Goal: Task Accomplishment & Management: Manage account settings

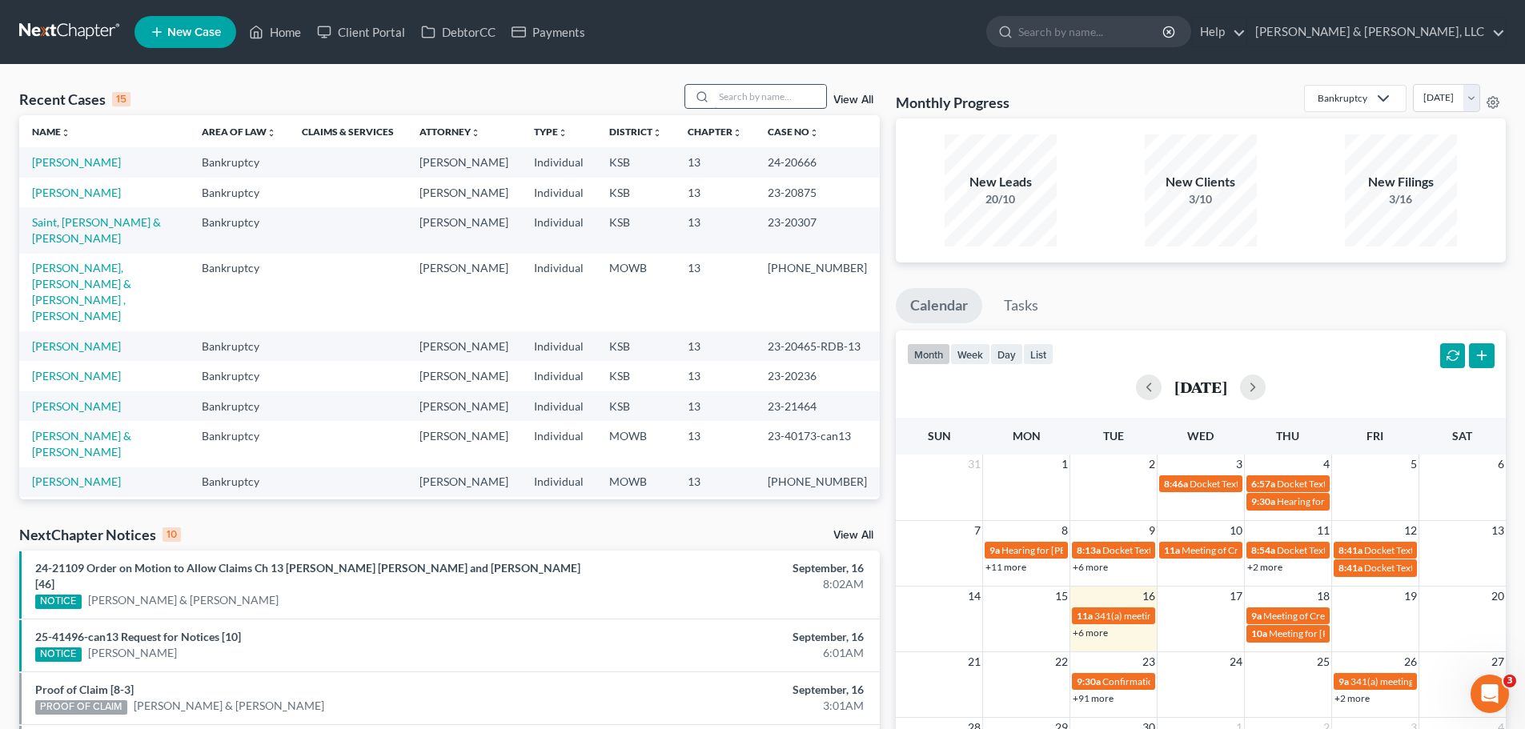
click at [753, 96] on input "search" at bounding box center [770, 96] width 112 height 23
type input "santi"
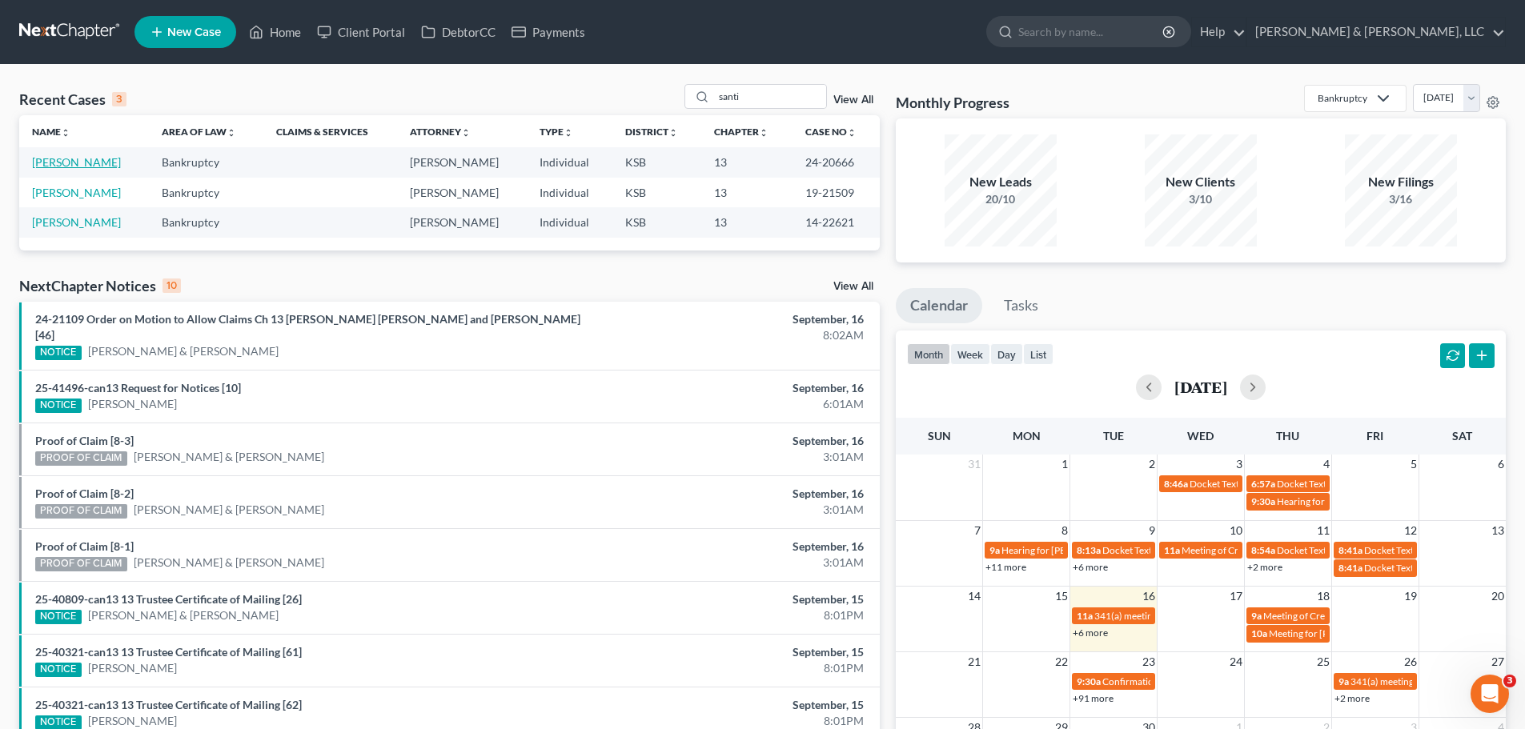
click at [103, 162] on link "[PERSON_NAME]" at bounding box center [76, 162] width 89 height 14
select select "2"
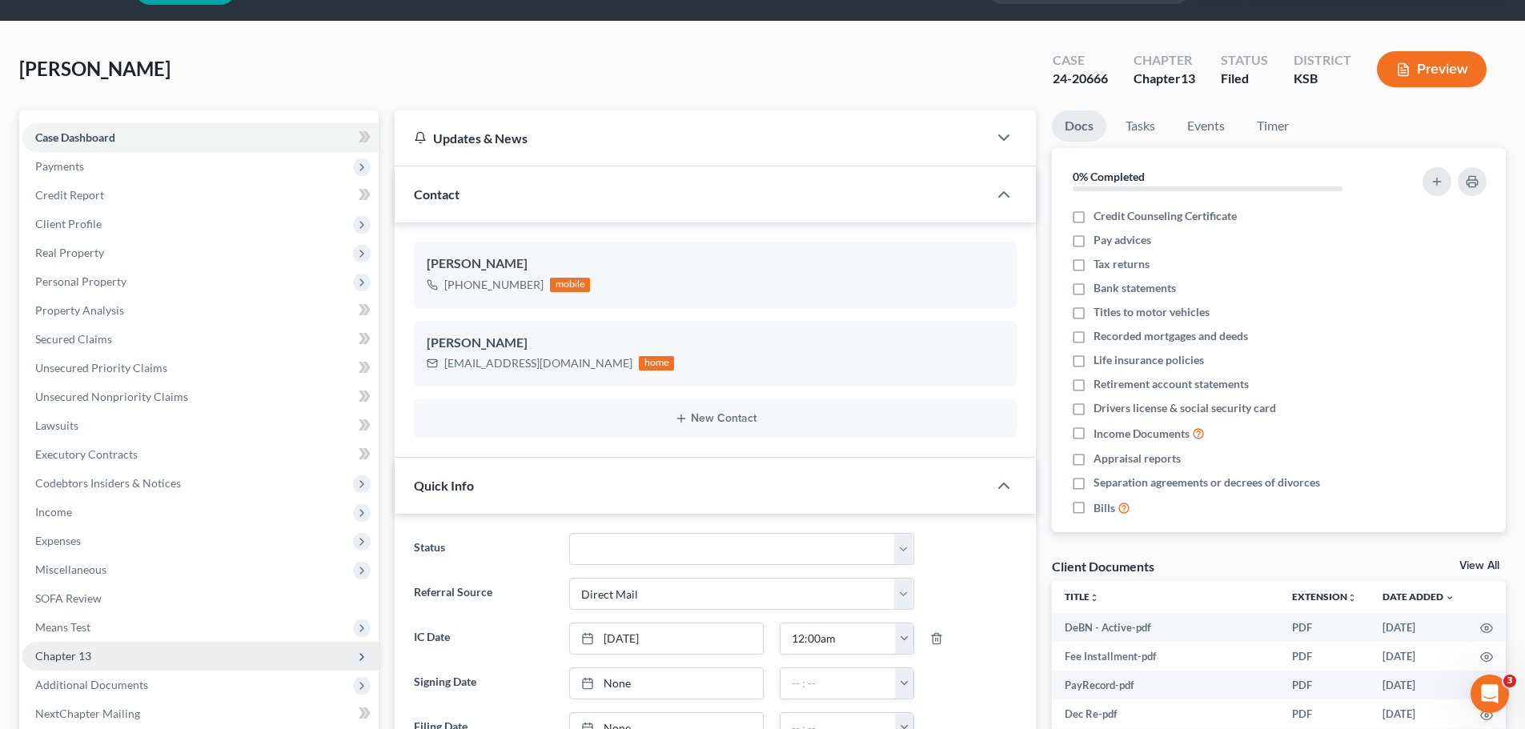
scroll to position [240, 0]
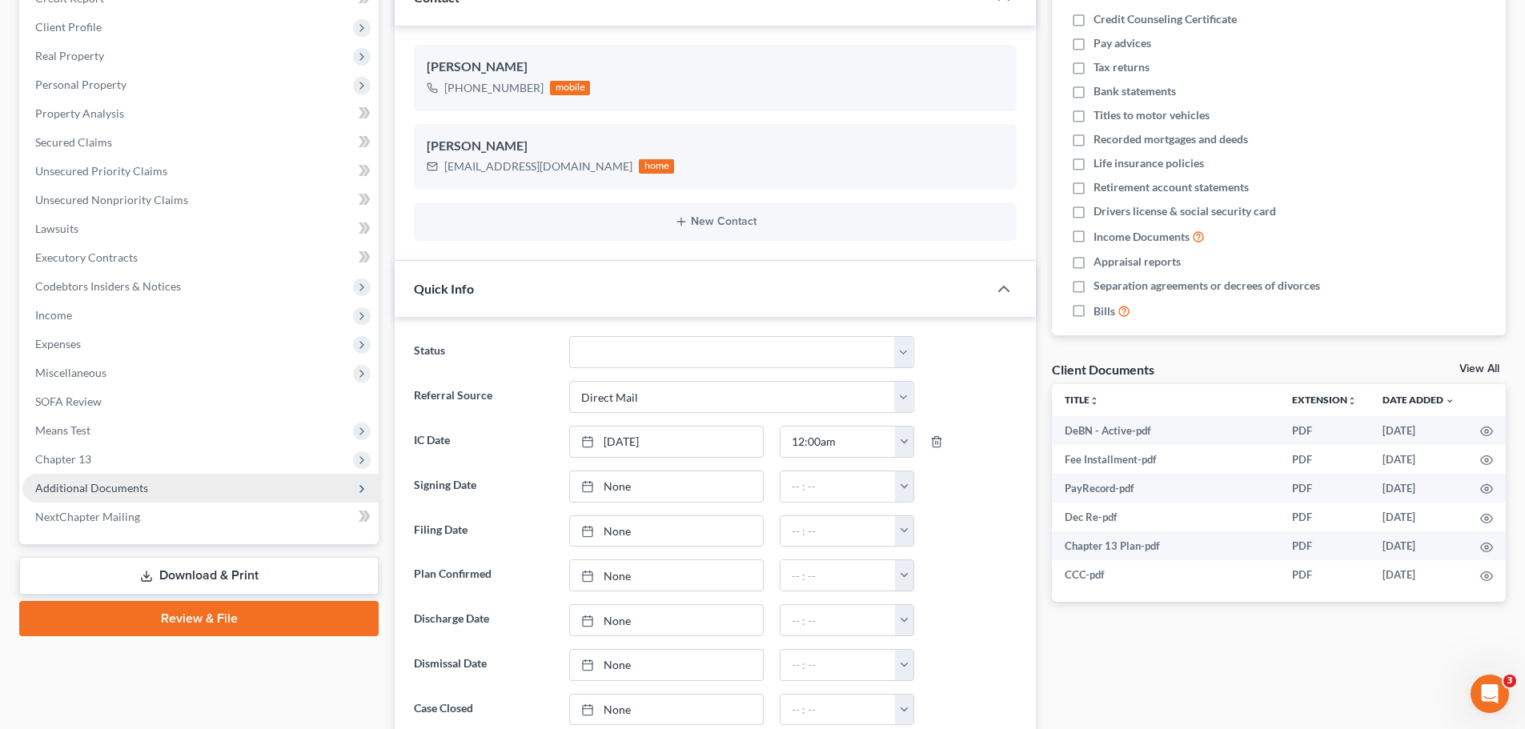
click at [126, 485] on span "Additional Documents" at bounding box center [91, 488] width 113 height 14
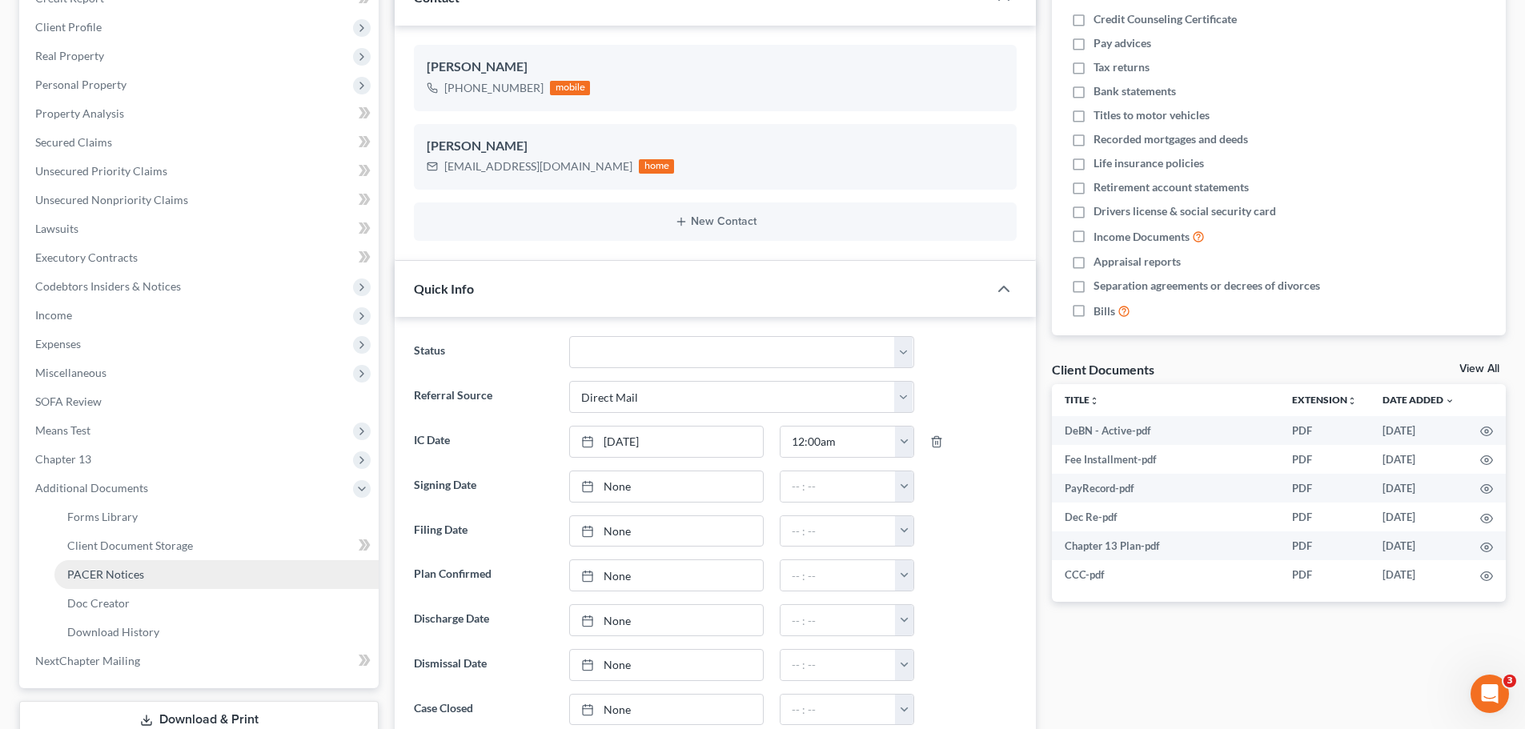
click at [125, 567] on span "PACER Notices" at bounding box center [105, 574] width 77 height 14
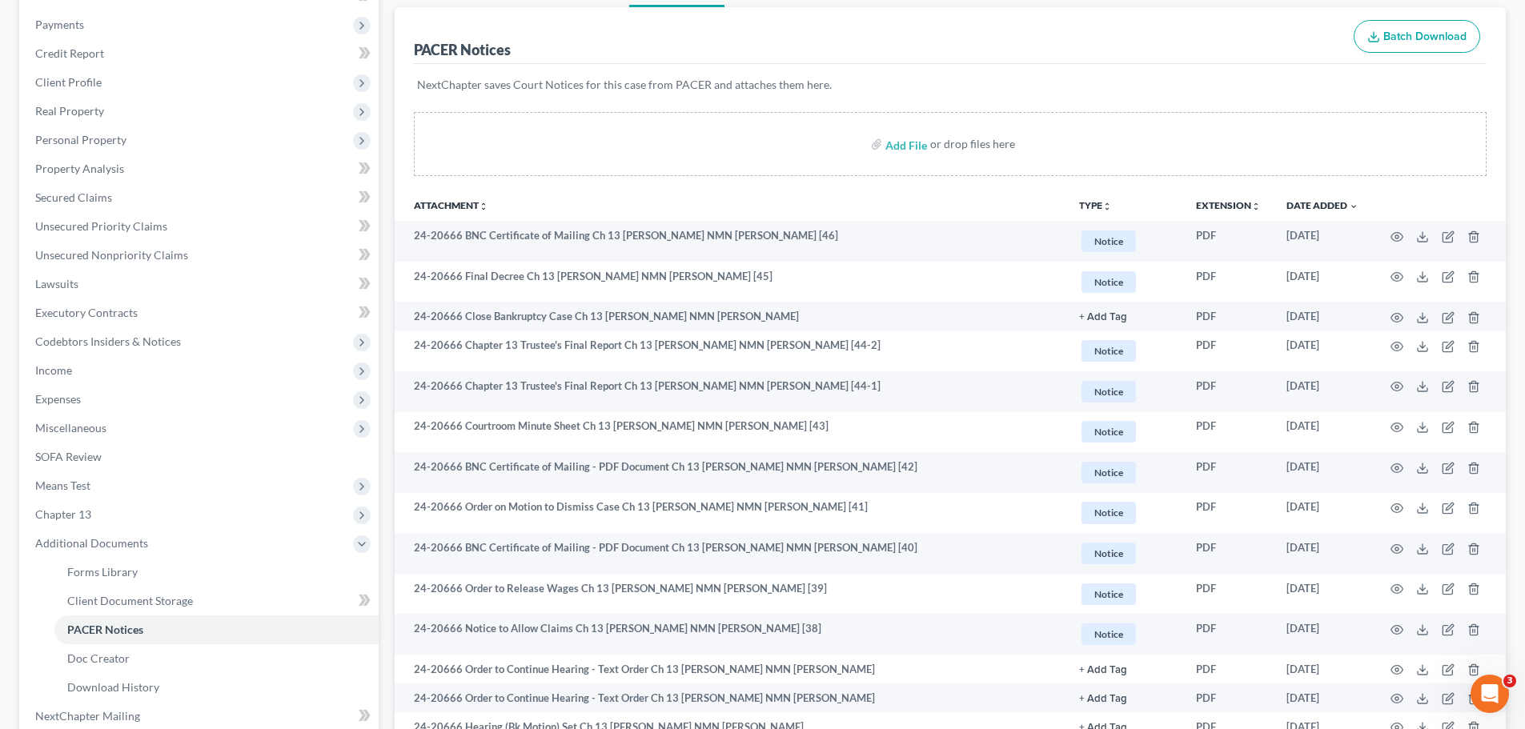
scroll to position [240, 0]
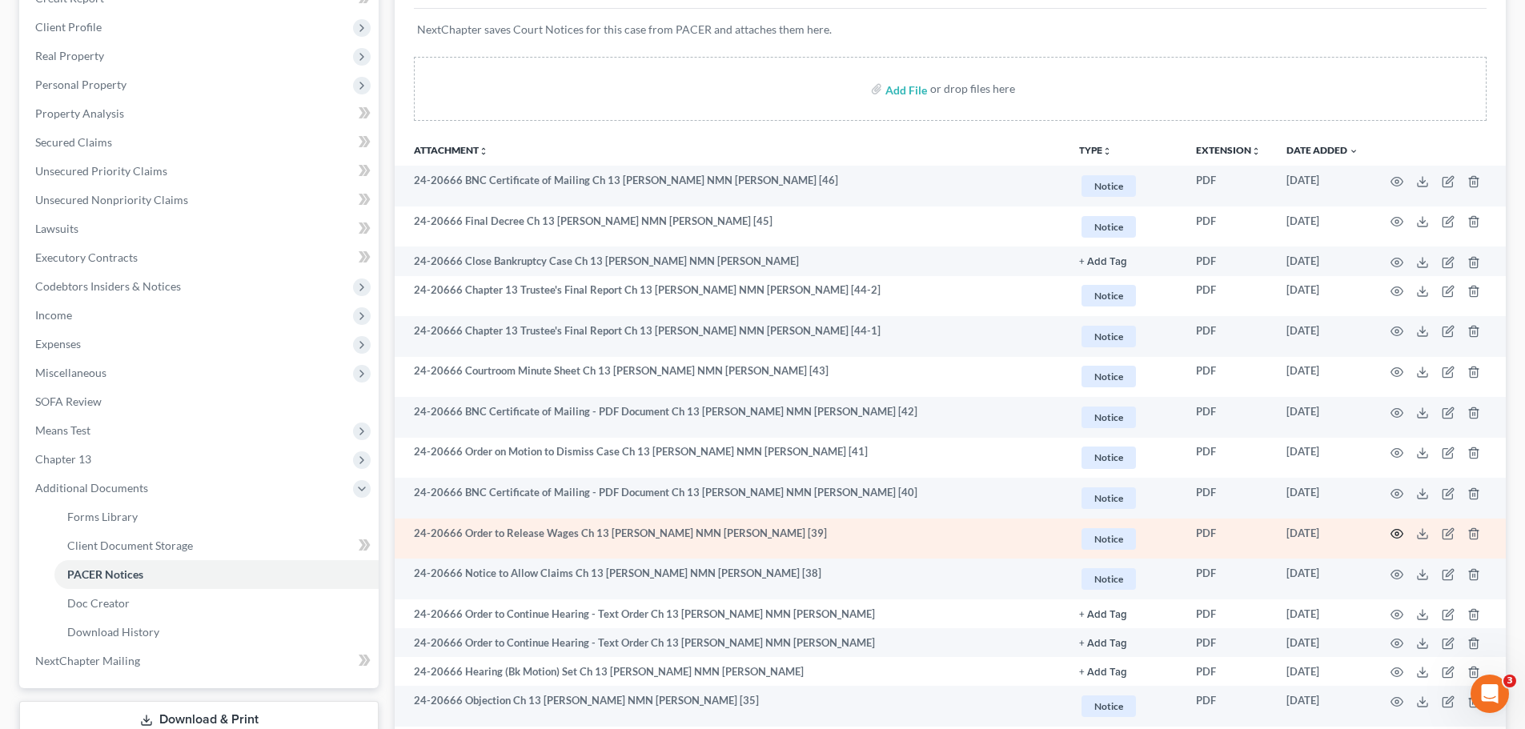
click at [1395, 534] on circle "button" at bounding box center [1396, 533] width 3 height 3
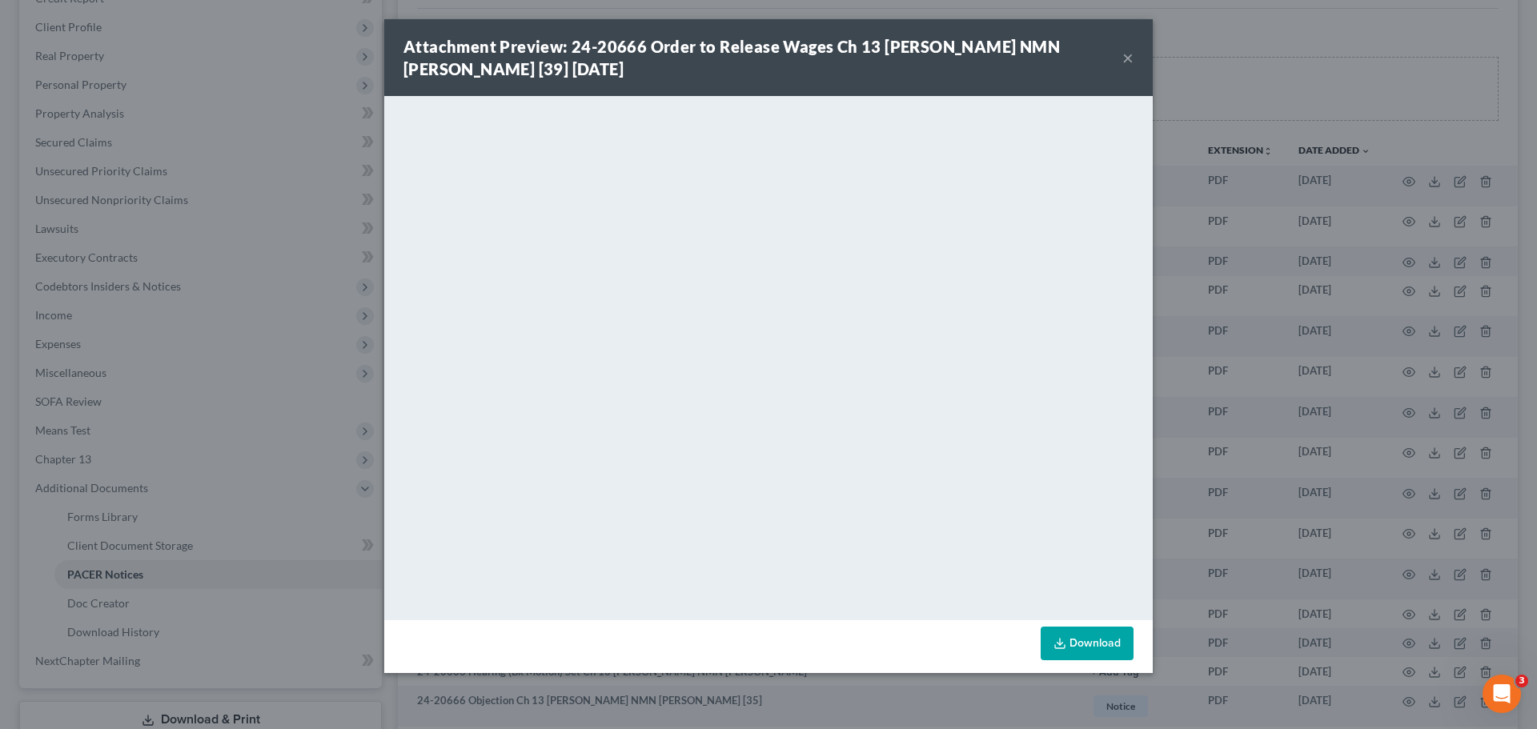
click at [1129, 56] on button "×" at bounding box center [1127, 57] width 11 height 19
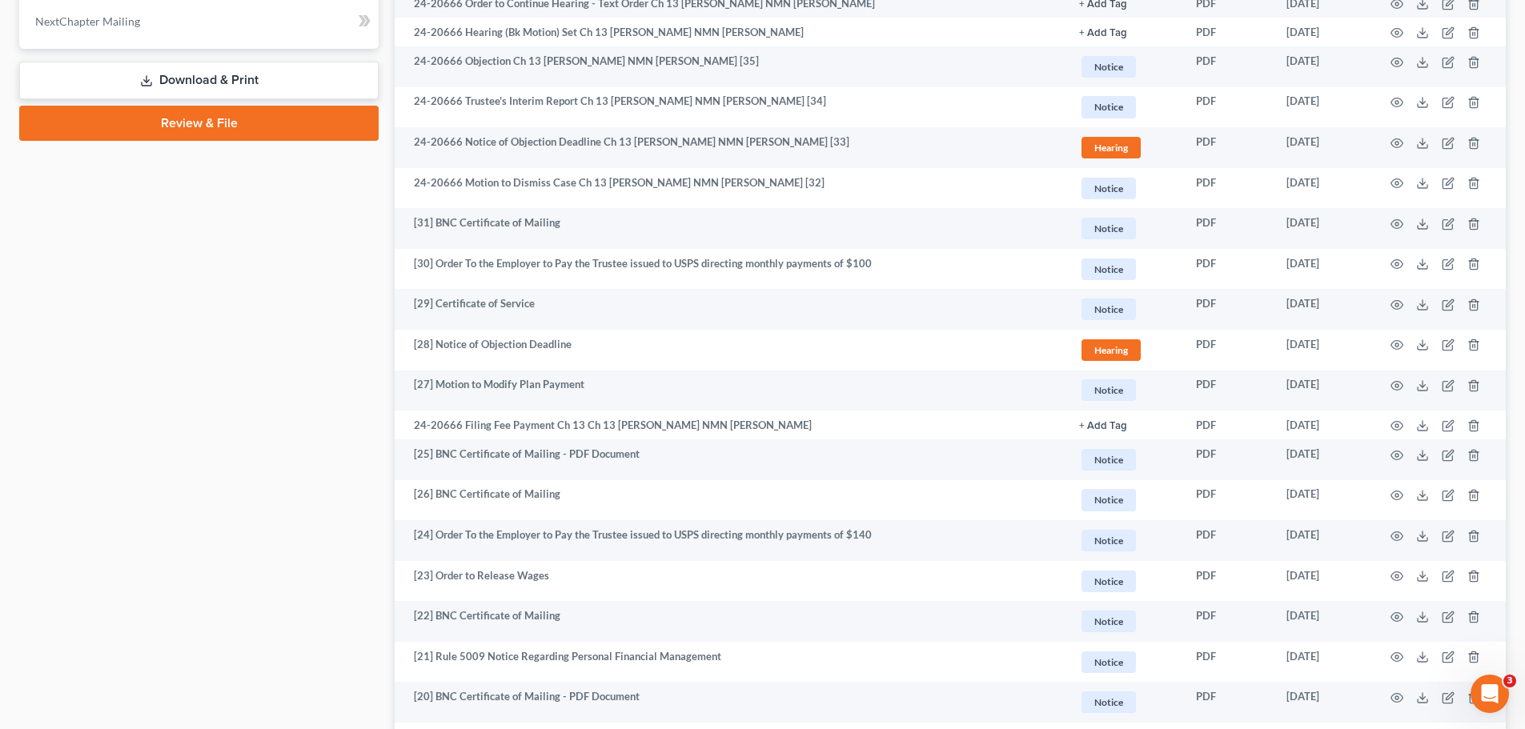
scroll to position [880, 0]
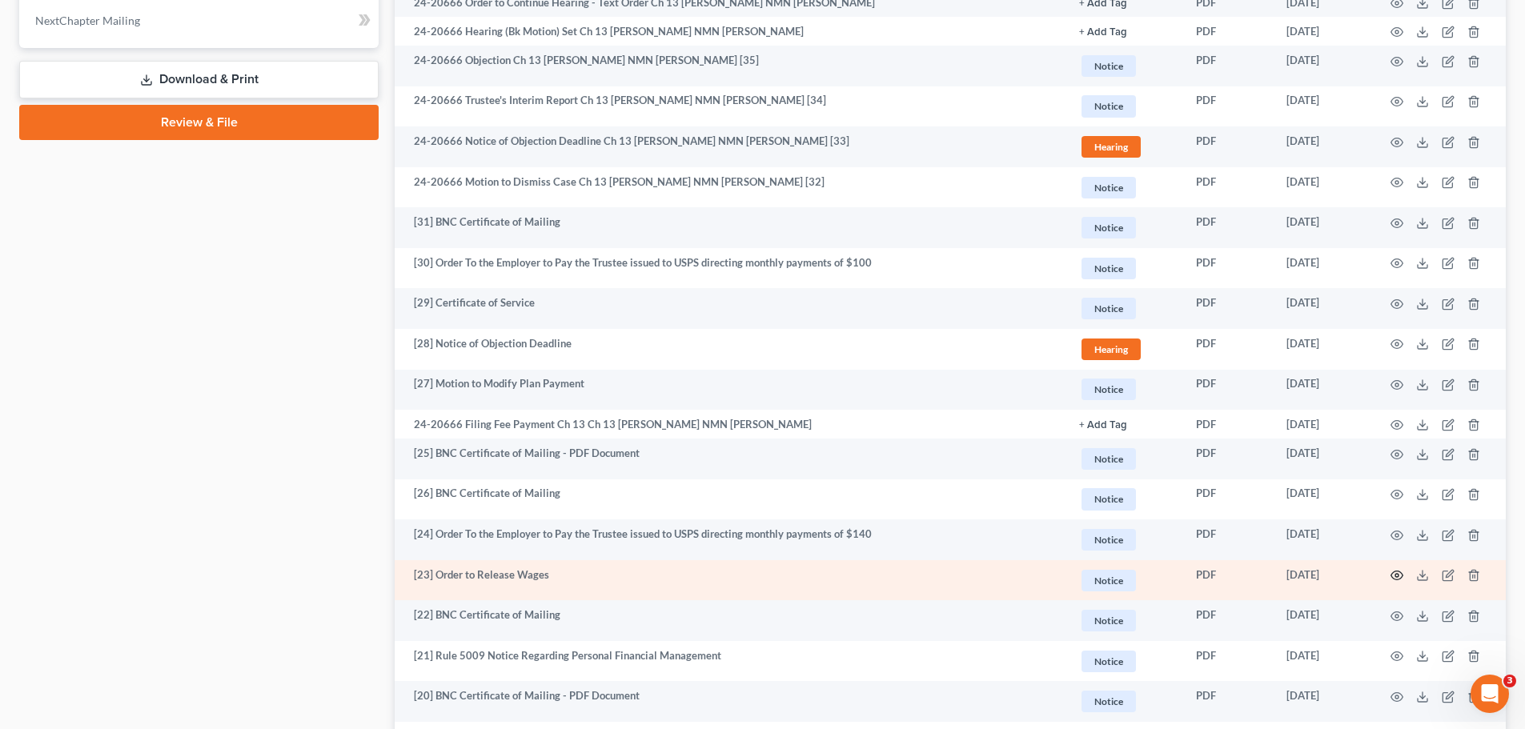
click at [1400, 573] on icon "button" at bounding box center [1396, 575] width 13 height 13
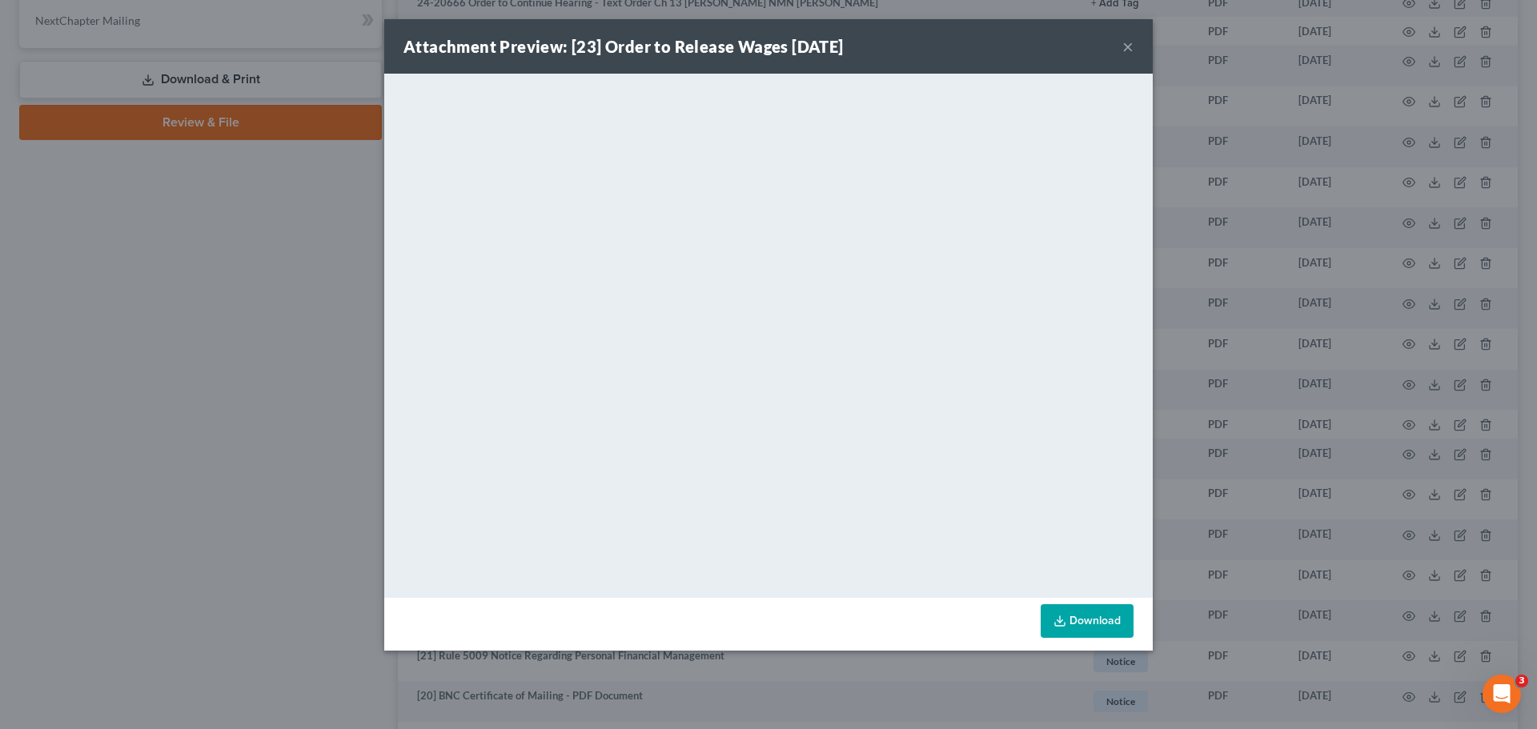
click at [1128, 50] on button "×" at bounding box center [1127, 46] width 11 height 19
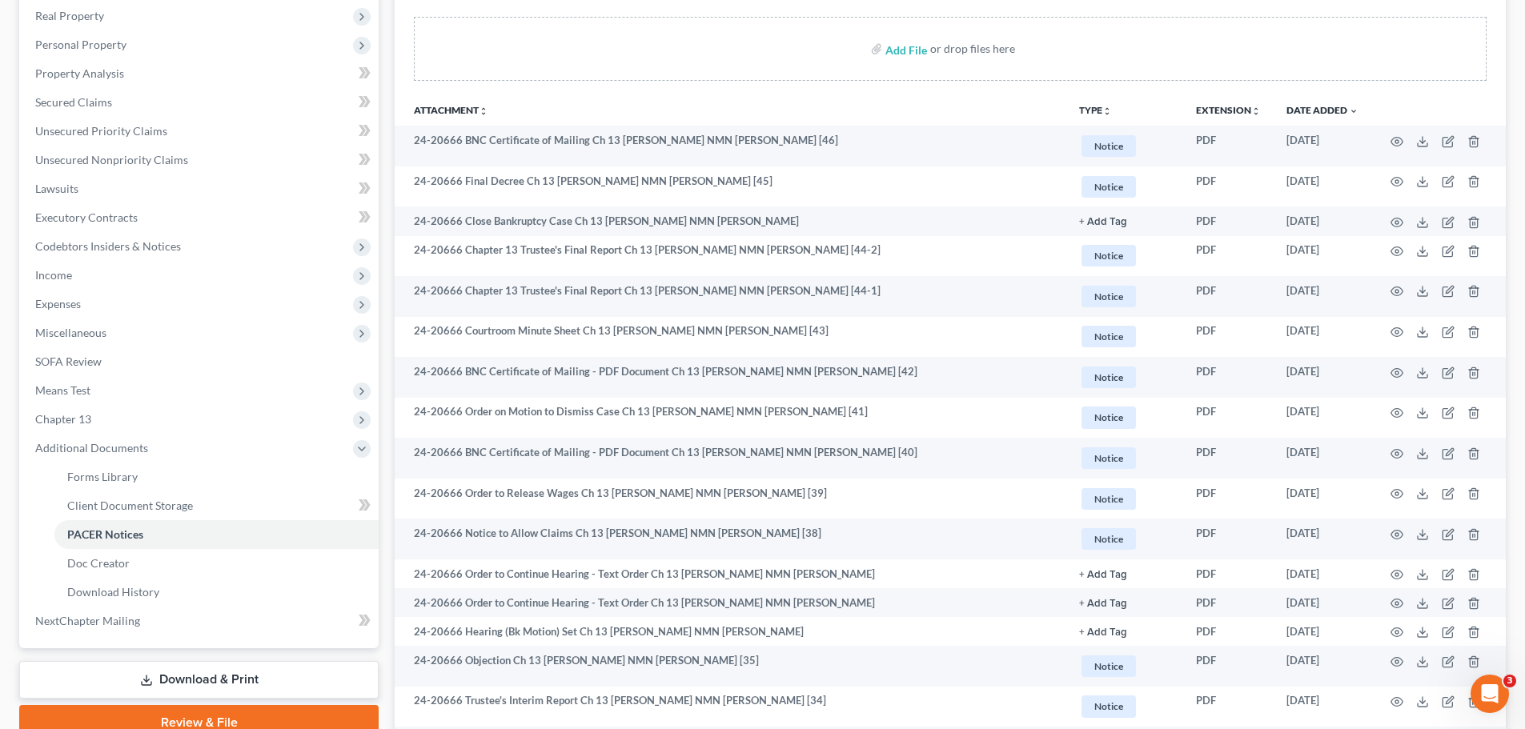
scroll to position [0, 0]
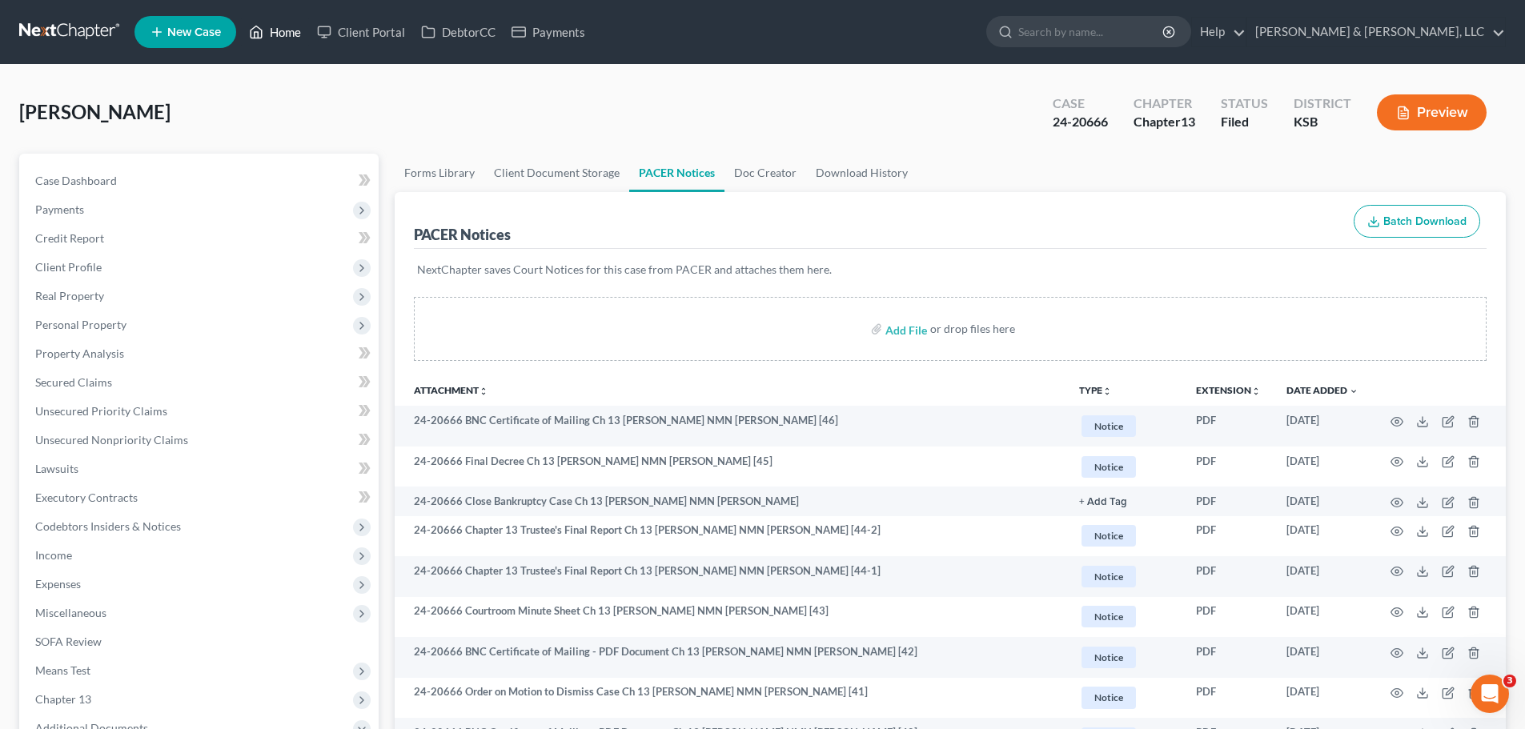
click at [274, 38] on link "Home" at bounding box center [275, 32] width 68 height 29
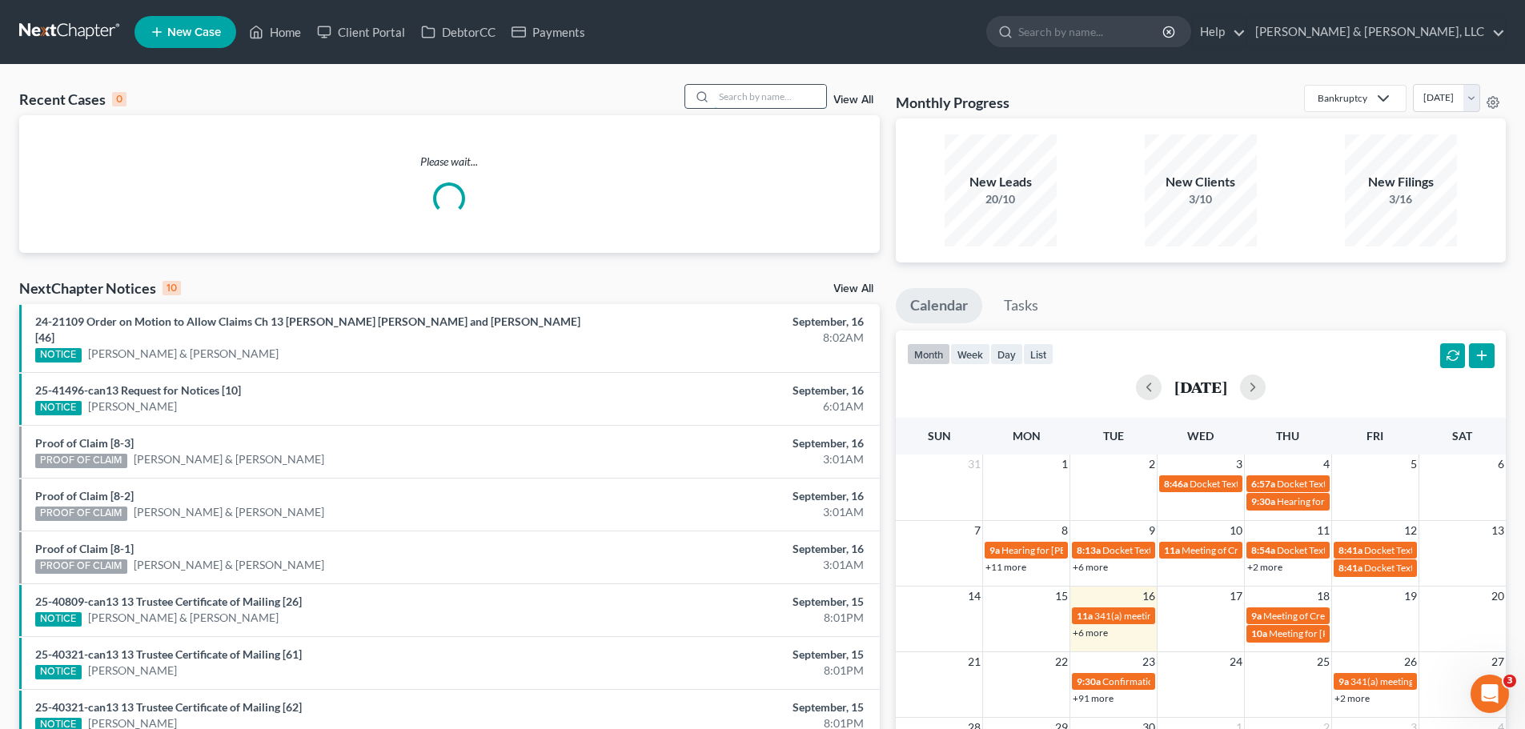
click at [739, 95] on input "search" at bounding box center [770, 96] width 112 height 23
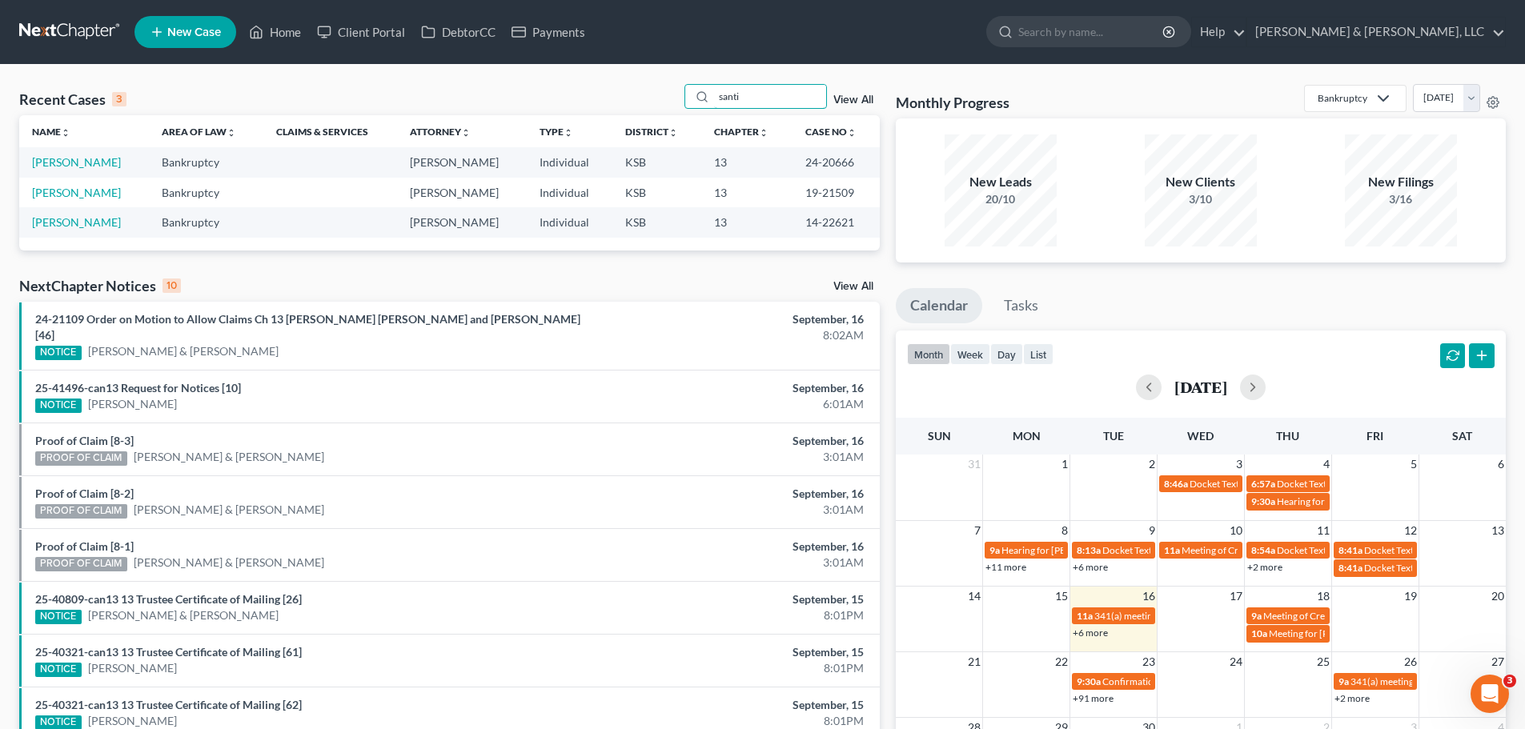
drag, startPoint x: 769, startPoint y: 100, endPoint x: 684, endPoint y: 100, distance: 84.8
click at [684, 100] on div "Recent Cases 3 santi View All" at bounding box center [449, 99] width 860 height 31
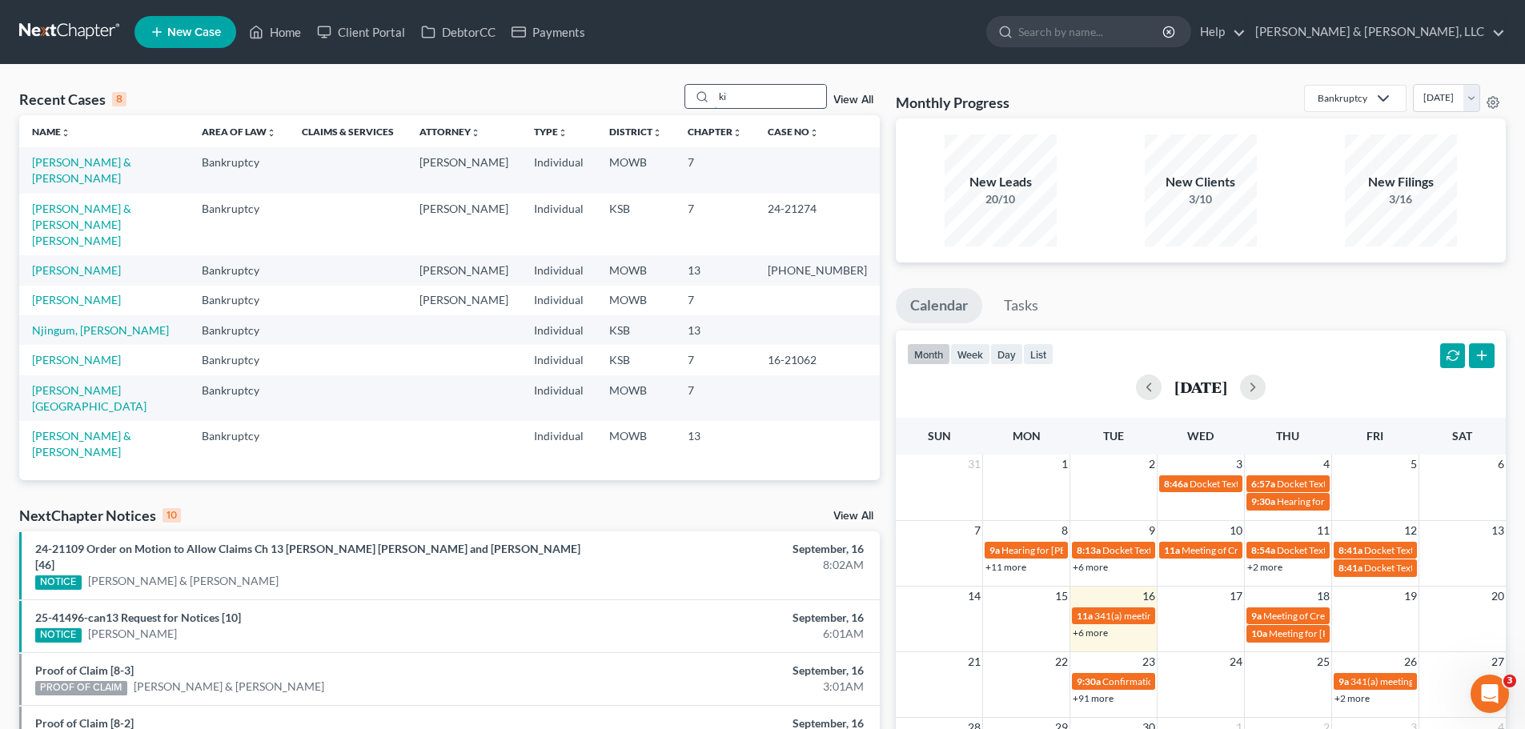
type input "k"
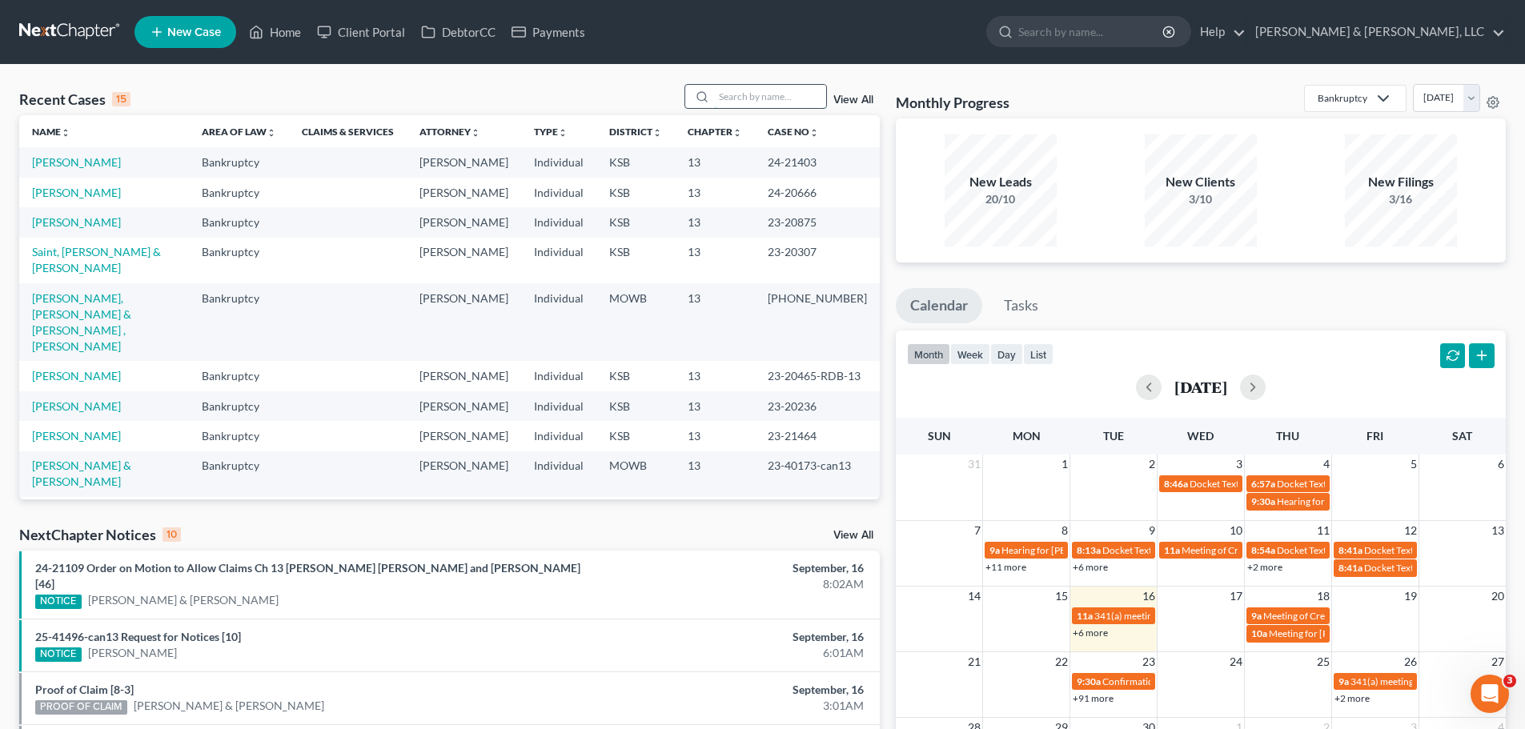
click at [775, 96] on input "search" at bounding box center [770, 96] width 112 height 23
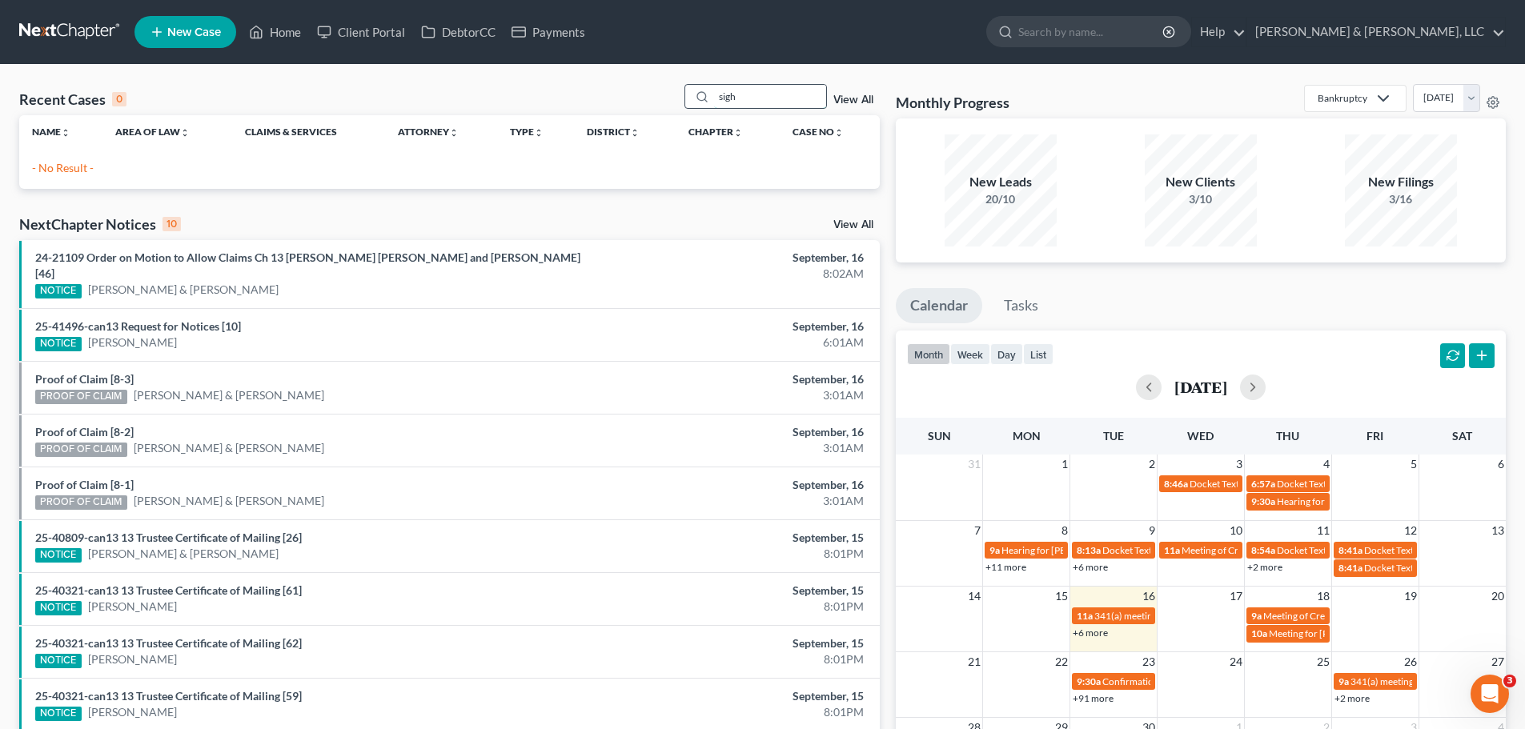
drag, startPoint x: 788, startPoint y: 97, endPoint x: 687, endPoint y: 99, distance: 100.9
click at [687, 99] on div "sigh" at bounding box center [755, 96] width 142 height 25
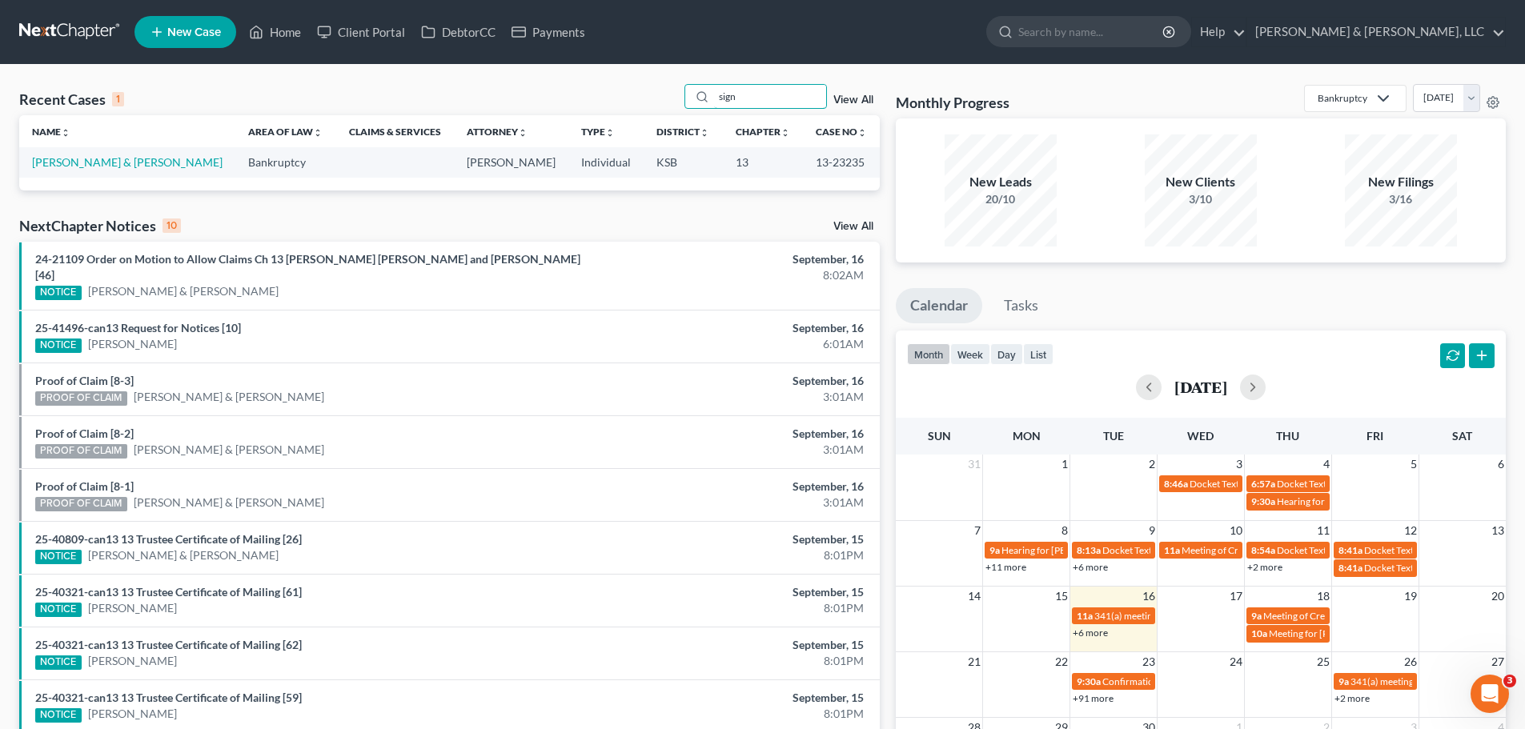
drag, startPoint x: 772, startPoint y: 104, endPoint x: 686, endPoint y: 104, distance: 86.4
click at [686, 104] on div "Recent Cases 1 sign View All" at bounding box center [449, 99] width 860 height 31
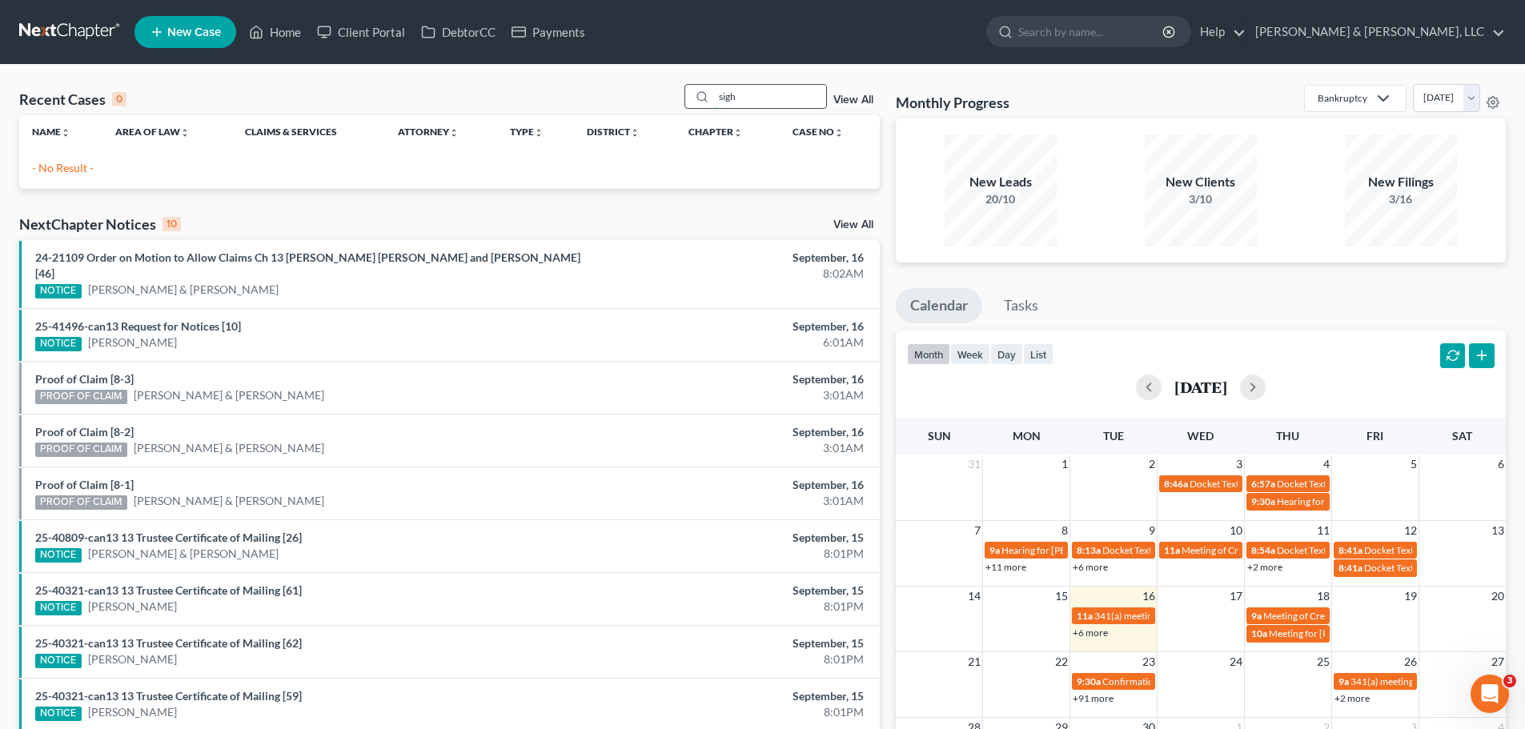
drag, startPoint x: 788, startPoint y: 102, endPoint x: 695, endPoint y: 102, distance: 92.8
click at [695, 102] on div "sigh" at bounding box center [755, 96] width 142 height 25
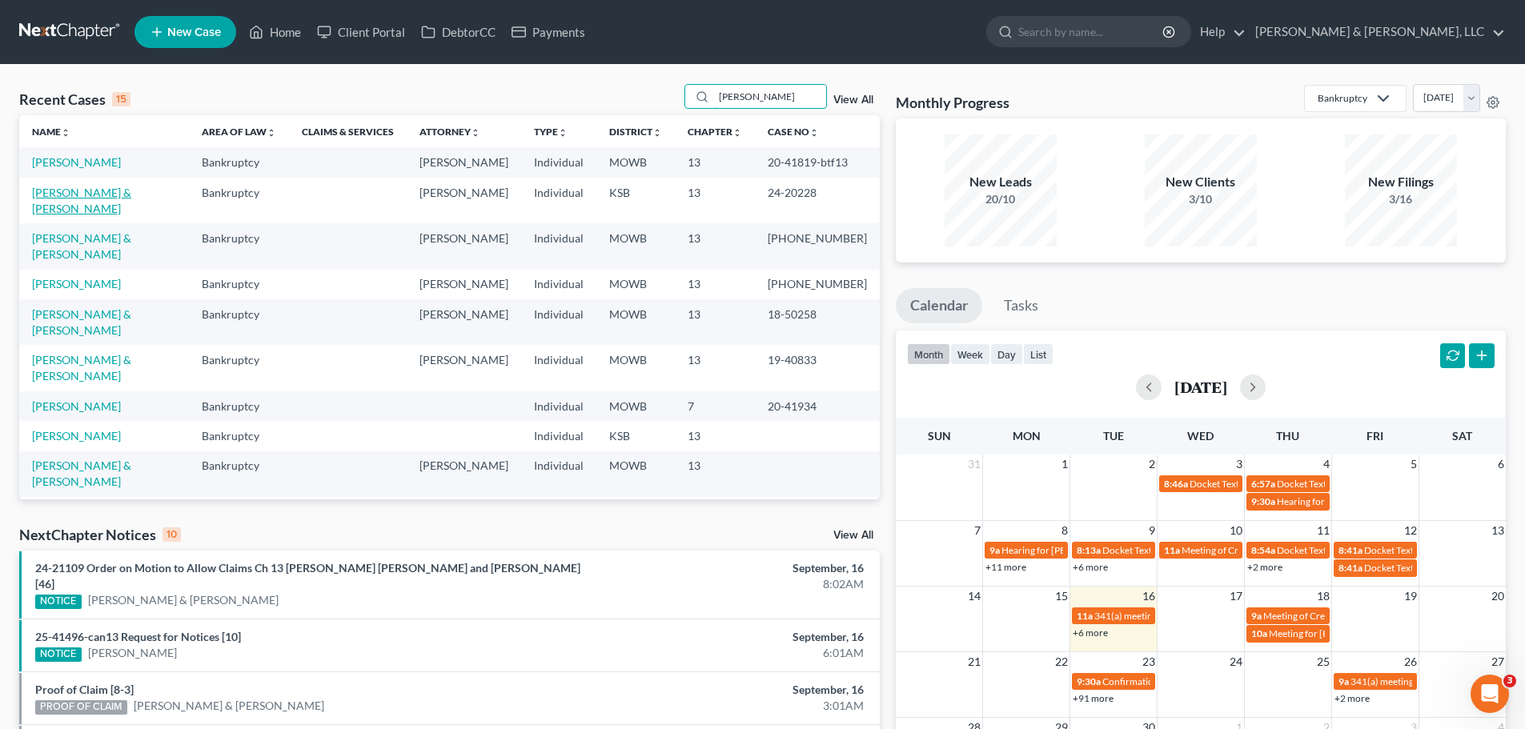
type input "christina"
click at [102, 190] on link "[PERSON_NAME] & [PERSON_NAME]" at bounding box center [81, 201] width 99 height 30
select select "6"
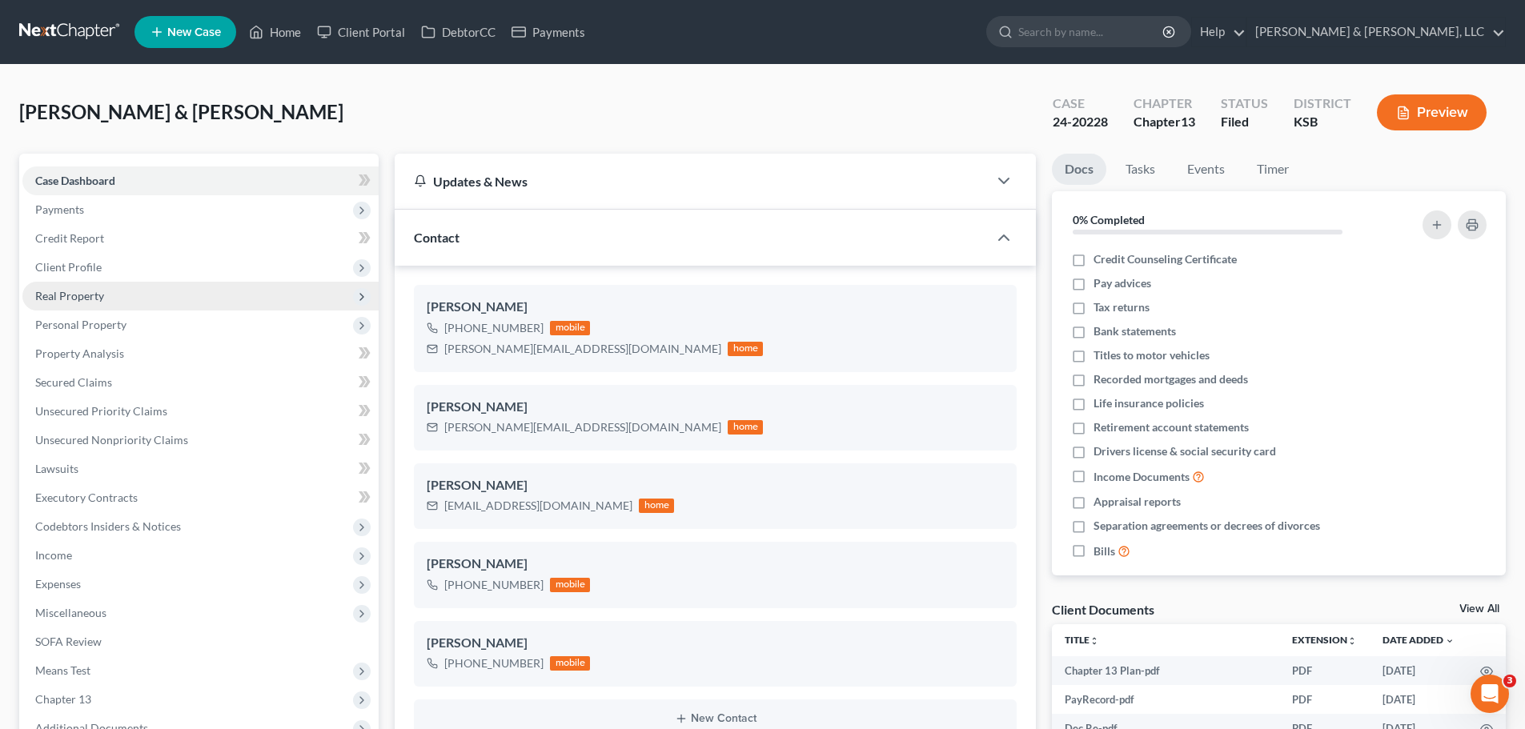
scroll to position [905, 0]
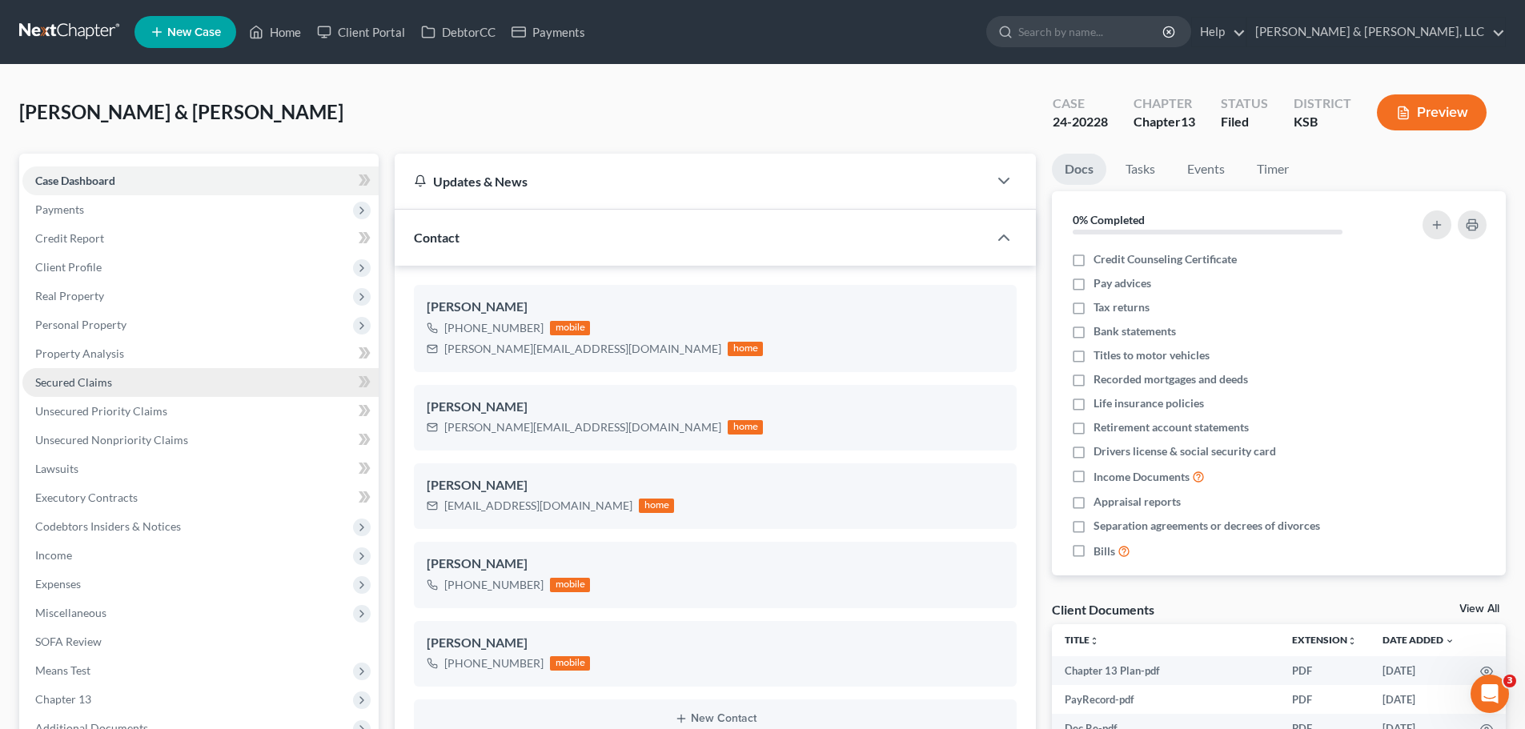
click at [120, 391] on link "Secured Claims" at bounding box center [200, 382] width 356 height 29
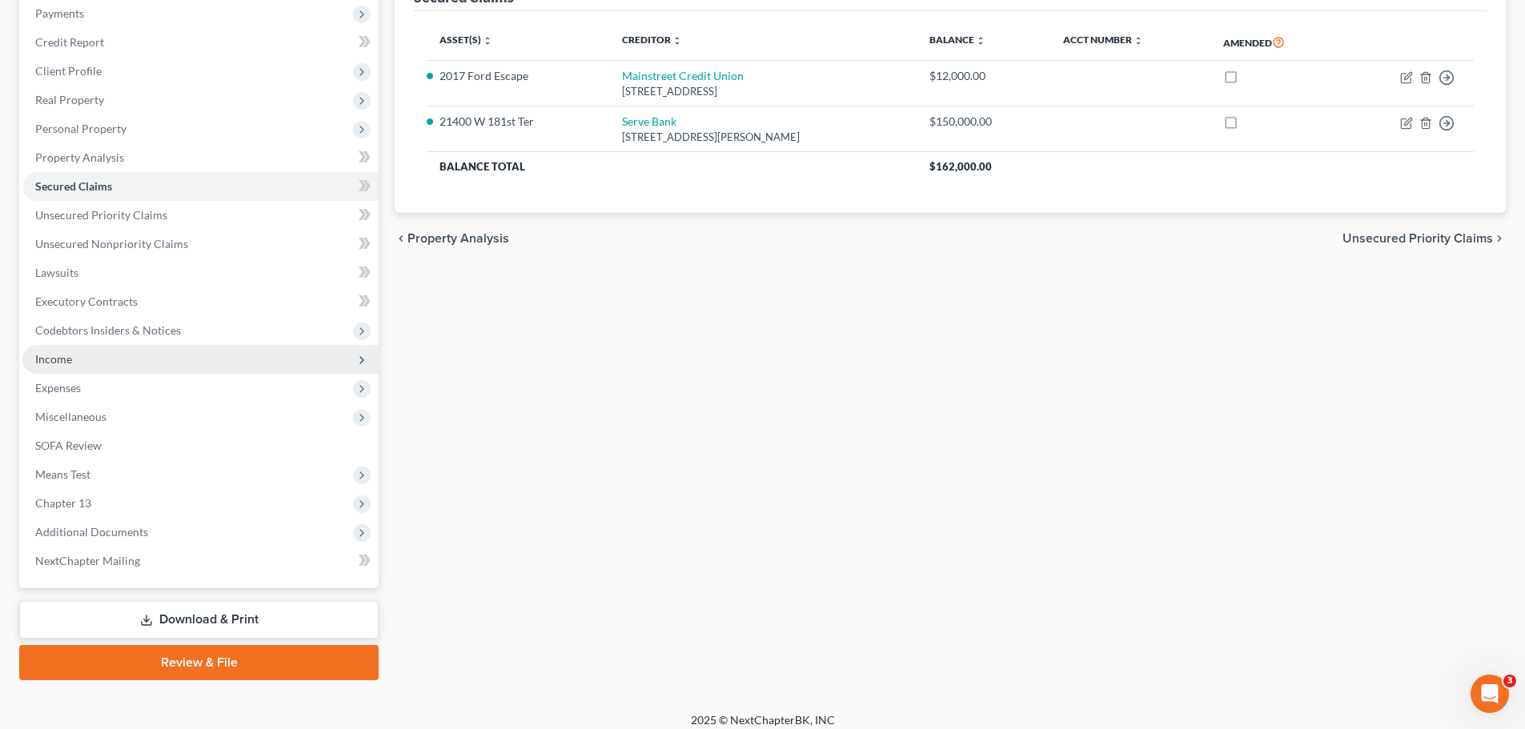
scroll to position [208, 0]
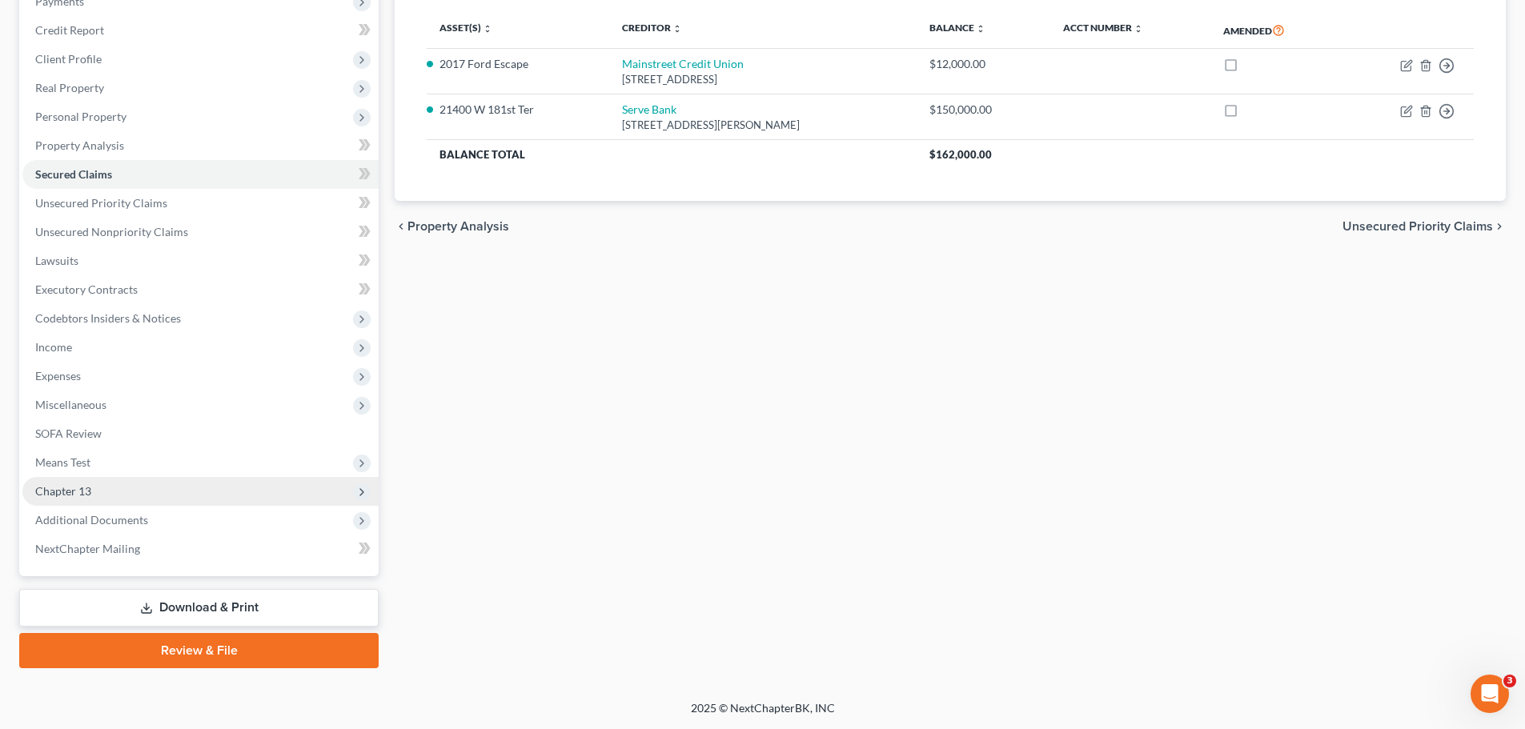
click at [122, 492] on span "Chapter 13" at bounding box center [200, 491] width 356 height 29
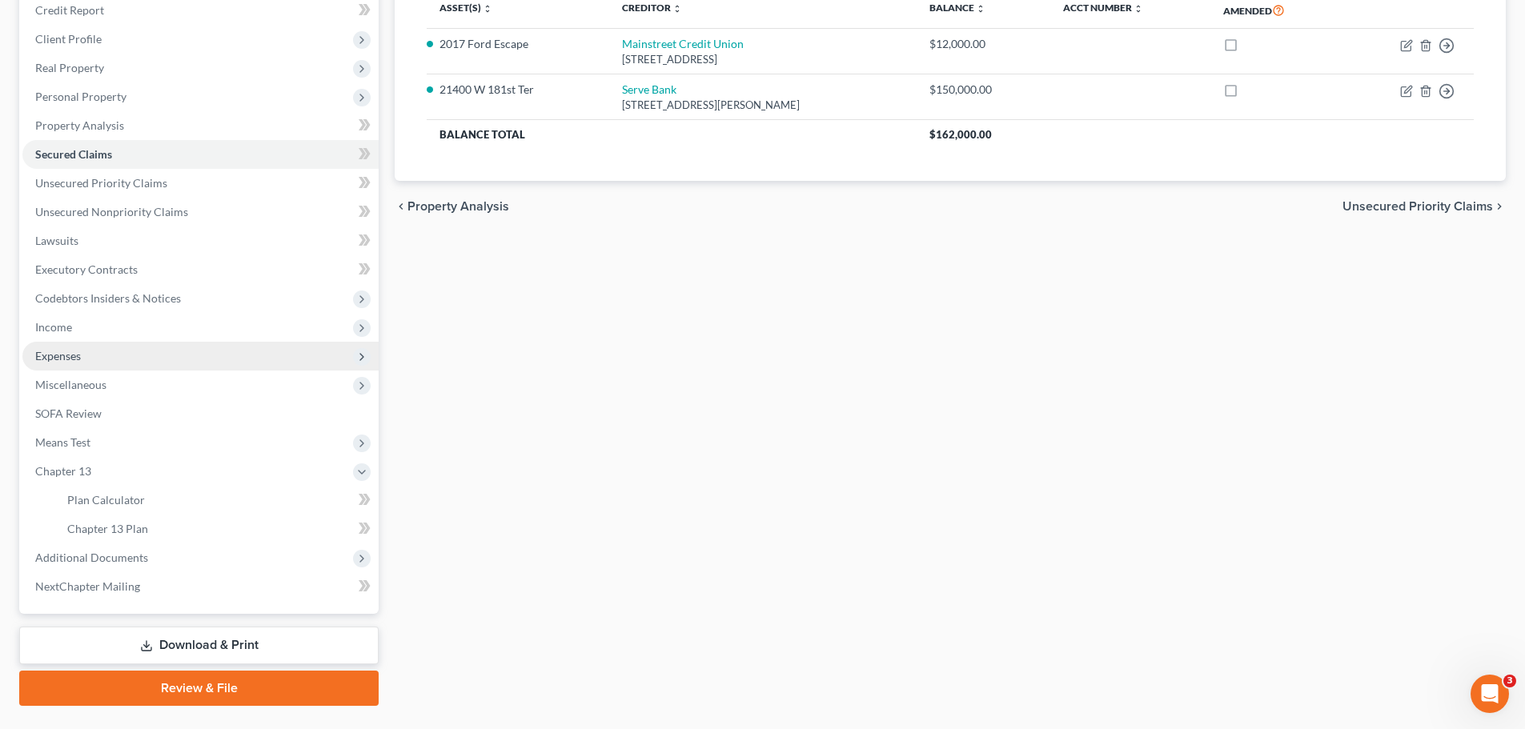
scroll to position [266, 0]
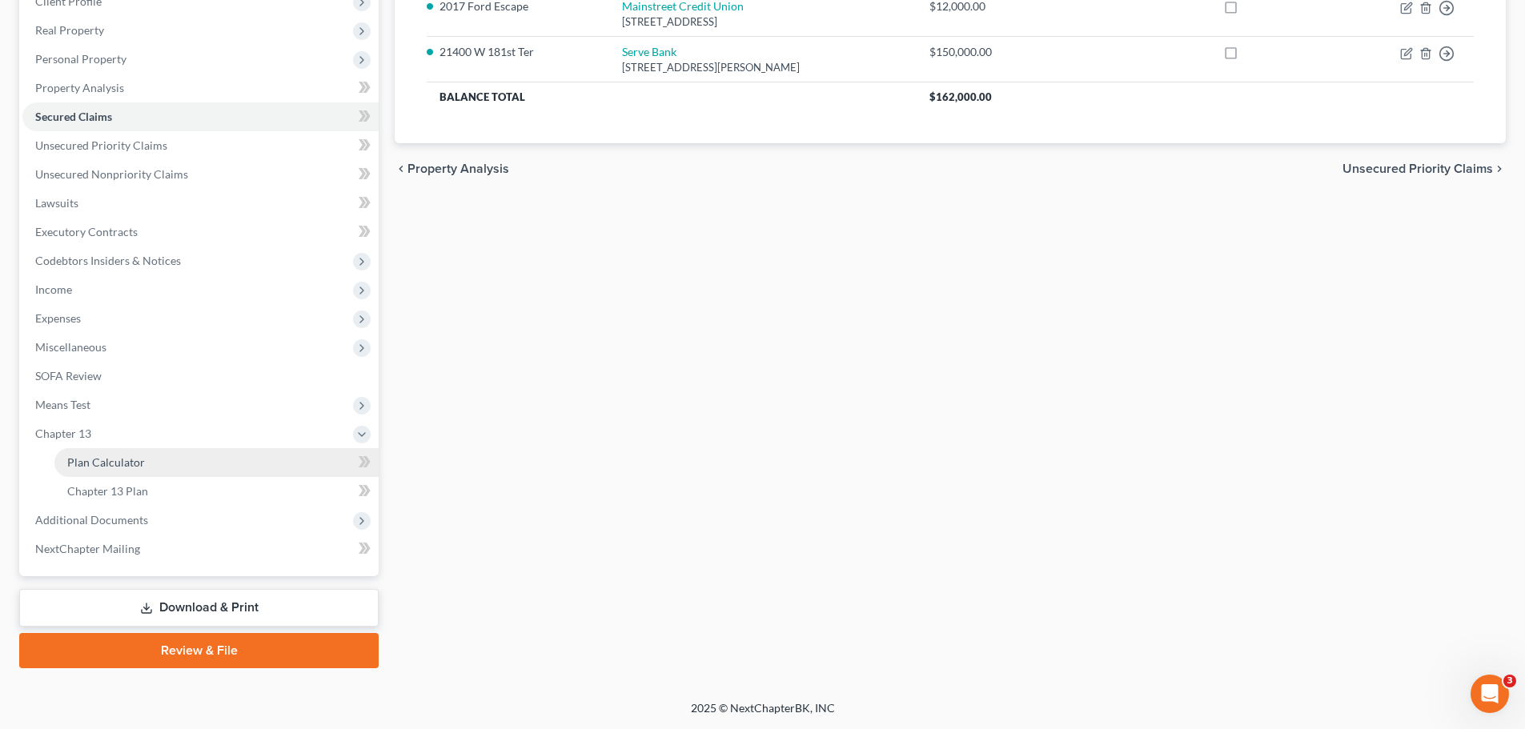
click at [134, 464] on span "Plan Calculator" at bounding box center [106, 462] width 78 height 14
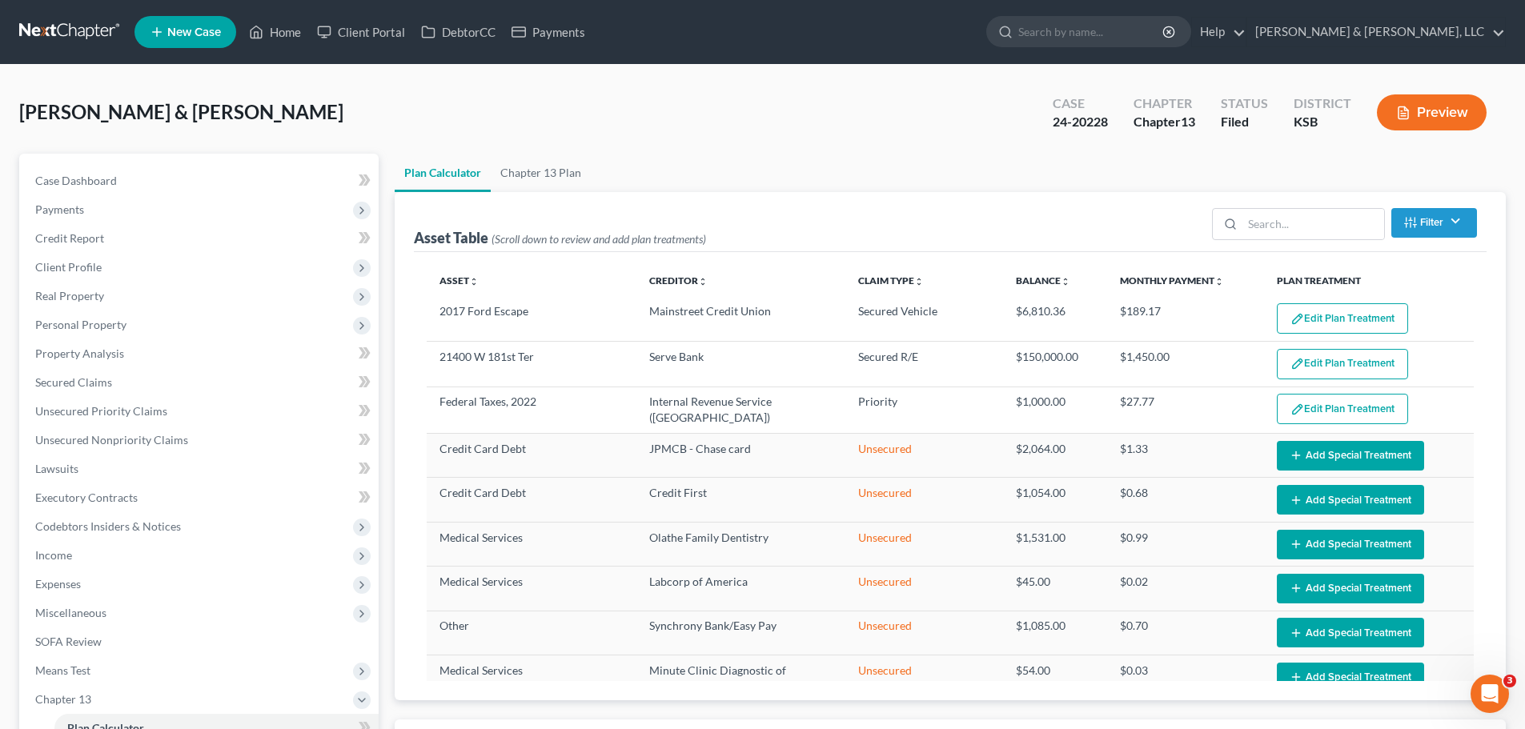
select select "35"
click at [150, 170] on link "Case Dashboard" at bounding box center [200, 180] width 356 height 29
select select "6"
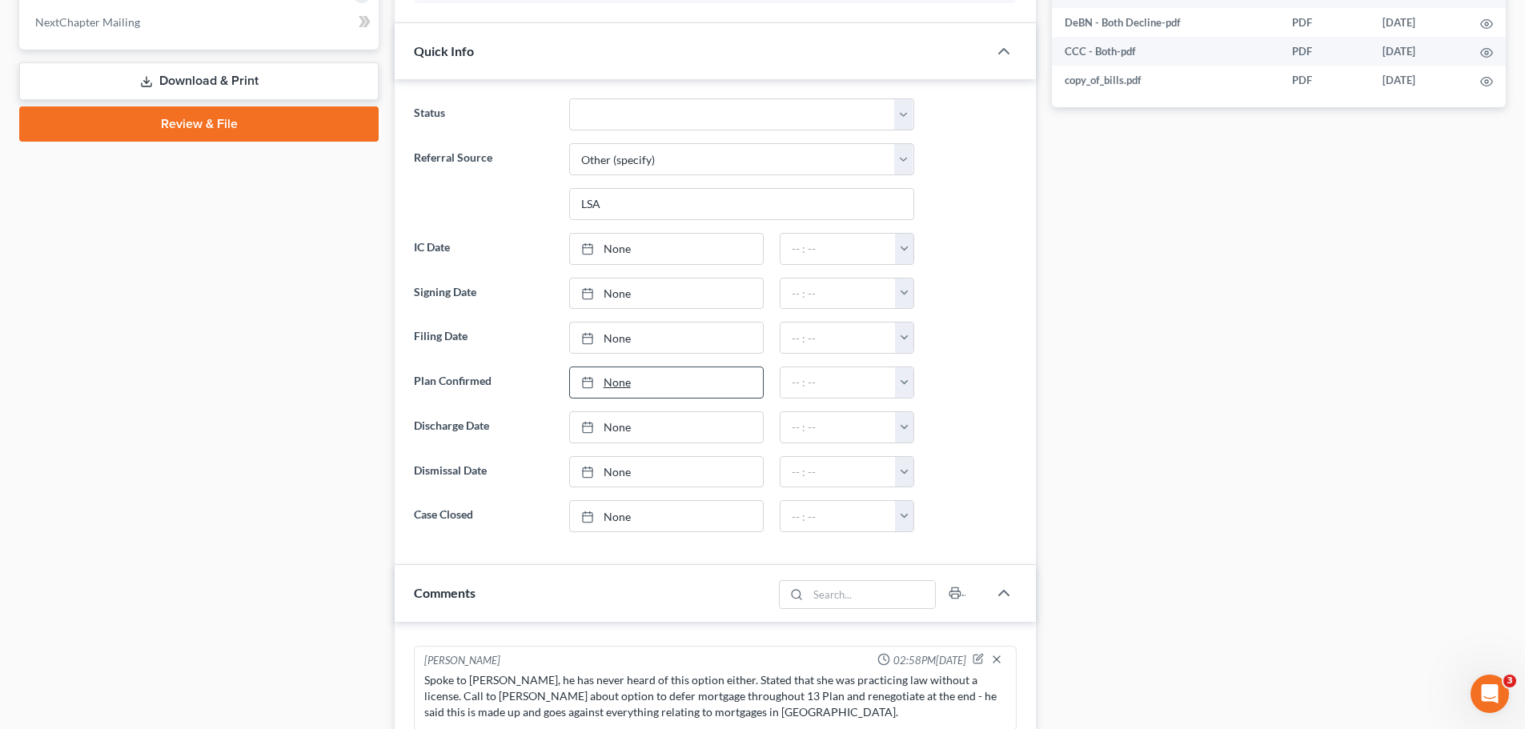
scroll to position [1040, 0]
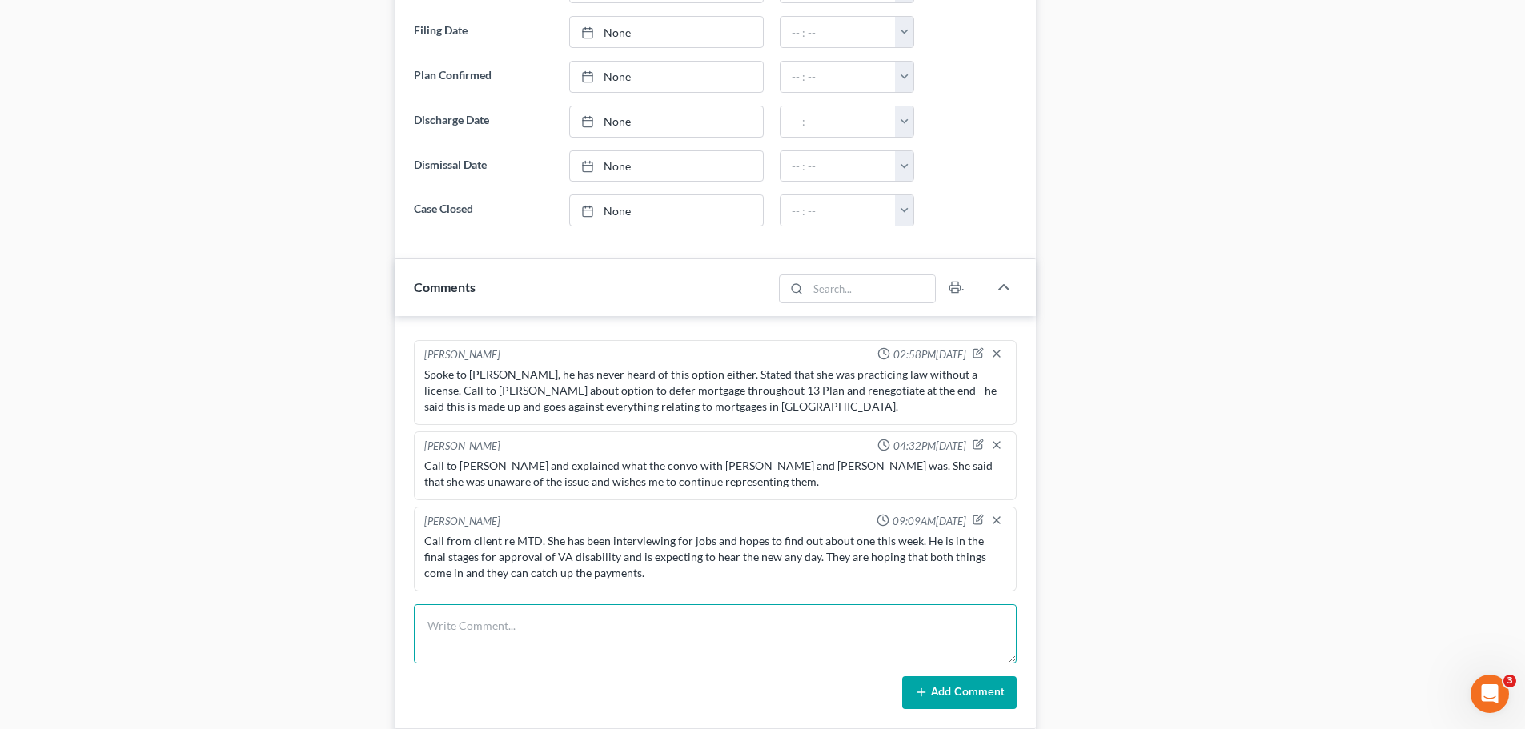
click at [670, 615] on textarea at bounding box center [715, 633] width 603 height 59
type textarea "Clients wrecked"
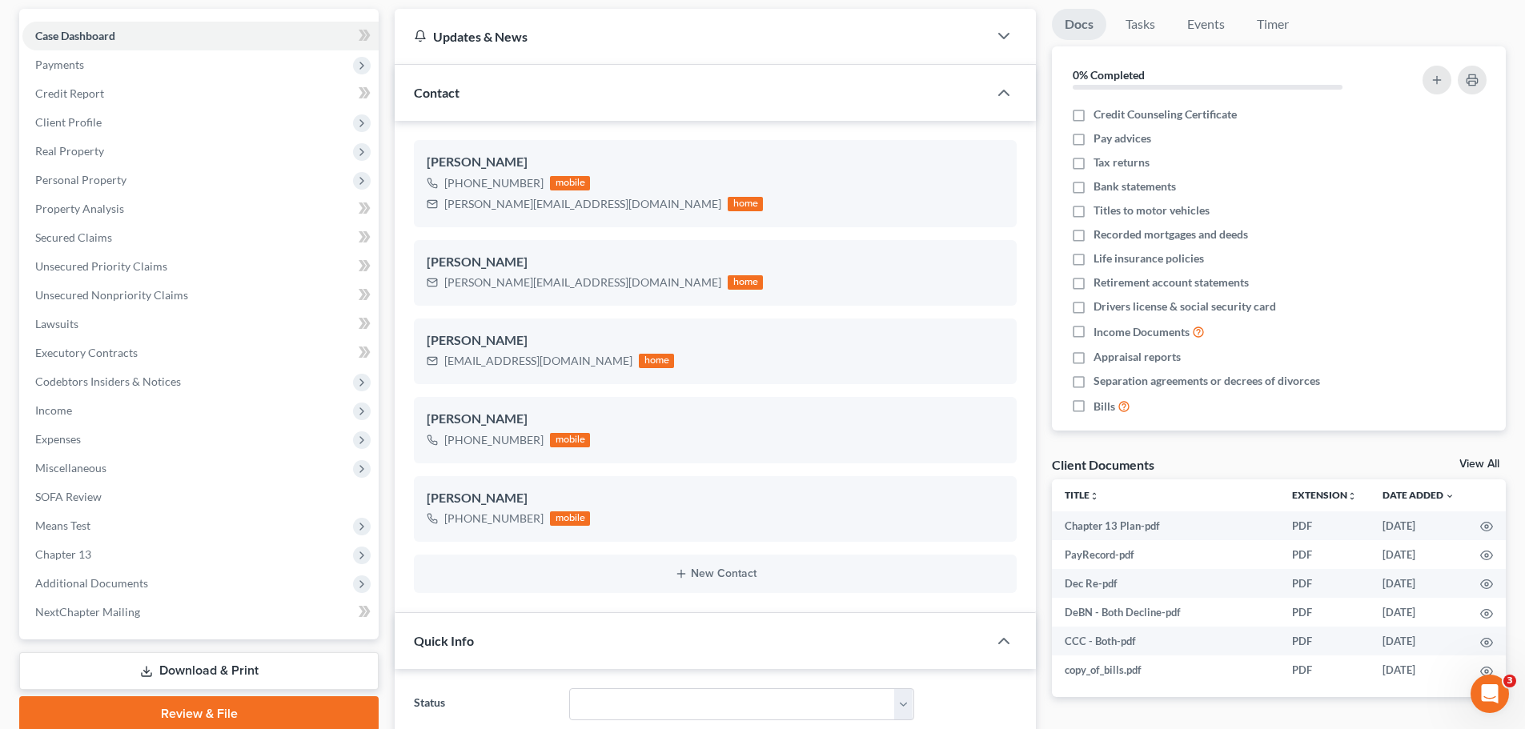
scroll to position [80, 0]
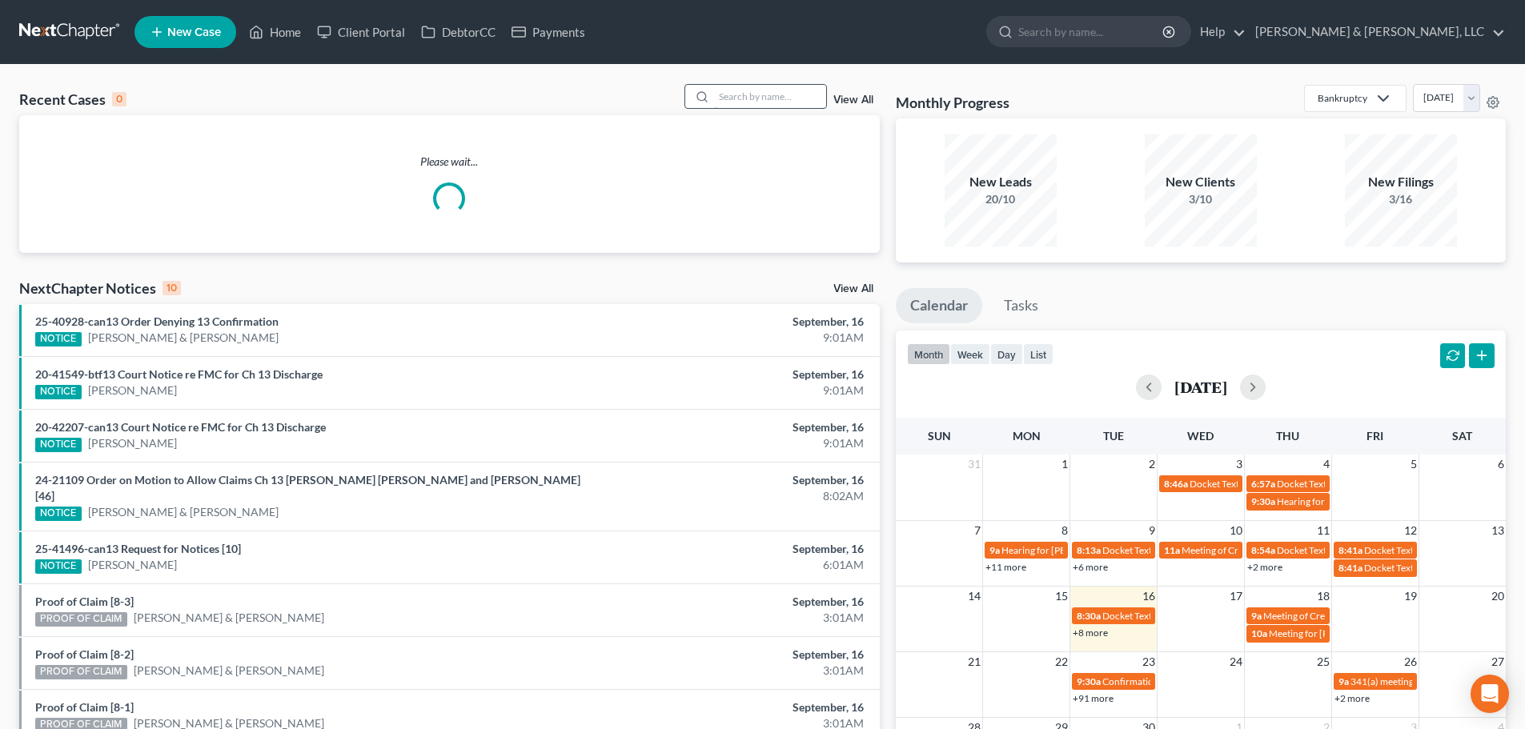
click at [738, 101] on input "search" at bounding box center [770, 96] width 112 height 23
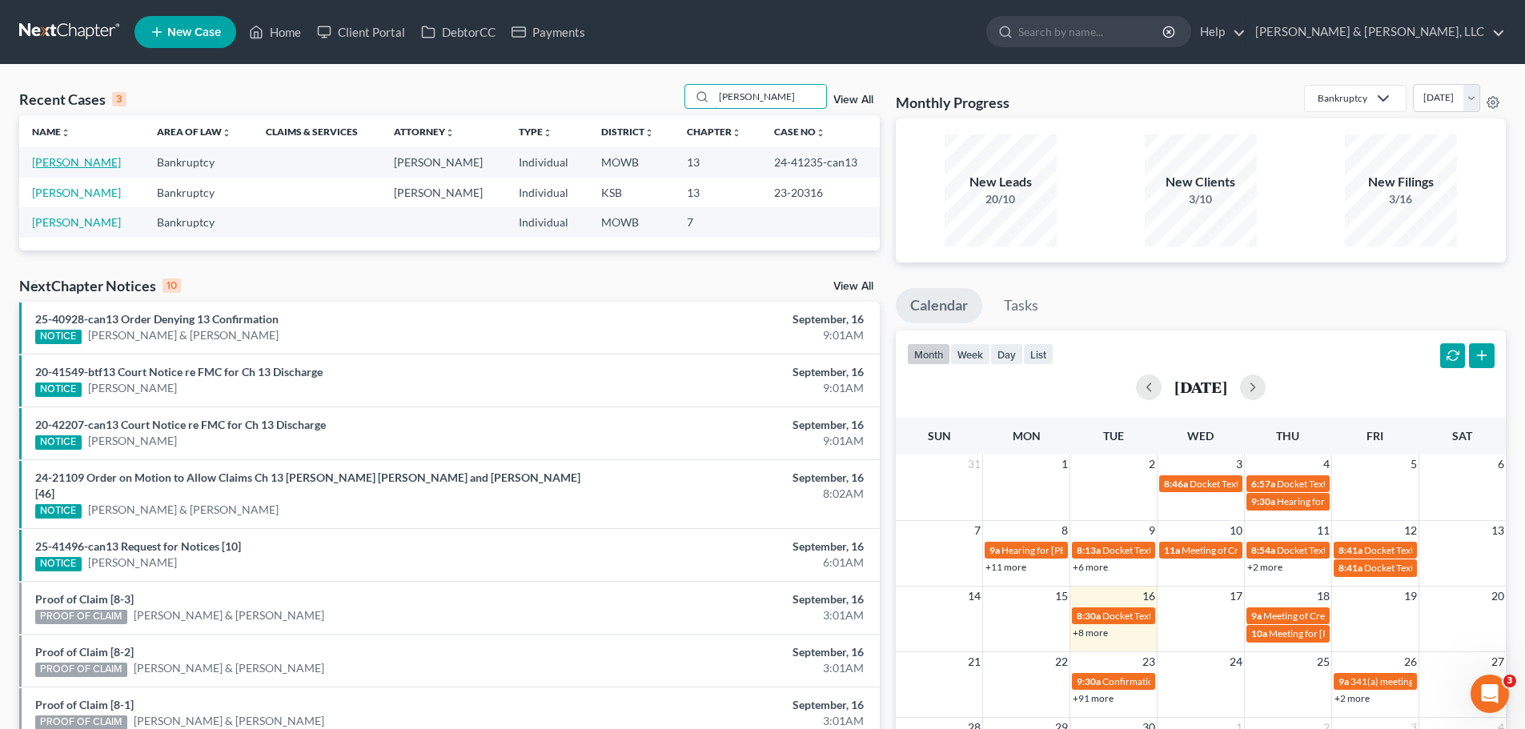
type input "[PERSON_NAME]"
click at [75, 162] on link "[PERSON_NAME]" at bounding box center [76, 162] width 89 height 14
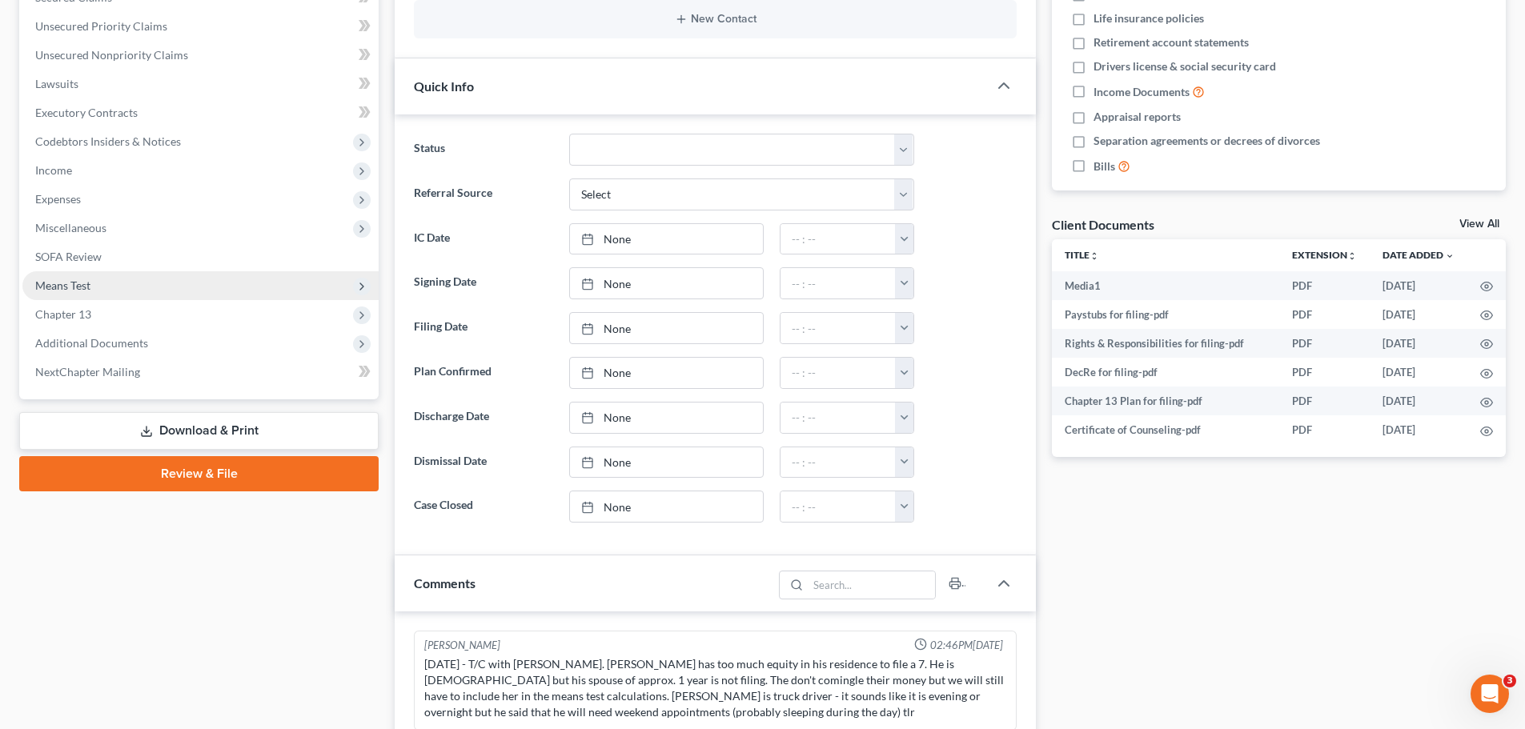
scroll to position [400, 0]
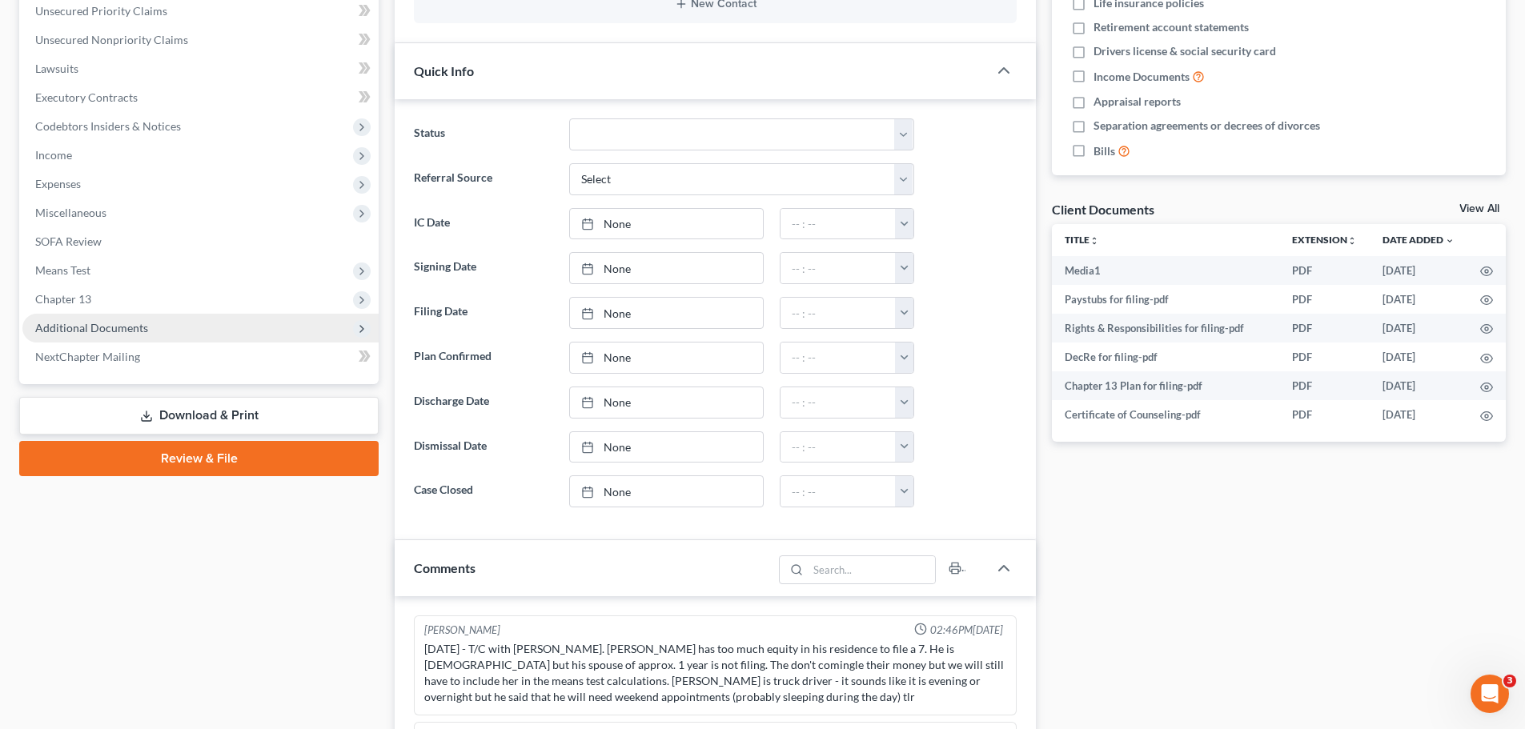
click at [137, 331] on span "Additional Documents" at bounding box center [91, 328] width 113 height 14
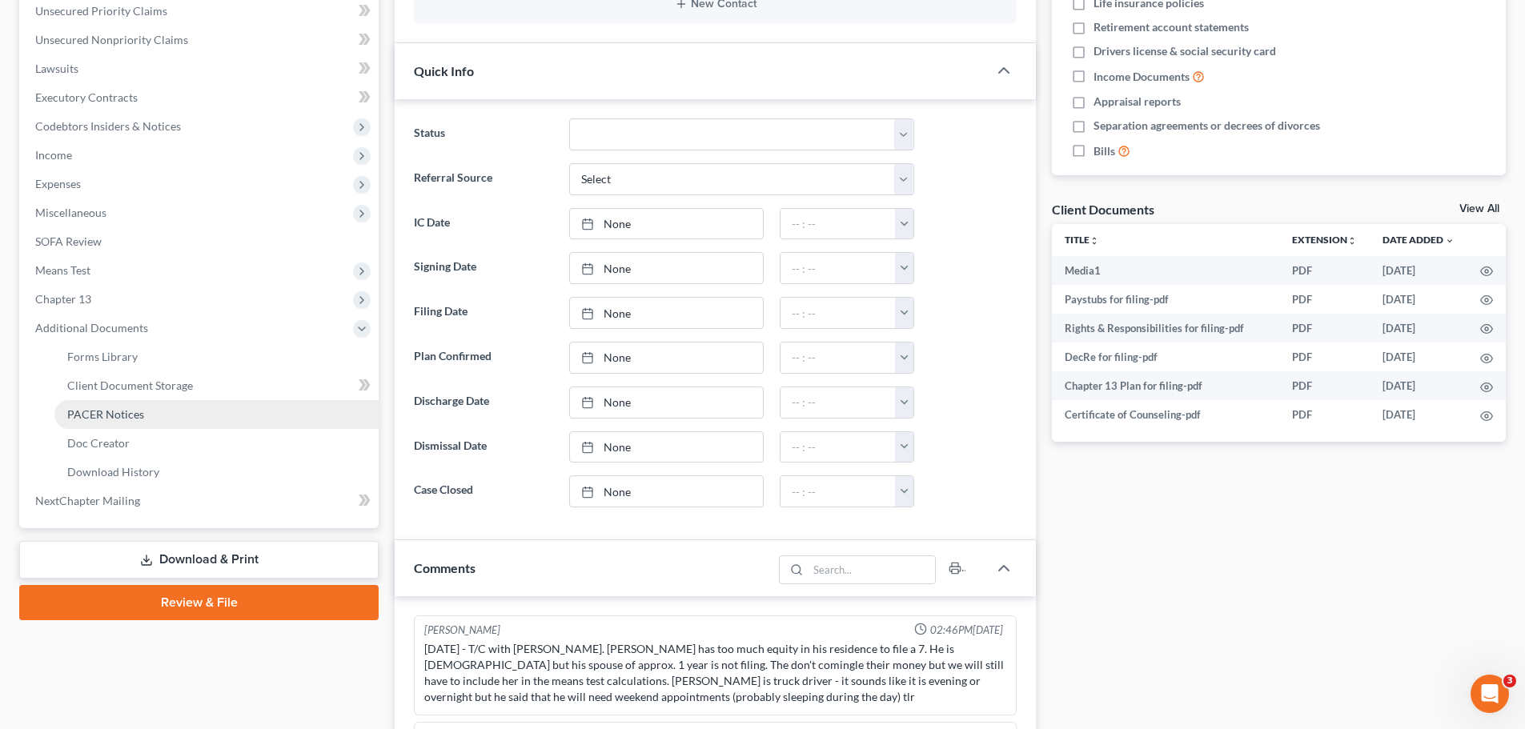
click at [142, 406] on link "PACER Notices" at bounding box center [216, 414] width 324 height 29
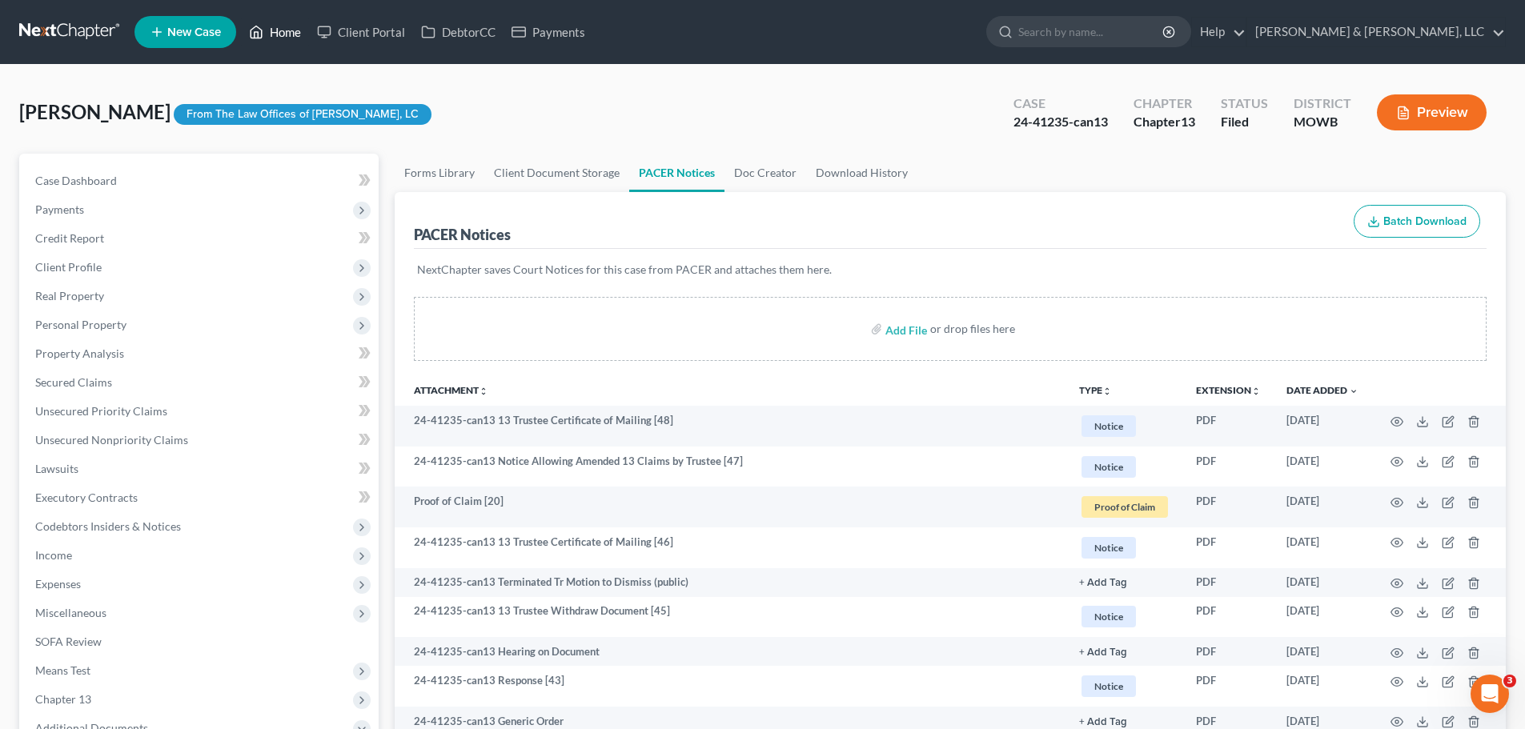
click at [272, 35] on link "Home" at bounding box center [275, 32] width 68 height 29
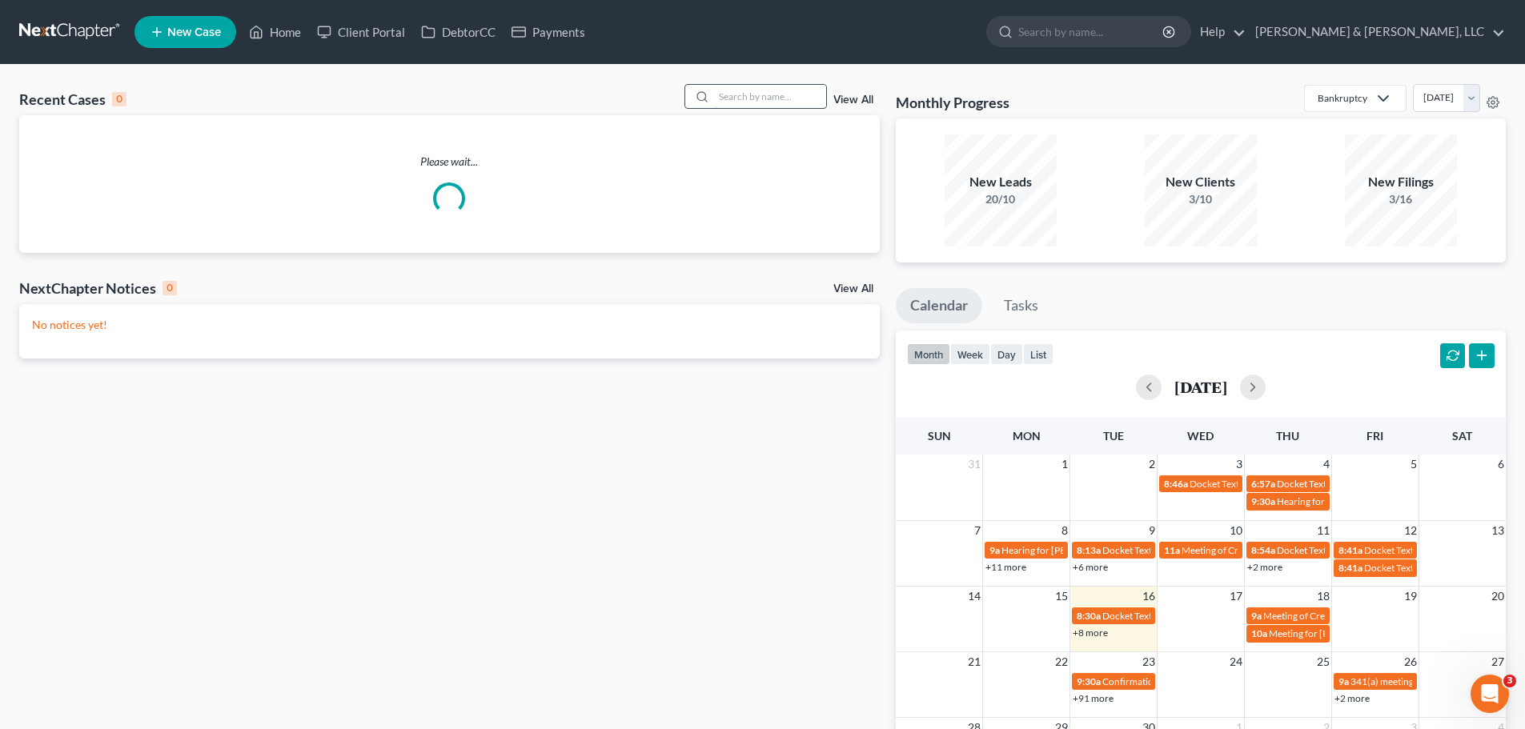
click at [772, 94] on input "search" at bounding box center [770, 96] width 112 height 23
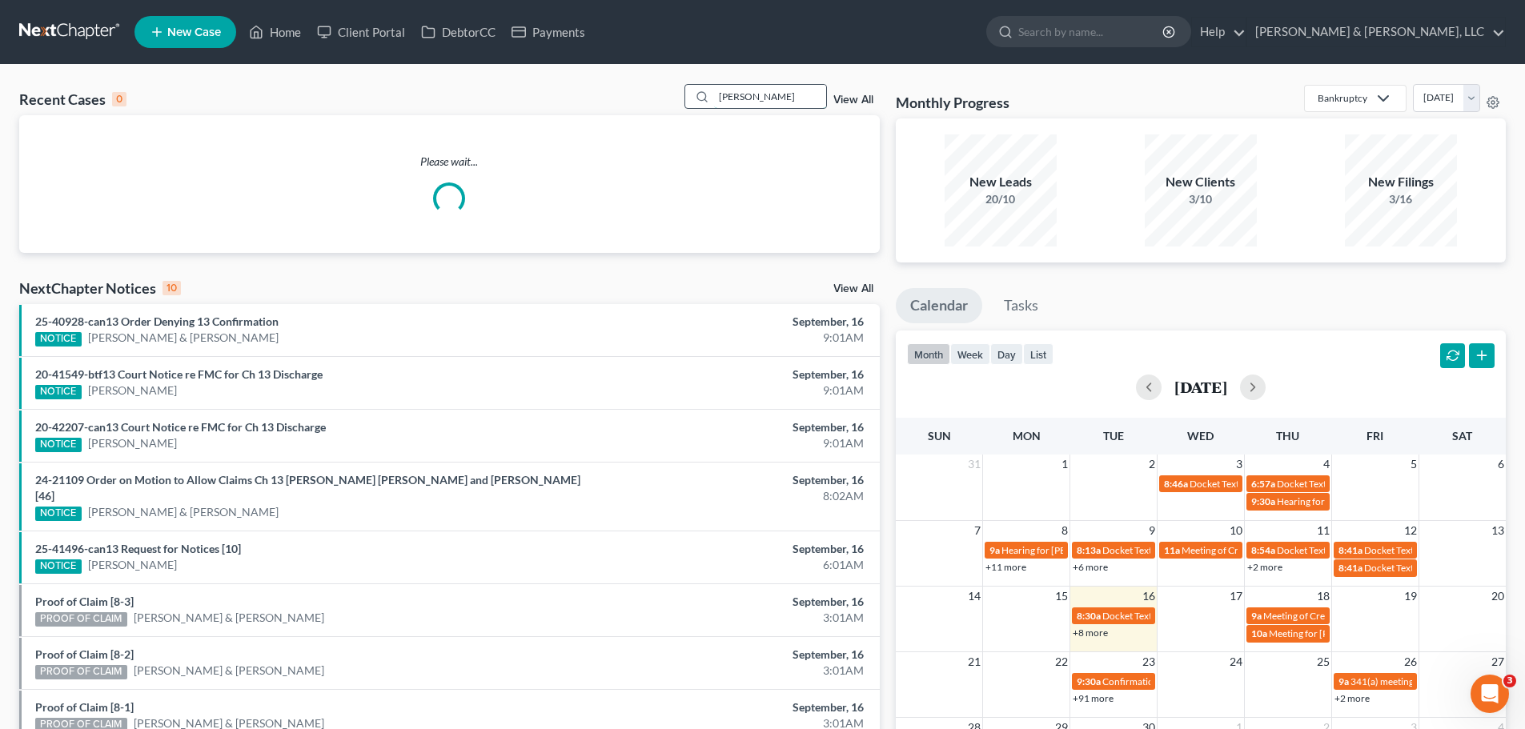
type input "koch"
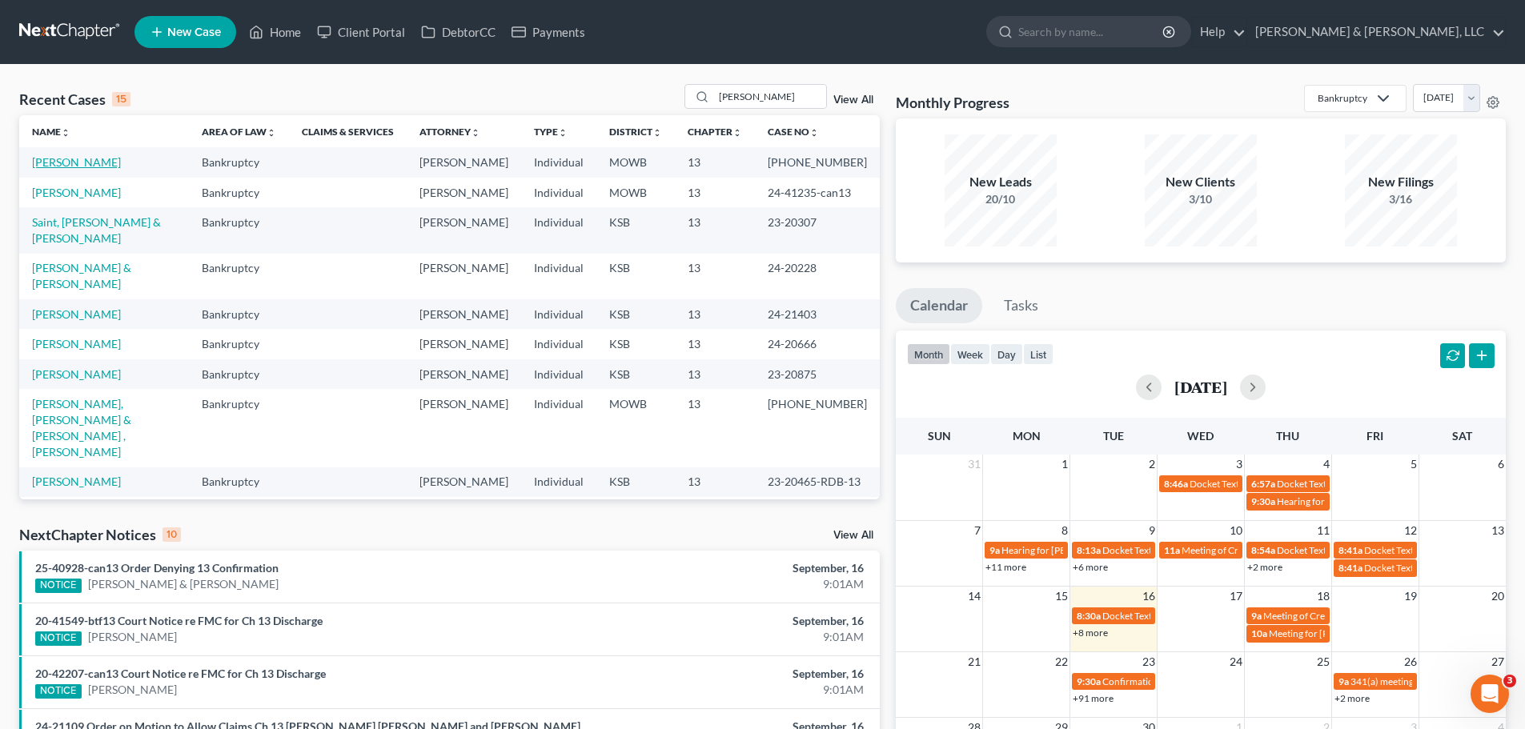
click at [100, 158] on link "[PERSON_NAME]" at bounding box center [76, 162] width 89 height 14
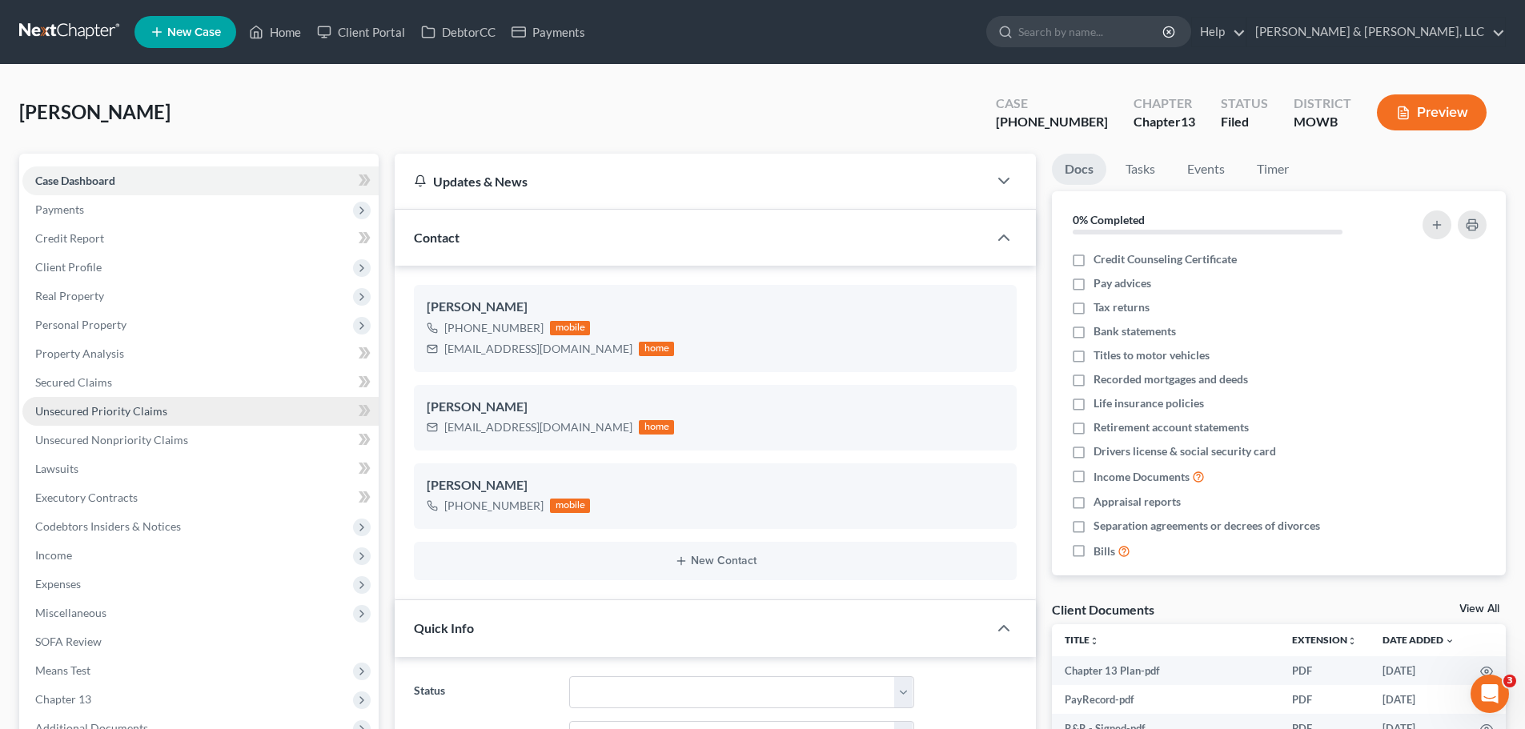
scroll to position [80, 0]
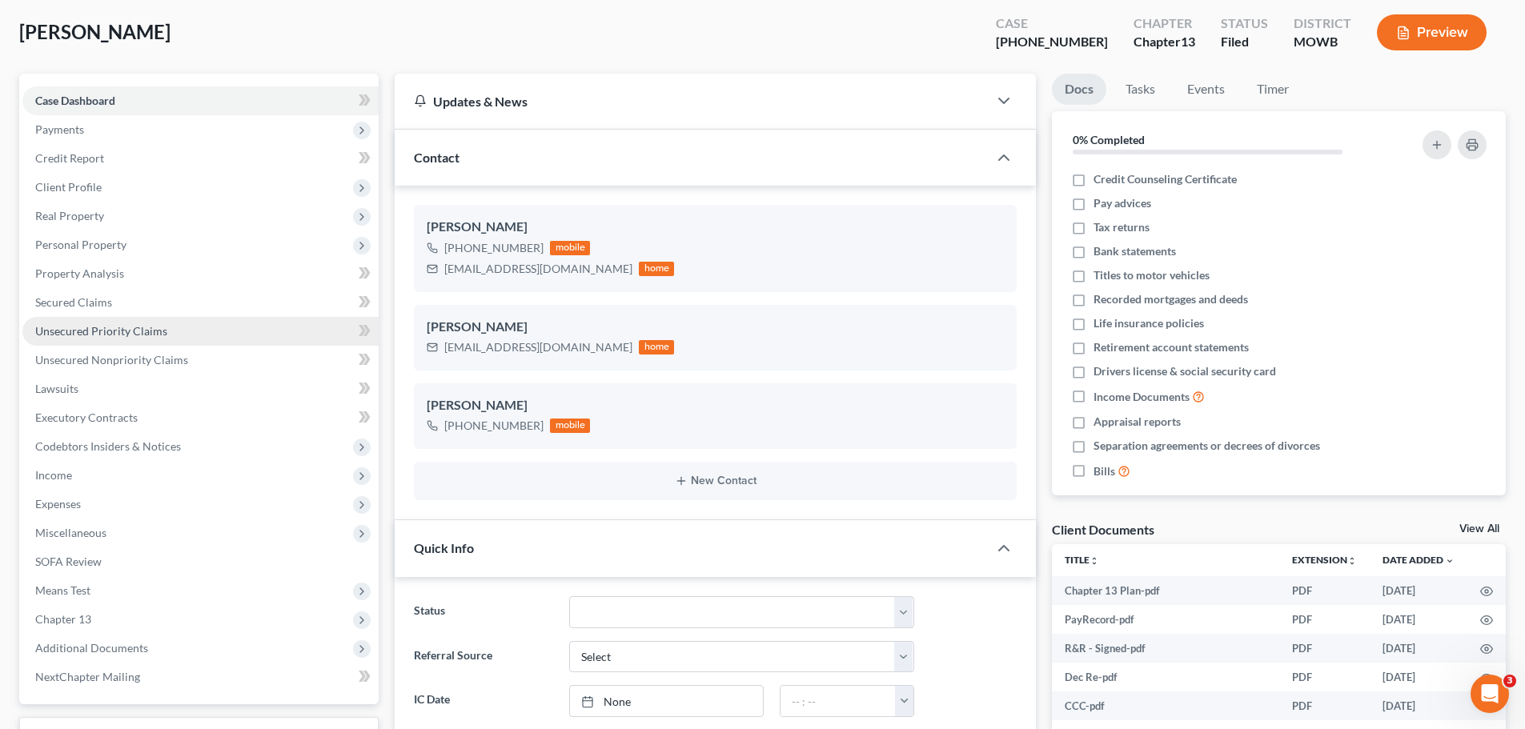
click at [159, 326] on span "Unsecured Priority Claims" at bounding box center [101, 331] width 132 height 14
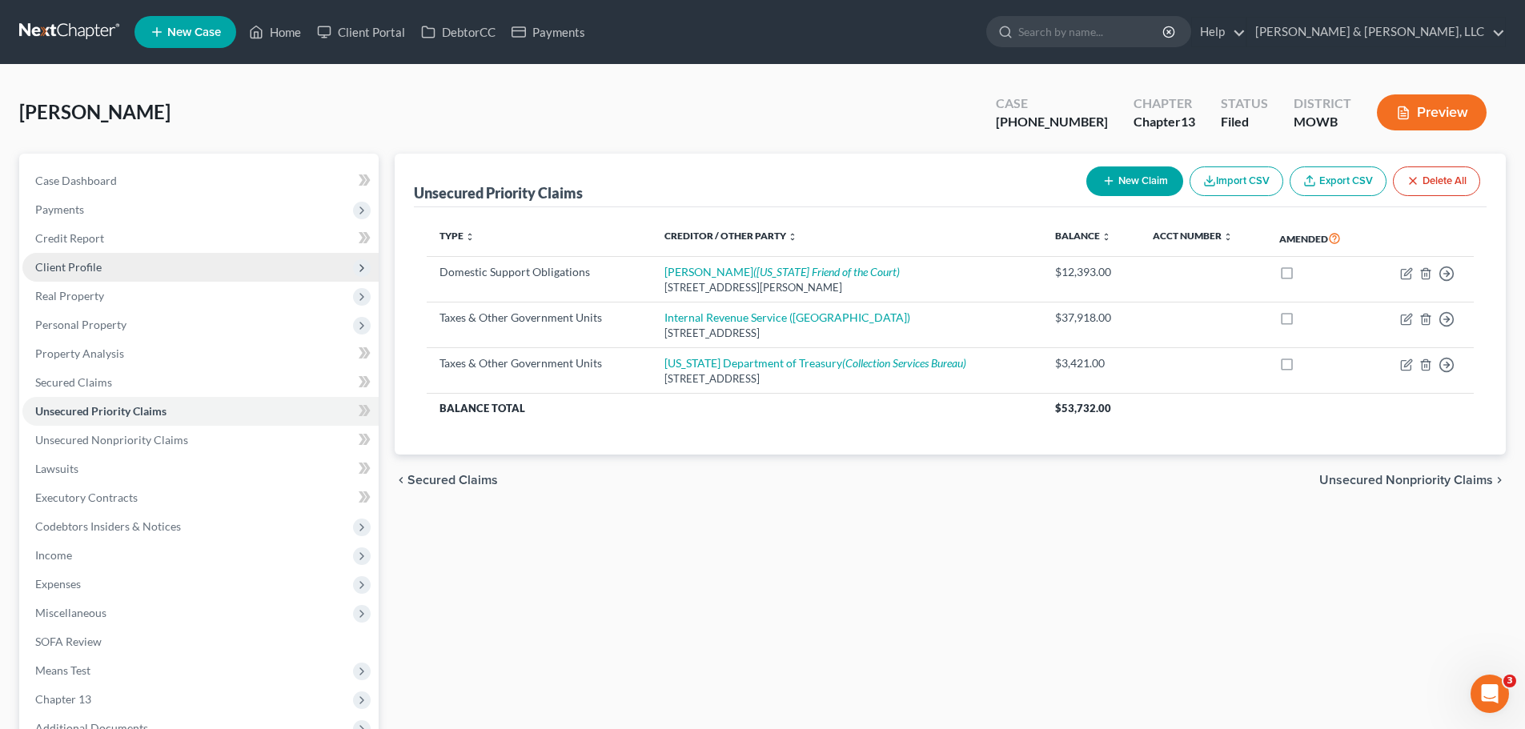
click at [93, 258] on span "Client Profile" at bounding box center [200, 267] width 356 height 29
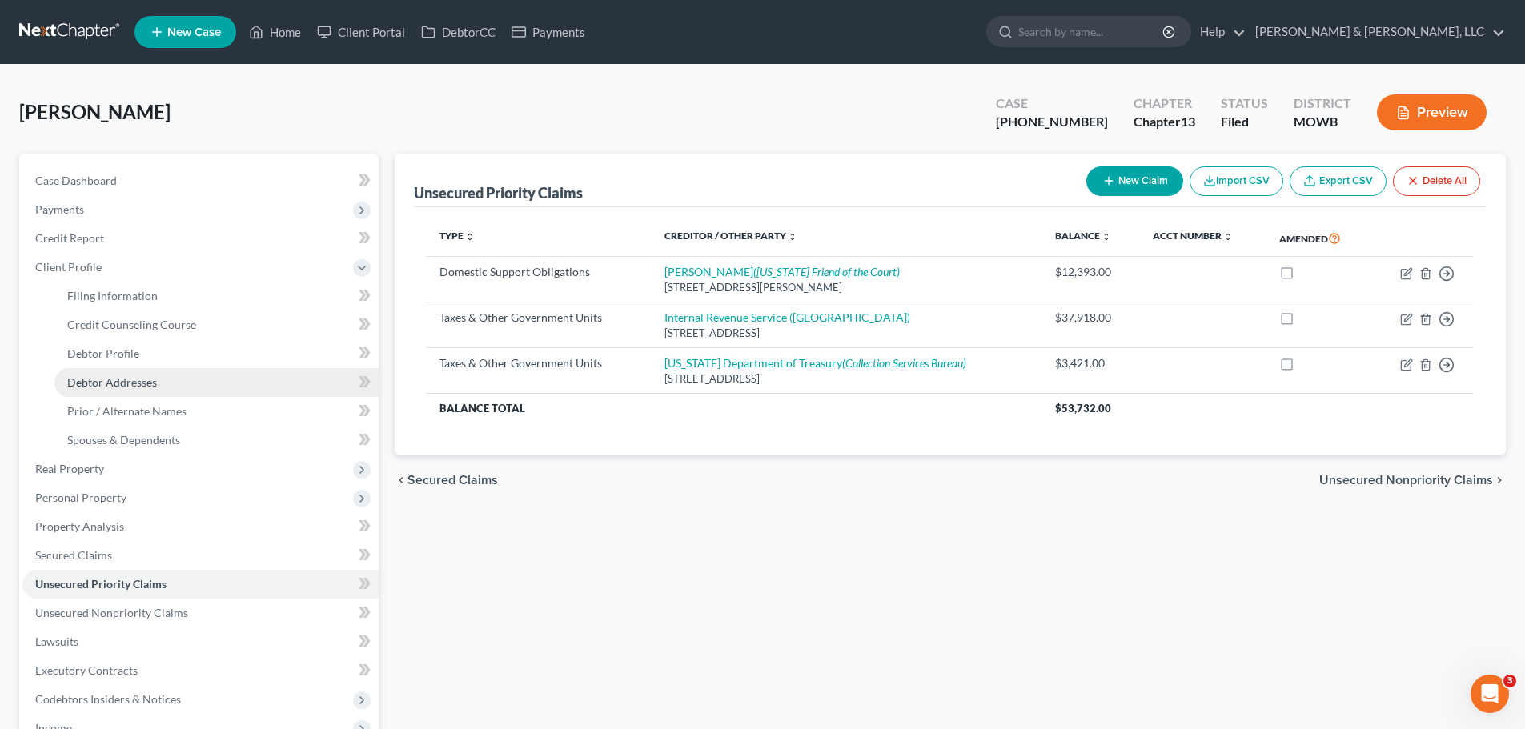
click at [132, 373] on link "Debtor Addresses" at bounding box center [216, 382] width 324 height 29
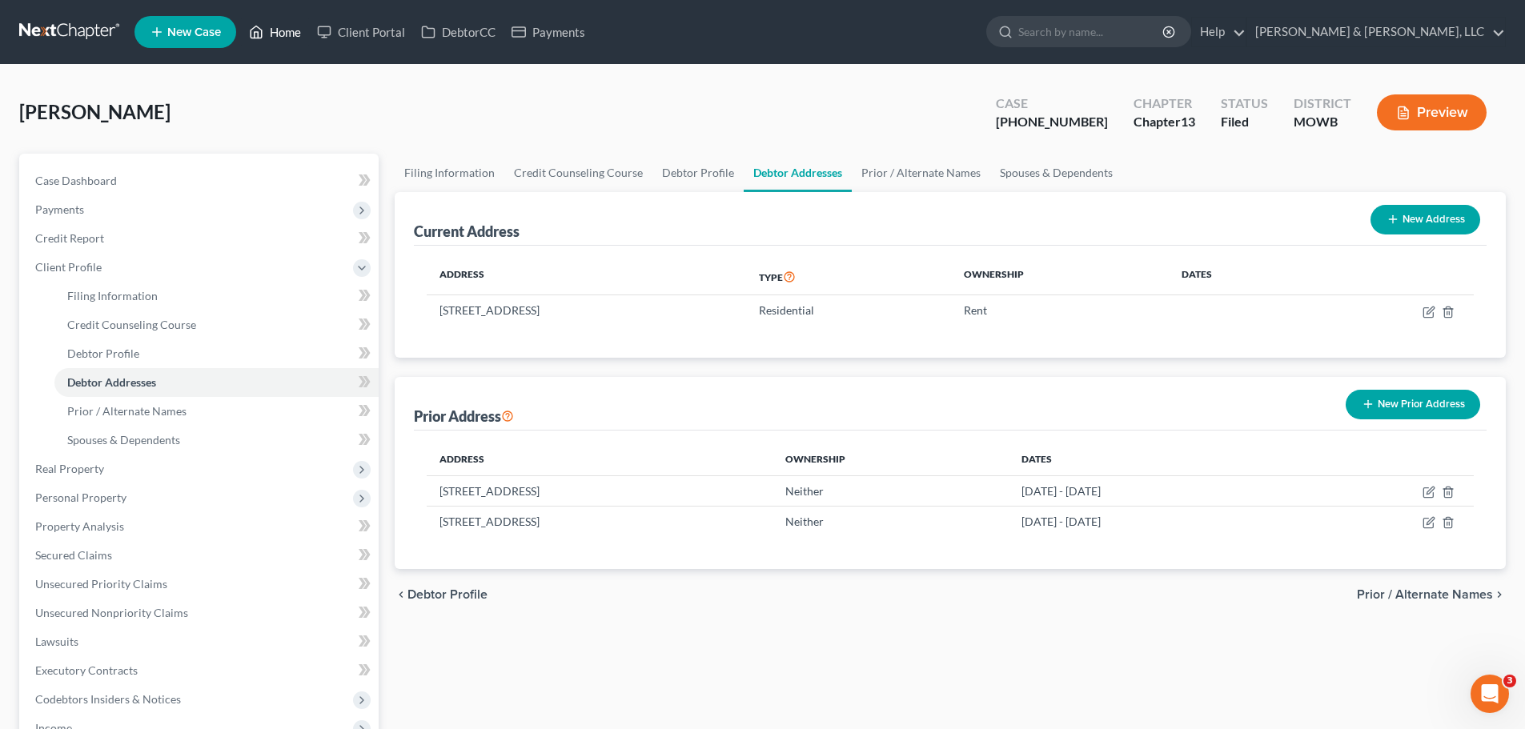
click at [291, 36] on link "Home" at bounding box center [275, 32] width 68 height 29
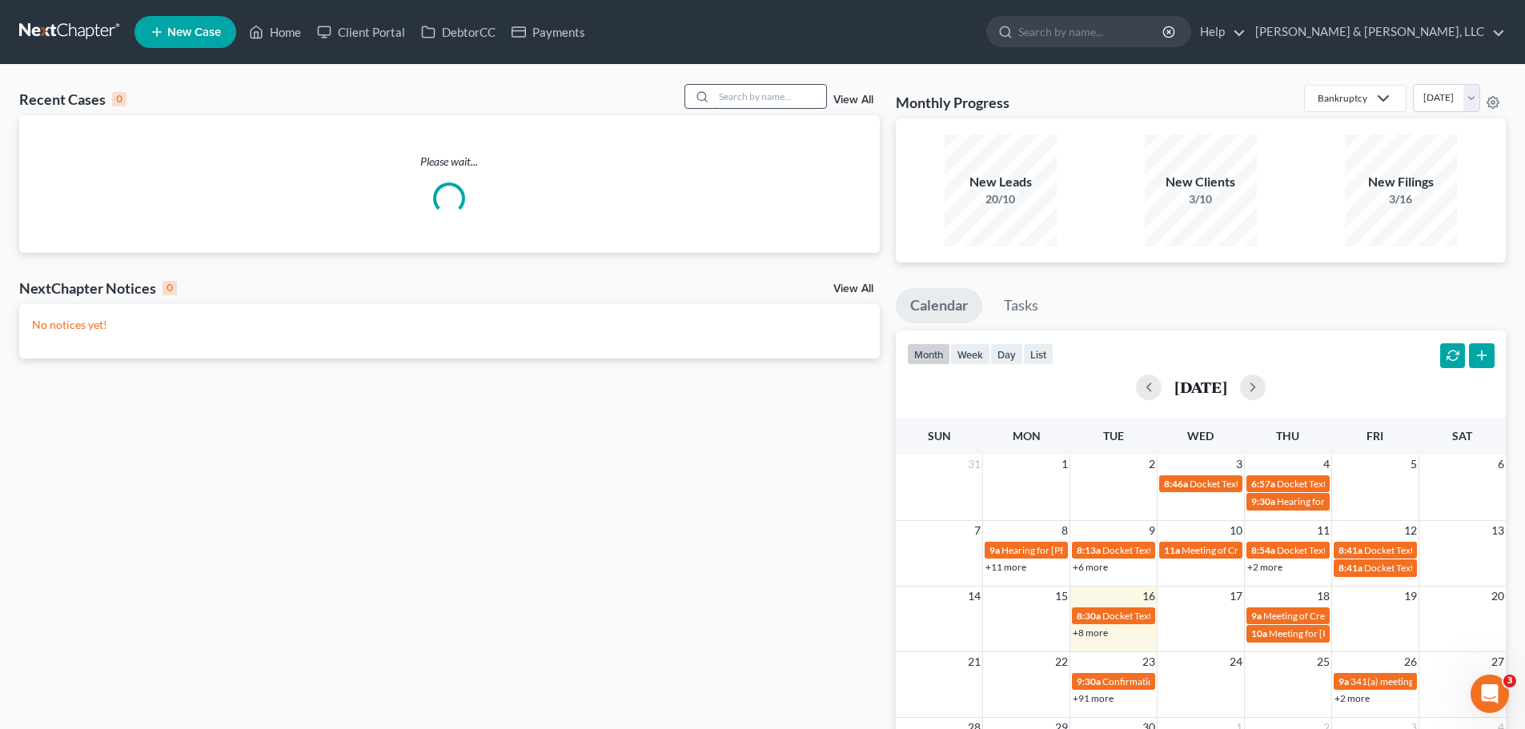
click at [755, 100] on input "search" at bounding box center [770, 96] width 112 height 23
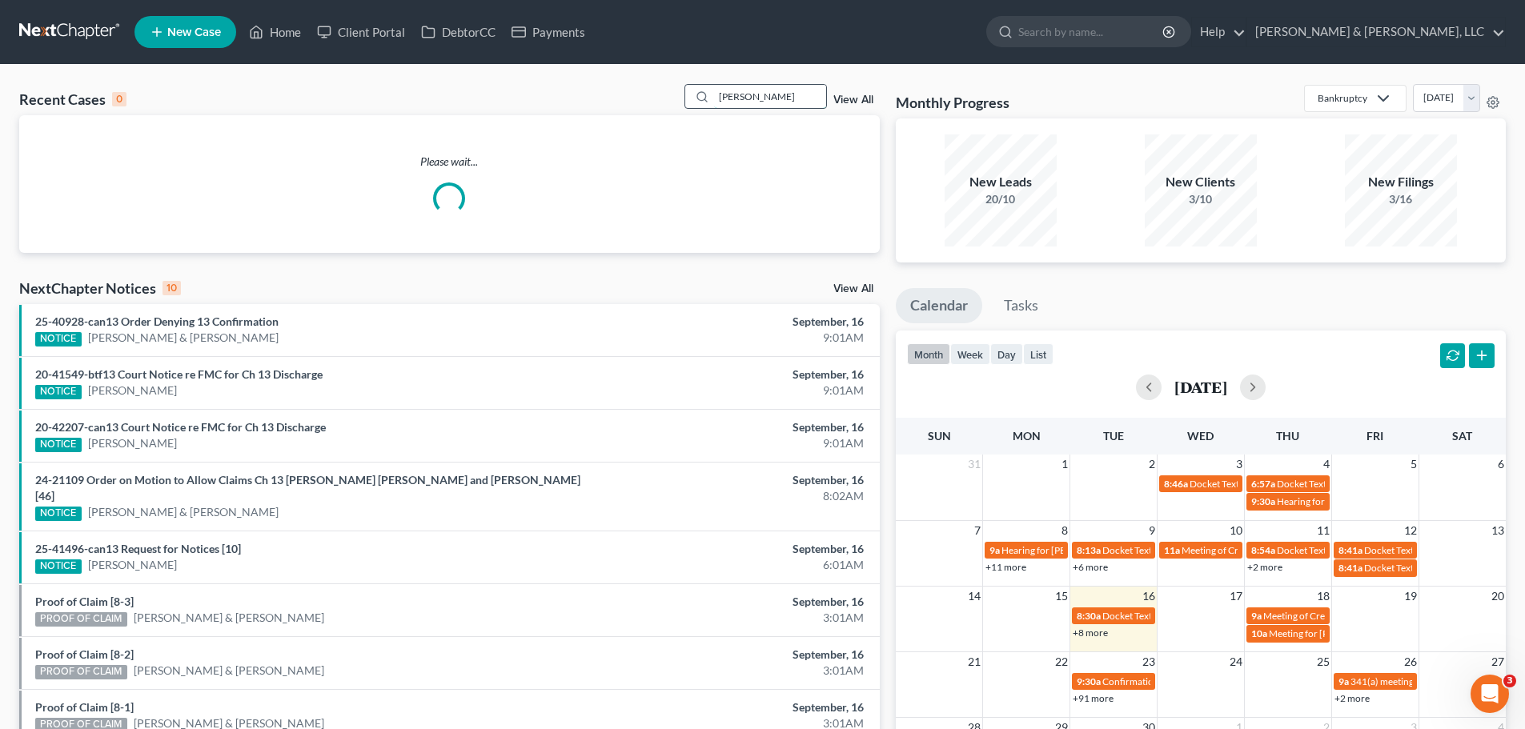
type input "stricklan"
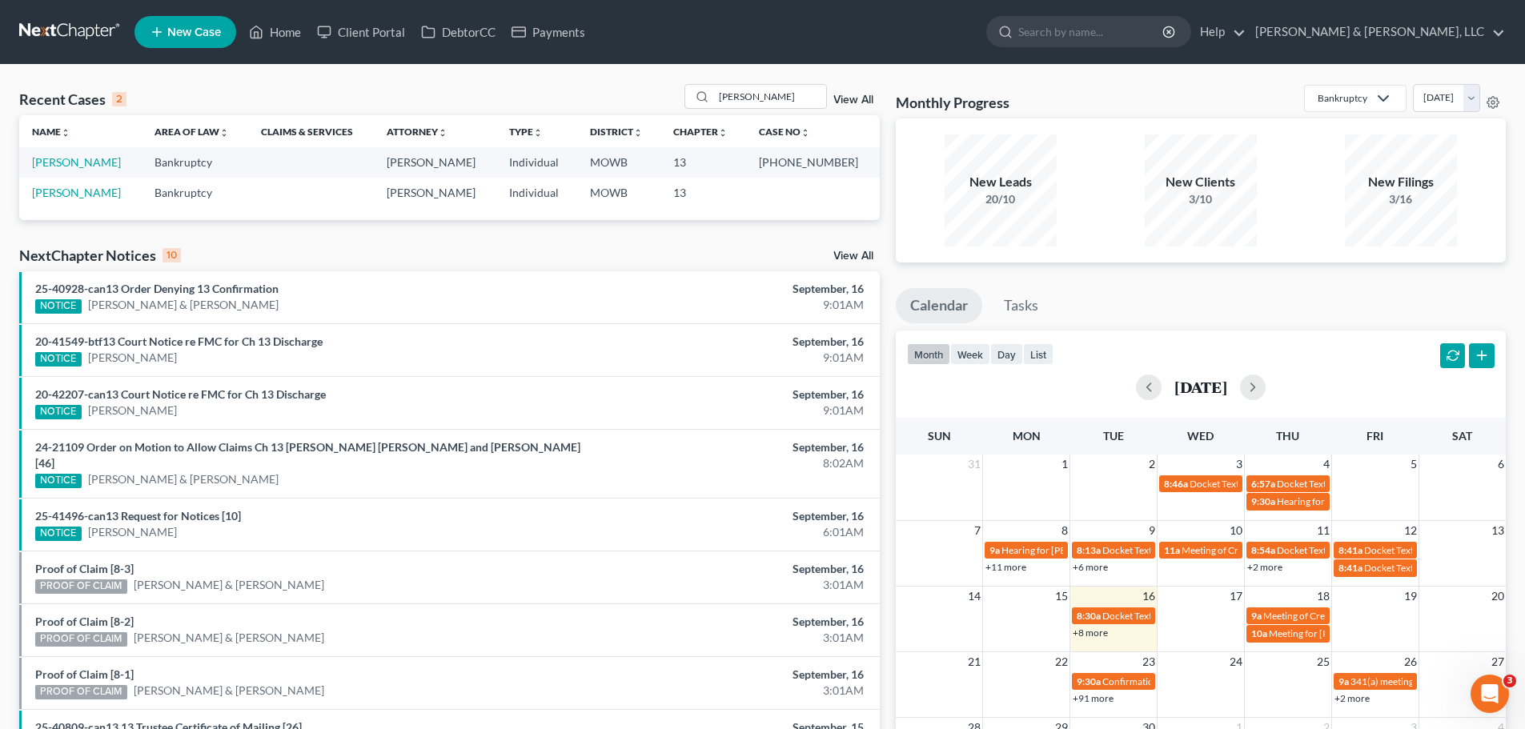
click at [100, 154] on td "[PERSON_NAME]" at bounding box center [80, 162] width 122 height 30
click at [99, 157] on link "[PERSON_NAME]" at bounding box center [76, 162] width 89 height 14
select select "2"
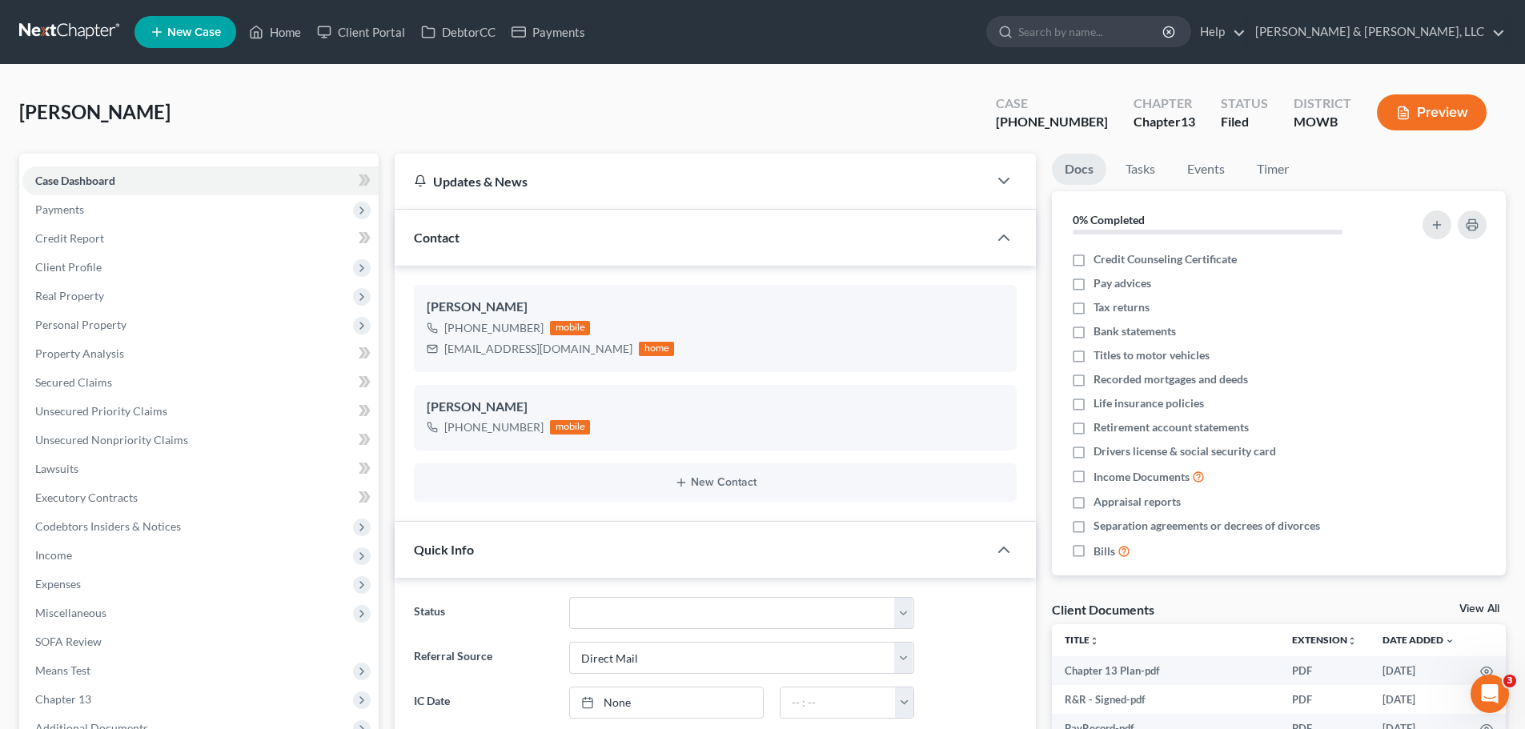
scroll to position [344, 0]
click at [277, 39] on link "Home" at bounding box center [275, 32] width 68 height 29
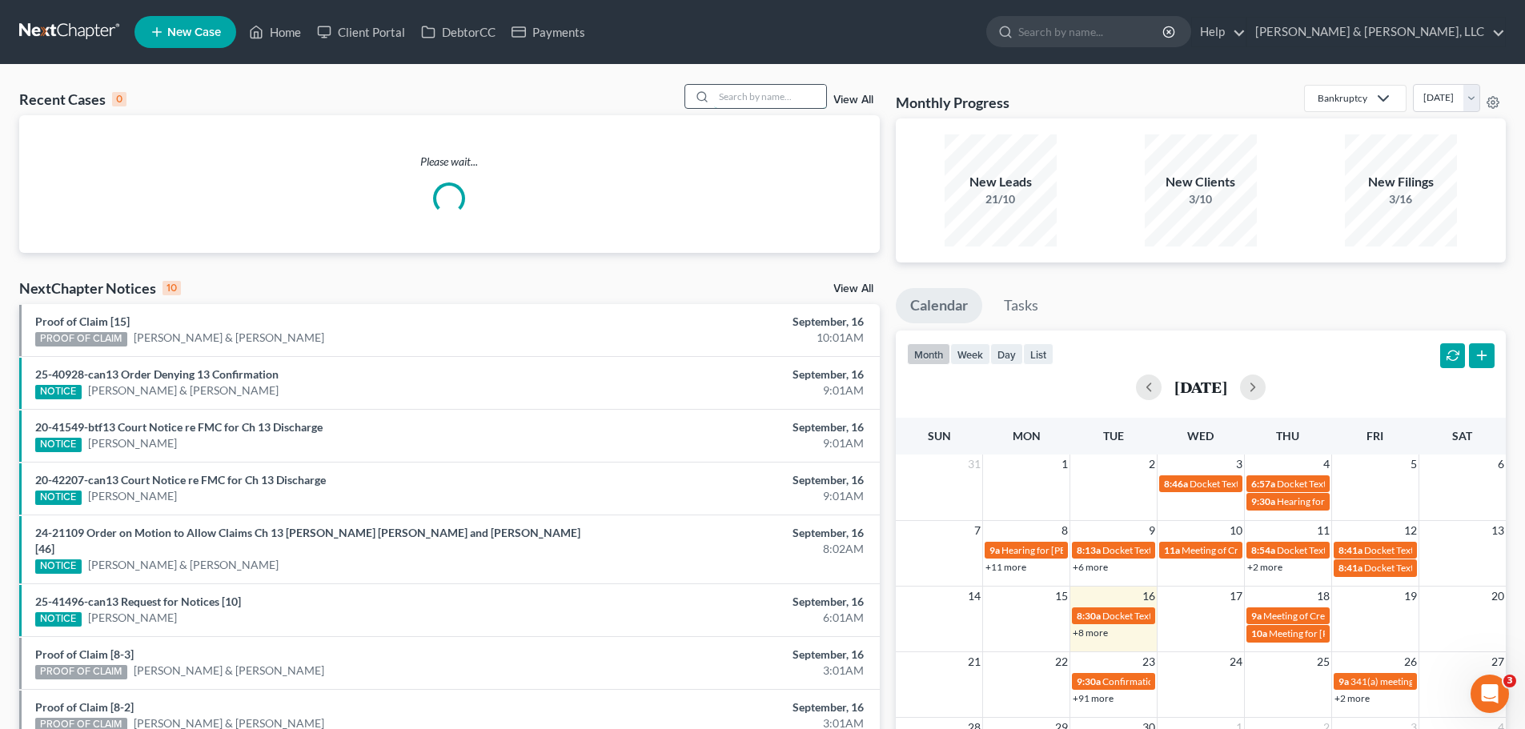
click at [787, 102] on input "search" at bounding box center [770, 96] width 112 height 23
type input "knight"
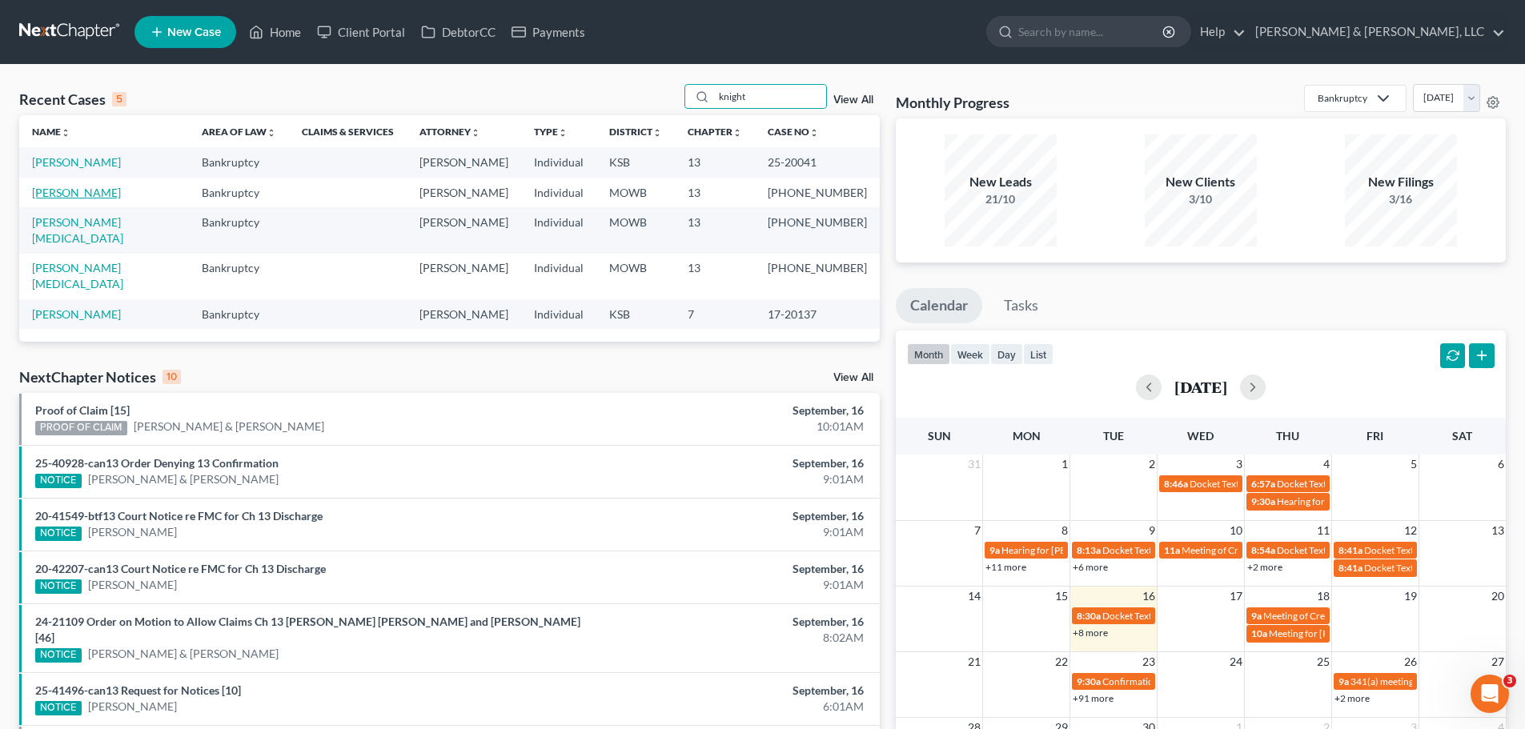
click at [98, 193] on link "[PERSON_NAME]" at bounding box center [76, 193] width 89 height 14
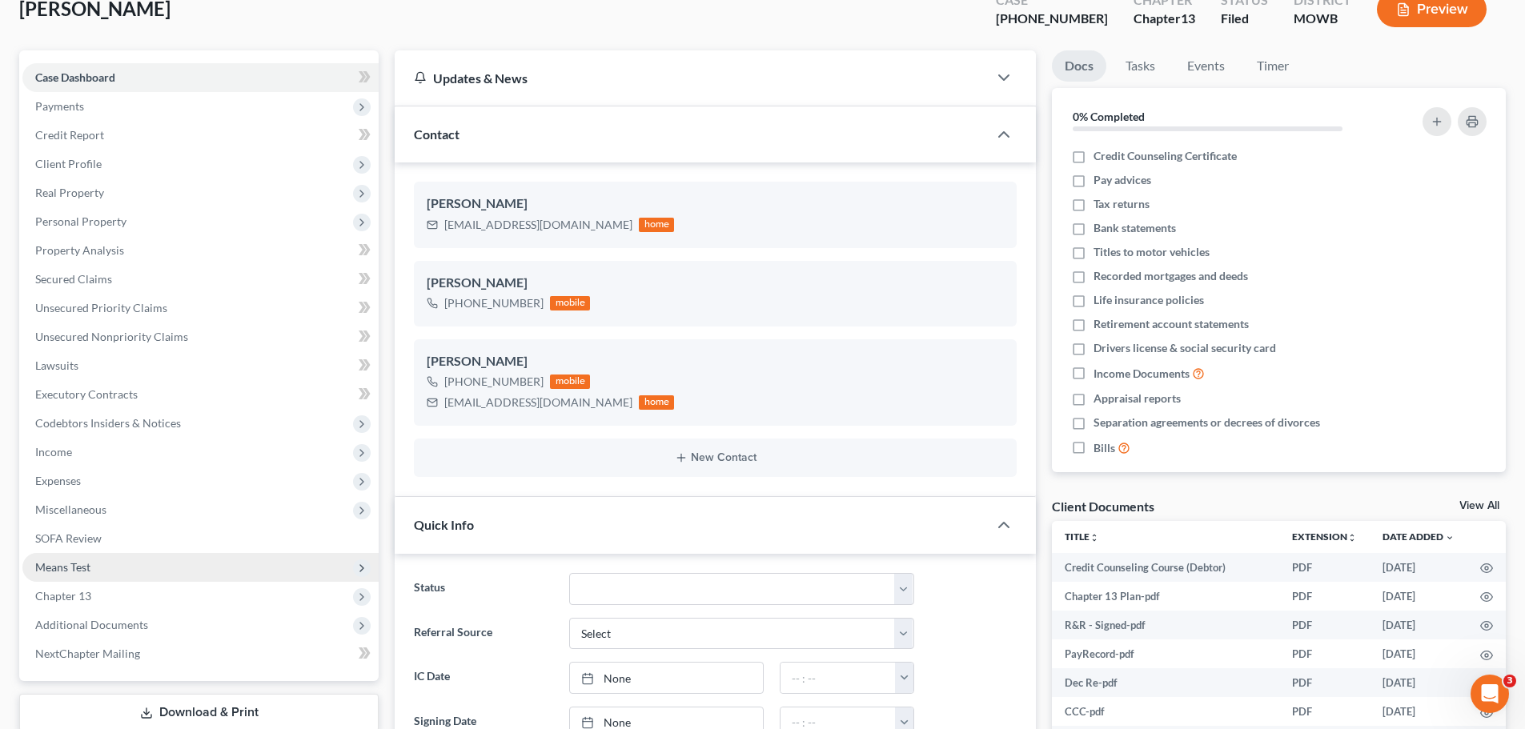
scroll to position [320, 0]
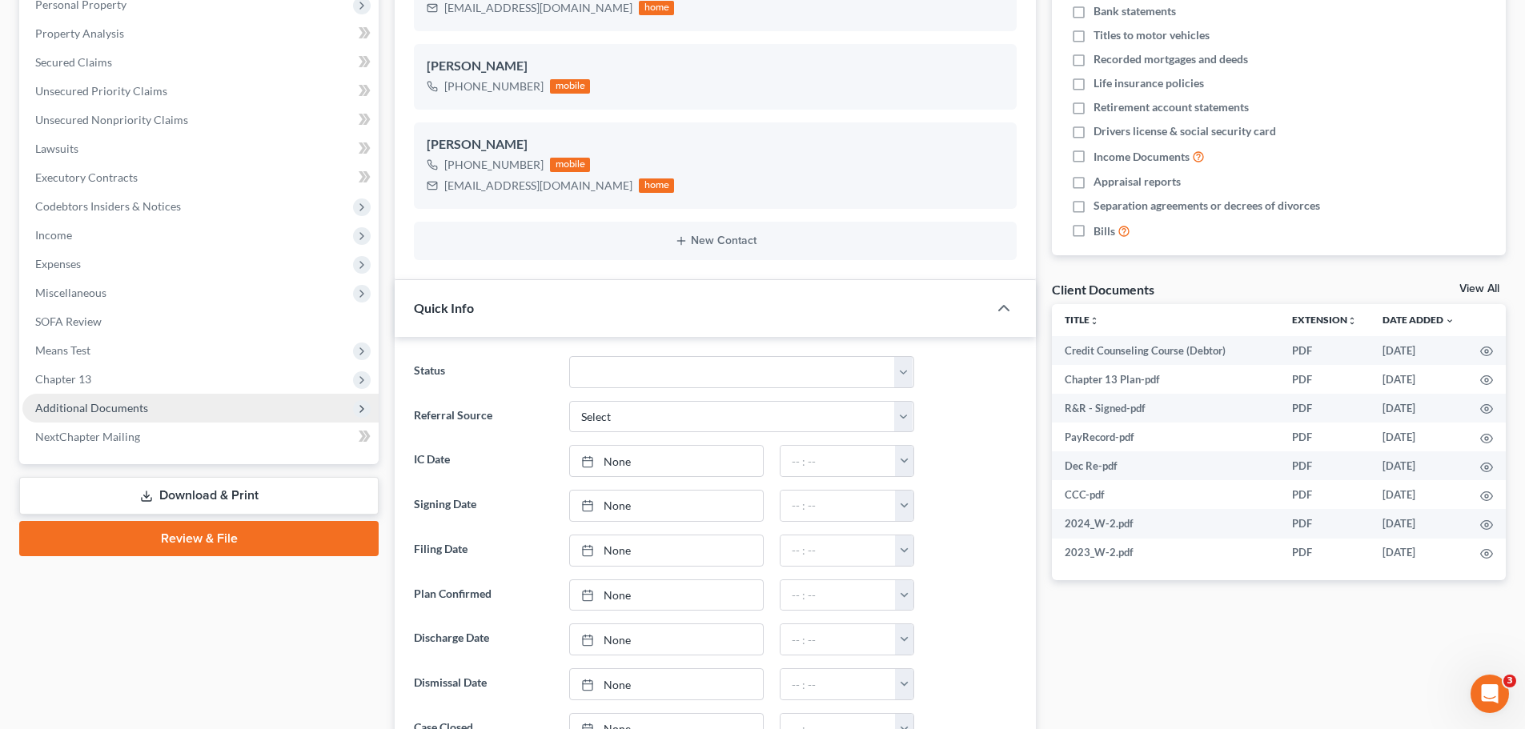
click at [162, 407] on span "Additional Documents" at bounding box center [200, 408] width 356 height 29
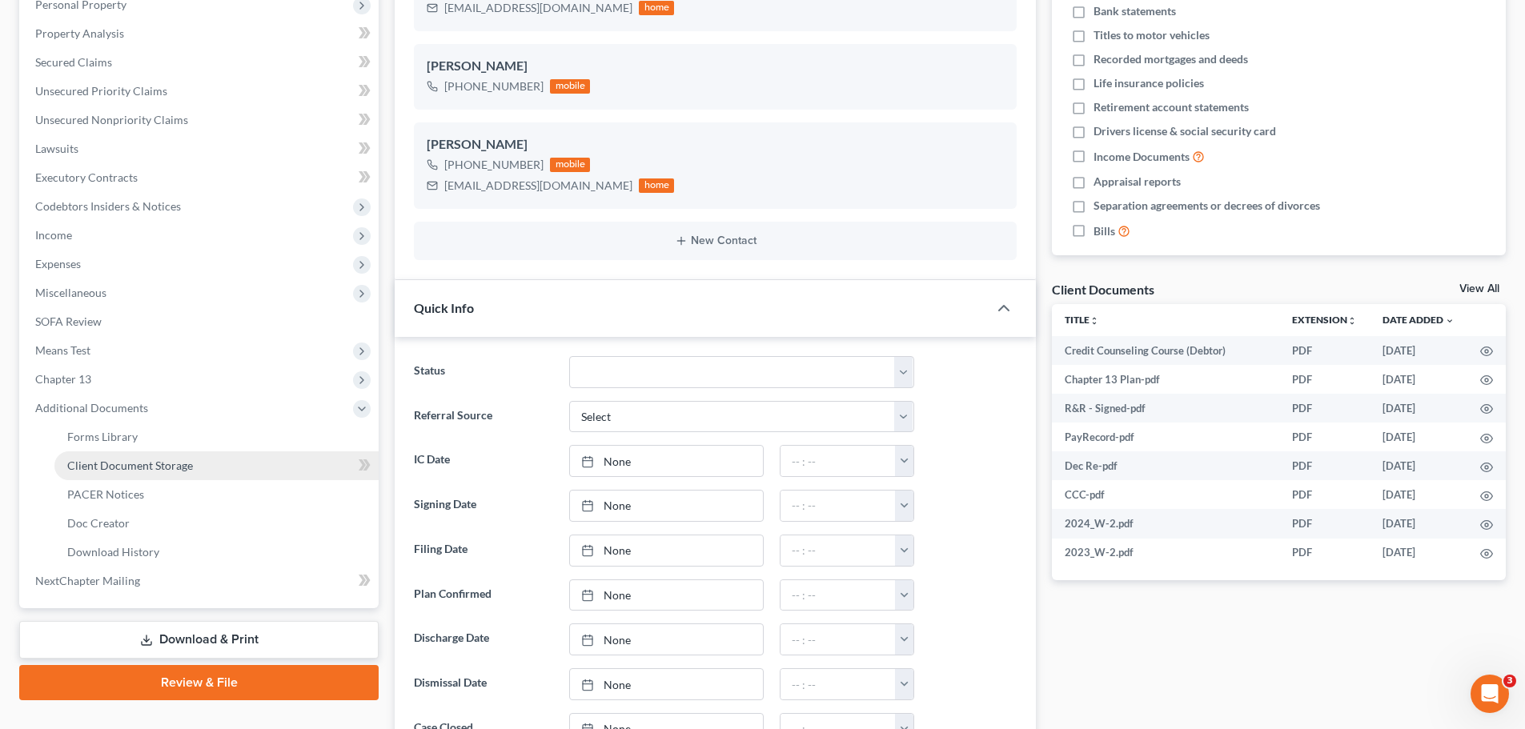
click at [176, 460] on span "Client Document Storage" at bounding box center [130, 466] width 126 height 14
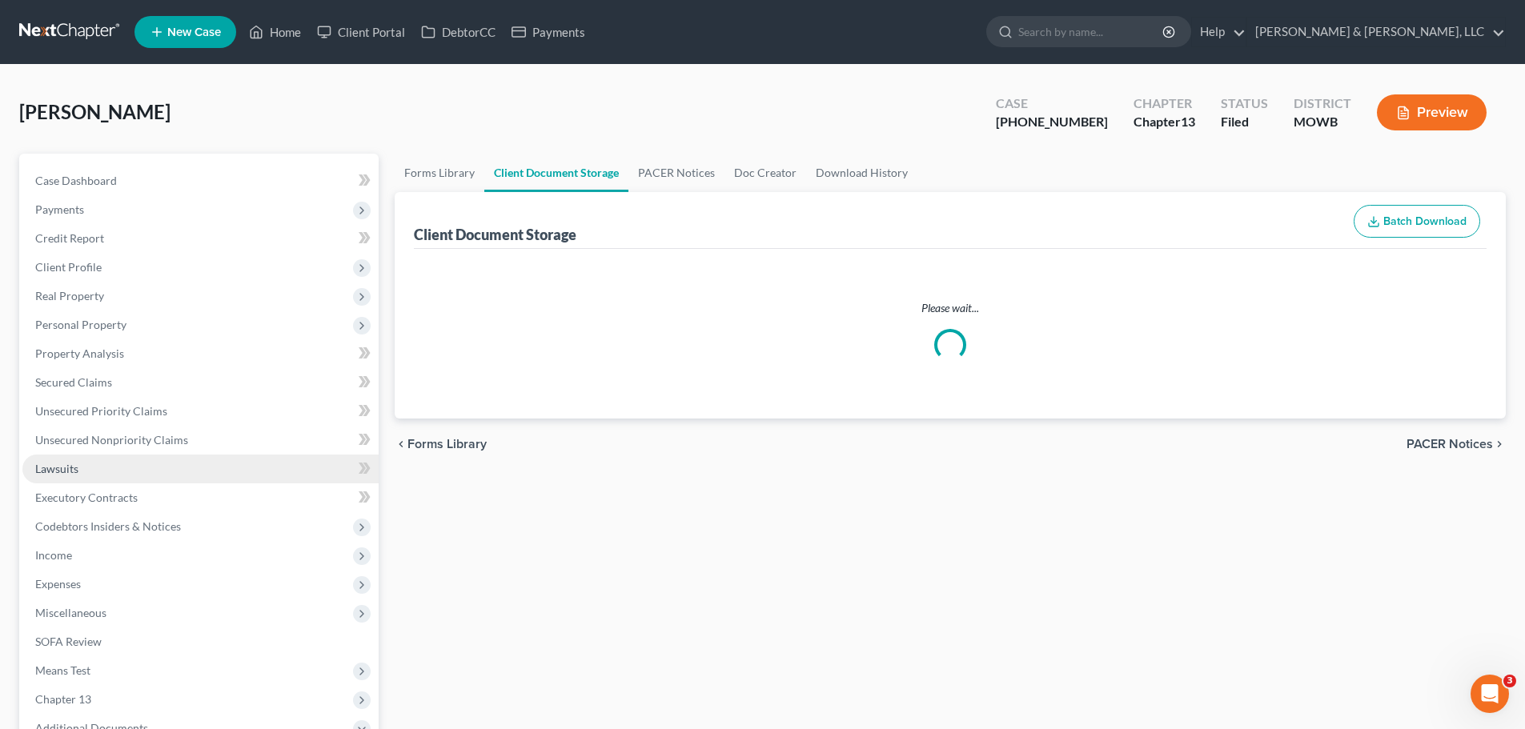
select select "5"
select select "24"
select select "21"
select select "9"
select select "18"
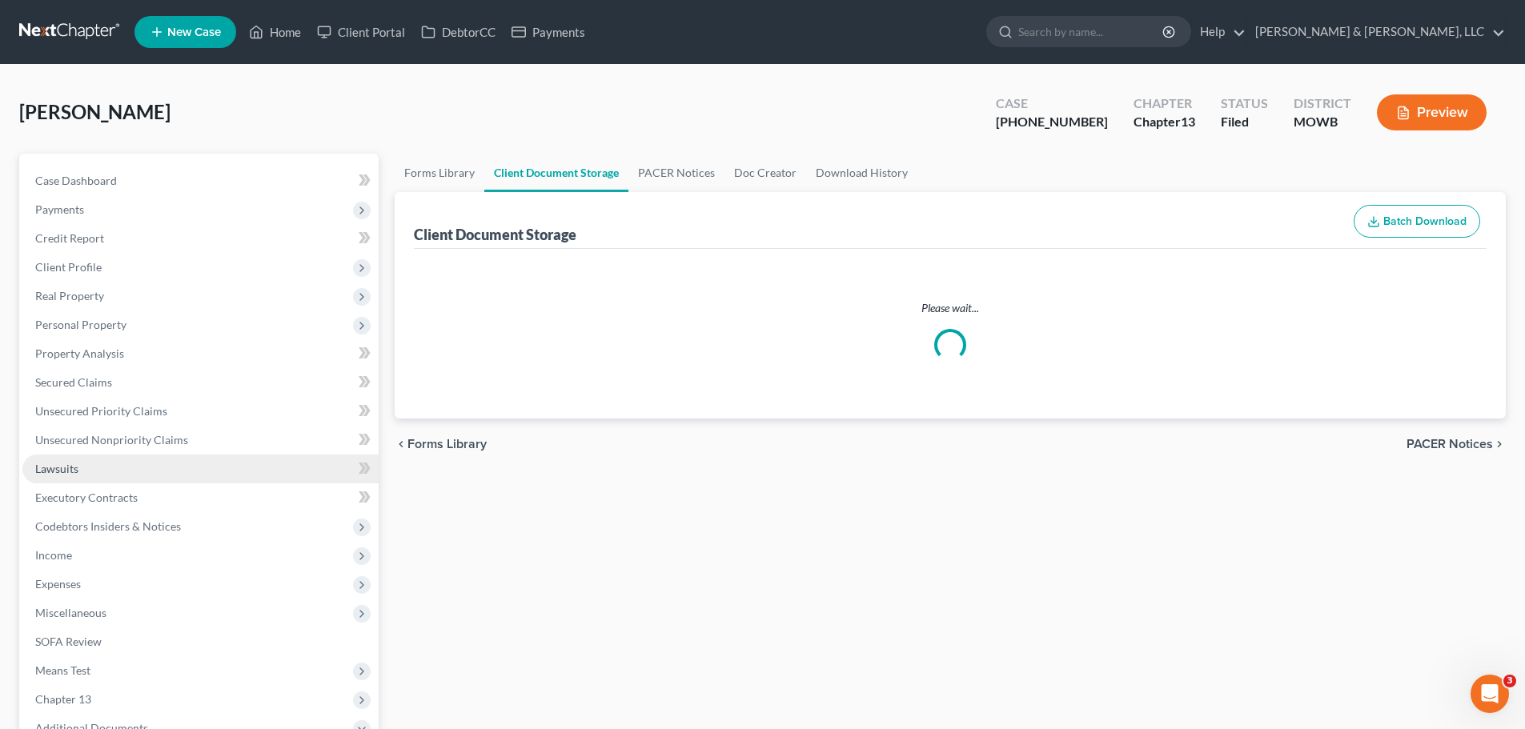
select select "5"
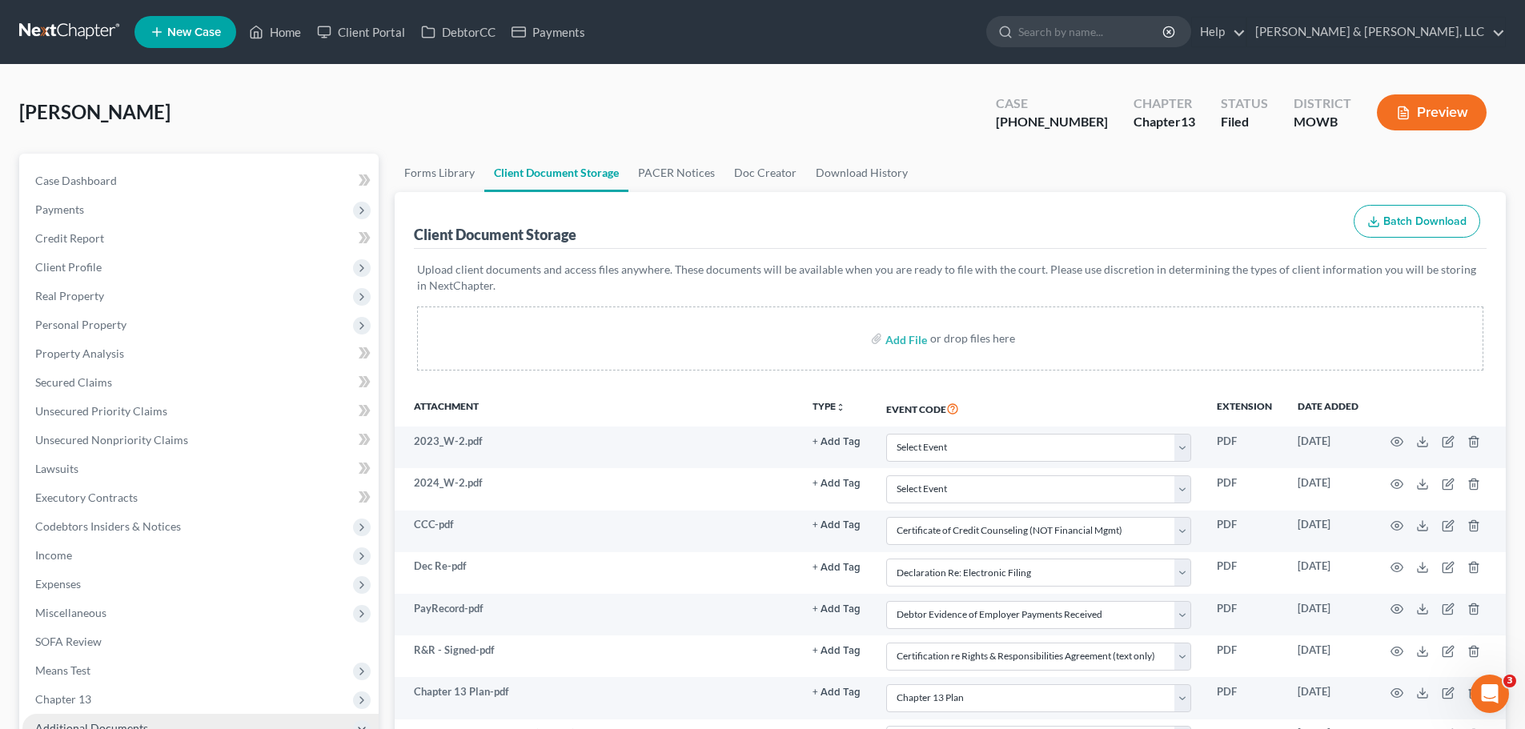
scroll to position [240, 0]
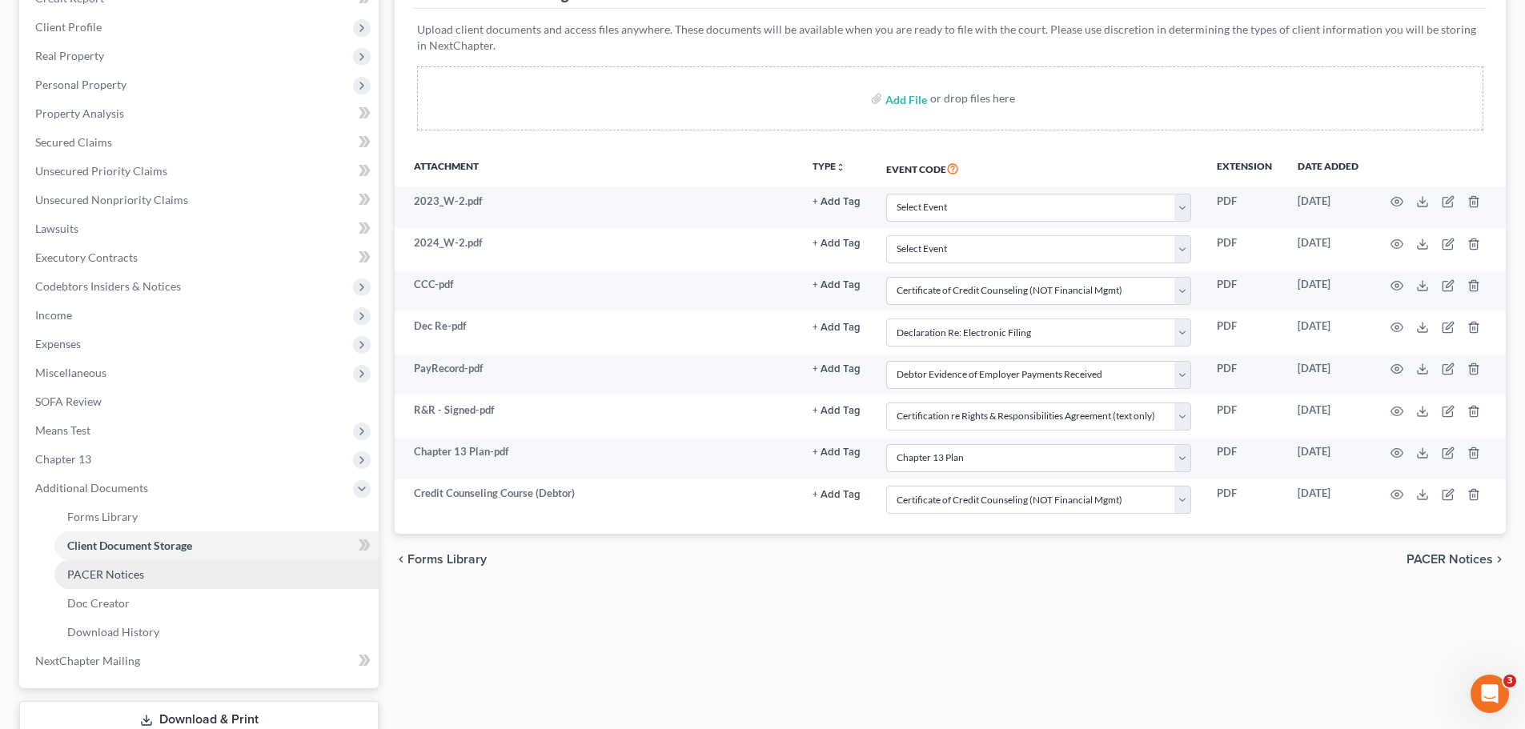
click at [104, 568] on span "PACER Notices" at bounding box center [105, 574] width 77 height 14
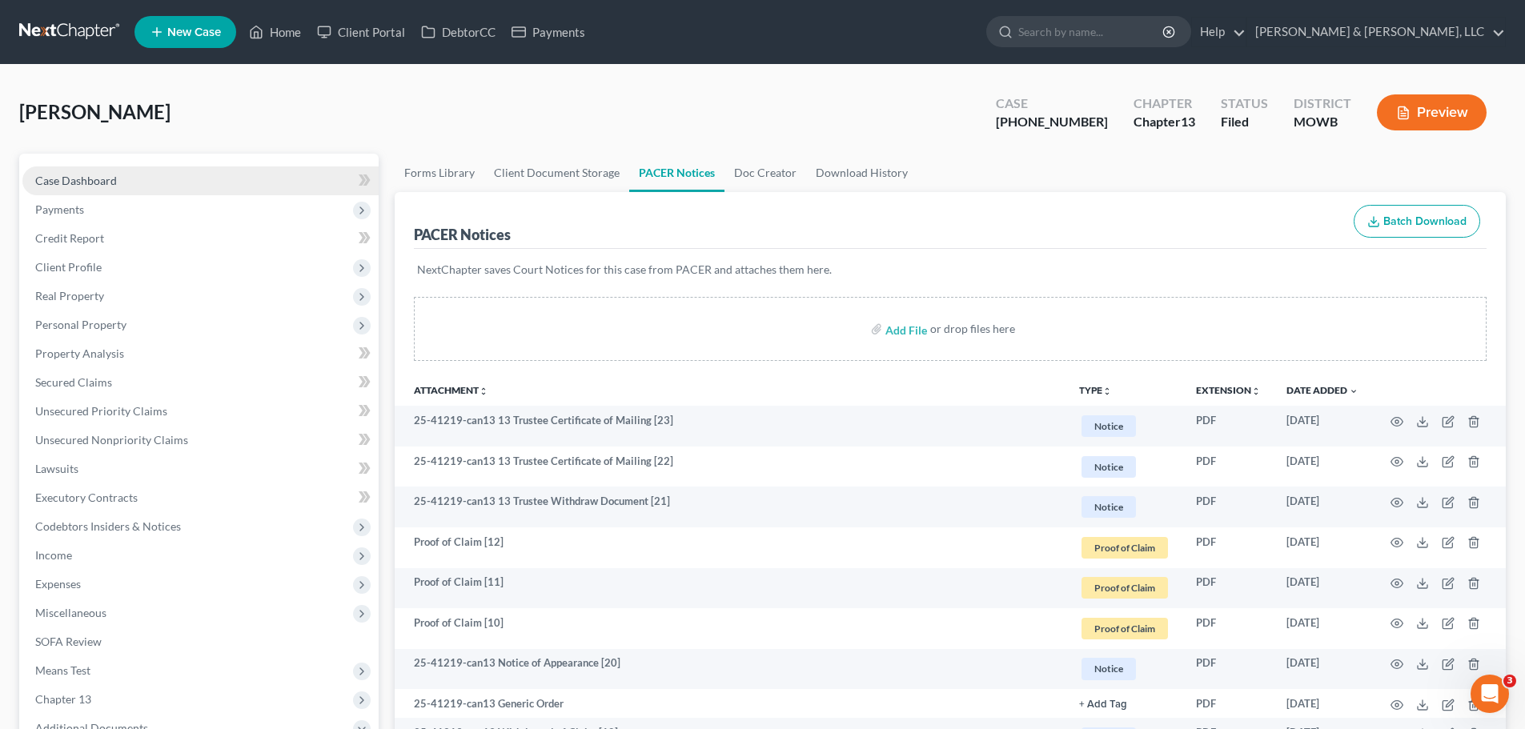
click at [131, 174] on link "Case Dashboard" at bounding box center [200, 180] width 356 height 29
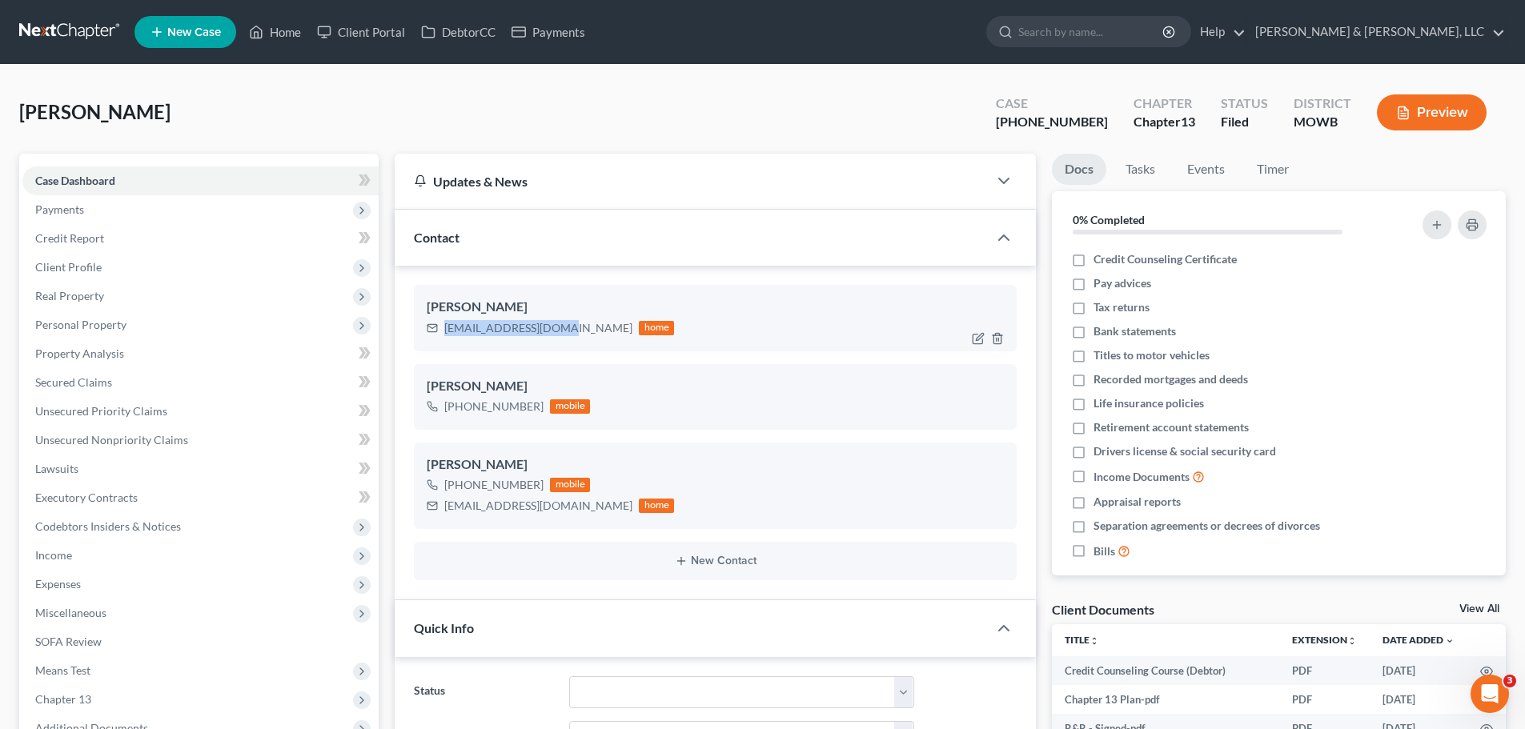
drag, startPoint x: 445, startPoint y: 327, endPoint x: 559, endPoint y: 327, distance: 113.6
click at [559, 327] on div "Knightx5@comcast.net home" at bounding box center [550, 328] width 247 height 21
copy div "Knightx5@comcast.net"
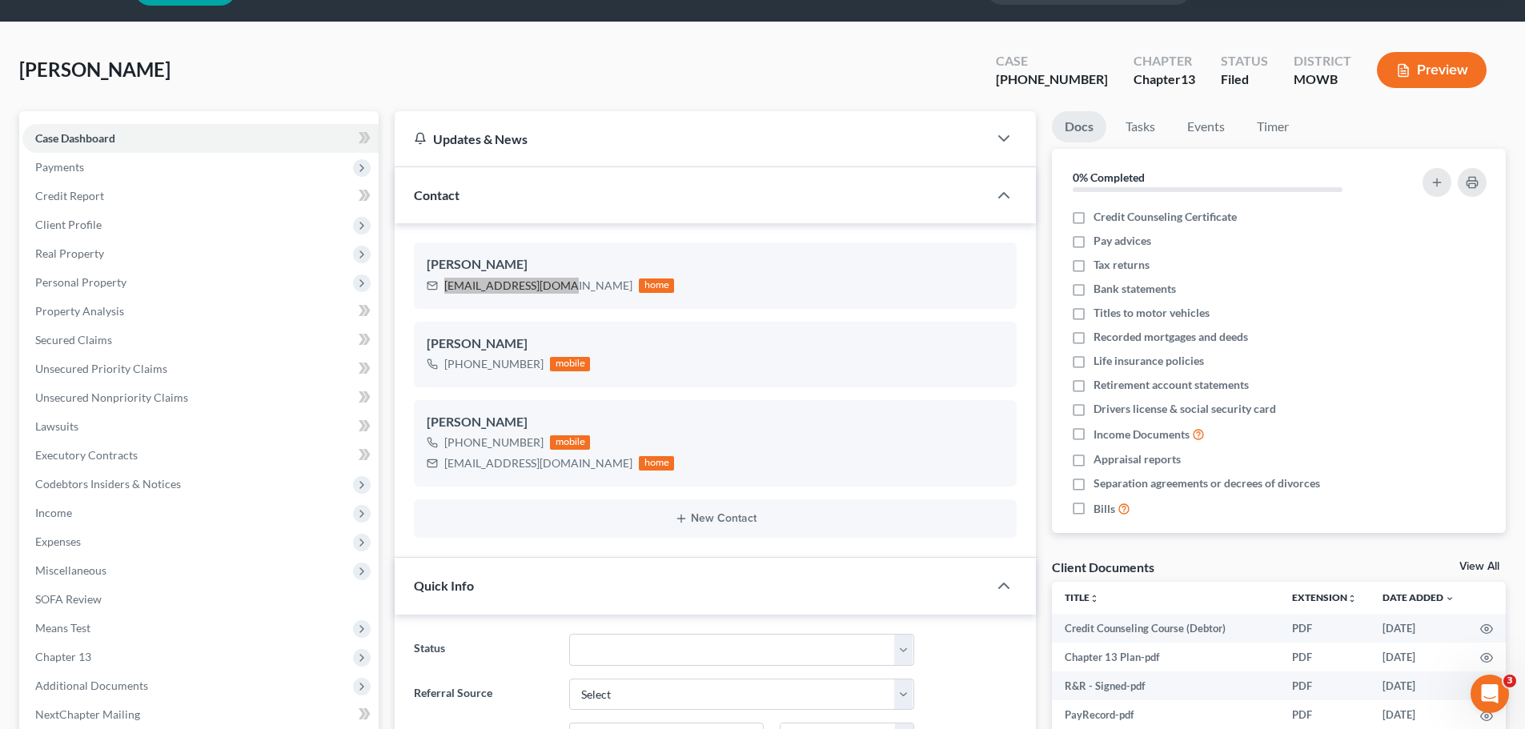
scroll to position [80, 0]
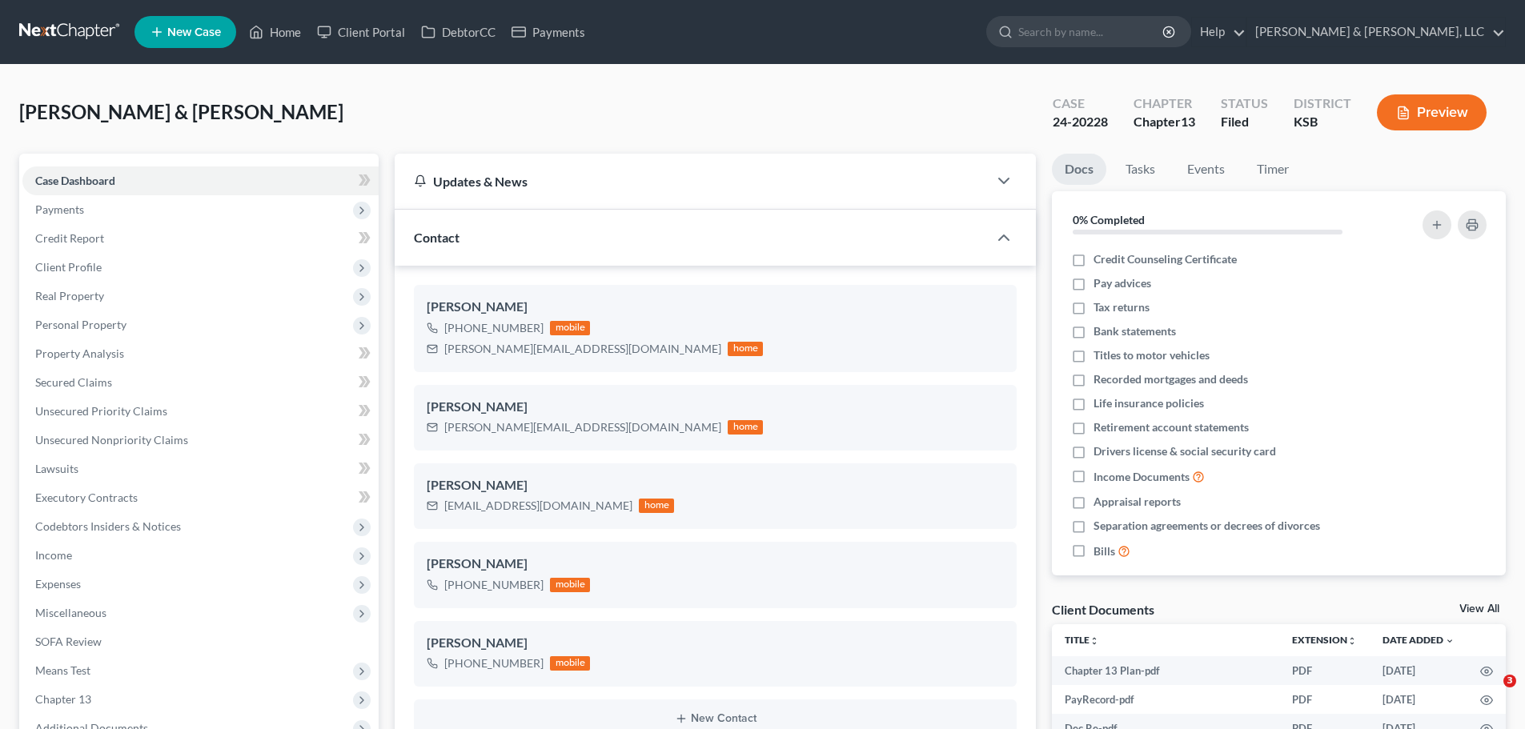
select select "6"
select select "0"
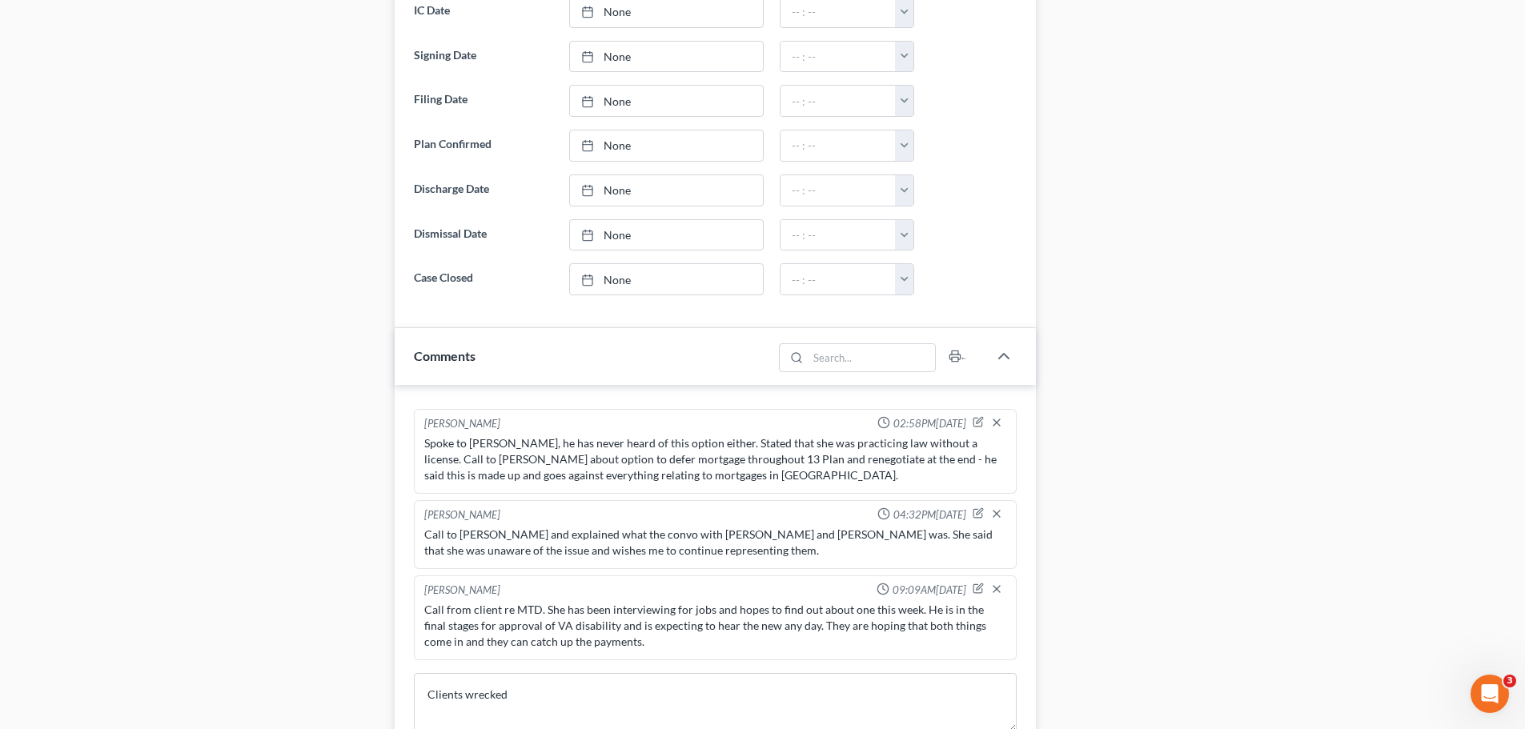
scroll to position [1200, 0]
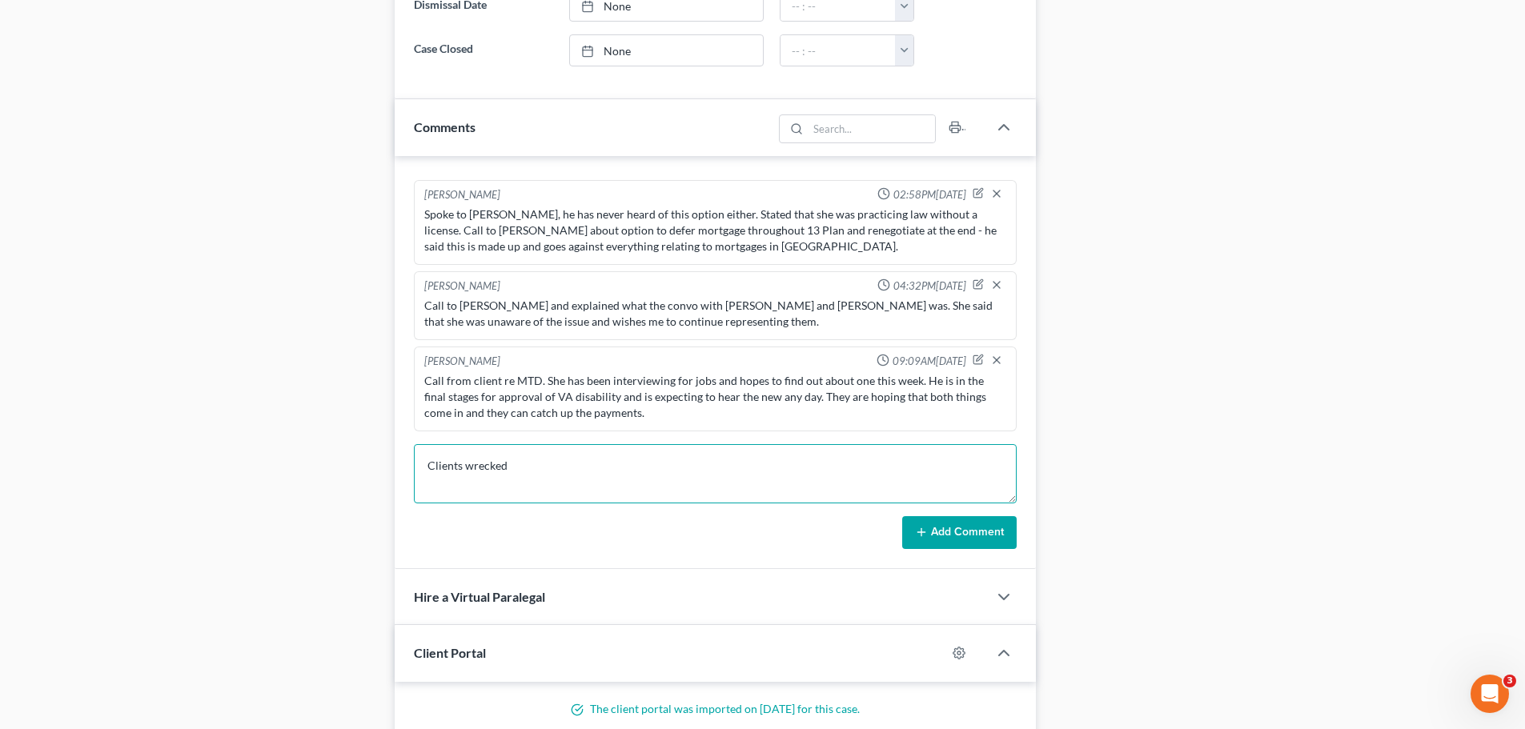
click at [576, 464] on textarea "Clients wrecked" at bounding box center [715, 473] width 603 height 59
type textarea "Clients wrecked car. Will contact us when figure out insurance on whether need …"
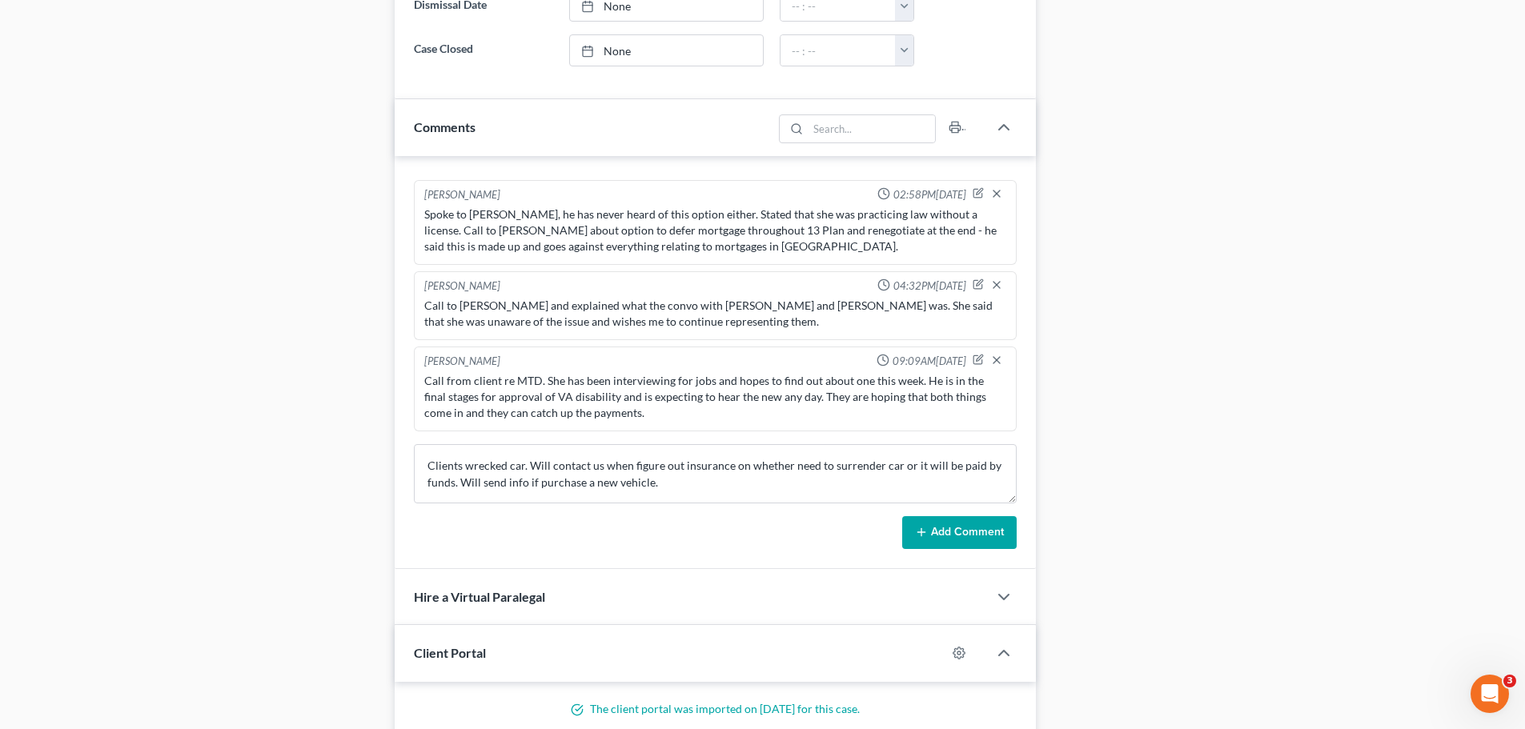
click at [925, 532] on line at bounding box center [921, 532] width 7 height 0
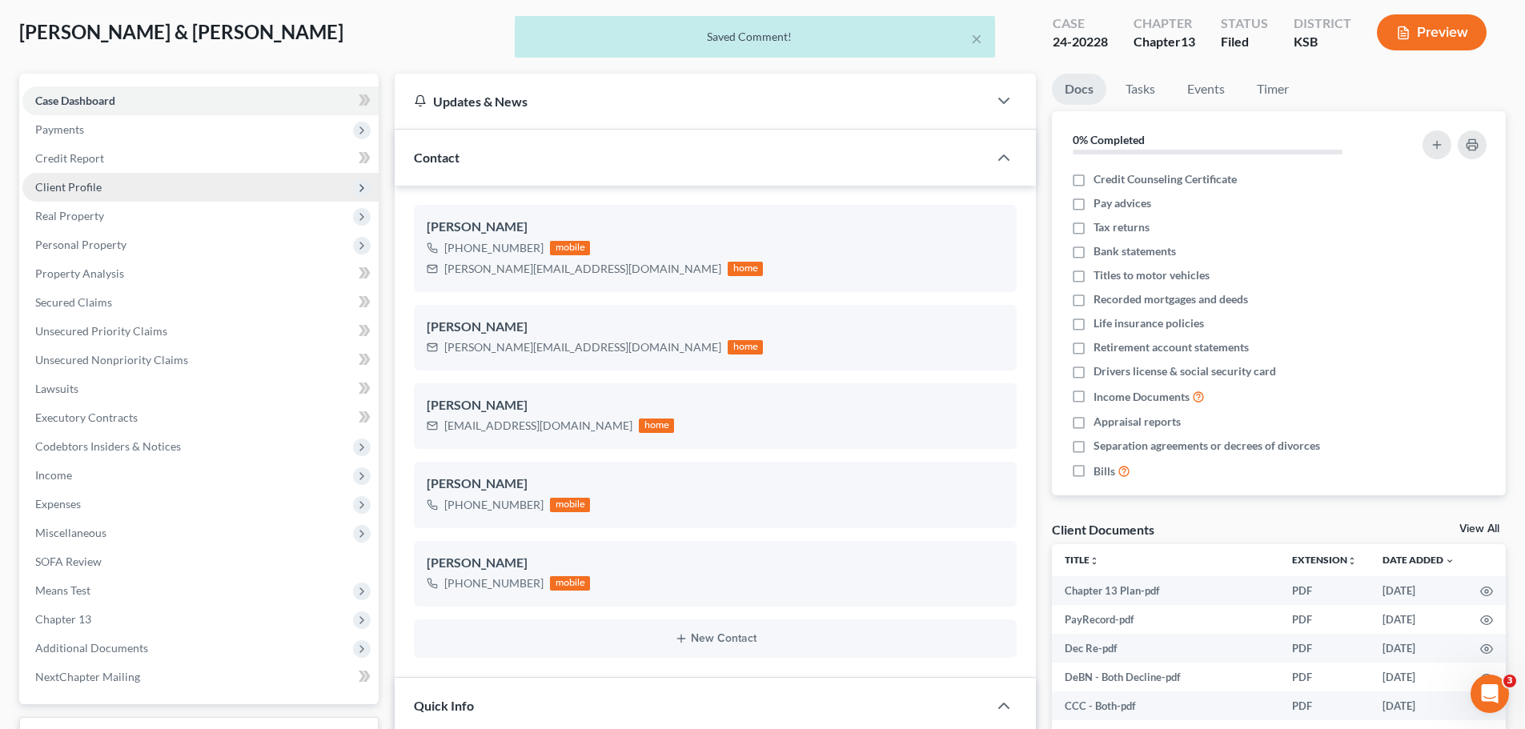
scroll to position [0, 0]
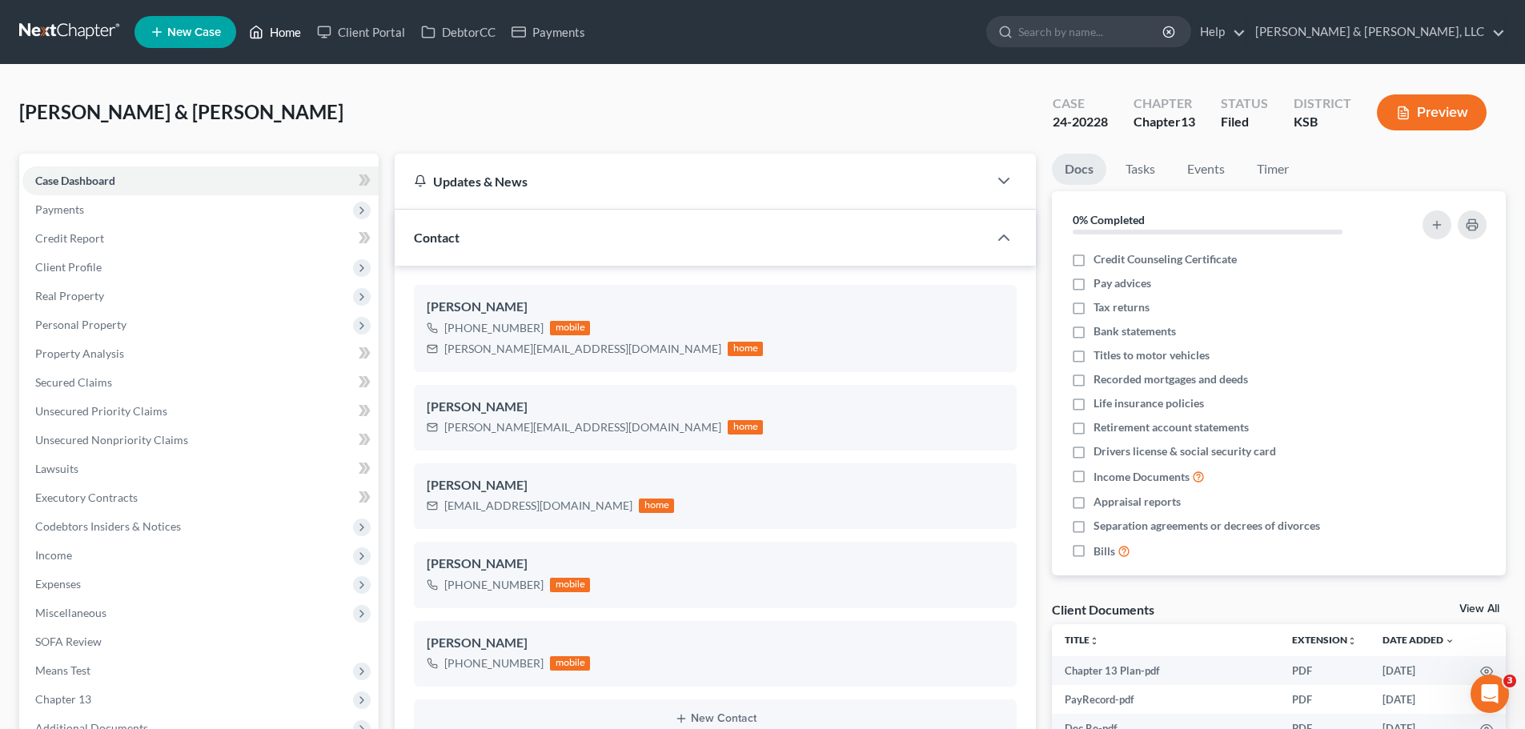
click at [297, 26] on link "Home" at bounding box center [275, 32] width 68 height 29
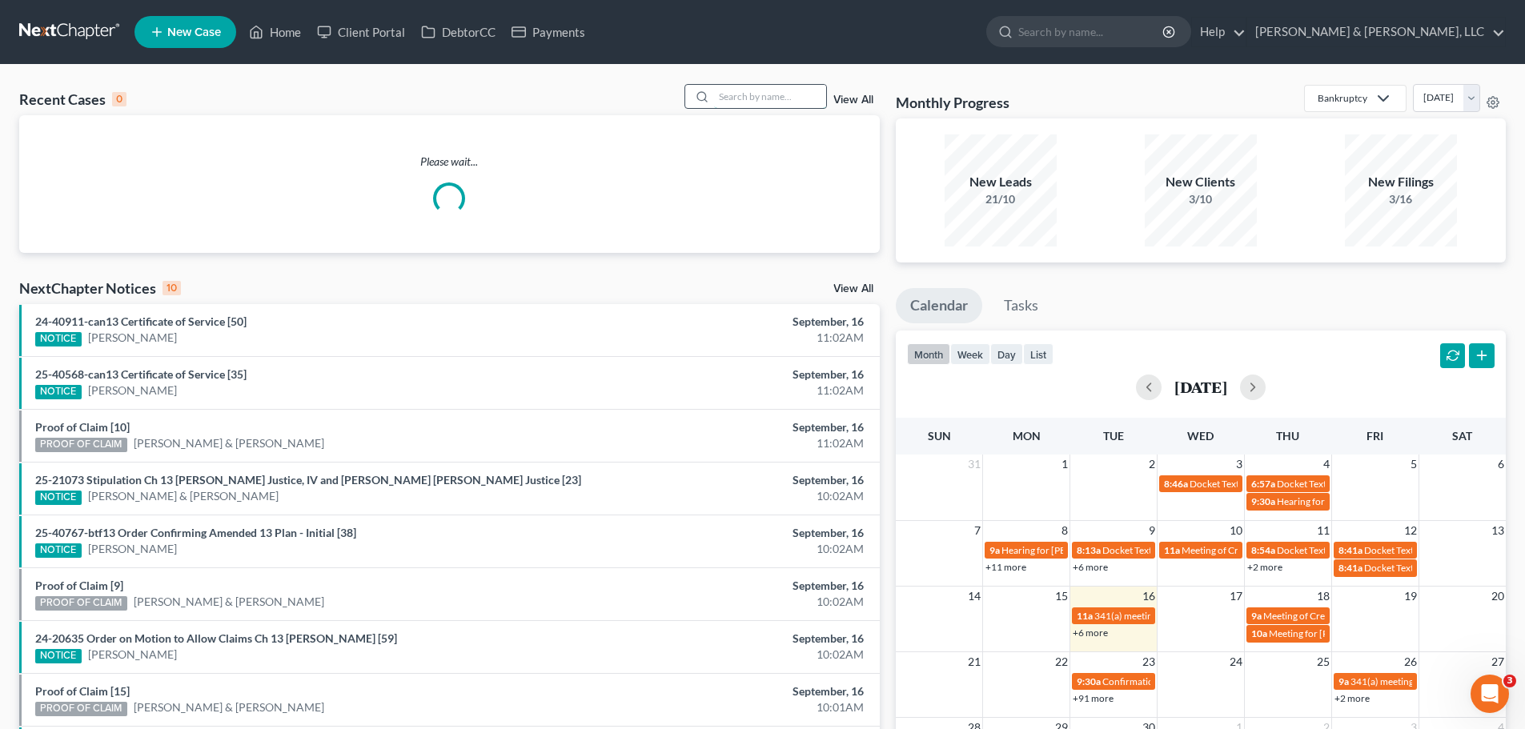
click at [792, 91] on input "search" at bounding box center [770, 96] width 112 height 23
type input "jardine"
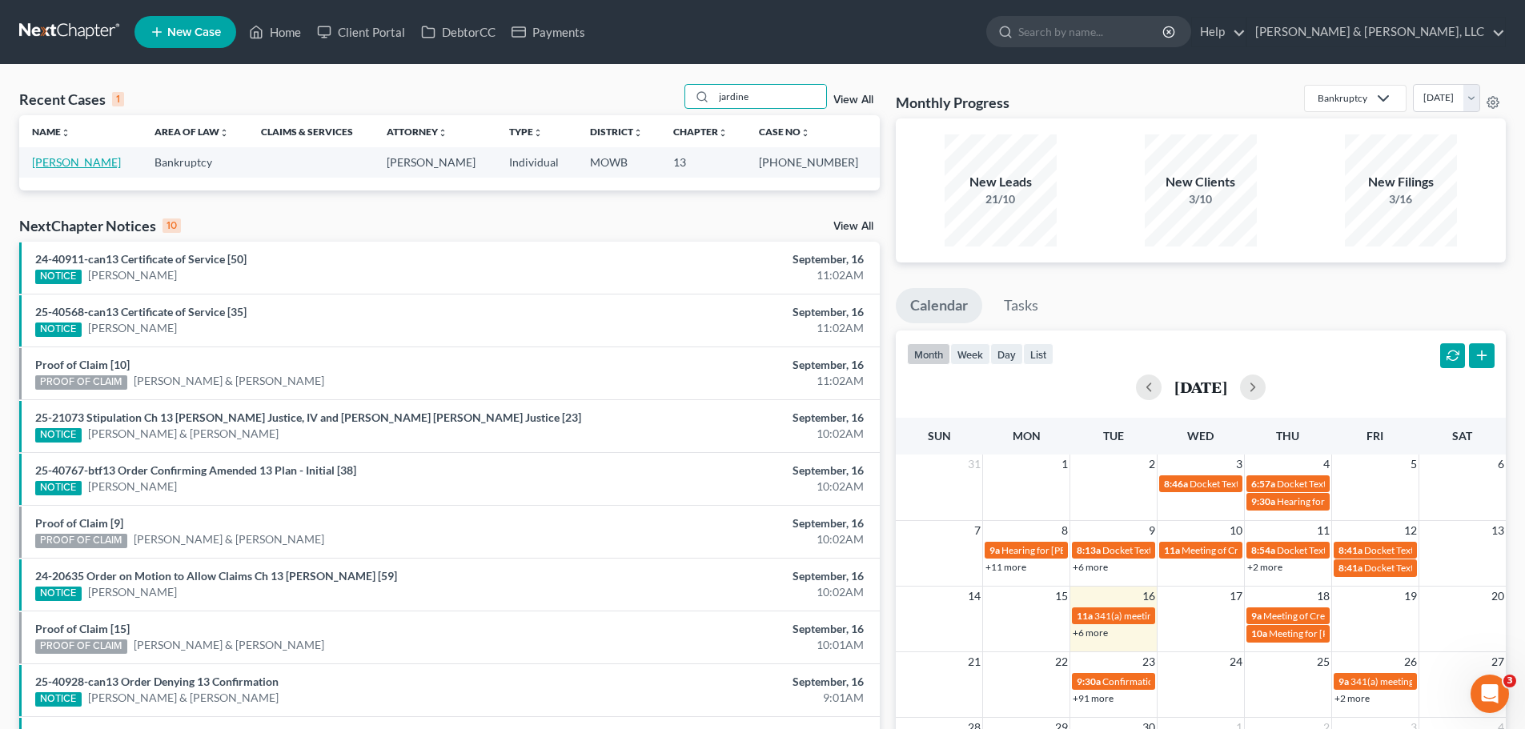
click at [91, 165] on link "[PERSON_NAME]" at bounding box center [76, 162] width 89 height 14
select select "6"
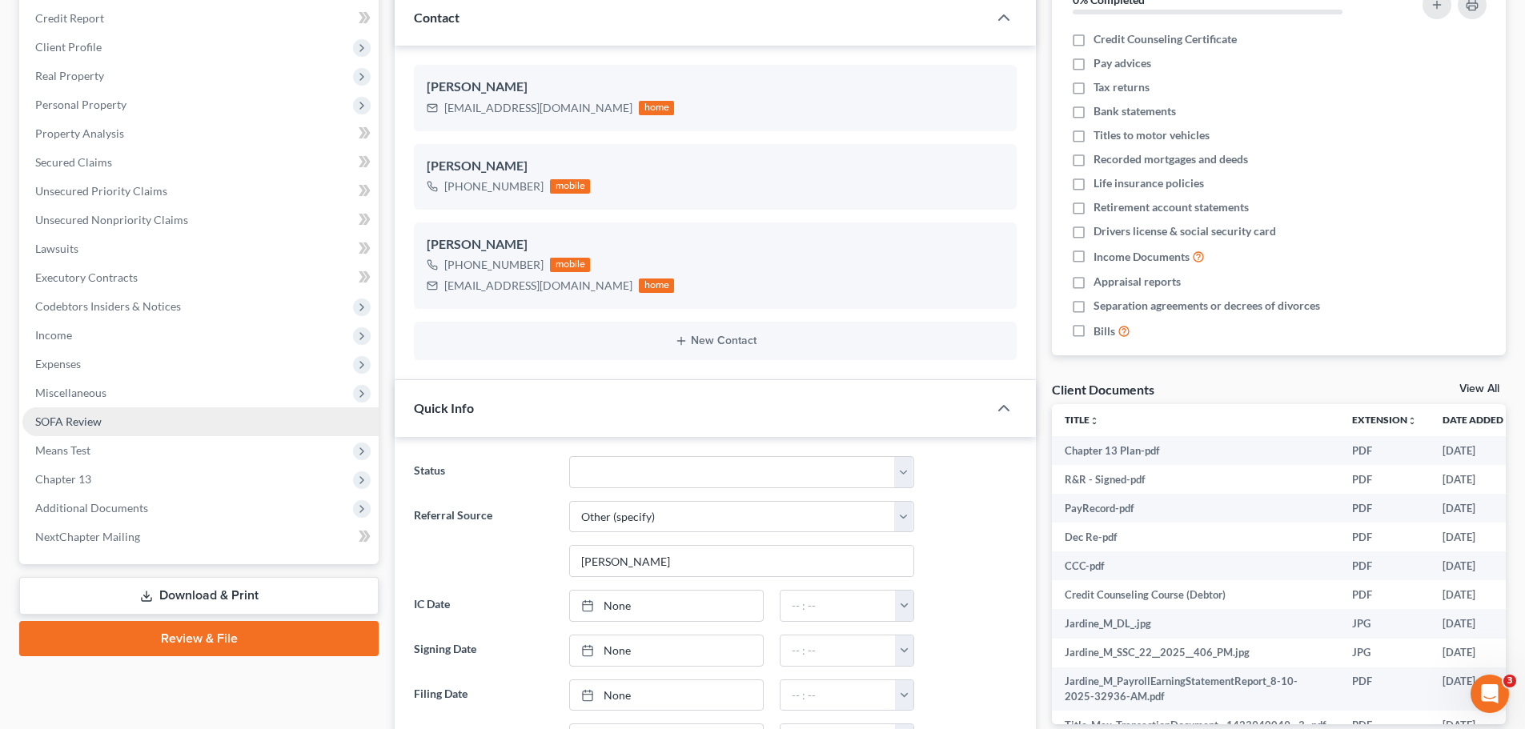
scroll to position [240, 0]
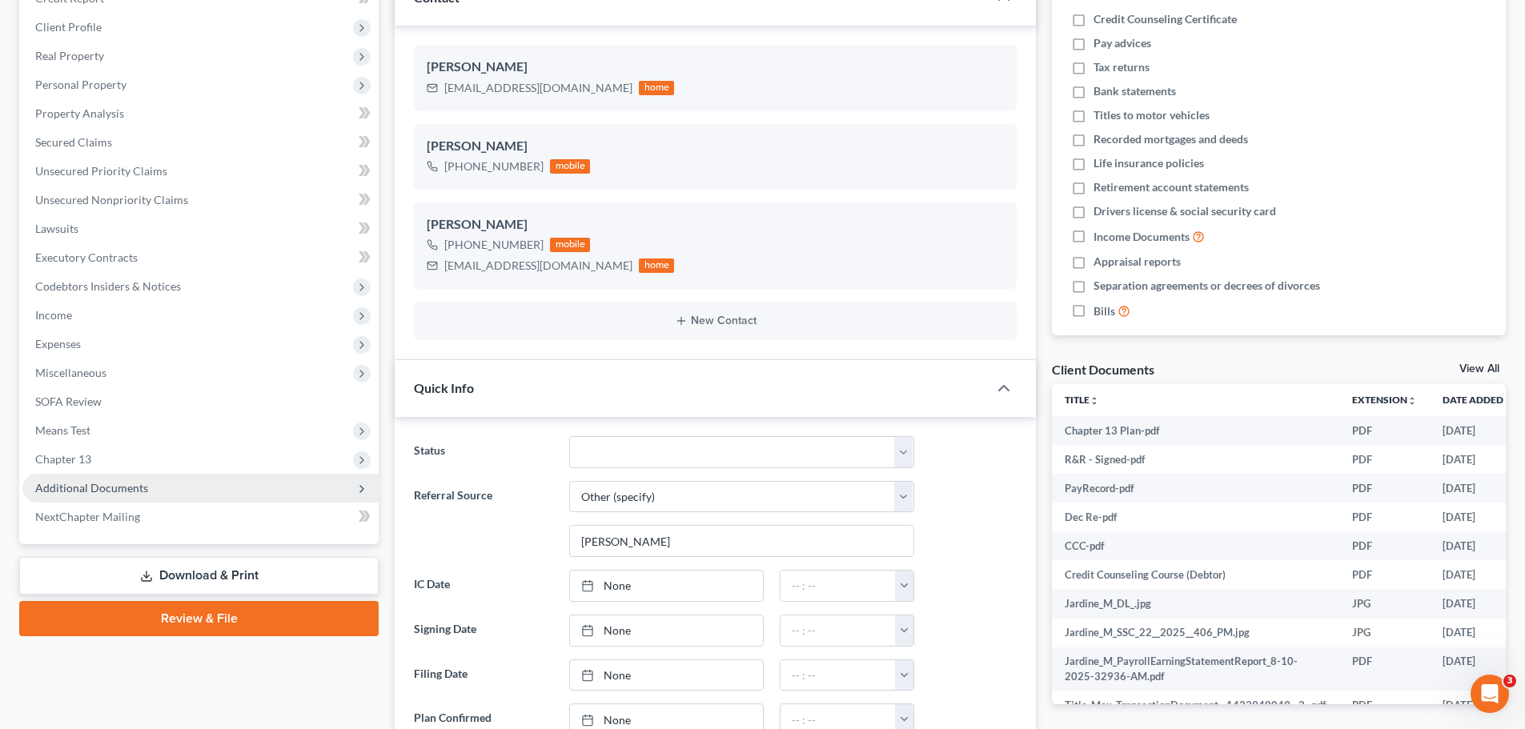
click at [133, 482] on span "Additional Documents" at bounding box center [91, 488] width 113 height 14
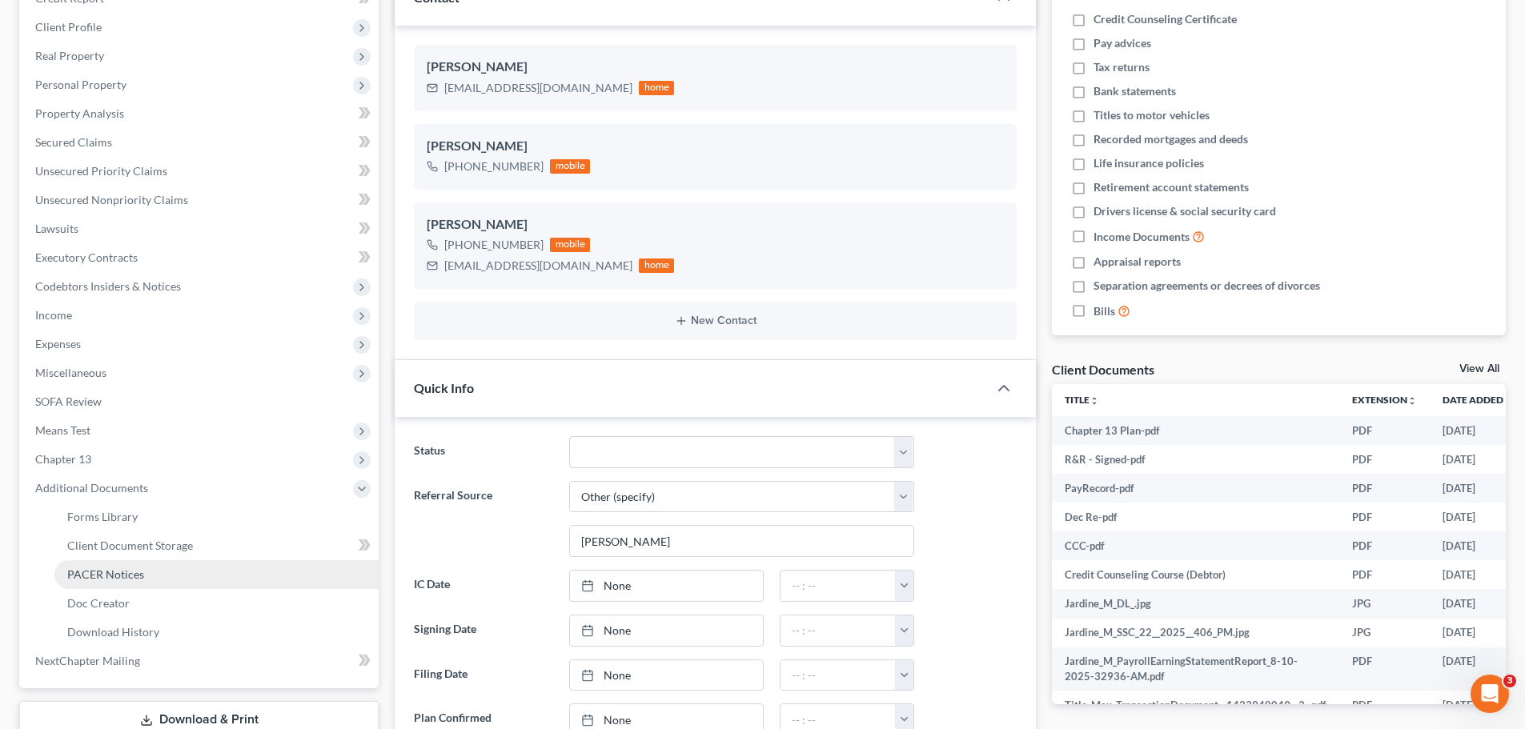
click at [150, 566] on link "PACER Notices" at bounding box center [216, 574] width 324 height 29
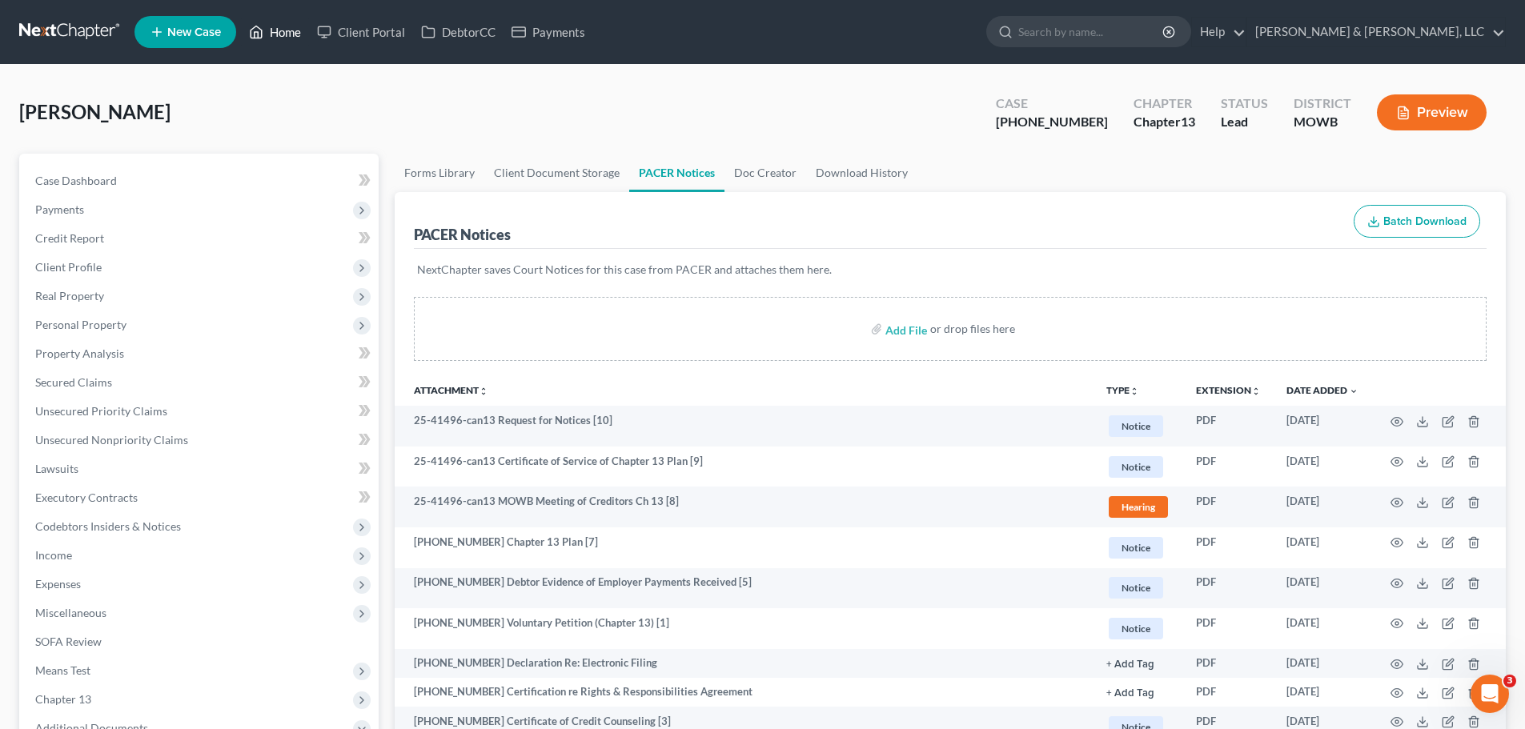
click at [292, 28] on link "Home" at bounding box center [275, 32] width 68 height 29
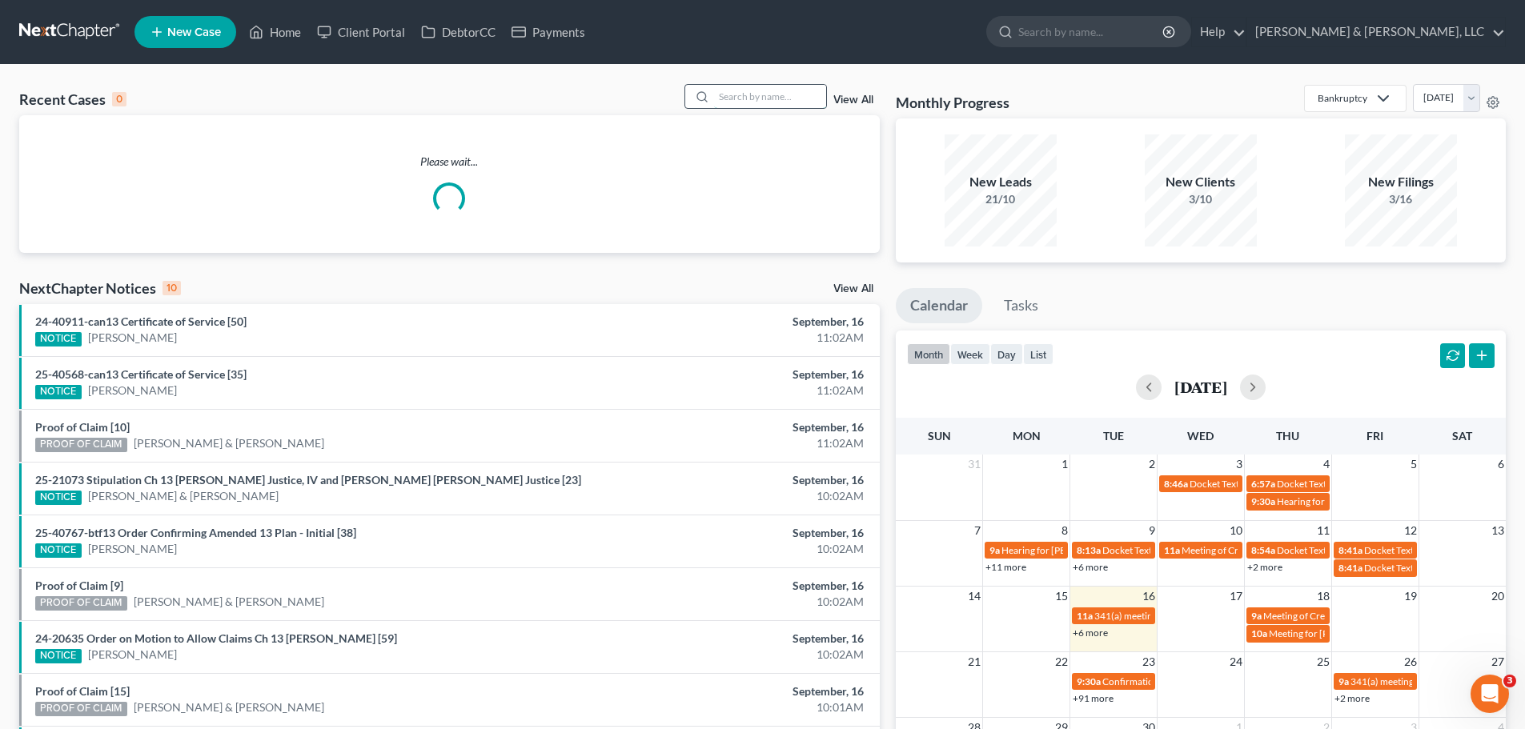
click at [739, 87] on input "search" at bounding box center [770, 96] width 112 height 23
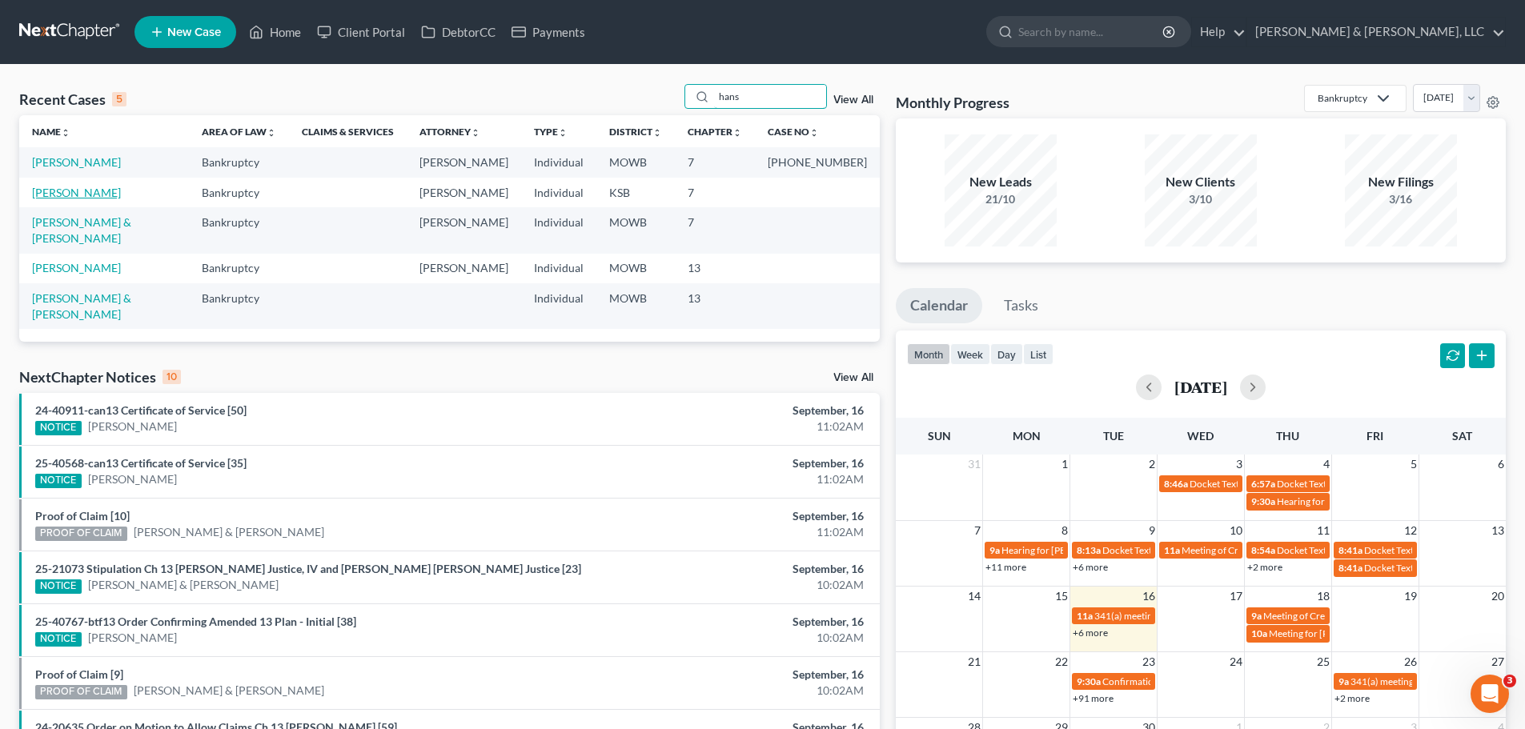
type input "hans"
click at [72, 190] on link "[PERSON_NAME]" at bounding box center [76, 193] width 89 height 14
select select "6"
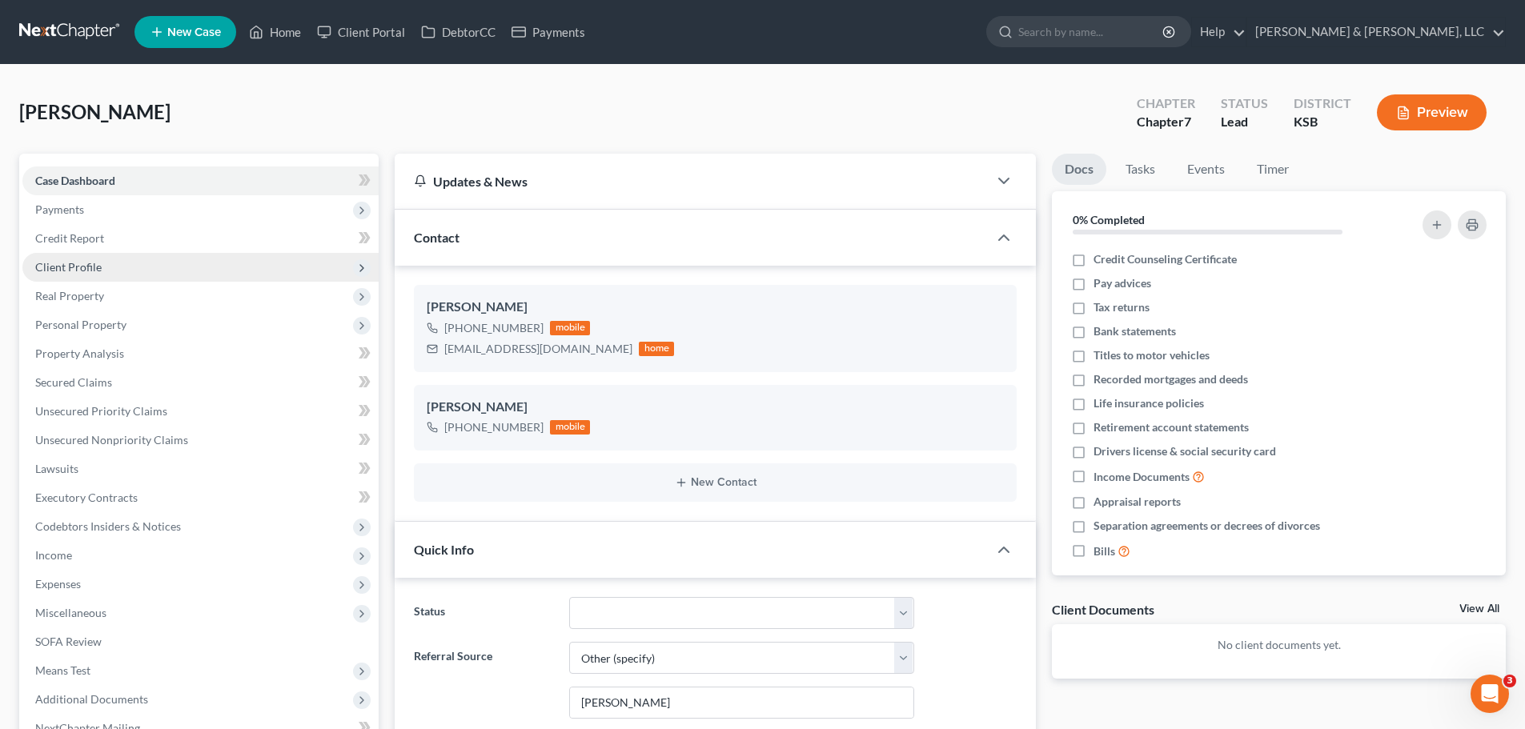
click at [93, 263] on span "Client Profile" at bounding box center [68, 267] width 66 height 14
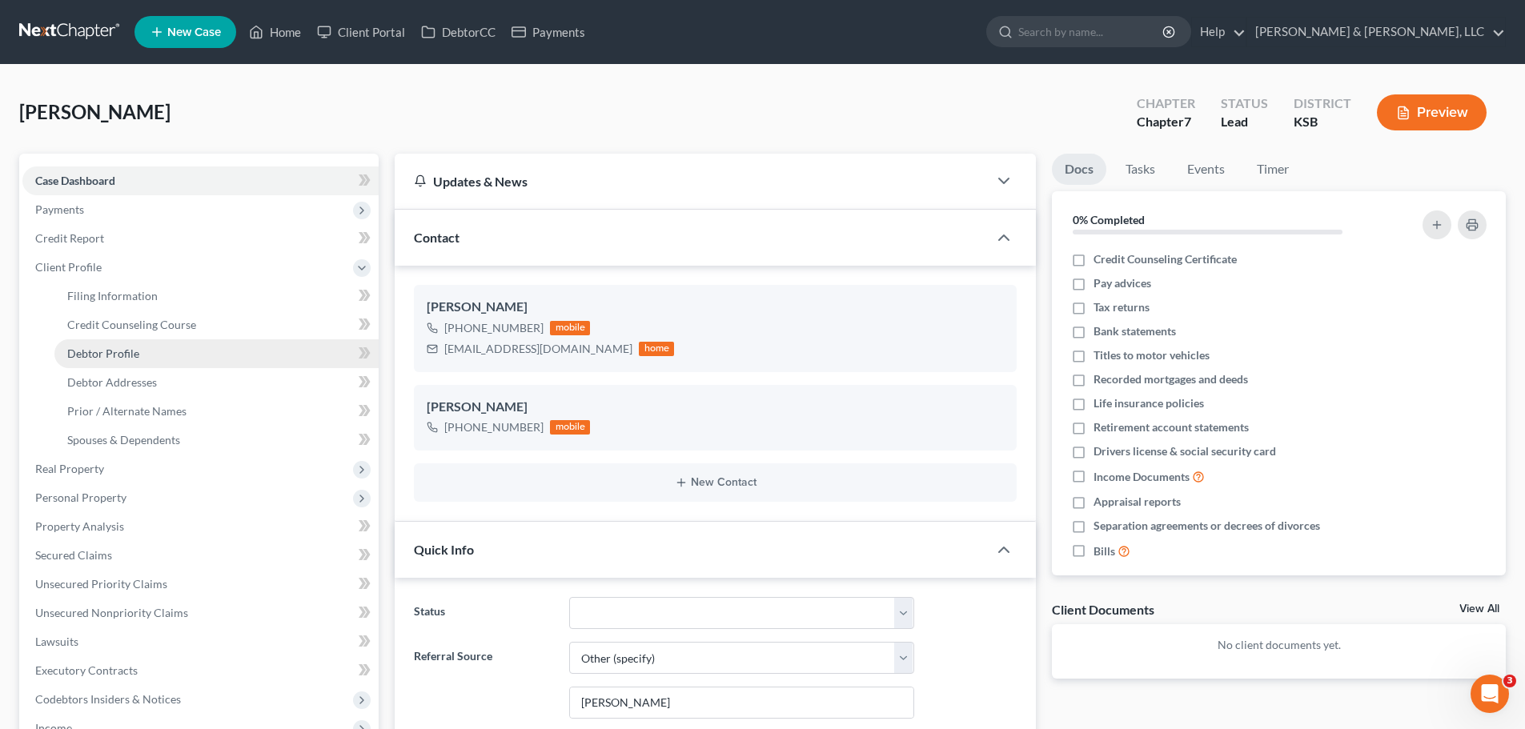
click at [122, 344] on link "Debtor Profile" at bounding box center [216, 353] width 324 height 29
select select "1"
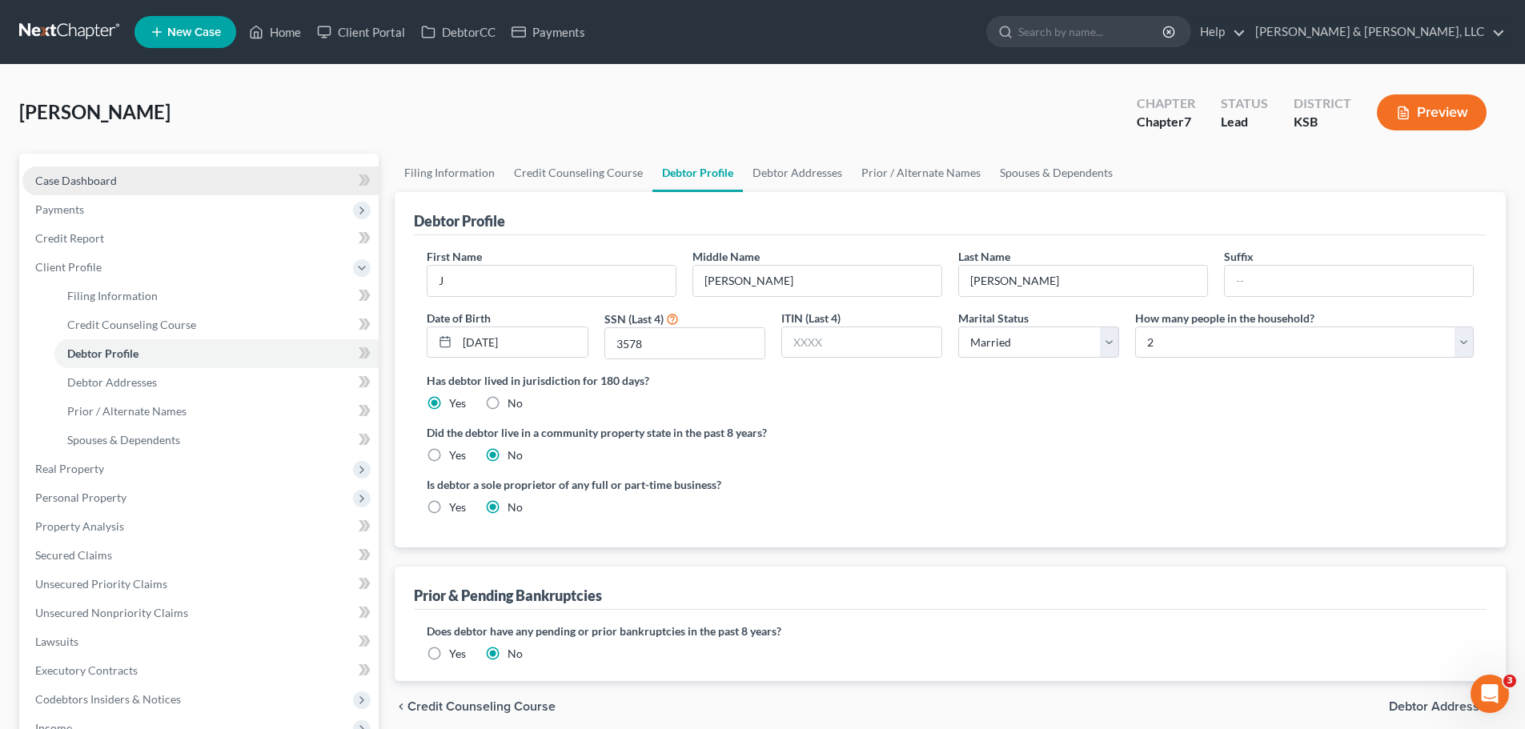
click at [86, 184] on span "Case Dashboard" at bounding box center [76, 181] width 82 height 14
select select "6"
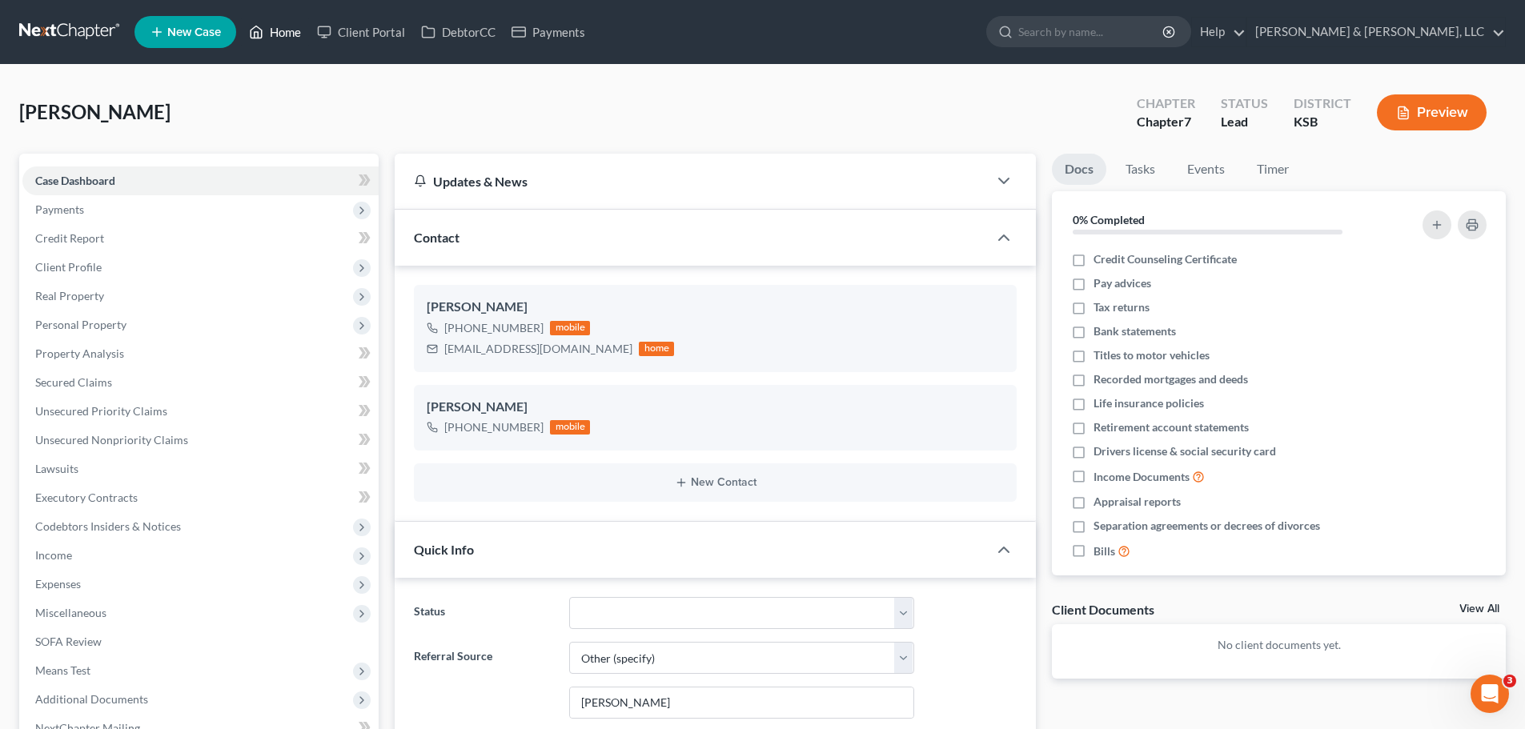
drag, startPoint x: 292, startPoint y: 30, endPoint x: 584, endPoint y: 156, distance: 318.3
click at [292, 30] on link "Home" at bounding box center [275, 32] width 68 height 29
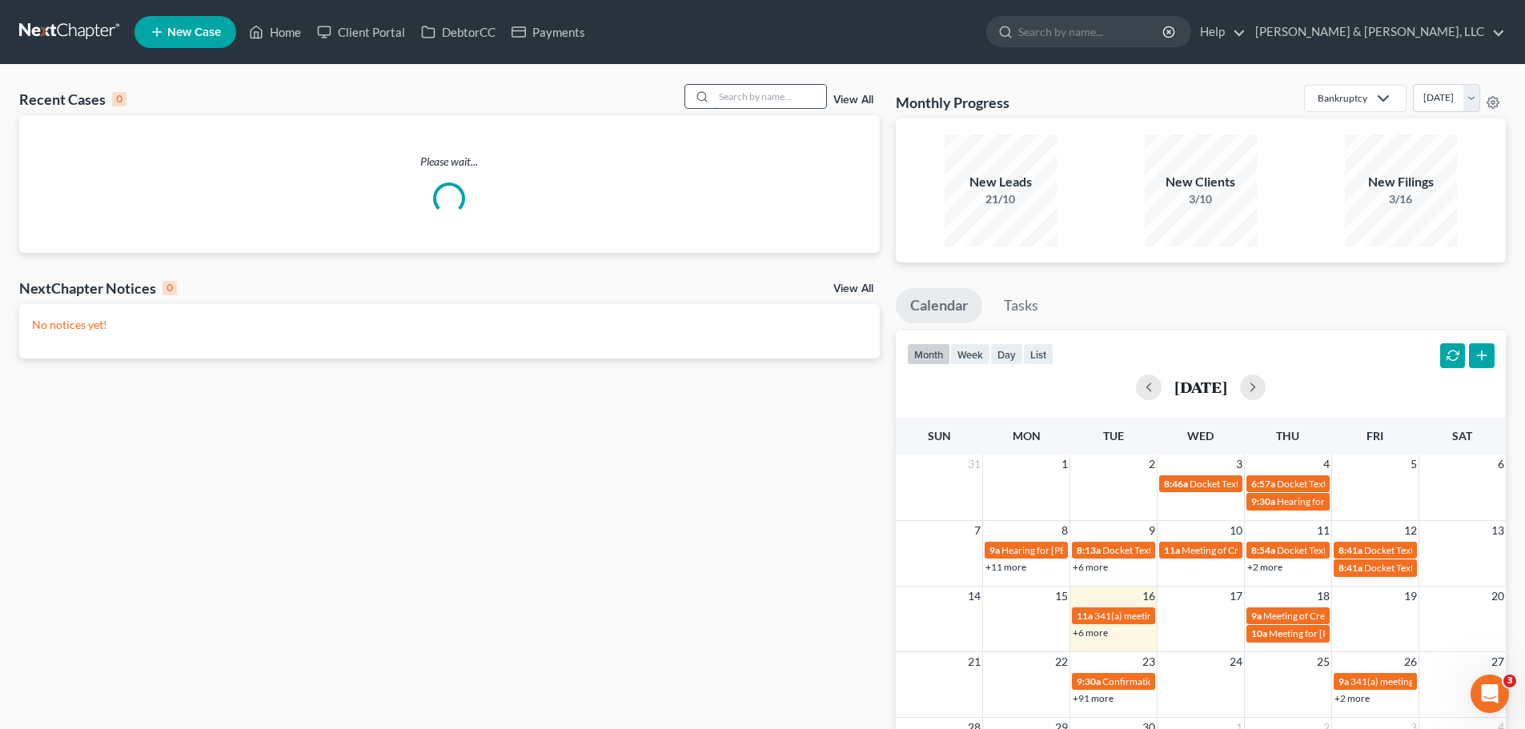
click at [733, 101] on input "search" at bounding box center [770, 96] width 112 height 23
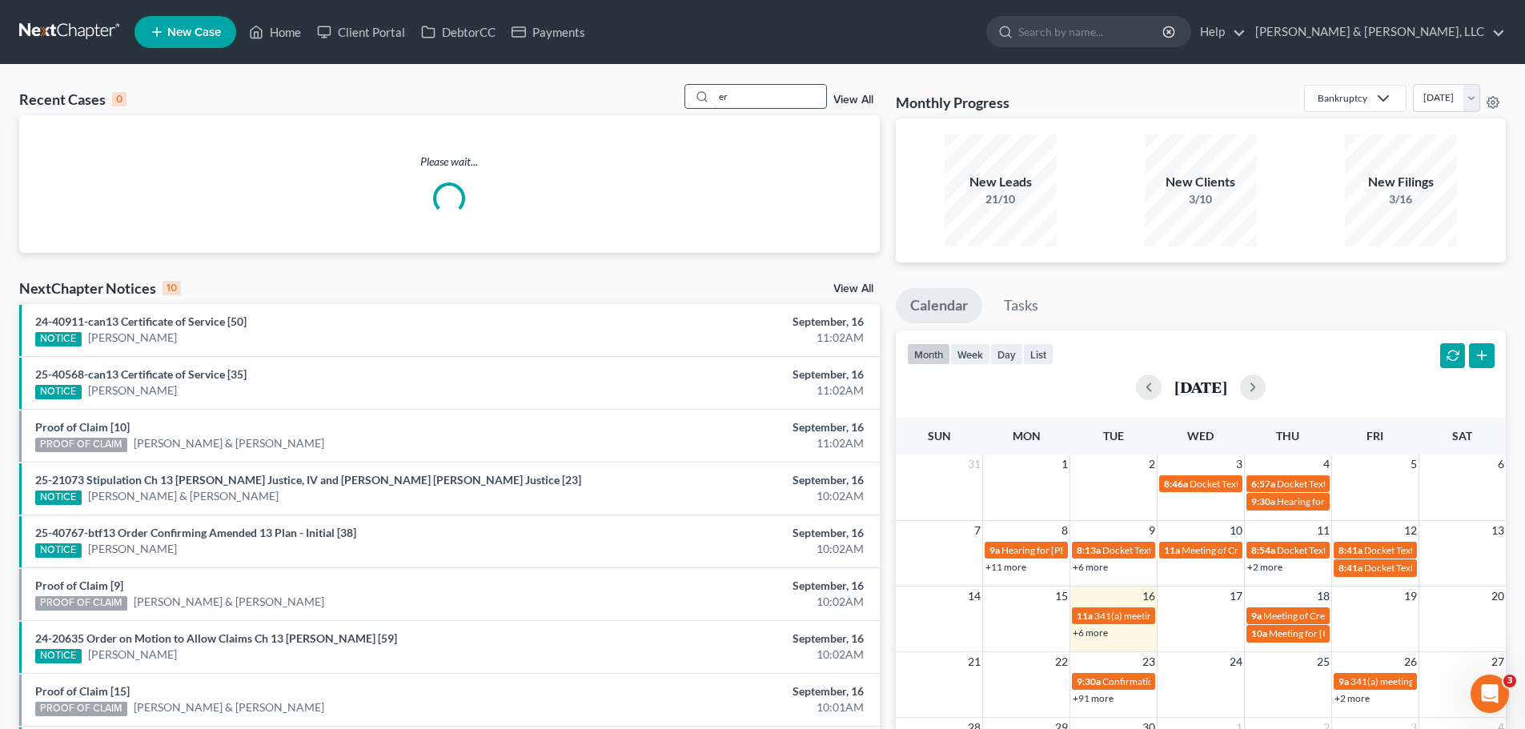
type input "e"
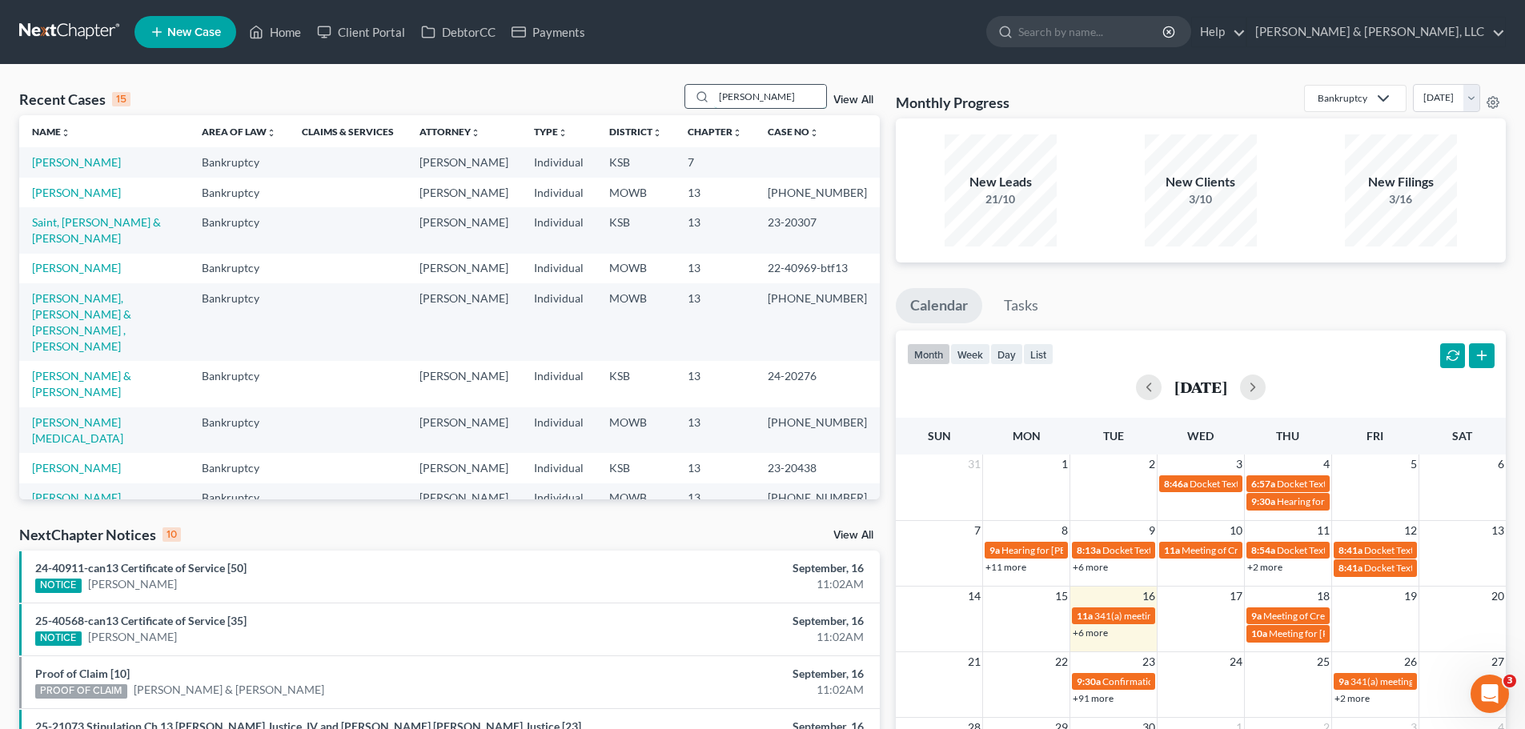
type input "roger"
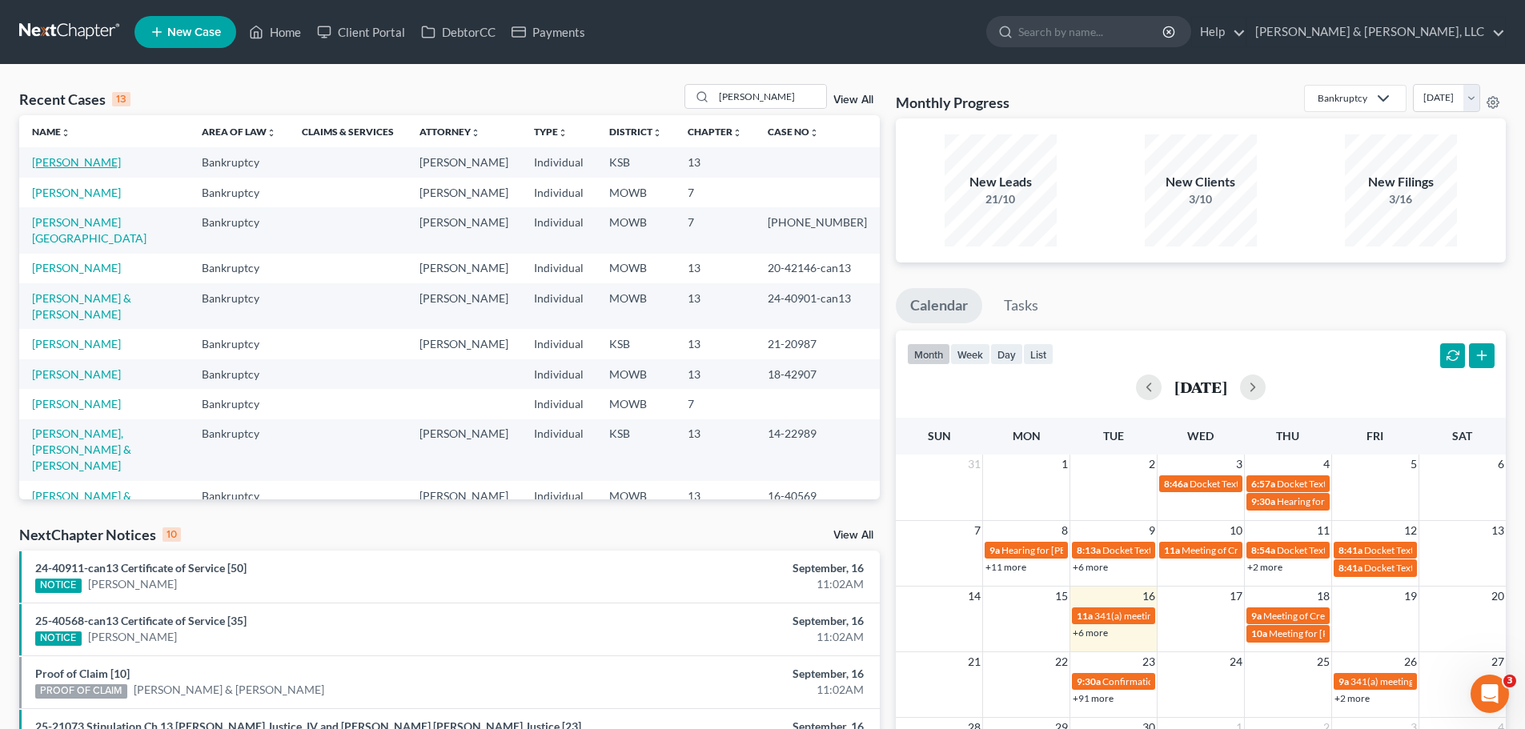
drag, startPoint x: 111, startPoint y: 158, endPoint x: 82, endPoint y: 158, distance: 29.6
click at [82, 158] on link "[PERSON_NAME]" at bounding box center [76, 162] width 89 height 14
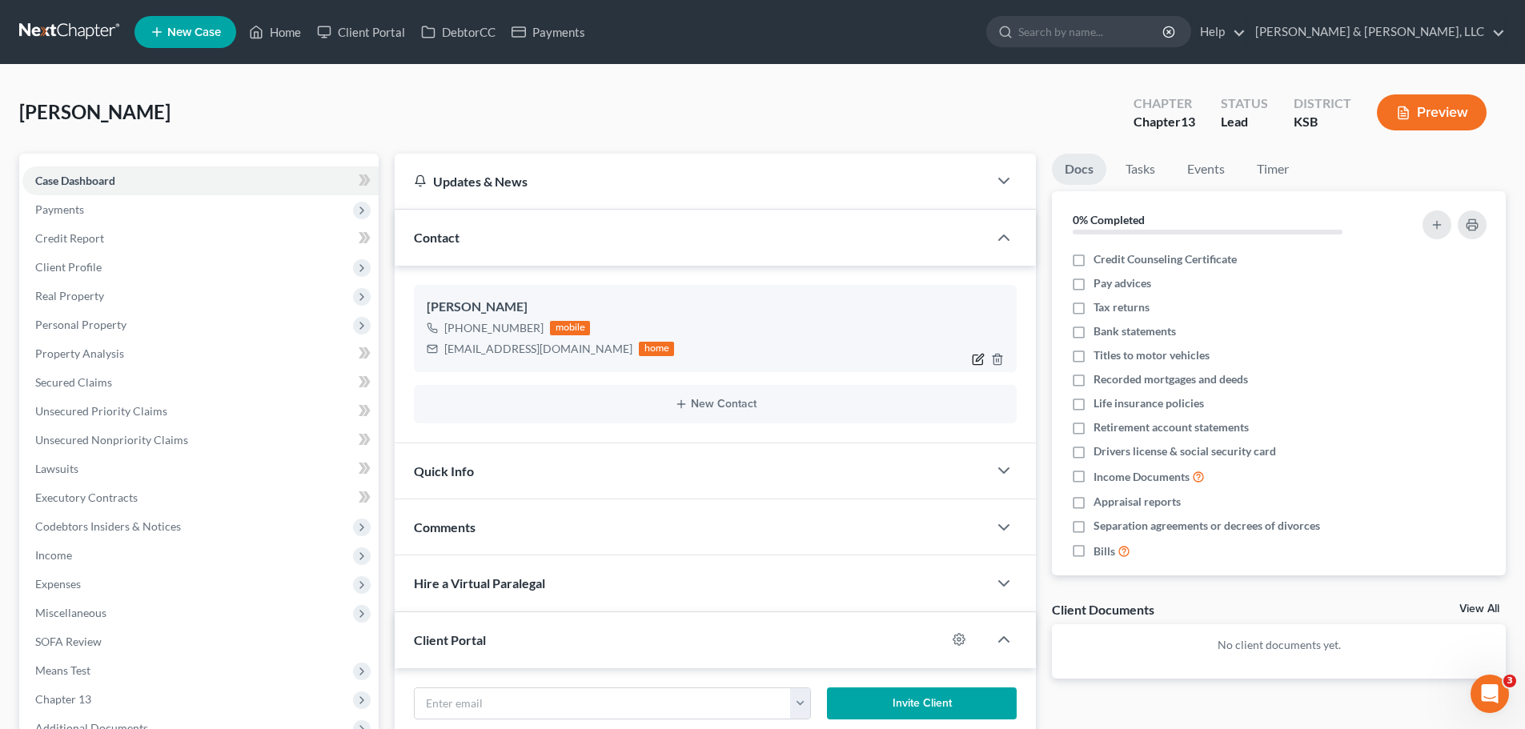
click at [980, 357] on icon "button" at bounding box center [978, 359] width 13 height 13
select select "0"
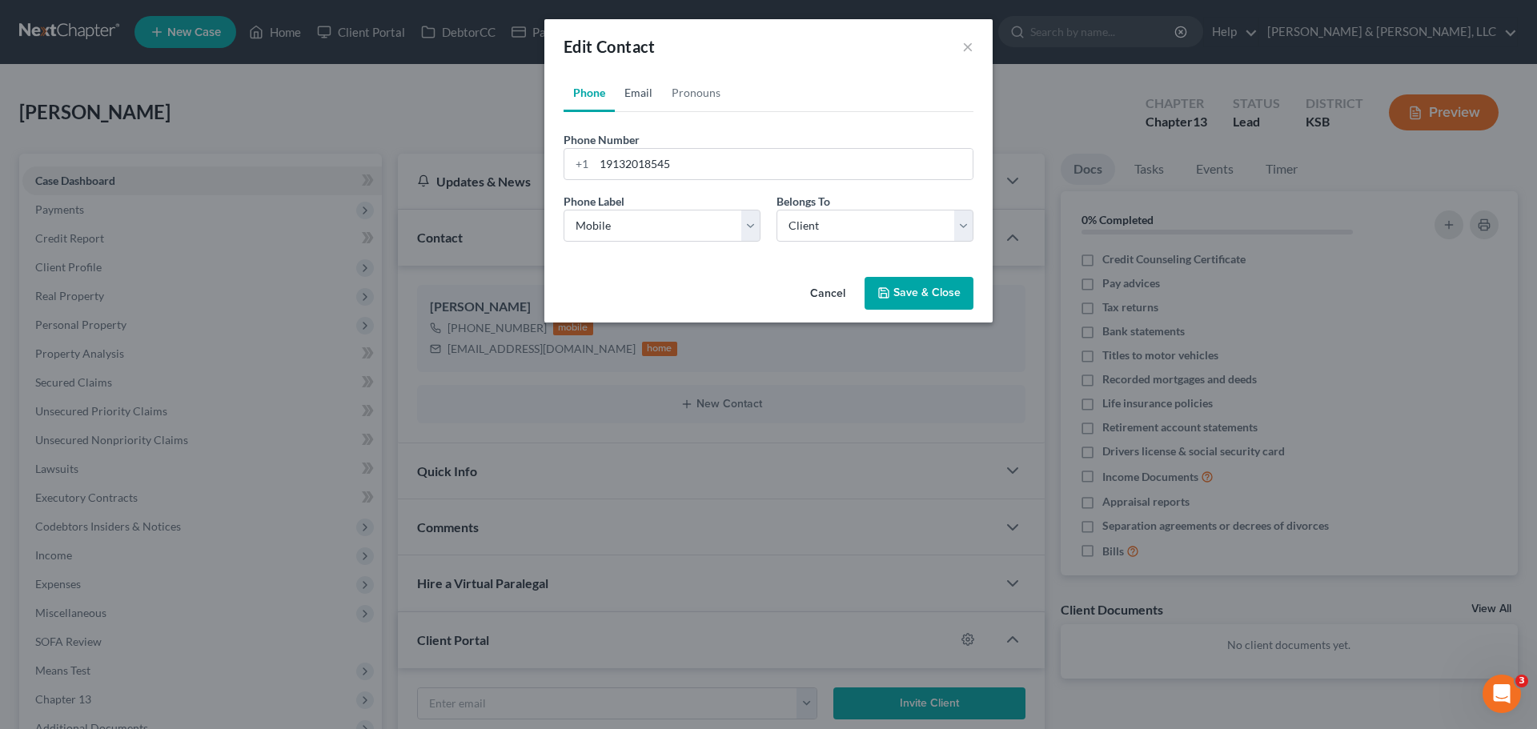
click at [635, 100] on link "Email" at bounding box center [638, 93] width 47 height 38
drag, startPoint x: 733, startPoint y: 166, endPoint x: 588, endPoint y: 170, distance: 144.9
click at [588, 170] on div "positivespinner@gmail.com" at bounding box center [768, 164] width 410 height 32
paste input "rogerv.kc"
type input "rogerv.kc@gmail.com"
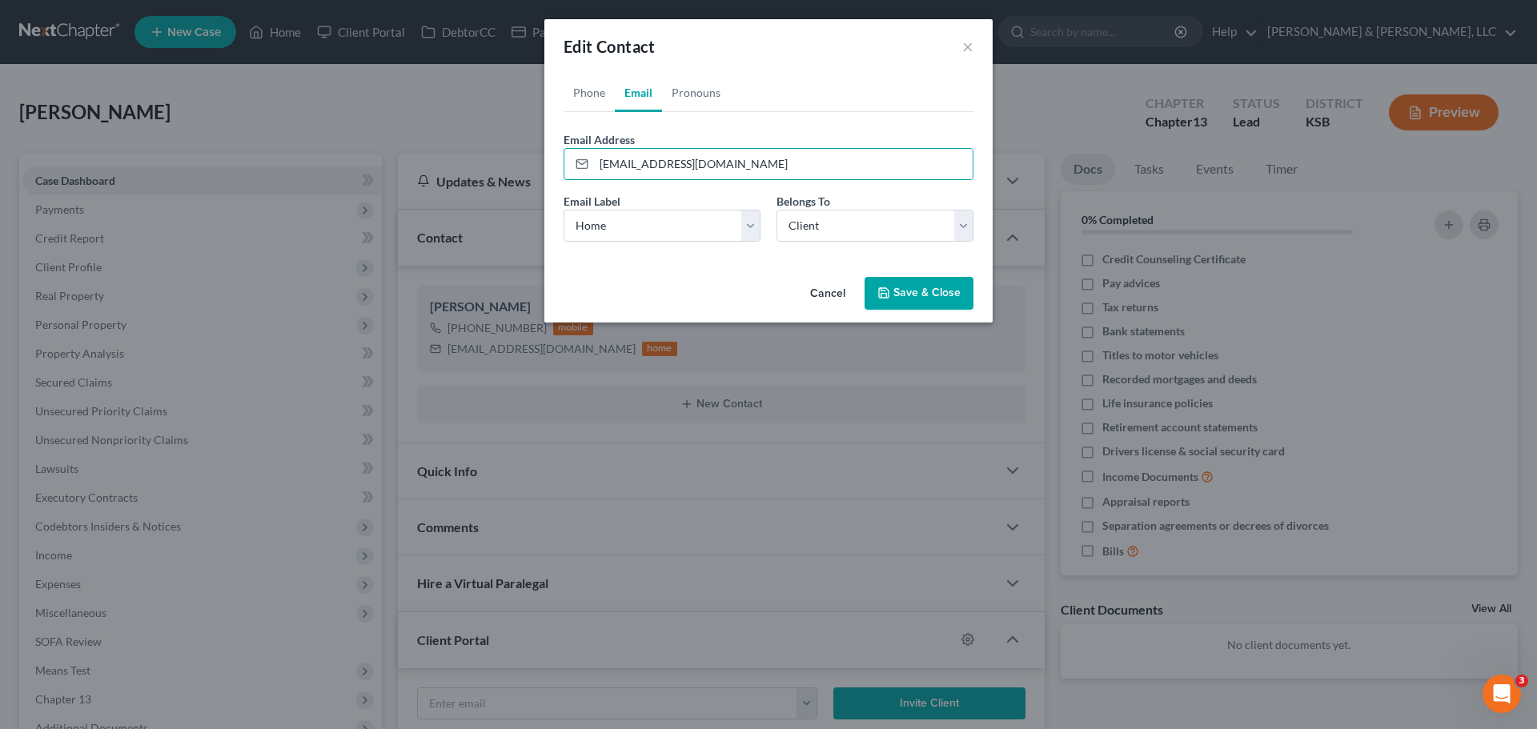
click at [909, 291] on button "Save & Close" at bounding box center [918, 294] width 109 height 34
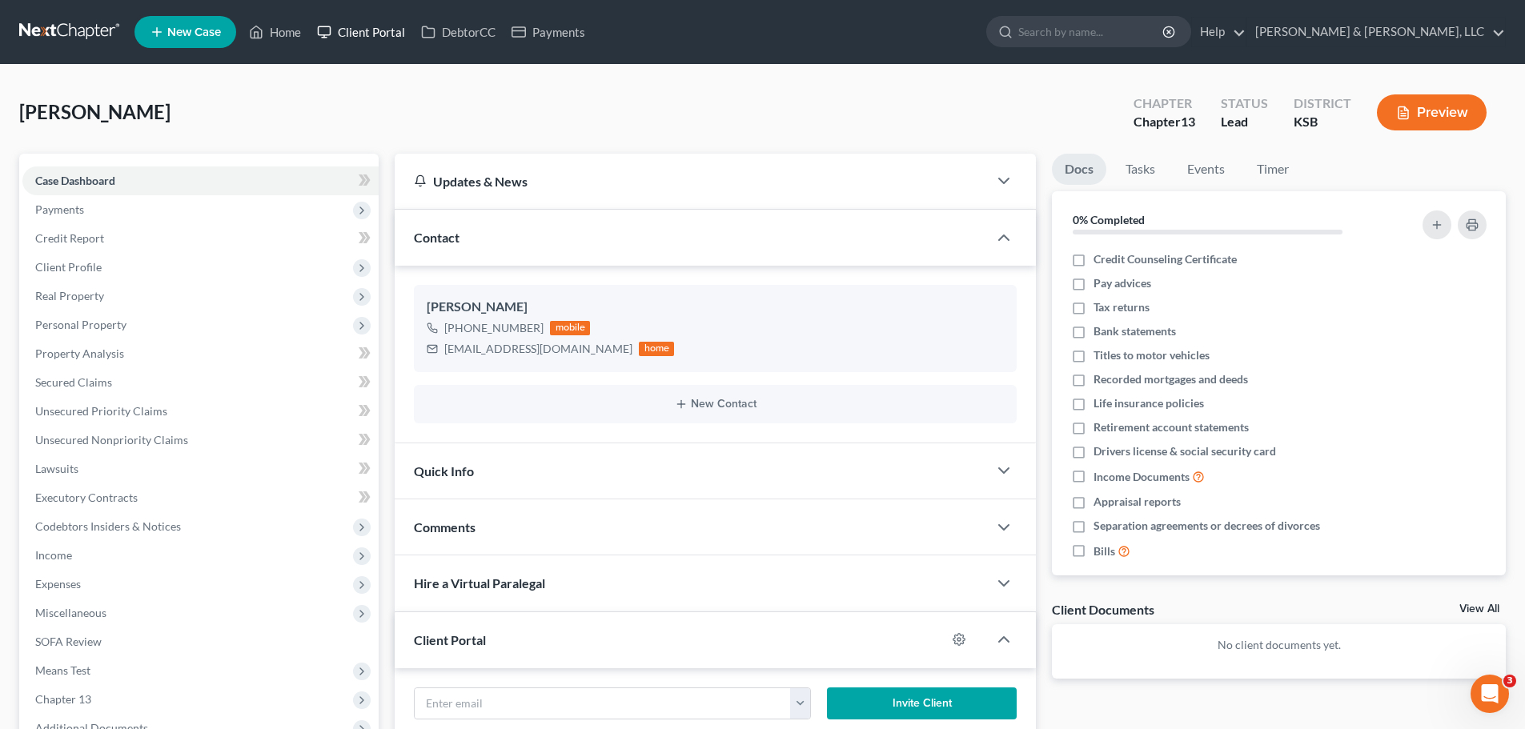
click at [351, 33] on link "Client Portal" at bounding box center [361, 32] width 104 height 29
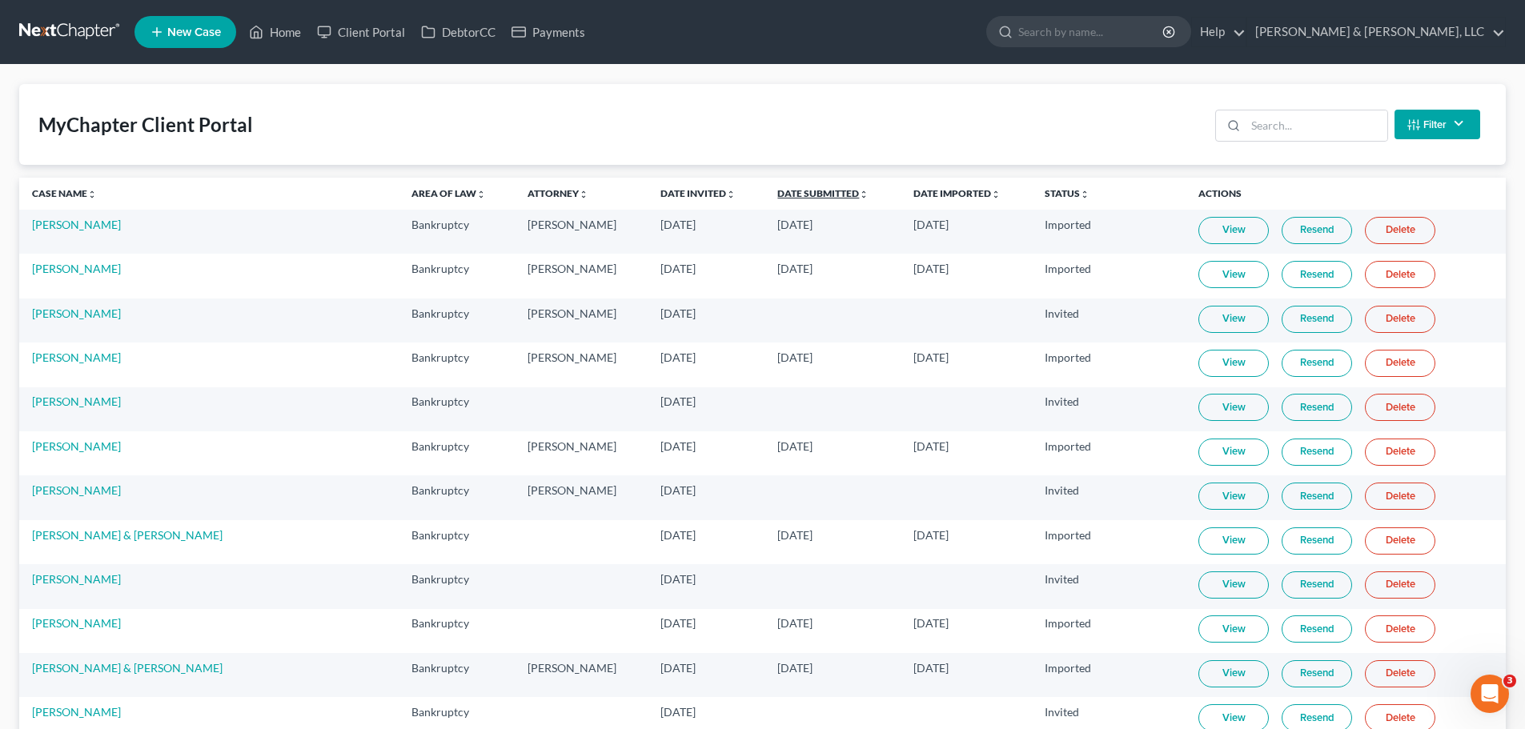
click at [777, 194] on link "Date Submitted unfold_more expand_more expand_less" at bounding box center [822, 193] width 91 height 12
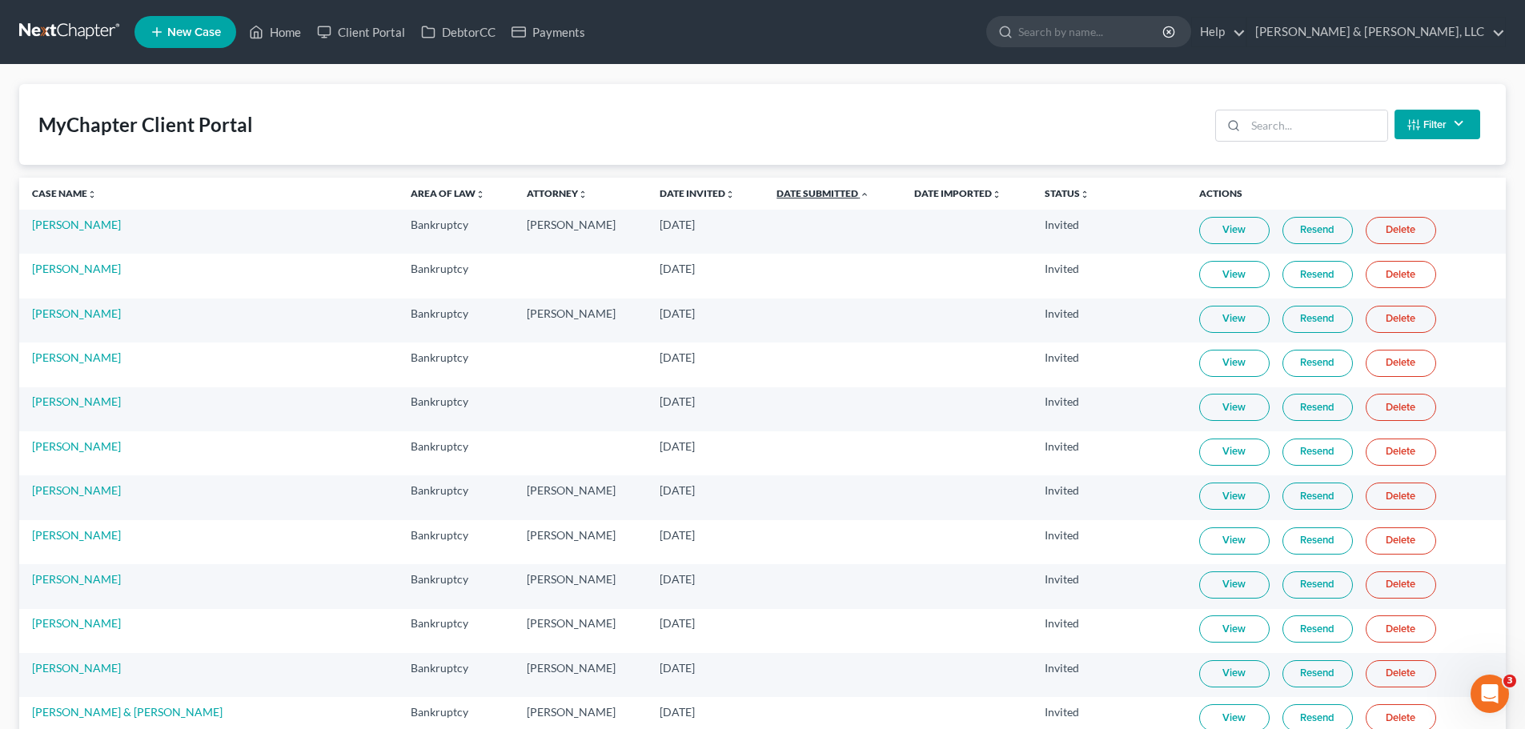
click at [776, 194] on link "Date Submitted unfold_more expand_more expand_less" at bounding box center [822, 193] width 93 height 12
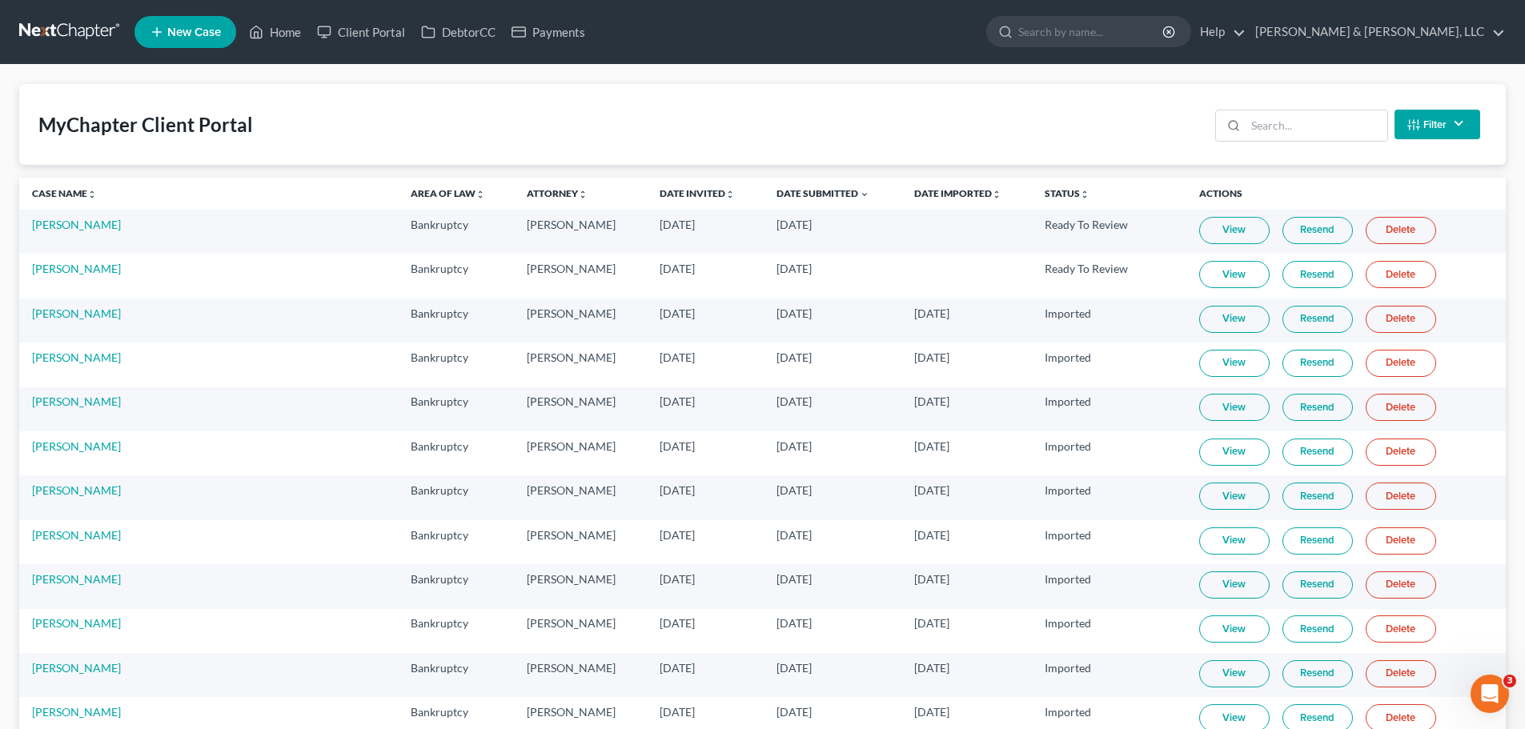
click at [1215, 277] on link "View" at bounding box center [1234, 274] width 70 height 27
drag, startPoint x: 292, startPoint y: 26, endPoint x: 367, endPoint y: 29, distance: 74.5
click at [292, 26] on link "Home" at bounding box center [275, 32] width 68 height 29
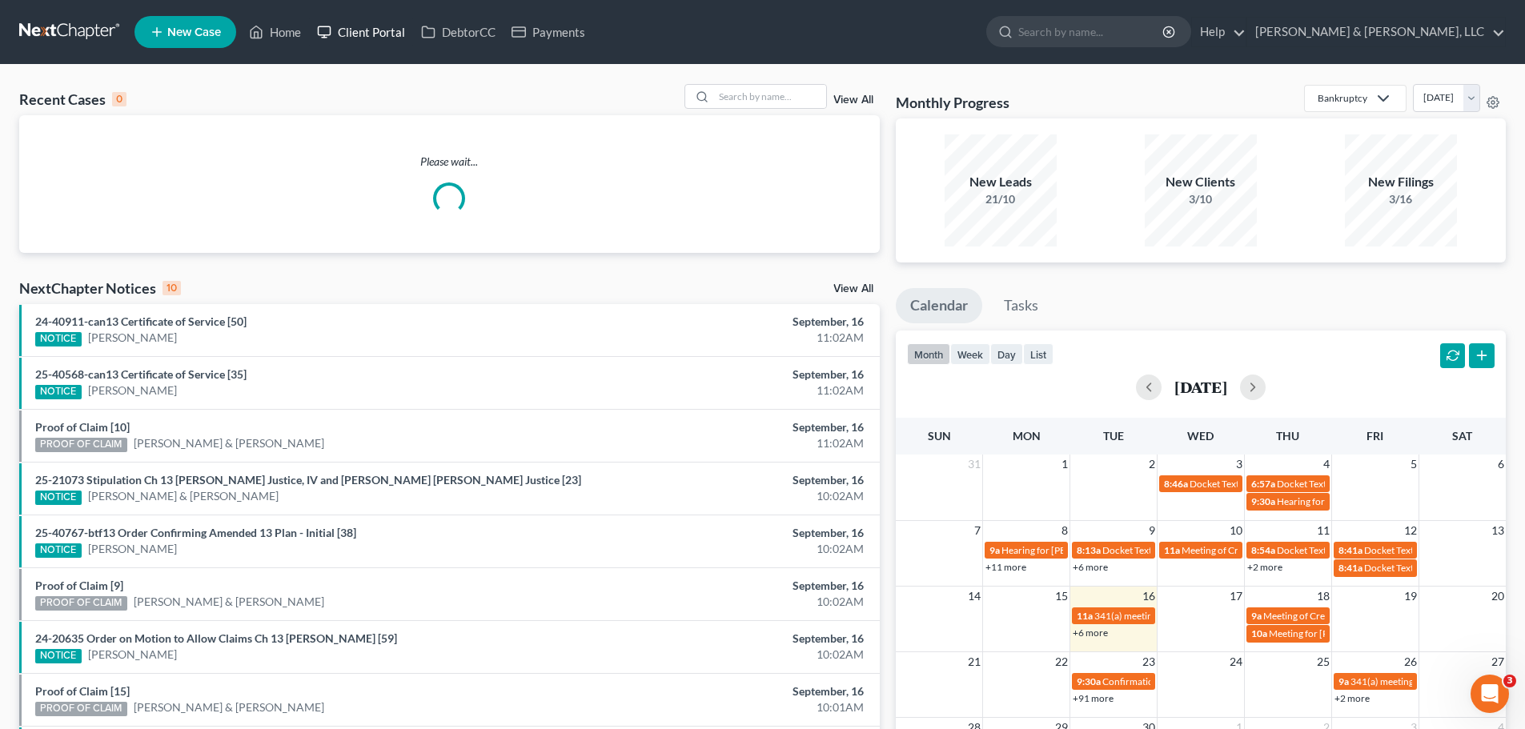
click at [367, 29] on link "Client Portal" at bounding box center [361, 32] width 104 height 29
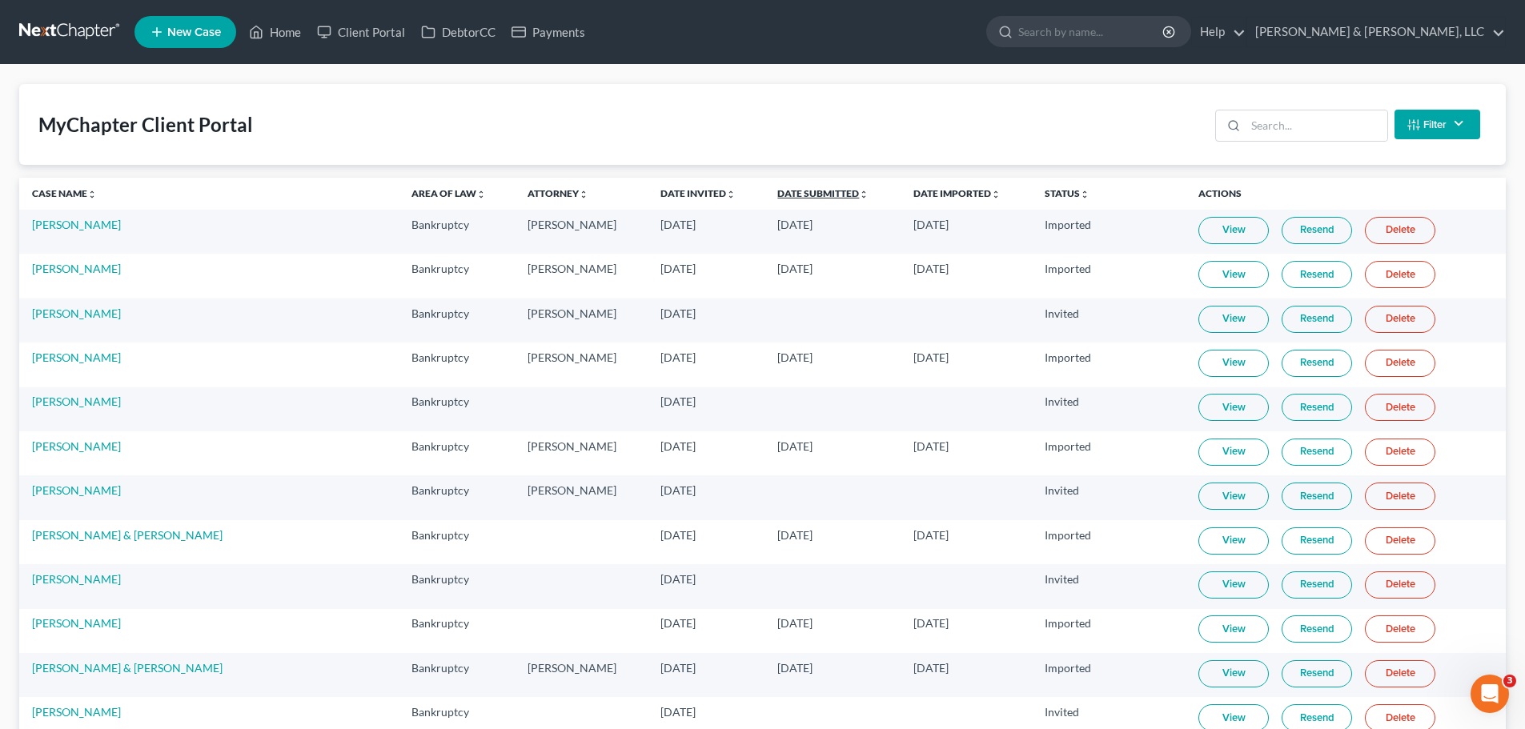
click at [777, 194] on link "Date Submitted unfold_more expand_more expand_less" at bounding box center [822, 193] width 91 height 12
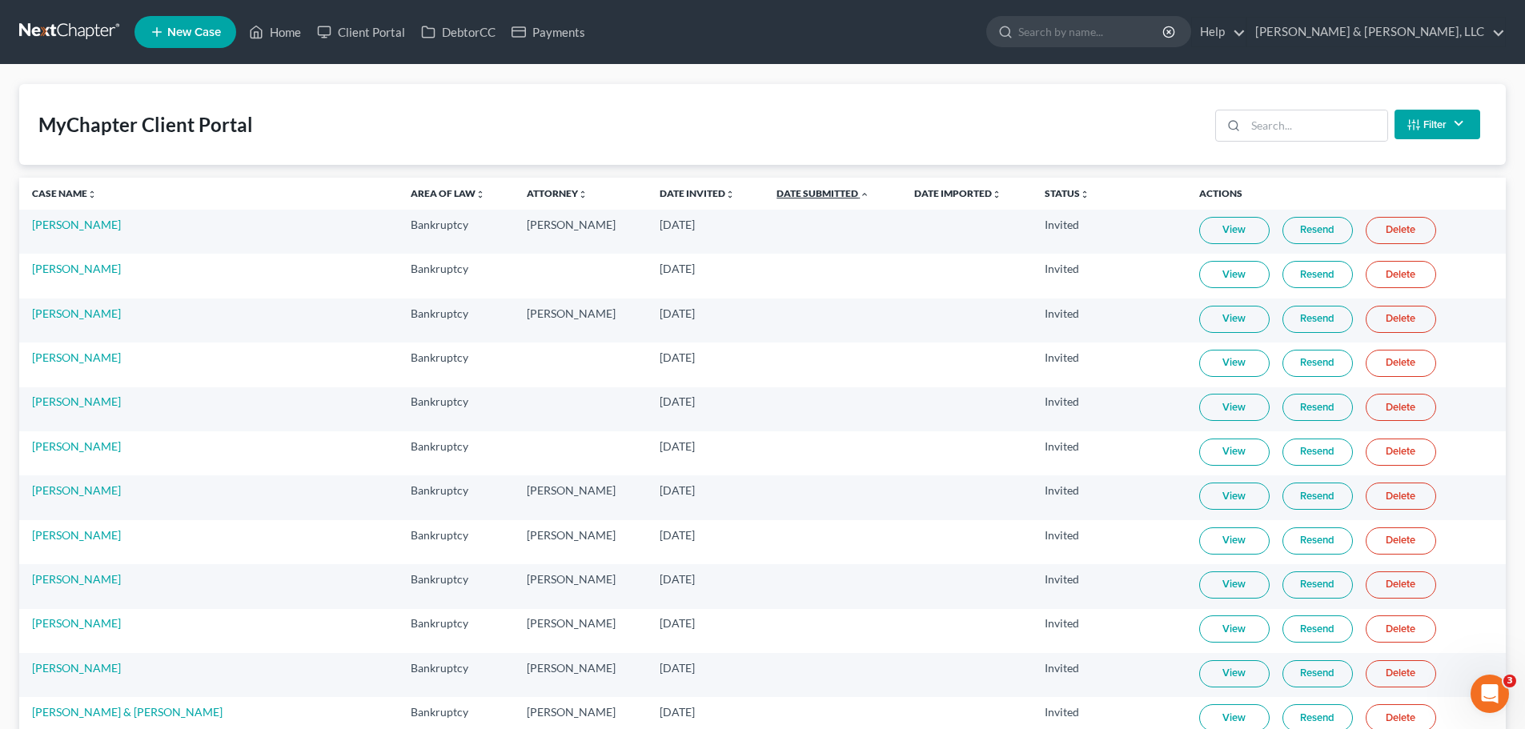
click at [776, 194] on link "Date Submitted unfold_more expand_more expand_less" at bounding box center [822, 193] width 93 height 12
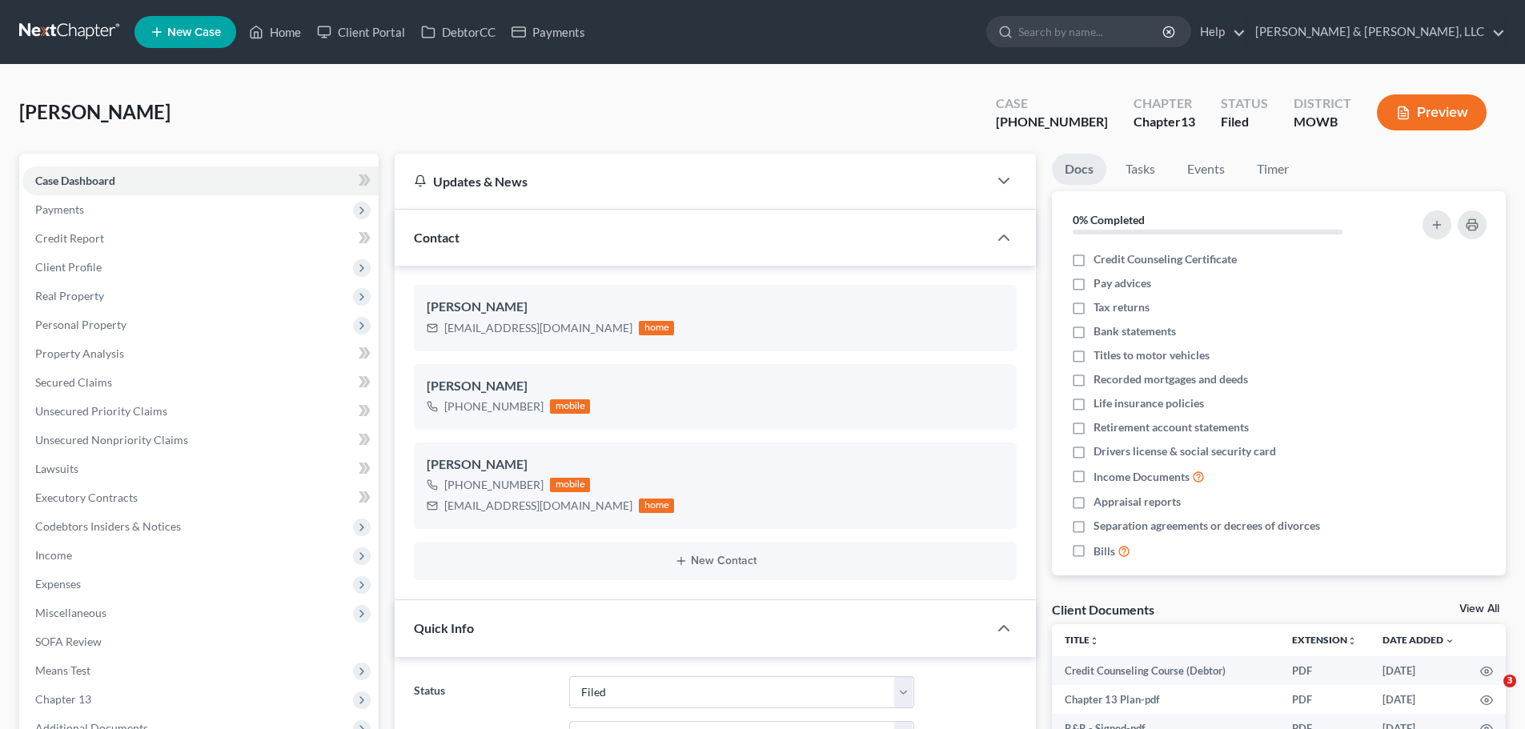
select select "6"
click at [213, 36] on span "New Case" at bounding box center [194, 32] width 54 height 12
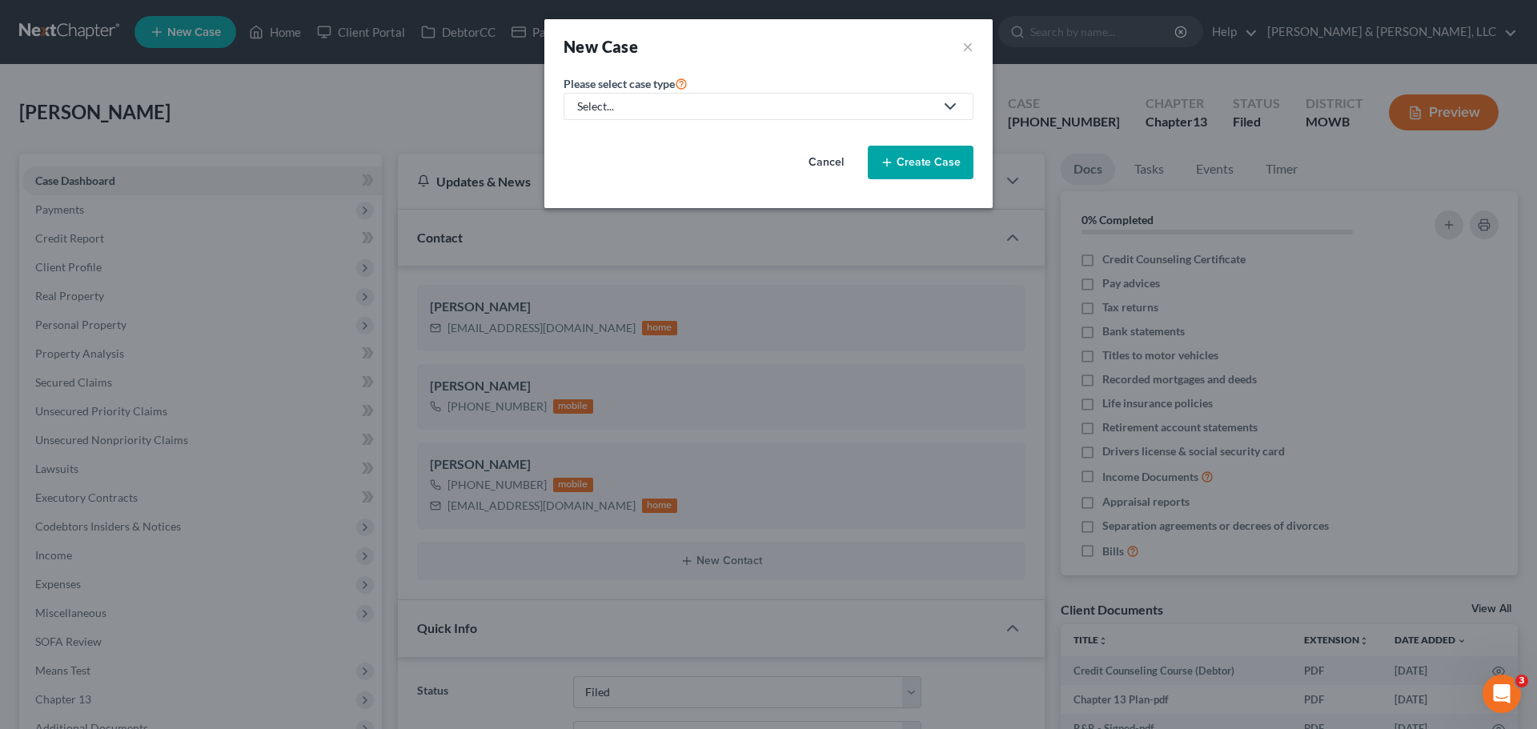
click at [798, 115] on link "Select..." at bounding box center [768, 106] width 410 height 27
click at [659, 141] on div "Bankruptcy" at bounding box center [655, 138] width 152 height 16
select select "46"
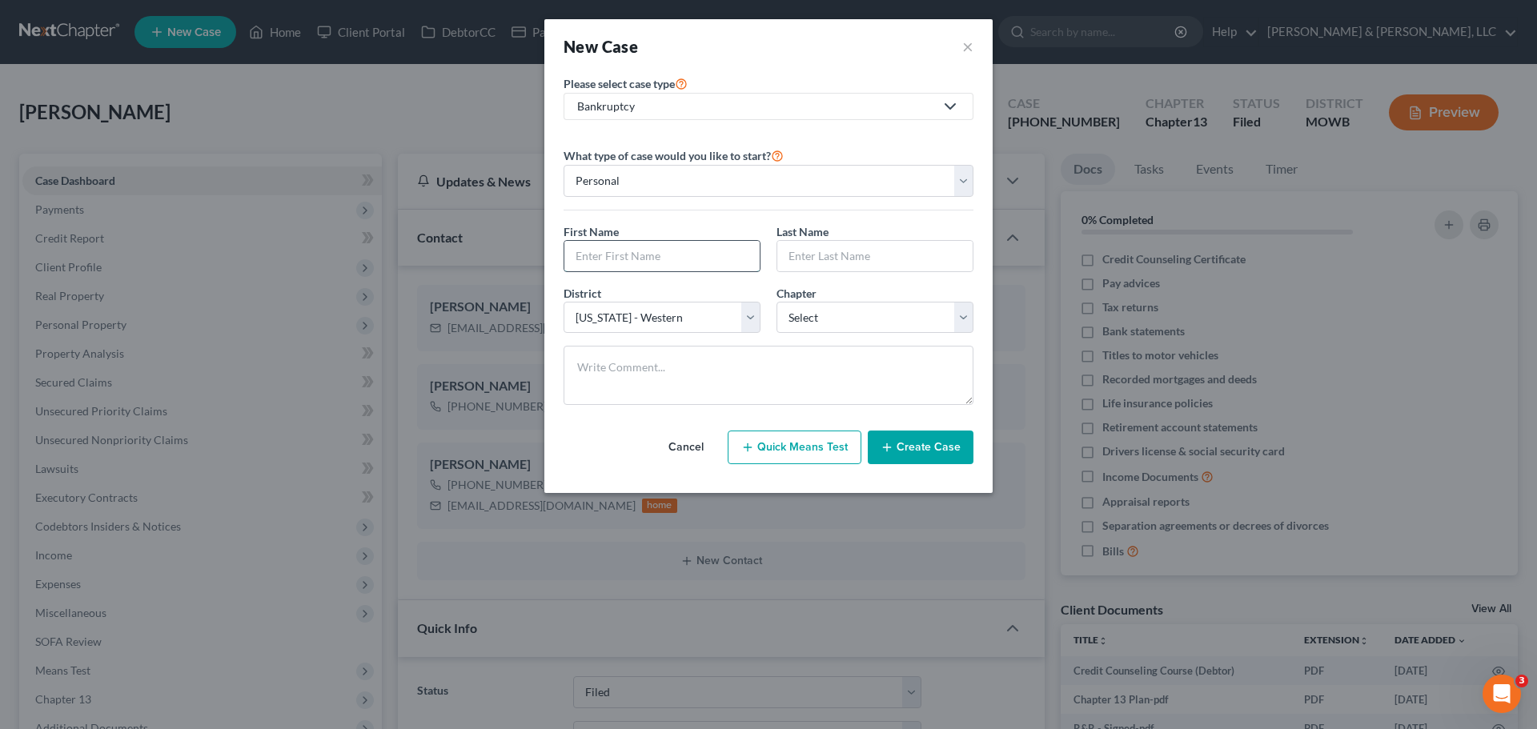
click at [666, 261] on input "text" at bounding box center [661, 256] width 195 height 30
type input "Adrianna"
type input "Ezell"
select select "31"
select select "3"
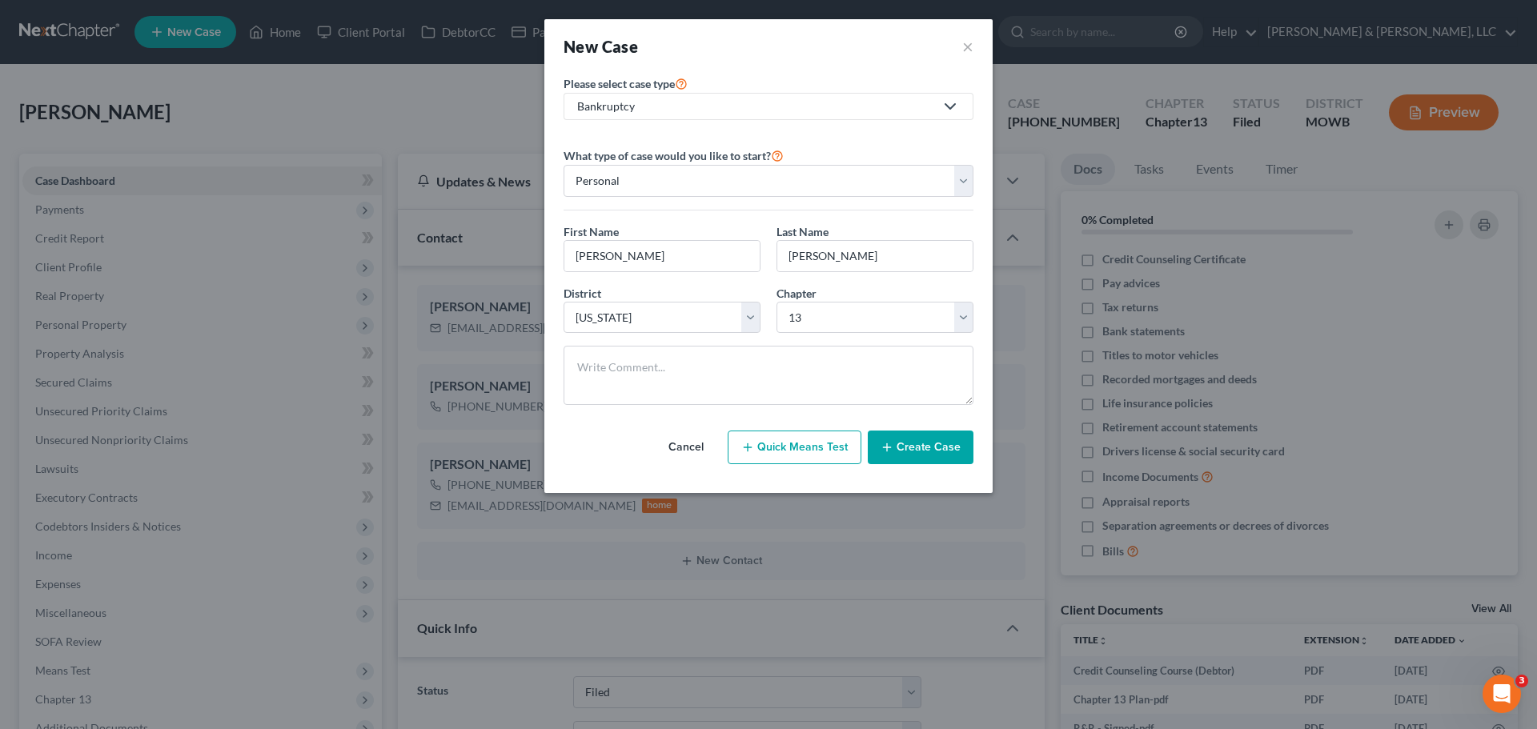
click at [940, 455] on button "Create Case" at bounding box center [921, 448] width 106 height 34
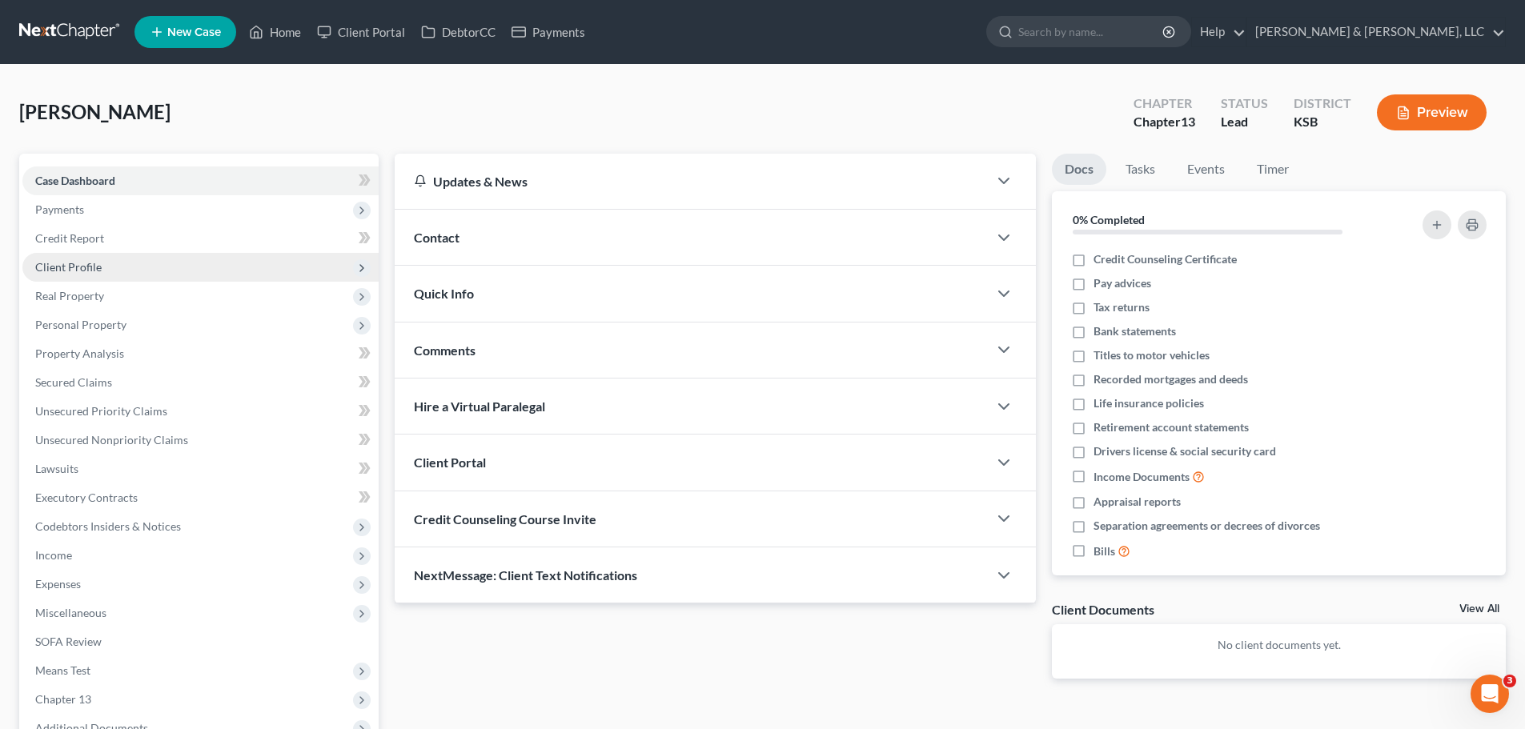
click at [100, 275] on span "Client Profile" at bounding box center [200, 267] width 356 height 29
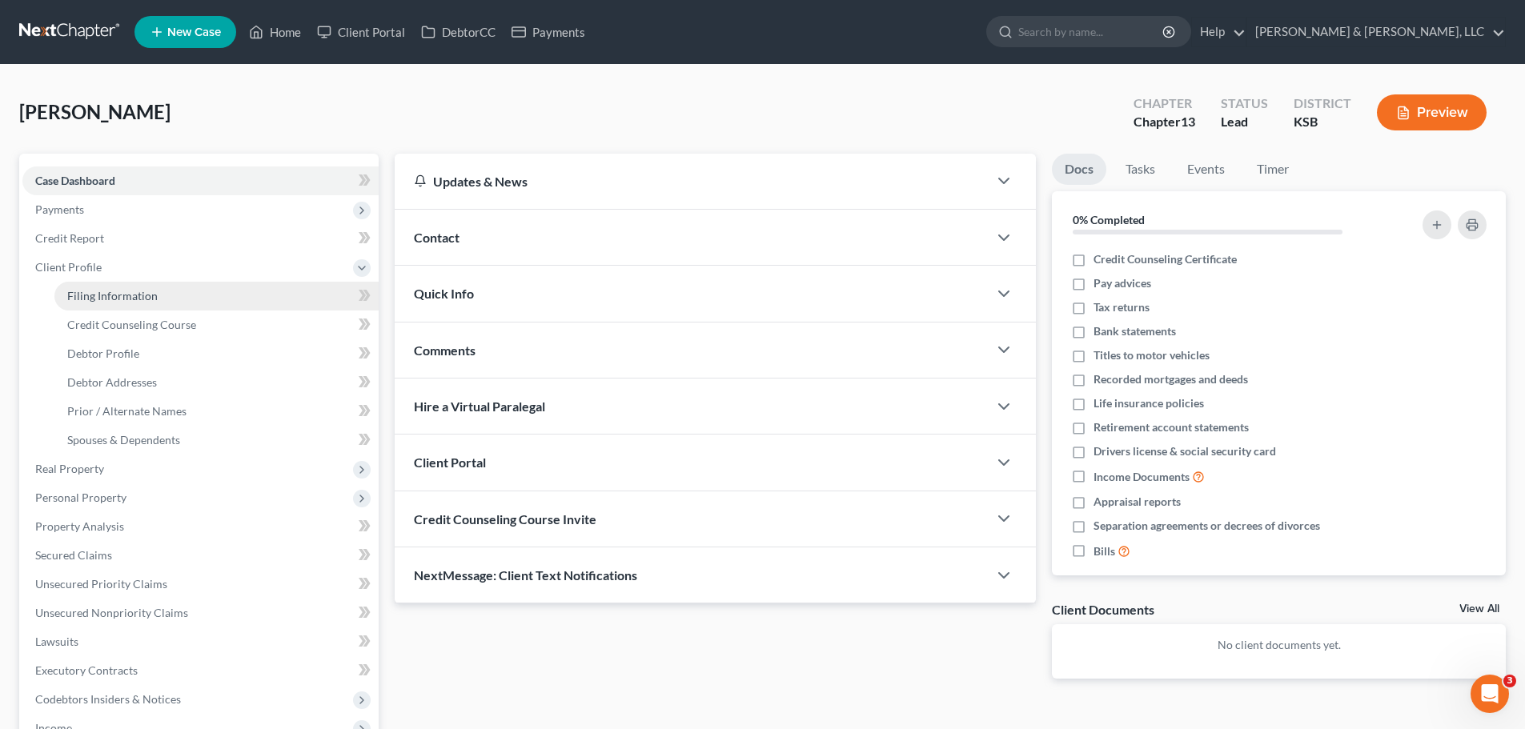
click at [120, 291] on span "Filing Information" at bounding box center [112, 296] width 90 height 14
select select "1"
select select "0"
select select "3"
select select "31"
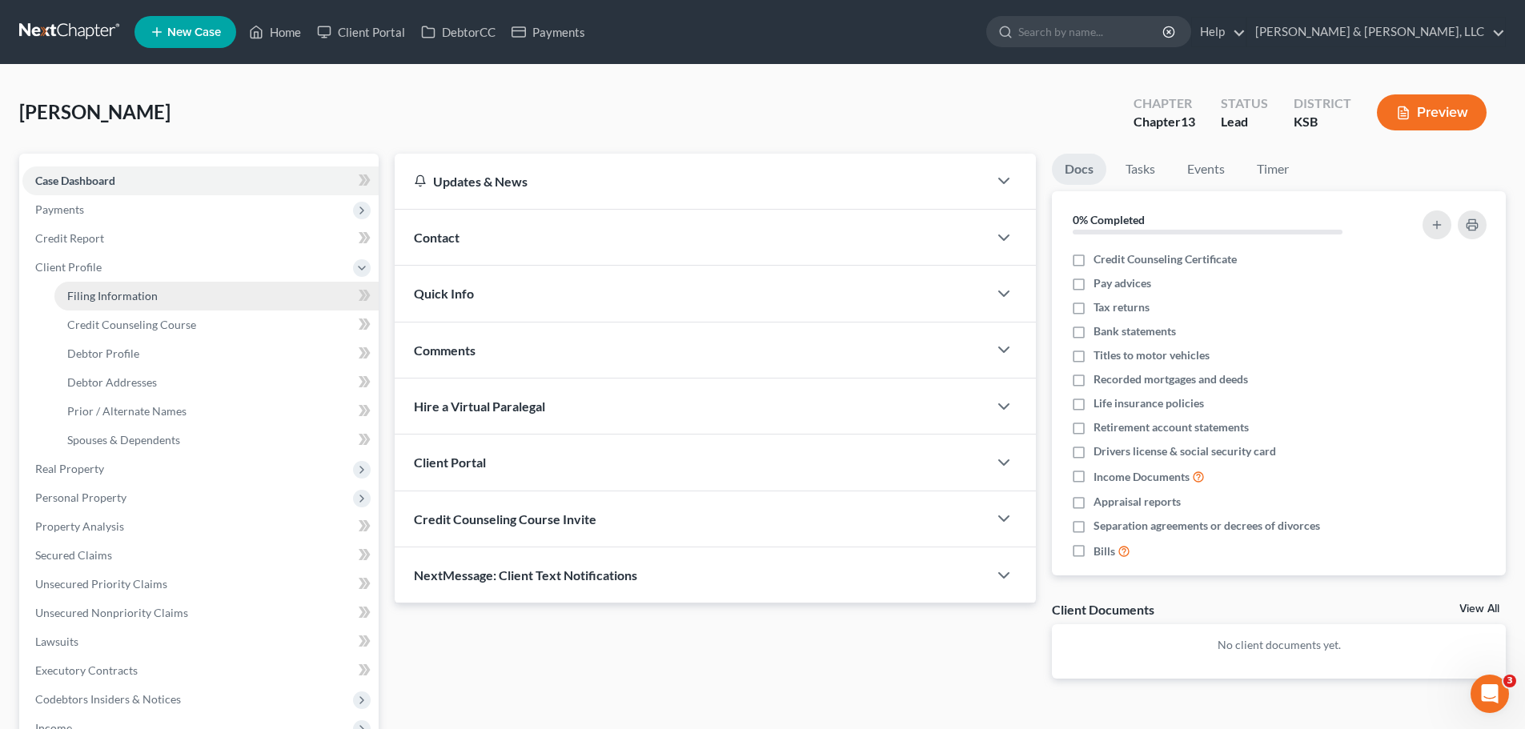
select select "17"
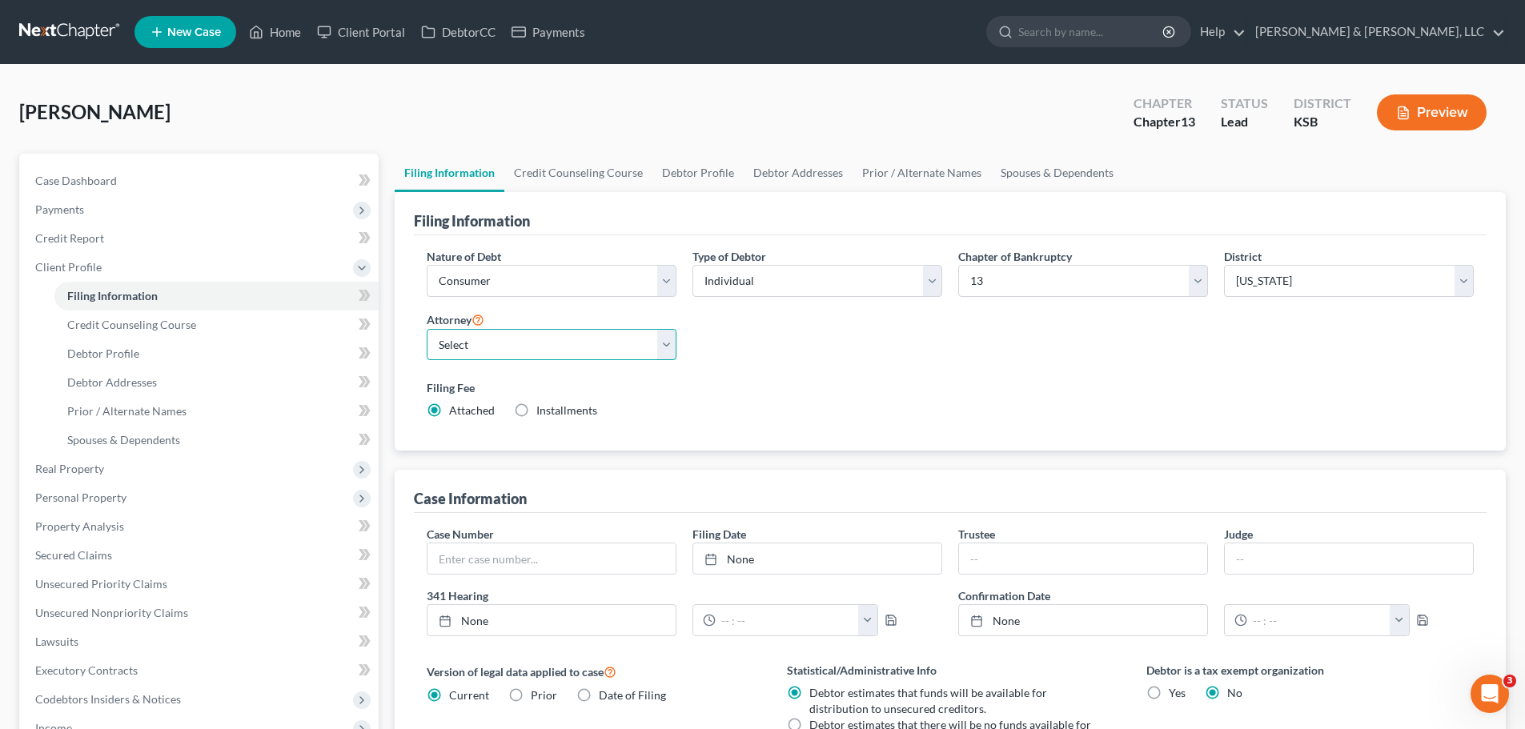
click at [471, 343] on select "Select Ryan Patton - KSB Ryan Patton - MOWB David Dean - KSB David Dean - MOWB" at bounding box center [552, 345] width 250 height 32
select select "0"
click at [427, 329] on select "Select Ryan Patton - KSB Ryan Patton - MOWB David Dean - KSB David Dean - MOWB" at bounding box center [552, 345] width 250 height 32
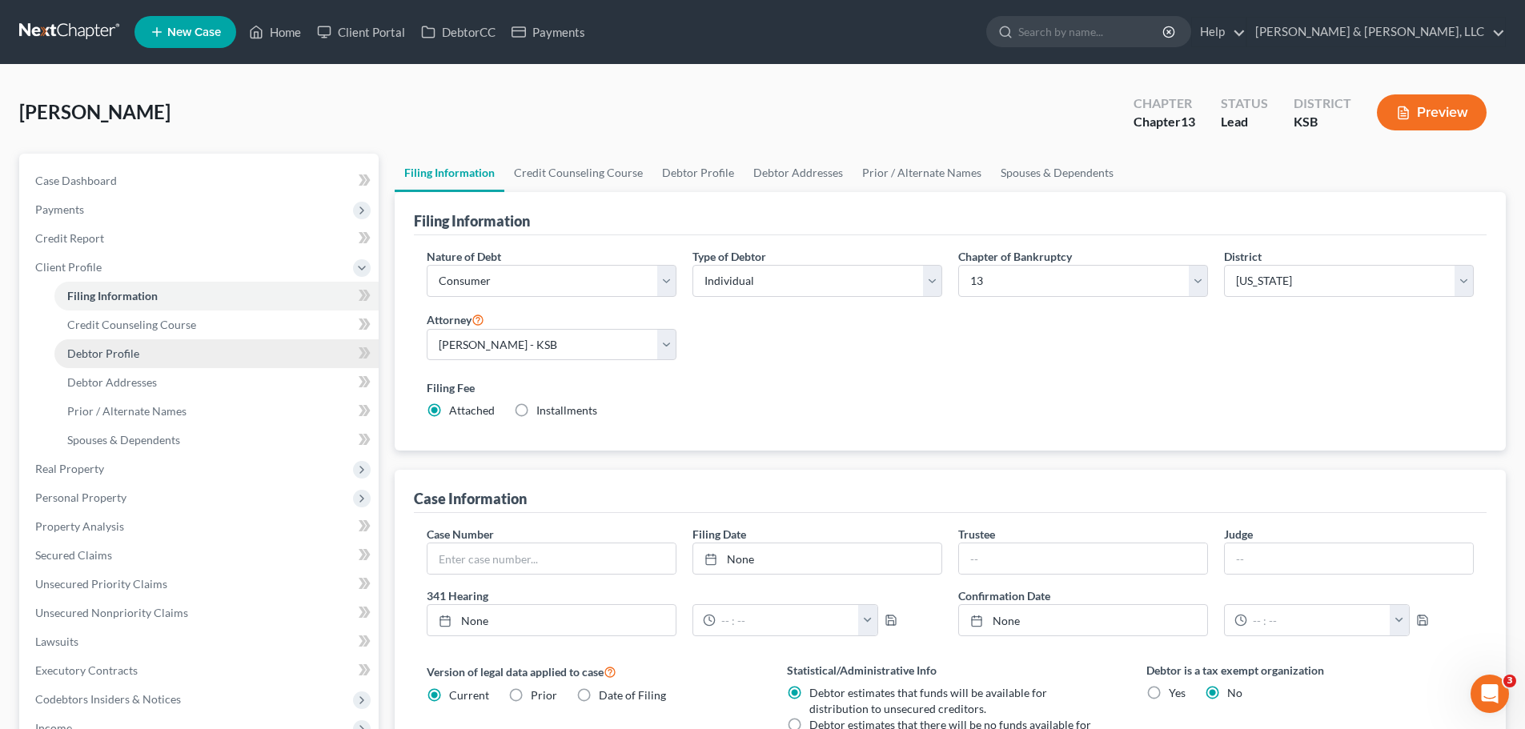
click at [142, 358] on link "Debtor Profile" at bounding box center [216, 353] width 324 height 29
select select "0"
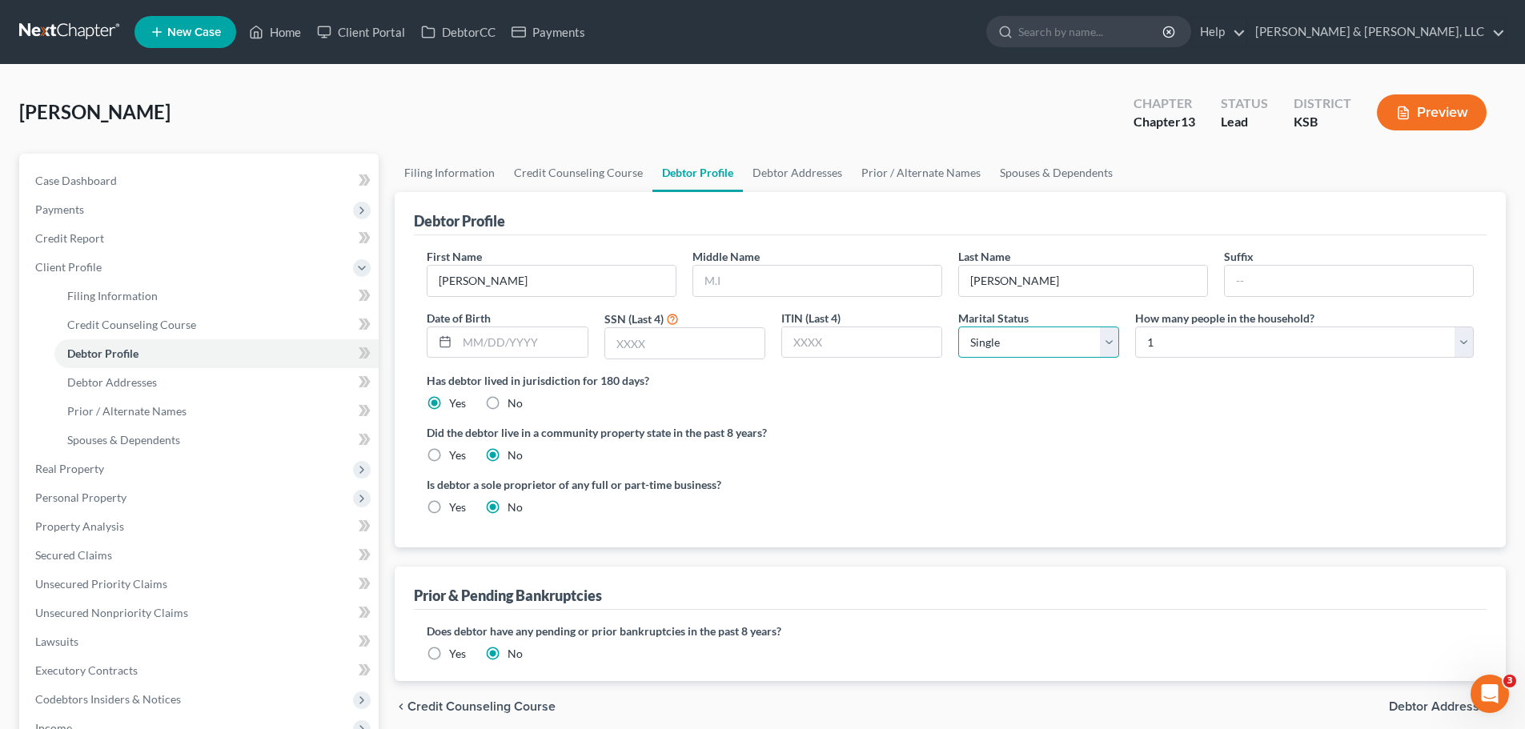
click at [1064, 337] on select "Select Single Married Separated Divorced Widowed" at bounding box center [1038, 343] width 161 height 32
click at [1212, 341] on select "Select 1 2 3 4 5 6 7 8 9 10 11 12 13 14 15 16 17 18 19 20" at bounding box center [1304, 343] width 339 height 32
select select "3"
click at [1135, 327] on select "Select 1 2 3 4 5 6 7 8 9 10 11 12 13 14 15 16 17 18 19 20" at bounding box center [1304, 343] width 339 height 32
click at [144, 179] on link "Case Dashboard" at bounding box center [200, 180] width 356 height 29
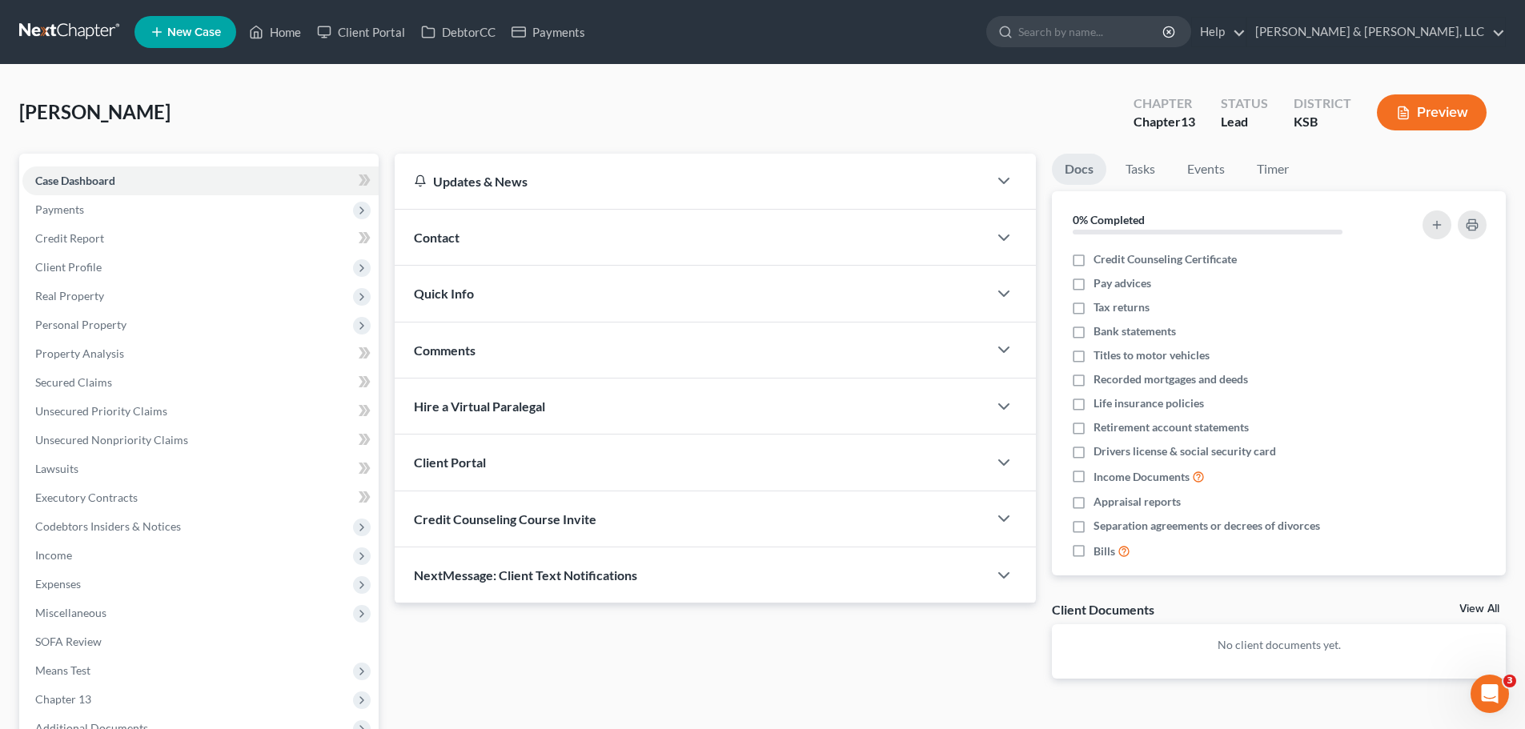
click at [484, 234] on div "Contact" at bounding box center [691, 237] width 593 height 55
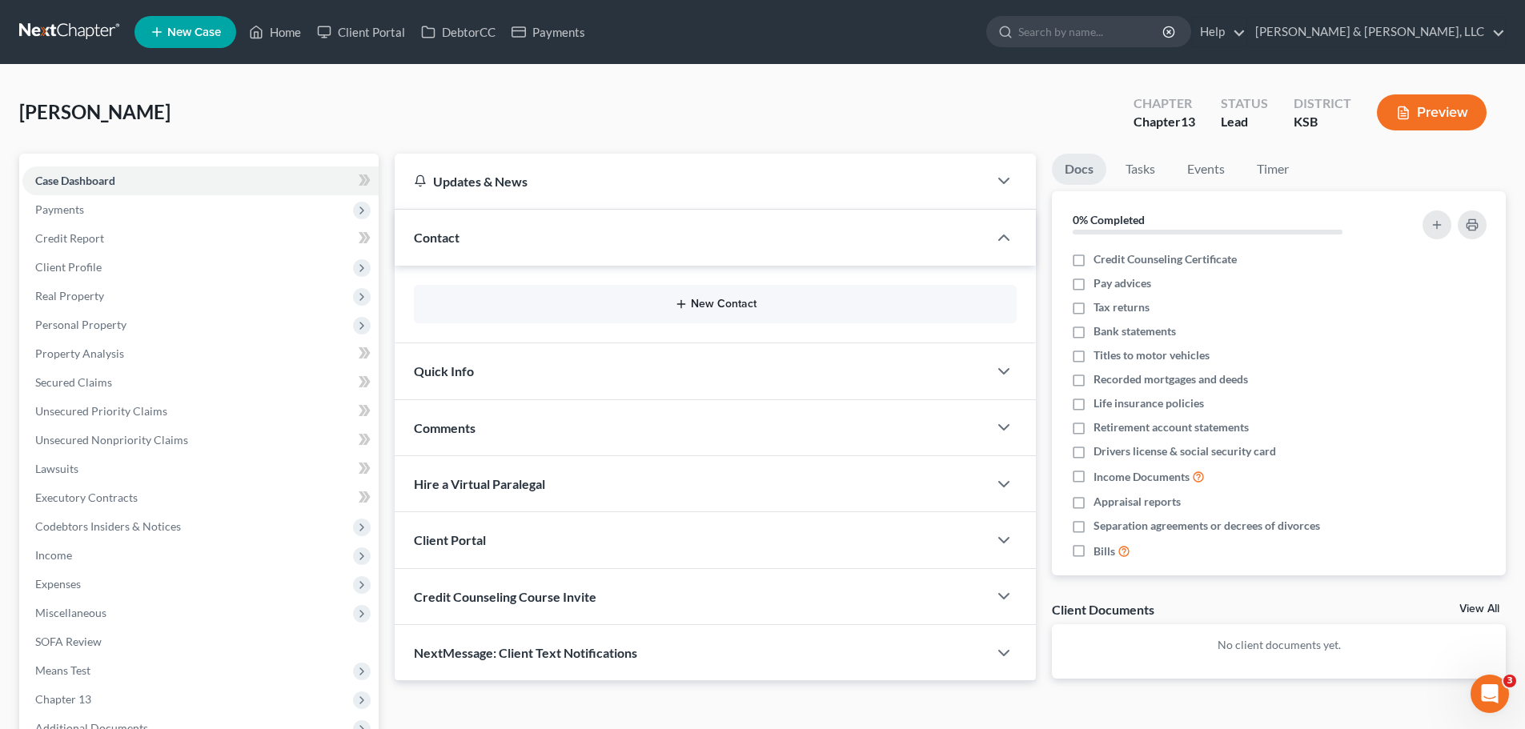
click at [715, 304] on button "New Contact" at bounding box center [715, 304] width 577 height 13
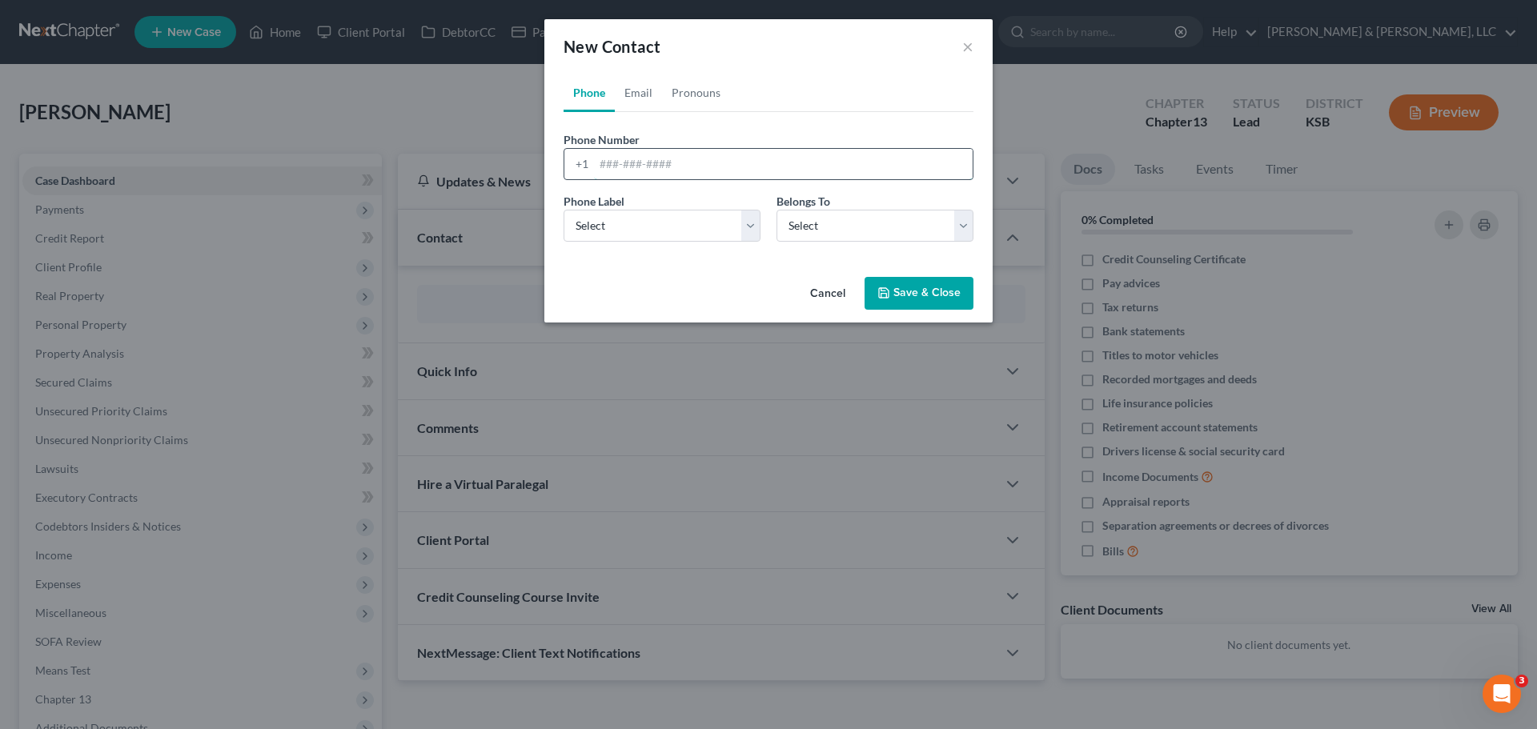
click at [676, 171] on input "tel" at bounding box center [783, 164] width 379 height 30
type input "816-394-5807"
click at [646, 226] on select "Select Mobile Home Work Other" at bounding box center [661, 226] width 197 height 32
select select "0"
click at [563, 210] on select "Select Mobile Home Work Other" at bounding box center [661, 226] width 197 height 32
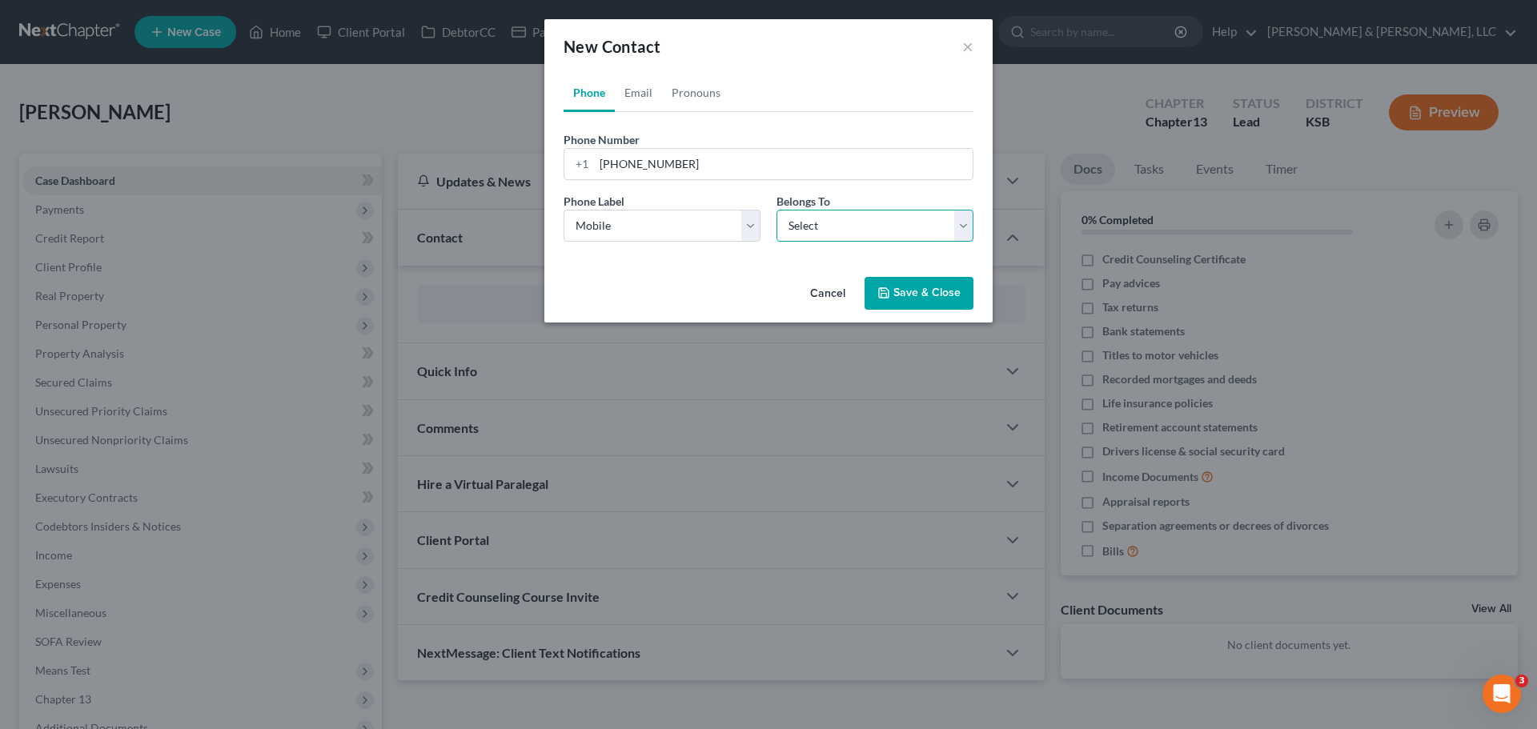
drag, startPoint x: 828, startPoint y: 231, endPoint x: 833, endPoint y: 239, distance: 9.3
click at [829, 231] on select "Select Client Other" at bounding box center [874, 226] width 197 height 32
select select "0"
click at [776, 210] on select "Select Client Other" at bounding box center [874, 226] width 197 height 32
click at [932, 295] on button "Save & Close" at bounding box center [918, 294] width 109 height 34
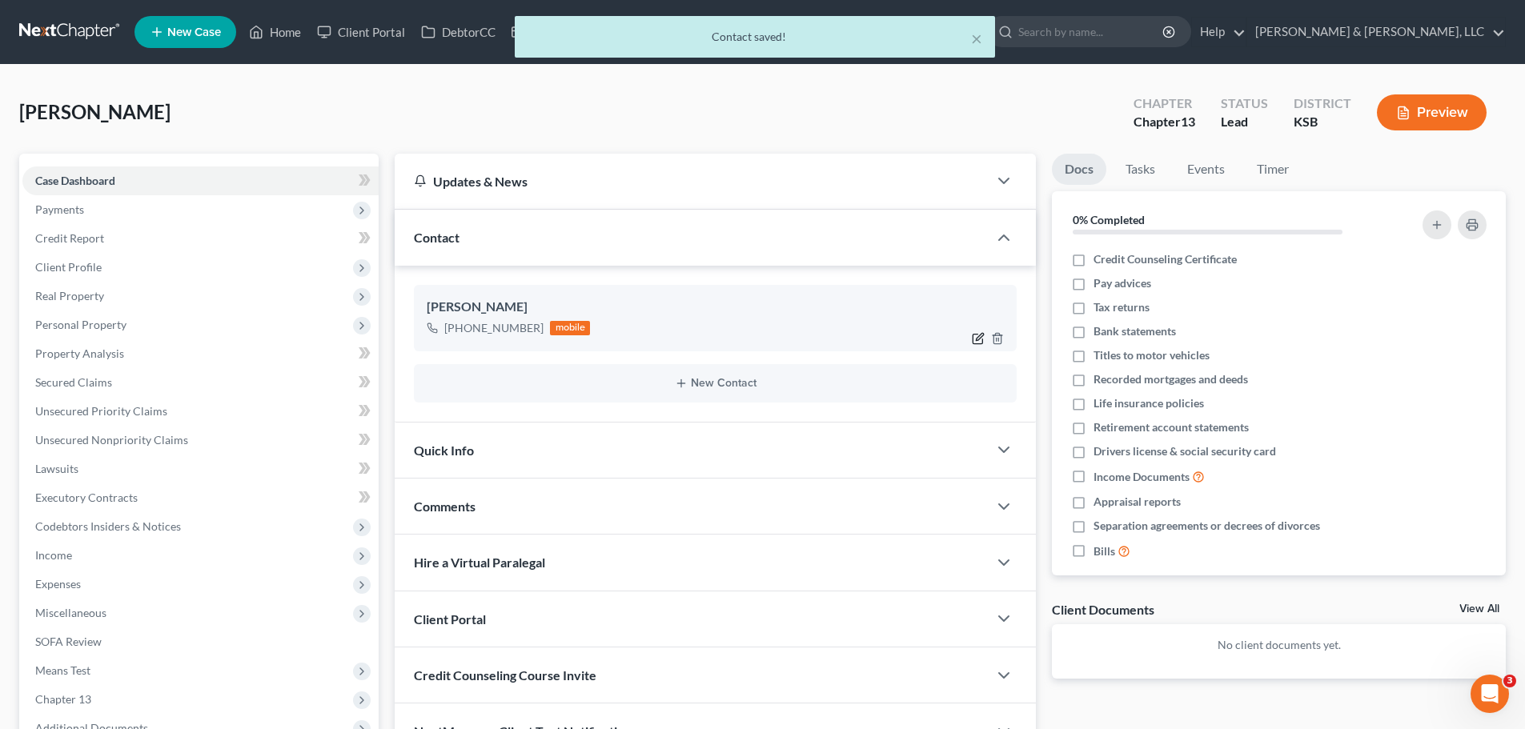
click at [973, 333] on icon "button" at bounding box center [978, 338] width 13 height 13
select select "0"
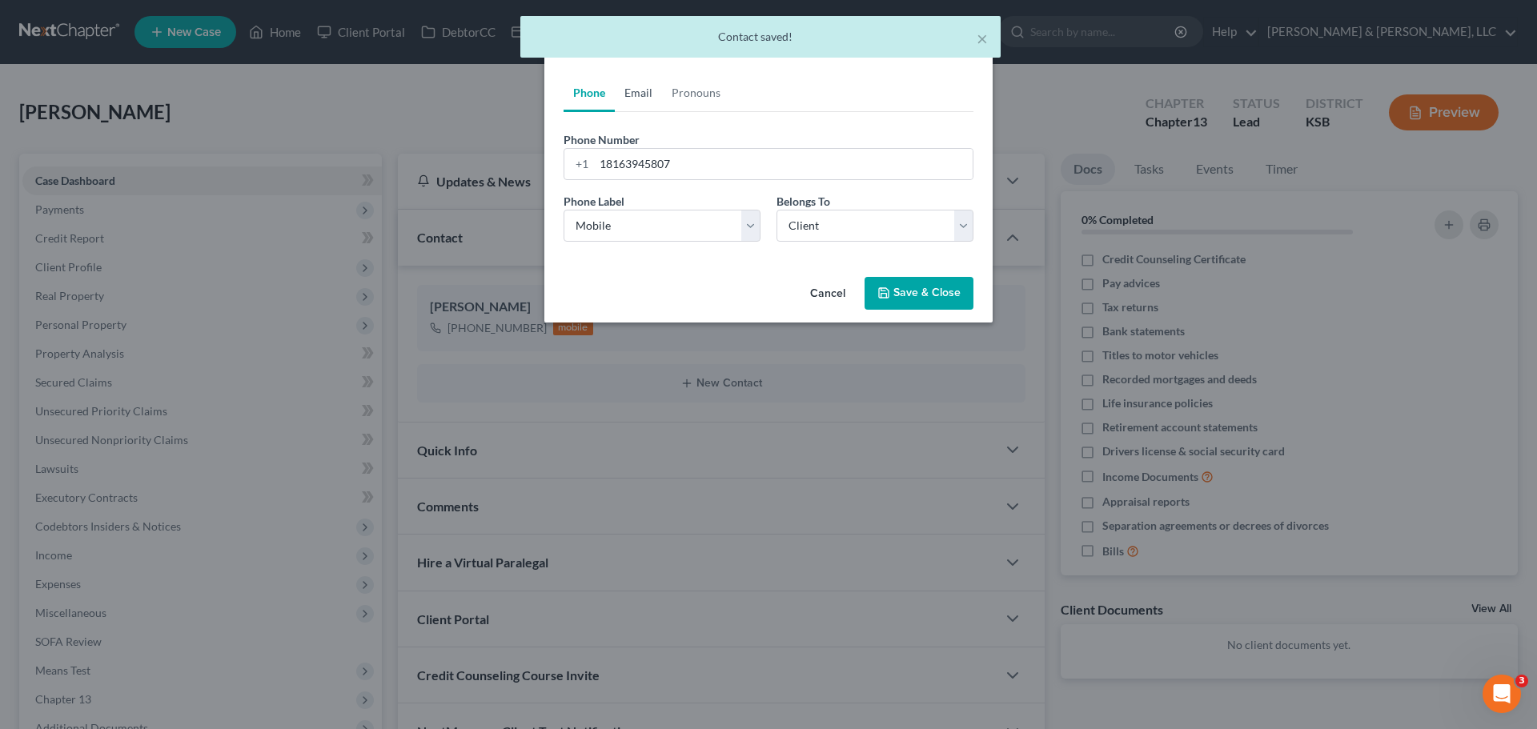
click at [644, 87] on link "Email" at bounding box center [638, 93] width 47 height 38
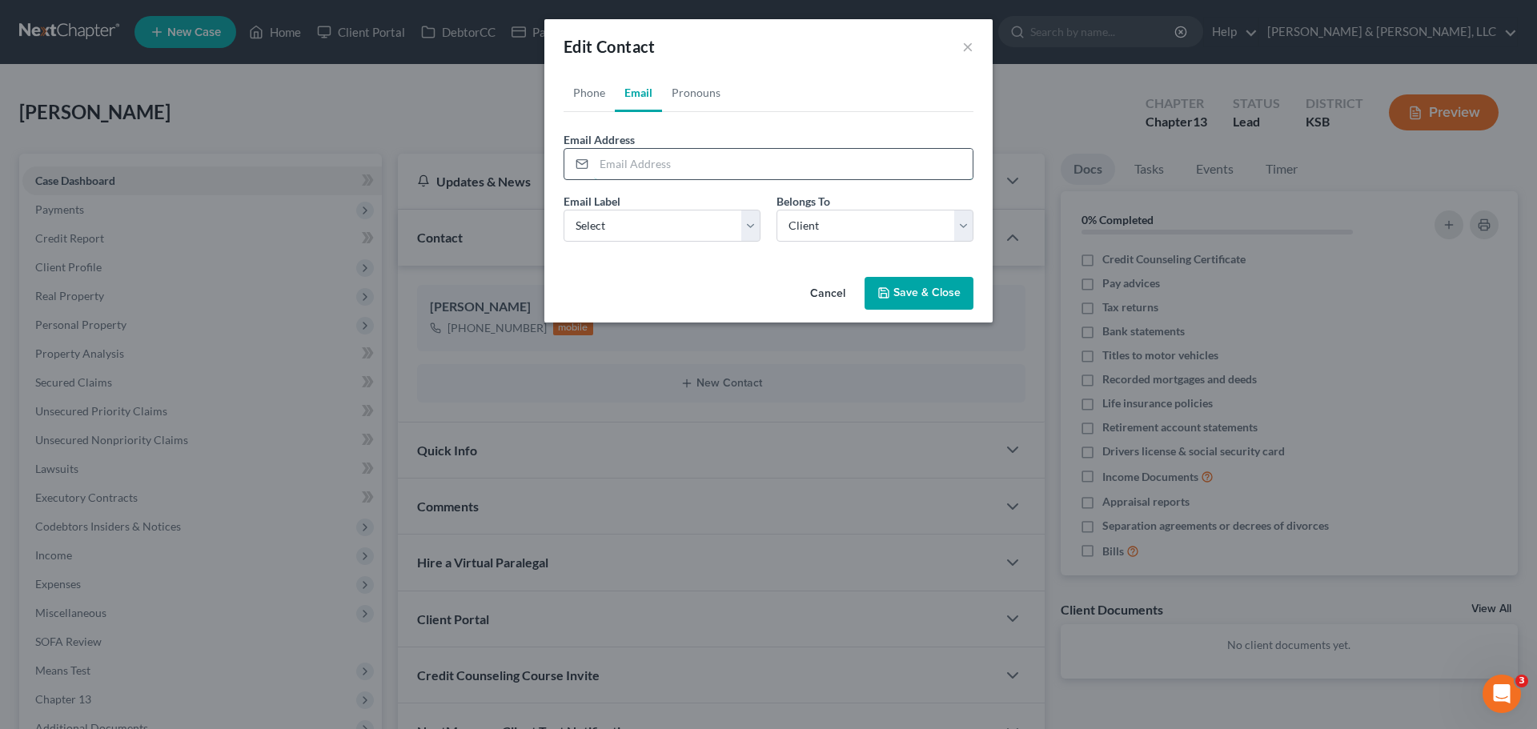
click at [669, 164] on input "email" at bounding box center [783, 164] width 379 height 30
type input "adrimonet29@yahoo.com"
click at [695, 227] on select "Select Home Work Other" at bounding box center [661, 226] width 197 height 32
select select "0"
click at [563, 210] on select "Select Home Work Other" at bounding box center [661, 226] width 197 height 32
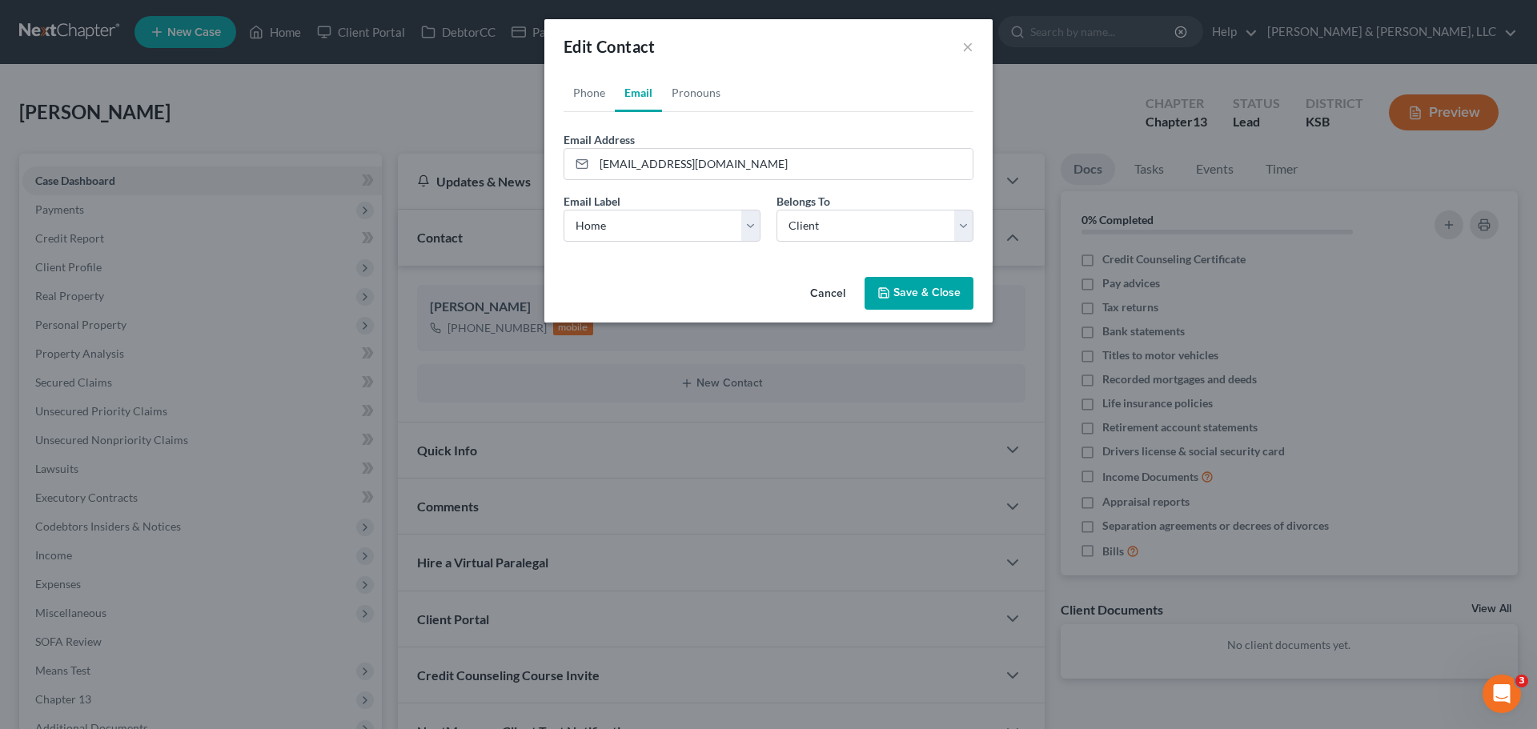
click at [913, 299] on button "Save & Close" at bounding box center [918, 294] width 109 height 34
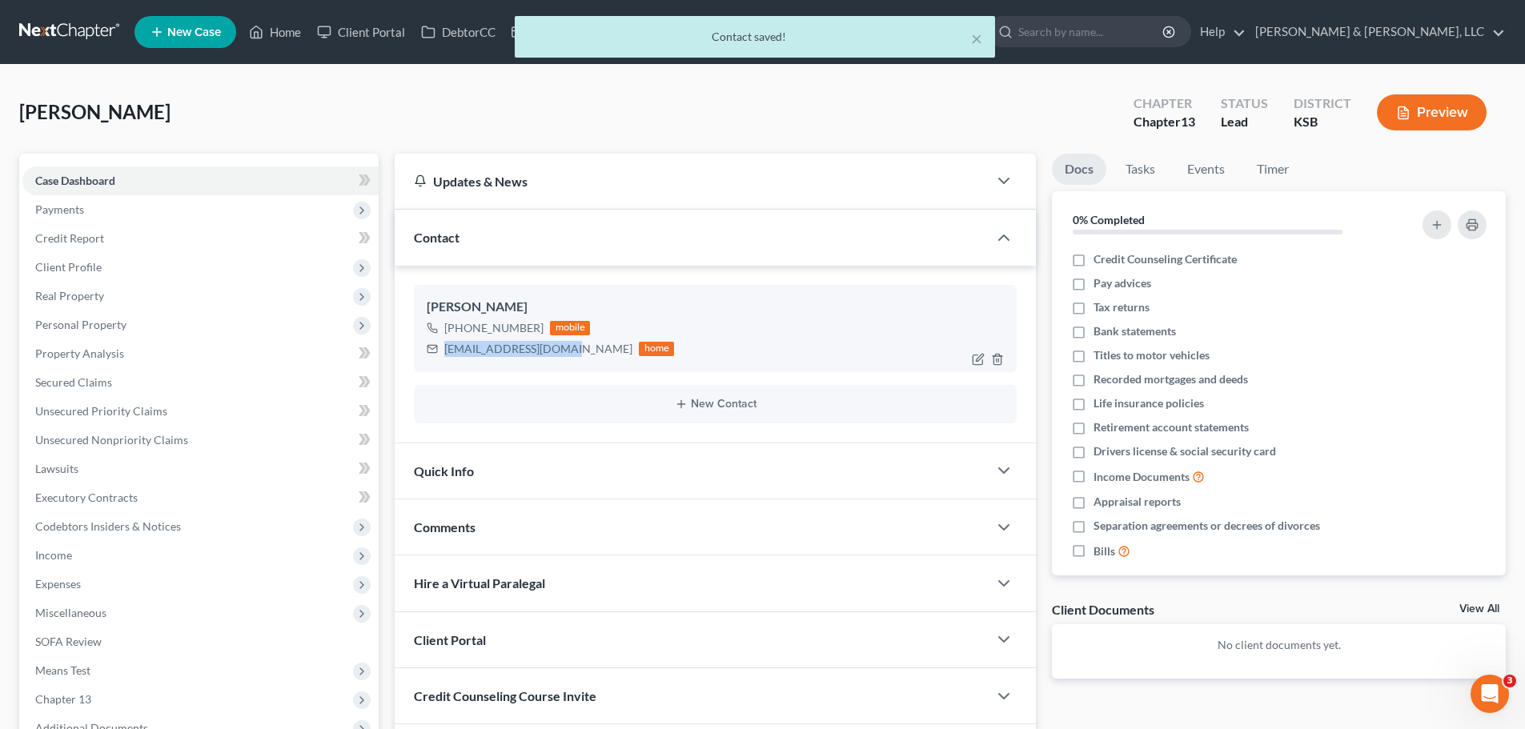
drag, startPoint x: 443, startPoint y: 349, endPoint x: 567, endPoint y: 352, distance: 124.1
click at [567, 352] on div "adrimonet29@yahoo.com home" at bounding box center [550, 349] width 247 height 21
copy div "adrimonet29@yahoo.com"
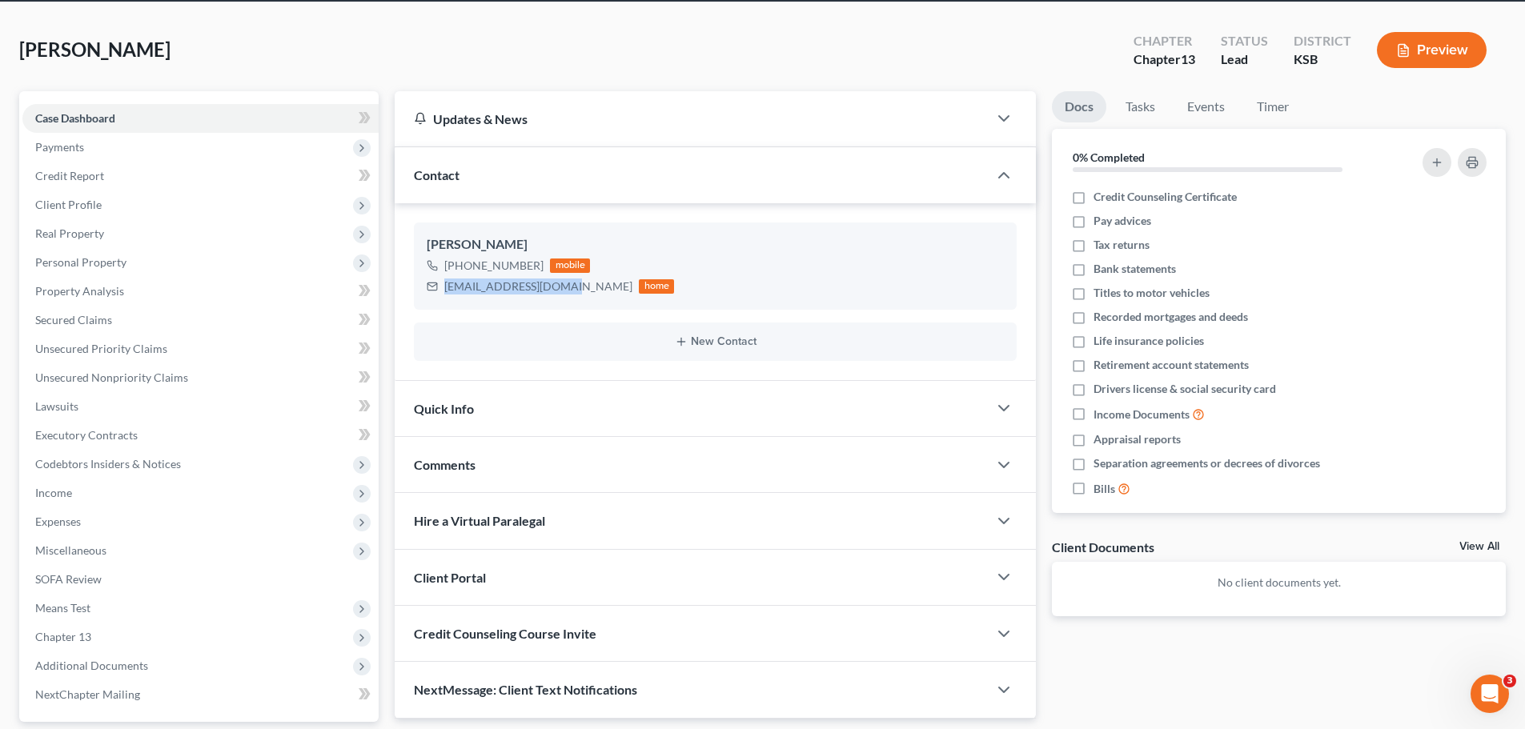
scroll to position [160, 0]
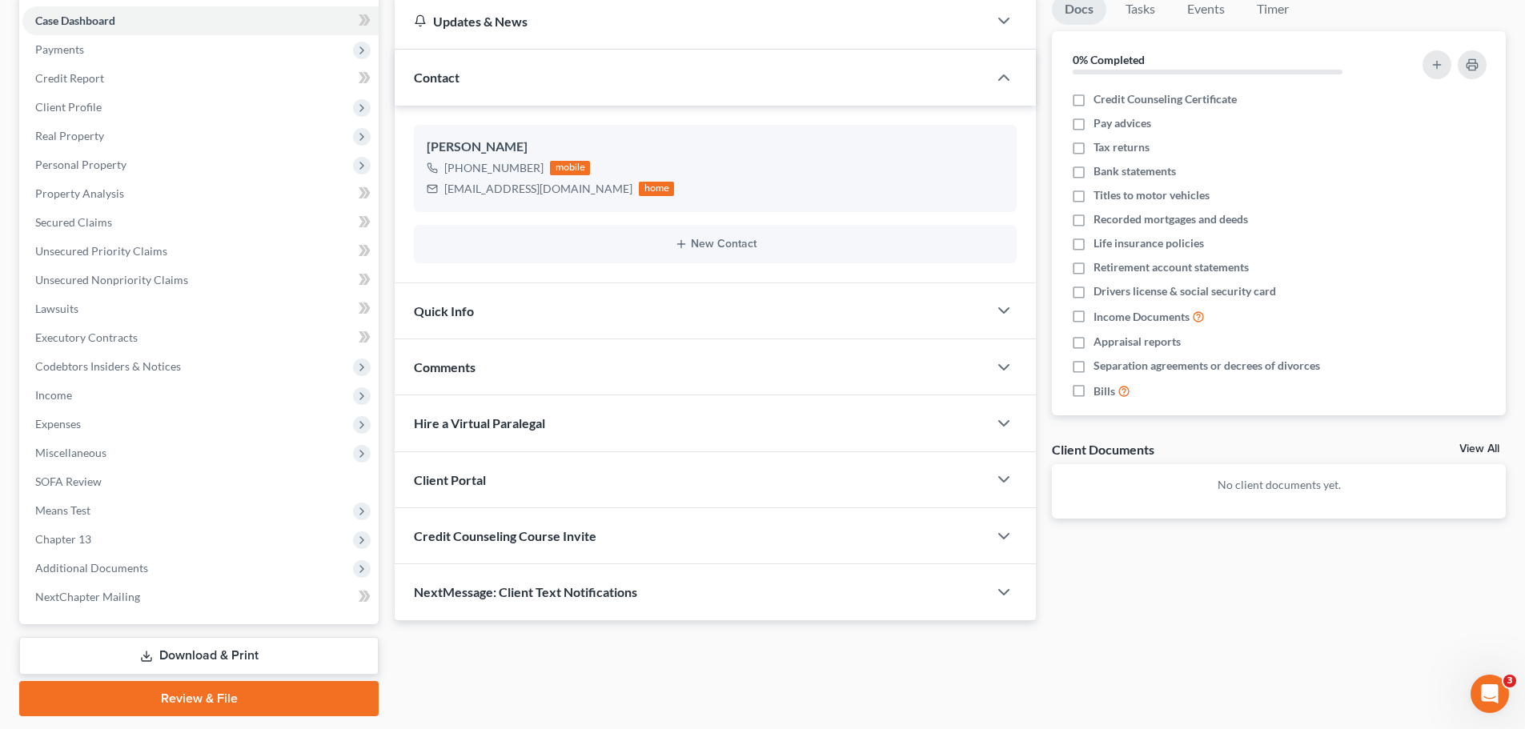
click at [458, 324] on div "Quick Info" at bounding box center [691, 310] width 593 height 55
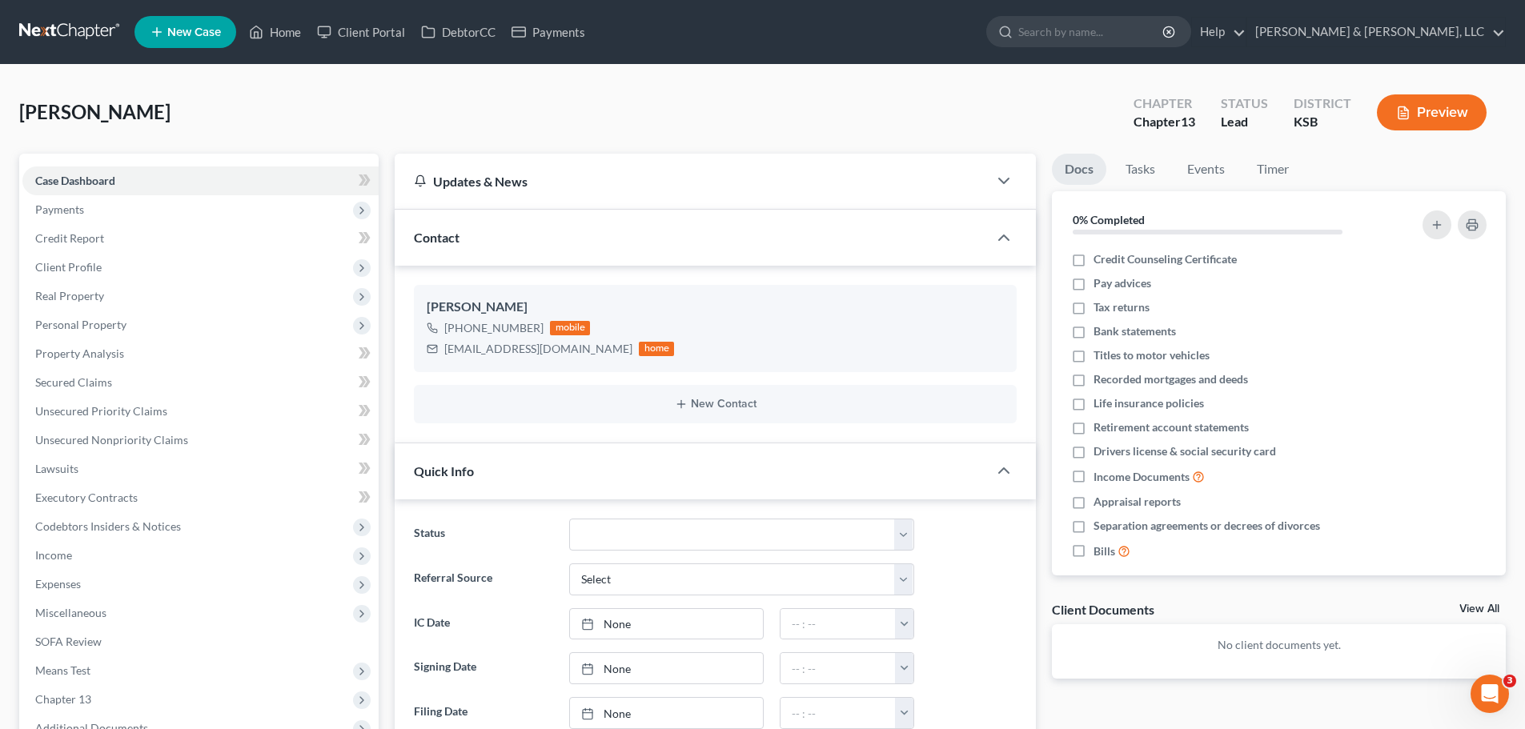
scroll to position [80, 0]
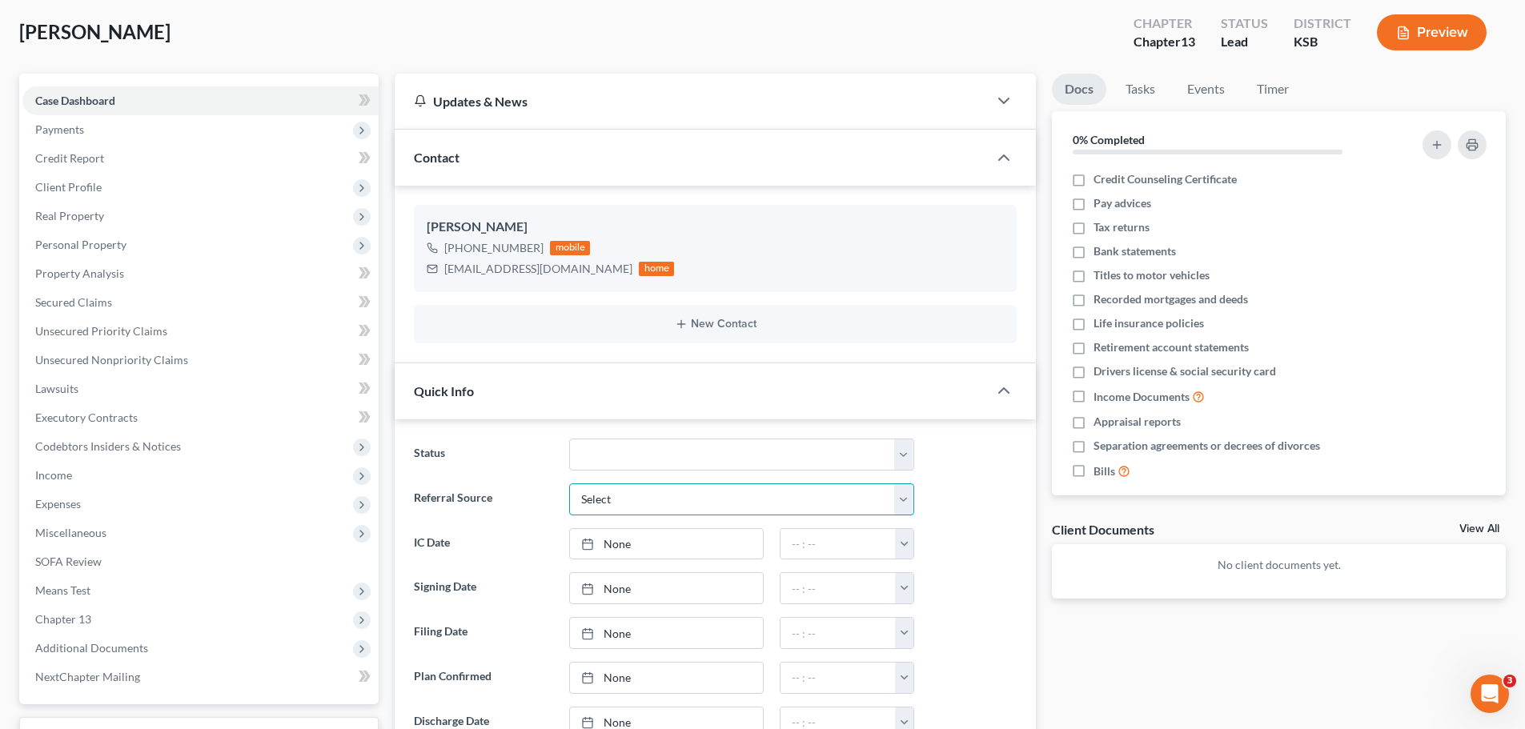
click at [615, 499] on select "Select Word Of Mouth Previous Clients Direct Mail Website Google Search Modern …" at bounding box center [741, 499] width 345 height 32
select select "2"
click at [569, 483] on select "Select Word Of Mouth Previous Clients Direct Mail Website Google Search Modern …" at bounding box center [741, 499] width 345 height 32
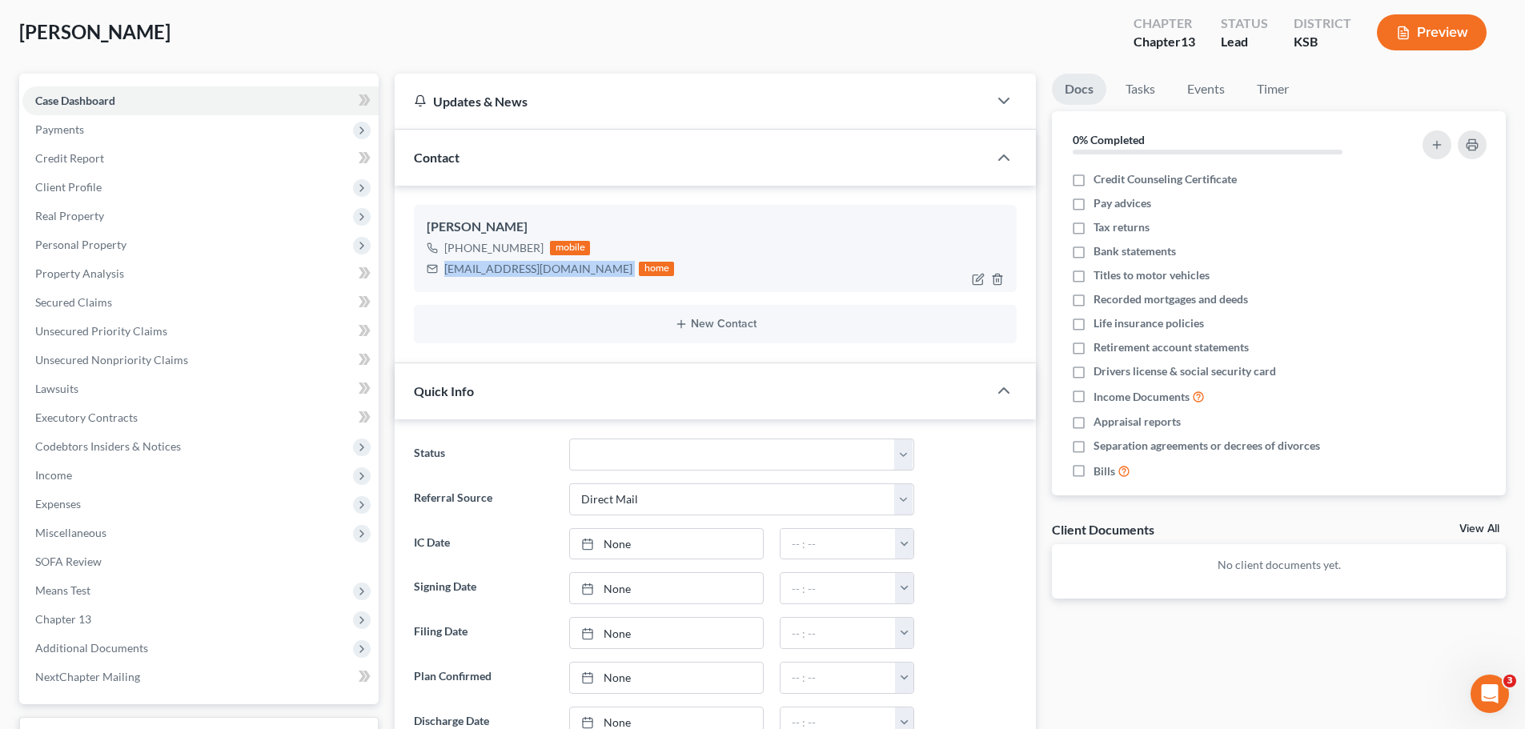
drag, startPoint x: 445, startPoint y: 271, endPoint x: 574, endPoint y: 269, distance: 128.9
click at [574, 269] on div "adrimonet29@yahoo.com home" at bounding box center [550, 269] width 247 height 21
copy div "adrimonet29@yahoo.com"
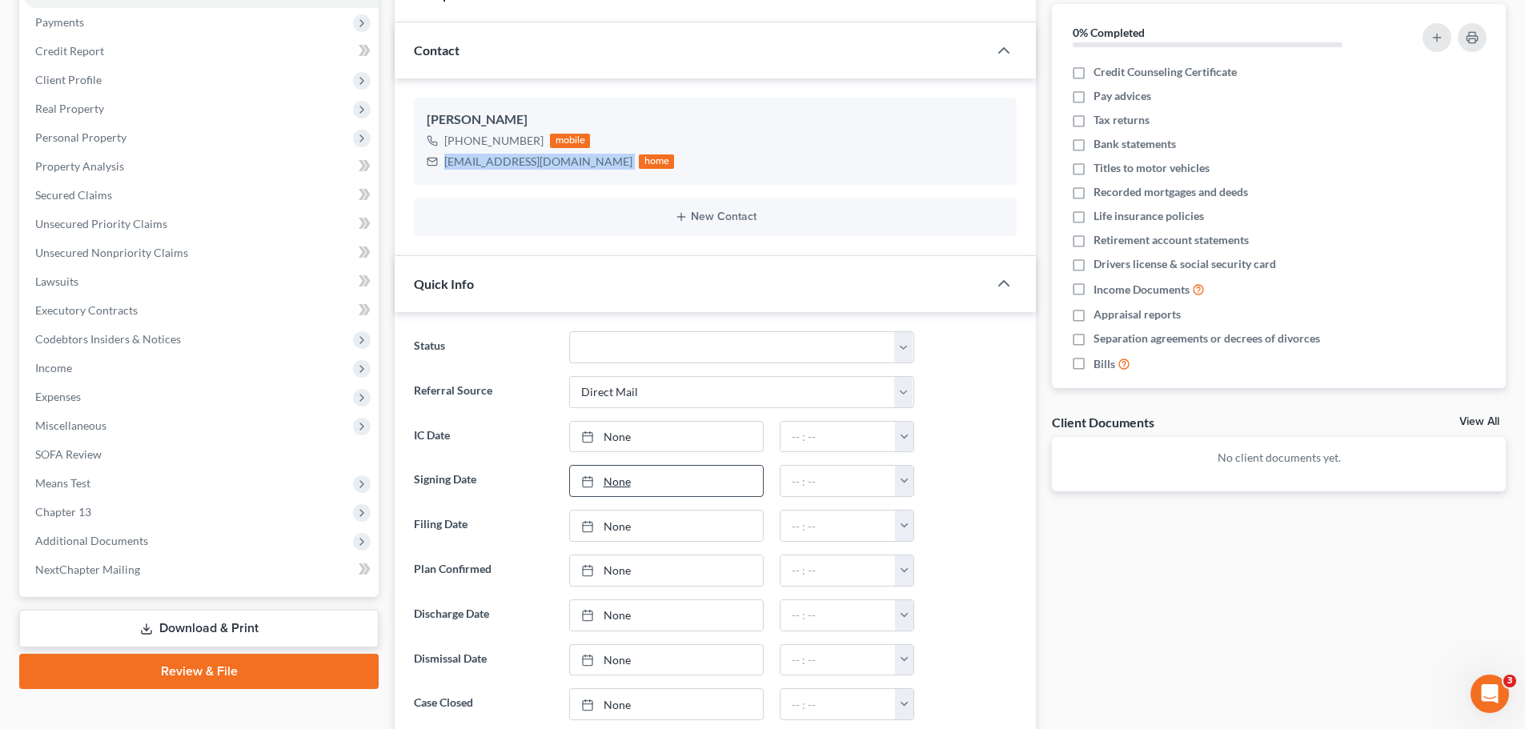
scroll to position [320, 0]
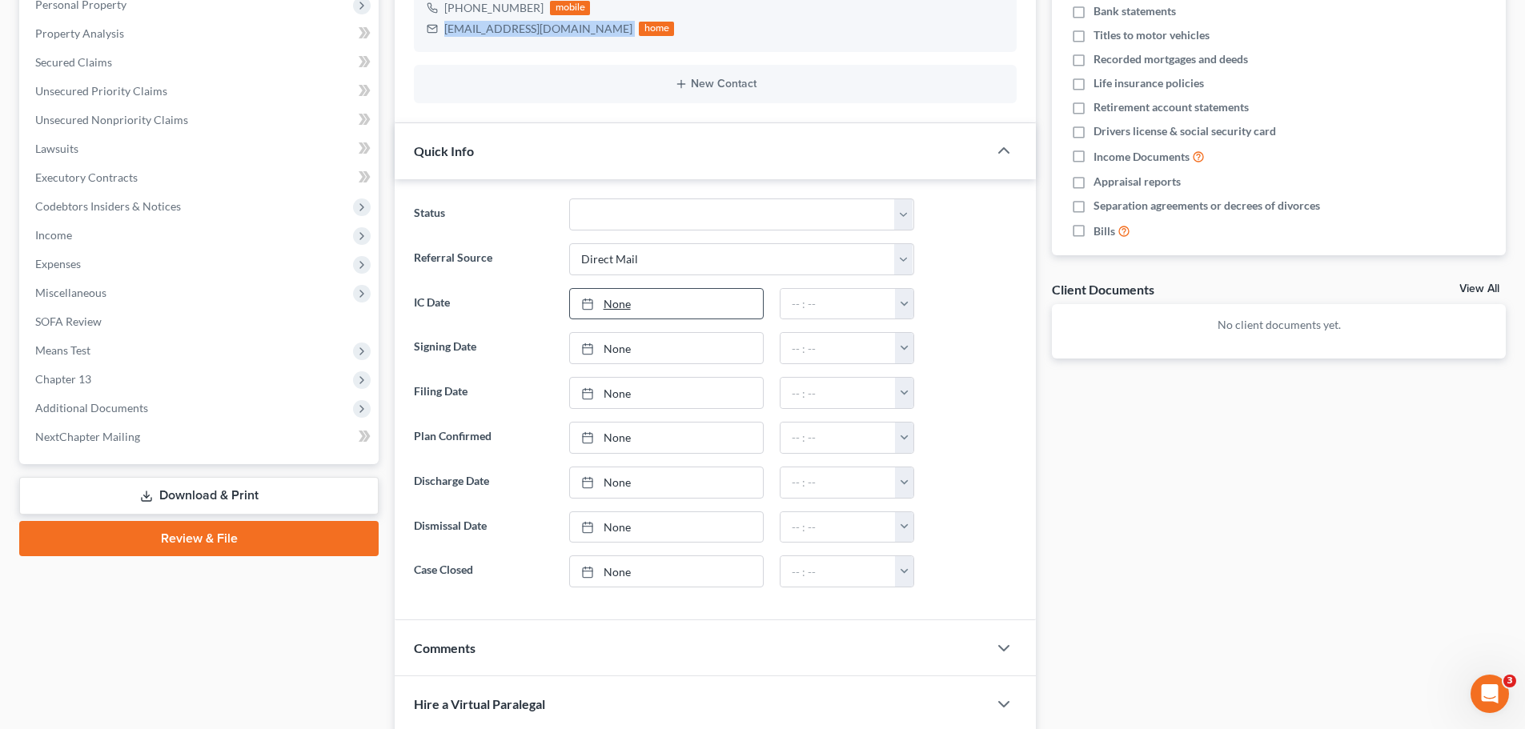
click at [620, 309] on link "None" at bounding box center [666, 304] width 193 height 30
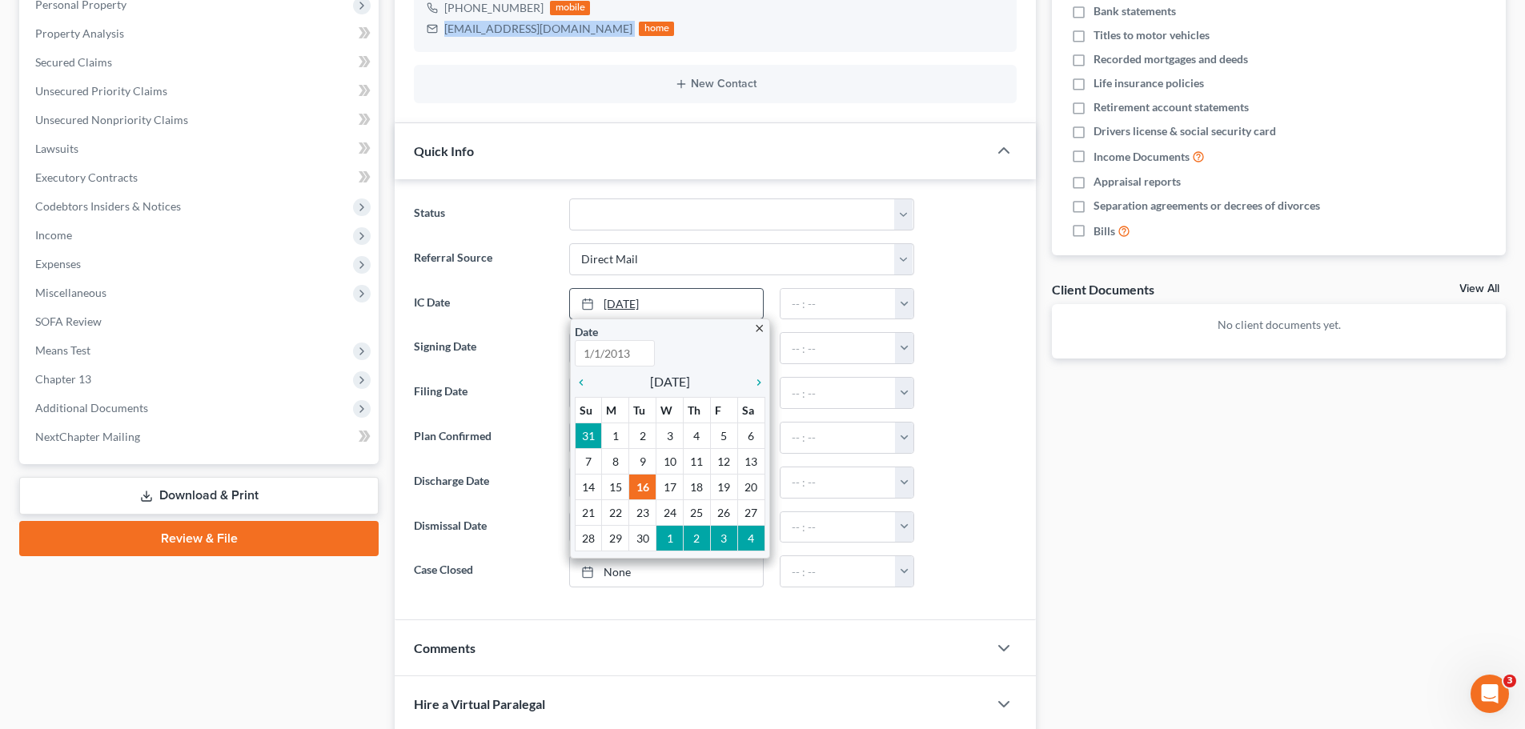
type input "9/16/2025"
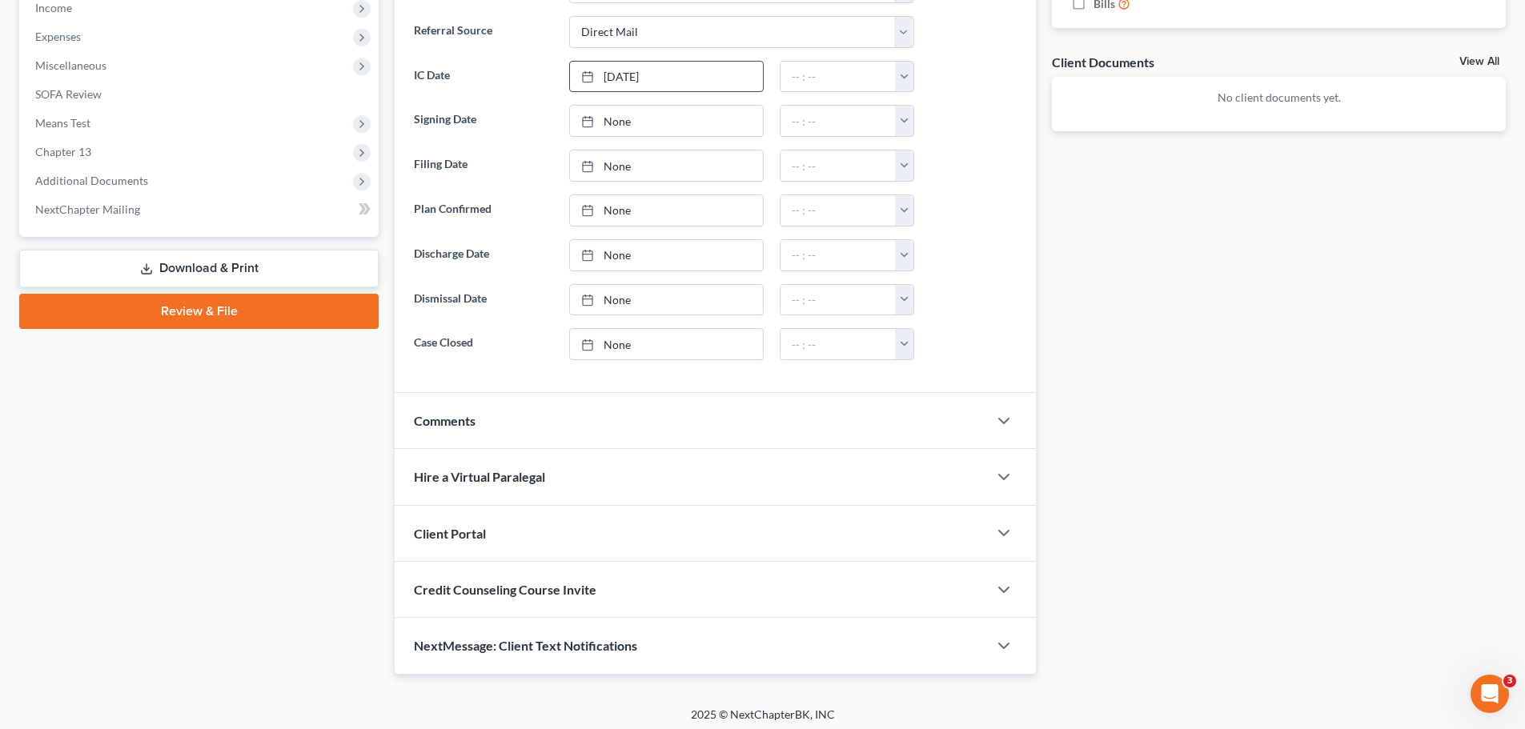
scroll to position [554, 0]
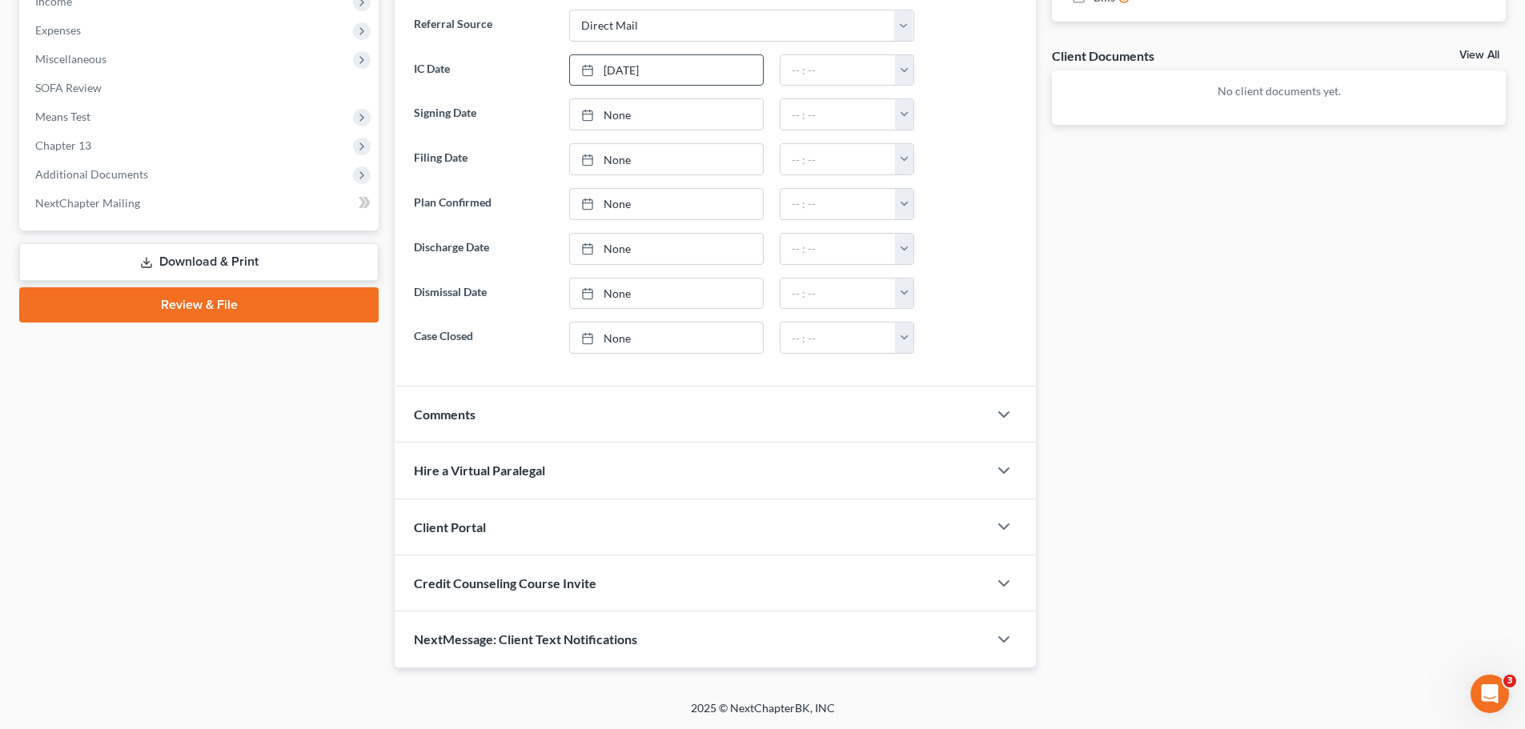
click at [545, 528] on div "Client Portal" at bounding box center [691, 526] width 593 height 55
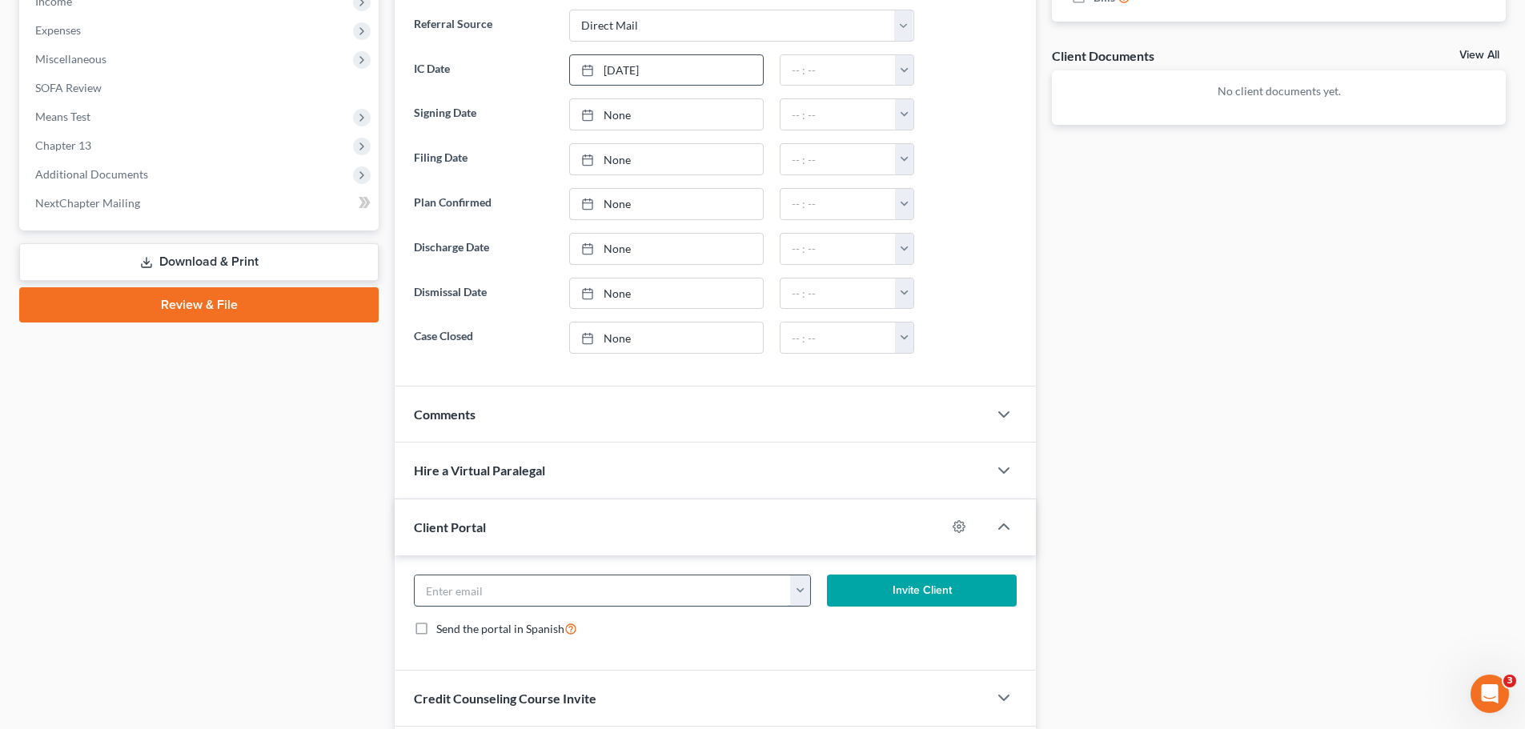
paste input "adrimonet29@yahoo.com"
type input "adrimonet29@yahoo.com"
drag, startPoint x: 882, startPoint y: 581, endPoint x: 725, endPoint y: 484, distance: 184.3
click at [882, 582] on button "Invite Client" at bounding box center [922, 591] width 190 height 32
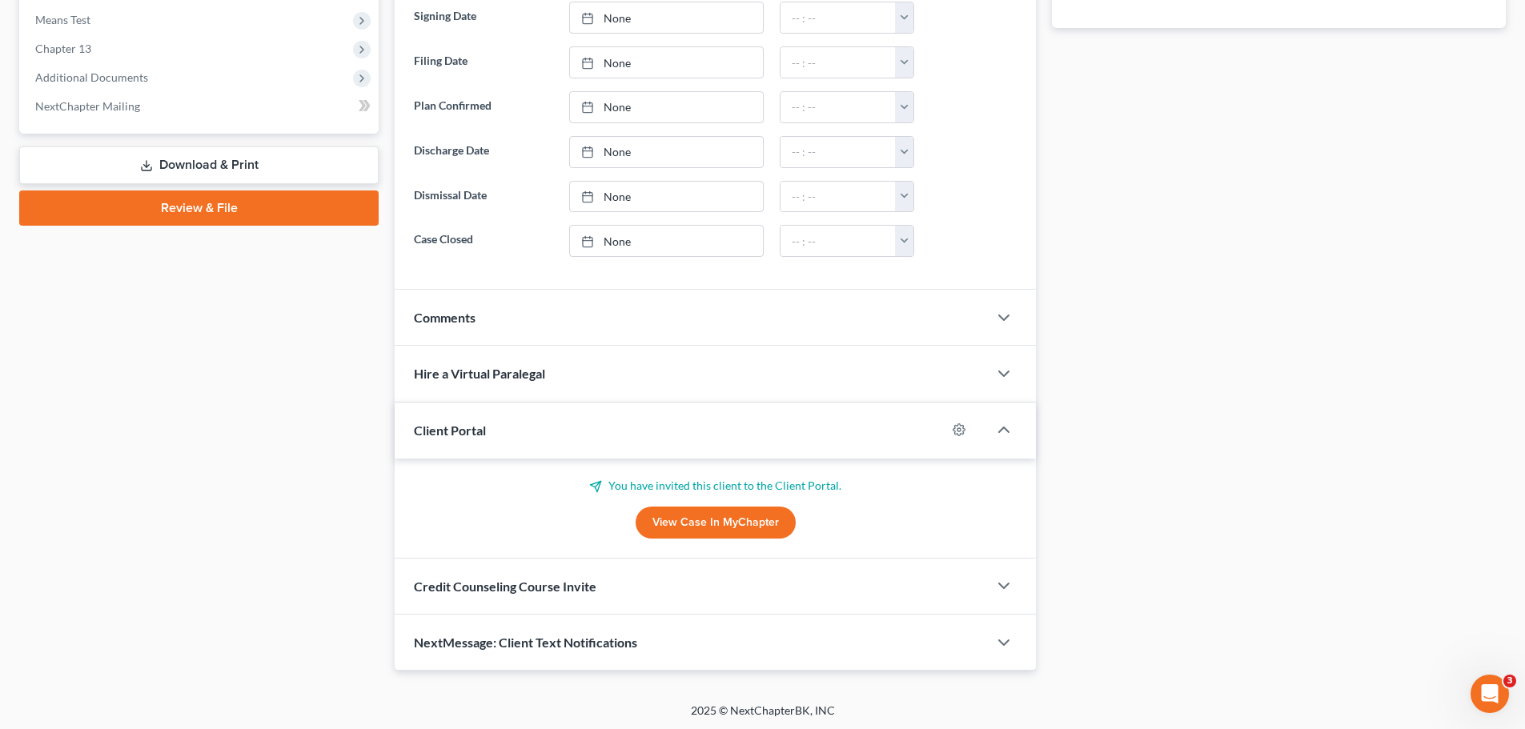
scroll to position [653, 0]
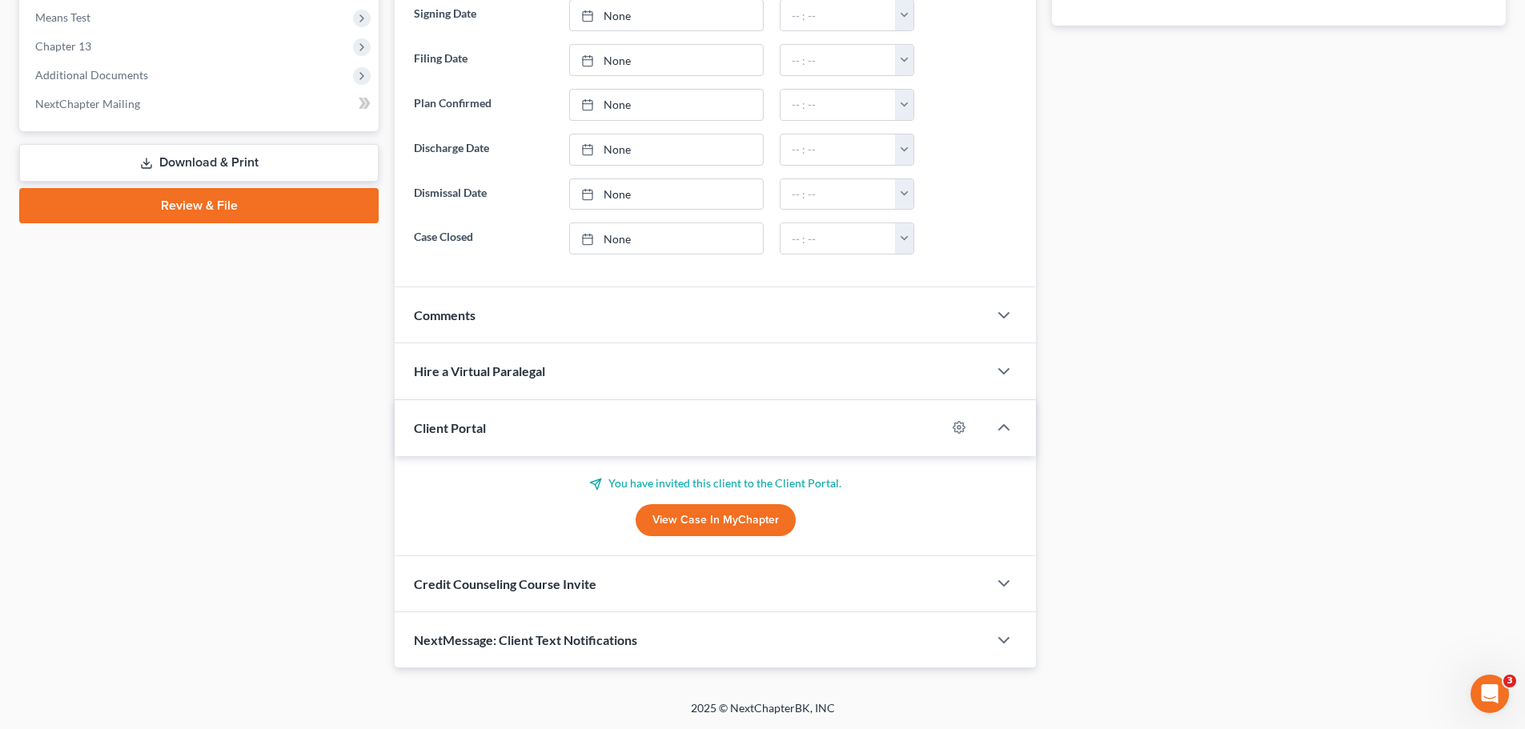
click at [565, 582] on span "Credit Counseling Course Invite" at bounding box center [505, 583] width 182 height 15
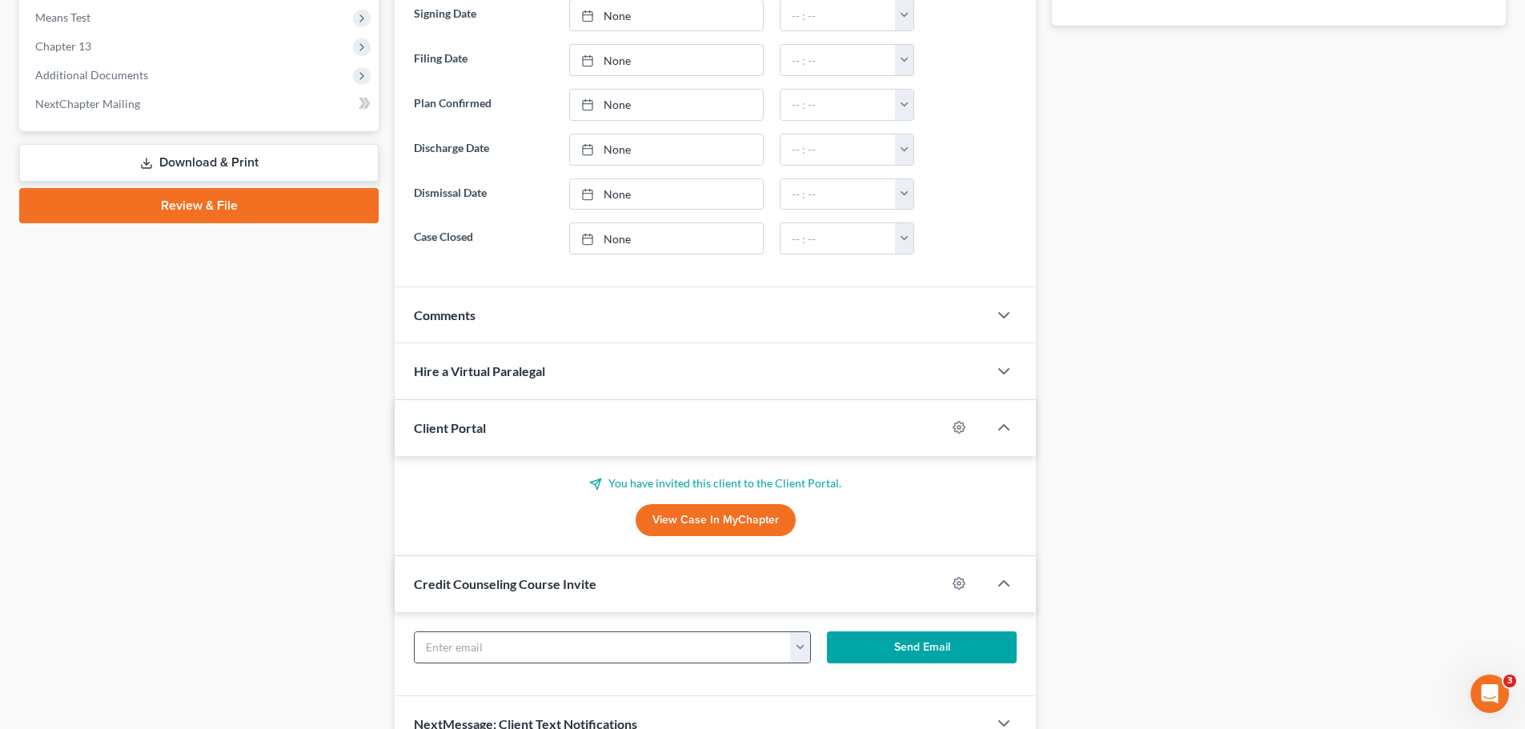
click at [582, 639] on input "text" at bounding box center [603, 647] width 376 height 30
paste input "adrimonet29@yahoo.com"
type input "adrimonet29@yahoo.com"
click at [909, 648] on button "Send Email" at bounding box center [922, 647] width 190 height 32
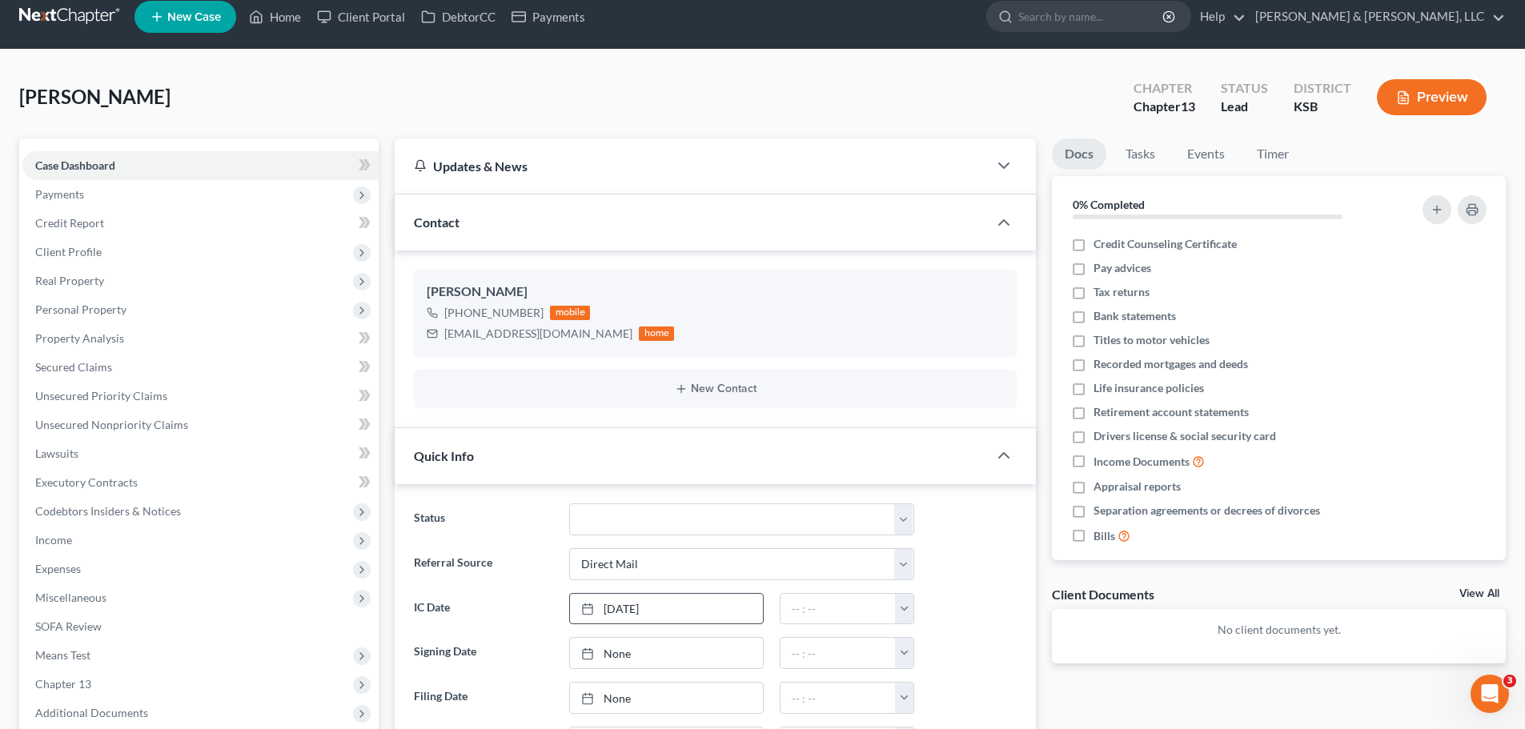
scroll to position [0, 0]
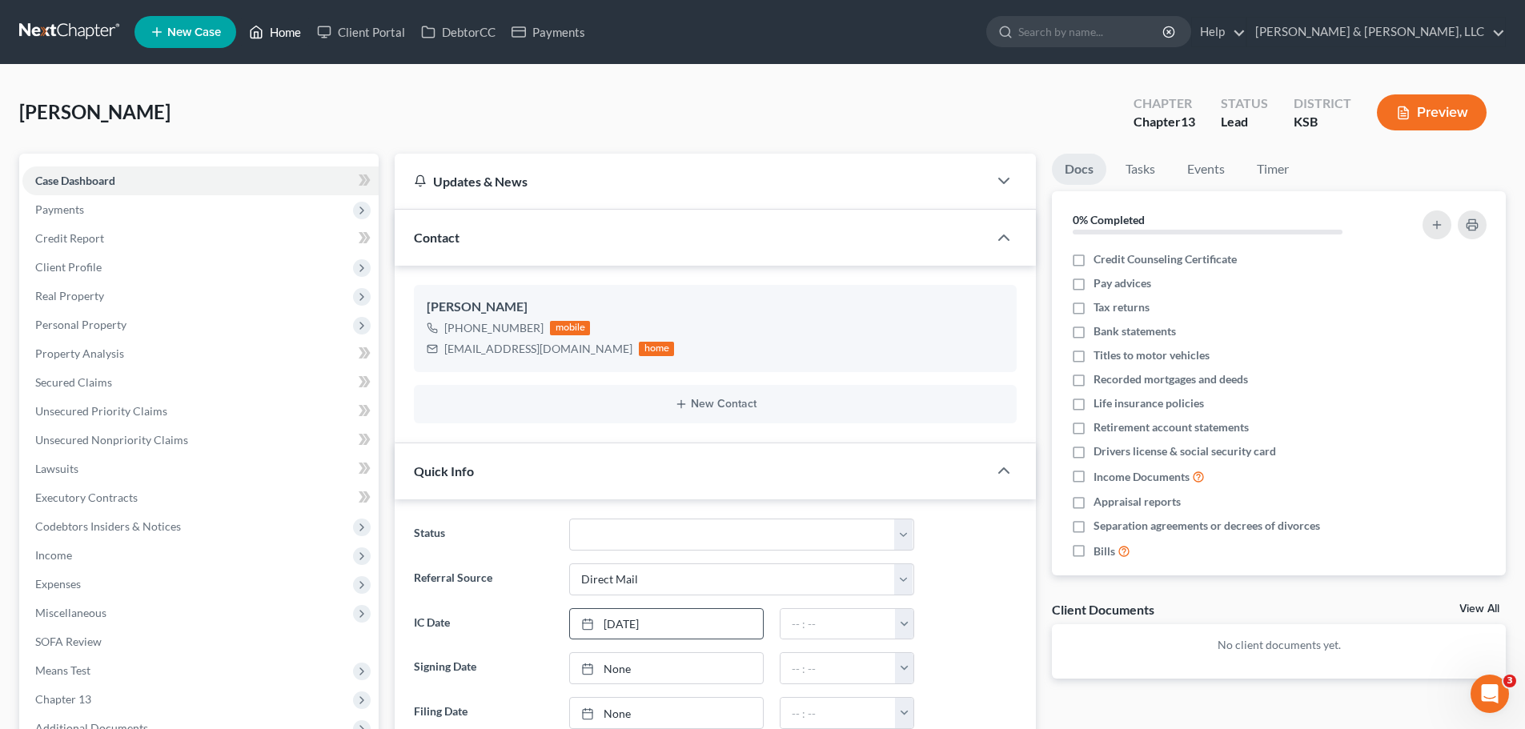
drag, startPoint x: 271, startPoint y: 34, endPoint x: 325, endPoint y: 64, distance: 62.3
click at [271, 34] on link "Home" at bounding box center [275, 32] width 68 height 29
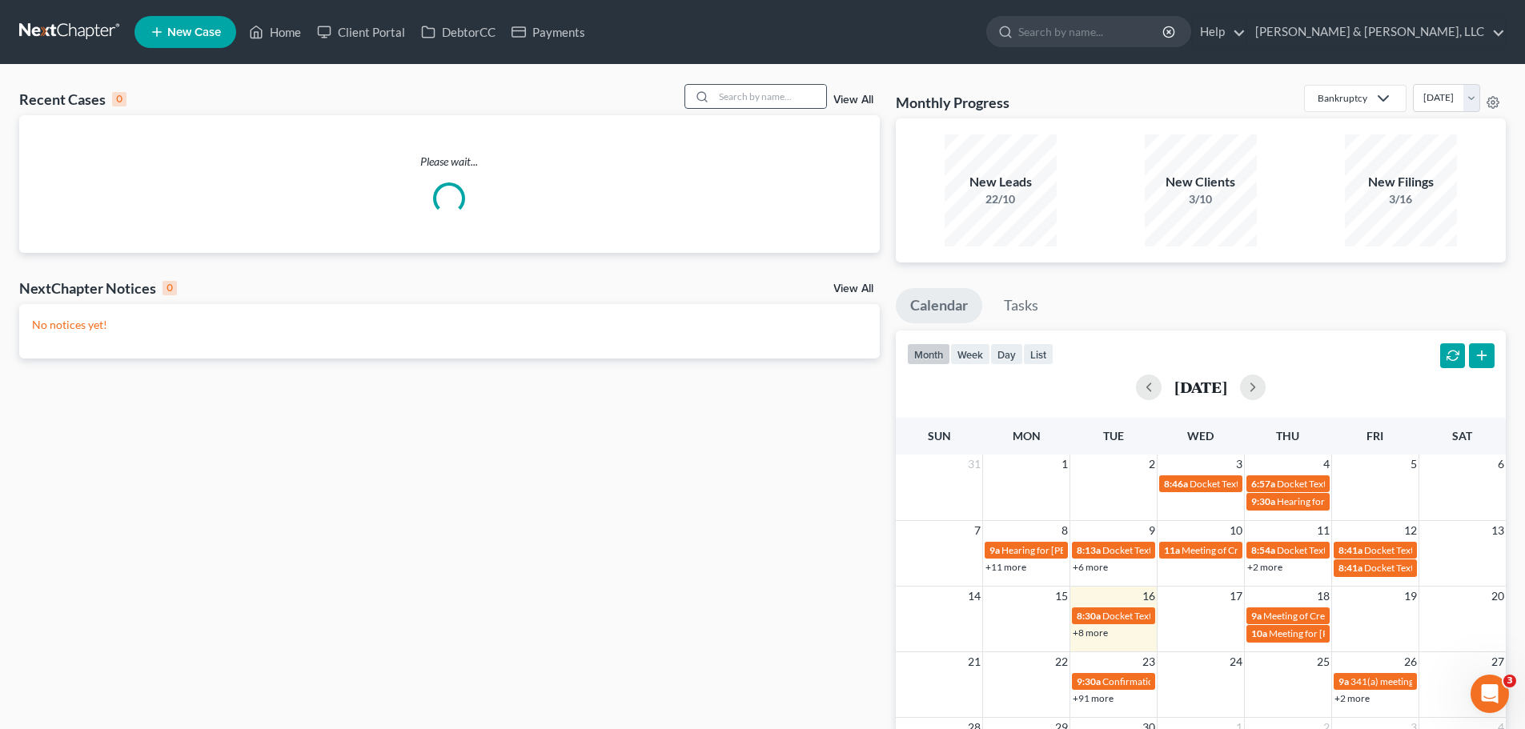
click at [703, 90] on icon at bounding box center [701, 96] width 13 height 13
click at [748, 106] on input "search" at bounding box center [770, 96] width 112 height 23
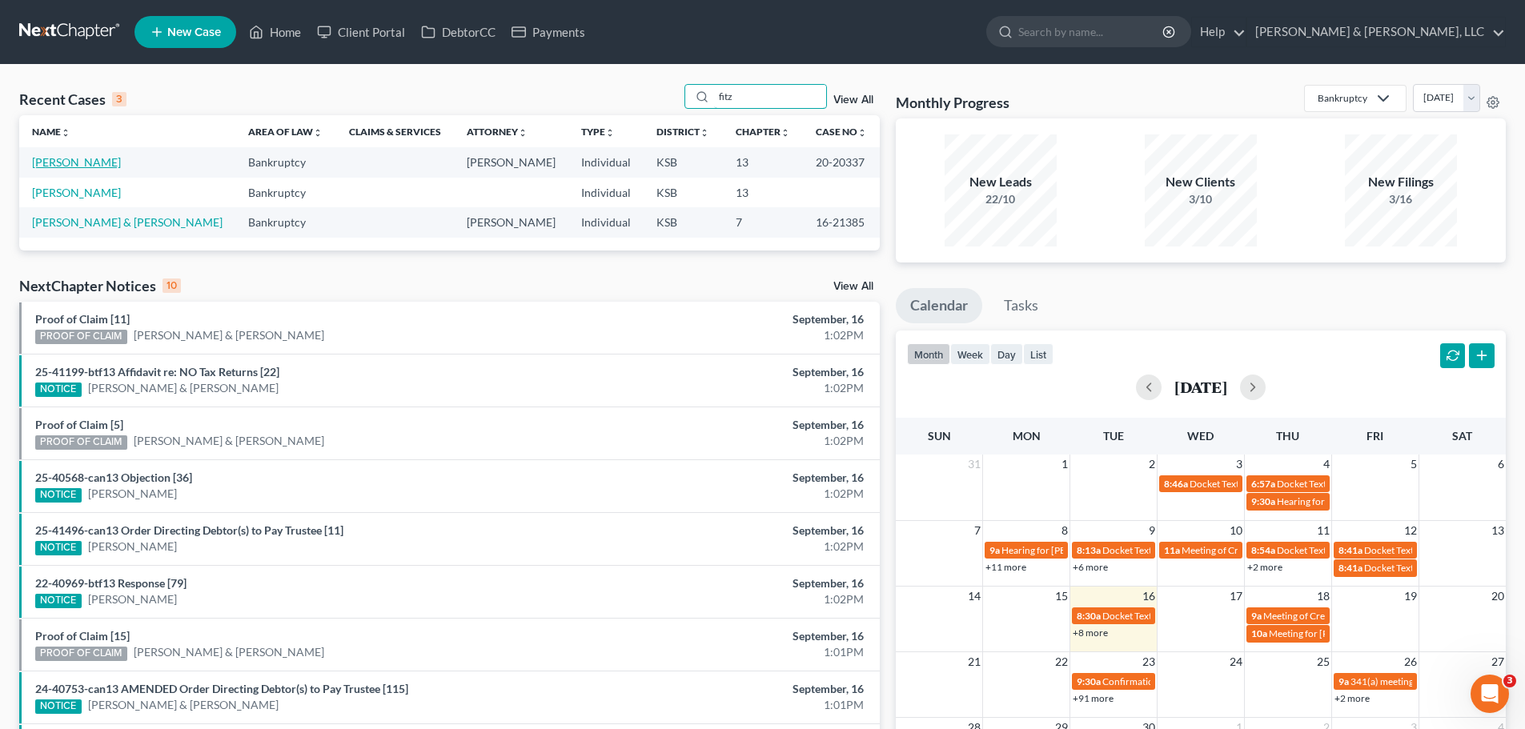
type input "fitz"
click at [54, 163] on link "[PERSON_NAME]" at bounding box center [76, 162] width 89 height 14
select select "6"
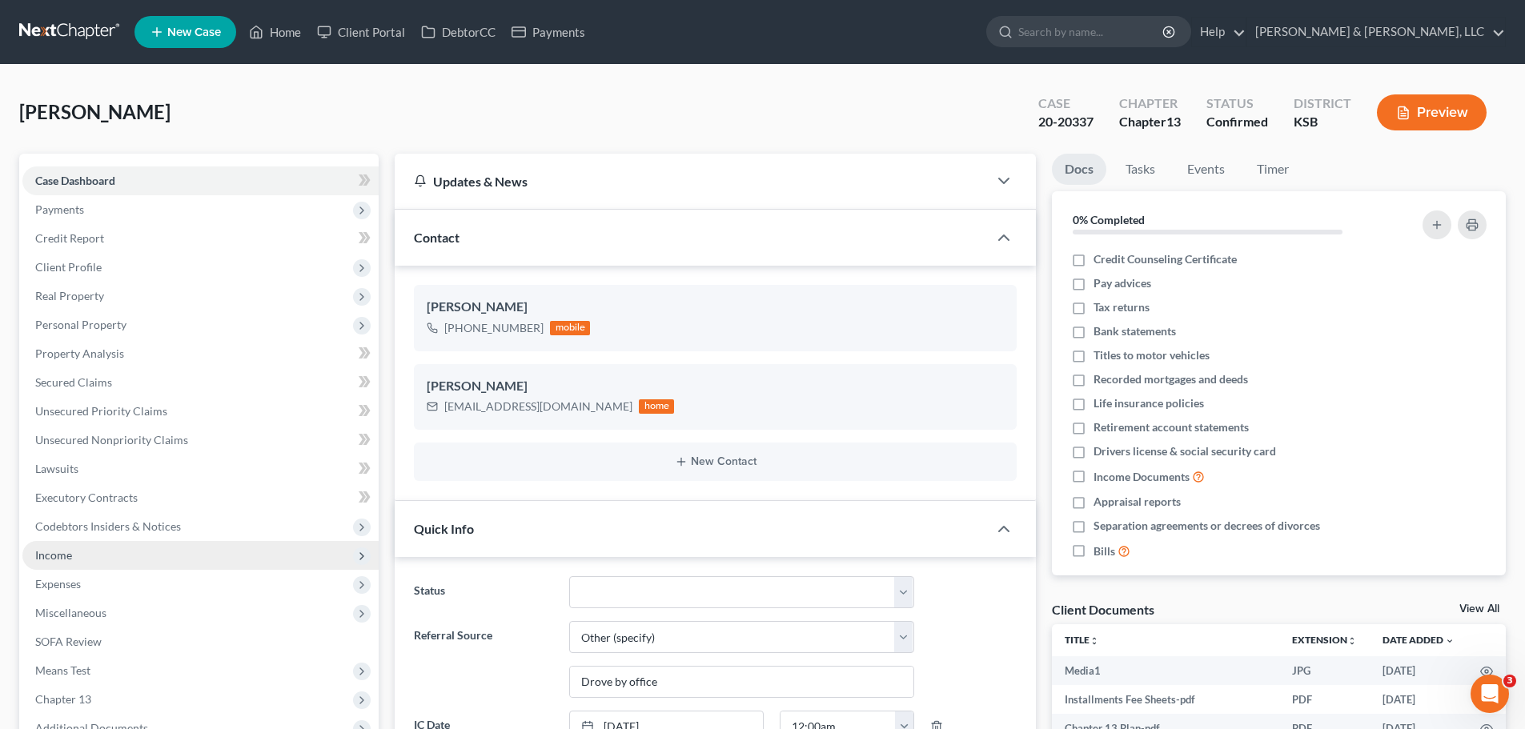
scroll to position [80, 0]
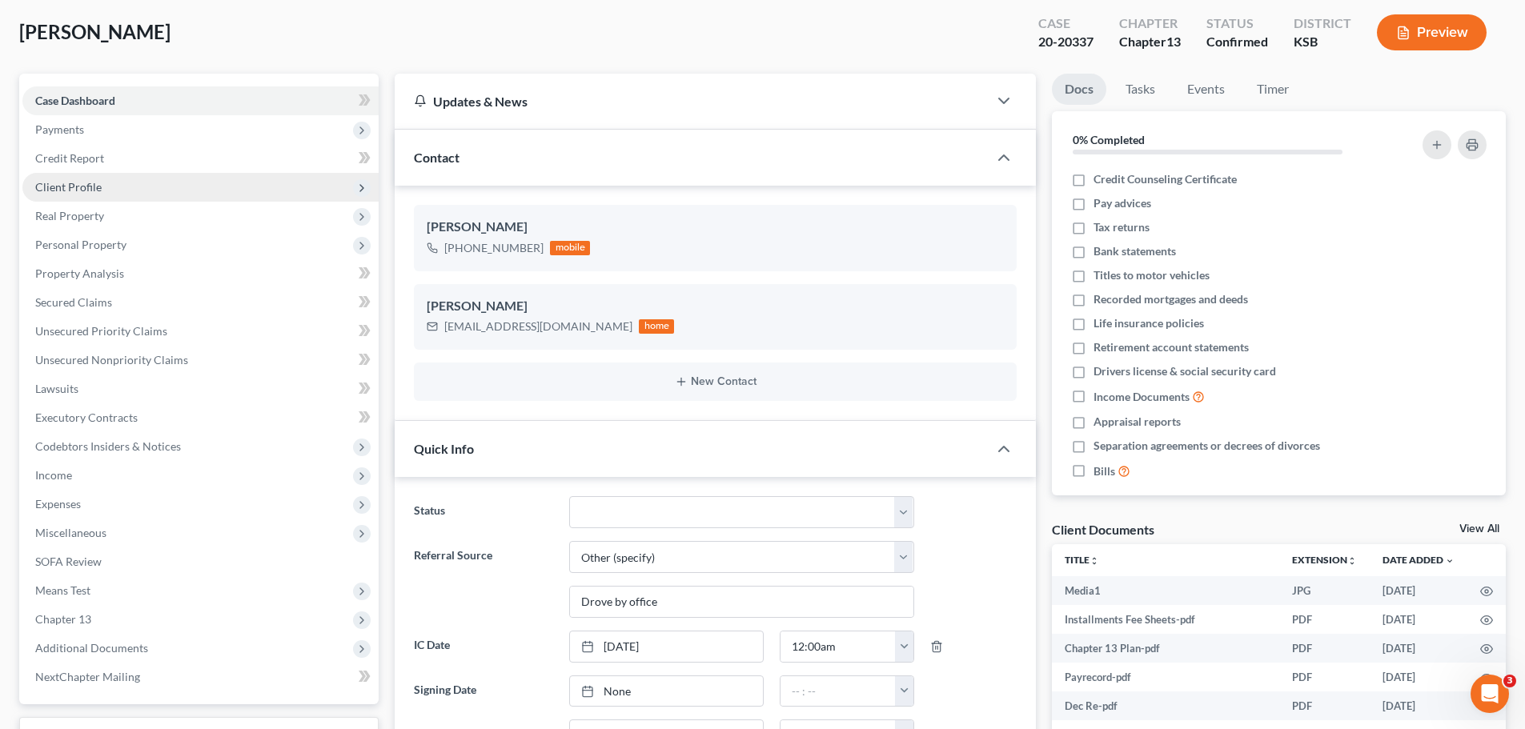
click at [104, 194] on span "Client Profile" at bounding box center [200, 187] width 356 height 29
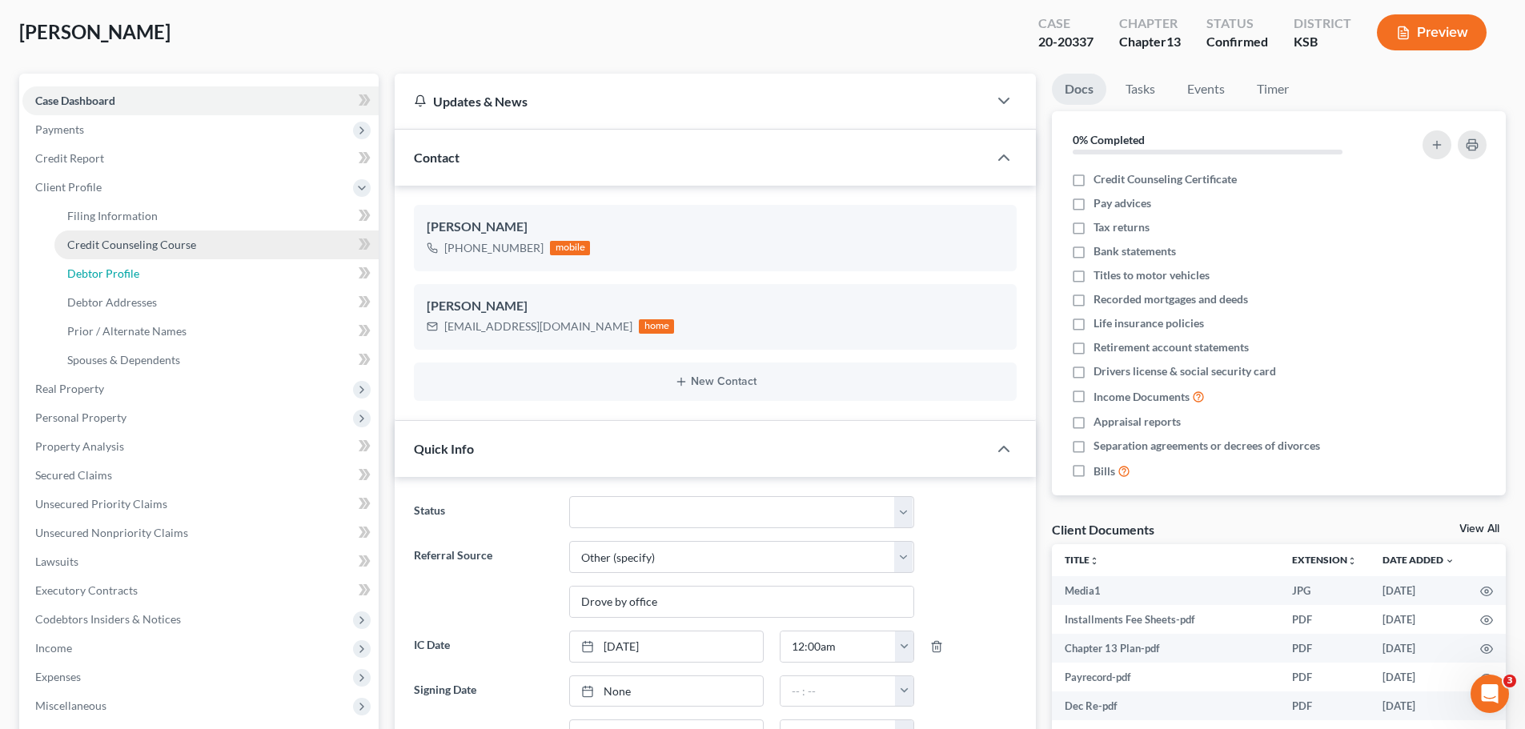
drag, startPoint x: 131, startPoint y: 268, endPoint x: 338, endPoint y: 252, distance: 207.1
click at [131, 268] on span "Debtor Profile" at bounding box center [103, 274] width 72 height 14
select select "0"
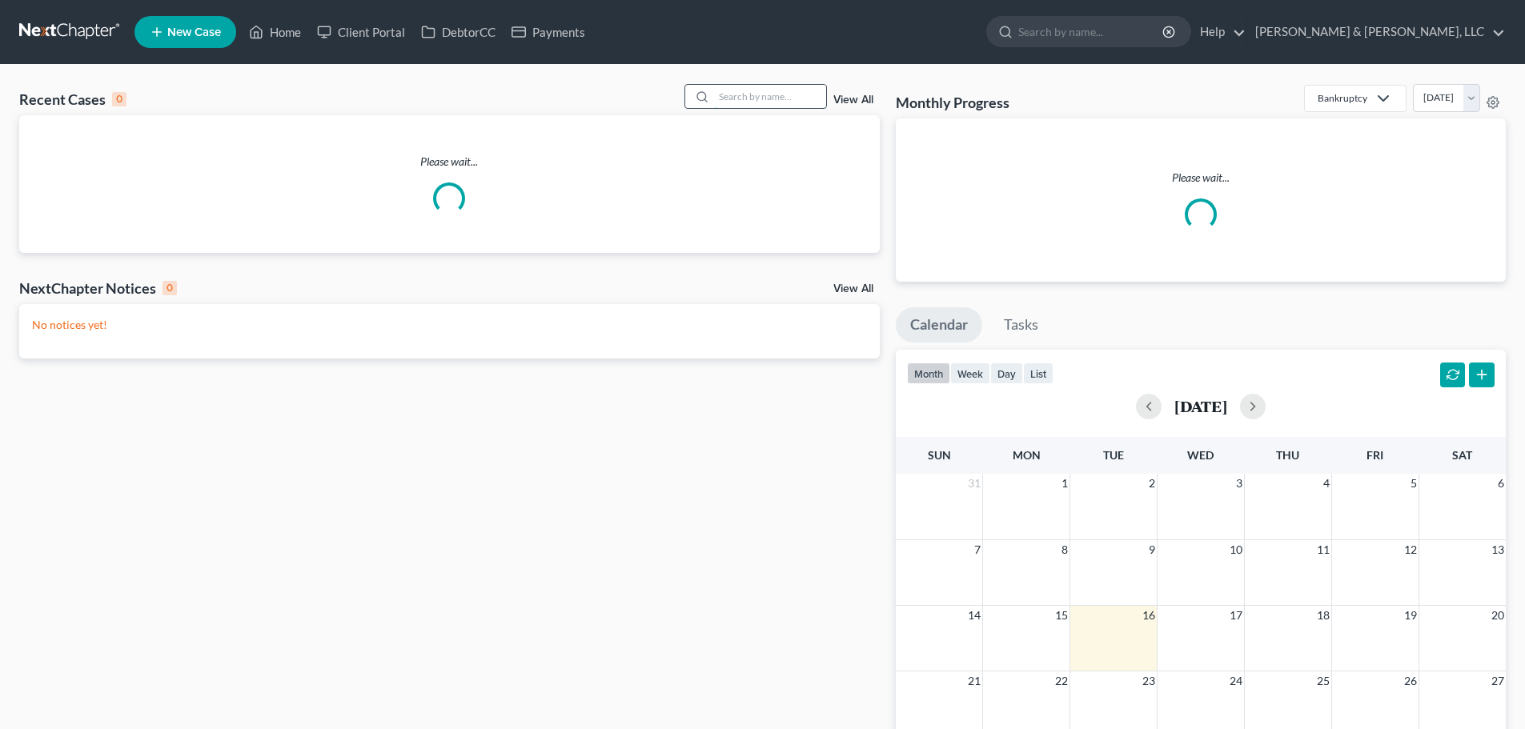
click at [778, 101] on input "search" at bounding box center [770, 96] width 112 height 23
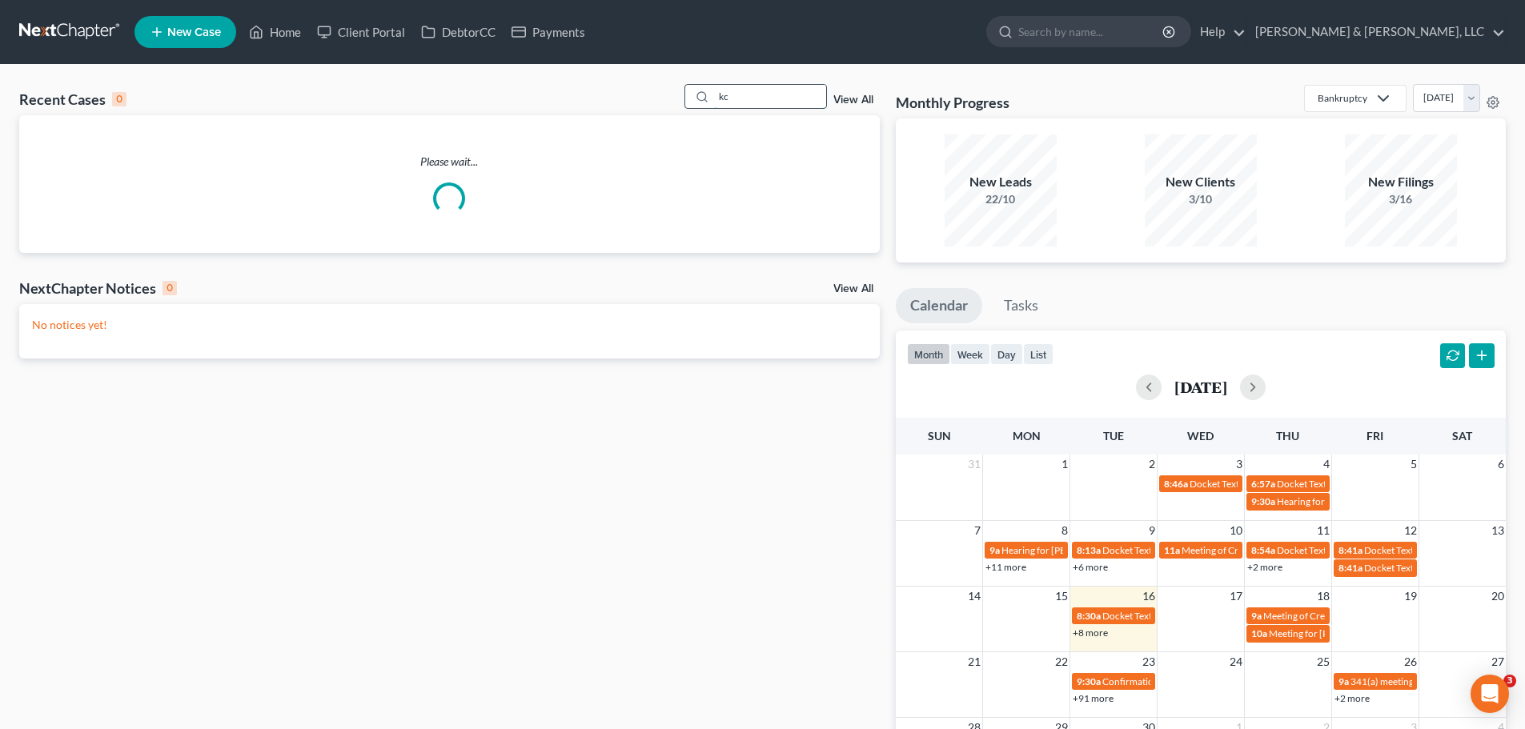
type input "k"
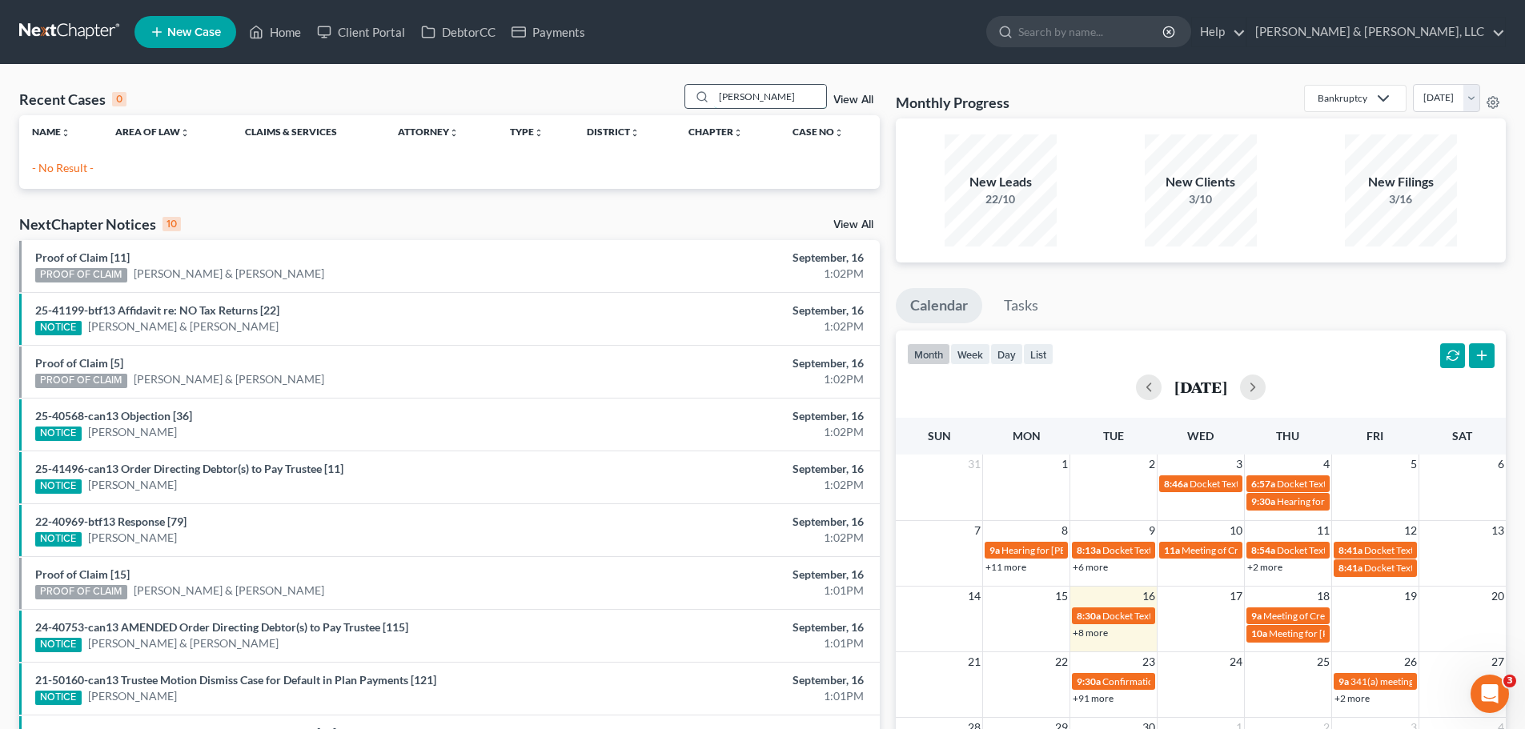
type input "[PERSON_NAME]"
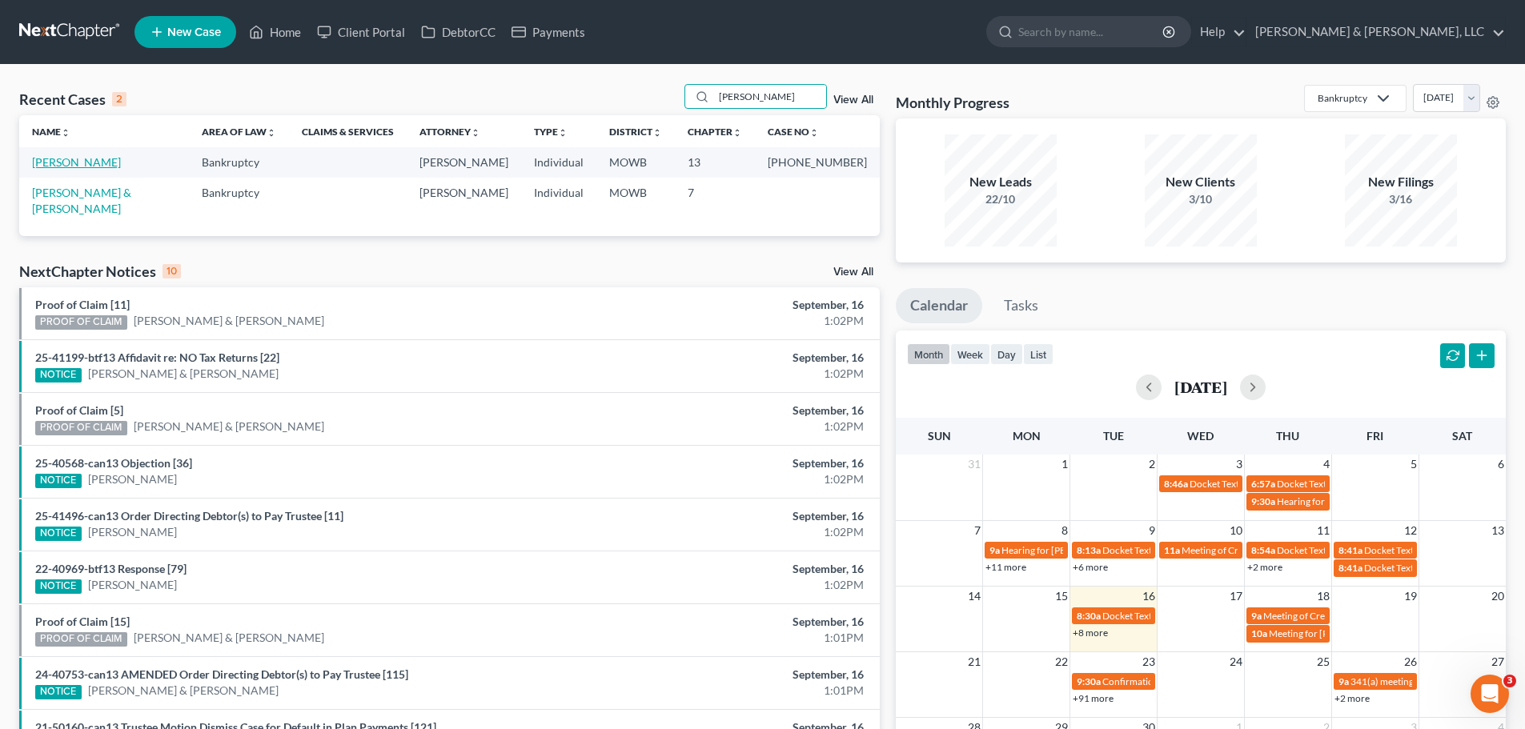
click at [84, 163] on link "[PERSON_NAME]" at bounding box center [76, 162] width 89 height 14
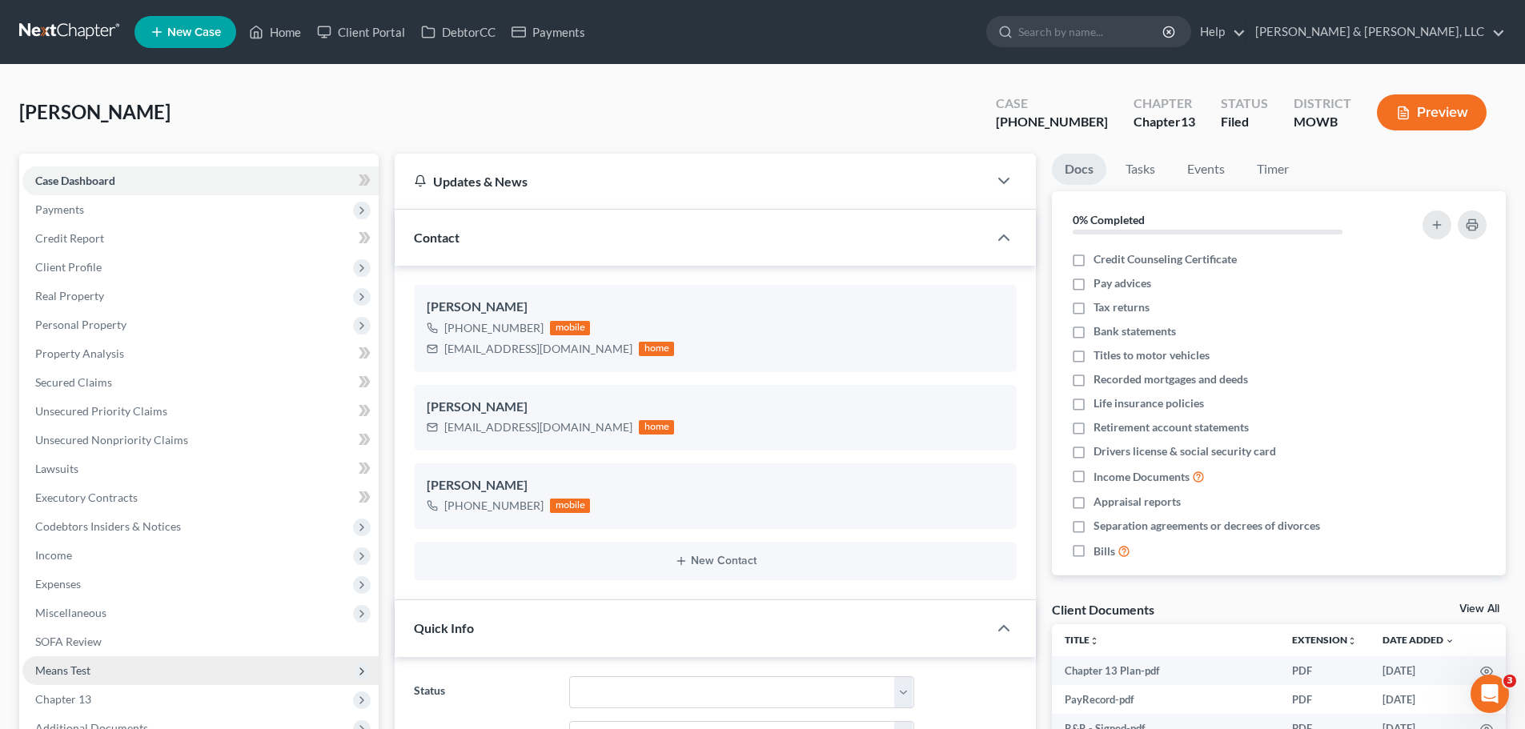
scroll to position [240, 0]
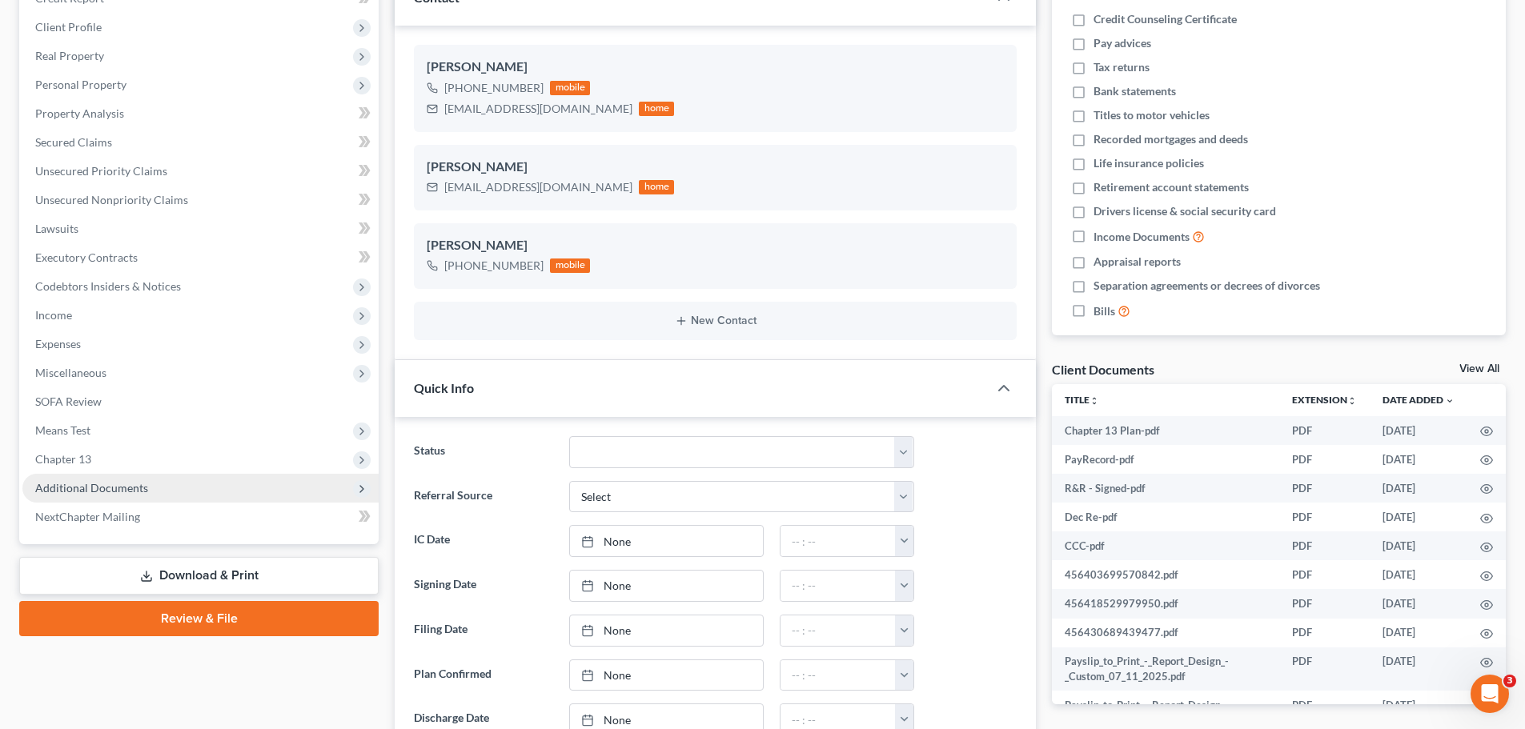
click at [149, 483] on span "Additional Documents" at bounding box center [200, 488] width 356 height 29
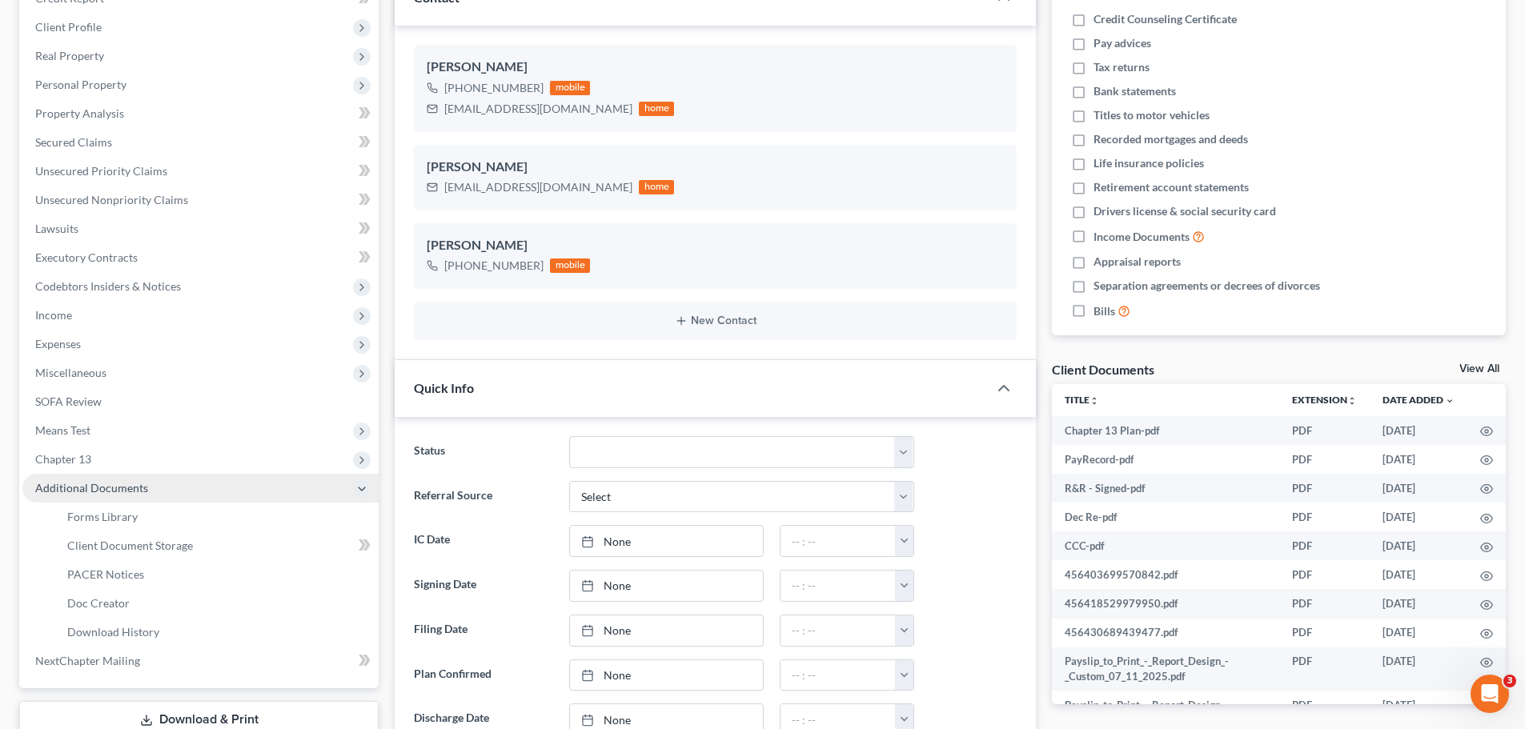
scroll to position [359, 0]
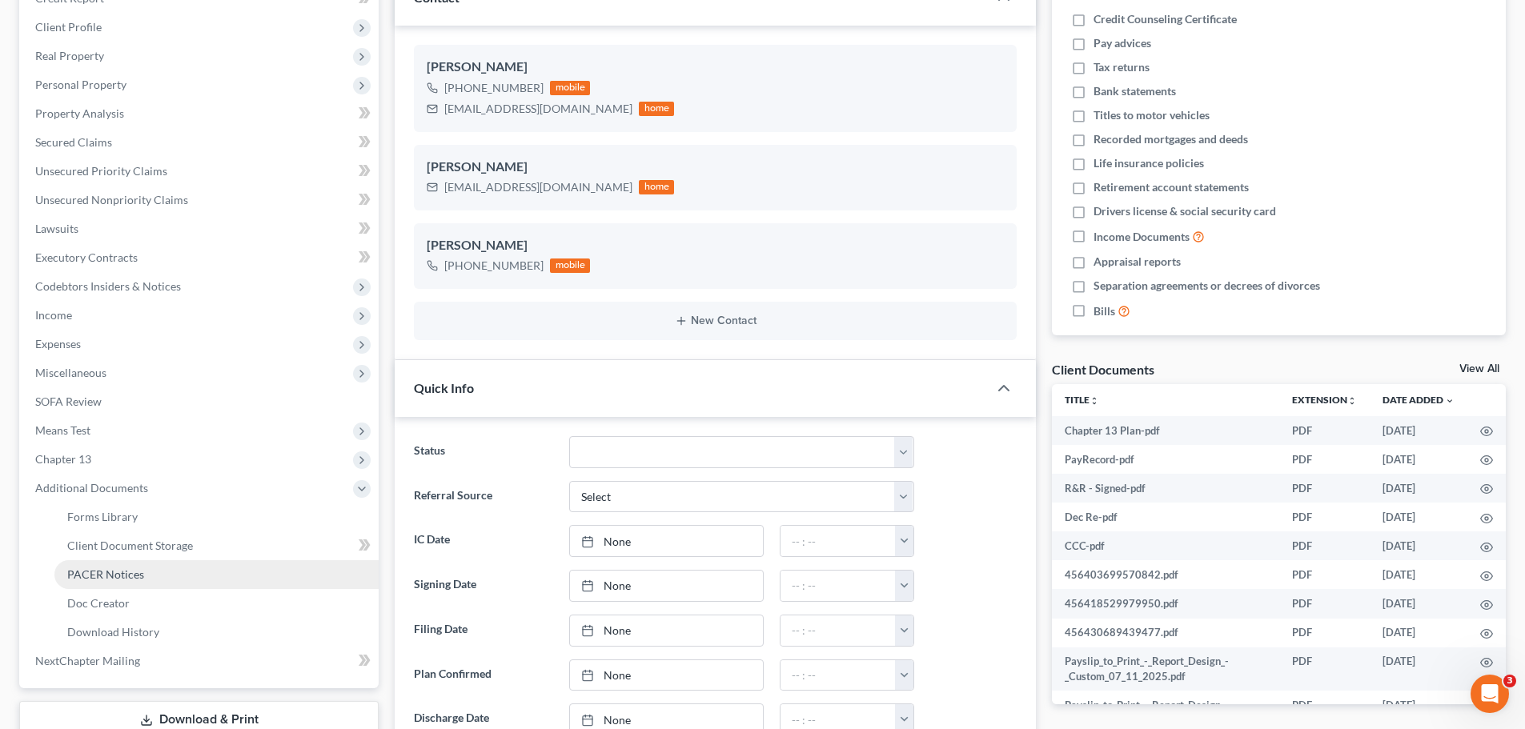
click at [138, 578] on span "PACER Notices" at bounding box center [105, 574] width 77 height 14
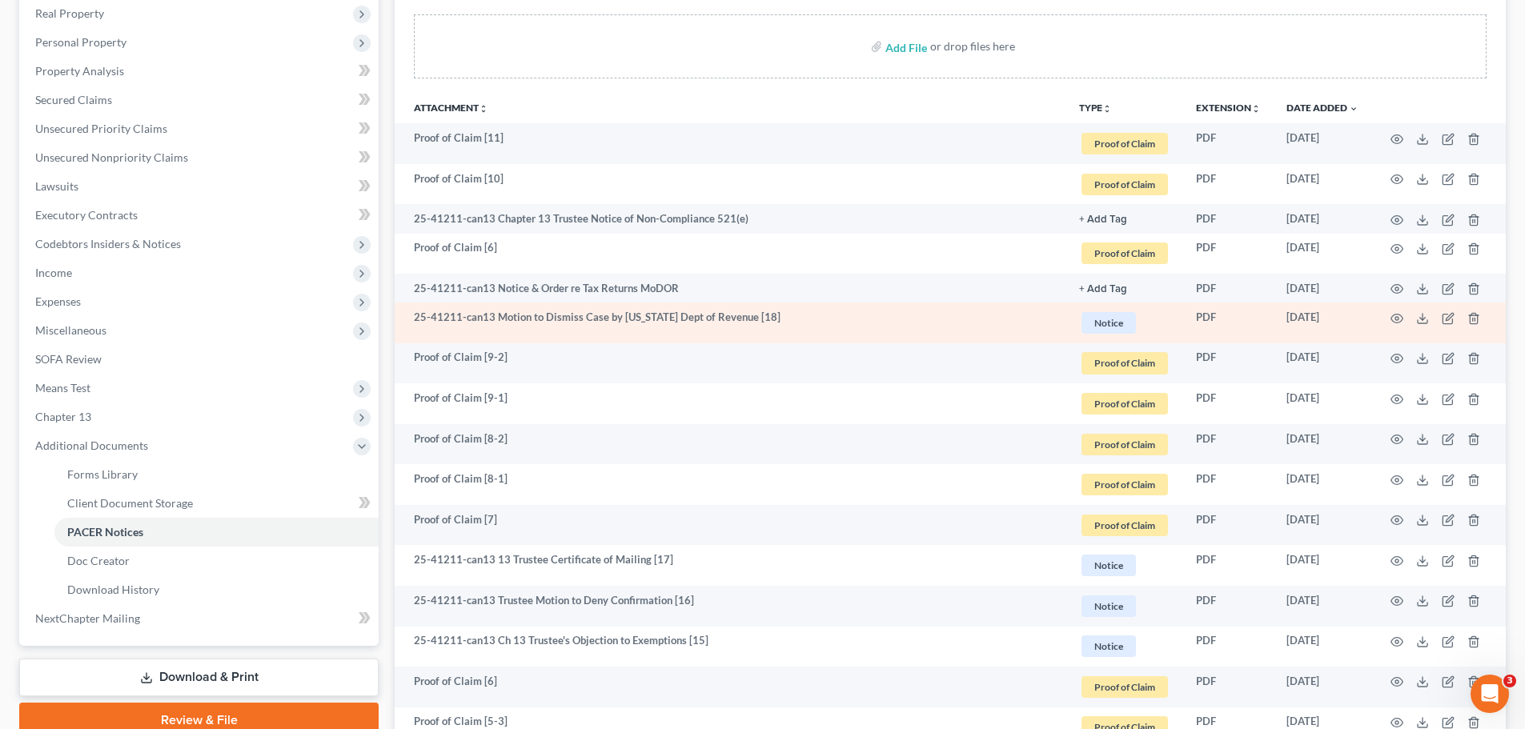
scroll to position [320, 0]
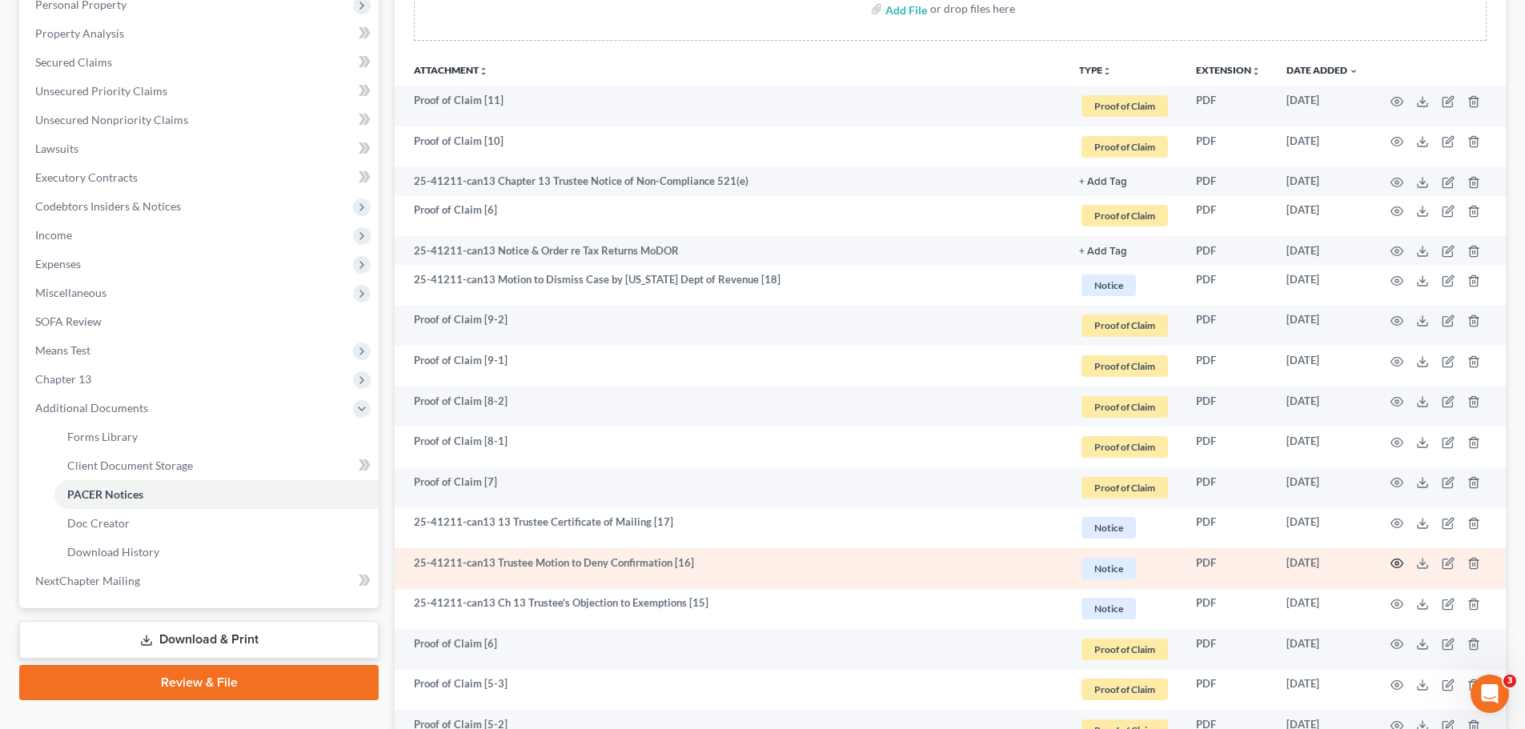
click at [1395, 564] on circle "button" at bounding box center [1396, 563] width 3 height 3
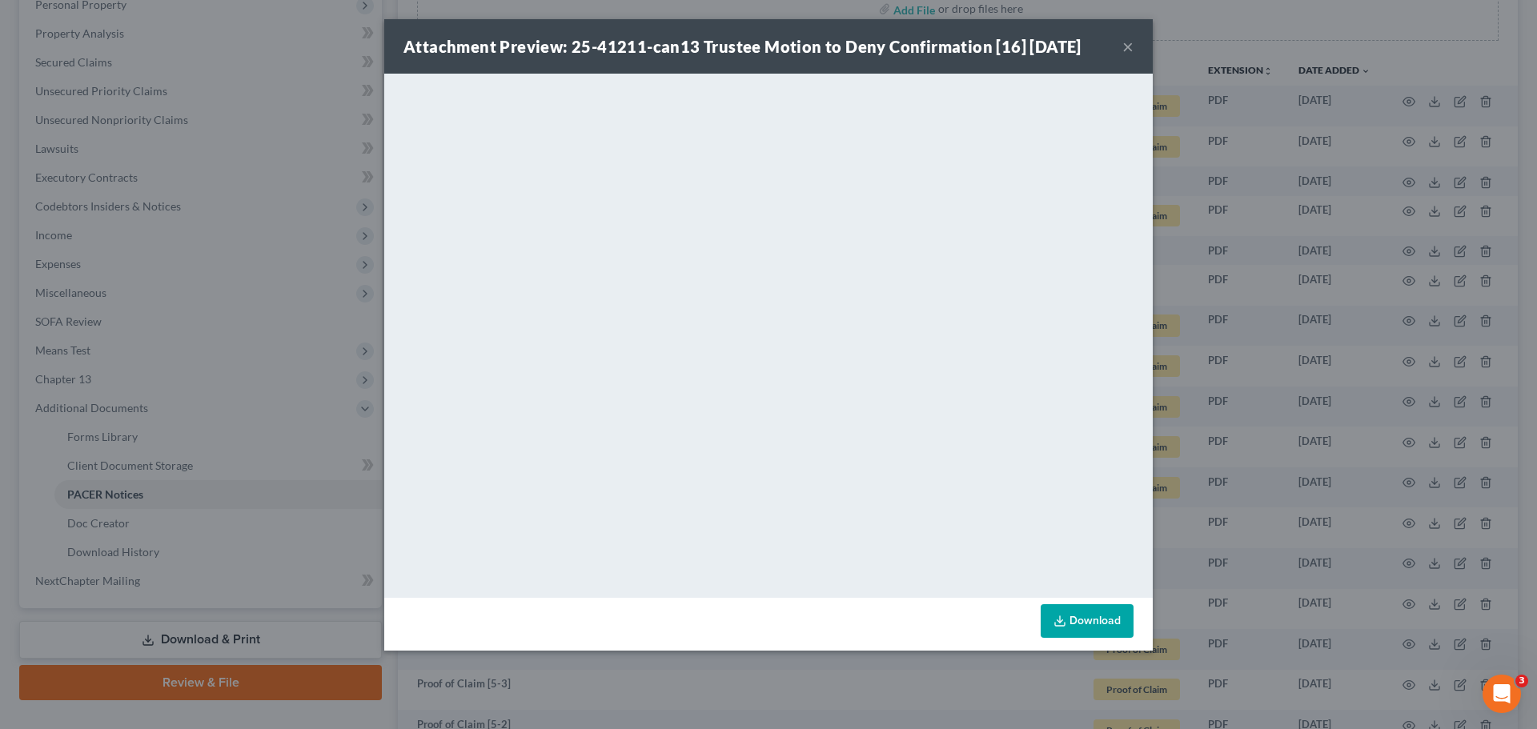
drag, startPoint x: 1131, startPoint y: 52, endPoint x: 1120, endPoint y: 52, distance: 10.4
click at [1131, 52] on button "×" at bounding box center [1127, 46] width 11 height 19
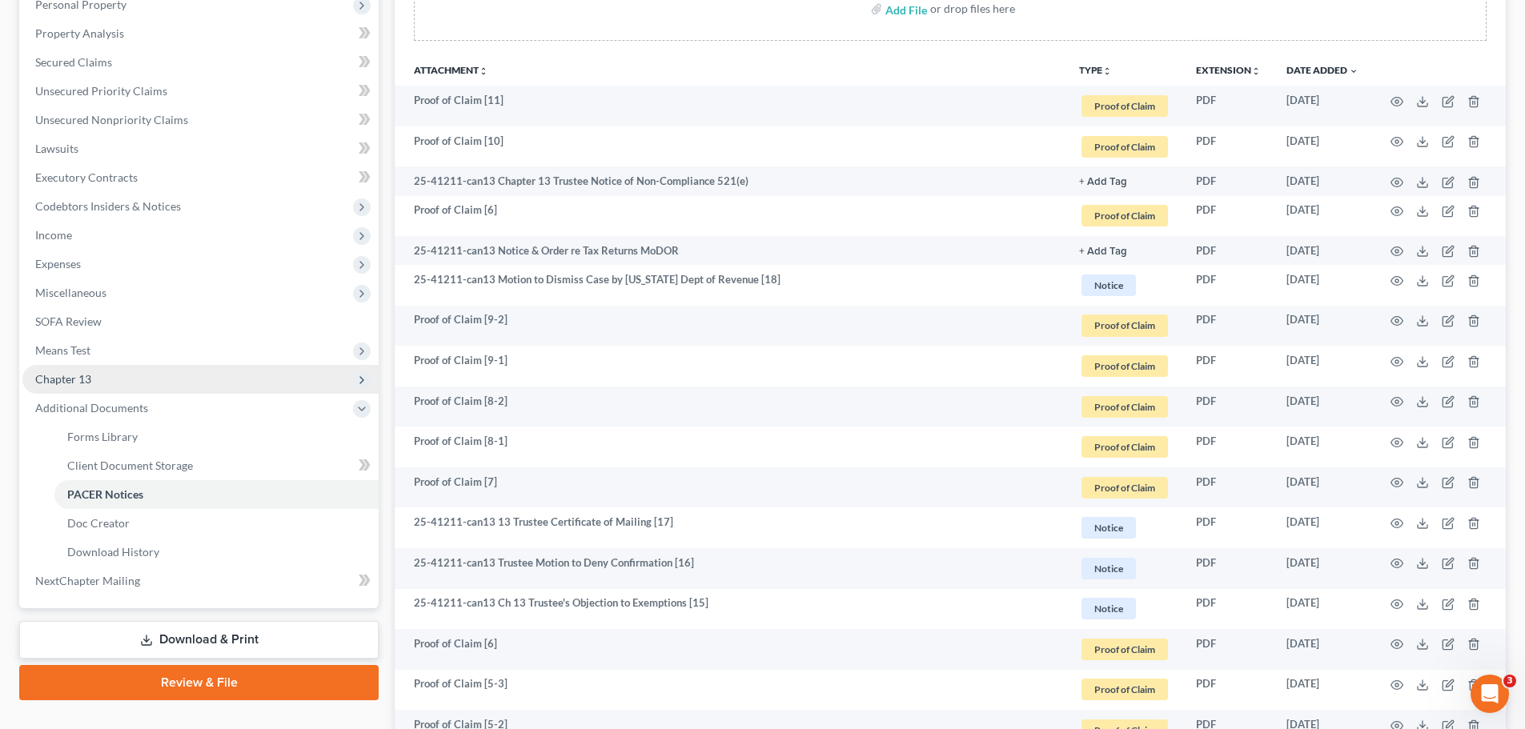
click at [74, 382] on span "Chapter 13" at bounding box center [63, 379] width 56 height 14
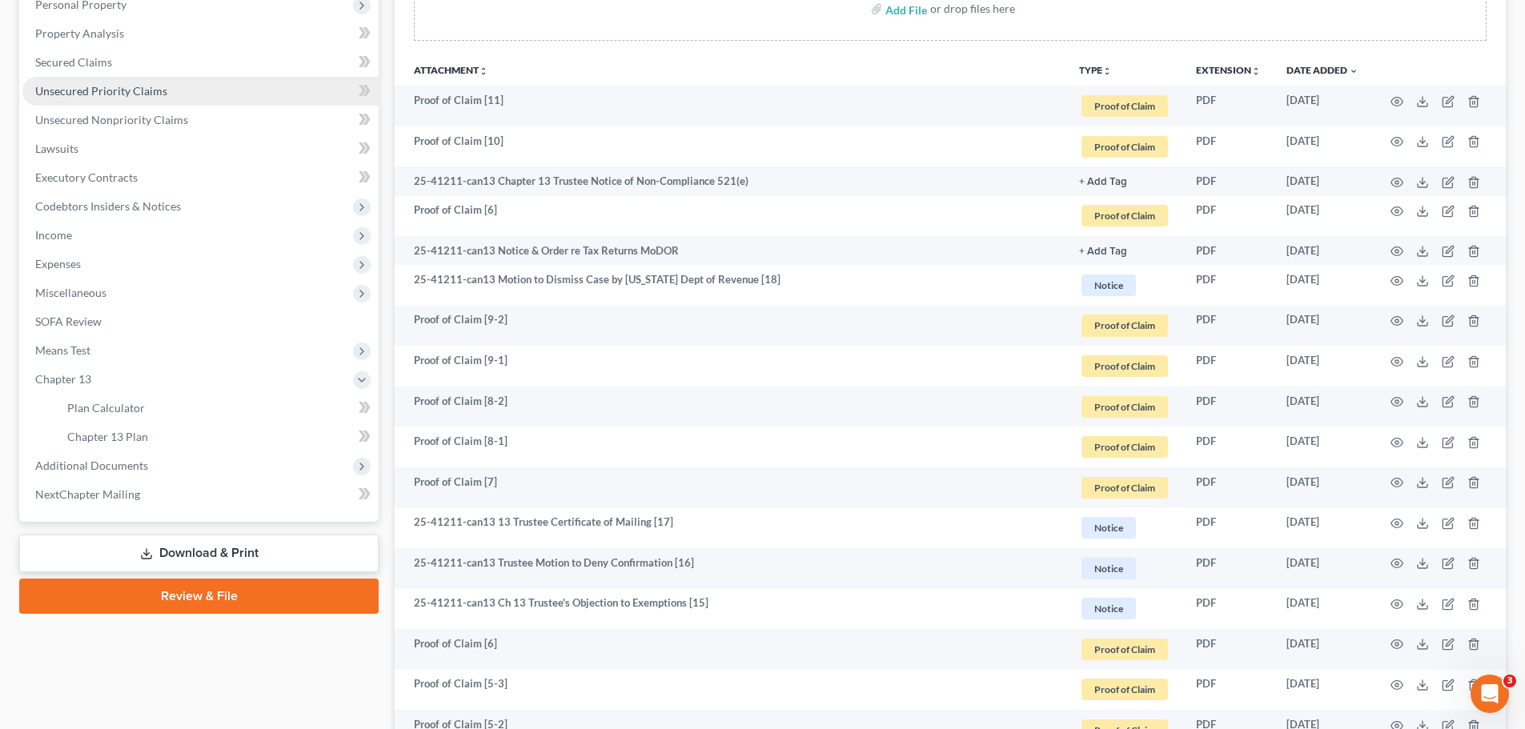
click at [122, 93] on span "Unsecured Priority Claims" at bounding box center [101, 91] width 132 height 14
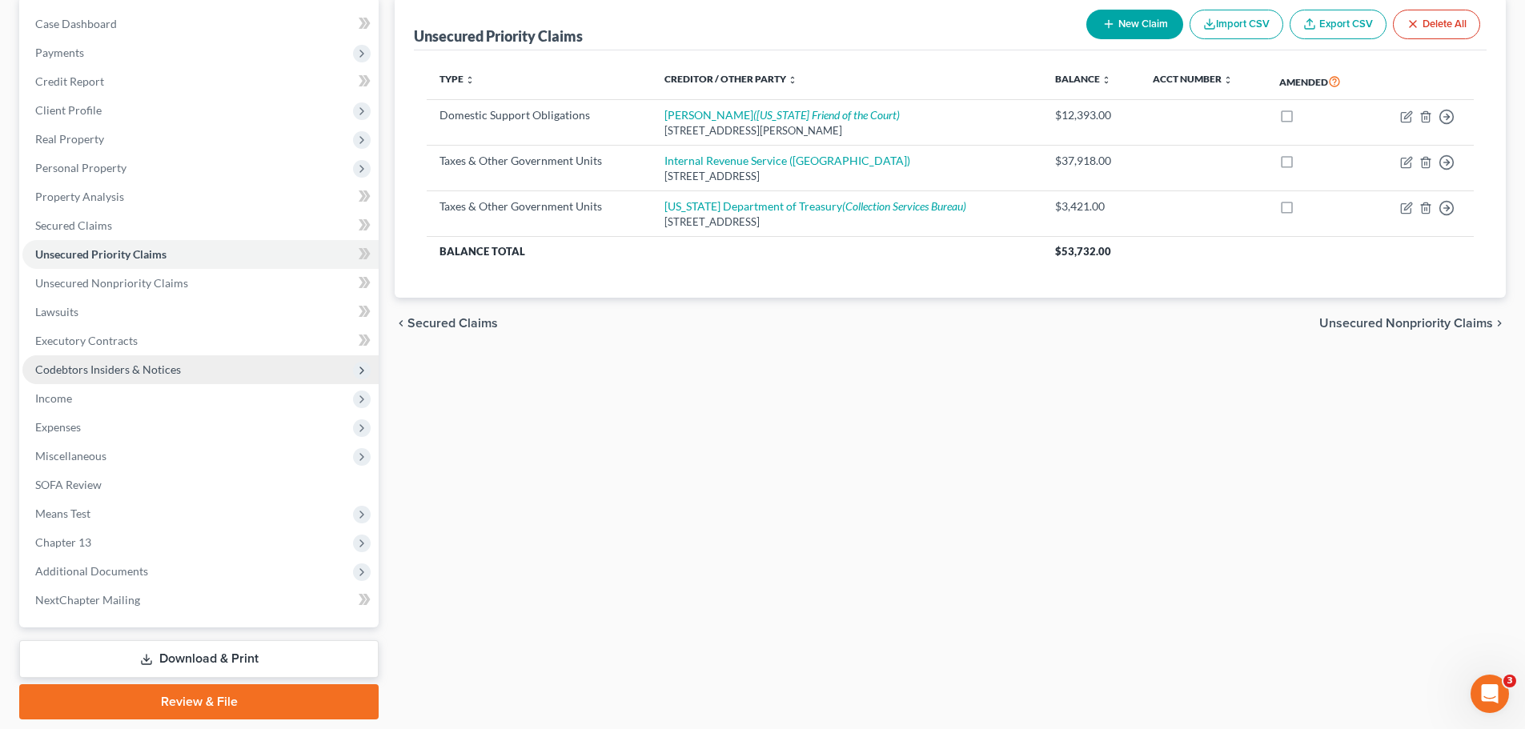
scroll to position [160, 0]
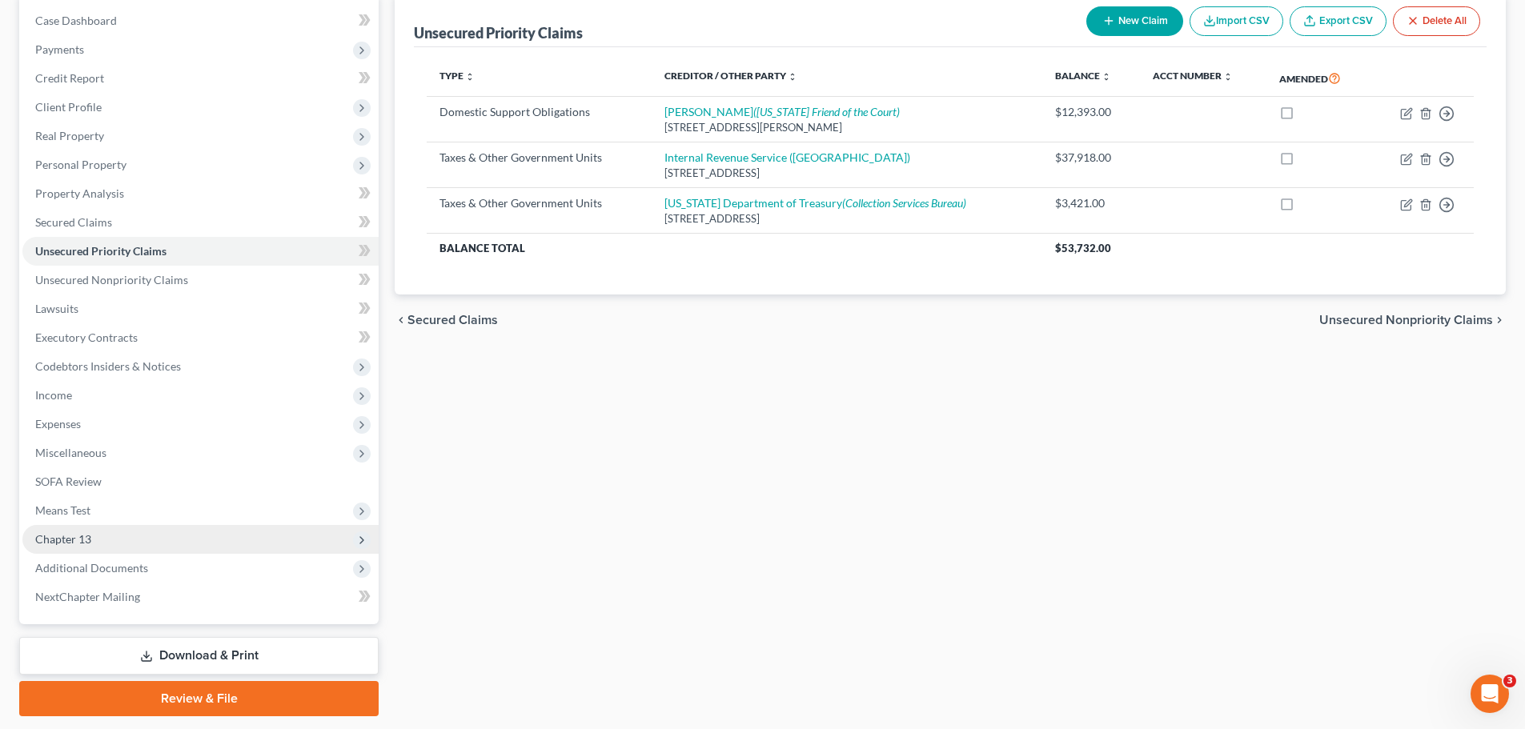
click at [62, 538] on span "Chapter 13" at bounding box center [63, 539] width 56 height 14
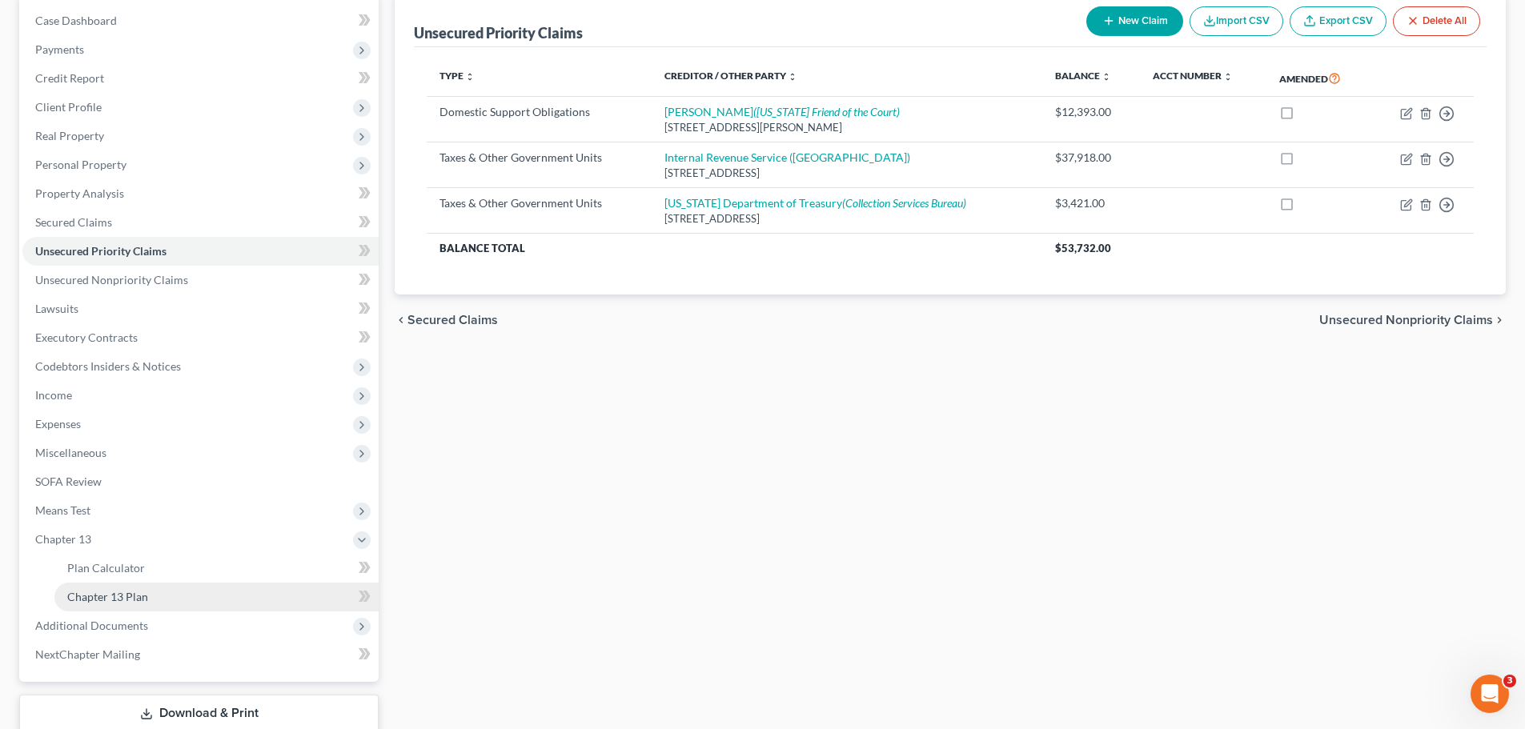
click at [107, 596] on span "Chapter 13 Plan" at bounding box center [107, 597] width 81 height 14
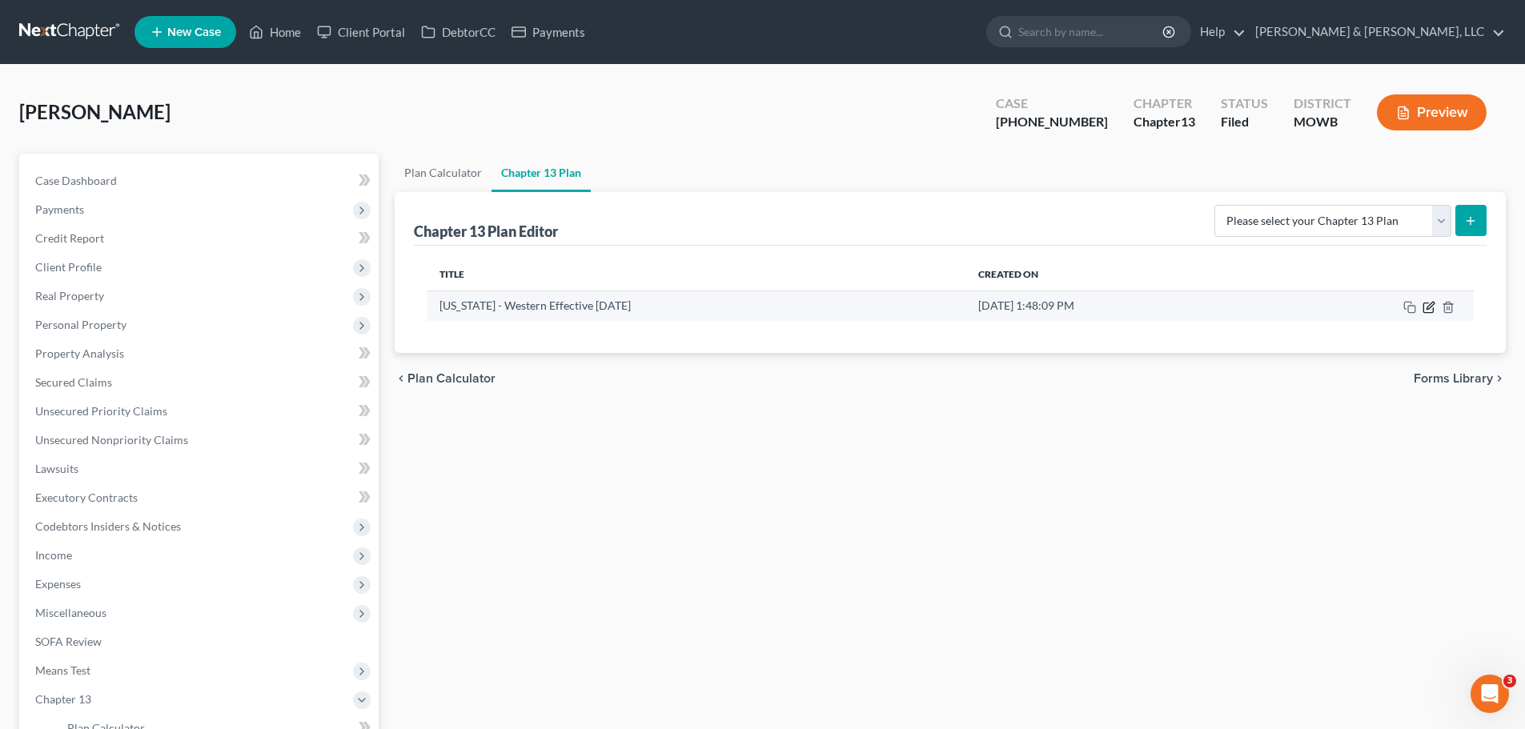
click at [1425, 307] on icon "button" at bounding box center [1428, 307] width 13 height 13
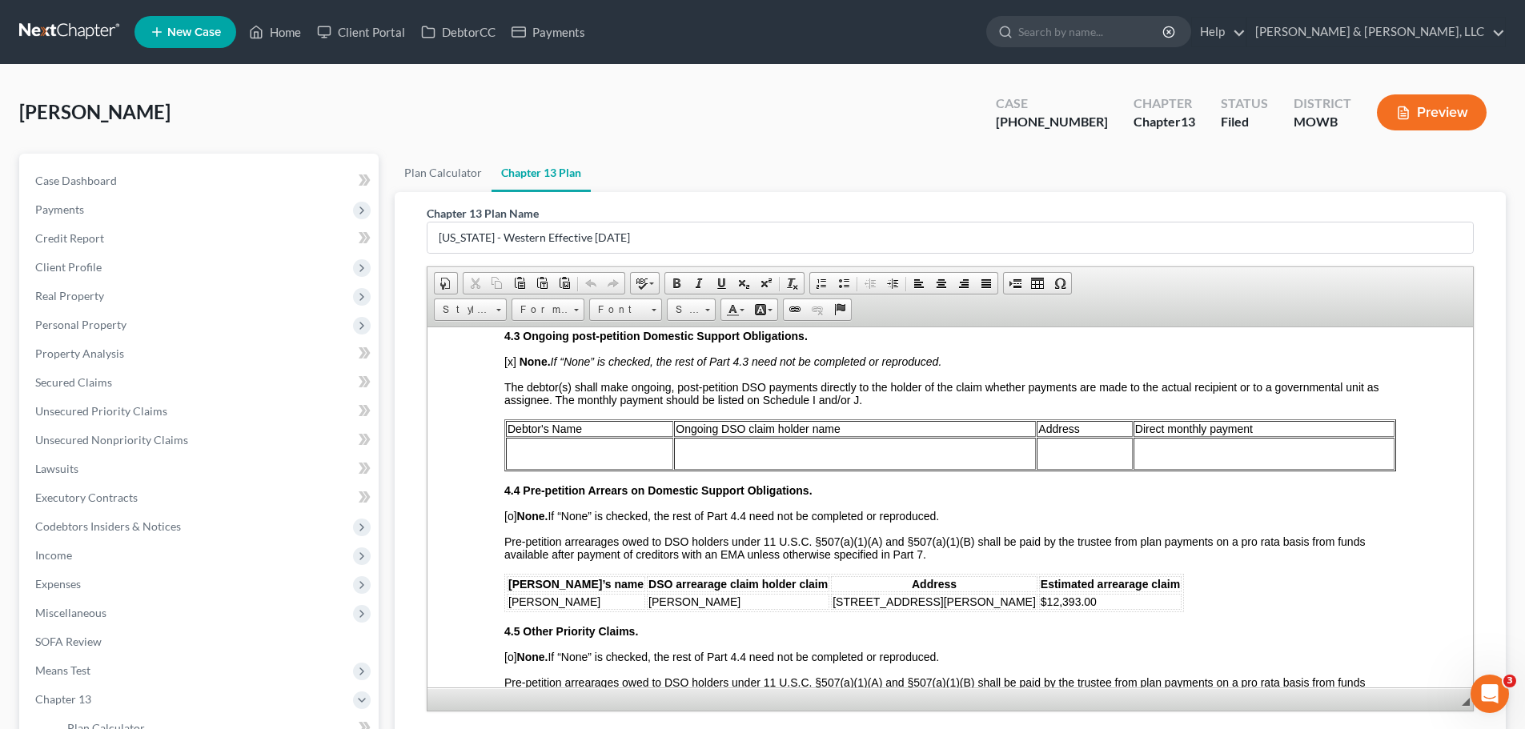
scroll to position [2161, 0]
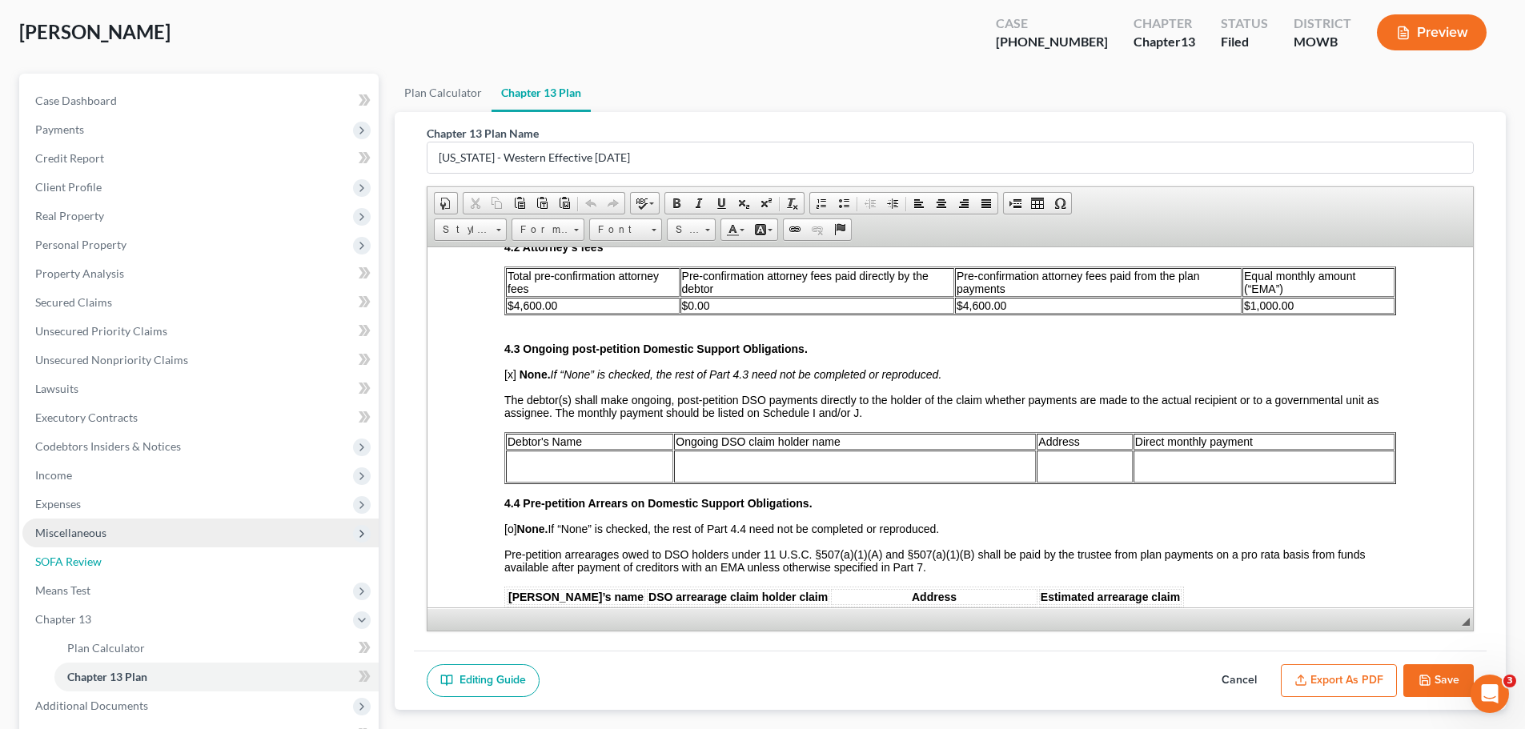
drag, startPoint x: 107, startPoint y: 554, endPoint x: 127, endPoint y: 542, distance: 23.3
click at [109, 551] on link "SOFA Review" at bounding box center [200, 561] width 356 height 29
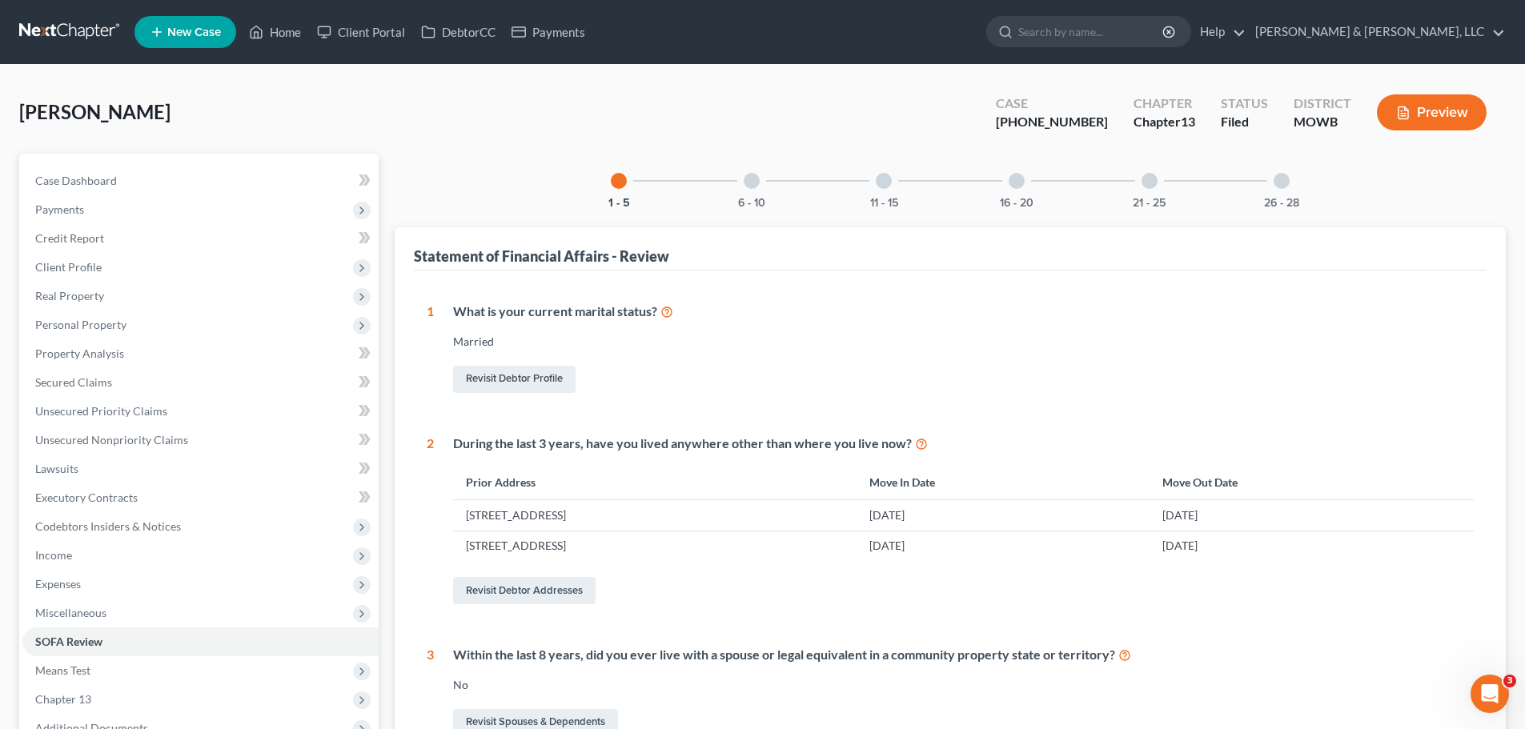
click at [754, 183] on div at bounding box center [752, 181] width 16 height 16
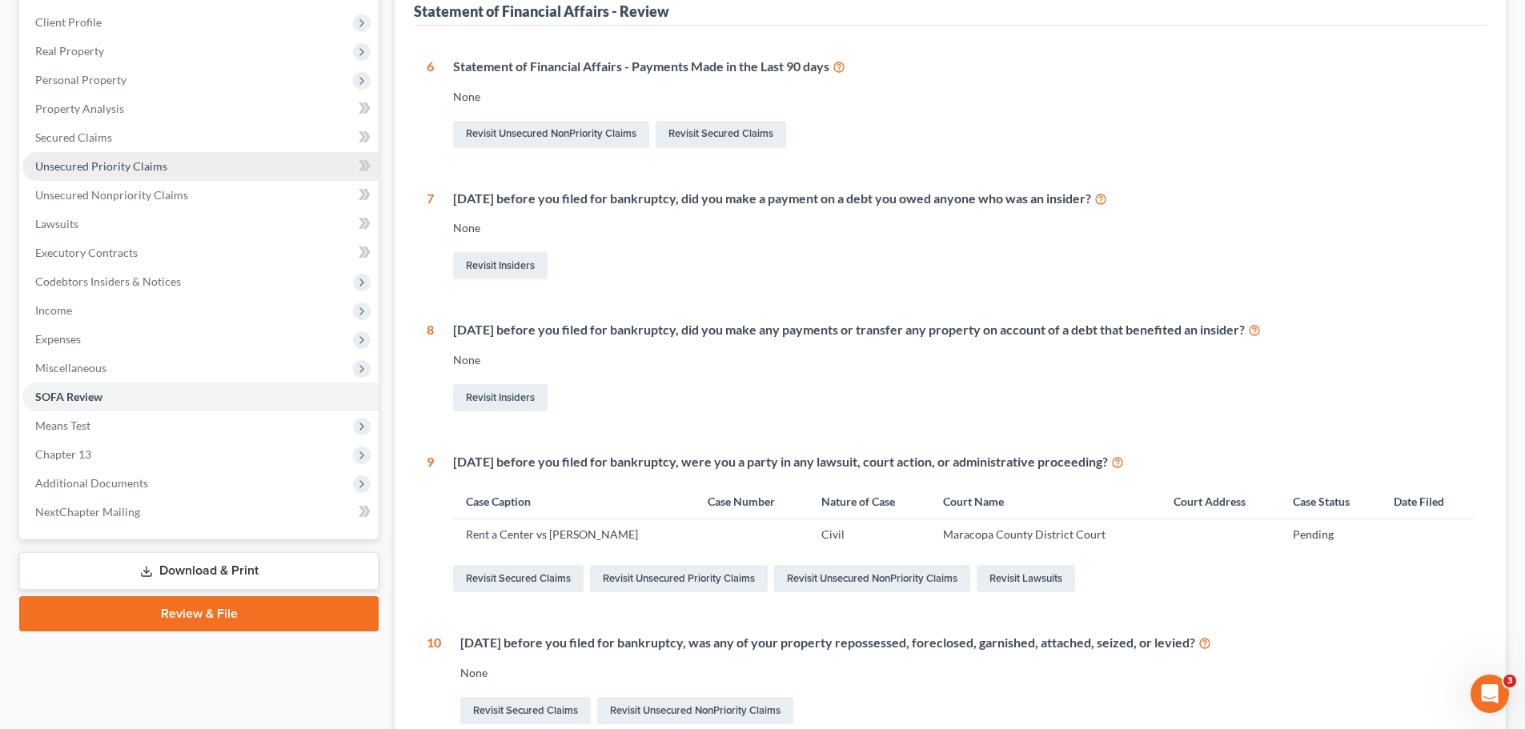
scroll to position [160, 0]
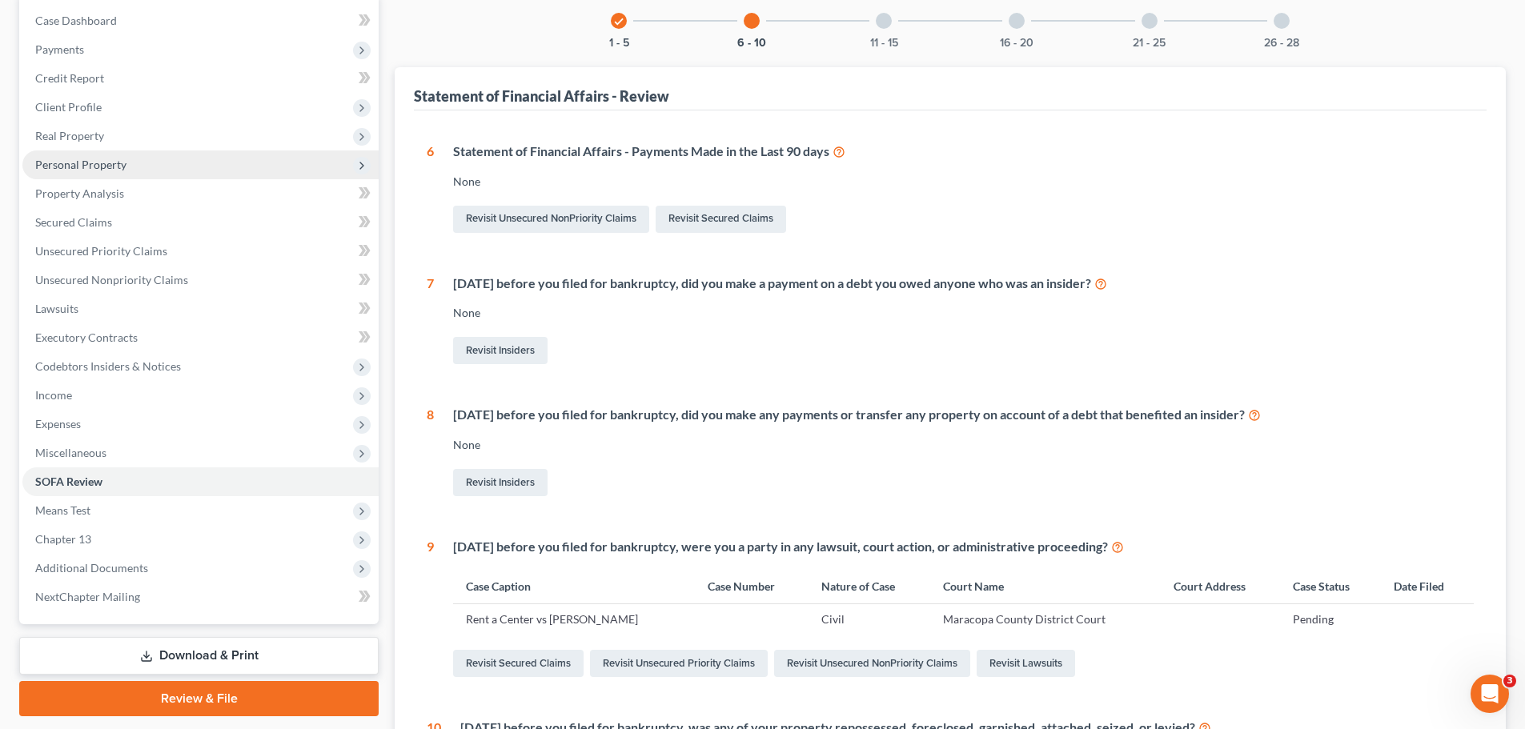
click at [94, 166] on span "Personal Property" at bounding box center [80, 165] width 91 height 14
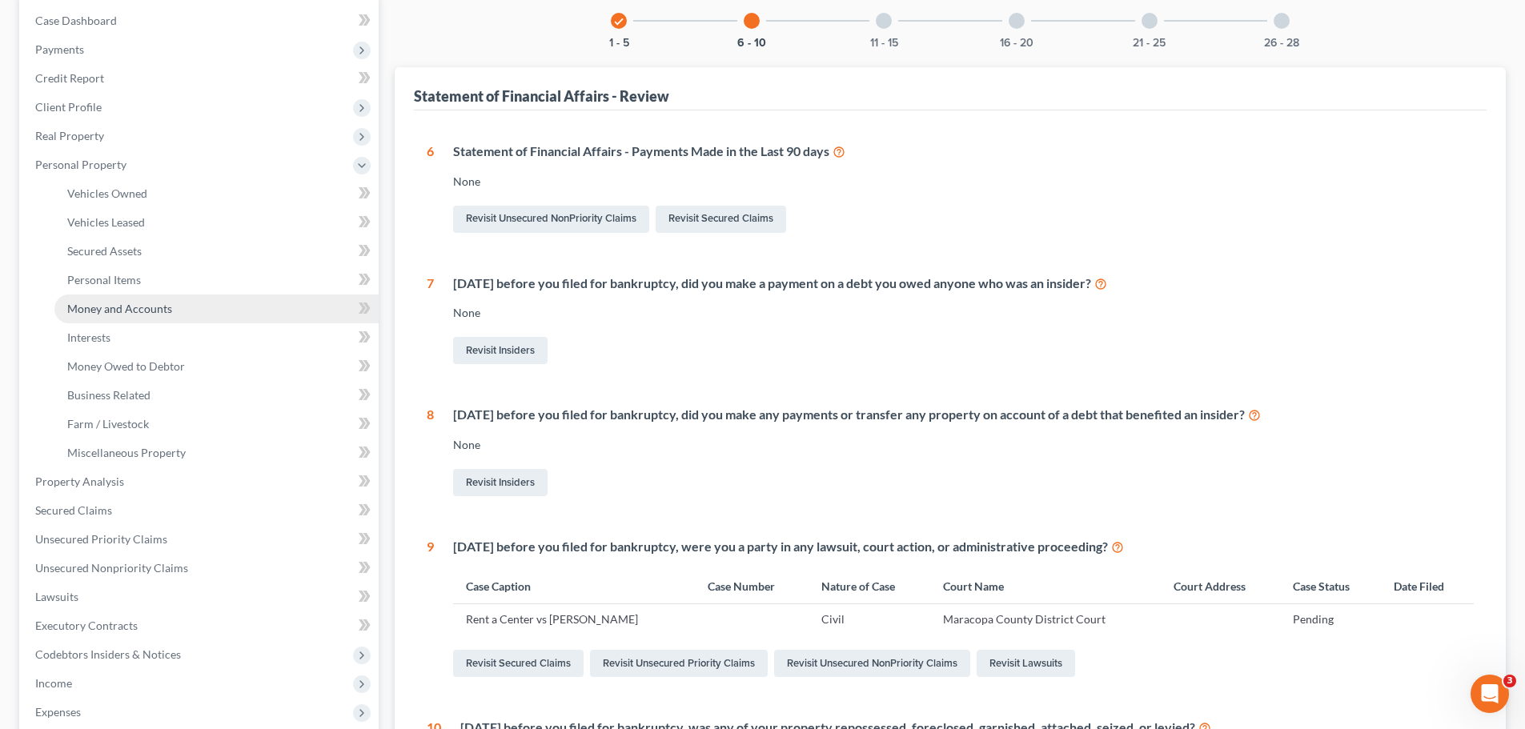
click at [140, 307] on span "Money and Accounts" at bounding box center [119, 309] width 105 height 14
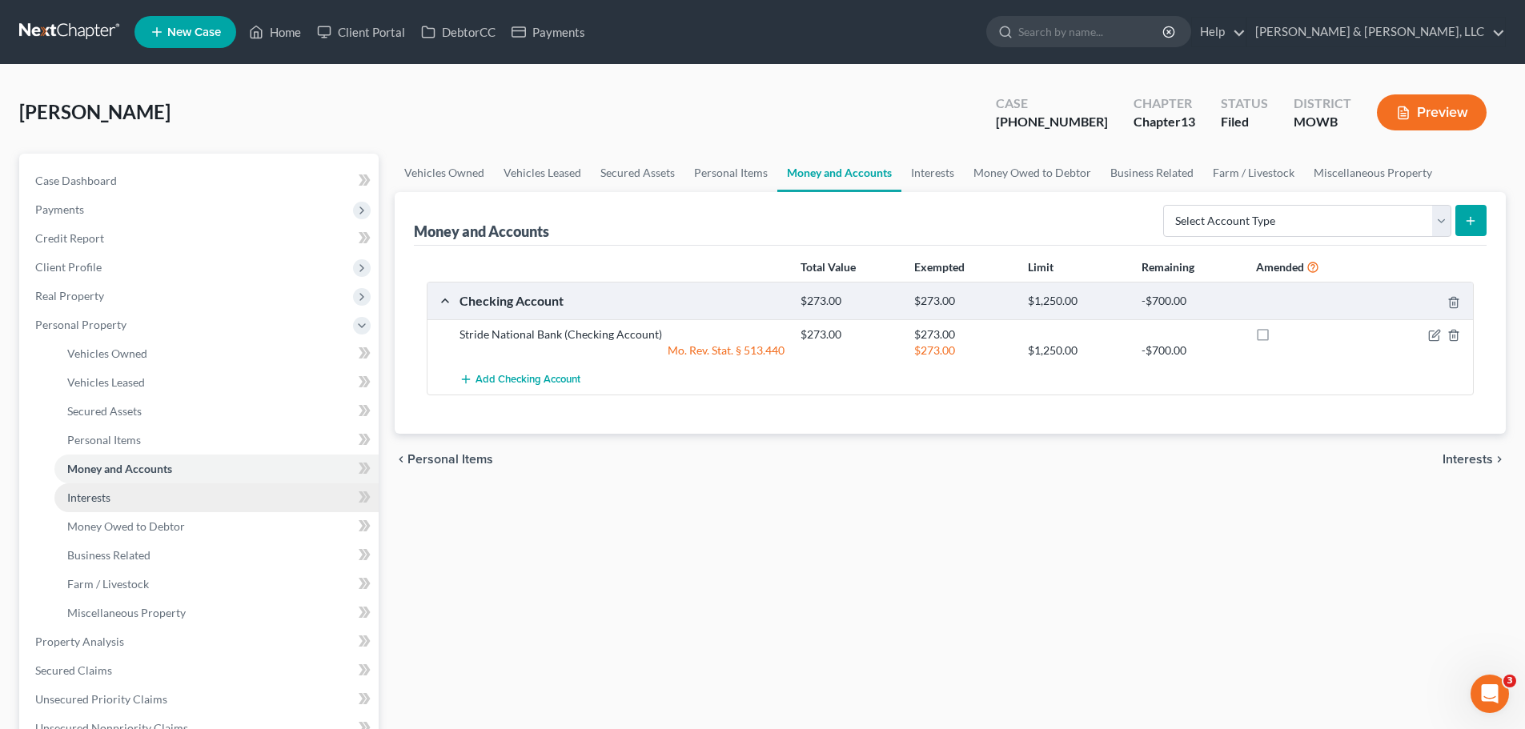
click at [128, 495] on link "Interests" at bounding box center [216, 497] width 324 height 29
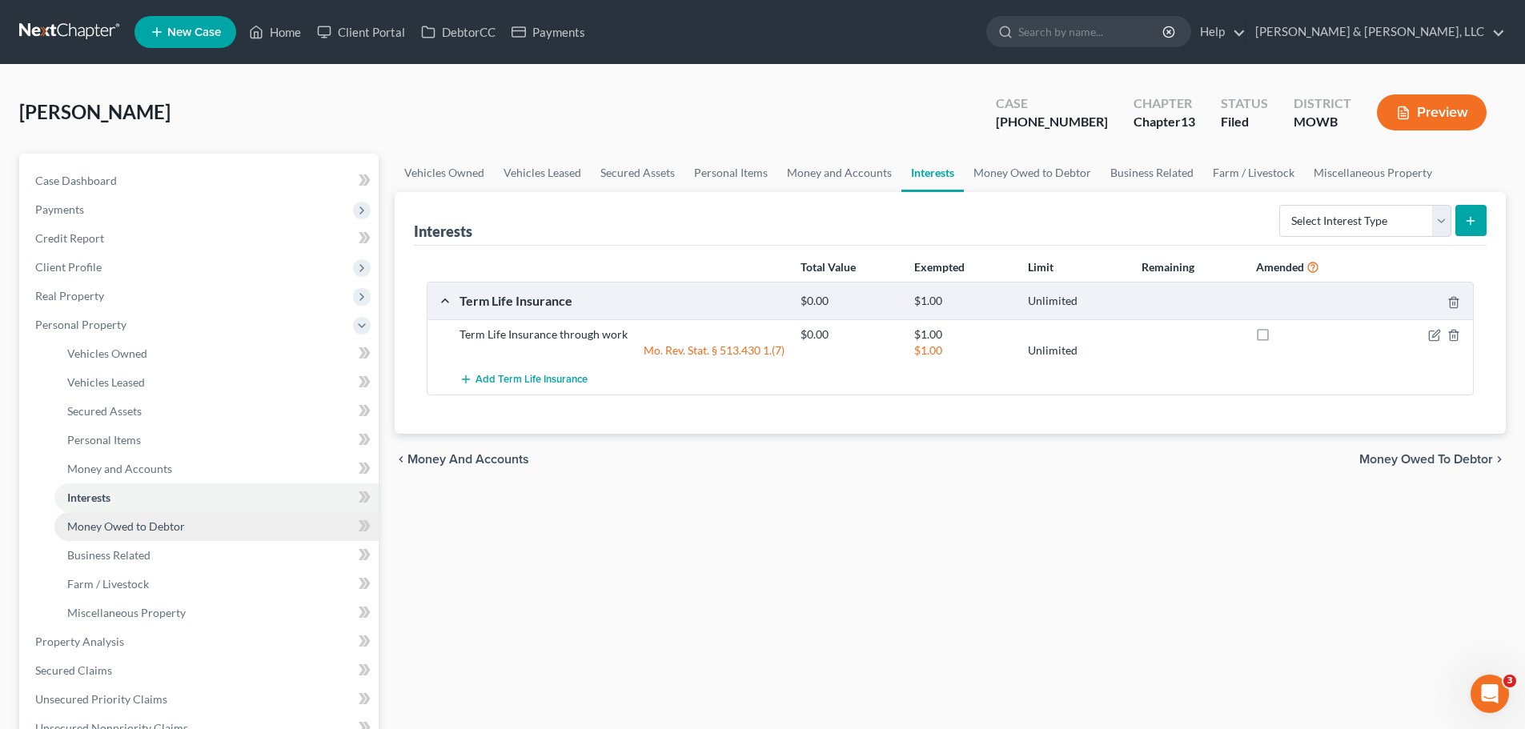
click at [146, 524] on span "Money Owed to Debtor" at bounding box center [126, 526] width 118 height 14
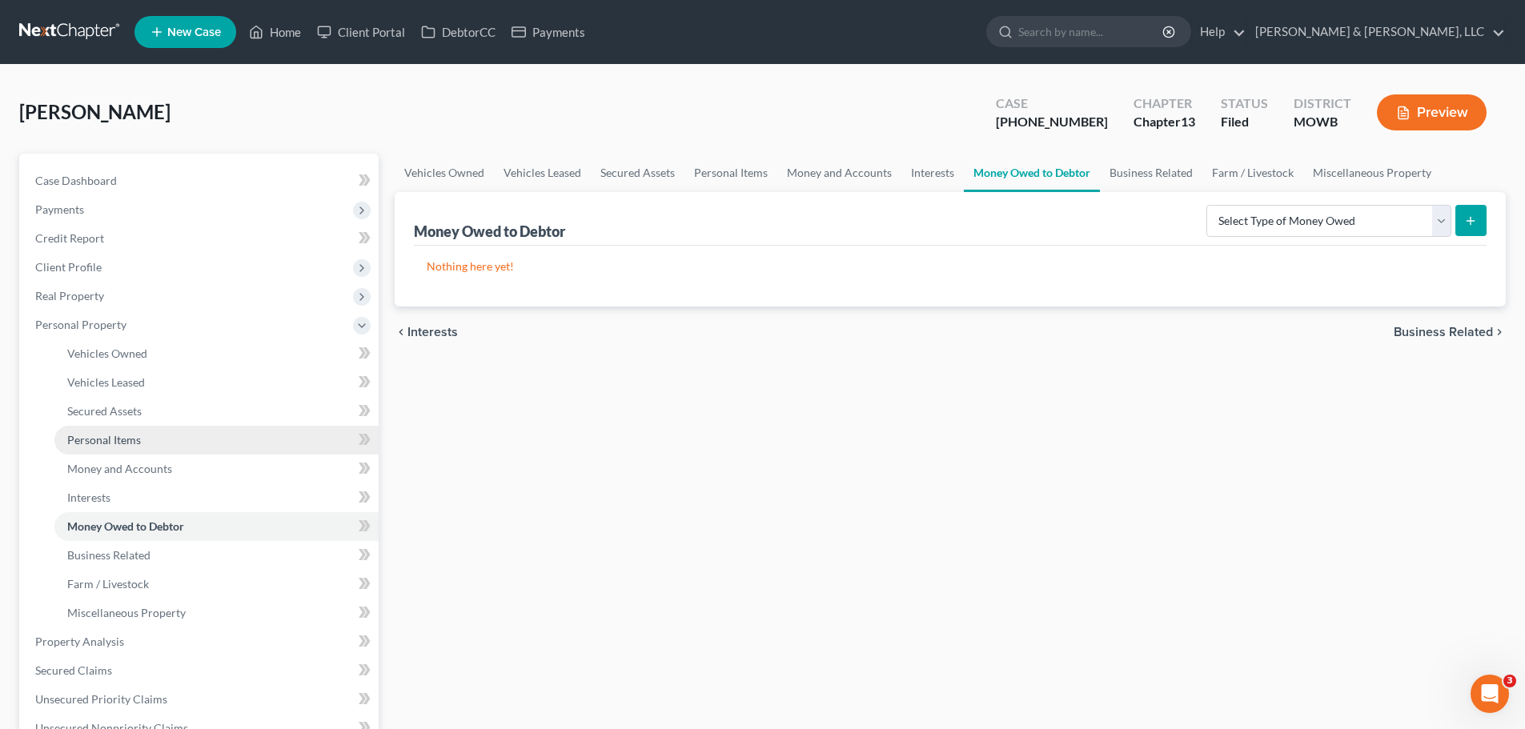
click at [96, 435] on span "Personal Items" at bounding box center [104, 440] width 74 height 14
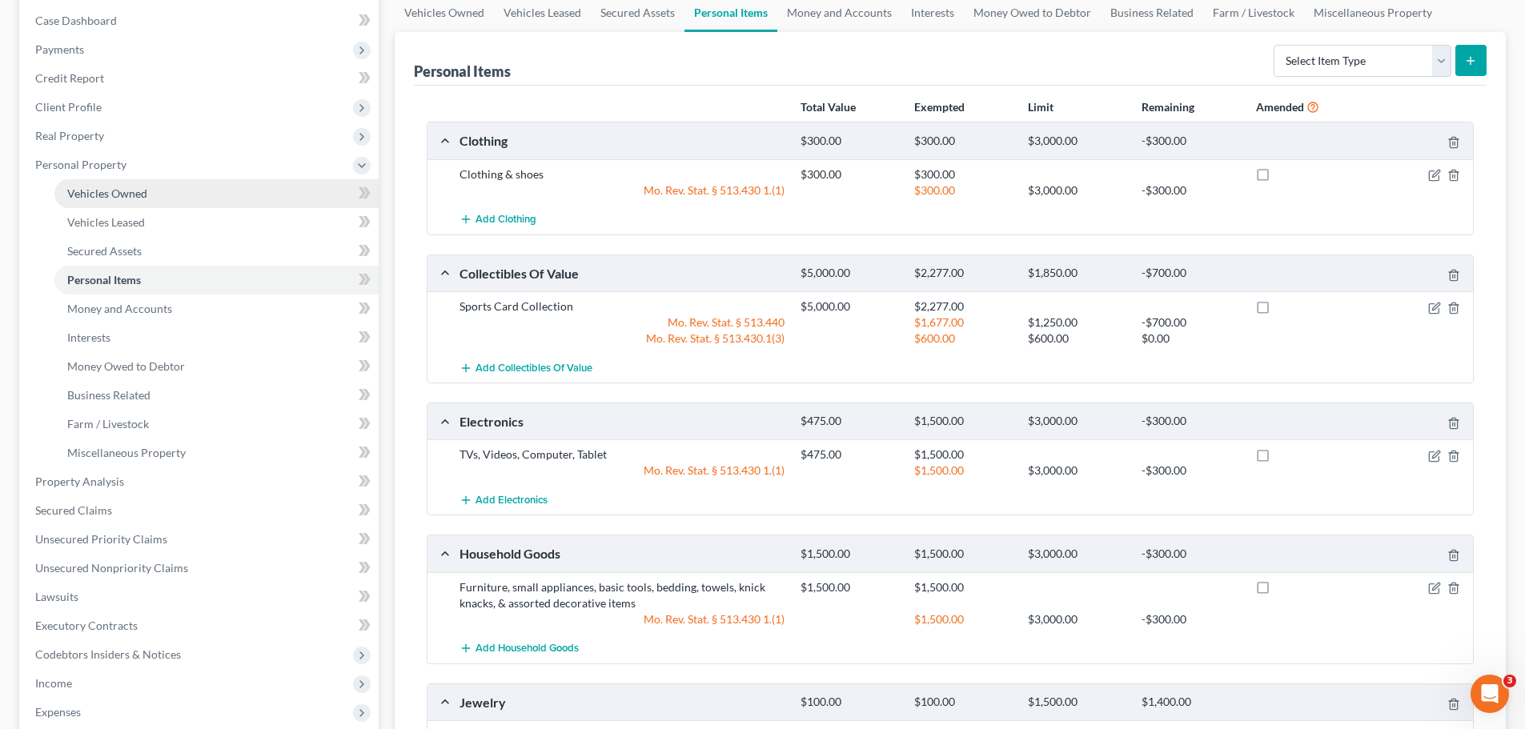
click at [130, 194] on span "Vehicles Owned" at bounding box center [107, 193] width 80 height 14
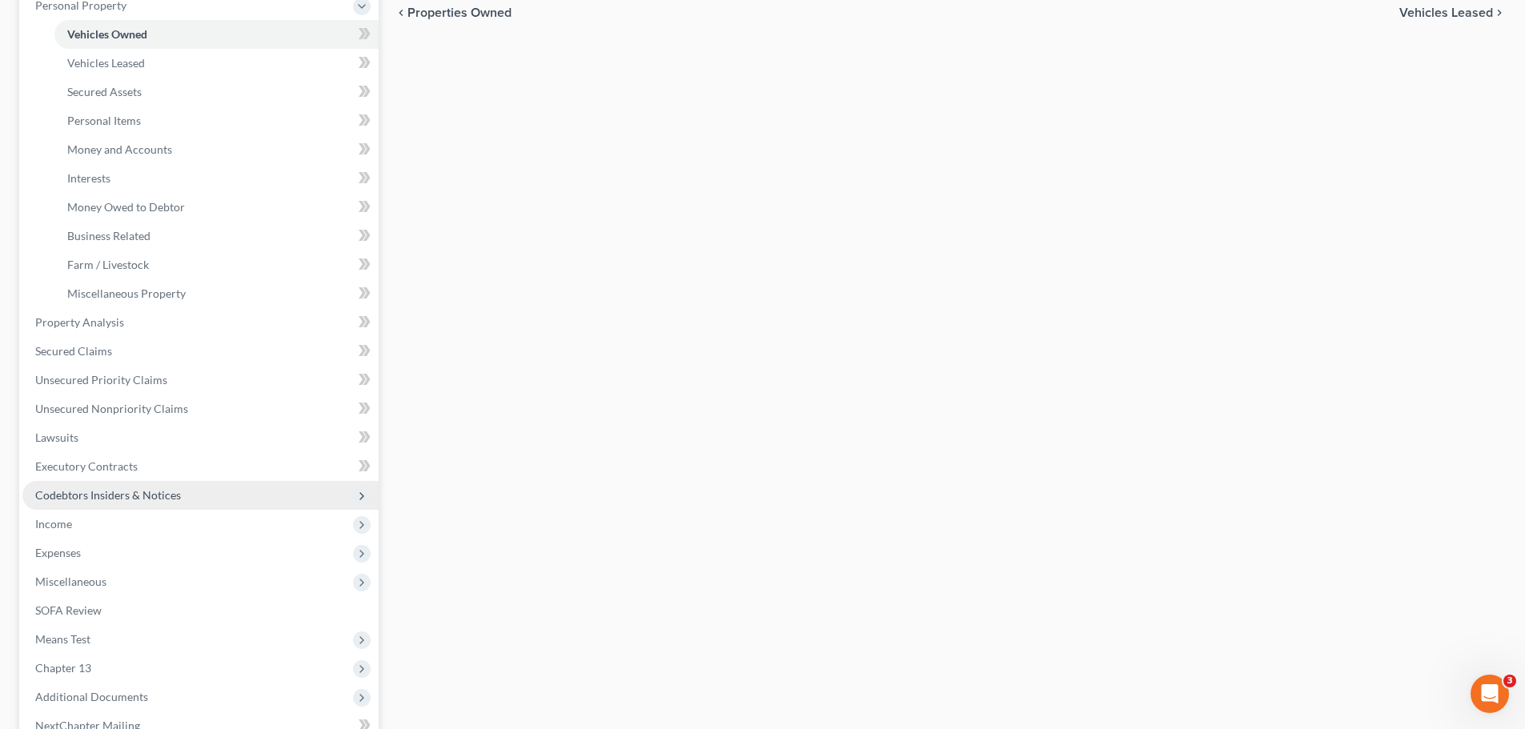
scroll to position [336, 0]
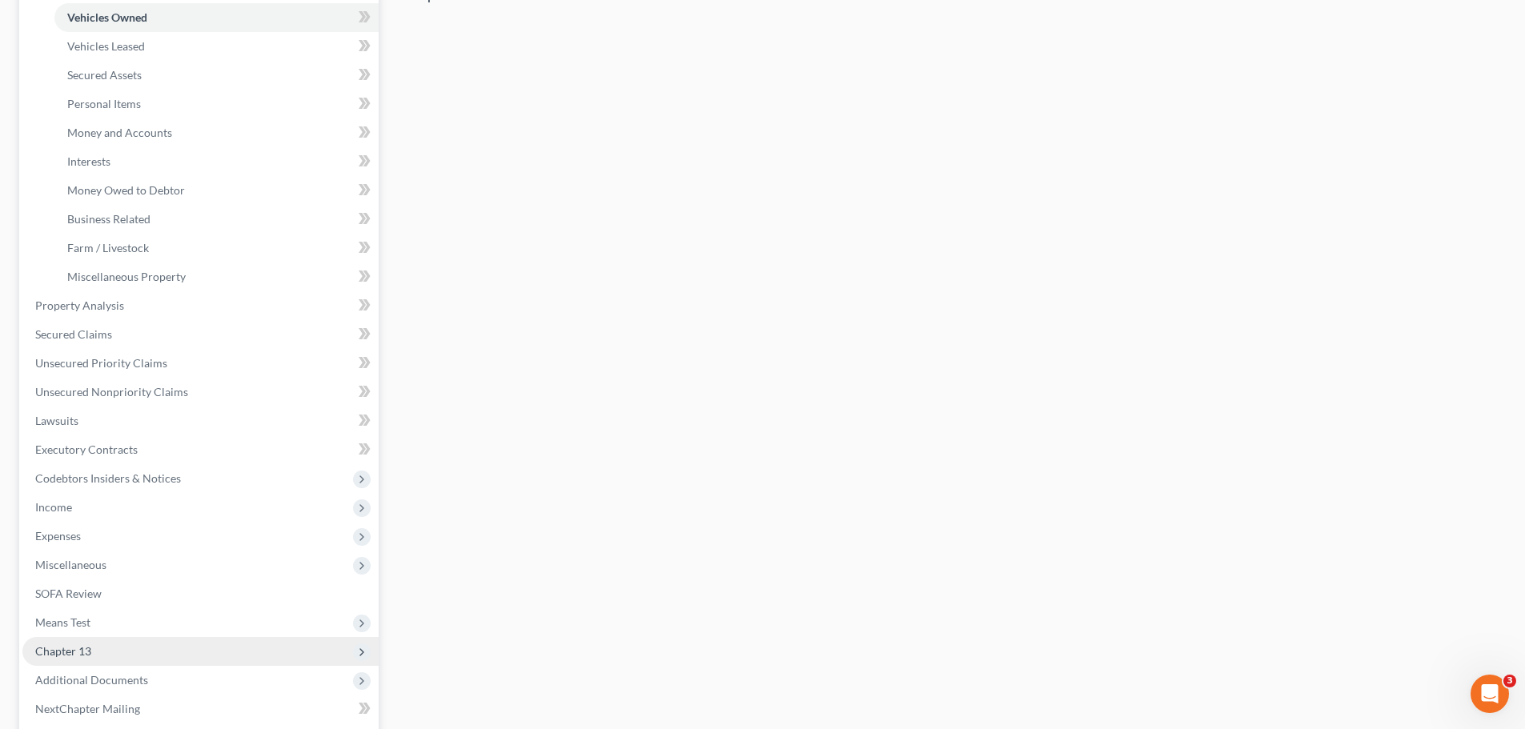
click at [77, 647] on span "Chapter 13" at bounding box center [63, 651] width 56 height 14
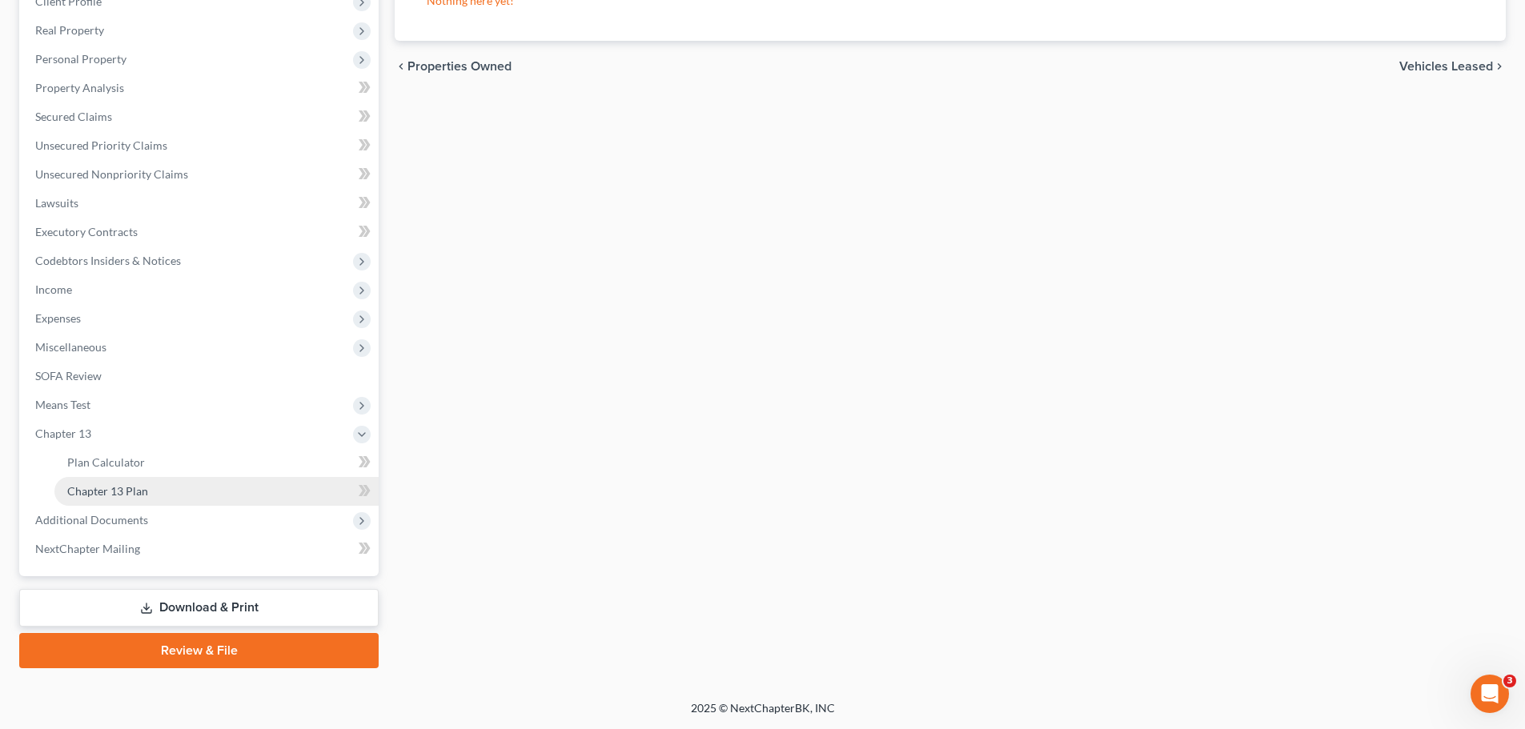
click at [105, 490] on span "Chapter 13 Plan" at bounding box center [107, 491] width 81 height 14
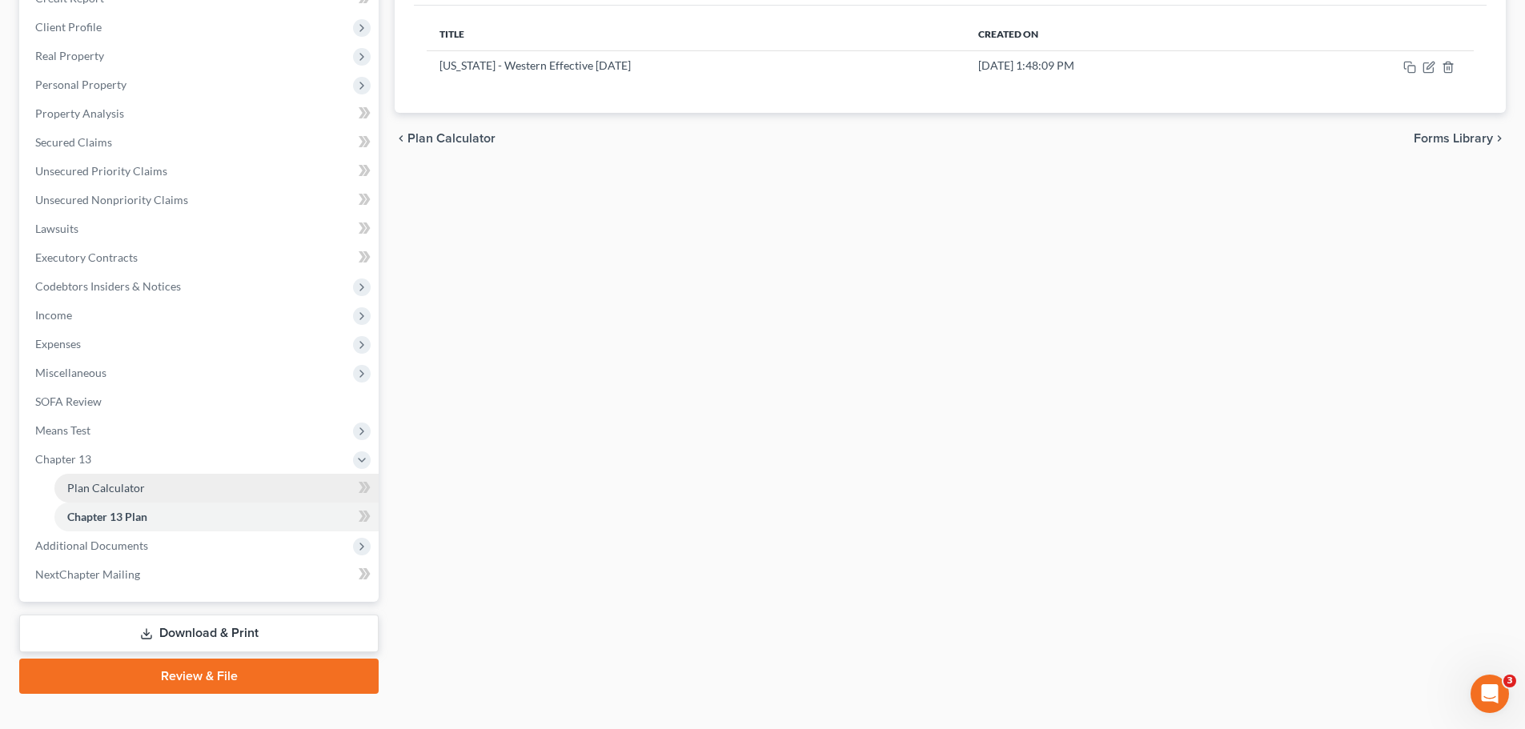
click at [122, 497] on link "Plan Calculator" at bounding box center [216, 488] width 324 height 29
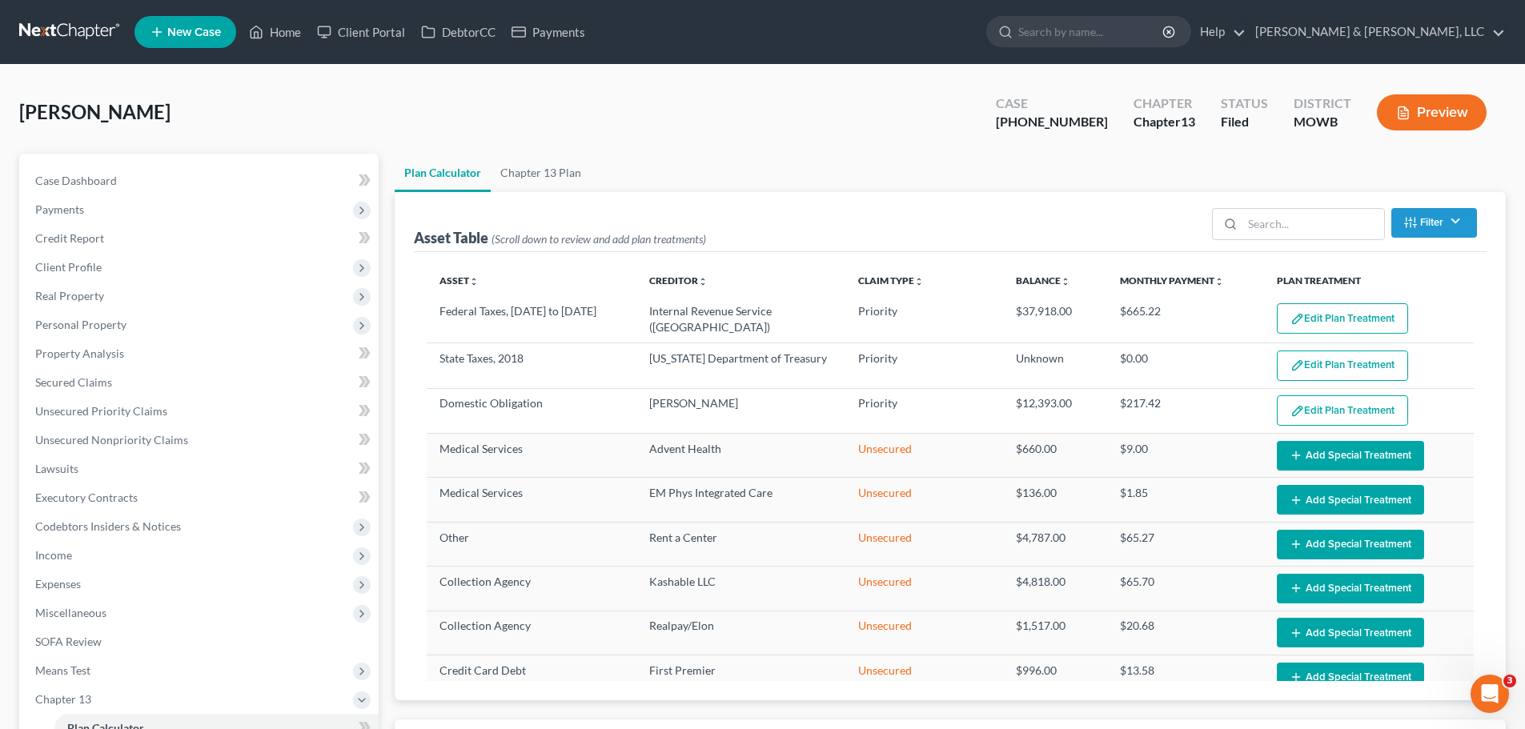
select select "56"
click at [128, 332] on span "Personal Property" at bounding box center [200, 325] width 356 height 29
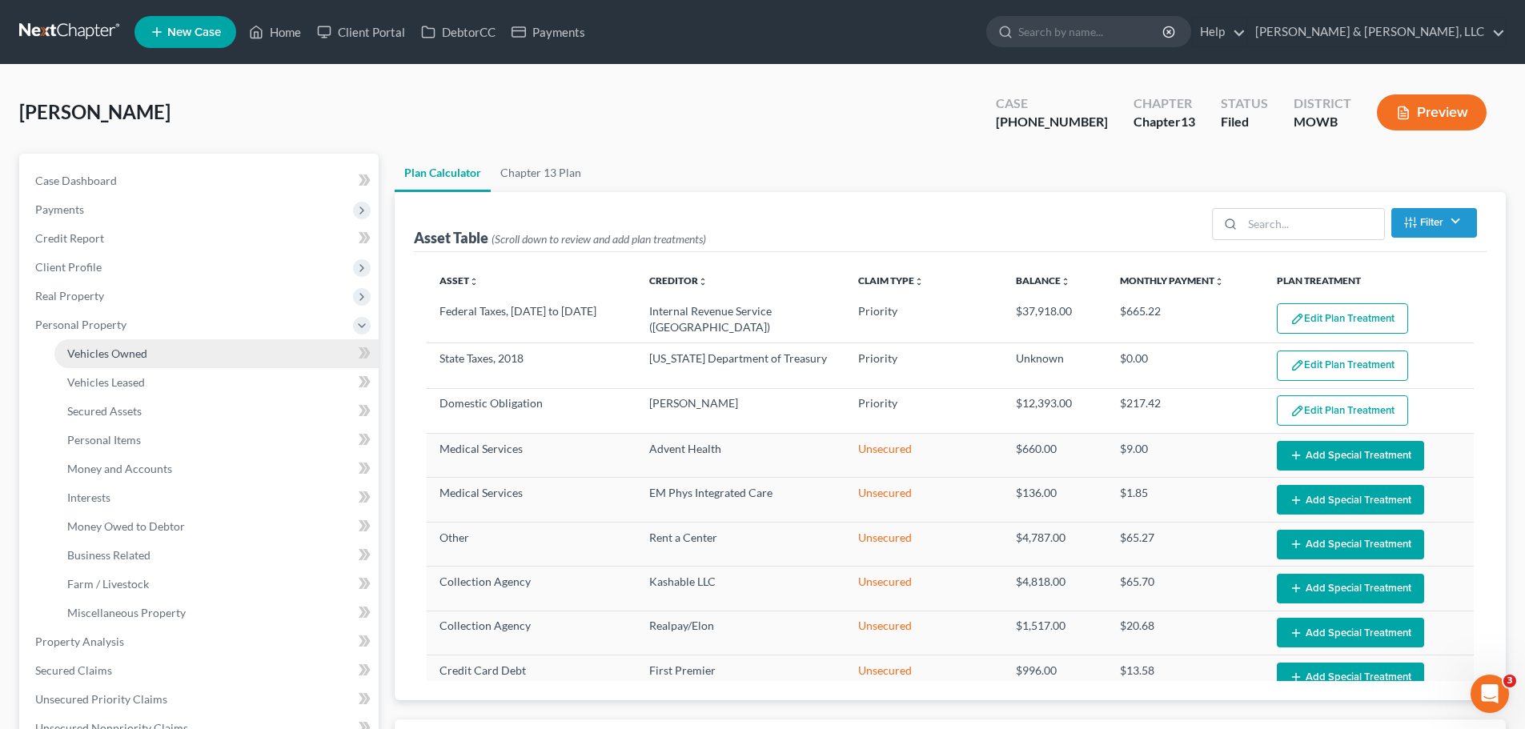
click at [146, 348] on link "Vehicles Owned" at bounding box center [216, 353] width 324 height 29
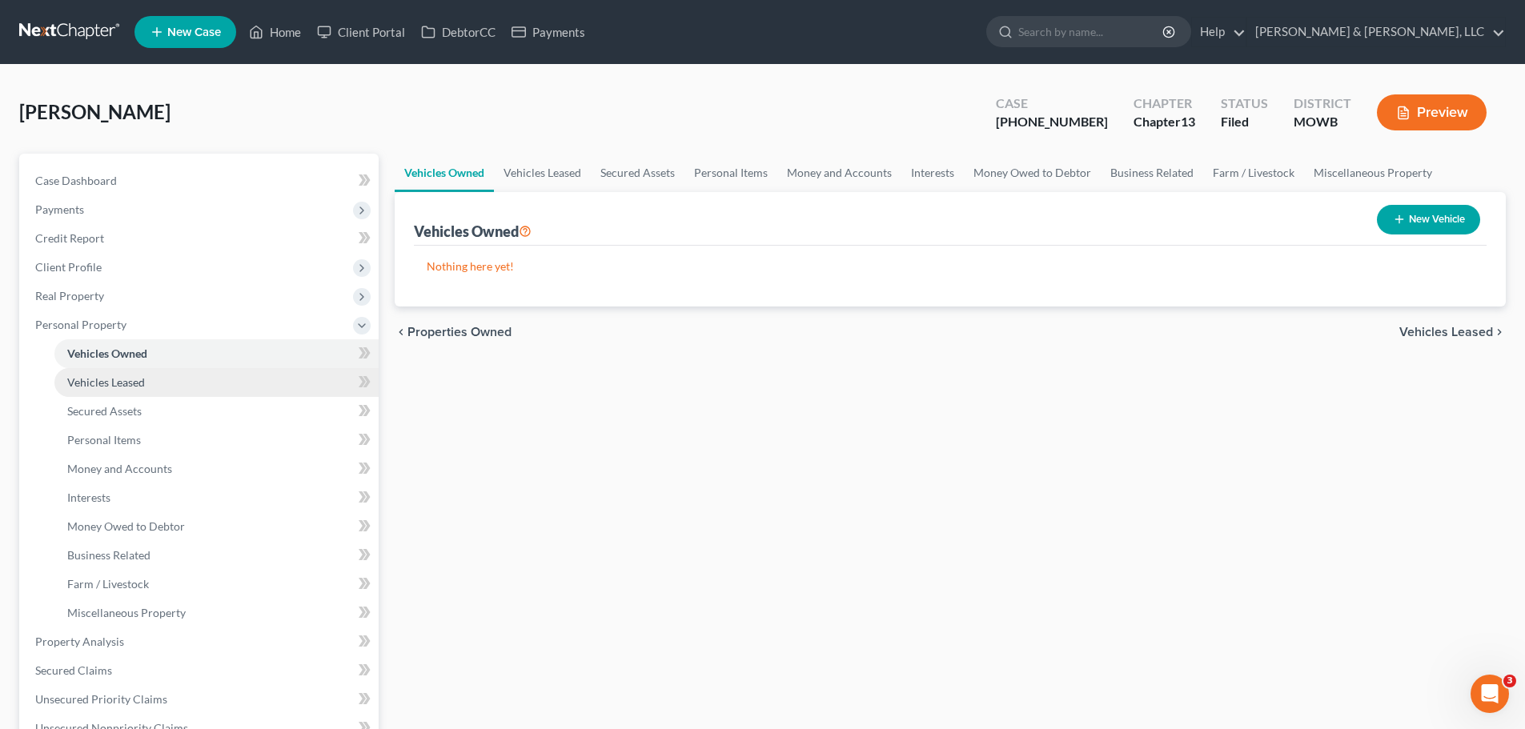
click at [130, 383] on span "Vehicles Leased" at bounding box center [106, 382] width 78 height 14
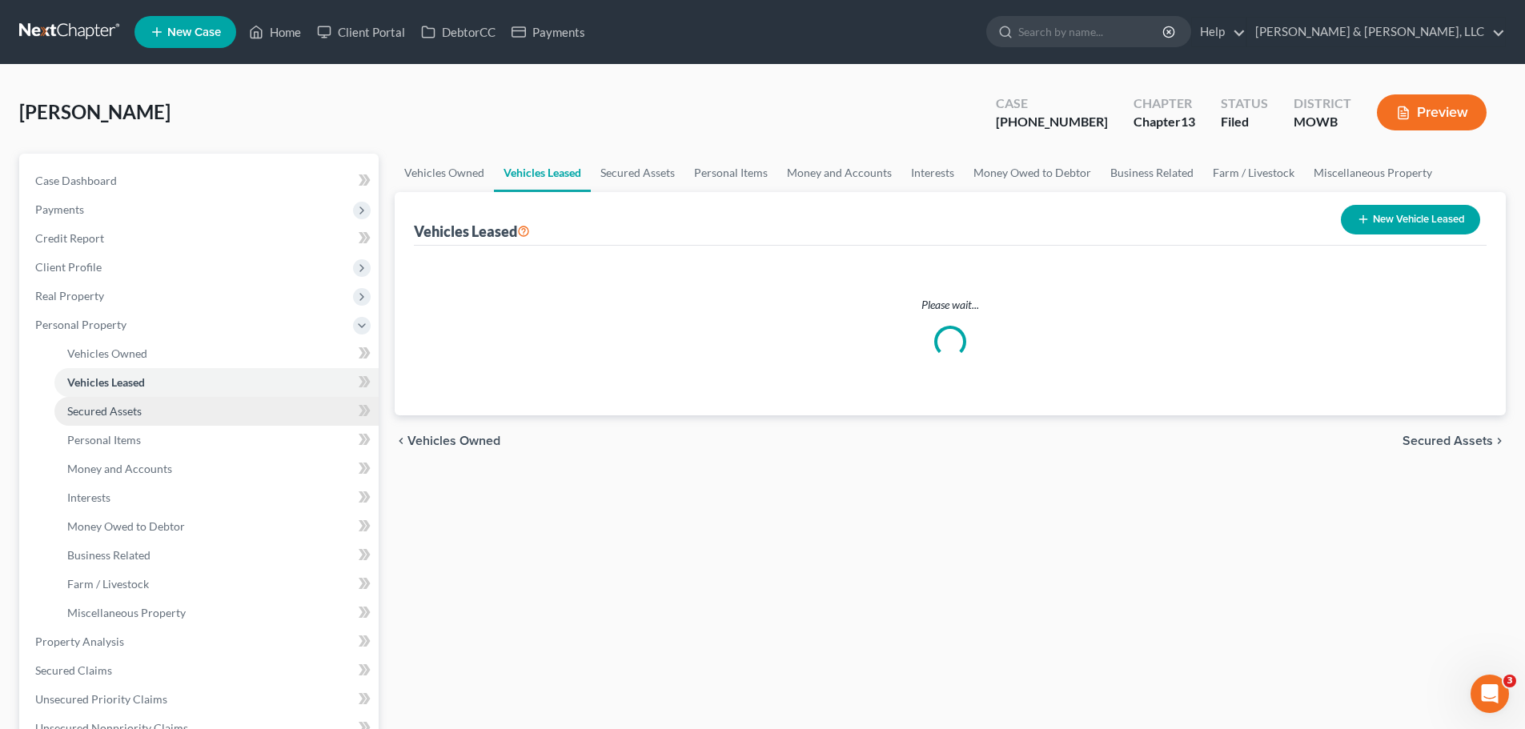
click at [135, 403] on link "Secured Assets" at bounding box center [216, 411] width 324 height 29
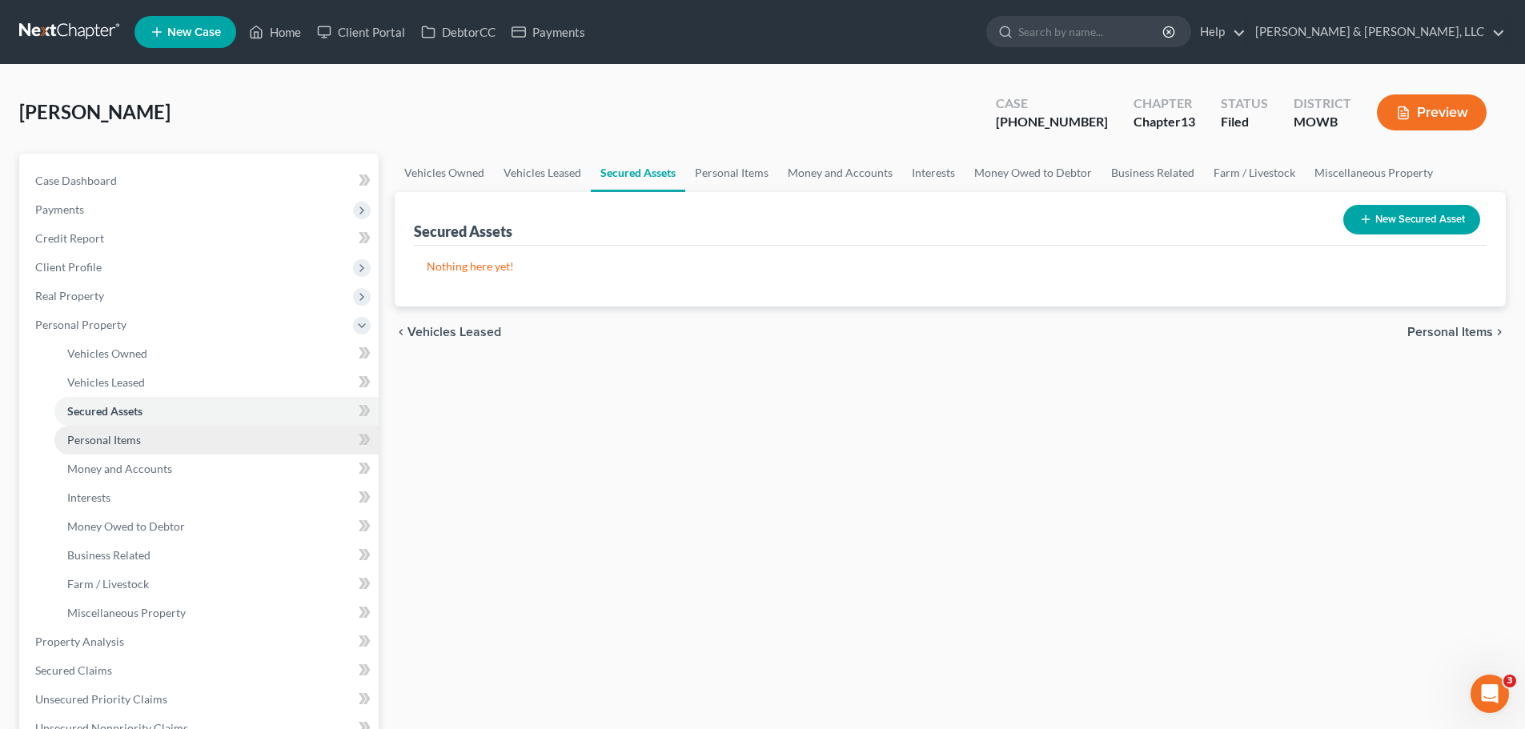
click at [151, 442] on link "Personal Items" at bounding box center [216, 440] width 324 height 29
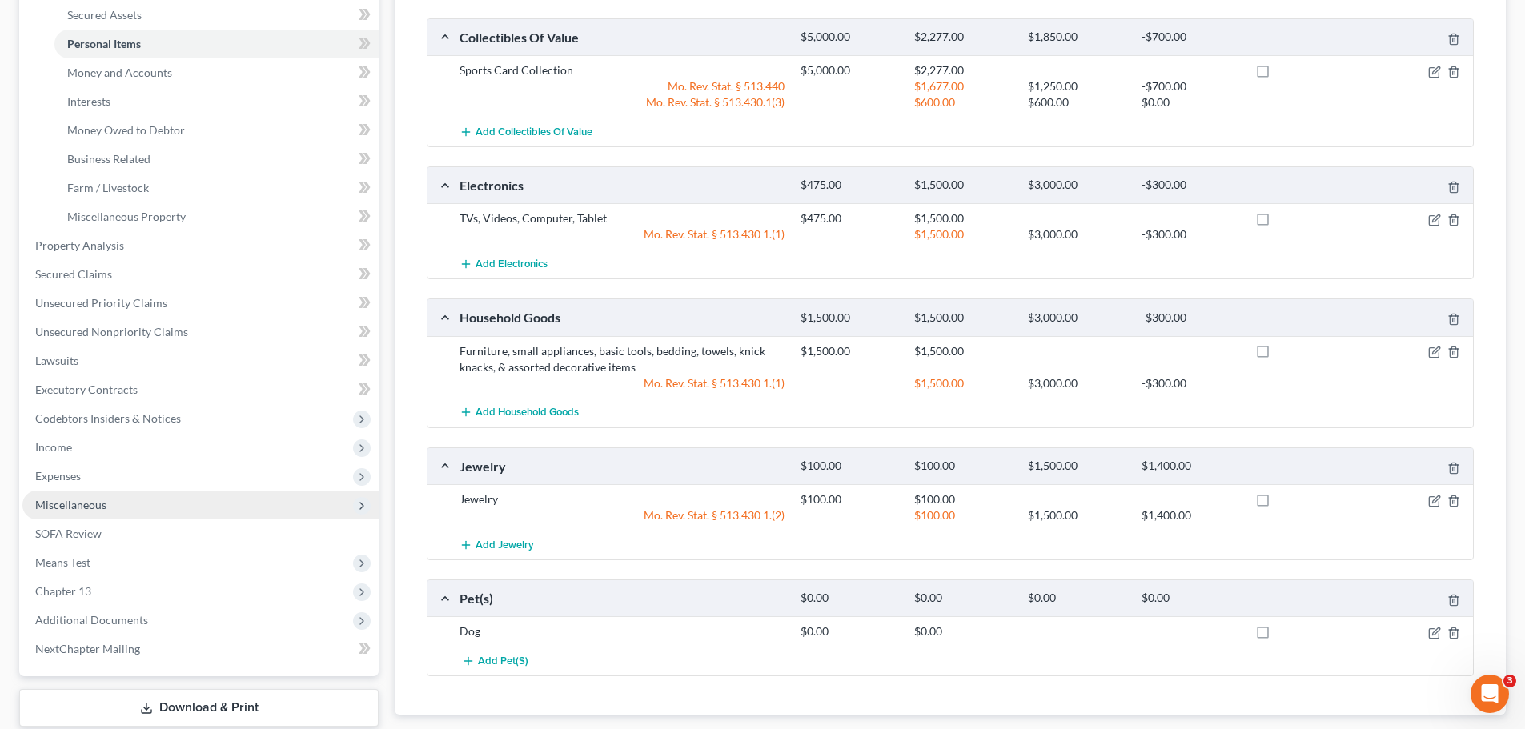
scroll to position [400, 0]
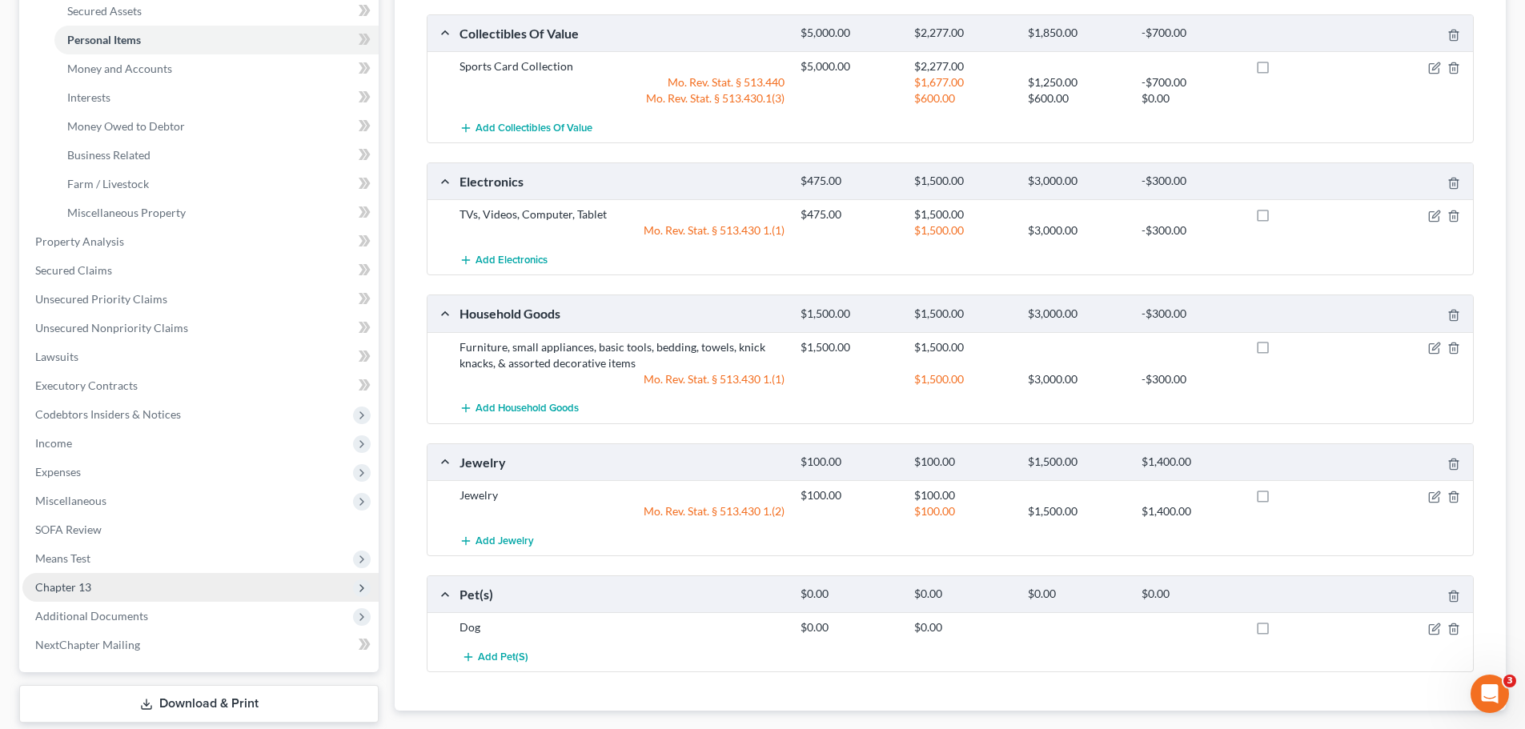
click at [83, 581] on span "Chapter 13" at bounding box center [63, 587] width 56 height 14
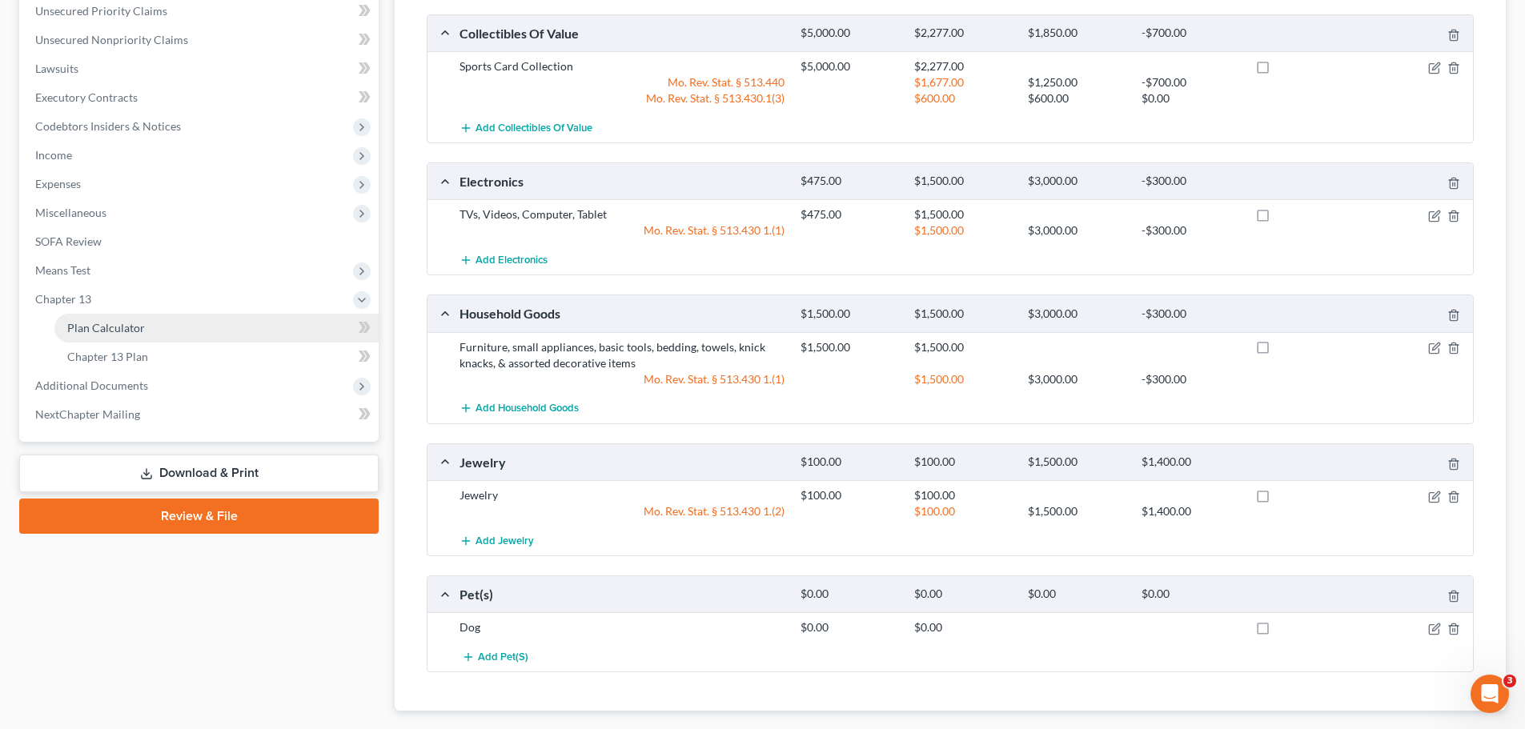
click at [126, 335] on link "Plan Calculator" at bounding box center [216, 328] width 324 height 29
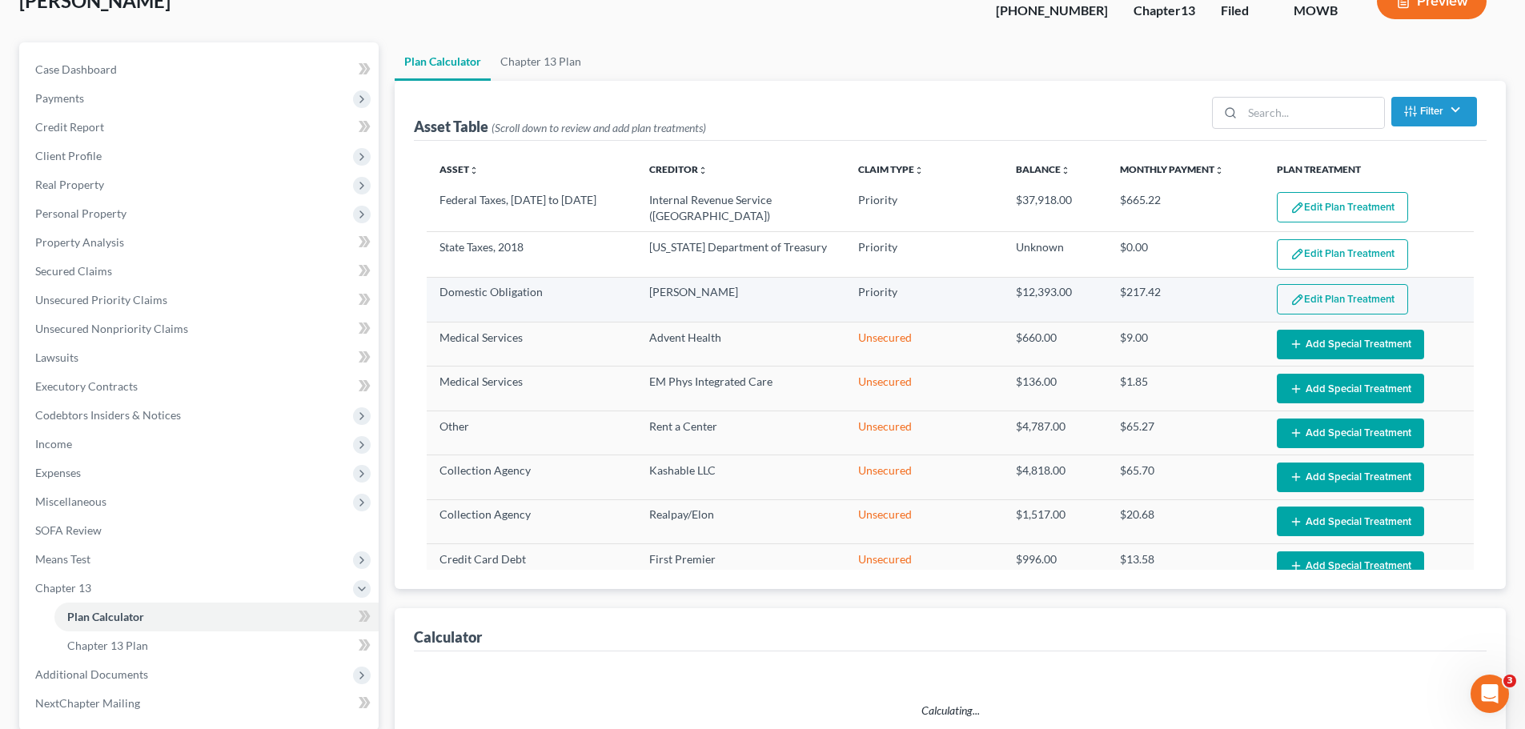
select select "56"
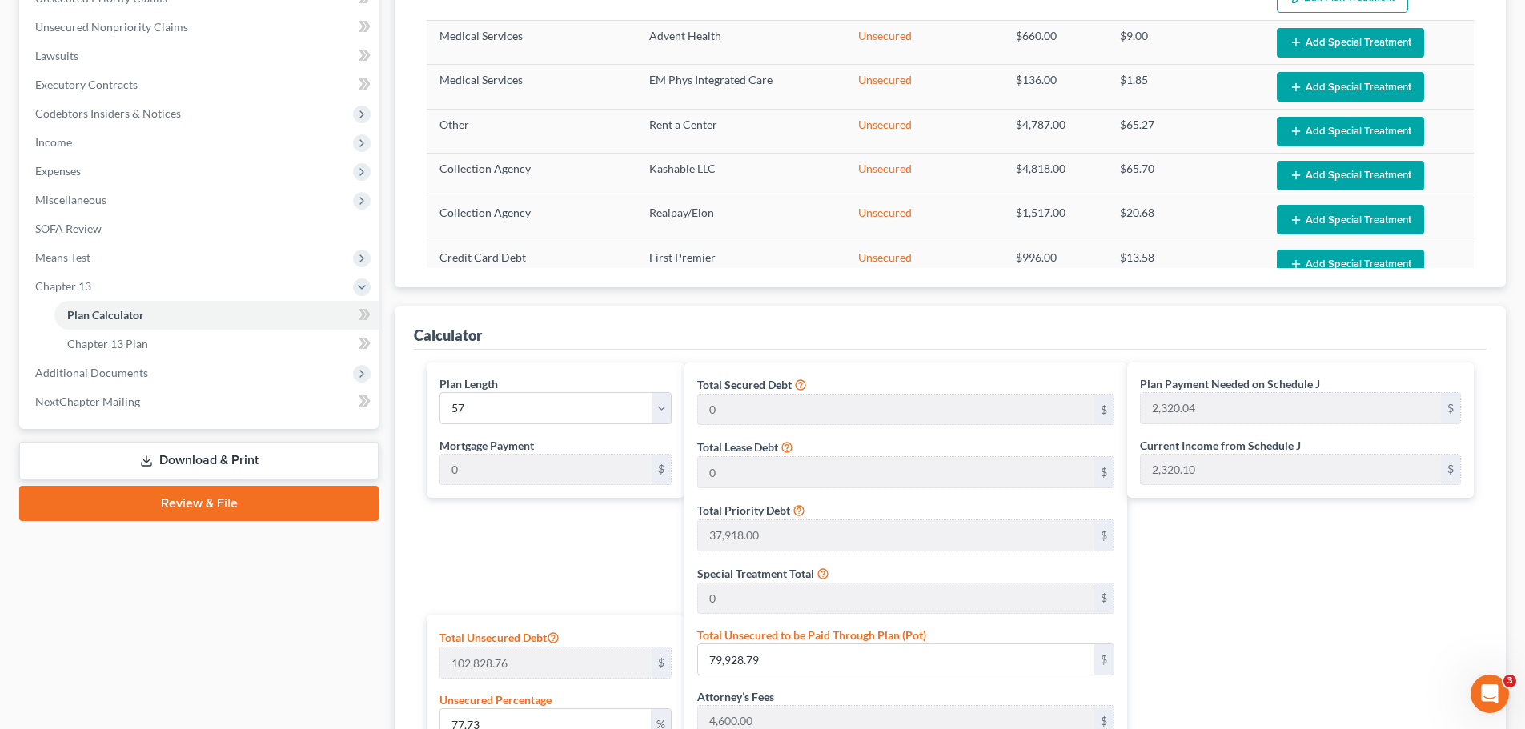
scroll to position [320, 0]
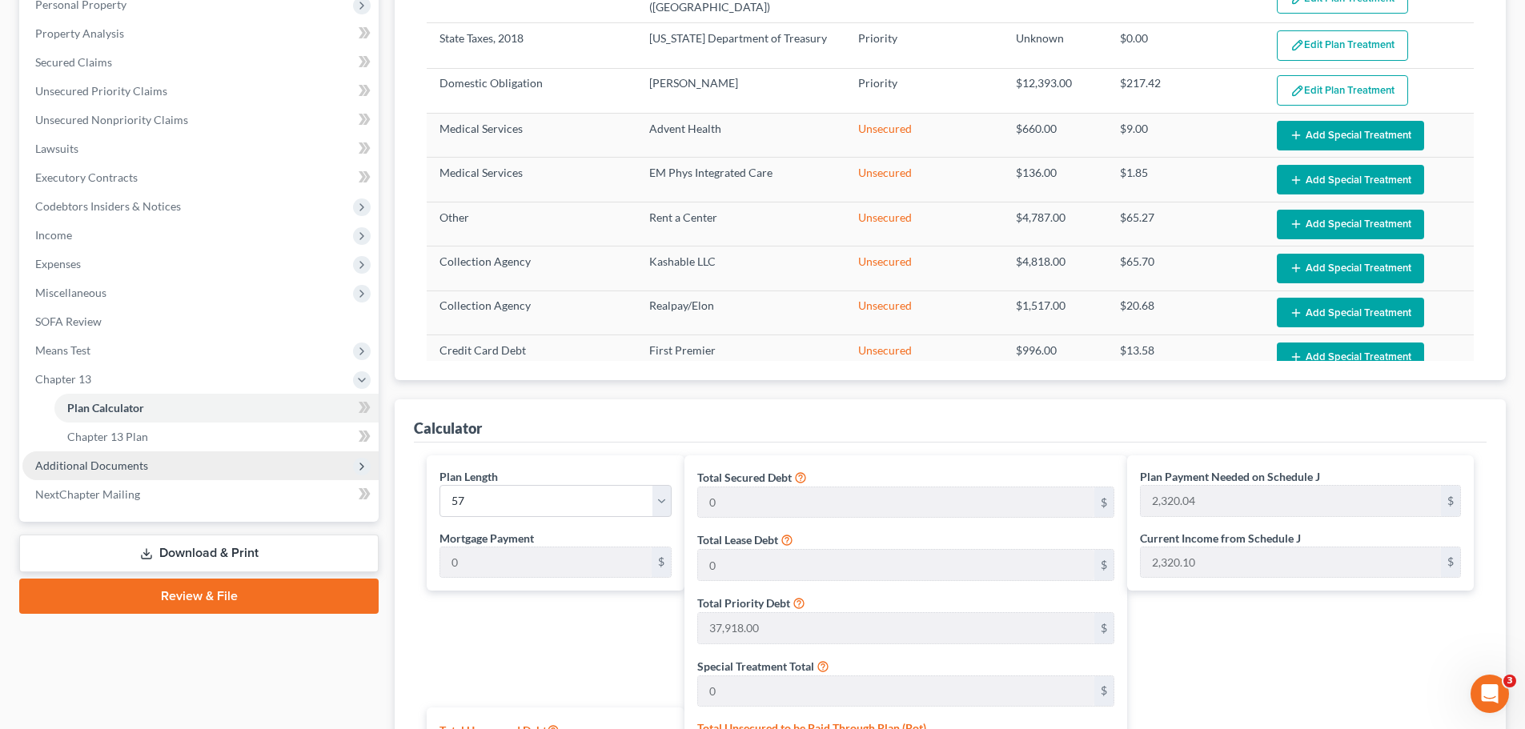
click at [120, 463] on span "Additional Documents" at bounding box center [91, 466] width 113 height 14
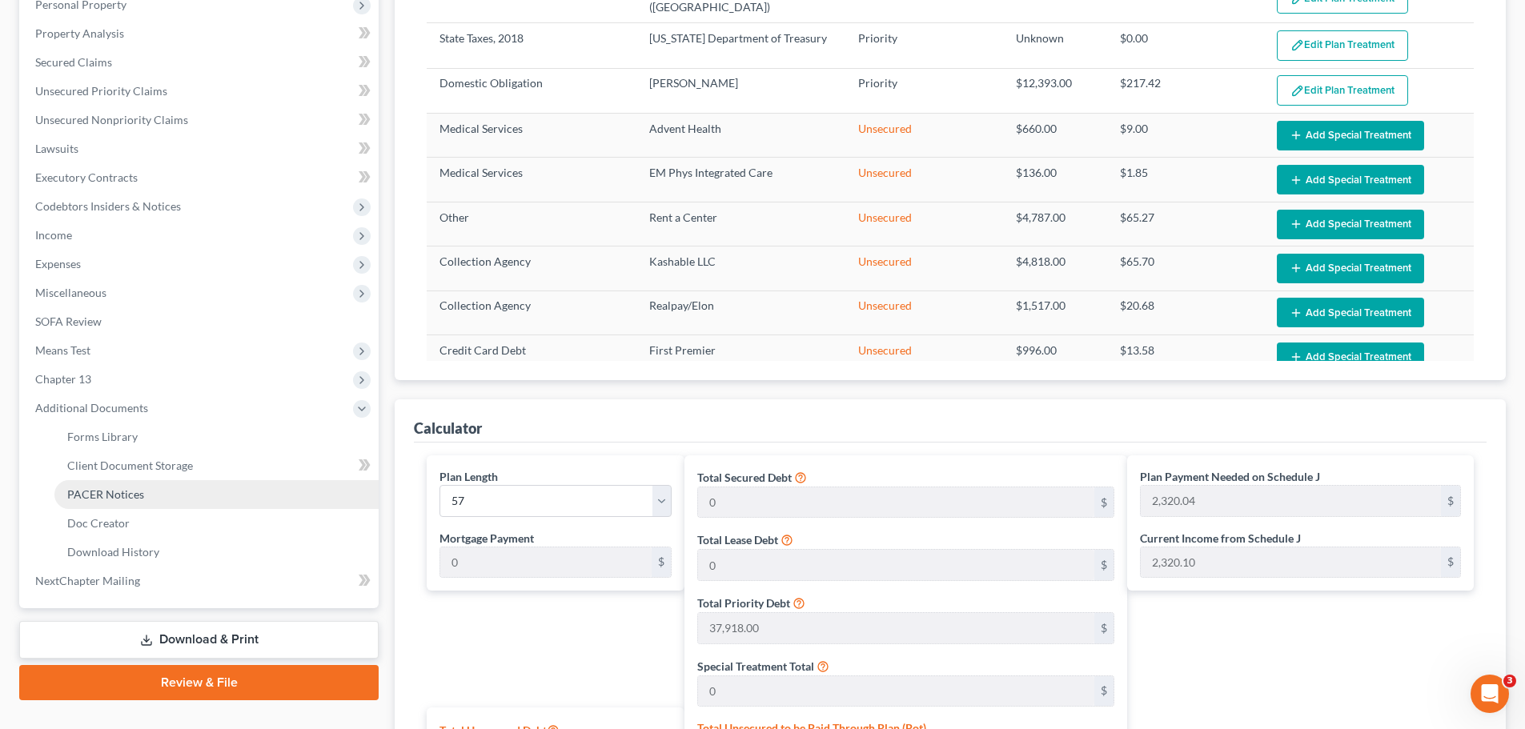
click at [122, 492] on span "PACER Notices" at bounding box center [105, 494] width 77 height 14
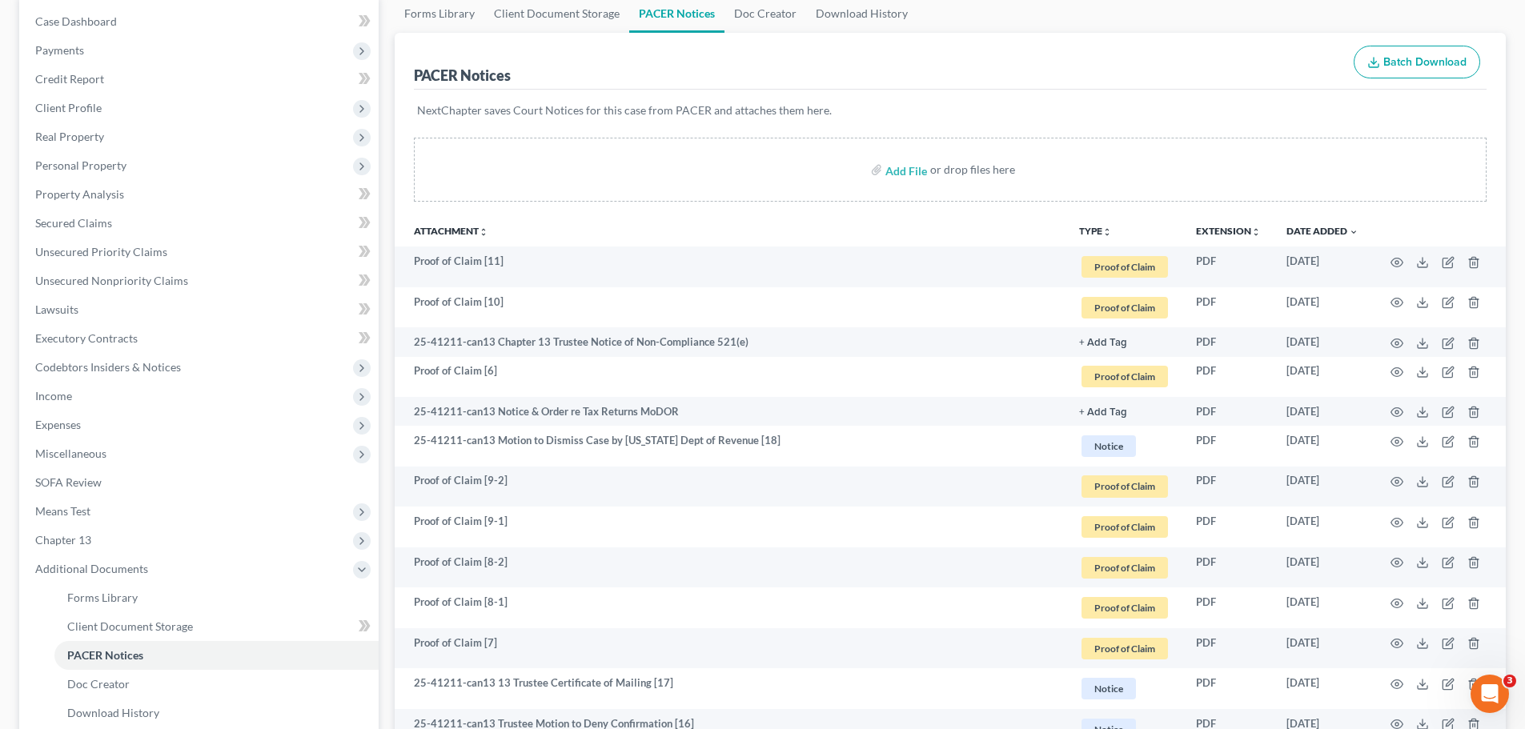
scroll to position [160, 0]
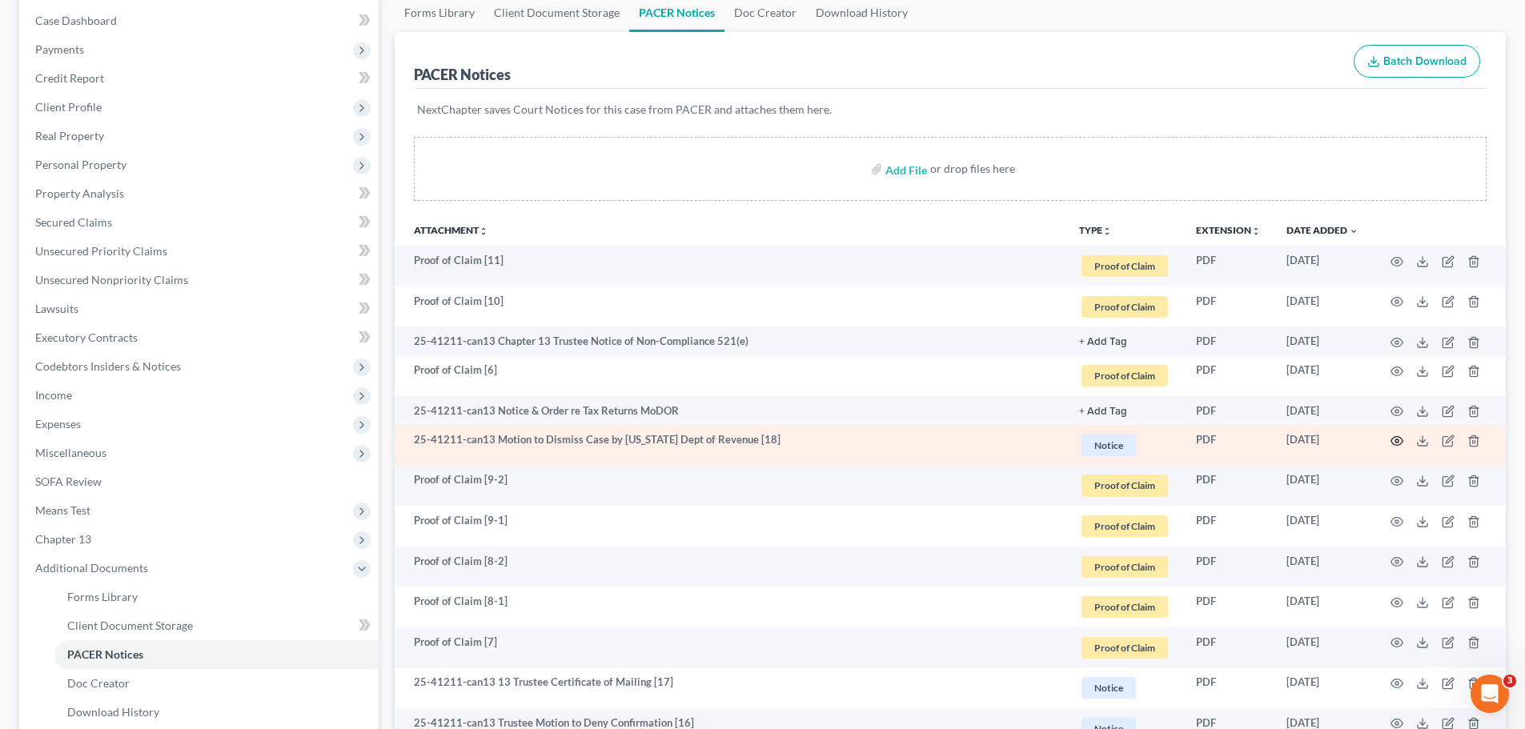
click at [1393, 440] on icon "button" at bounding box center [1396, 441] width 13 height 13
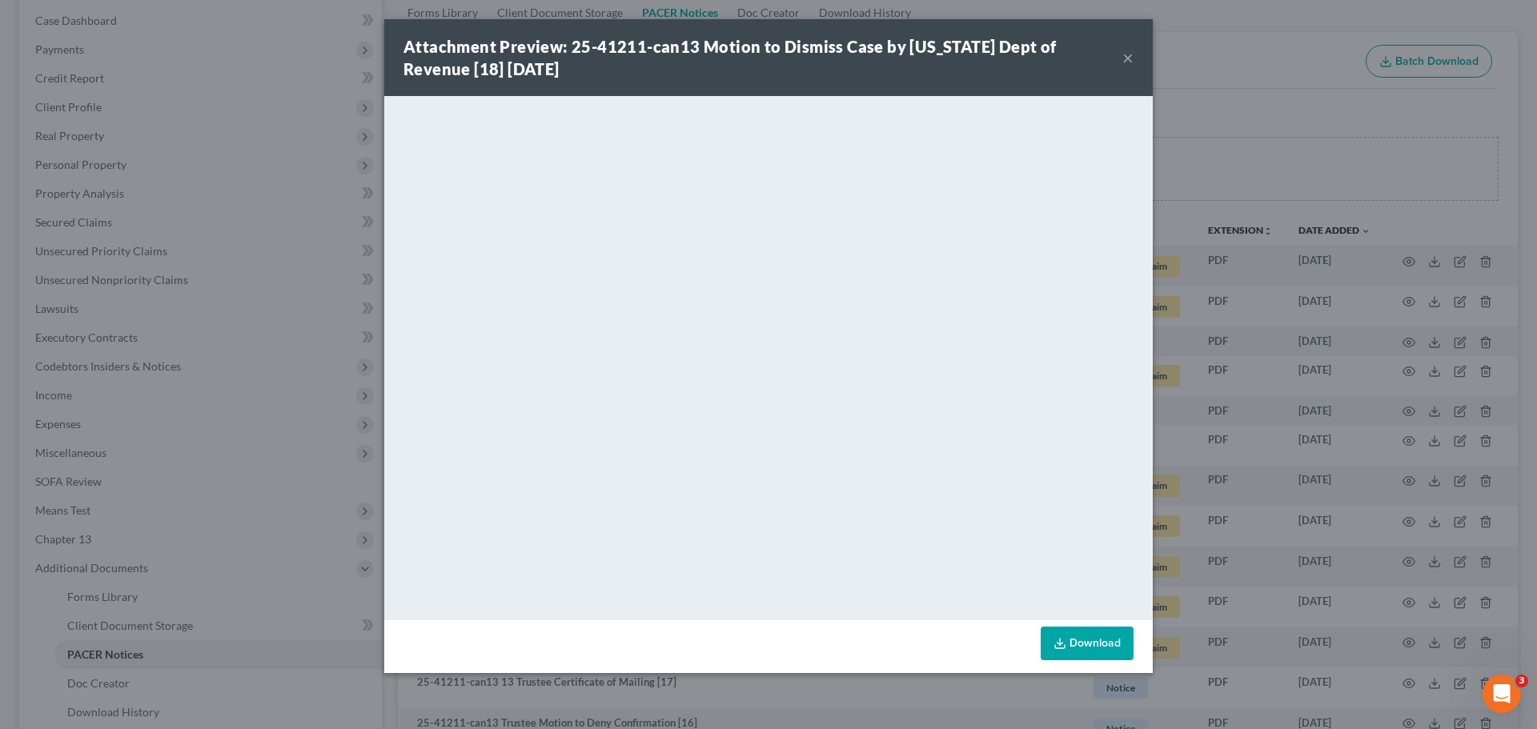
click at [1125, 52] on button "×" at bounding box center [1127, 57] width 11 height 19
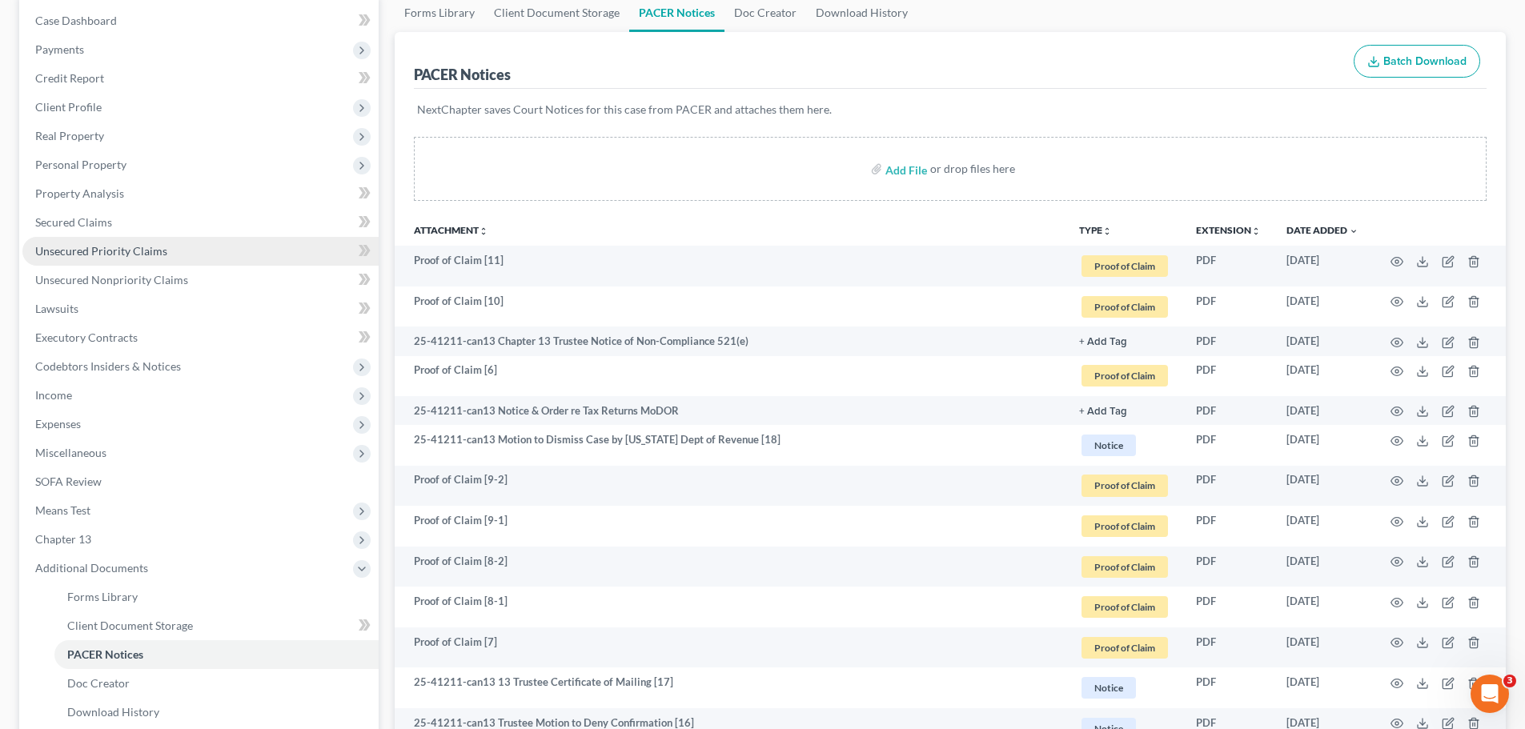
click at [98, 242] on link "Unsecured Priority Claims" at bounding box center [200, 251] width 356 height 29
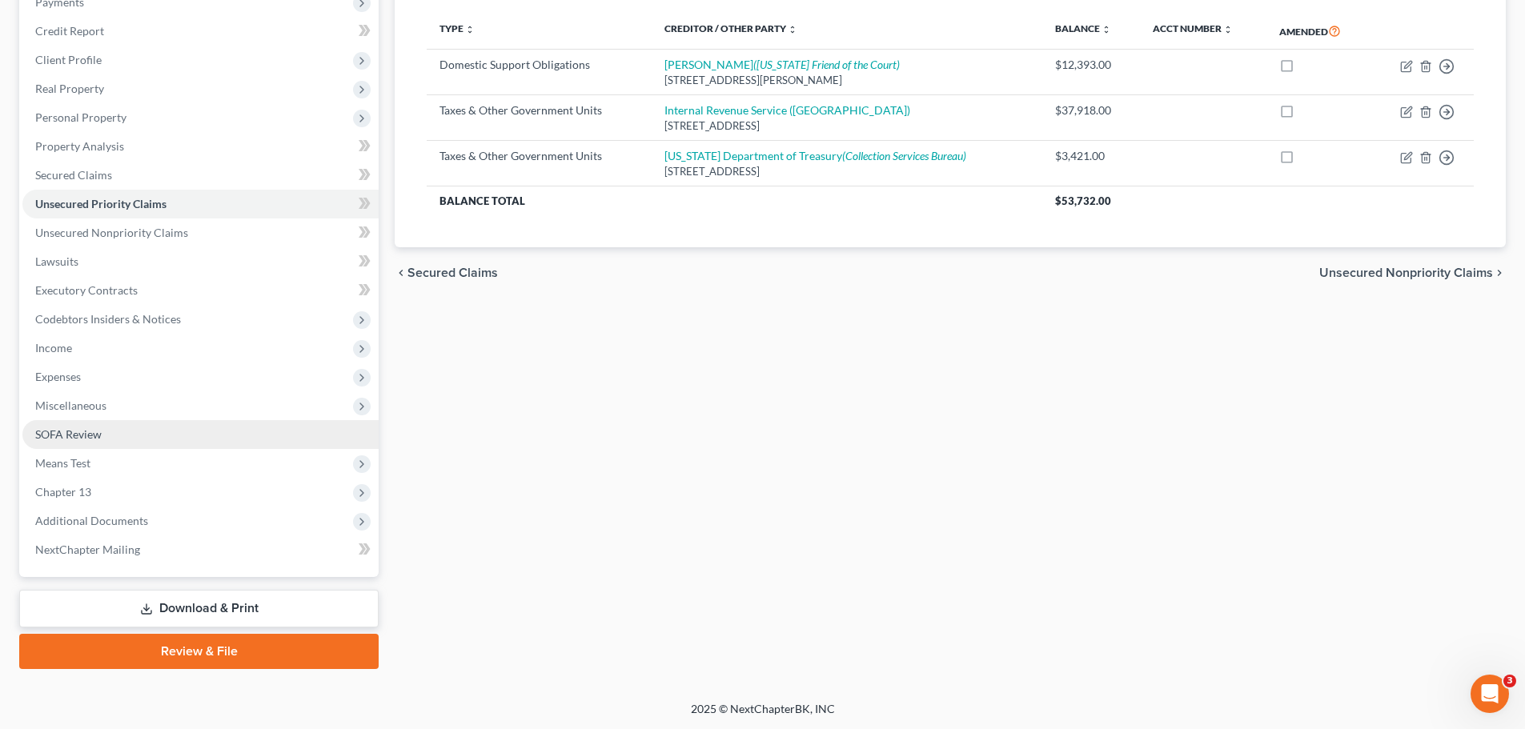
scroll to position [208, 0]
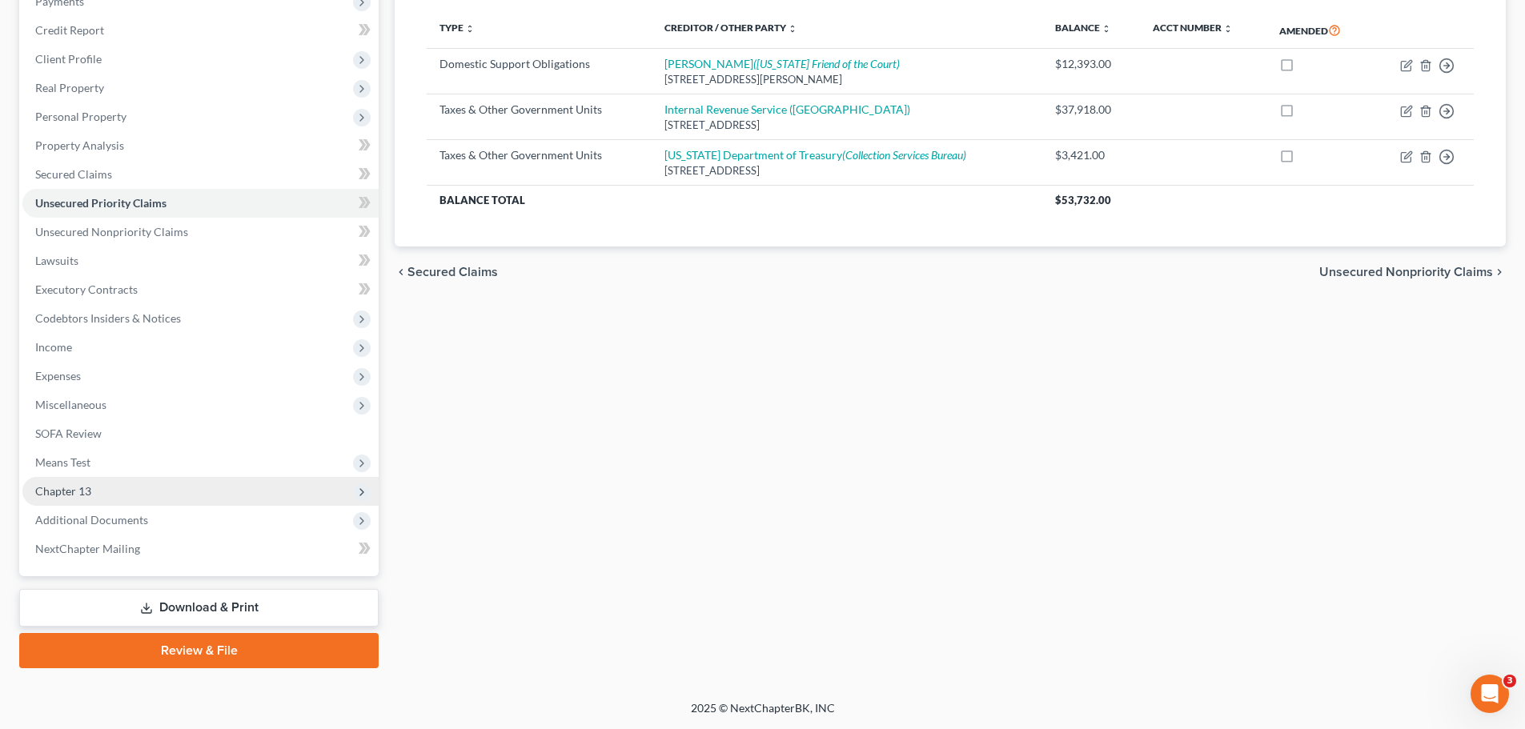
click at [91, 487] on span "Chapter 13" at bounding box center [200, 491] width 356 height 29
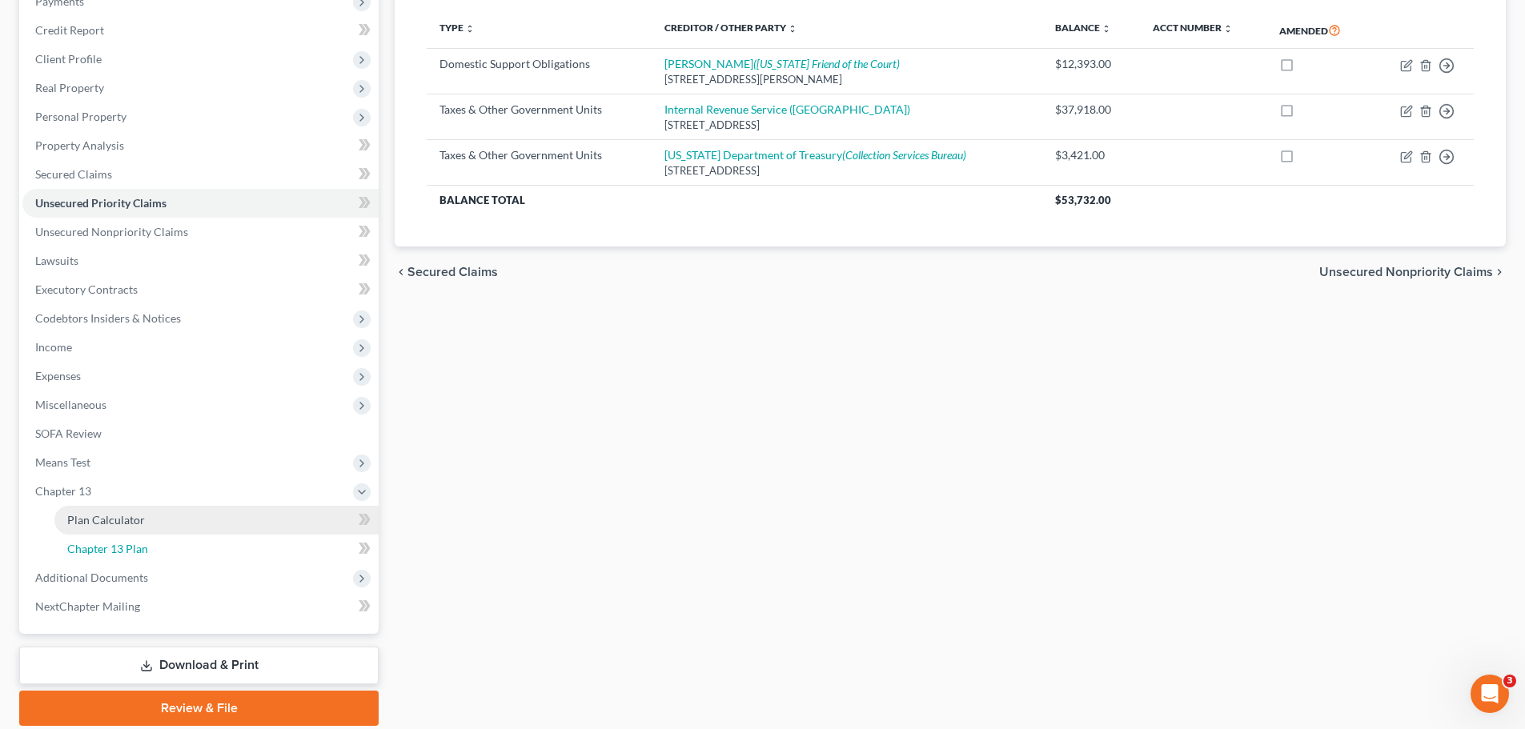
drag, startPoint x: 96, startPoint y: 542, endPoint x: 161, endPoint y: 516, distance: 69.7
click at [96, 543] on span "Chapter 13 Plan" at bounding box center [107, 549] width 81 height 14
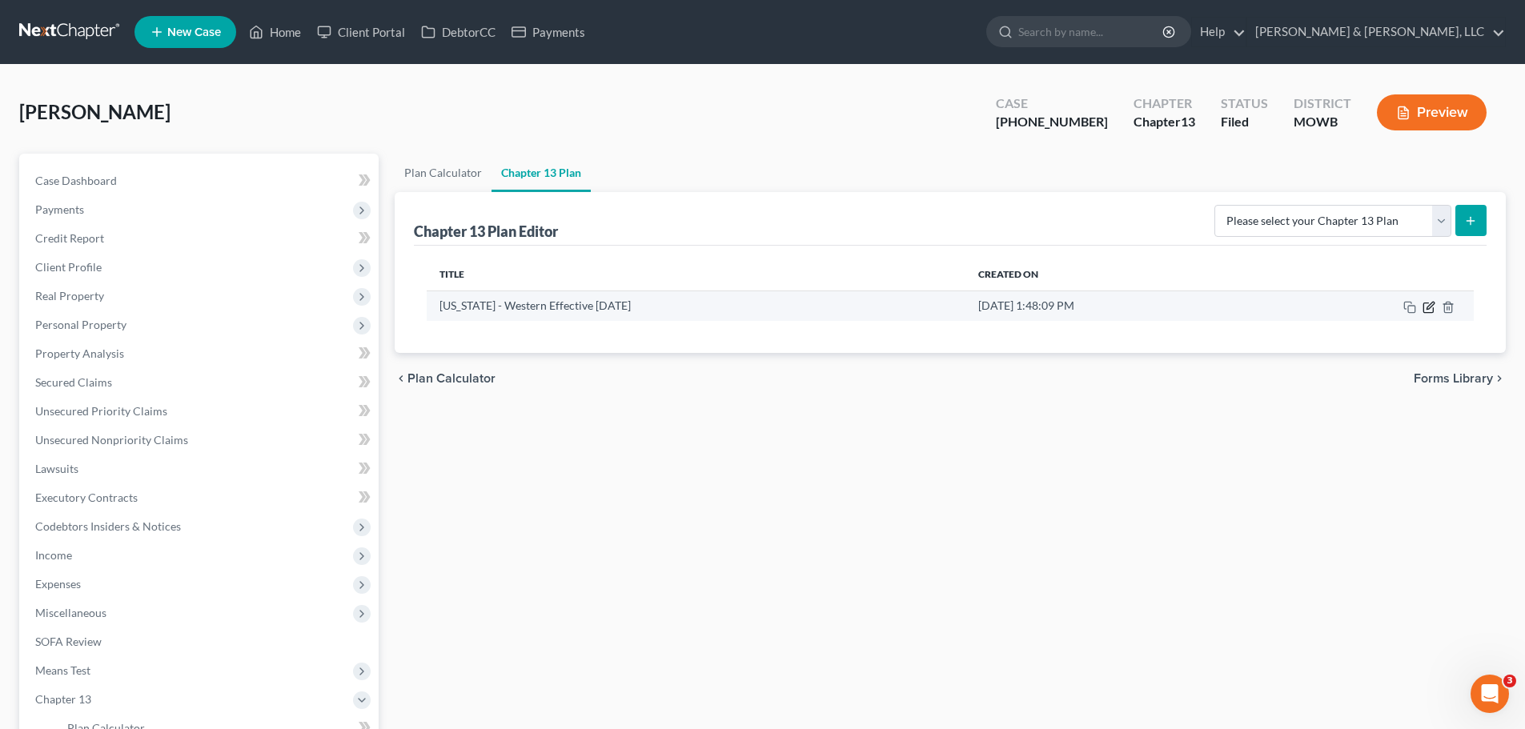
click at [1430, 309] on icon "button" at bounding box center [1428, 307] width 13 height 13
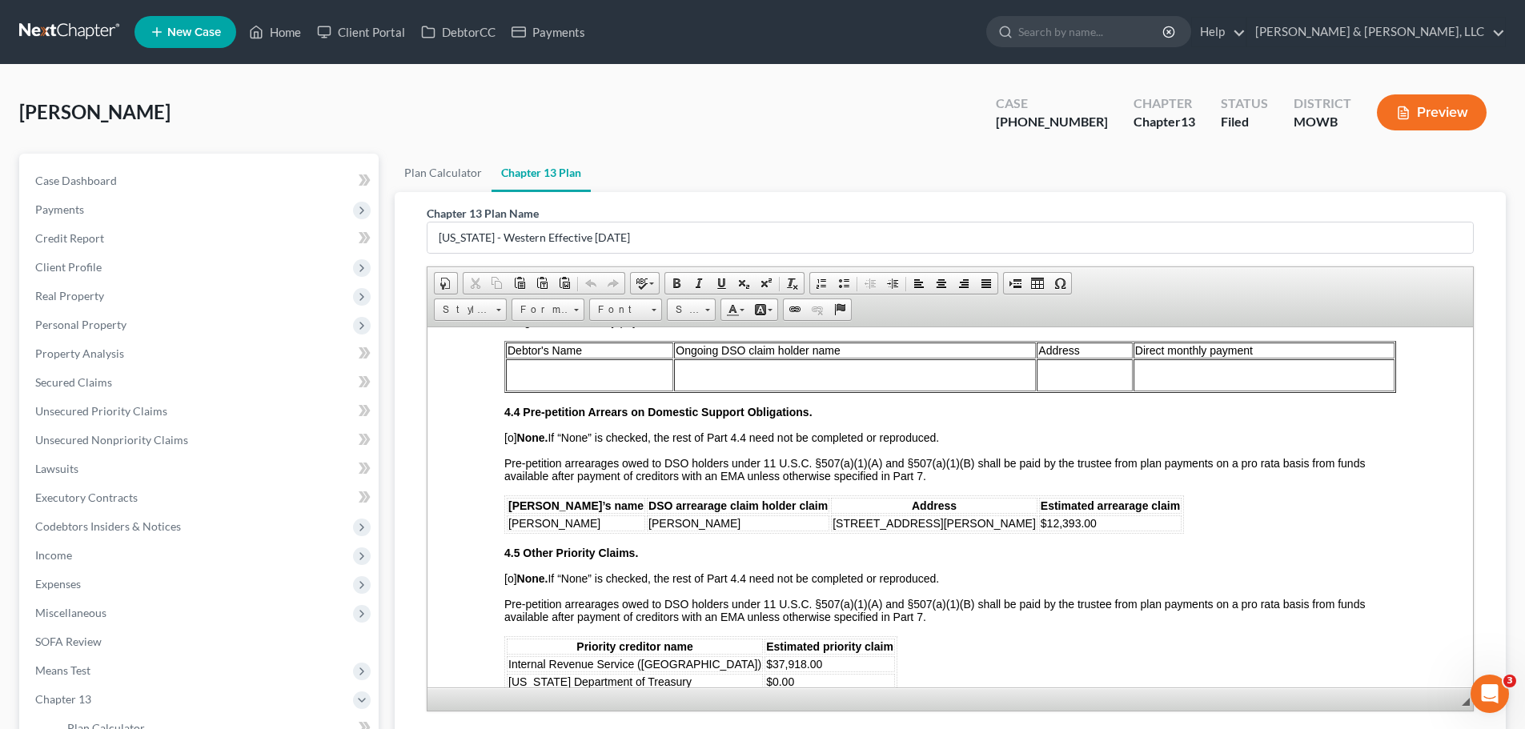
scroll to position [2321, 0]
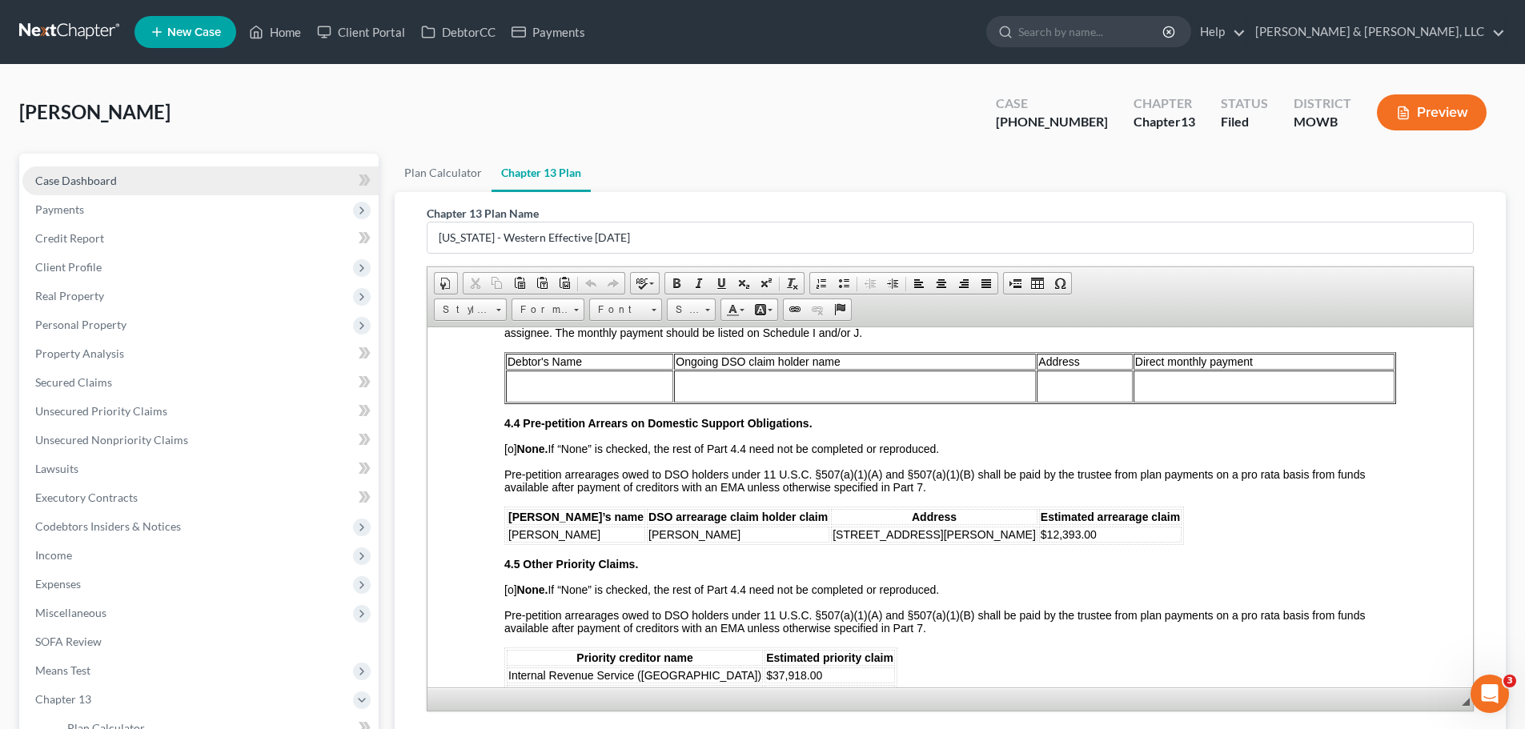
click at [110, 174] on span "Case Dashboard" at bounding box center [76, 181] width 82 height 14
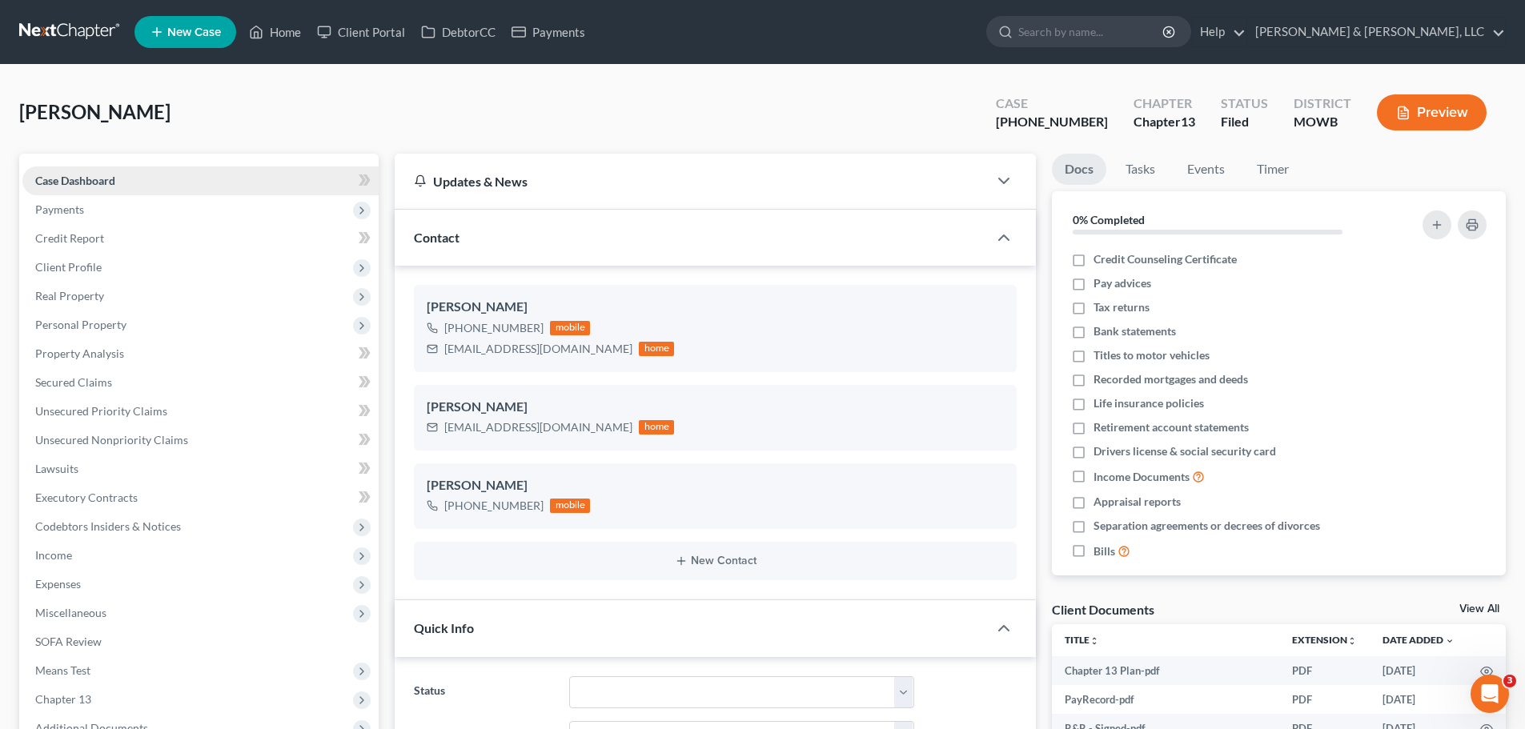
scroll to position [359, 0]
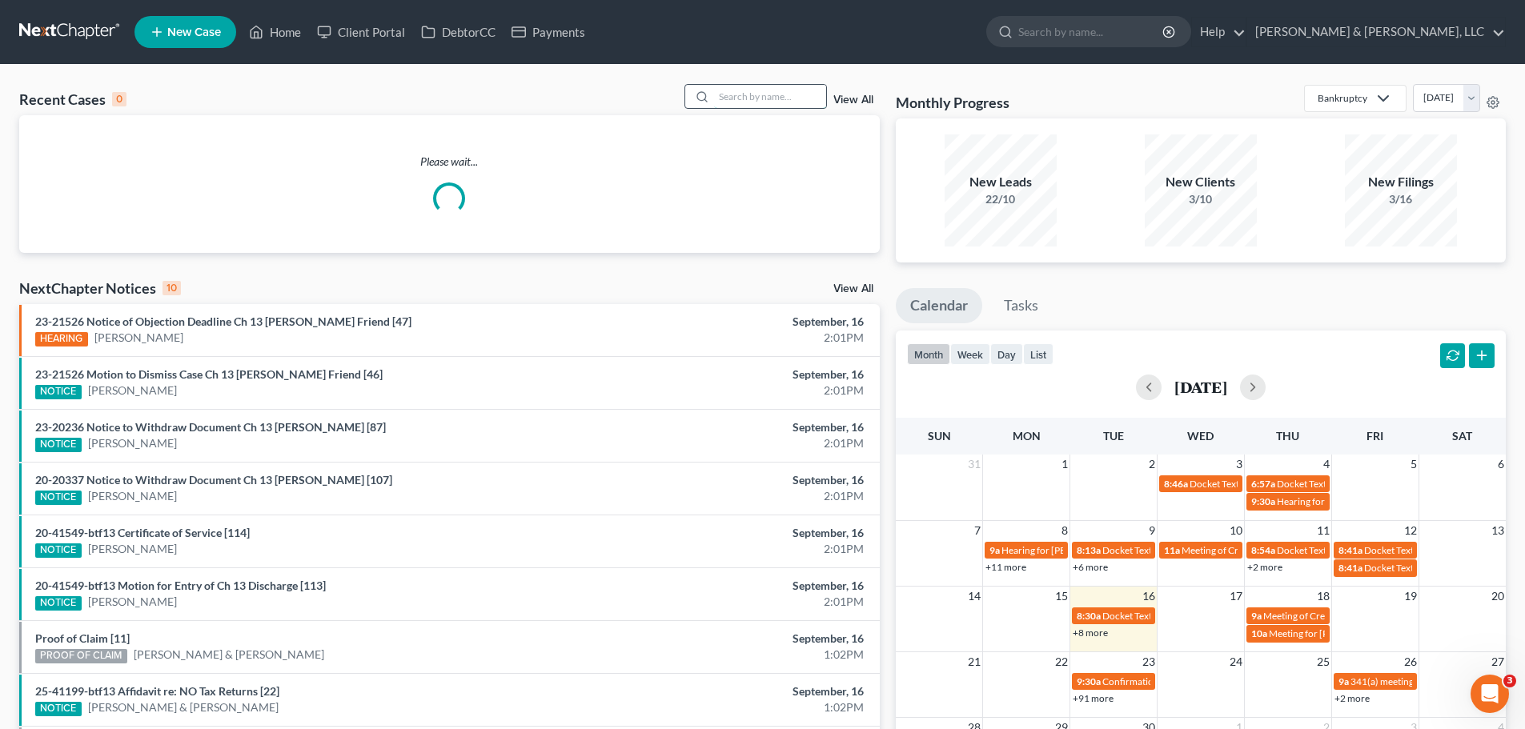
click at [761, 102] on input "search" at bounding box center [770, 96] width 112 height 23
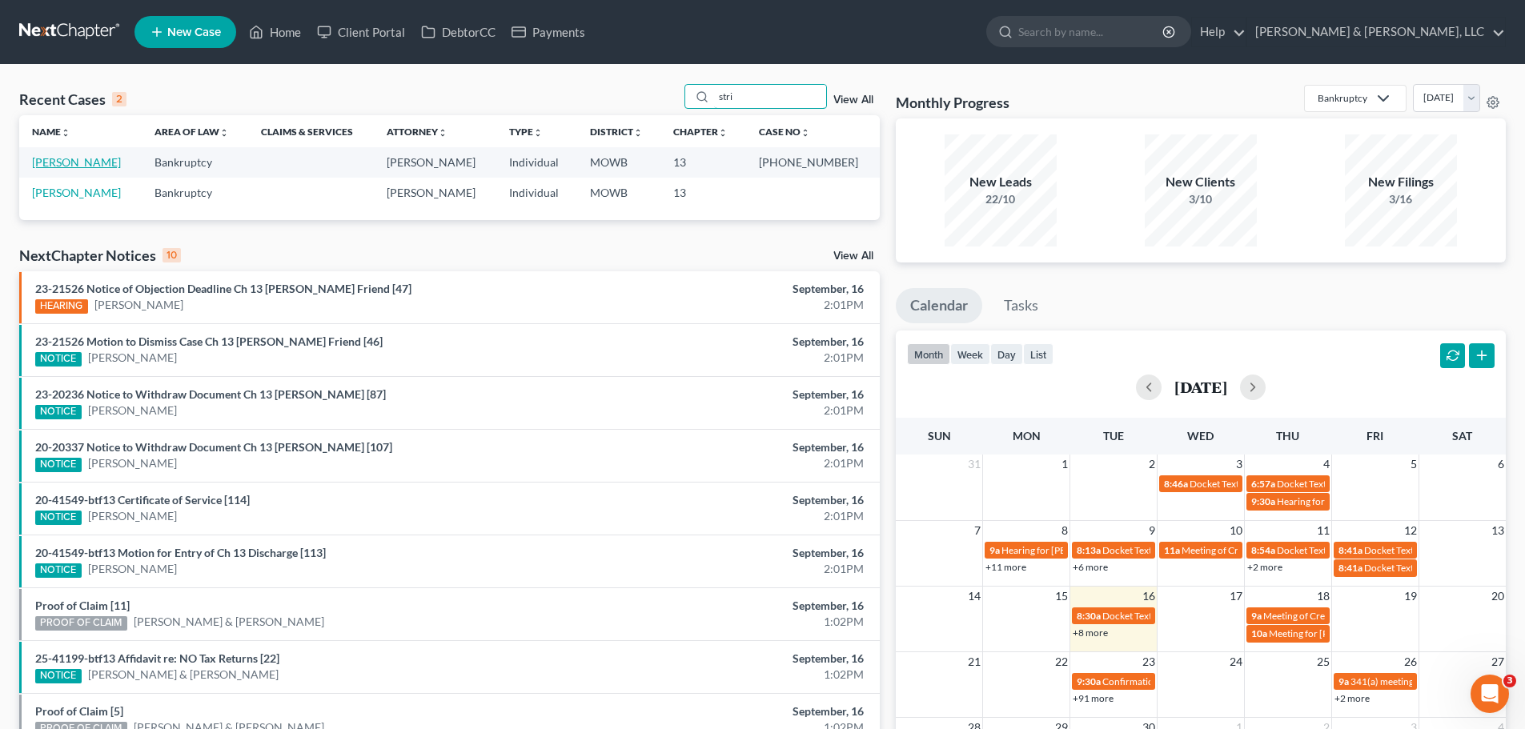
type input "stri"
click at [91, 166] on link "[PERSON_NAME]" at bounding box center [76, 162] width 89 height 14
select select "2"
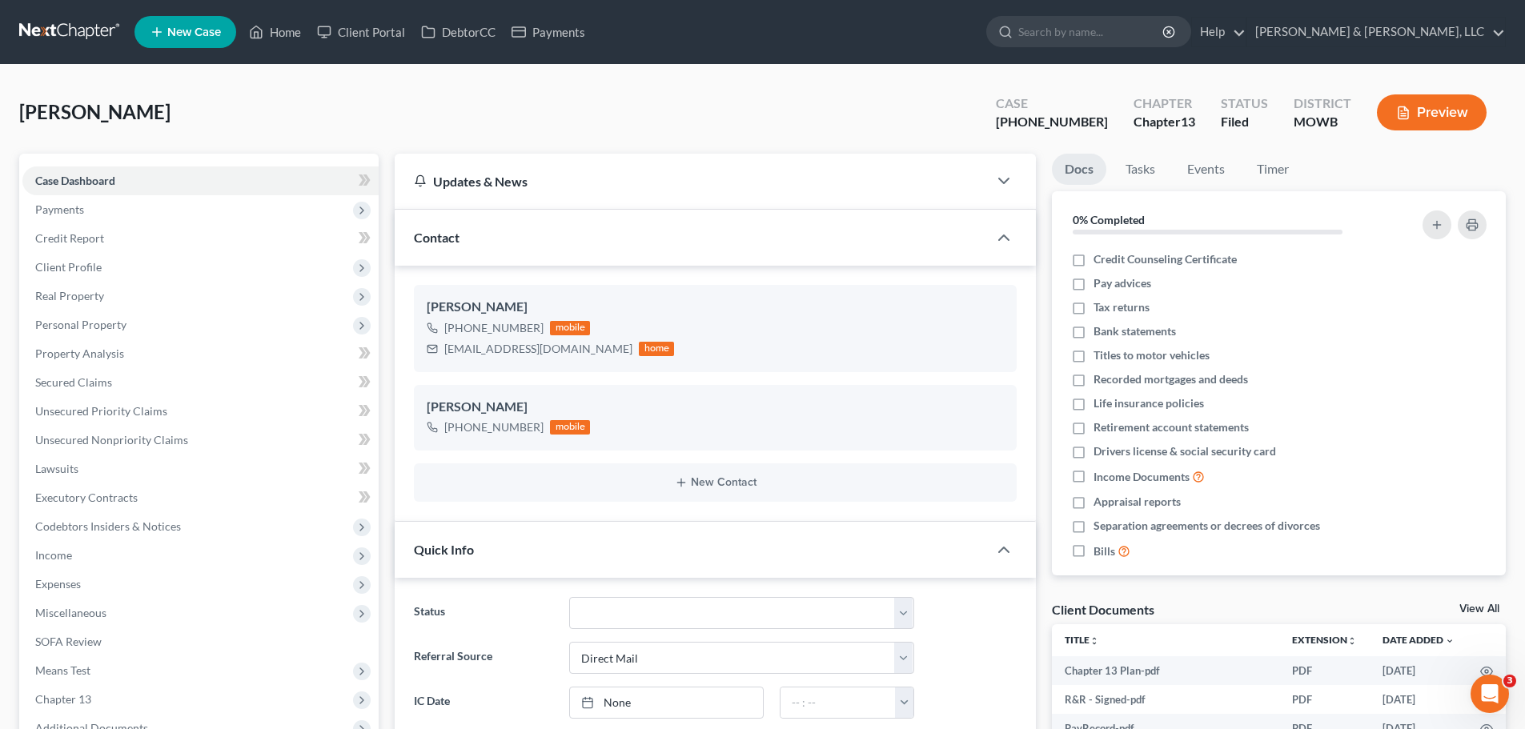
scroll to position [344, 0]
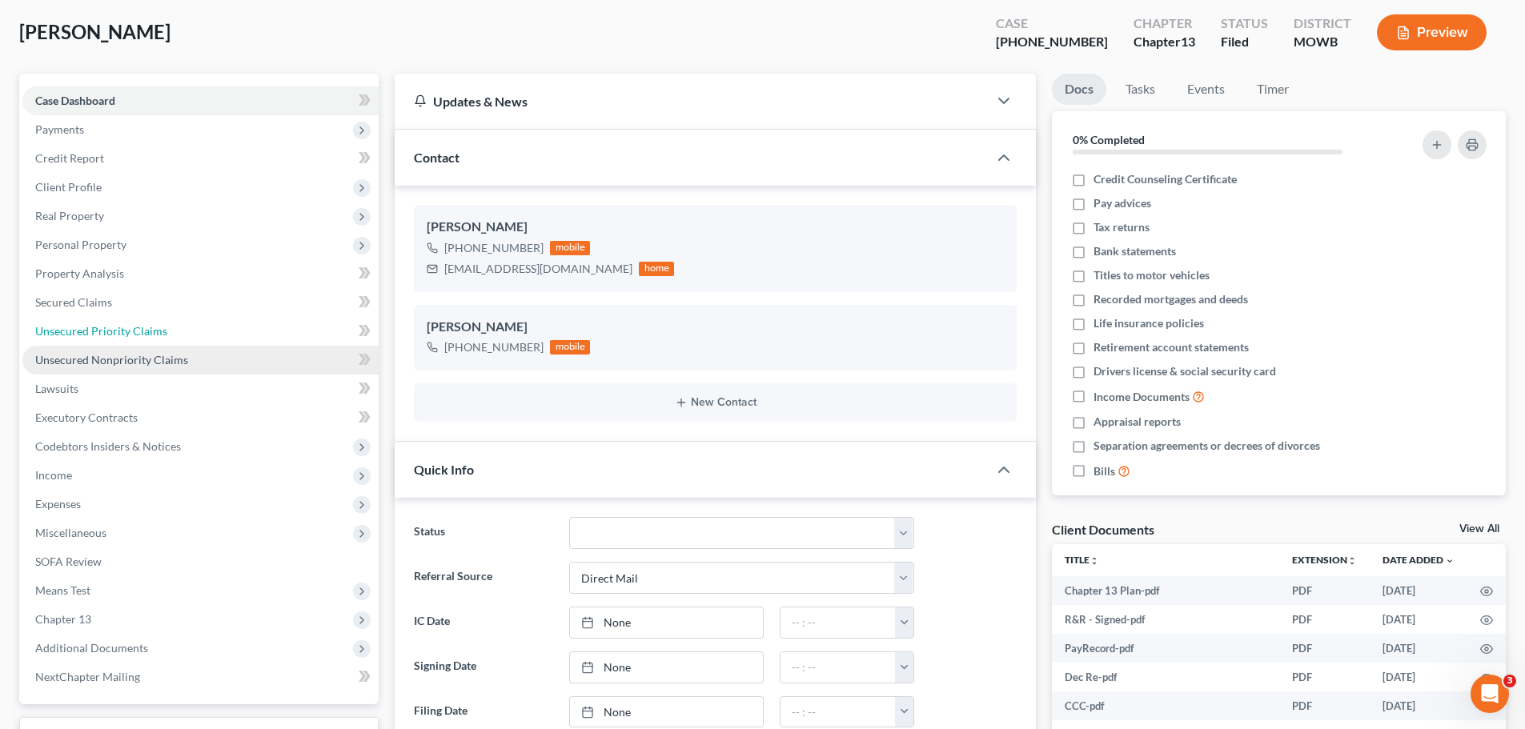
click at [154, 326] on span "Unsecured Priority Claims" at bounding box center [101, 331] width 132 height 14
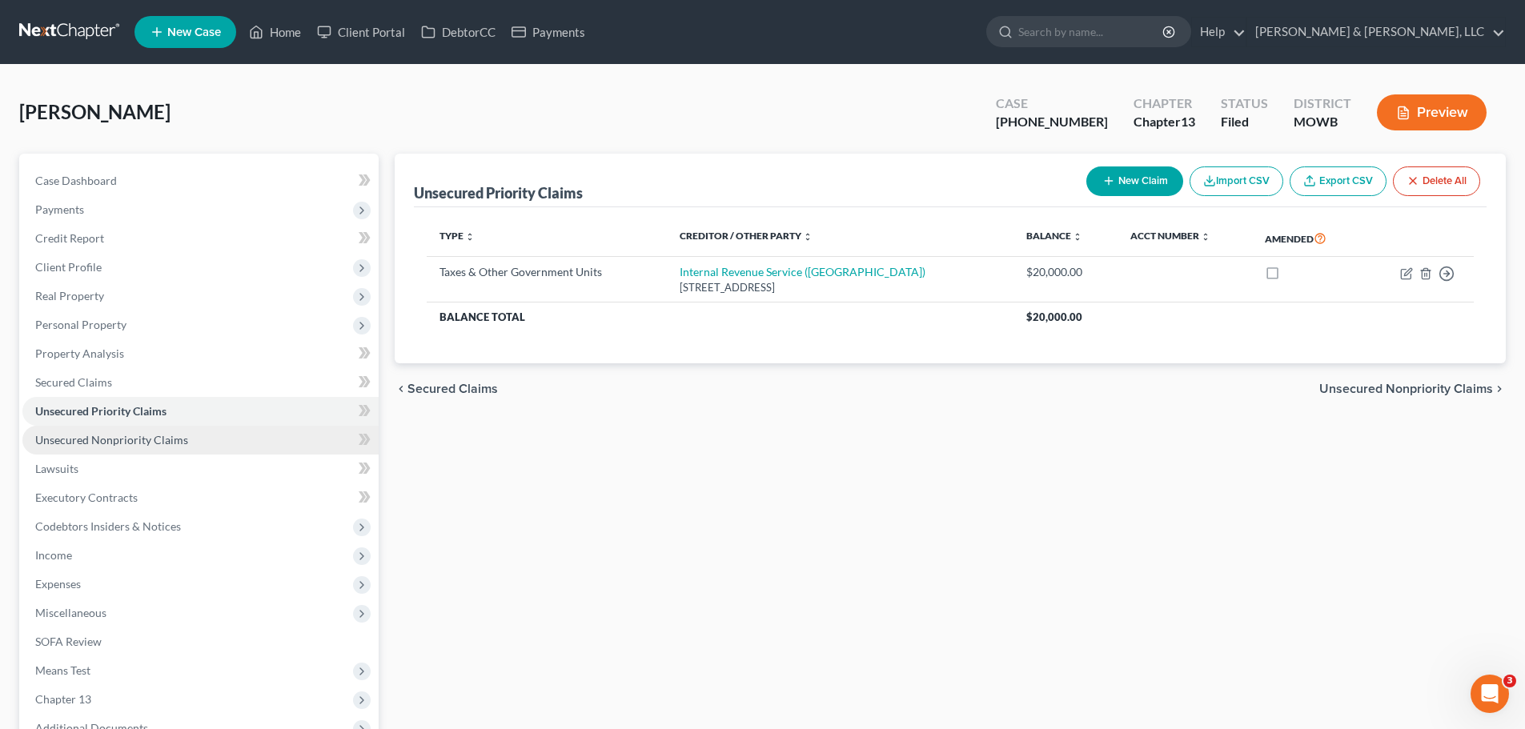
click at [174, 440] on span "Unsecured Nonpriority Claims" at bounding box center [111, 440] width 153 height 14
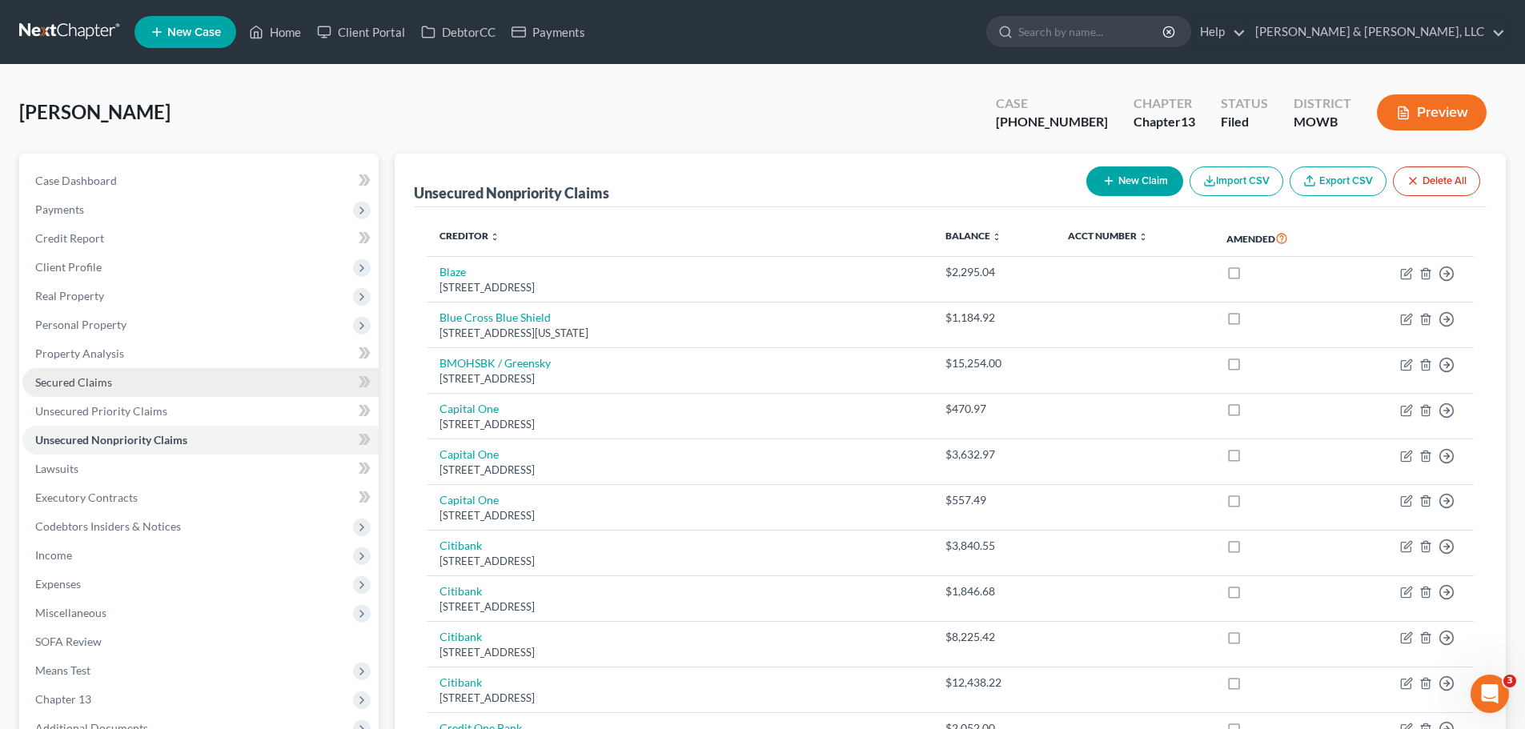
click at [115, 387] on link "Secured Claims" at bounding box center [200, 382] width 356 height 29
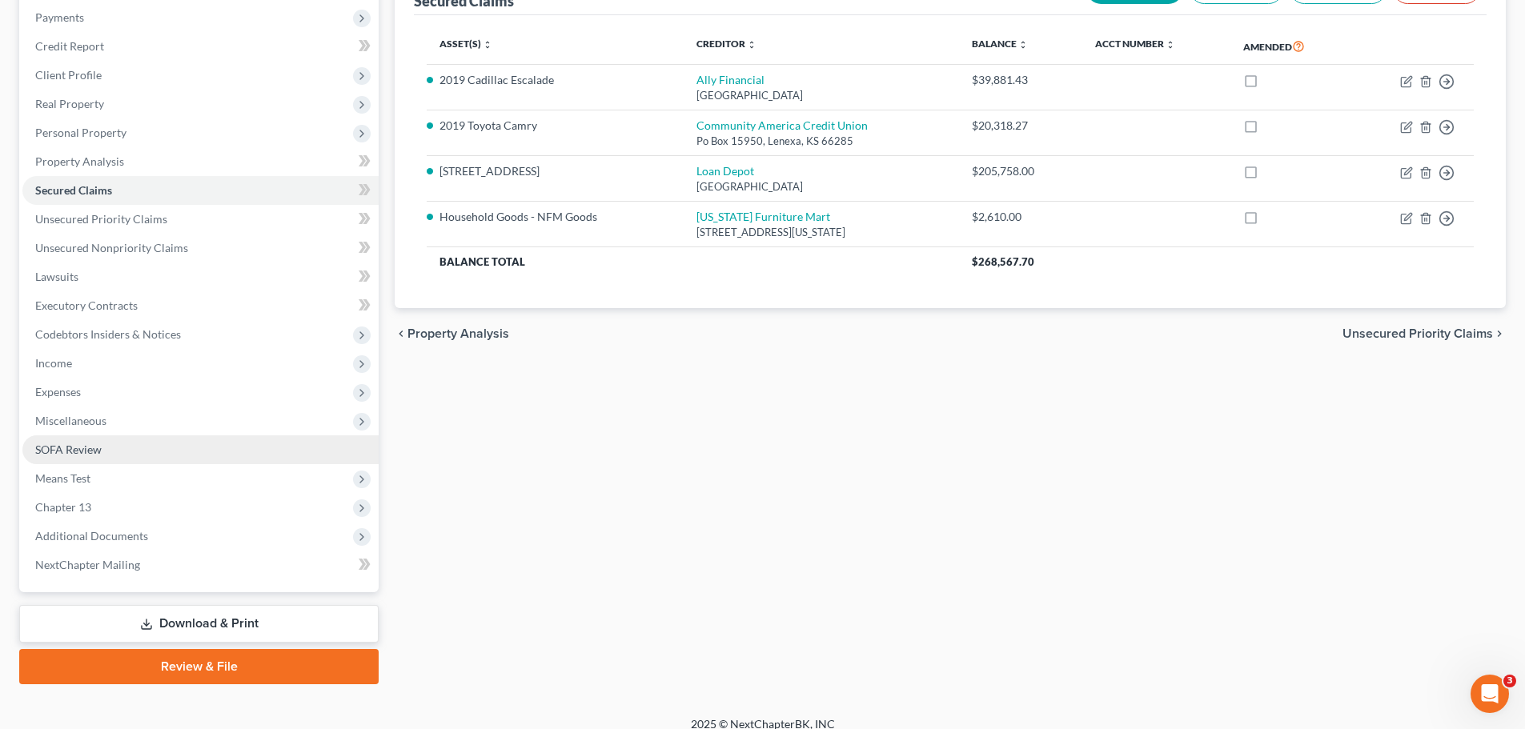
scroll to position [208, 0]
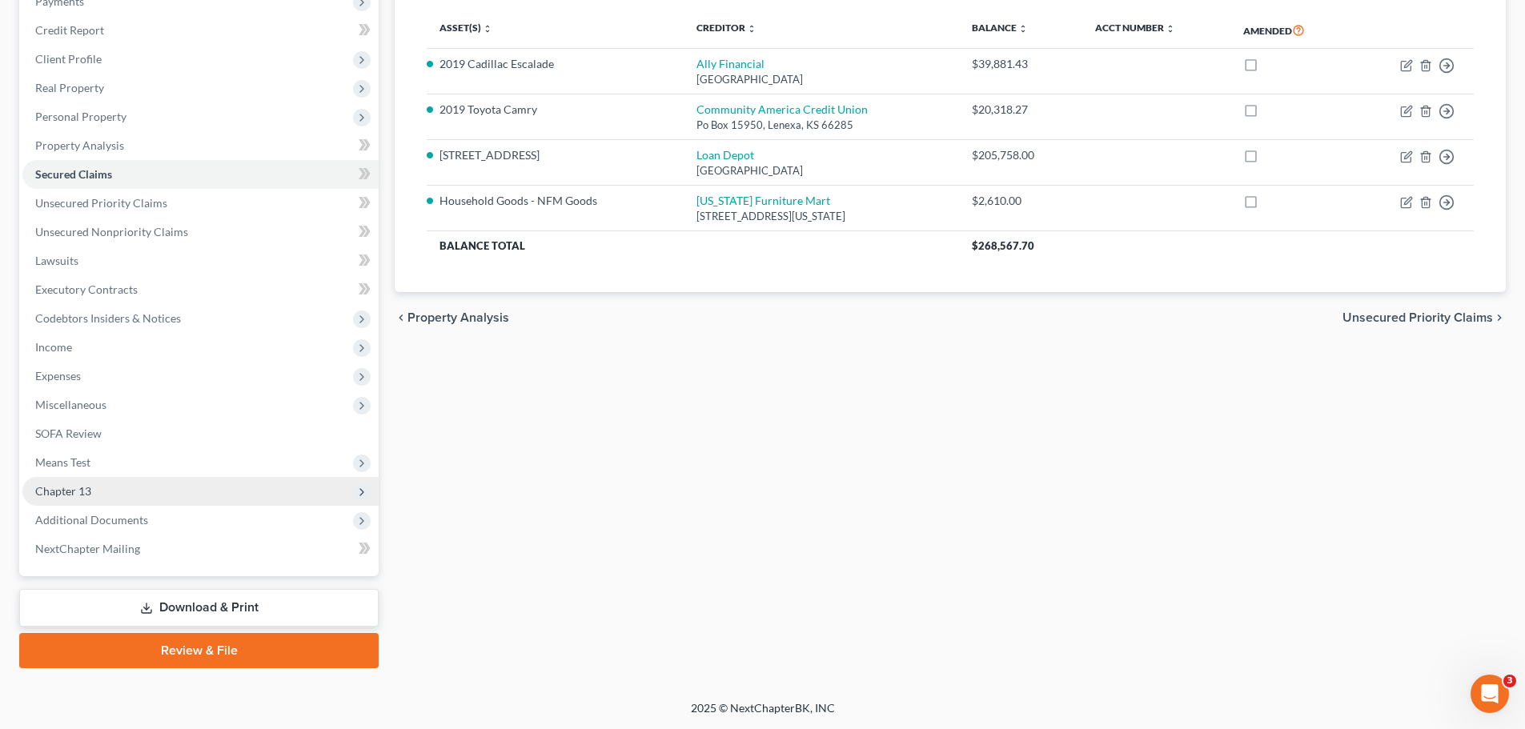
click at [104, 492] on span "Chapter 13" at bounding box center [200, 491] width 356 height 29
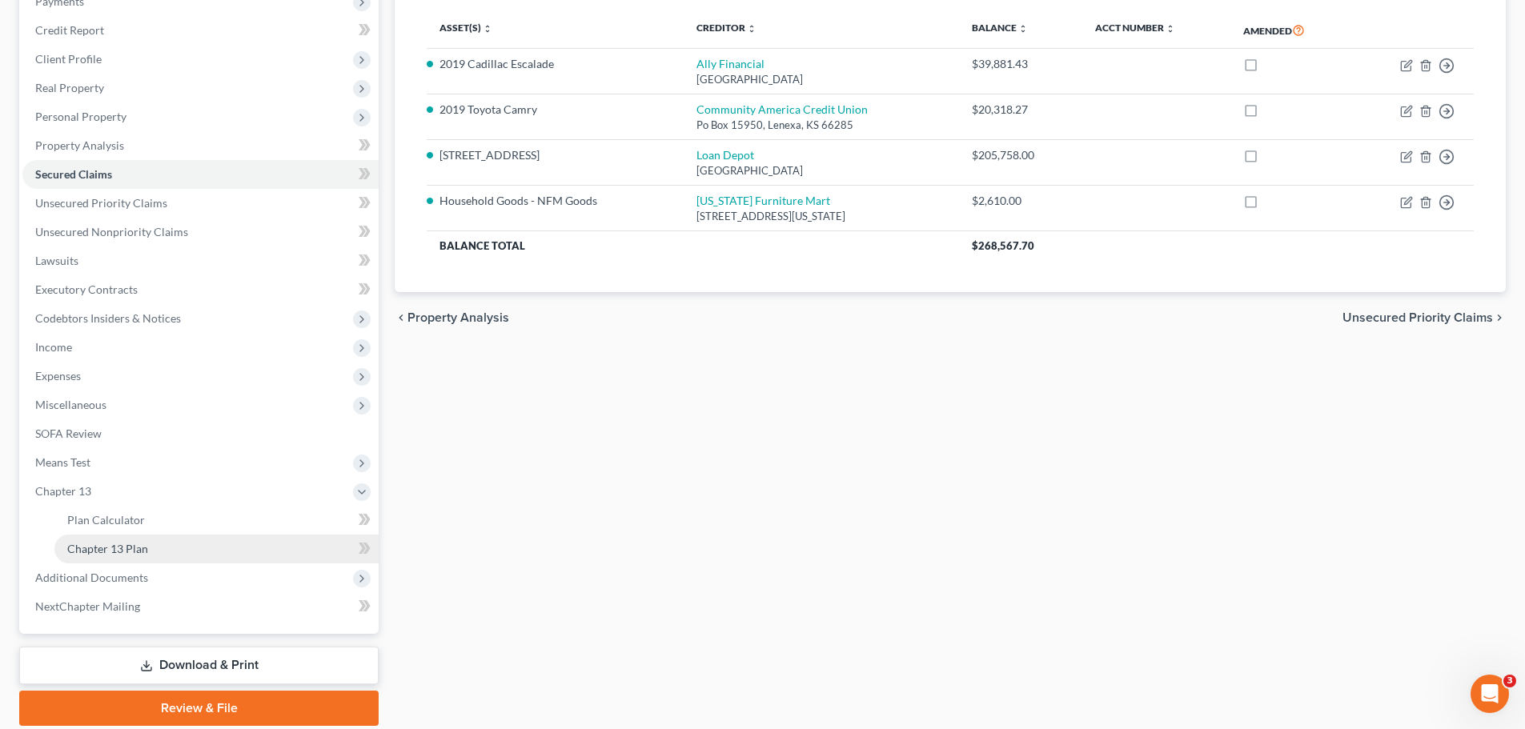
click at [134, 539] on link "Chapter 13 Plan" at bounding box center [216, 549] width 324 height 29
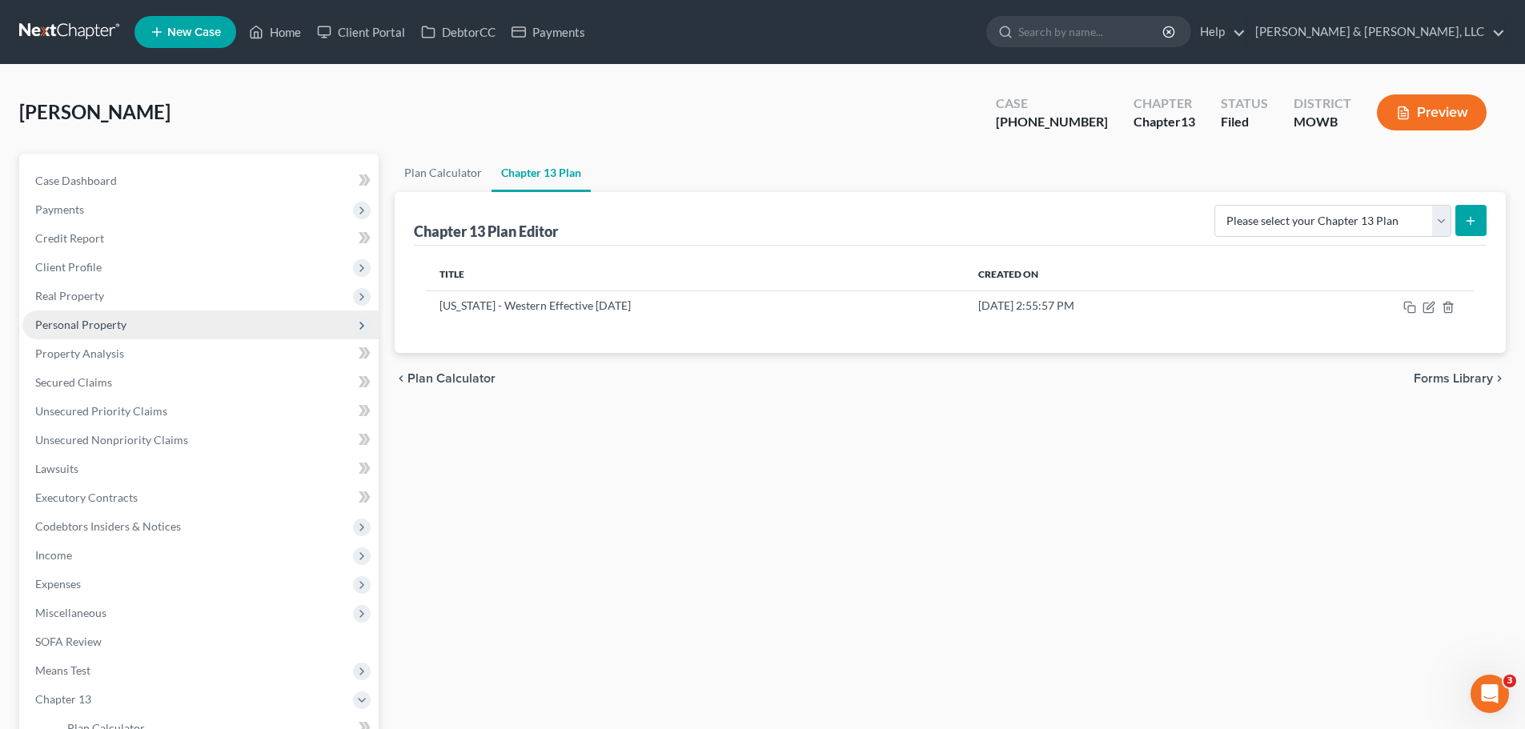
click at [99, 330] on span "Personal Property" at bounding box center [80, 325] width 91 height 14
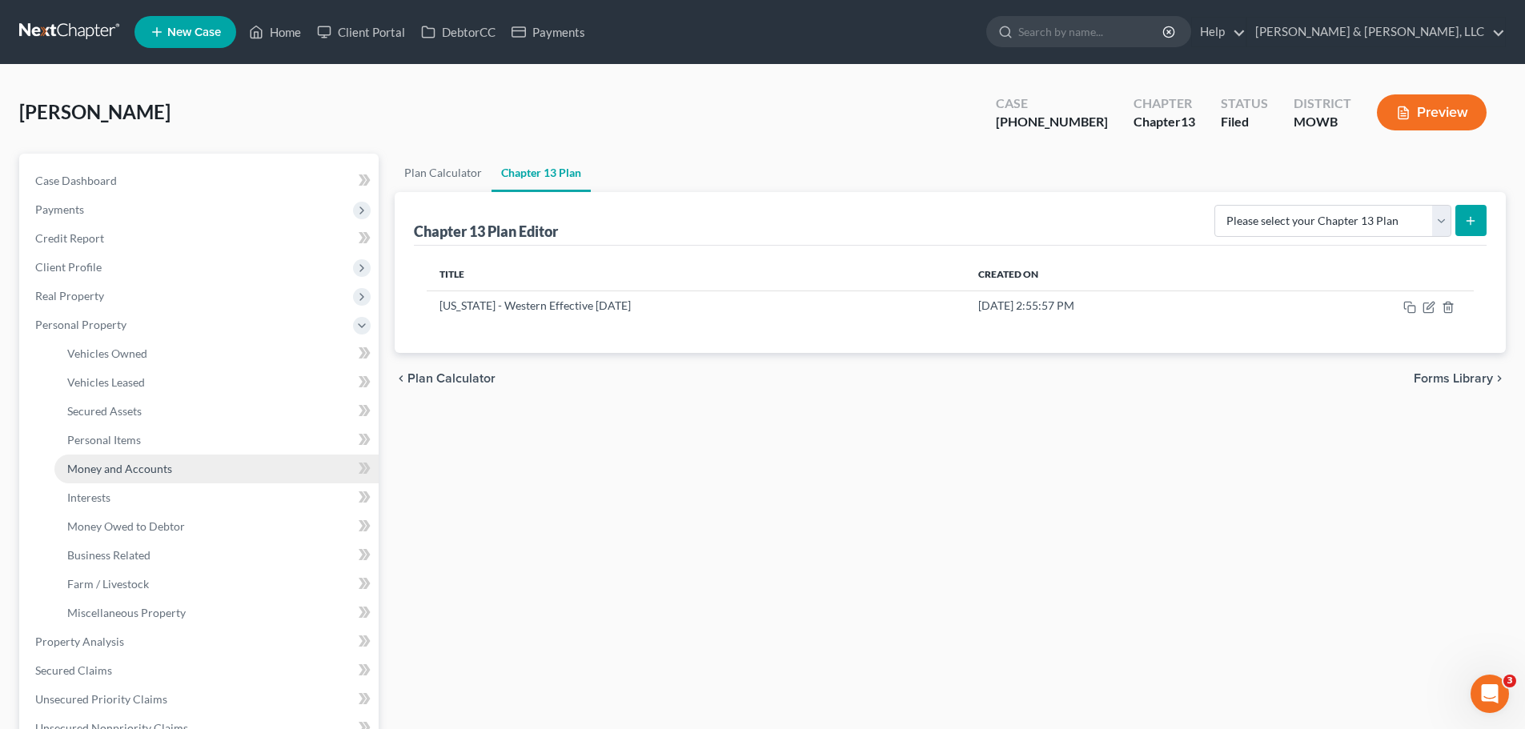
click at [116, 467] on span "Money and Accounts" at bounding box center [119, 469] width 105 height 14
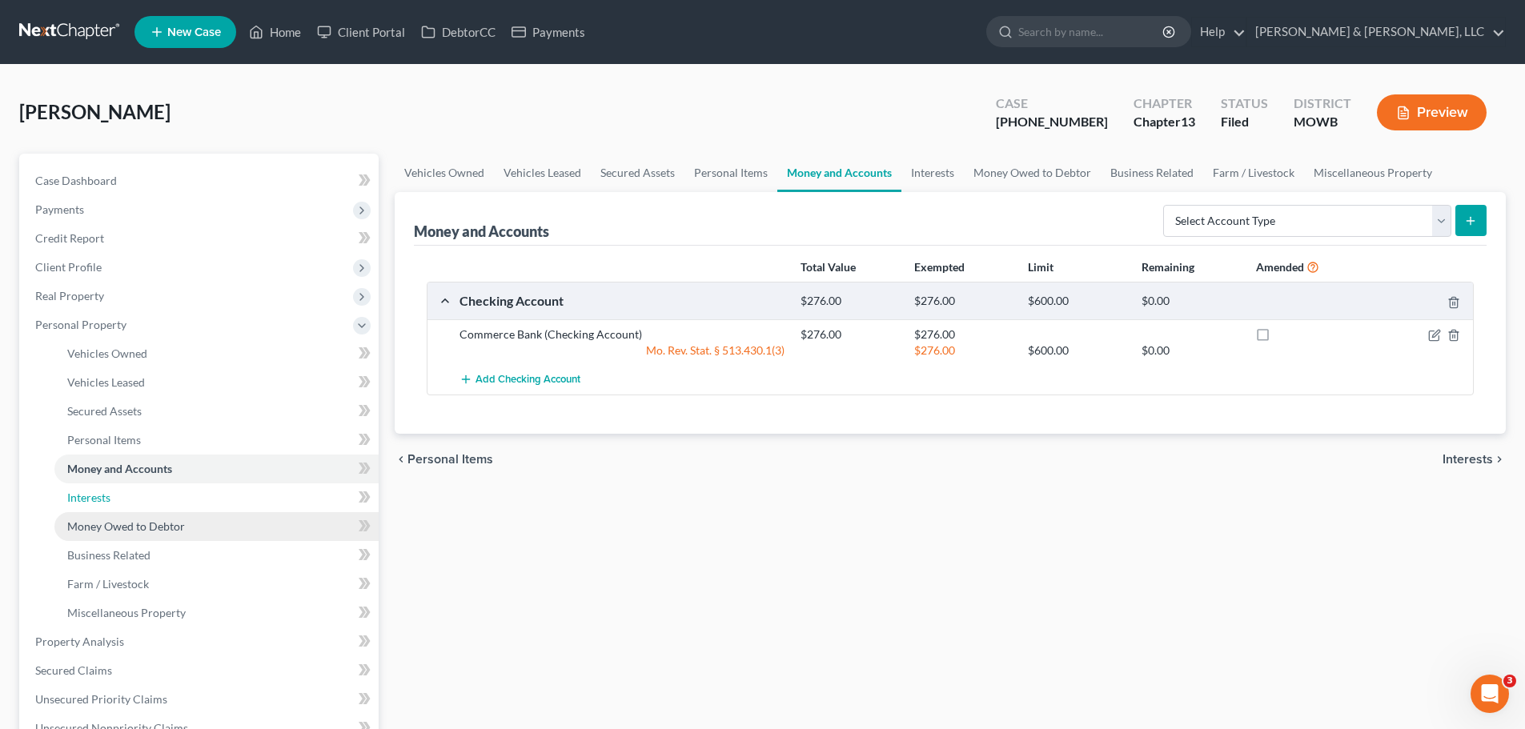
click at [117, 490] on link "Interests" at bounding box center [216, 497] width 324 height 29
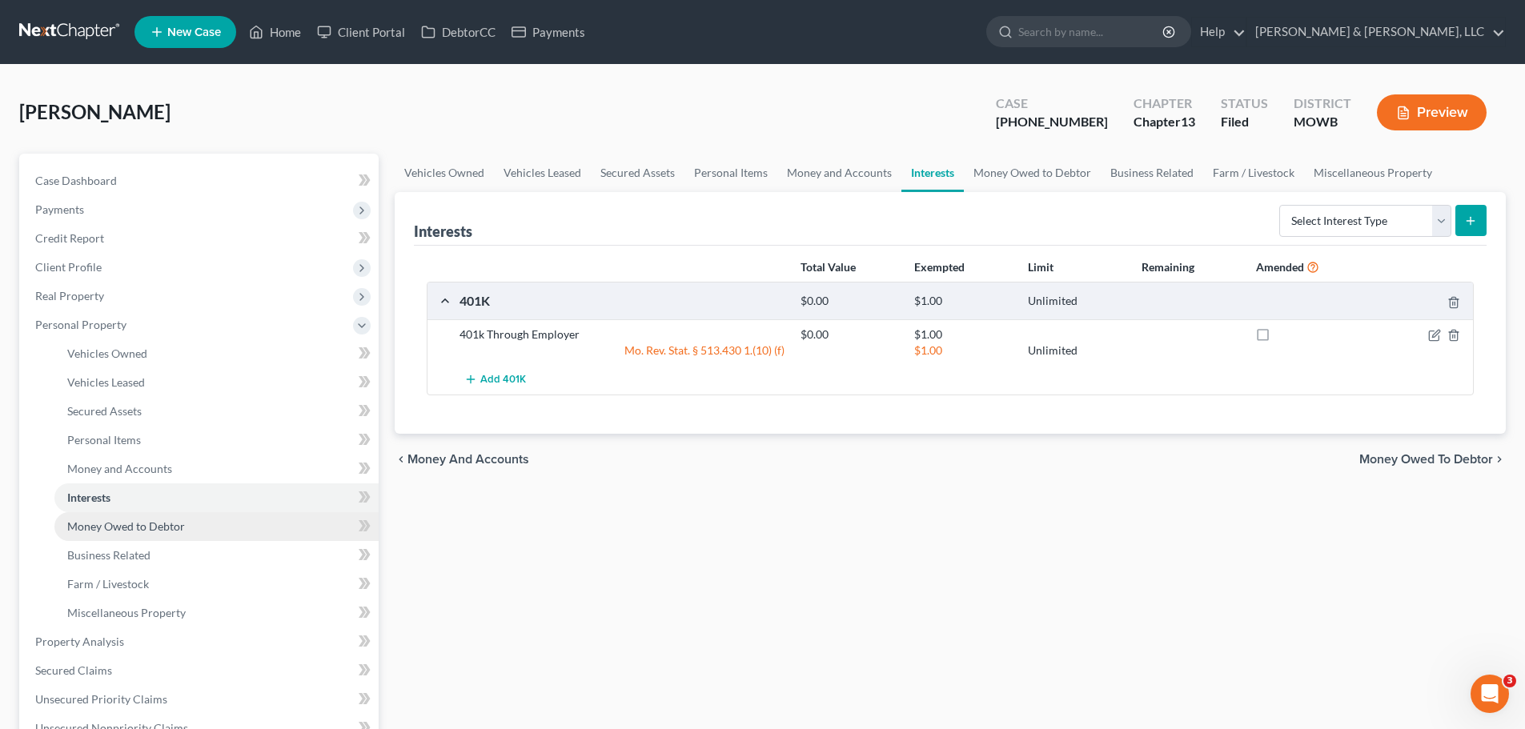
click at [145, 527] on span "Money Owed to Debtor" at bounding box center [126, 526] width 118 height 14
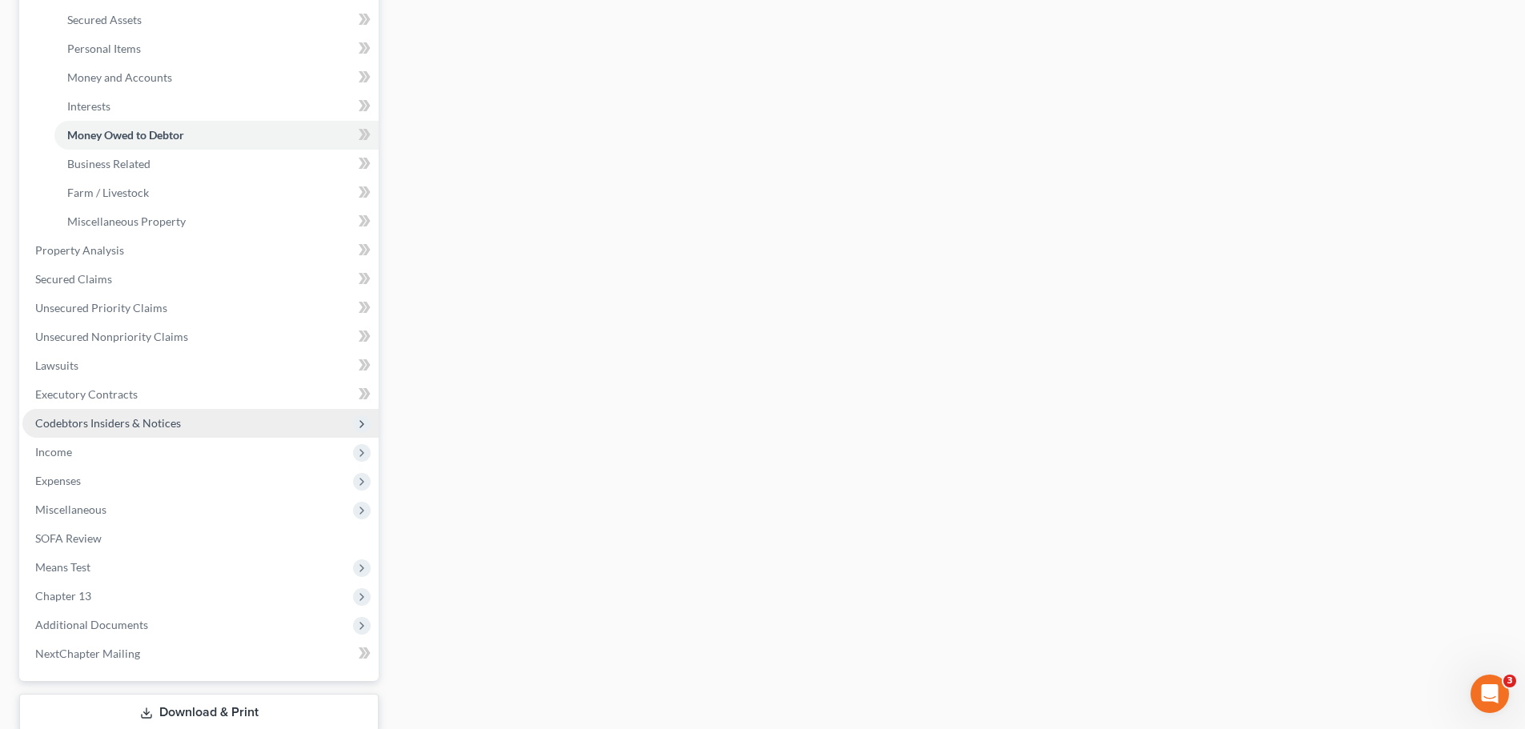
scroll to position [400, 0]
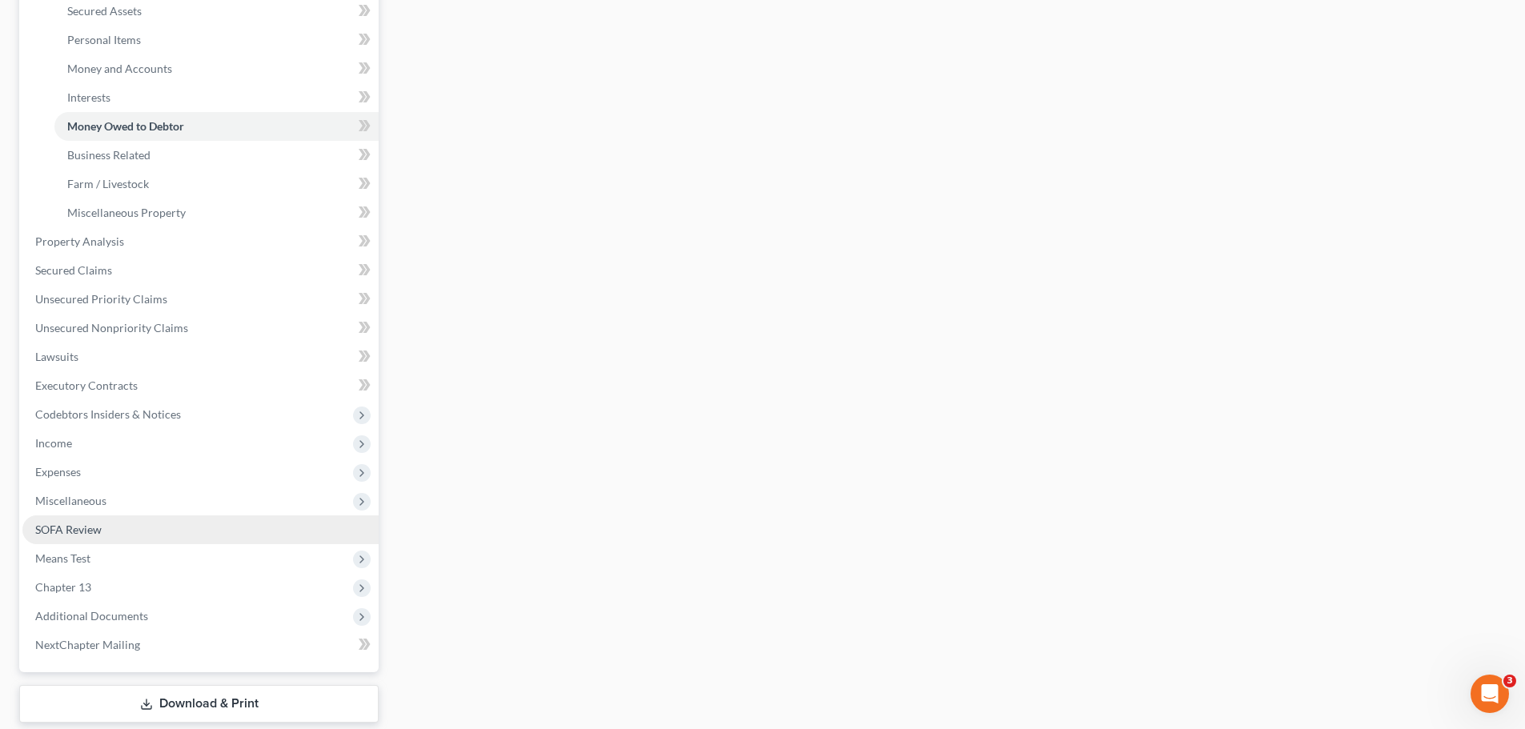
click at [74, 534] on span "SOFA Review" at bounding box center [68, 530] width 66 height 14
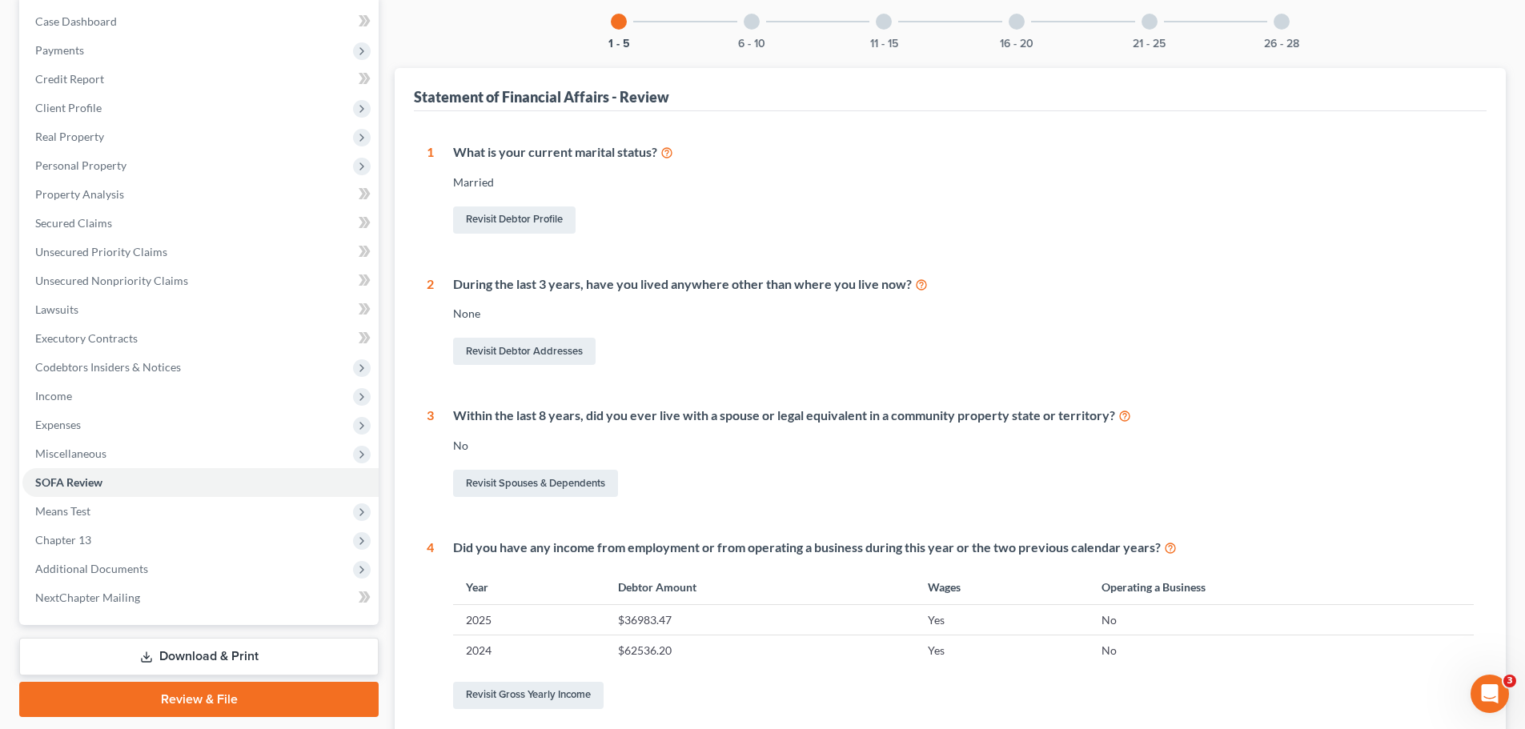
scroll to position [160, 0]
click at [748, 18] on div at bounding box center [752, 21] width 16 height 16
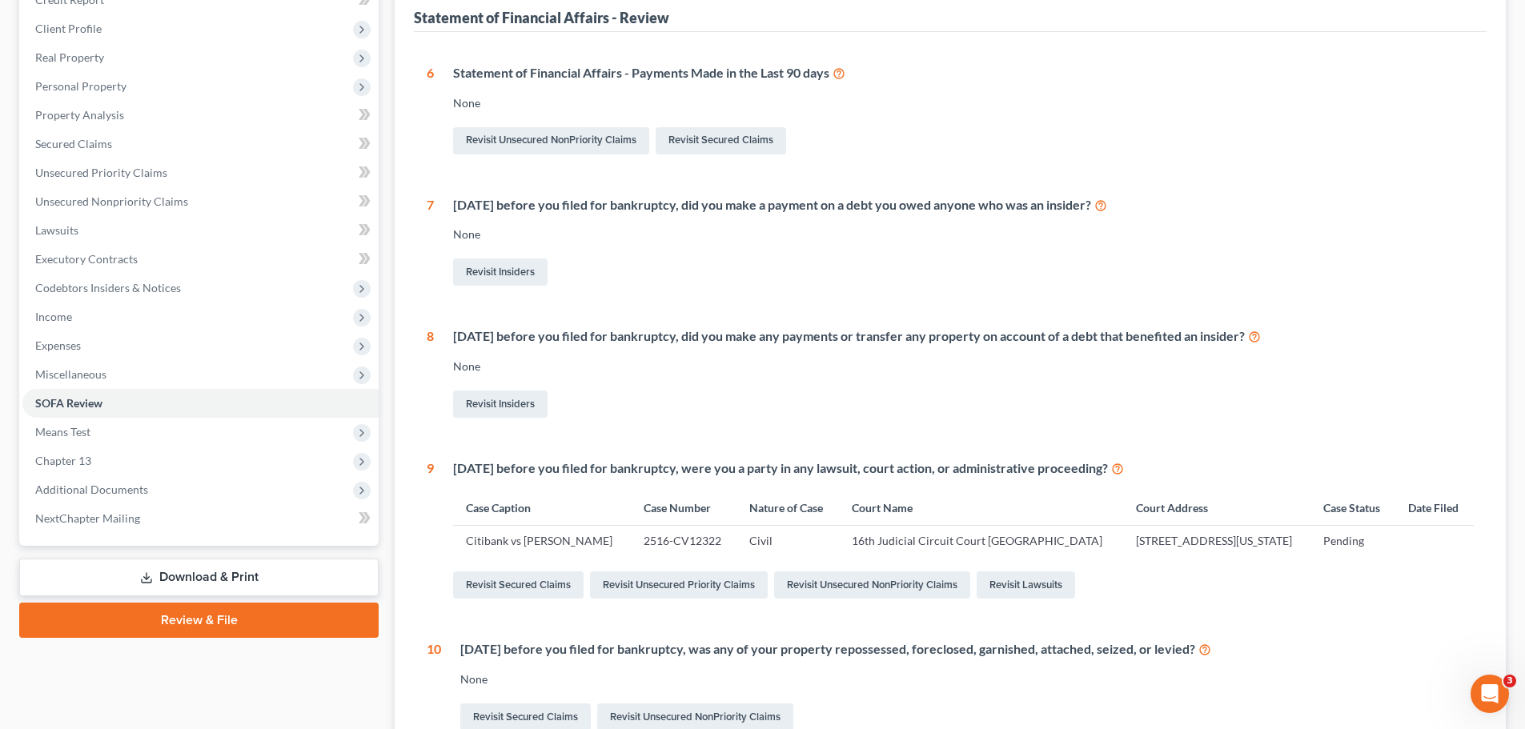
scroll to position [253, 0]
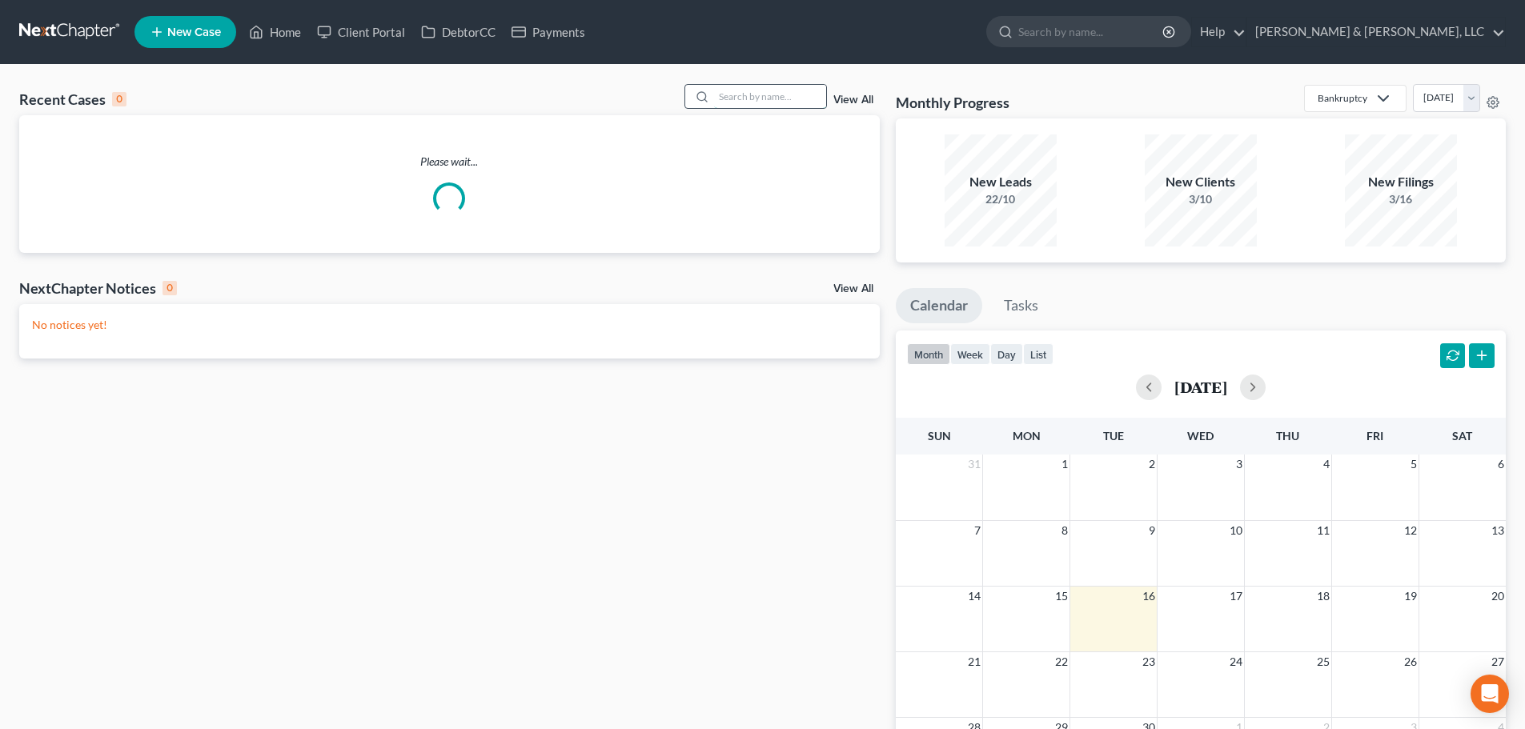
click at [788, 99] on input "search" at bounding box center [770, 96] width 112 height 23
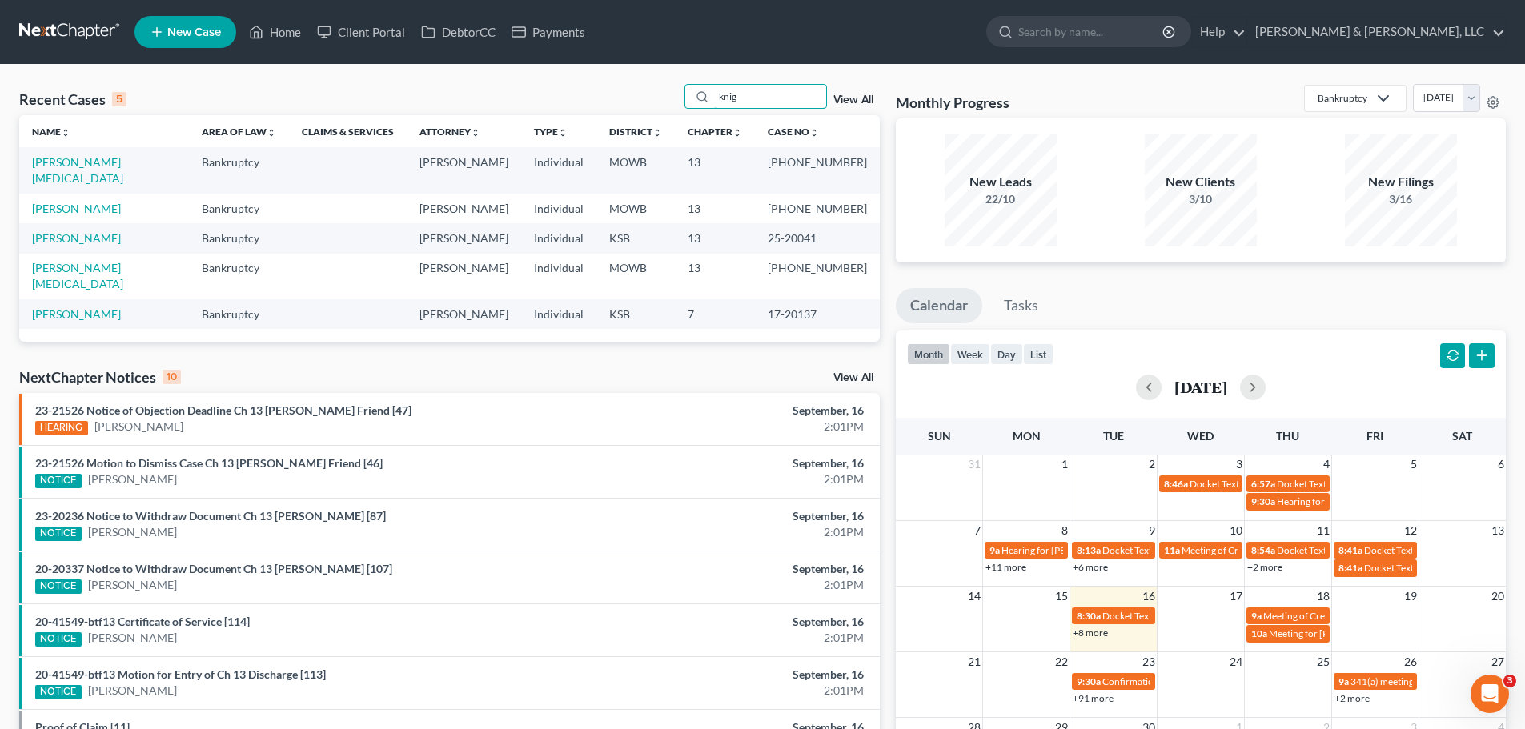
type input "knig"
click at [74, 202] on link "[PERSON_NAME]" at bounding box center [76, 209] width 89 height 14
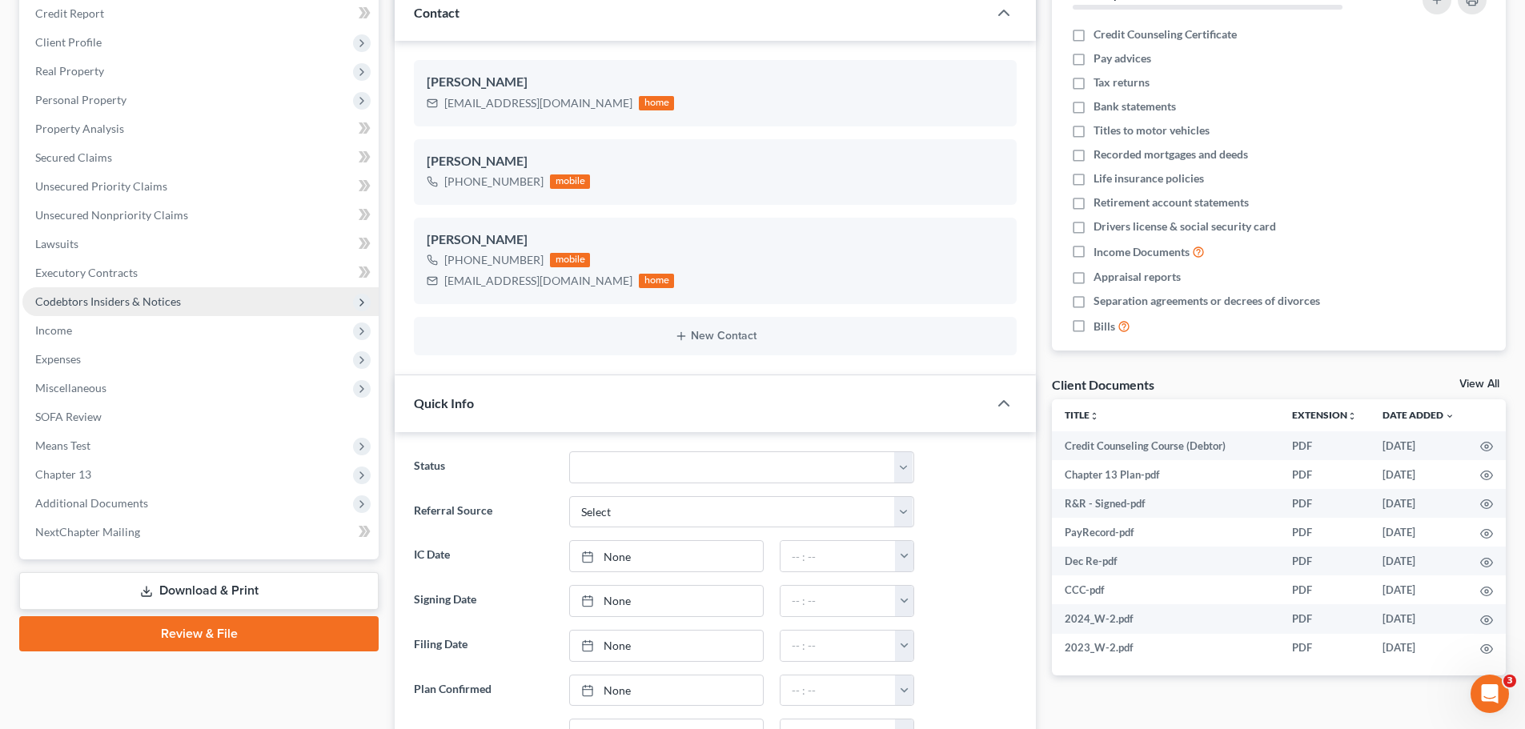
scroll to position [240, 0]
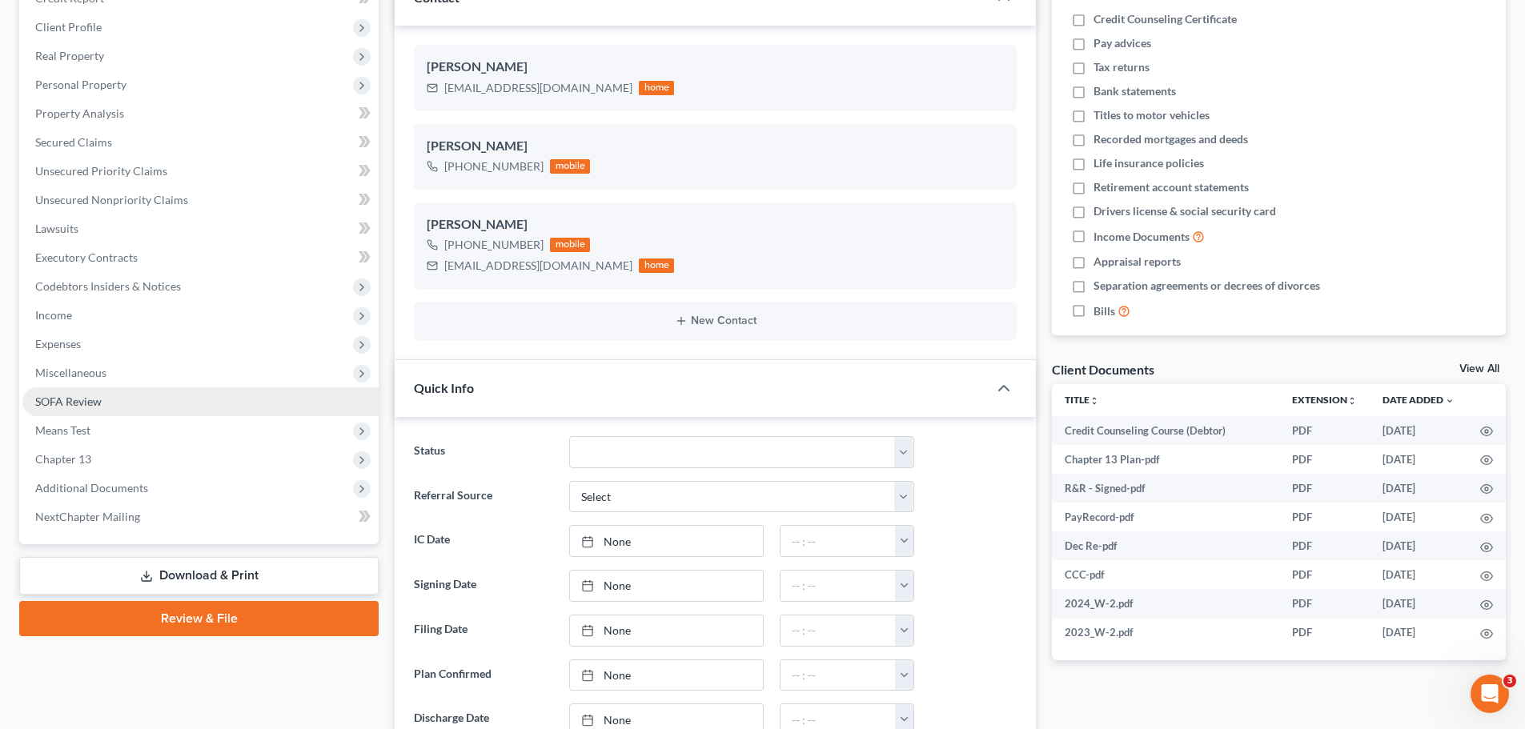
click at [89, 408] on link "SOFA Review" at bounding box center [200, 401] width 356 height 29
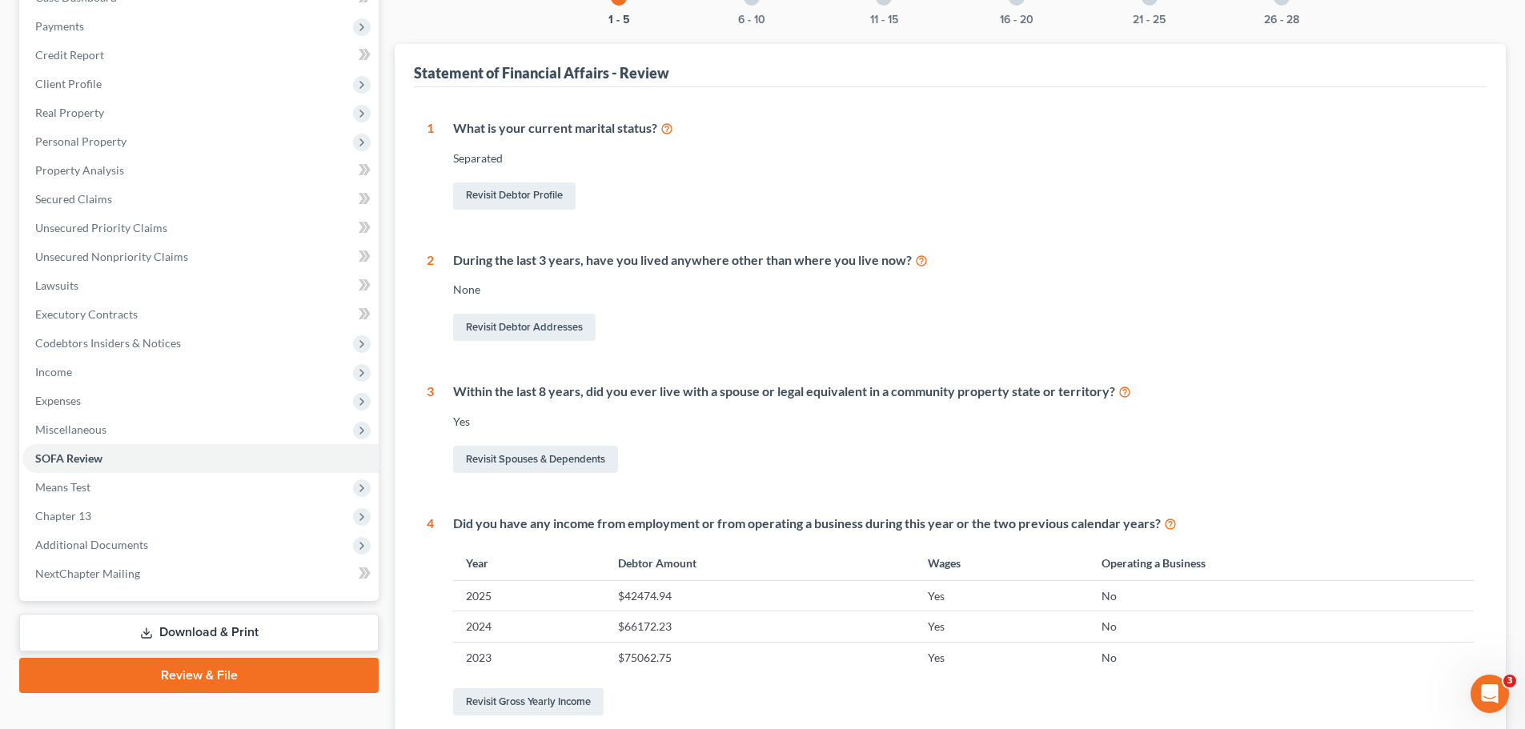
scroll to position [80, 0]
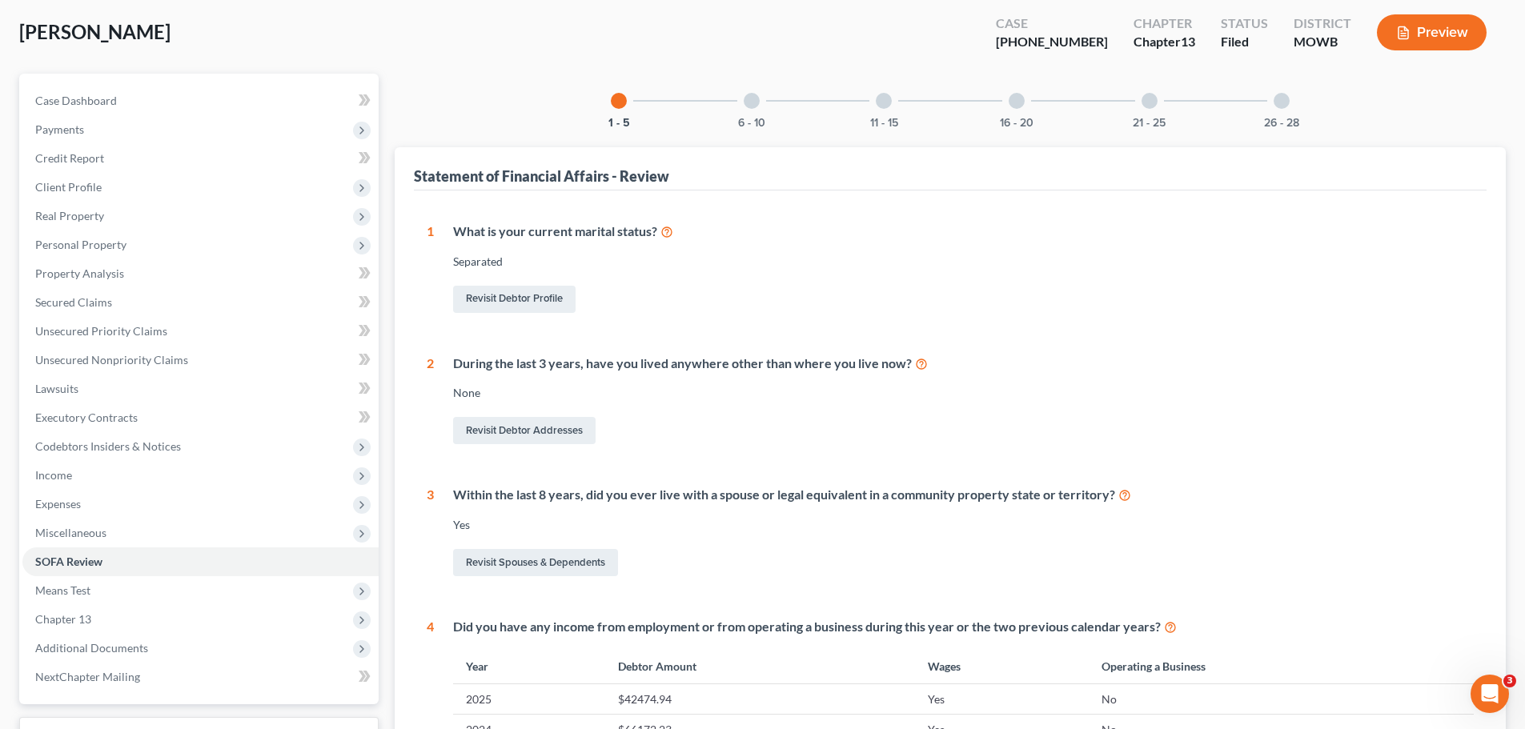
click at [761, 102] on div "6 - 10" at bounding box center [751, 101] width 54 height 54
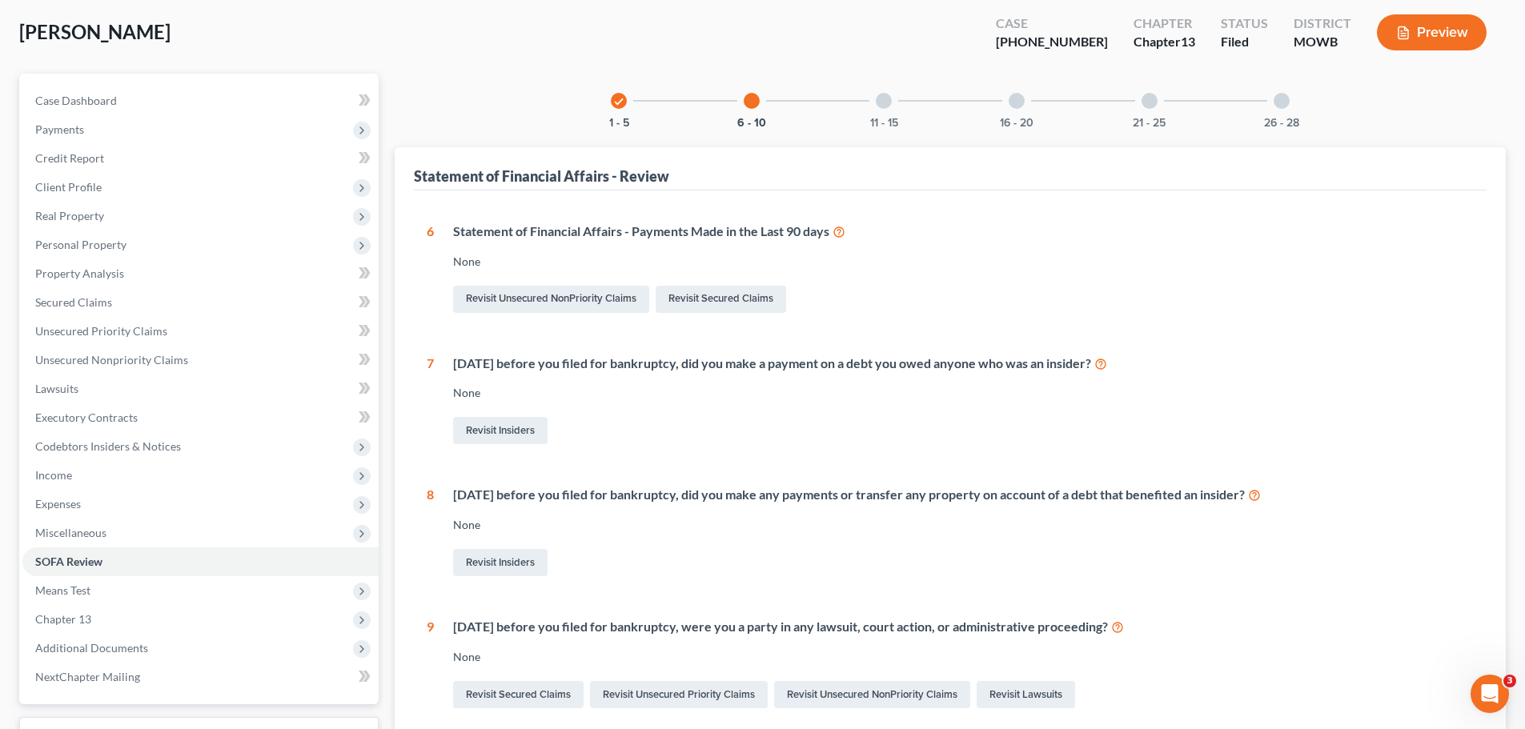
click at [892, 98] on div "11 - 15" at bounding box center [883, 101] width 54 height 54
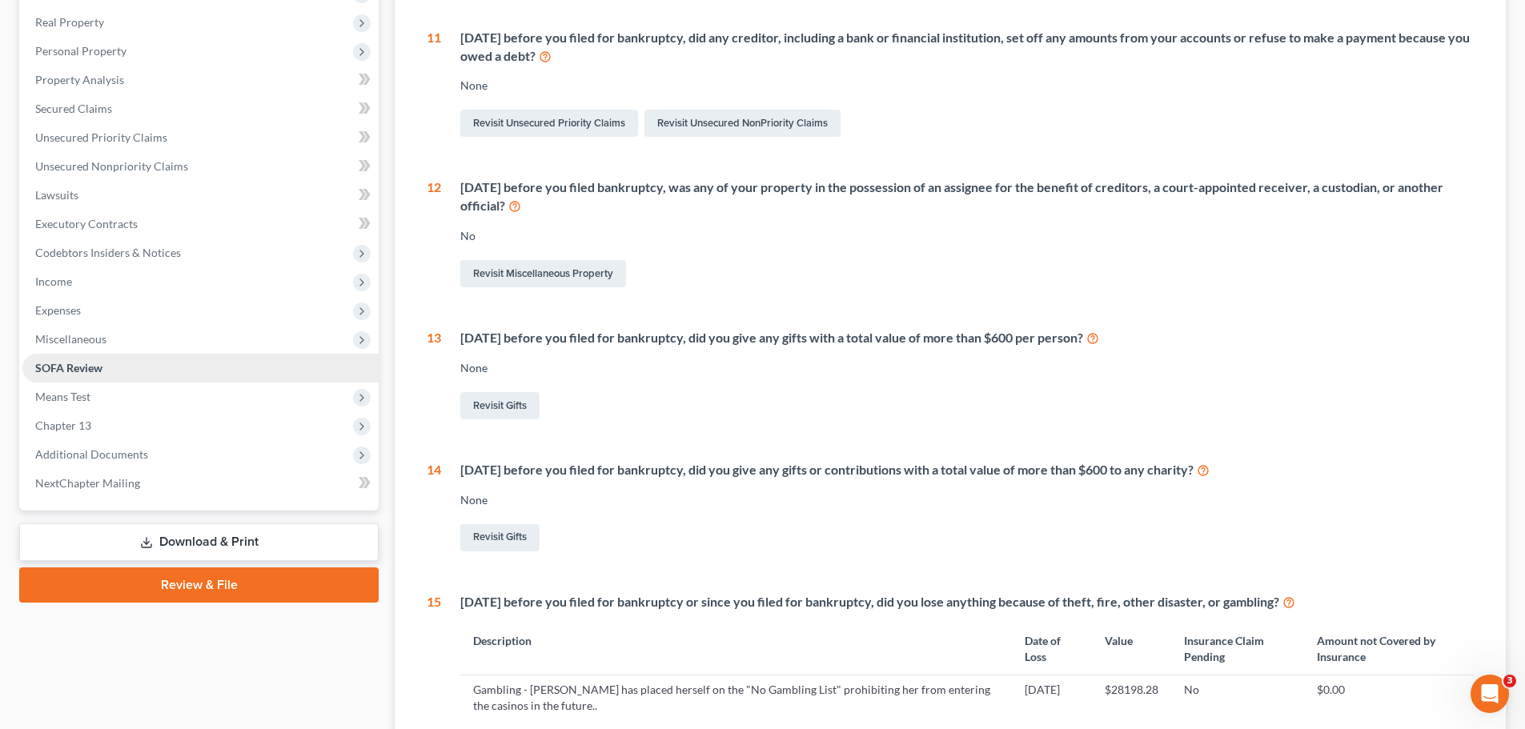
scroll to position [320, 0]
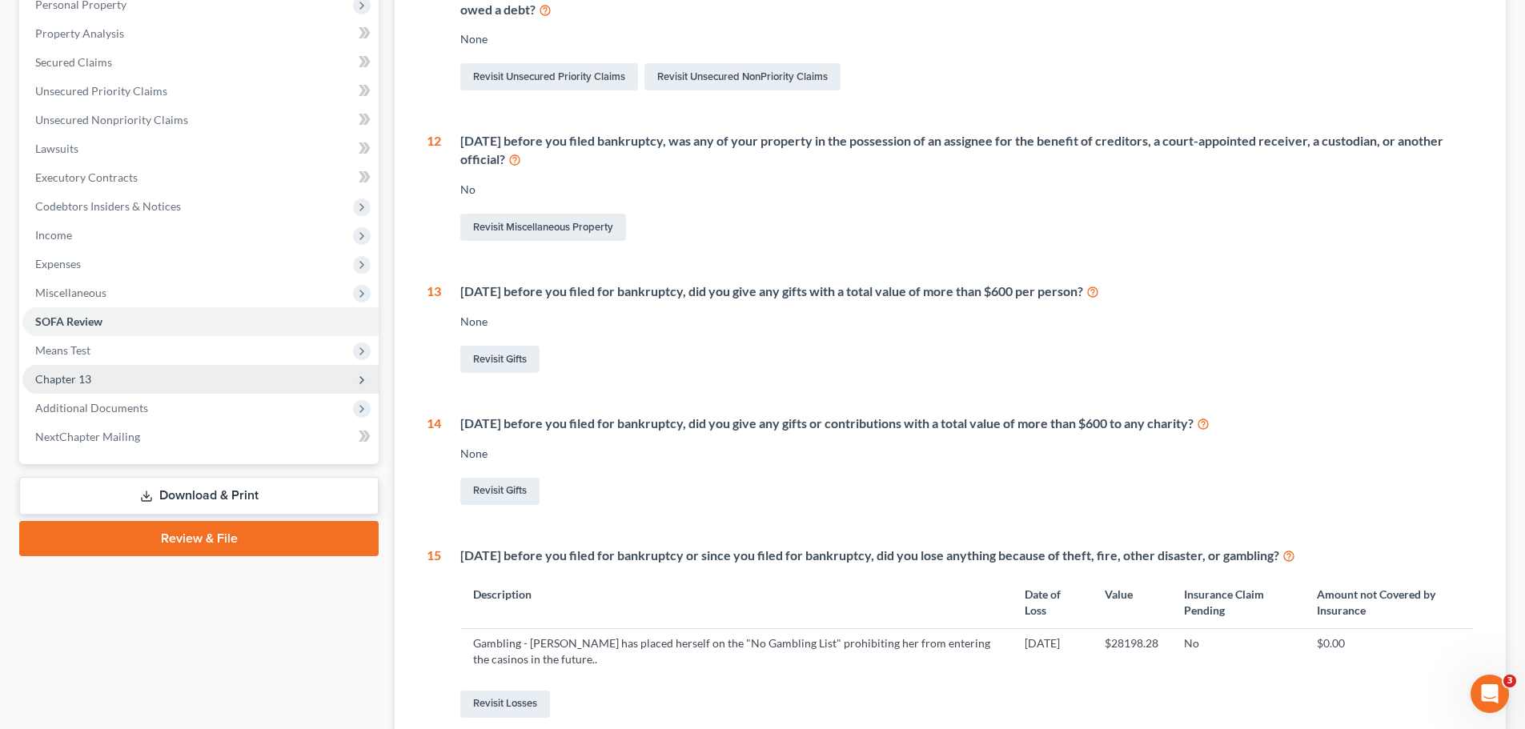
click at [97, 375] on span "Chapter 13" at bounding box center [200, 379] width 356 height 29
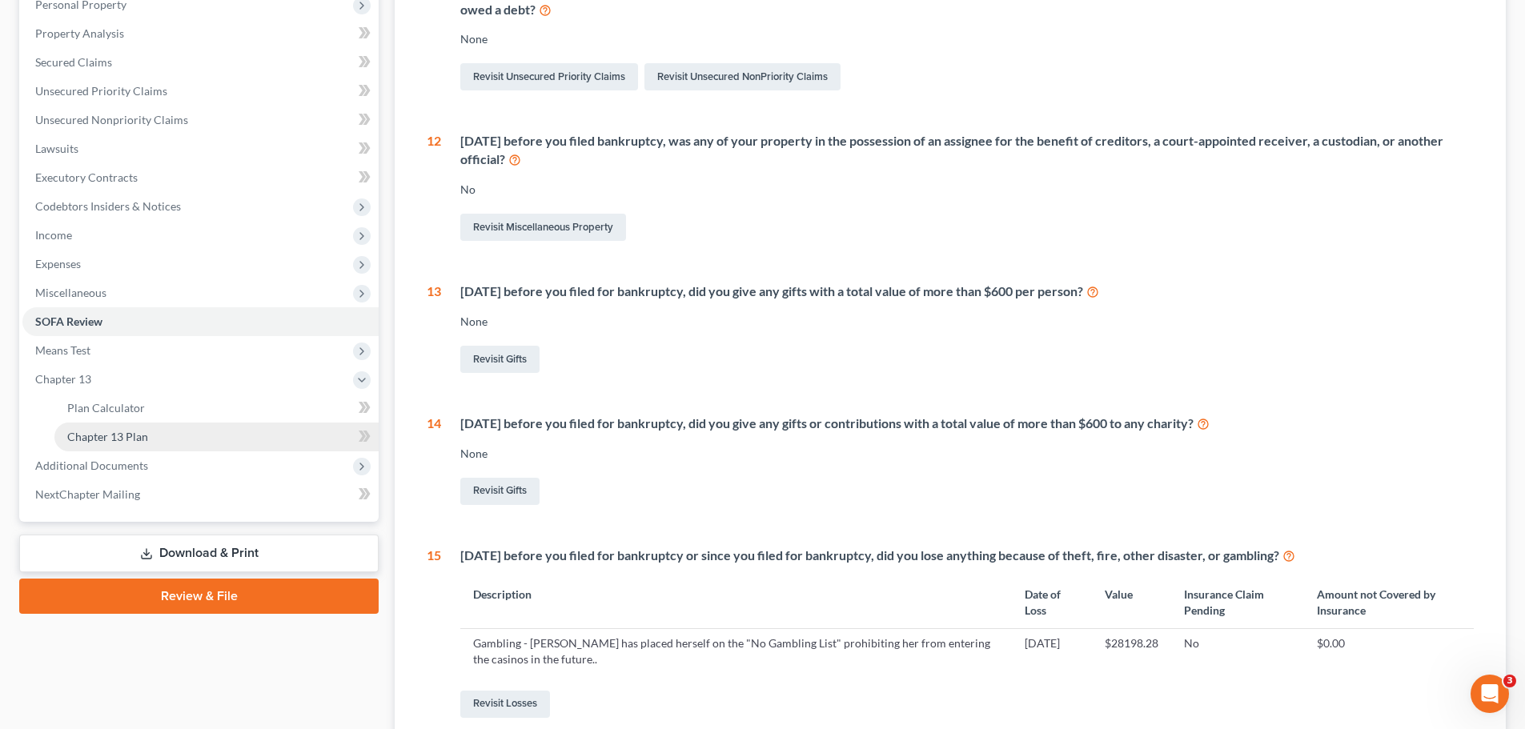
click at [110, 432] on span "Chapter 13 Plan" at bounding box center [107, 437] width 81 height 14
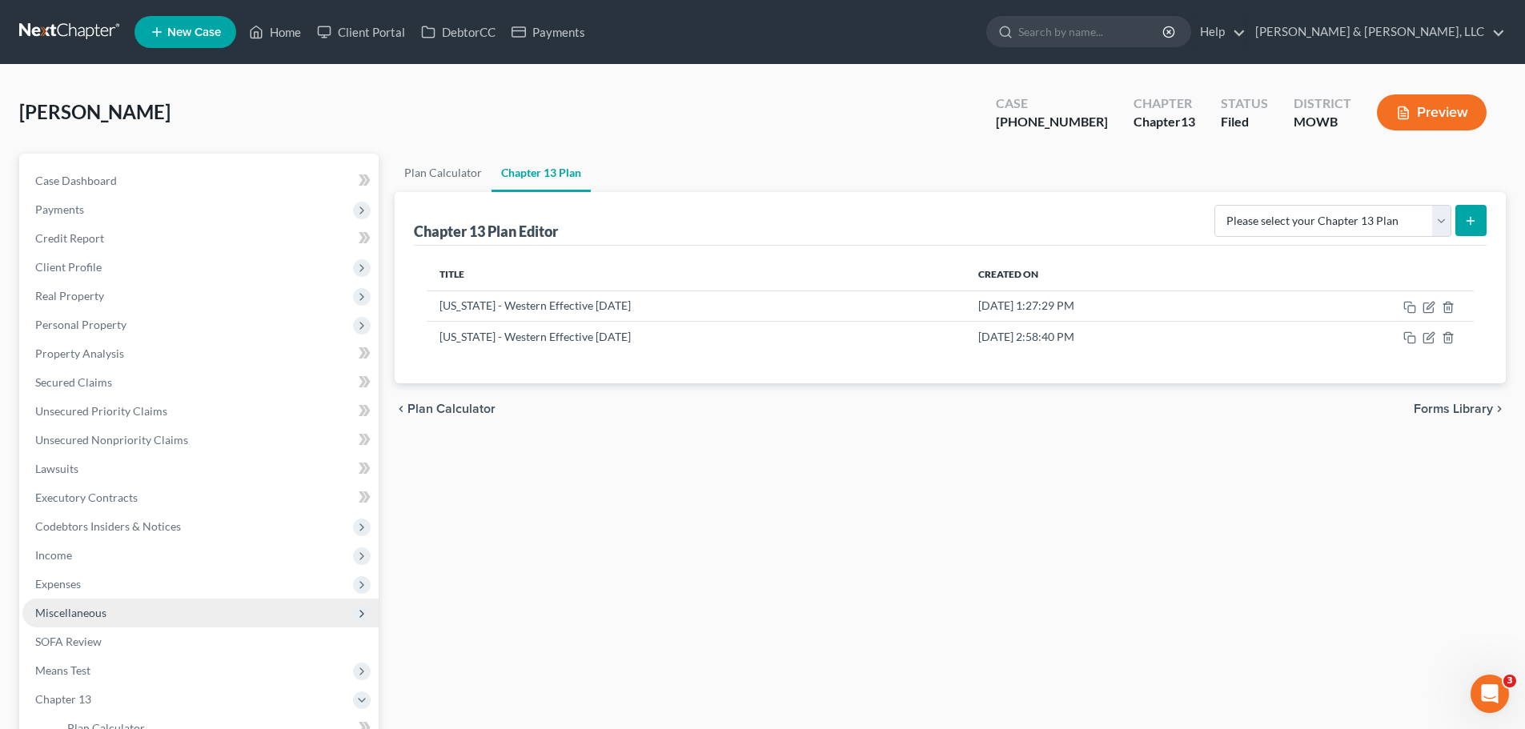
scroll to position [240, 0]
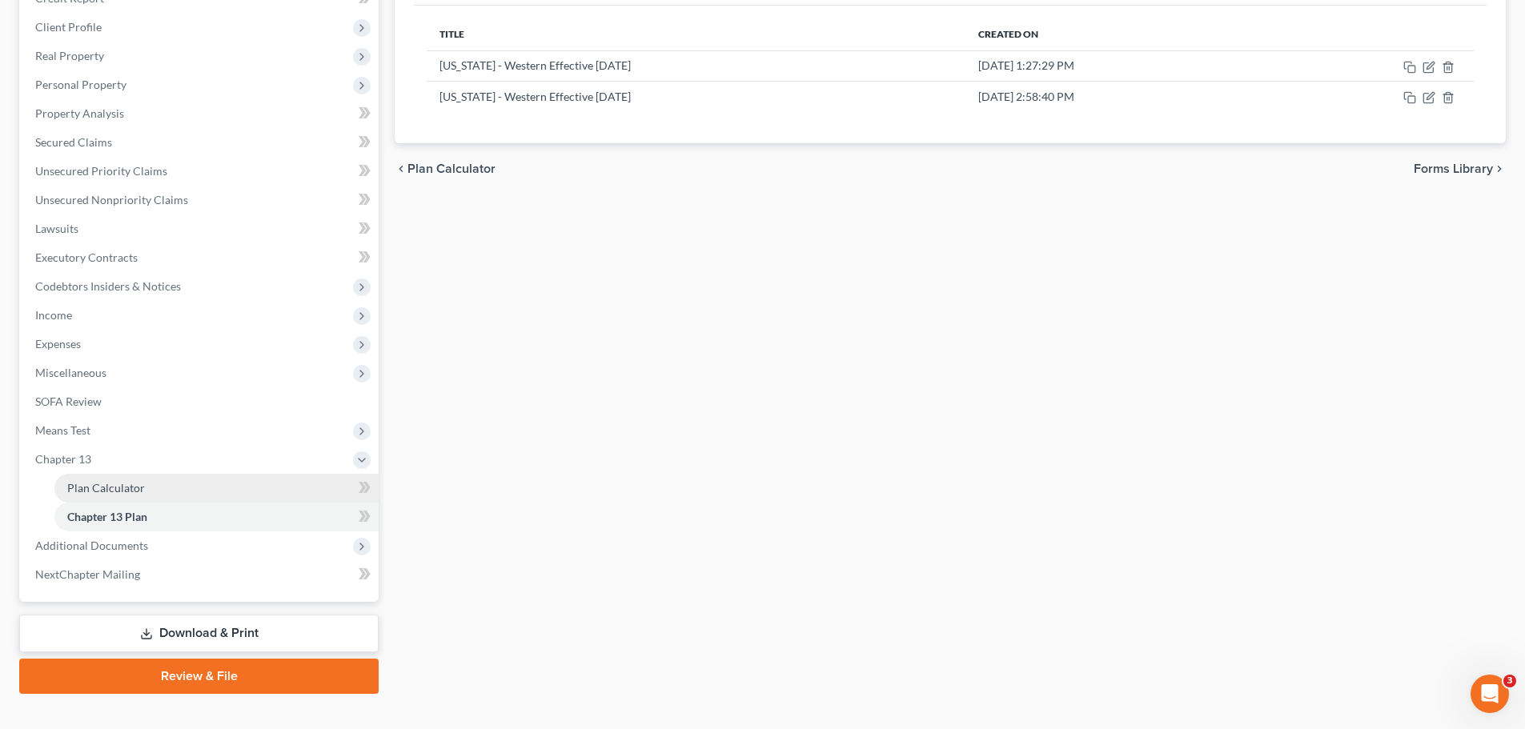
click at [137, 489] on span "Plan Calculator" at bounding box center [106, 488] width 78 height 14
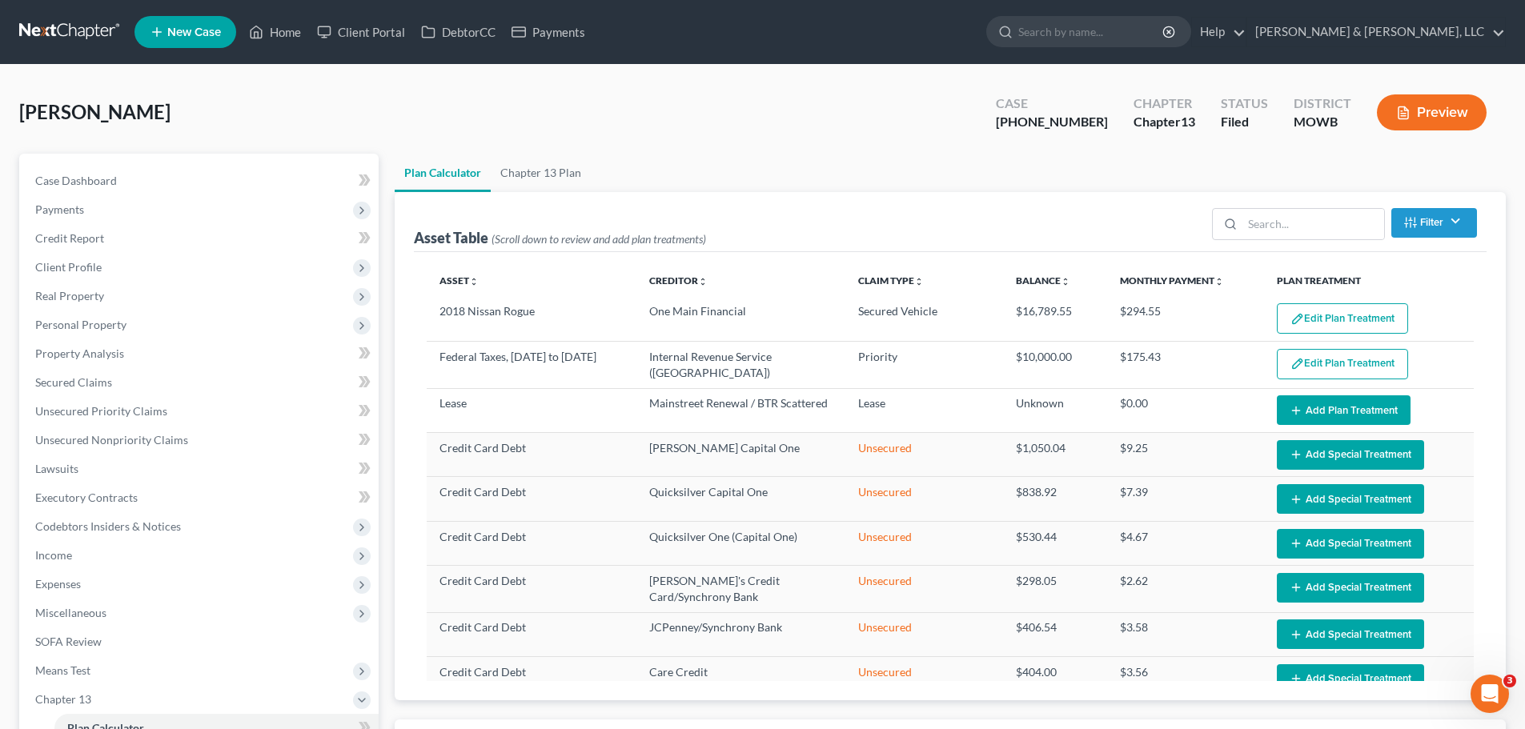
select select "56"
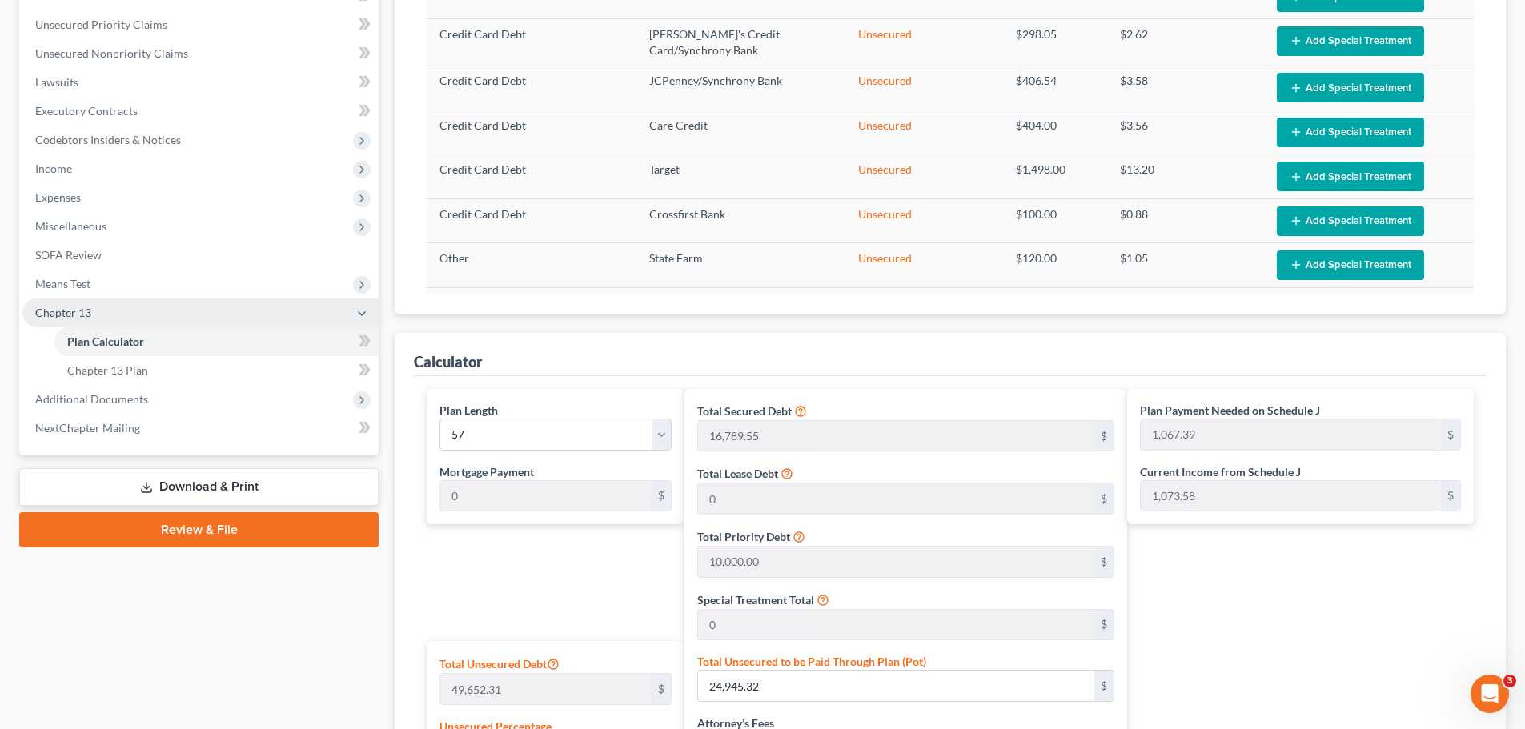
scroll to position [400, 0]
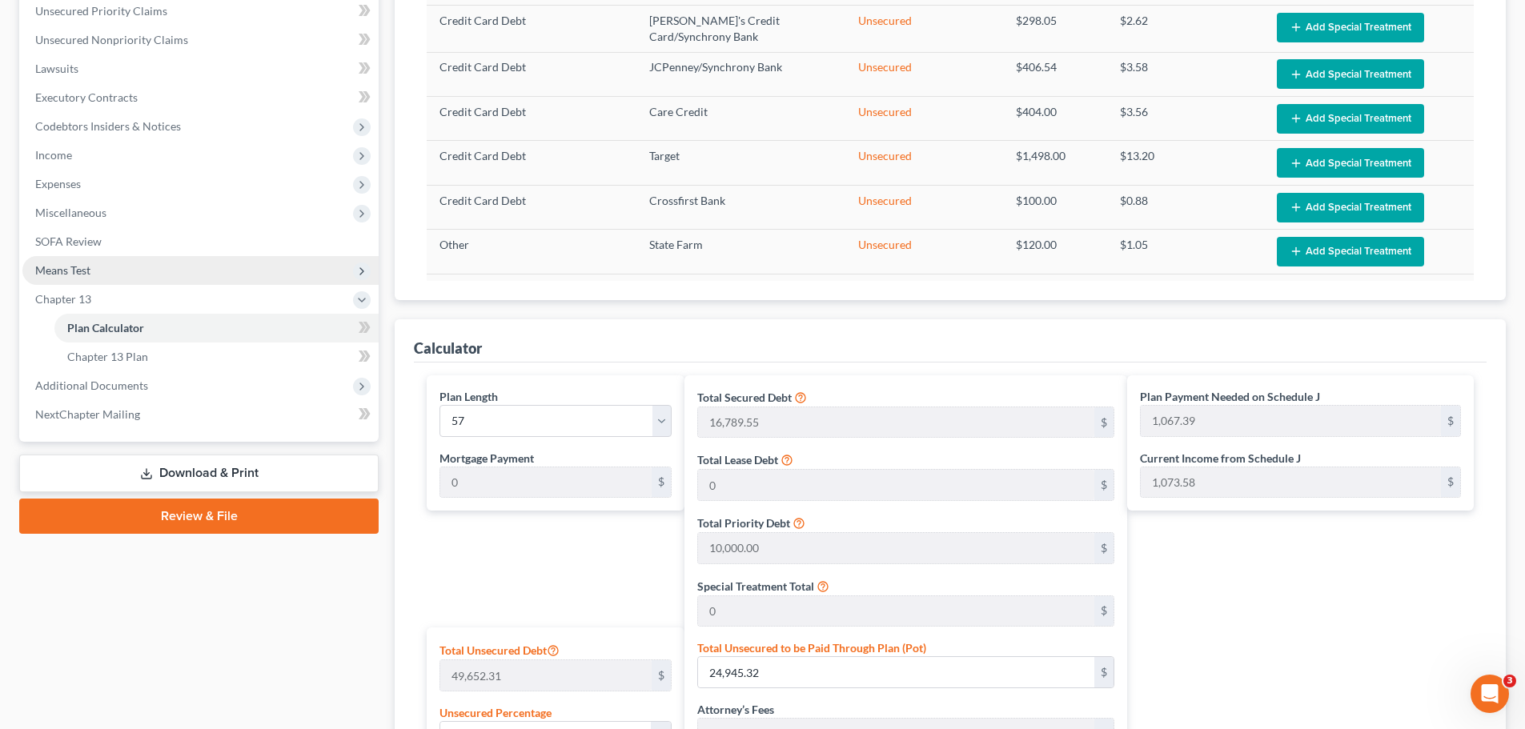
click at [108, 274] on span "Means Test" at bounding box center [200, 270] width 356 height 29
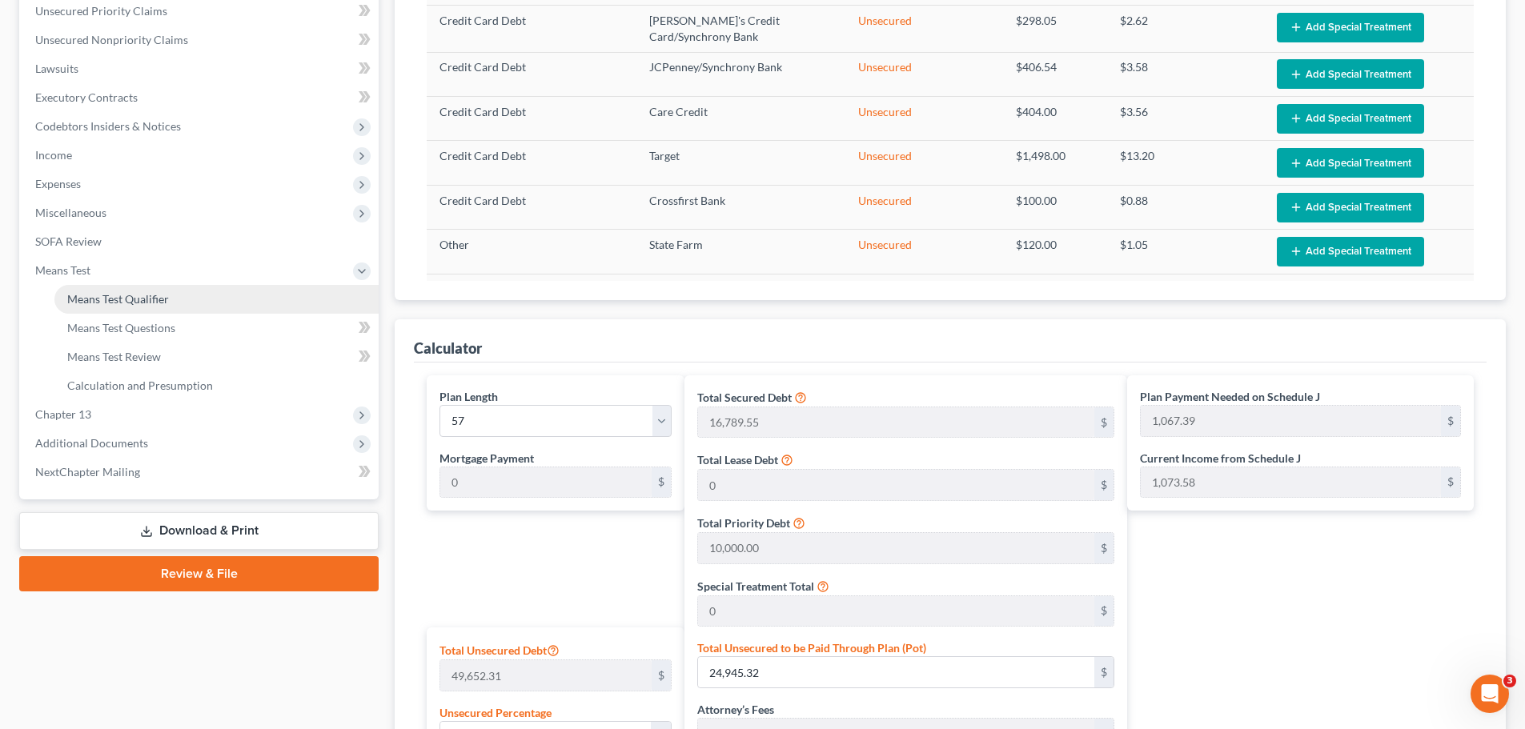
click at [118, 297] on span "Means Test Qualifier" at bounding box center [118, 299] width 102 height 14
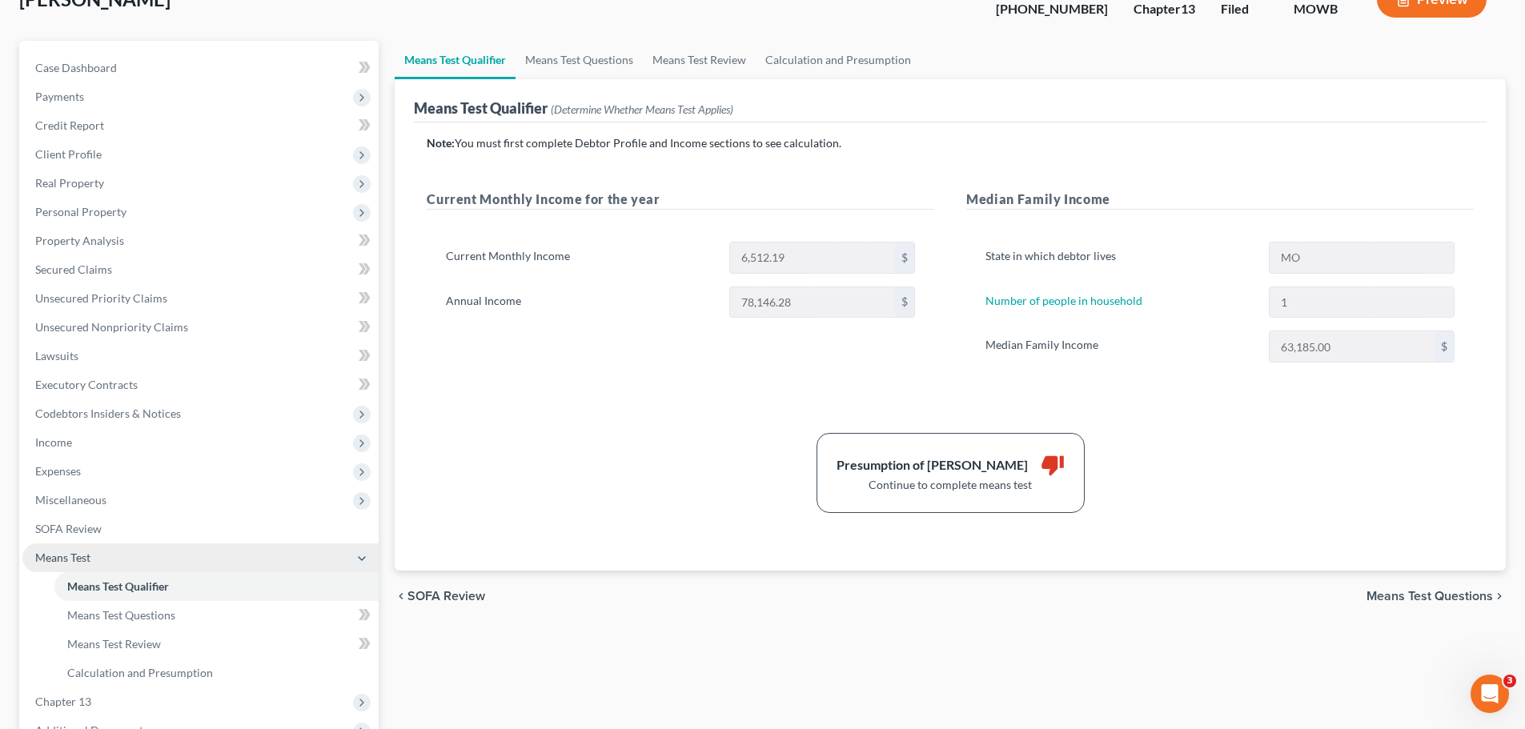
scroll to position [323, 0]
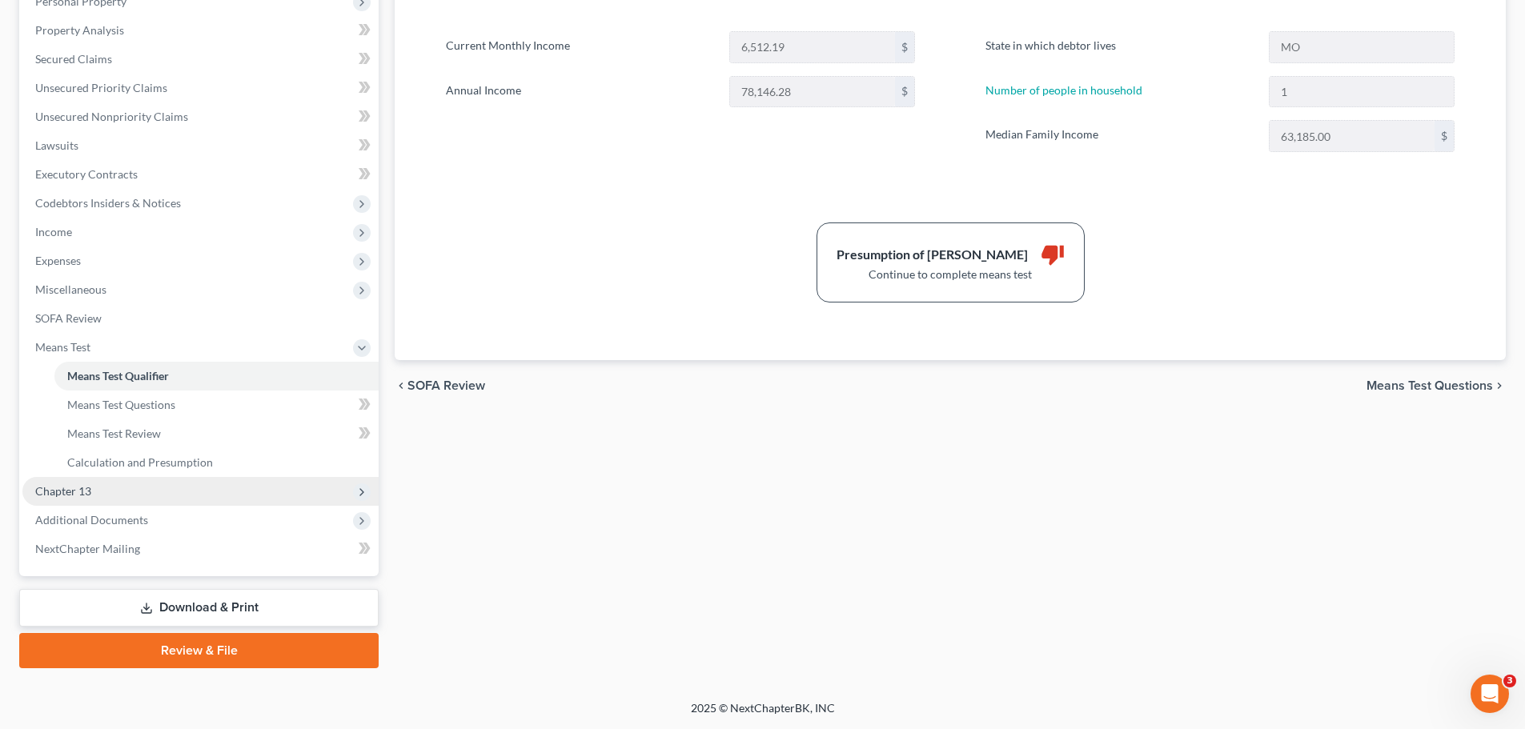
click at [135, 490] on span "Chapter 13" at bounding box center [200, 491] width 356 height 29
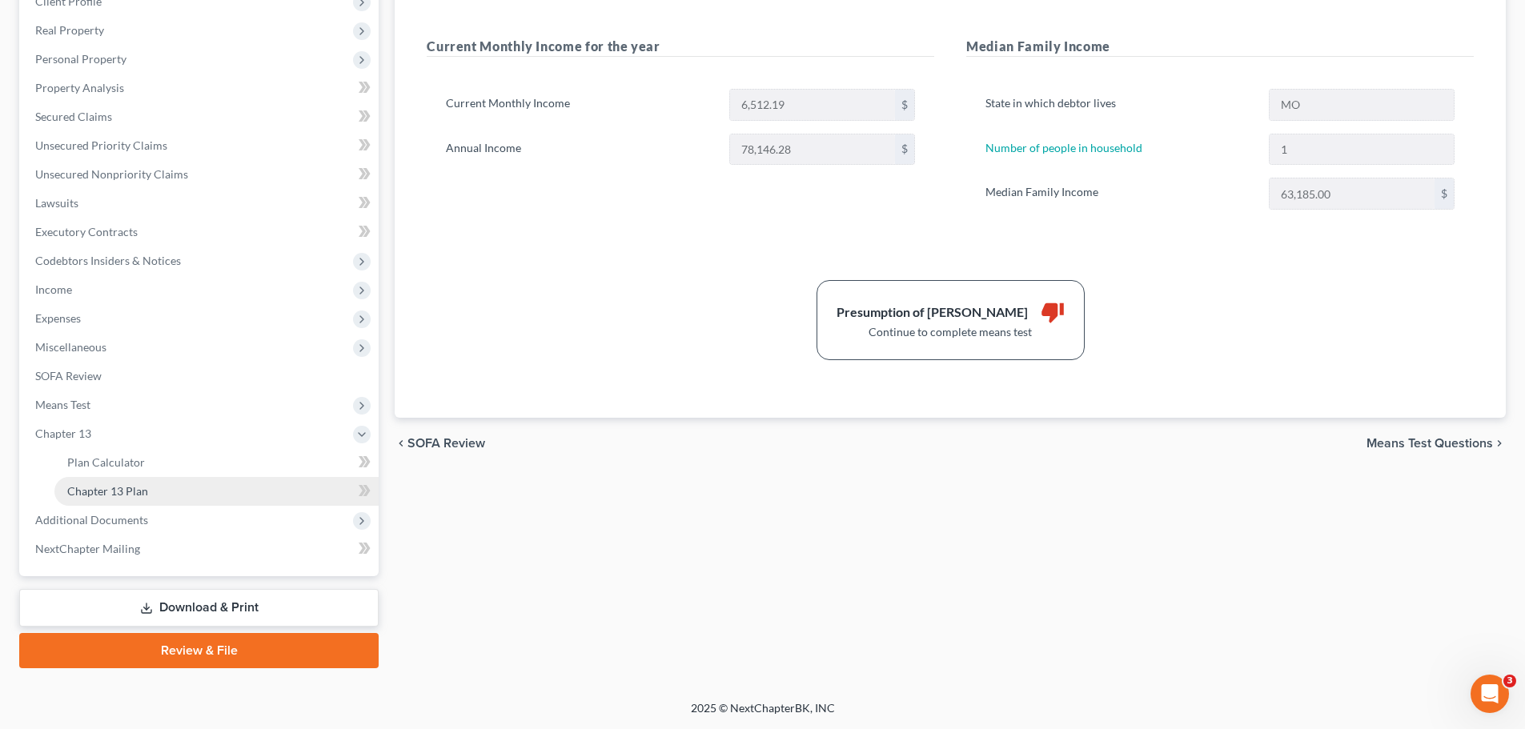
click at [132, 494] on span "Chapter 13 Plan" at bounding box center [107, 491] width 81 height 14
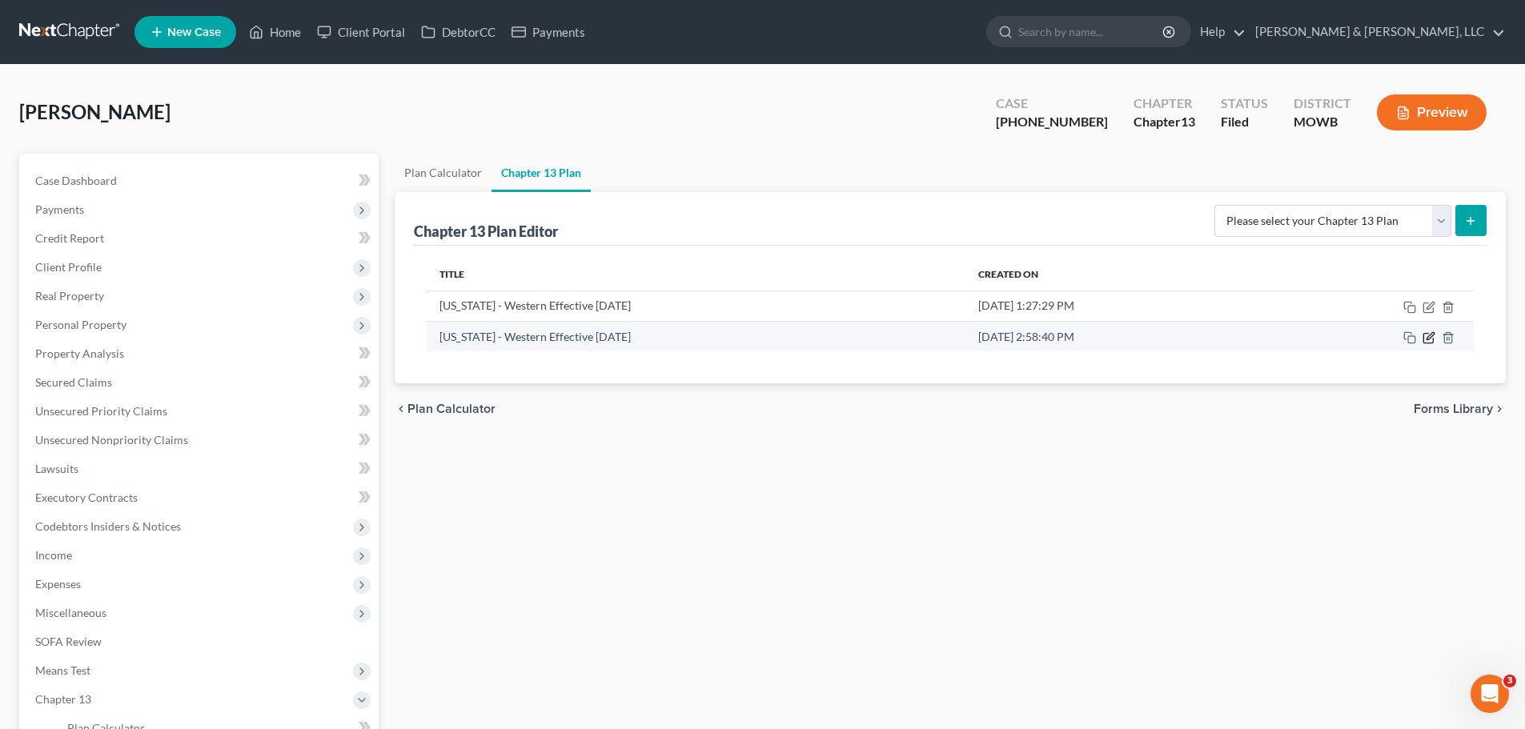
click at [1430, 340] on icon "button" at bounding box center [1428, 337] width 13 height 13
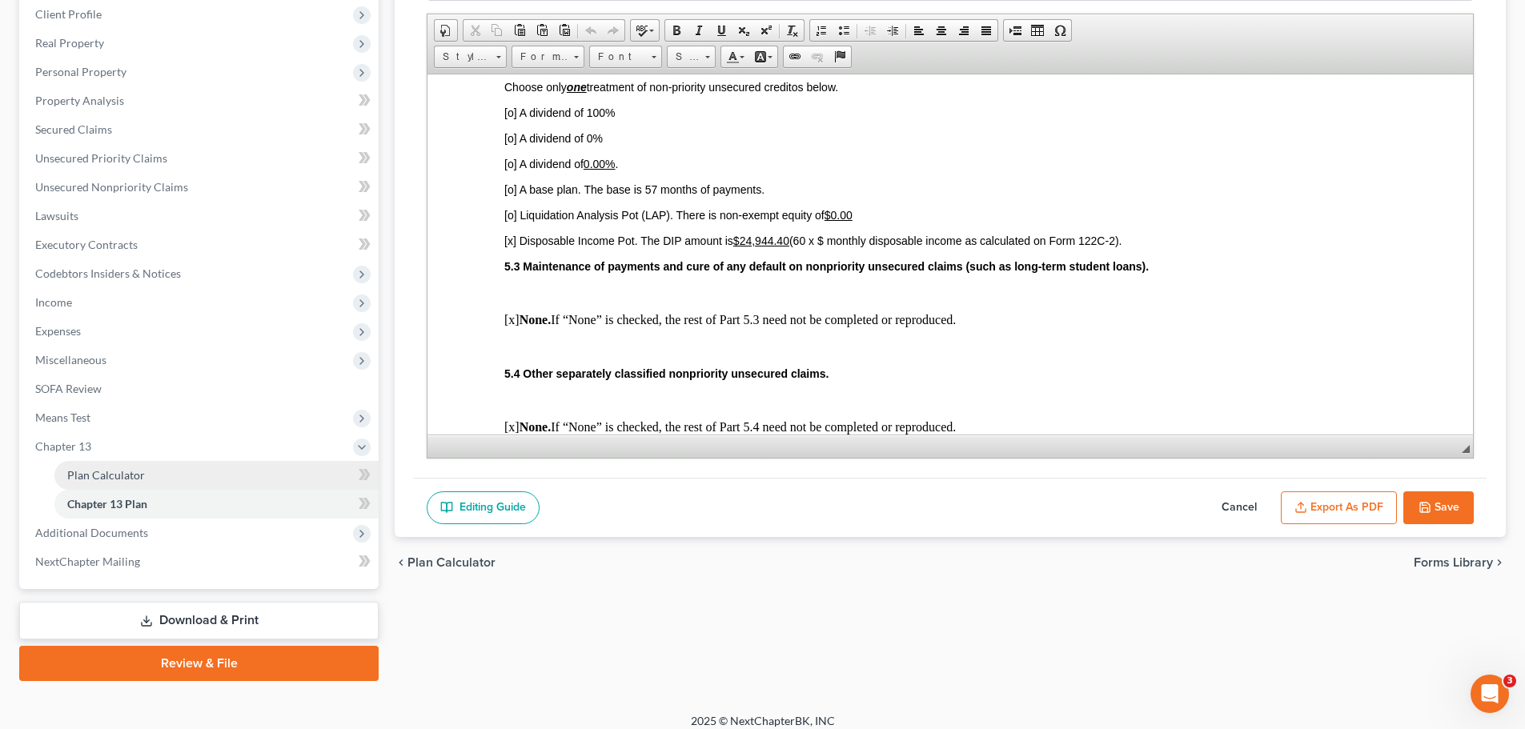
scroll to position [266, 0]
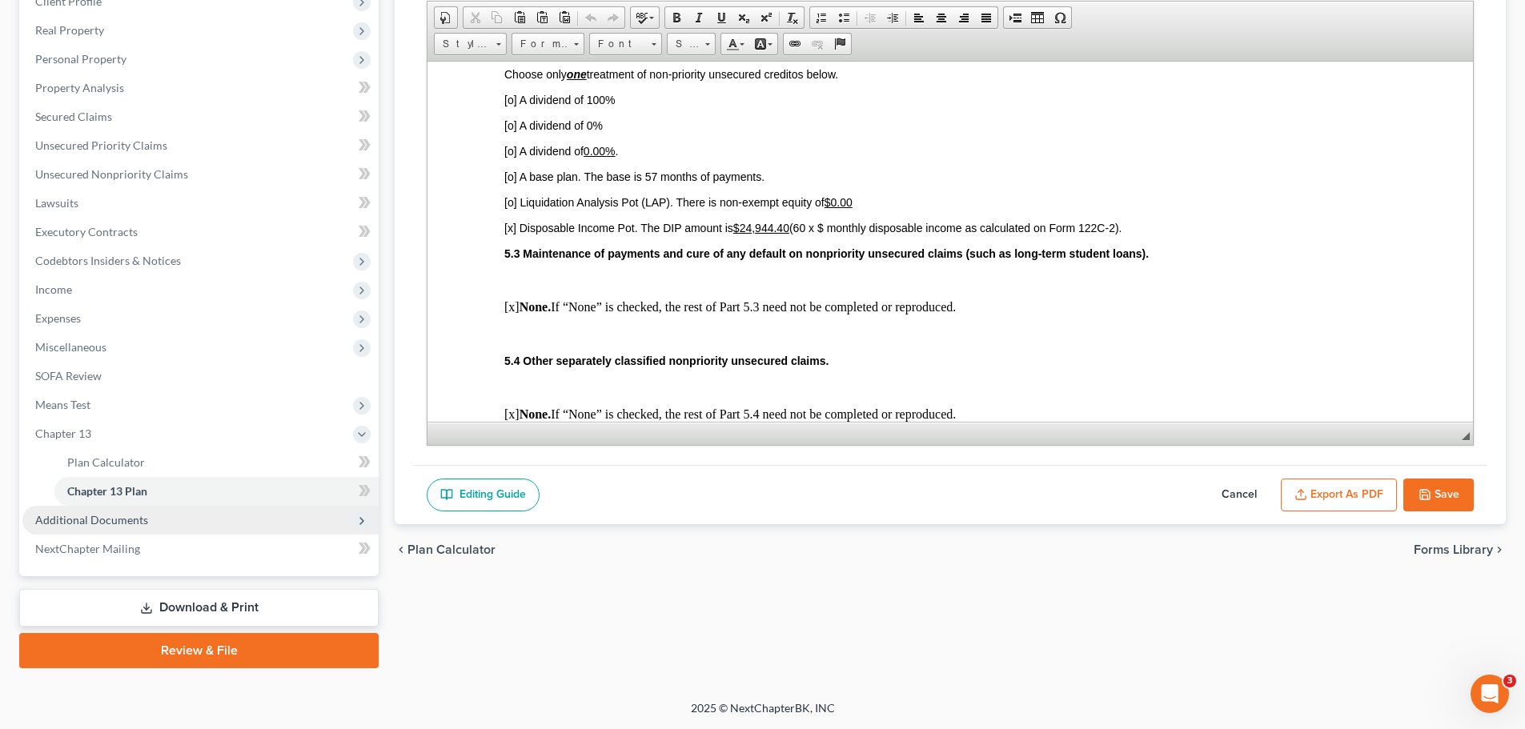
click at [126, 509] on span "Additional Documents" at bounding box center [200, 520] width 356 height 29
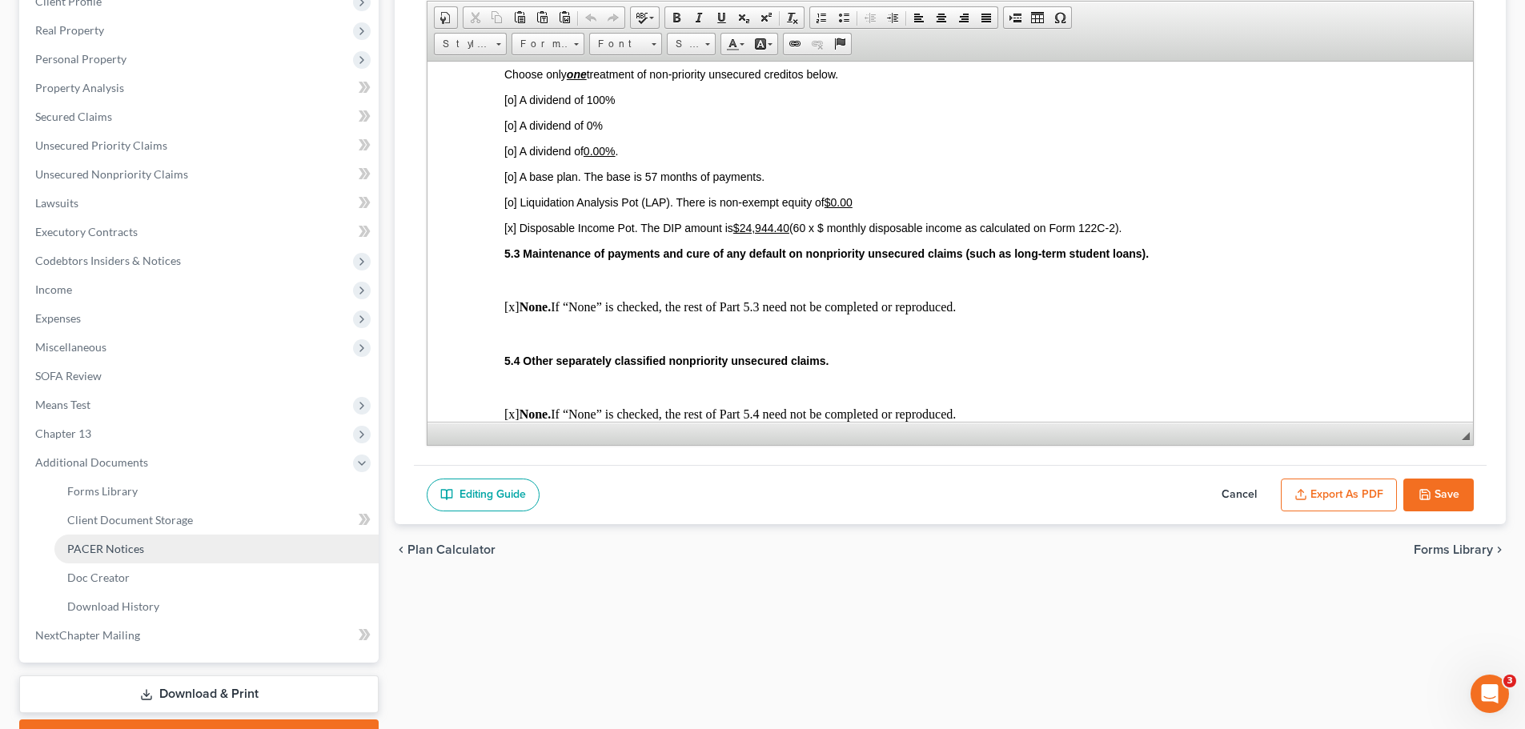
click at [128, 540] on link "PACER Notices" at bounding box center [216, 549] width 324 height 29
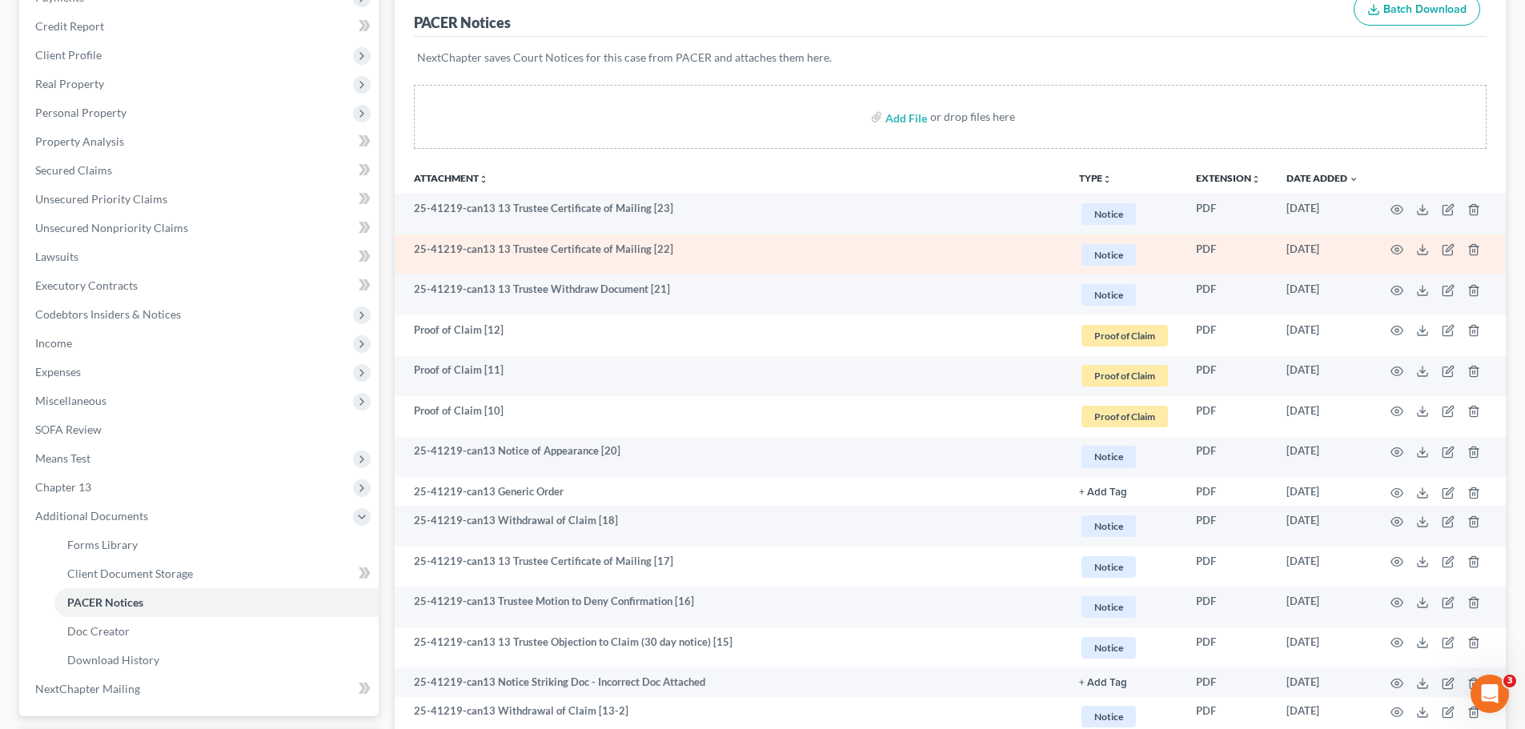
scroll to position [240, 0]
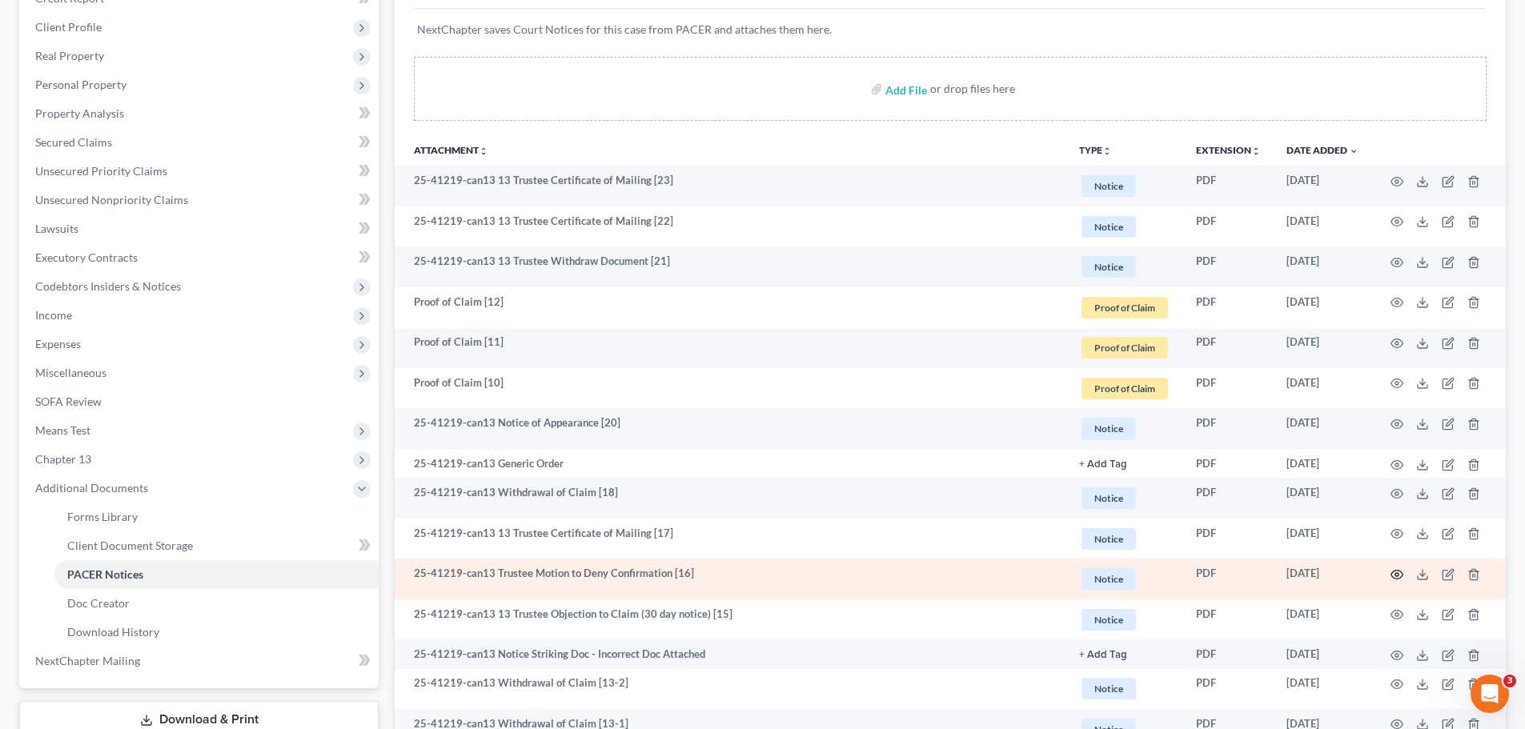
click at [1394, 579] on icon "button" at bounding box center [1396, 574] width 13 height 13
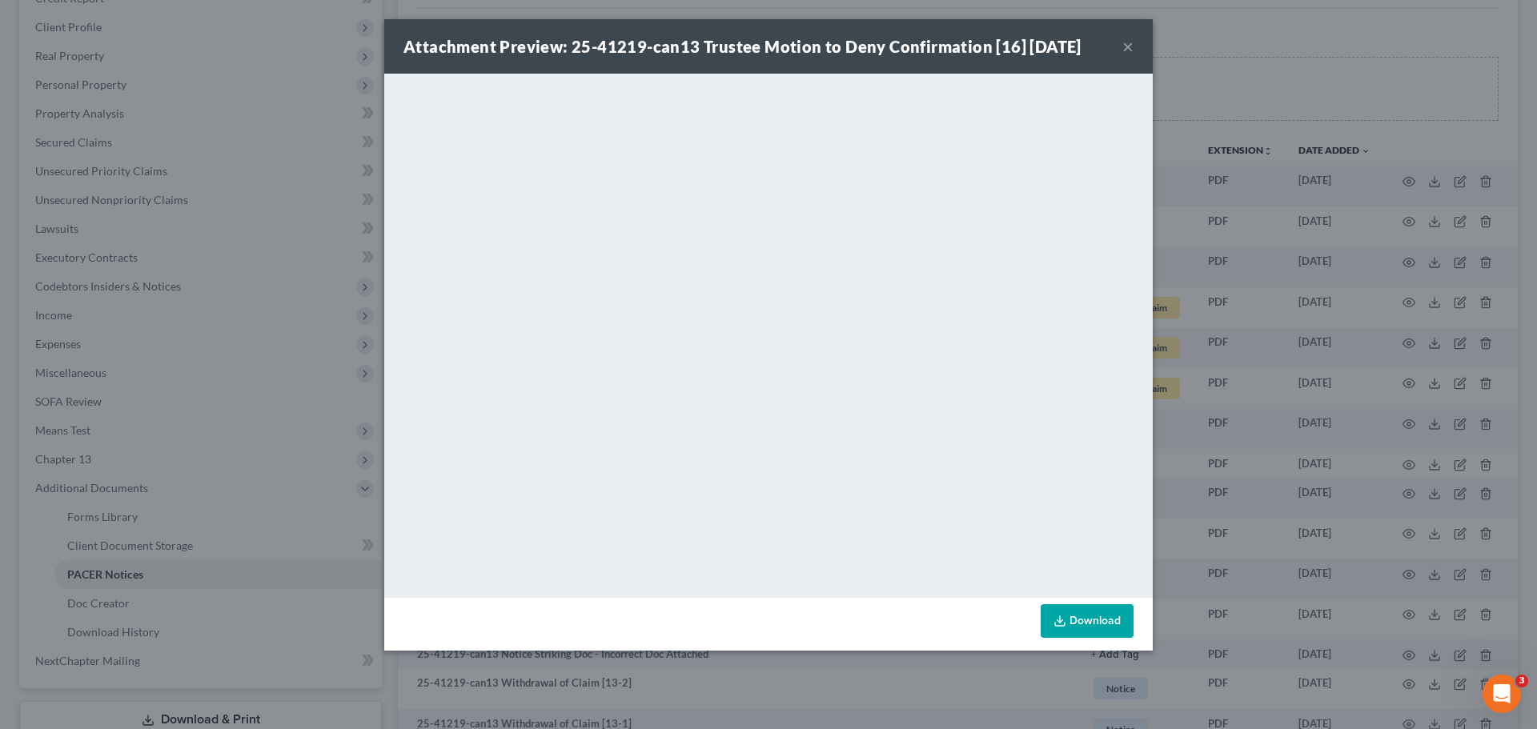
click at [1129, 50] on button "×" at bounding box center [1127, 46] width 11 height 19
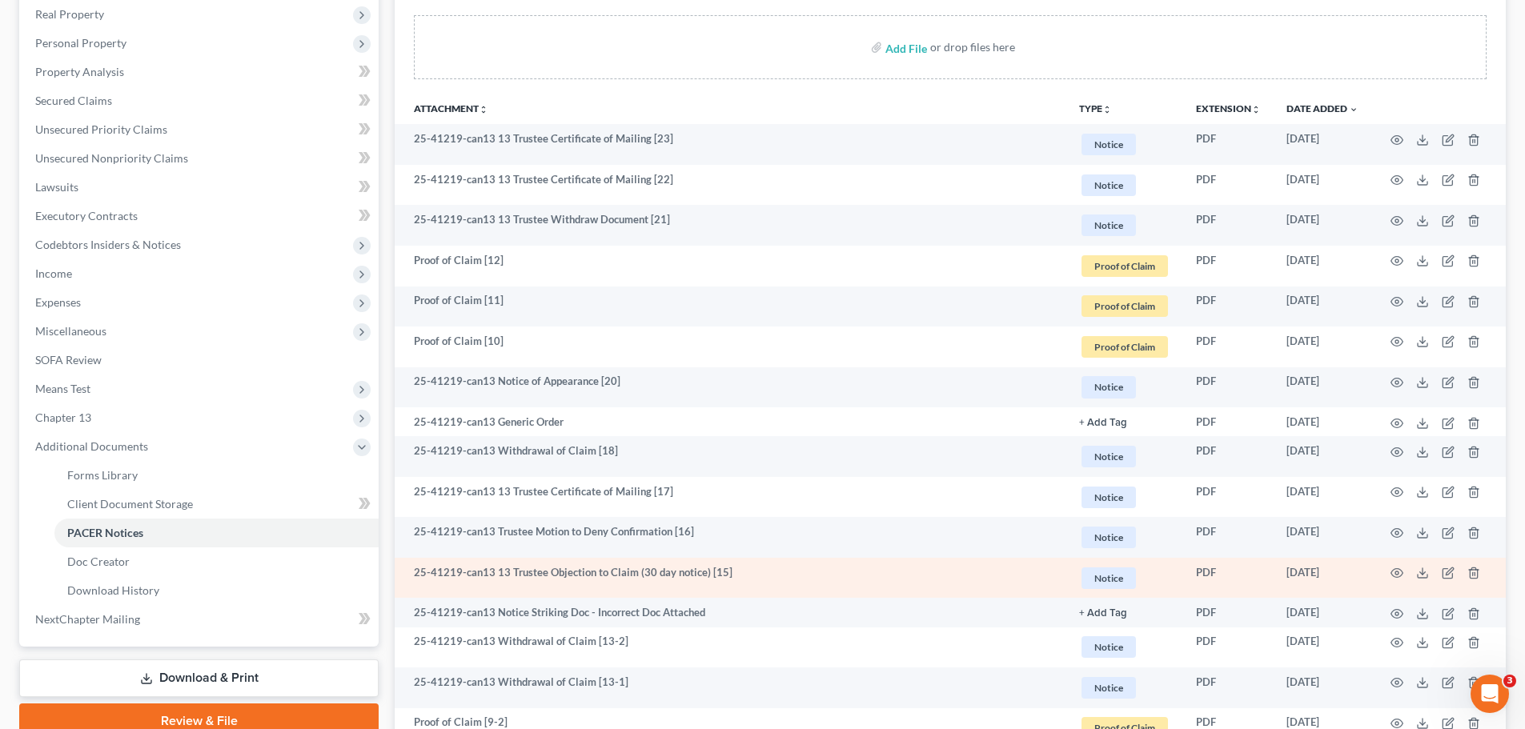
scroll to position [320, 0]
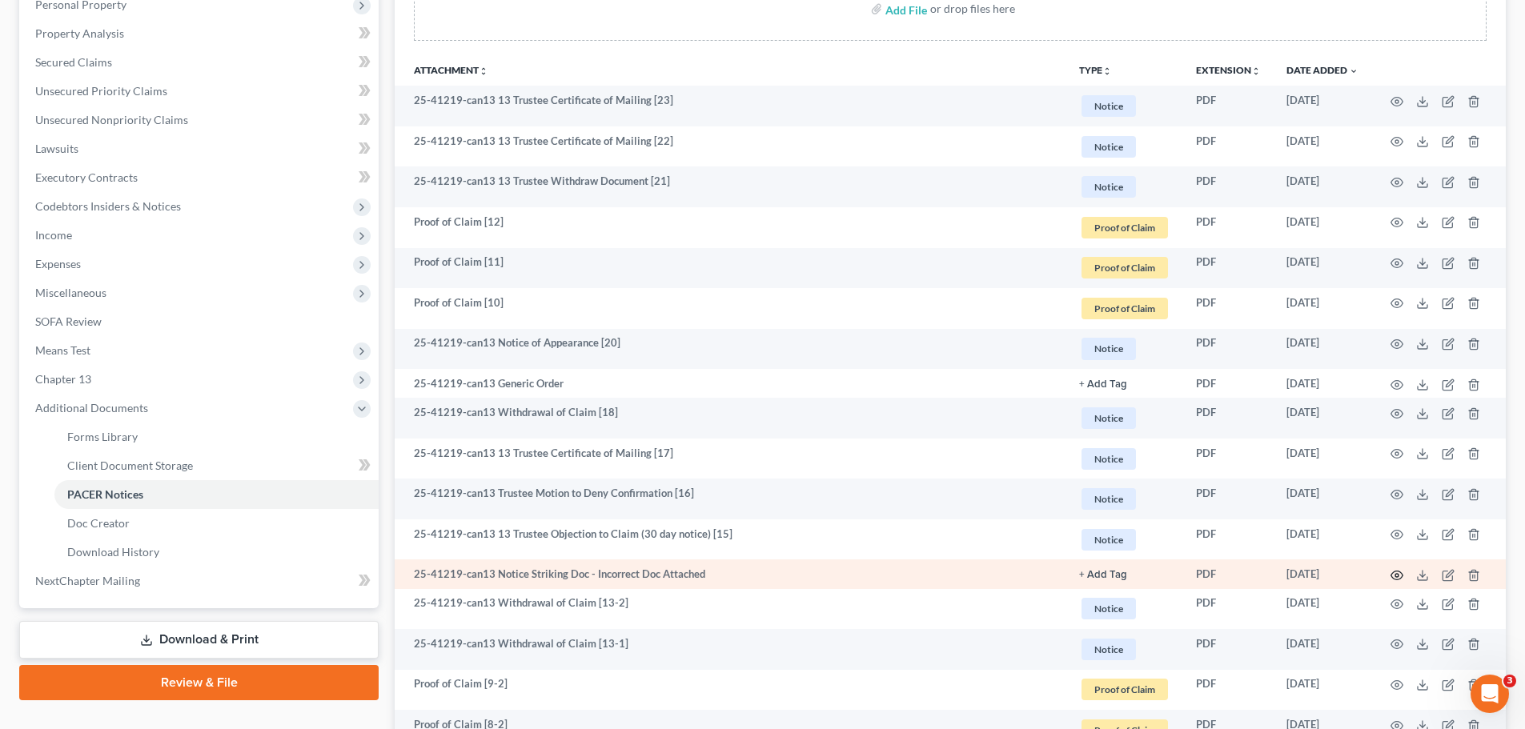
click at [1397, 574] on circle "button" at bounding box center [1396, 575] width 3 height 3
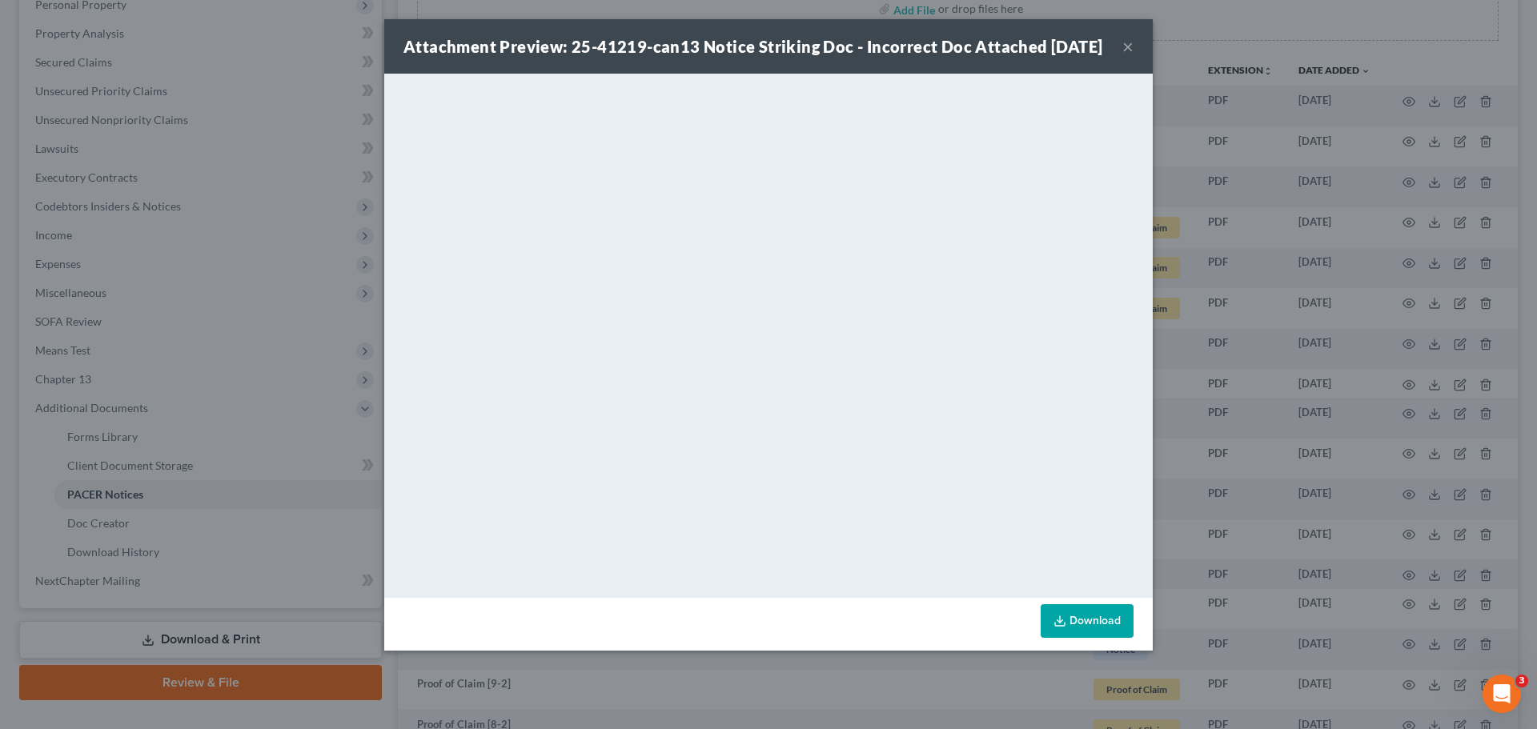
click at [1131, 56] on button "×" at bounding box center [1127, 46] width 11 height 19
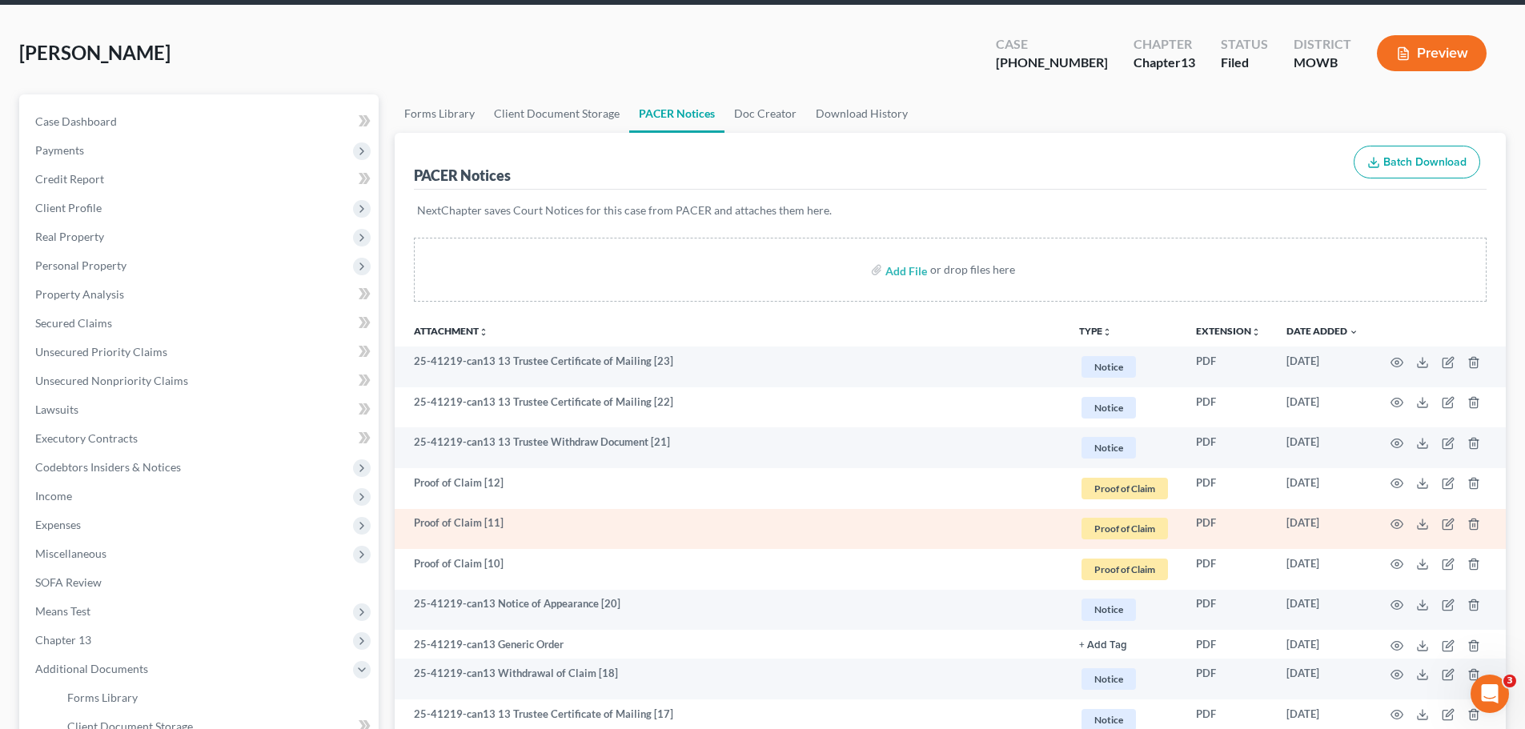
scroll to position [0, 0]
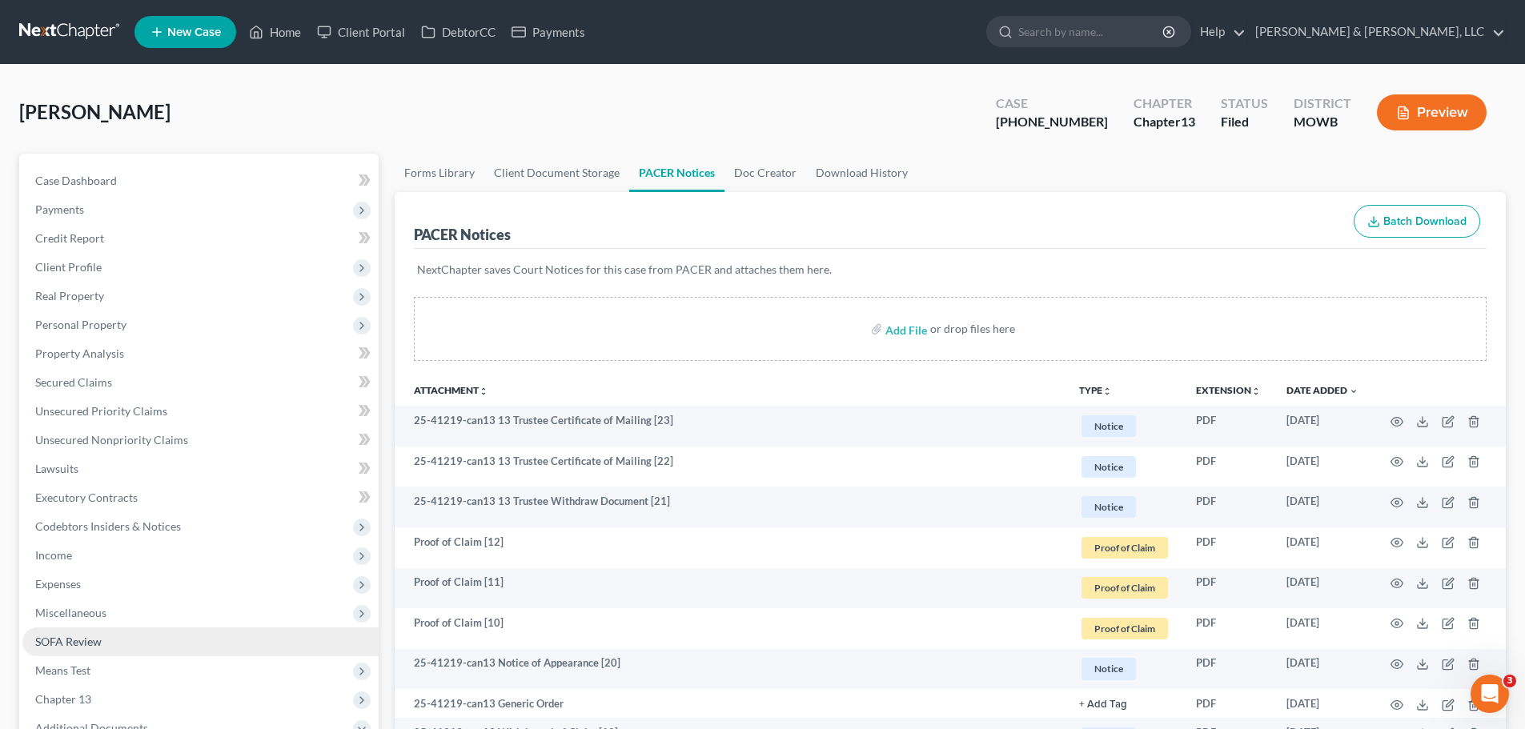
click at [98, 639] on span "SOFA Review" at bounding box center [68, 642] width 66 height 14
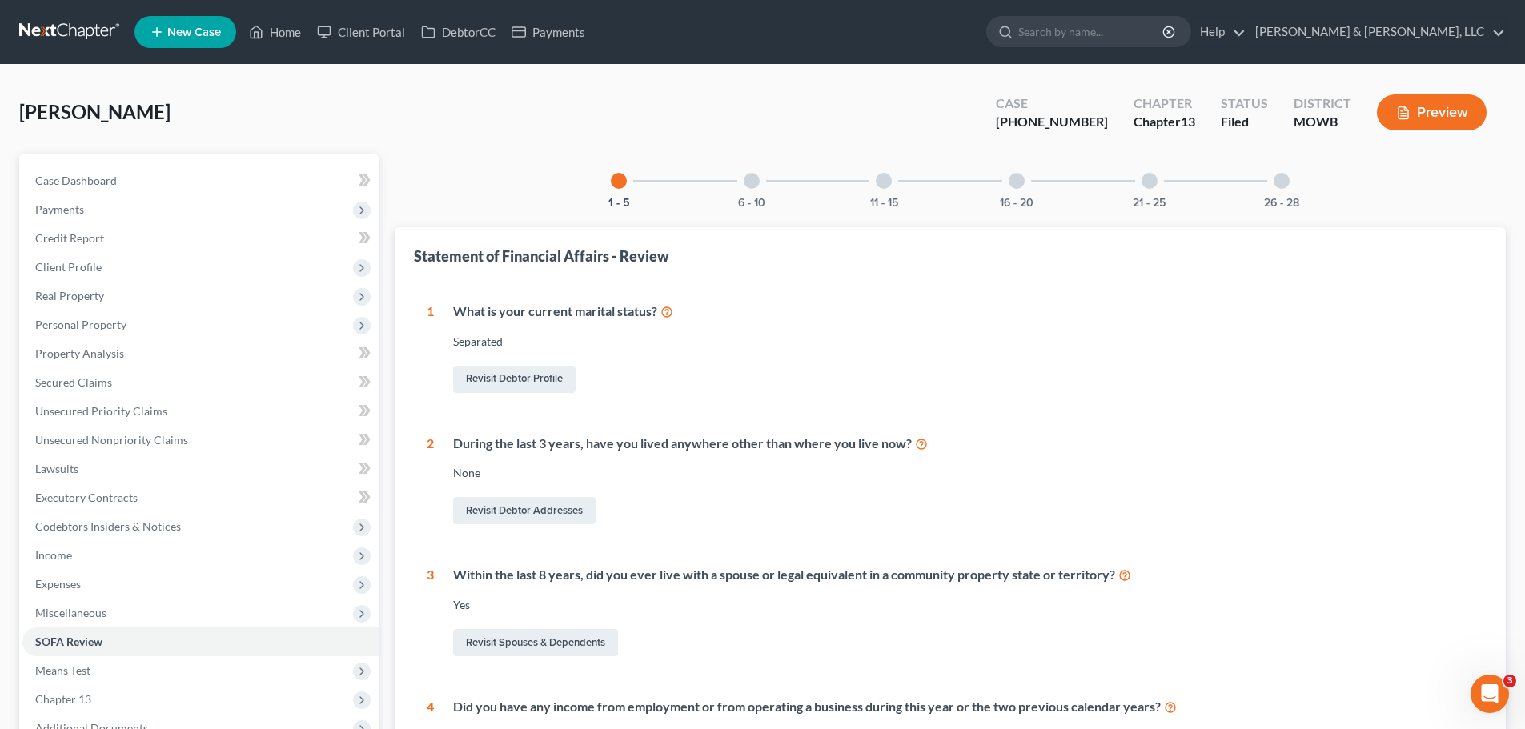
click at [1025, 181] on div "16 - 20" at bounding box center [1016, 181] width 54 height 54
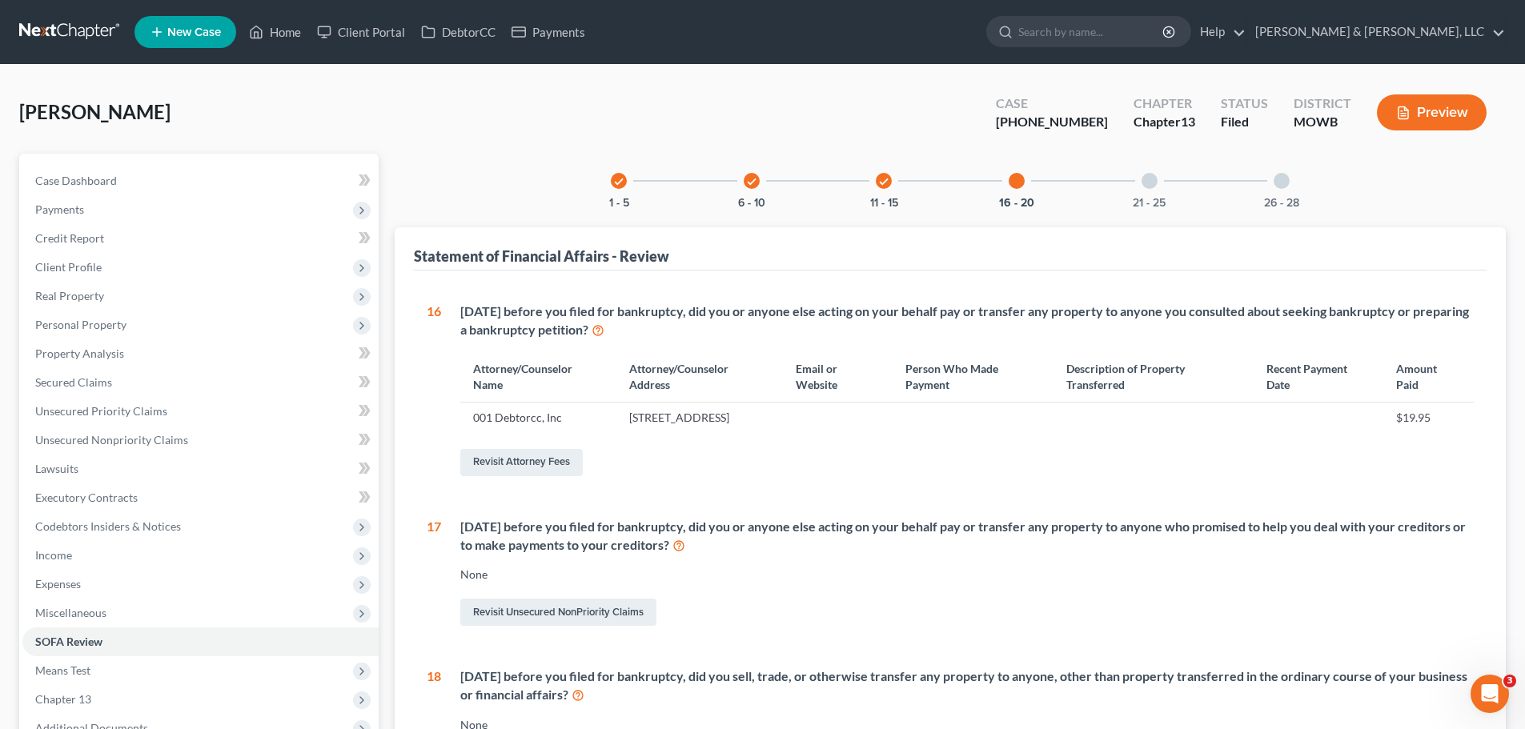
click at [886, 174] on div "check" at bounding box center [884, 181] width 16 height 16
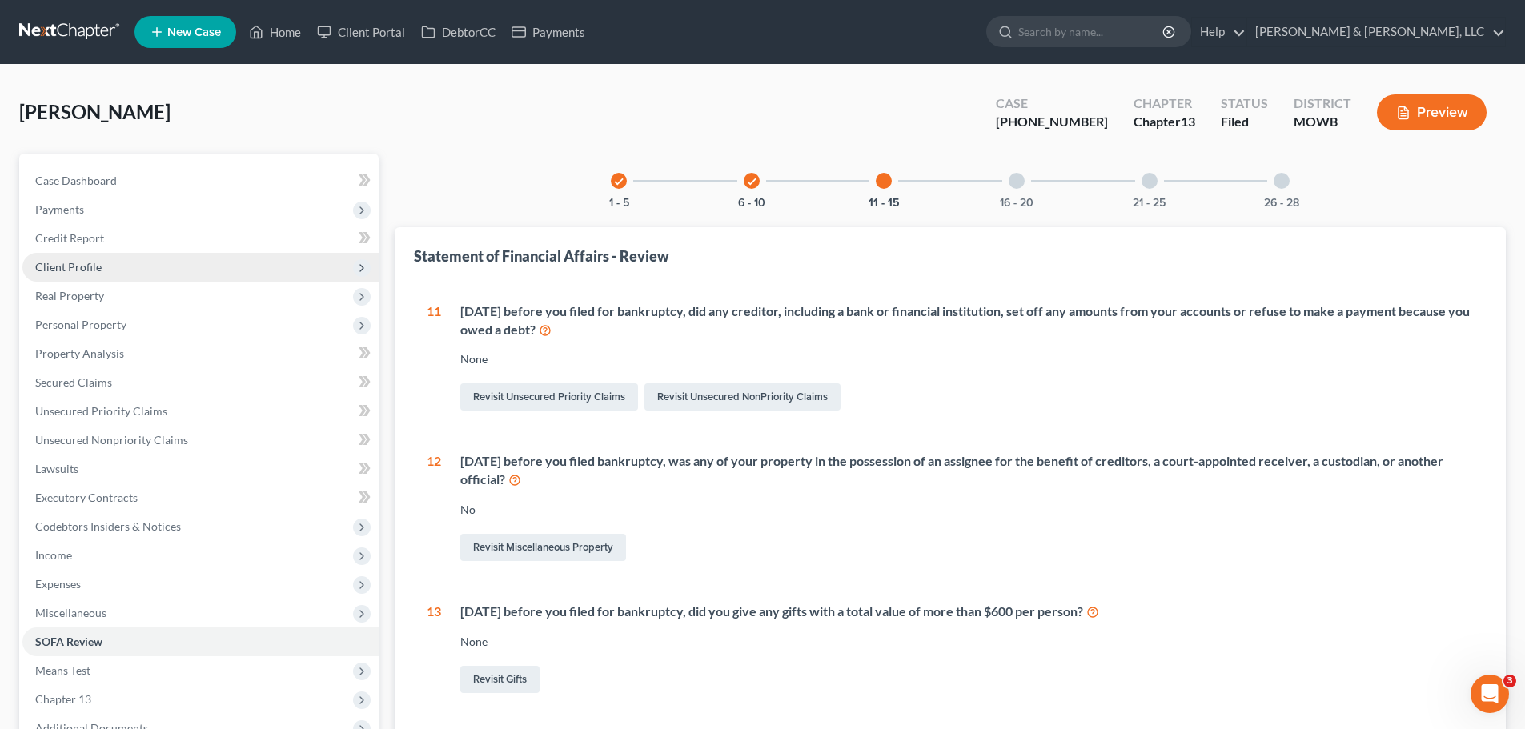
click at [134, 259] on span "Client Profile" at bounding box center [200, 267] width 356 height 29
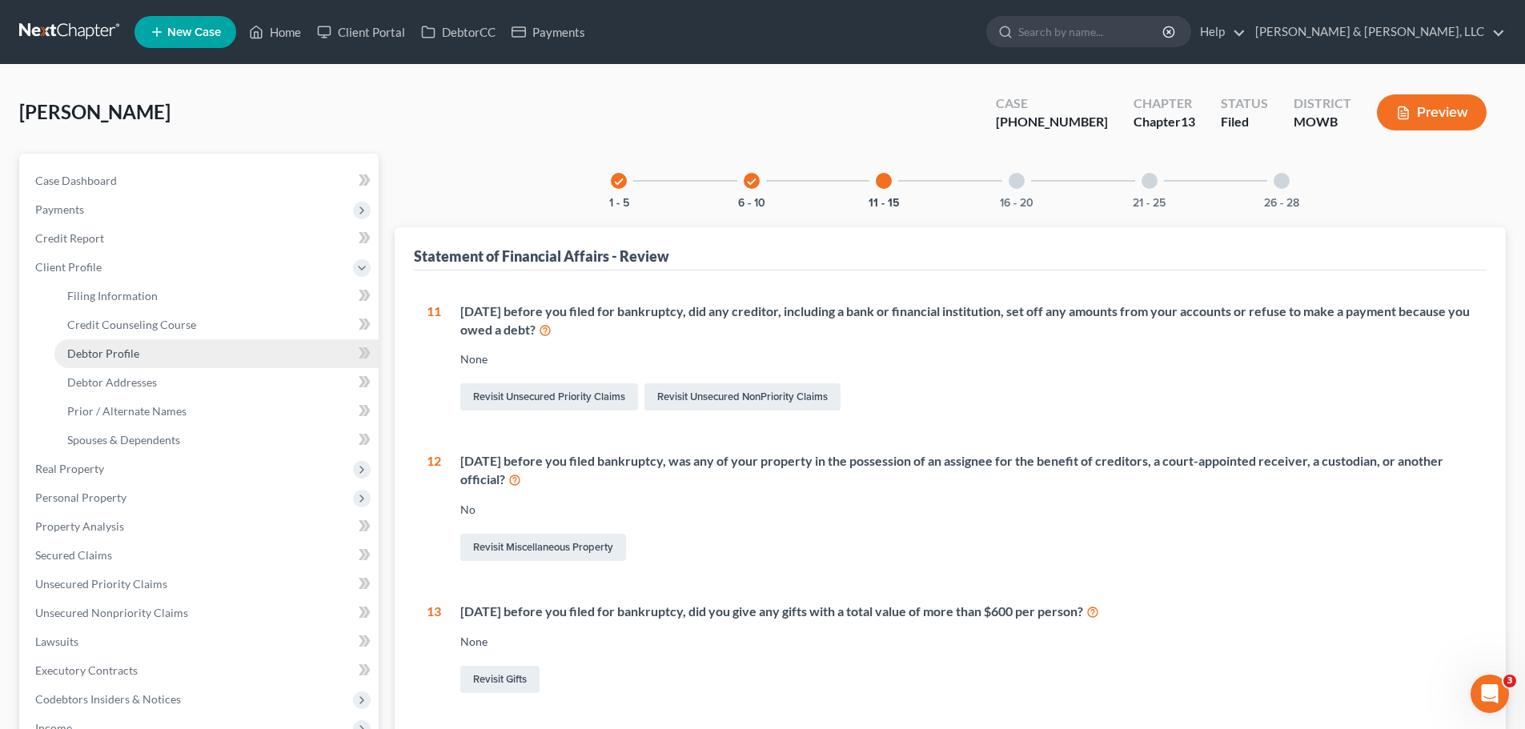
click at [125, 358] on span "Debtor Profile" at bounding box center [103, 354] width 72 height 14
select select "2"
select select "0"
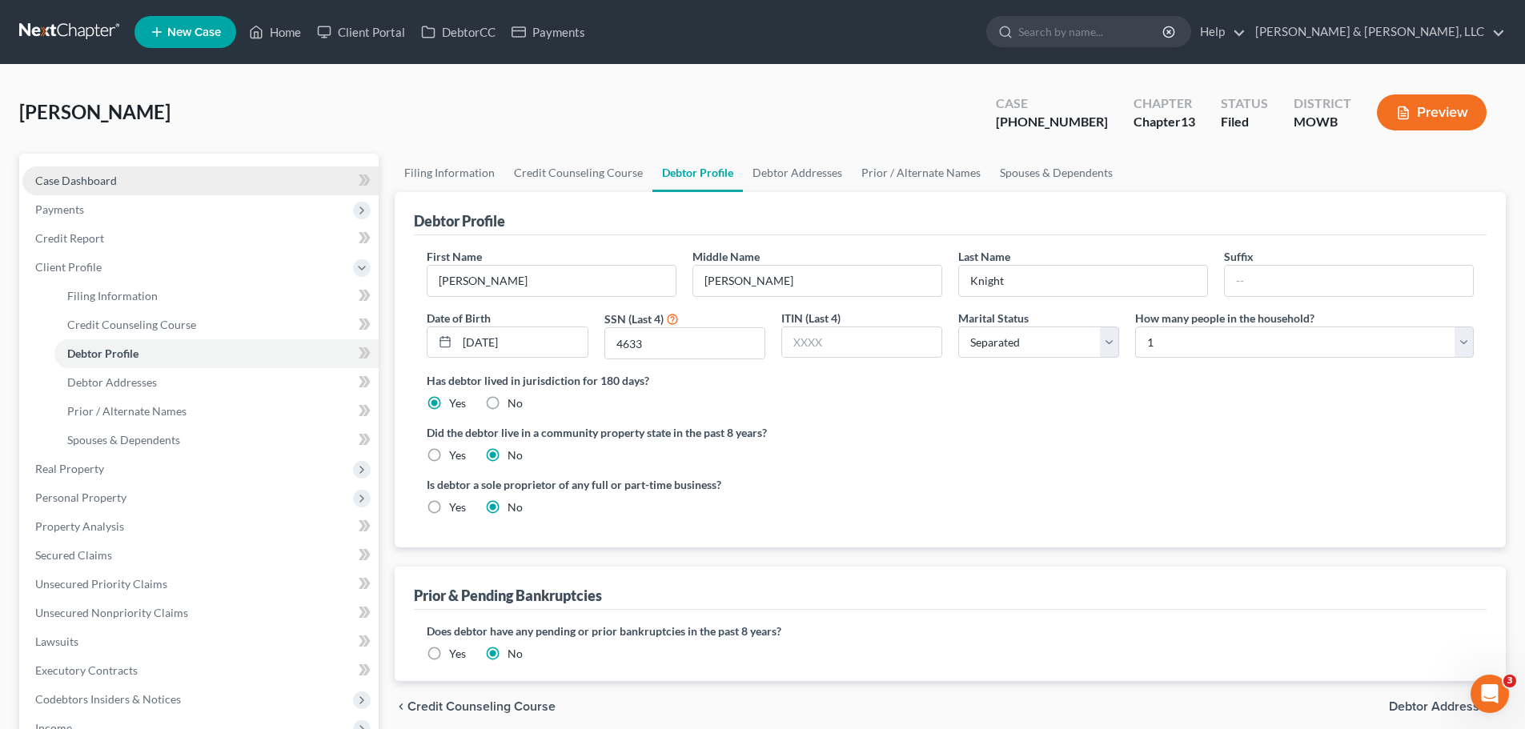
click at [122, 182] on link "Case Dashboard" at bounding box center [200, 180] width 356 height 29
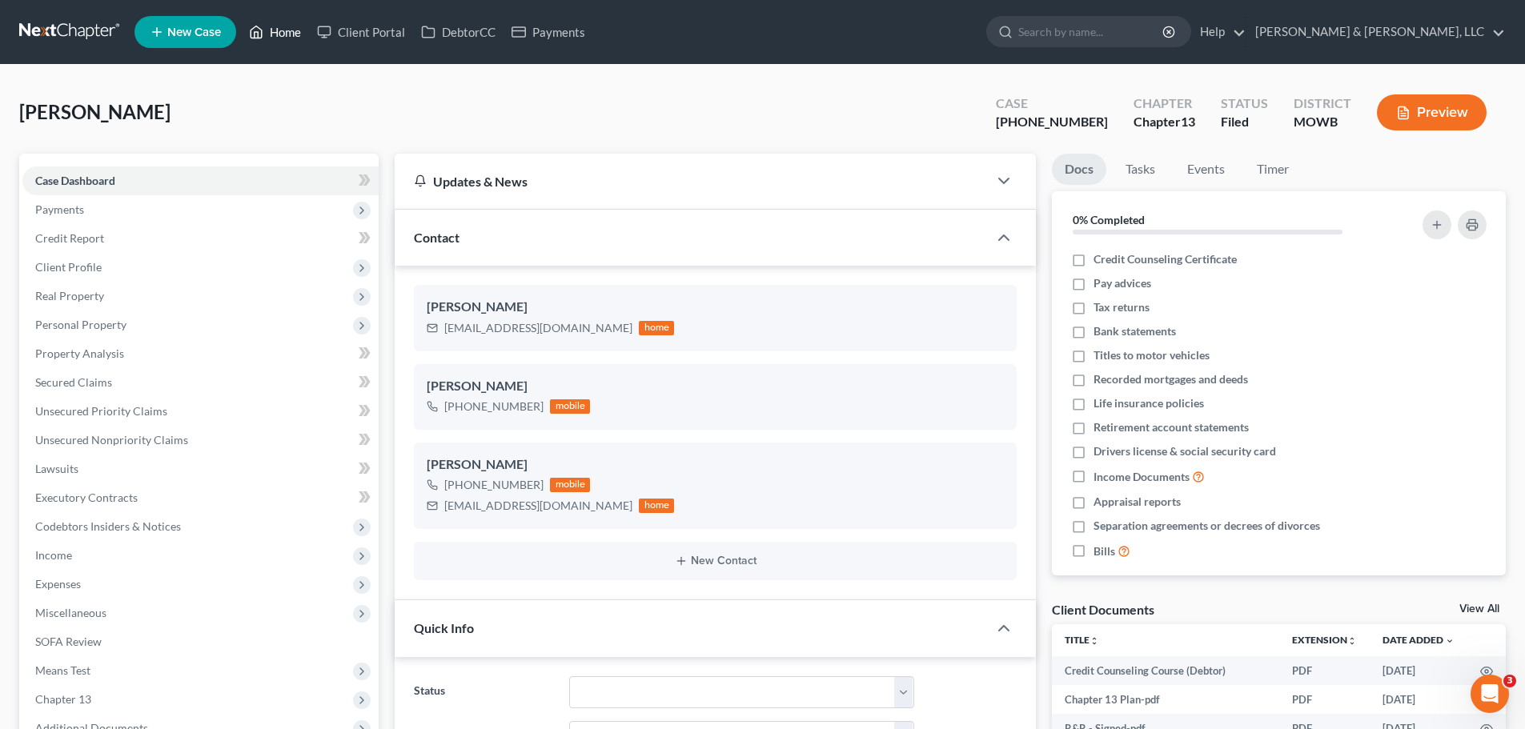
drag, startPoint x: 287, startPoint y: 30, endPoint x: 315, endPoint y: 59, distance: 40.8
click at [287, 30] on link "Home" at bounding box center [275, 32] width 68 height 29
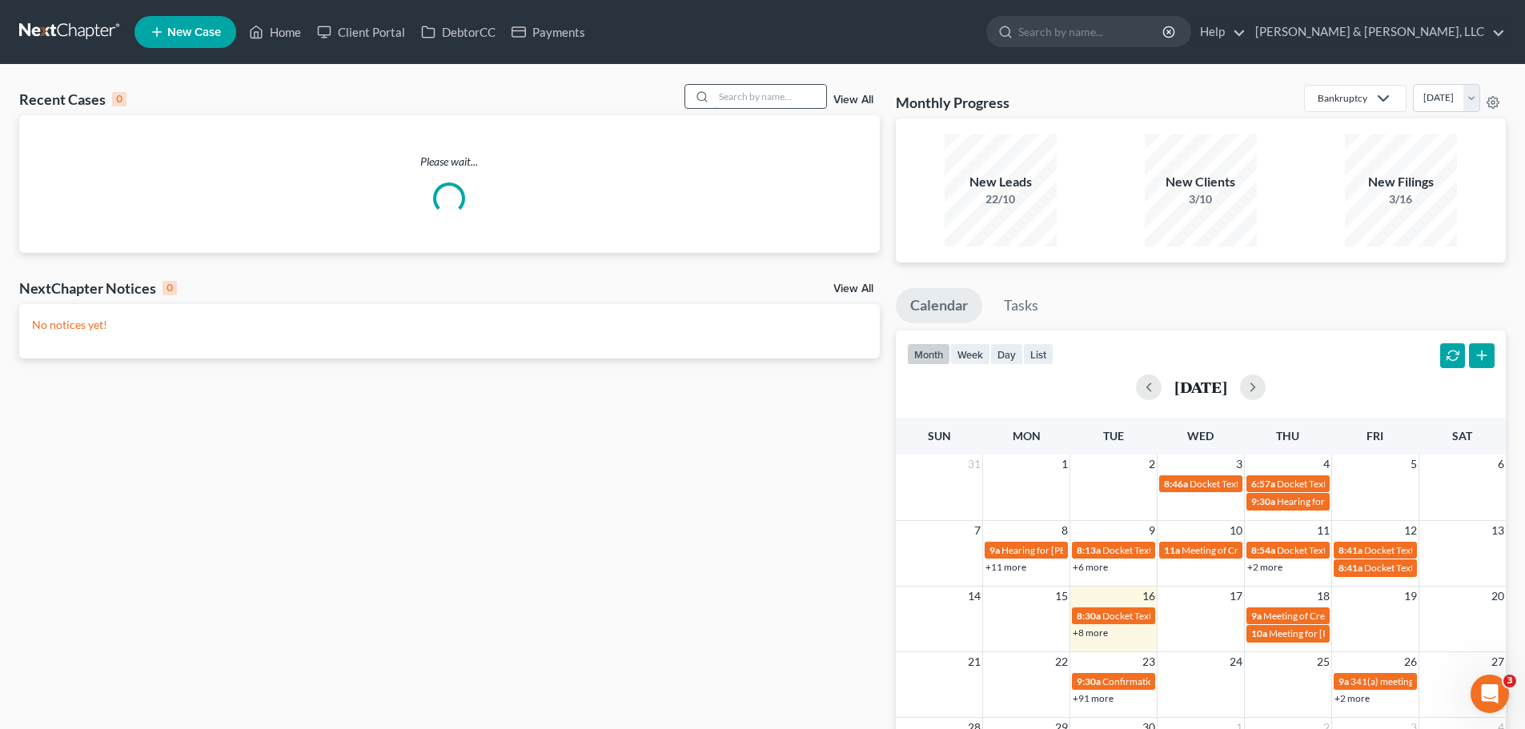
click at [754, 94] on input "search" at bounding box center [770, 96] width 112 height 23
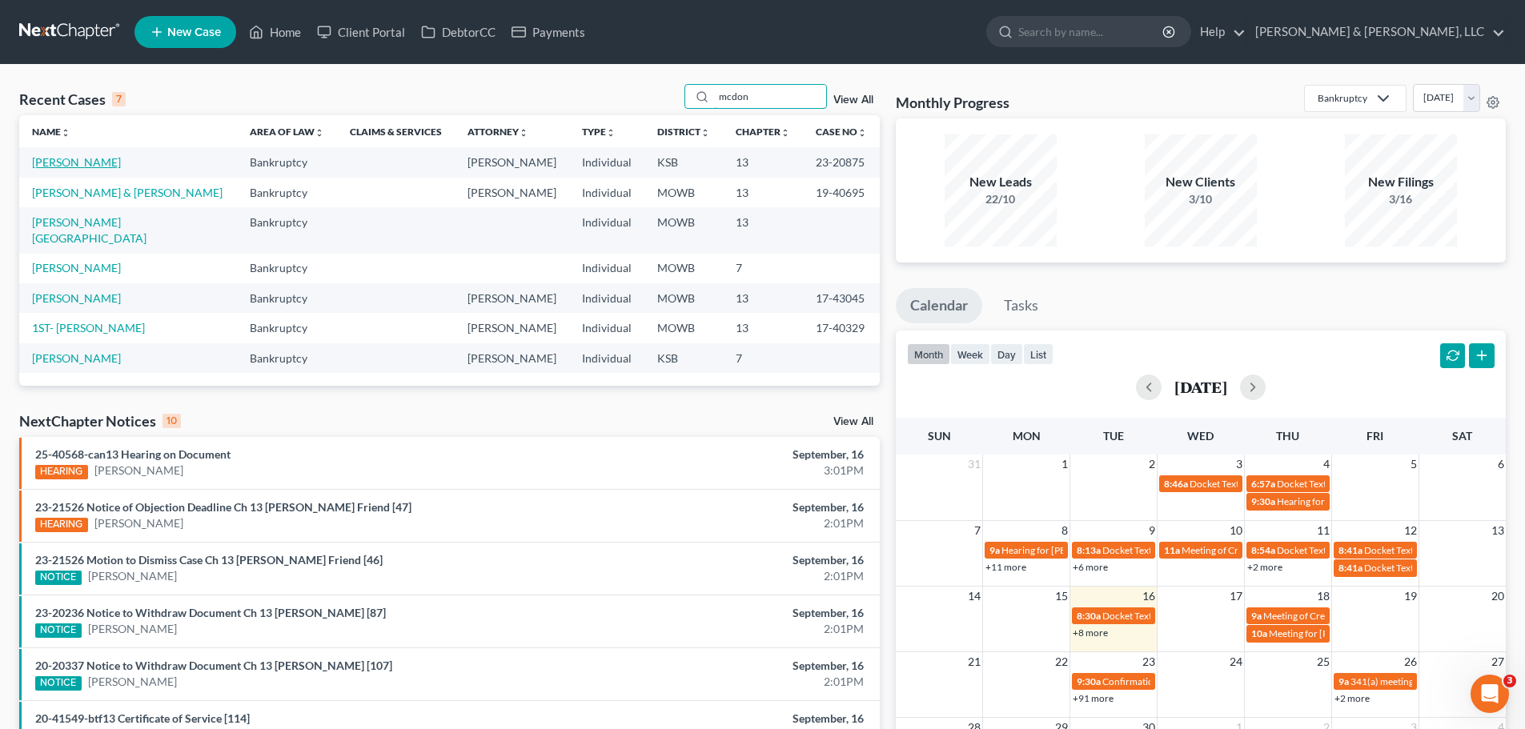
type input "mcdon"
click at [121, 166] on link "[PERSON_NAME]" at bounding box center [76, 162] width 89 height 14
select select "2"
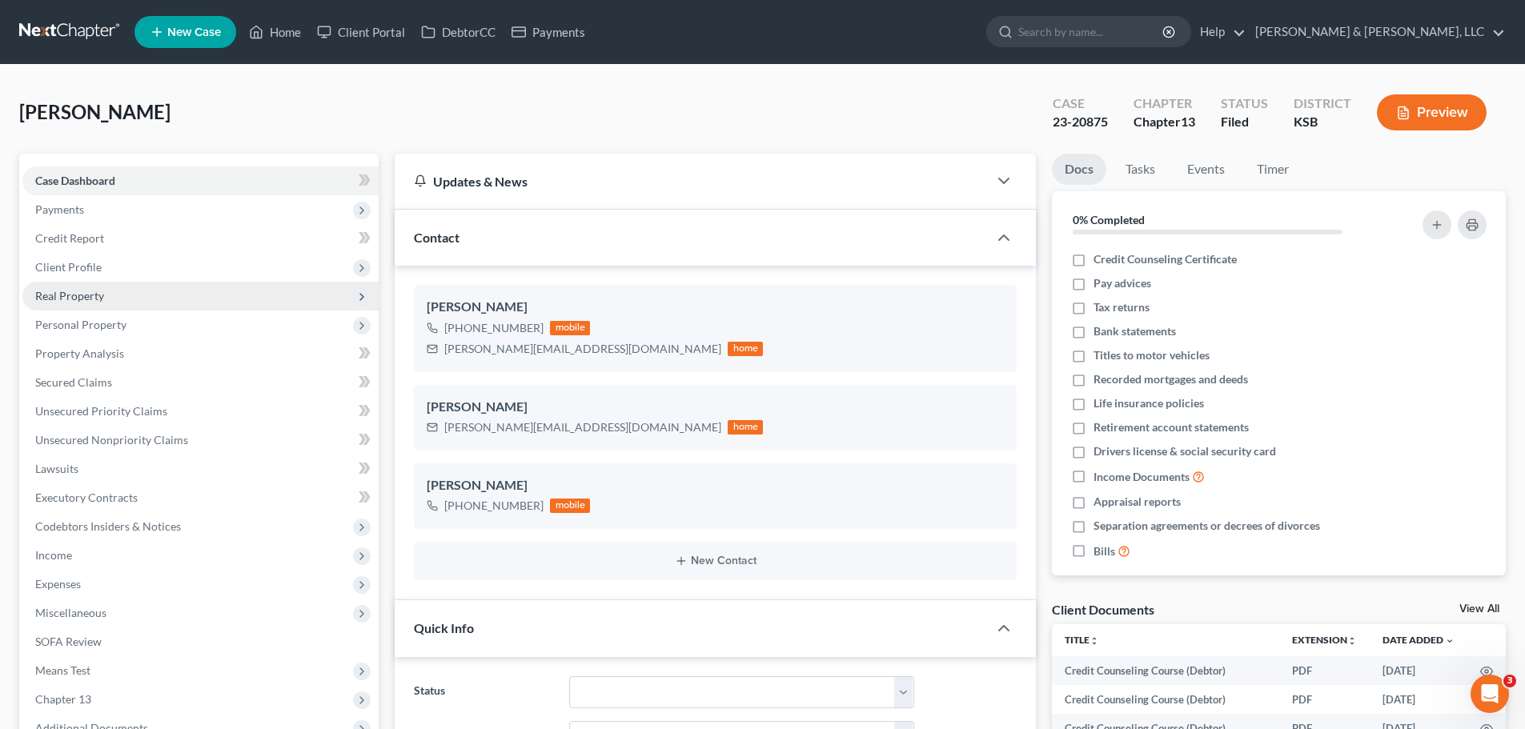
scroll to position [786, 0]
click at [108, 303] on span "Real Property" at bounding box center [200, 296] width 356 height 29
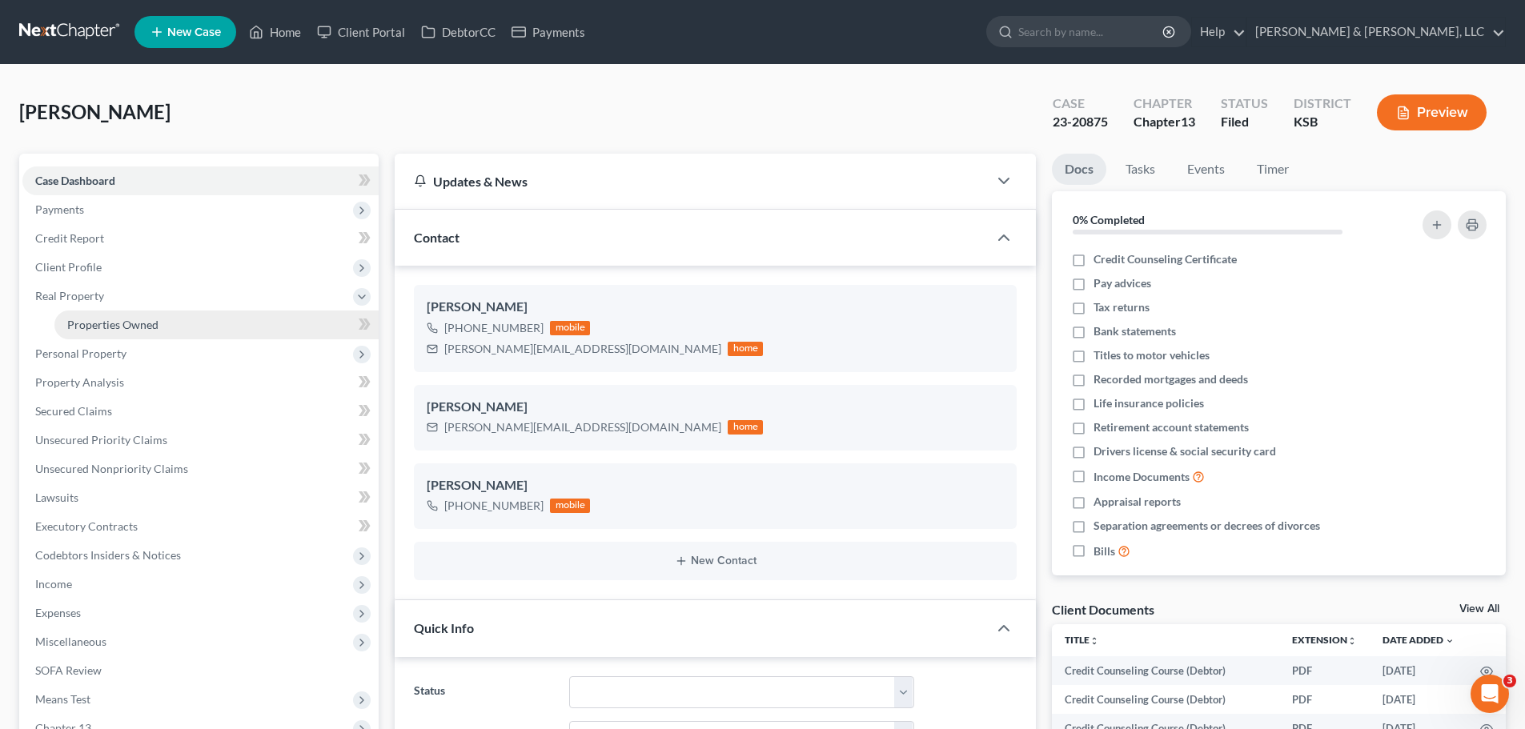
click at [126, 319] on span "Properties Owned" at bounding box center [112, 325] width 91 height 14
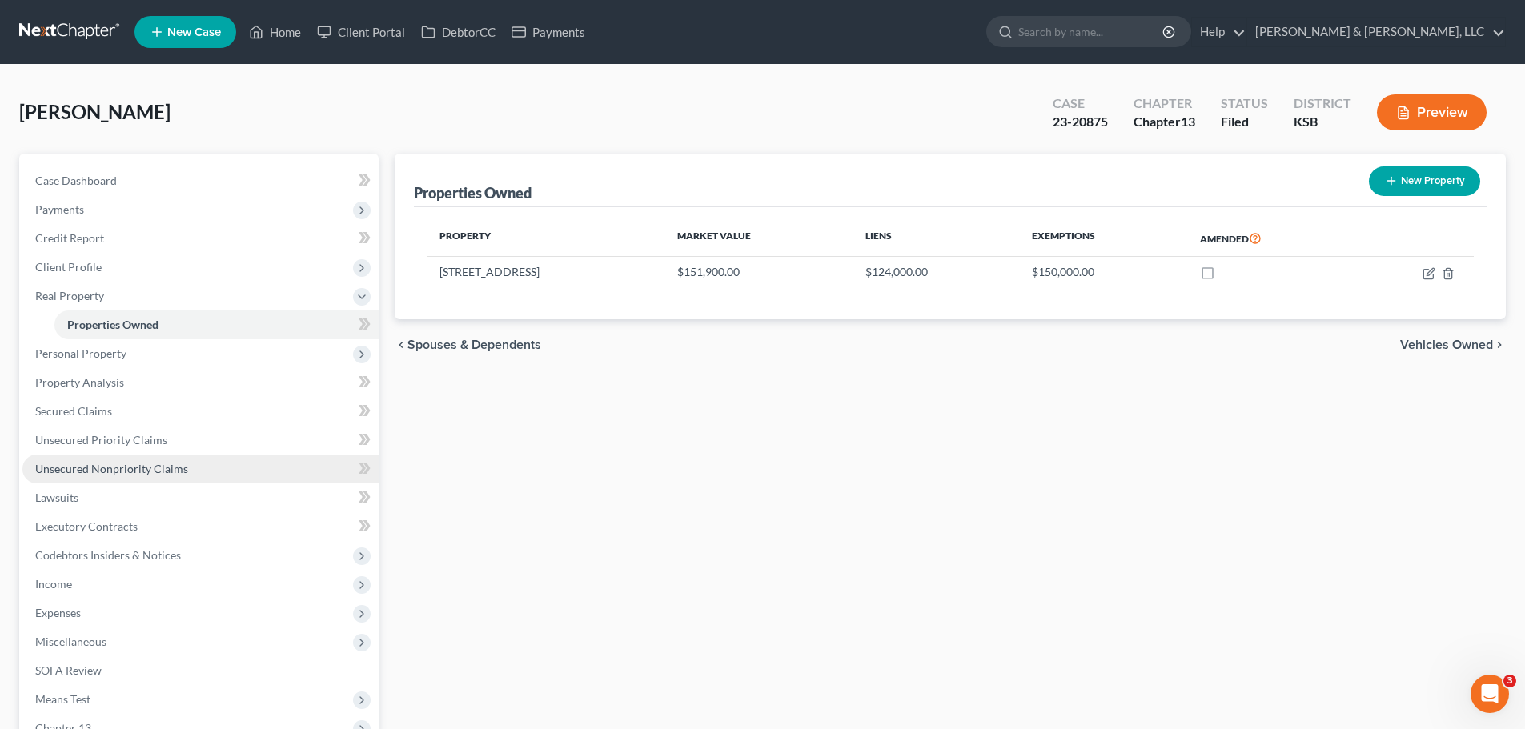
click at [157, 464] on span "Unsecured Nonpriority Claims" at bounding box center [111, 469] width 153 height 14
